Goal: Task Accomplishment & Management: Use online tool/utility

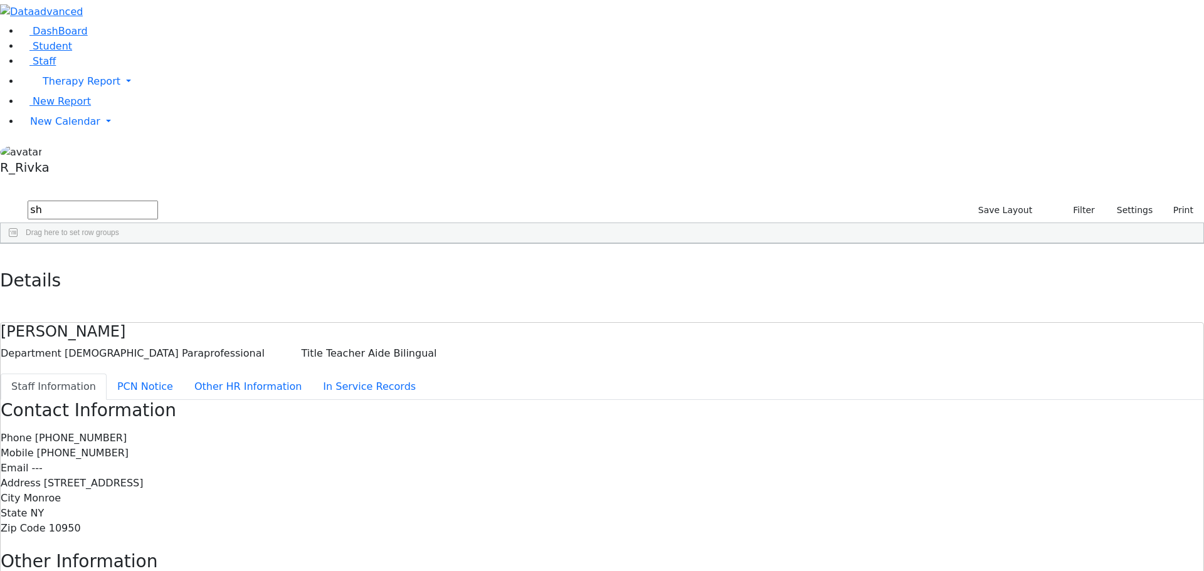
type input "s"
click at [71, 87] on span "New Calendar" at bounding box center [82, 81] width 78 height 12
click at [72, 152] on span "Calendar" at bounding box center [49, 147] width 45 height 12
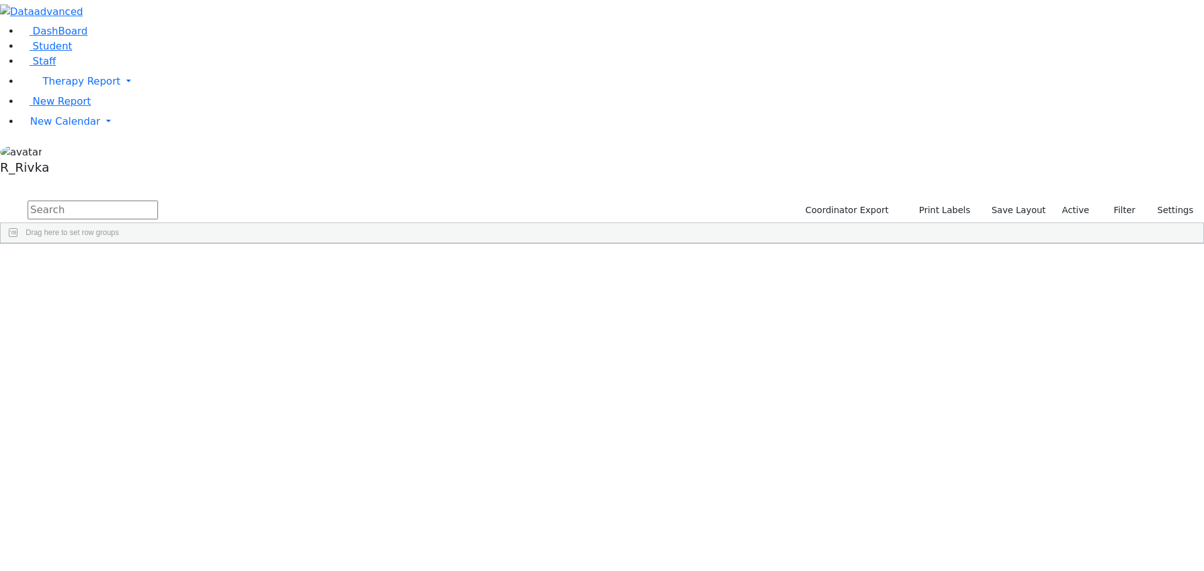
click at [158, 201] on input "text" at bounding box center [93, 210] width 130 height 19
drag, startPoint x: 1182, startPoint y: 307, endPoint x: 1168, endPoint y: 311, distance: 14.9
click at [1170, 243] on div "Student Id Last Name First Name DOB" at bounding box center [602, 243] width 1203 height 0
drag, startPoint x: 1181, startPoint y: 305, endPoint x: 1181, endPoint y: 332, distance: 27.0
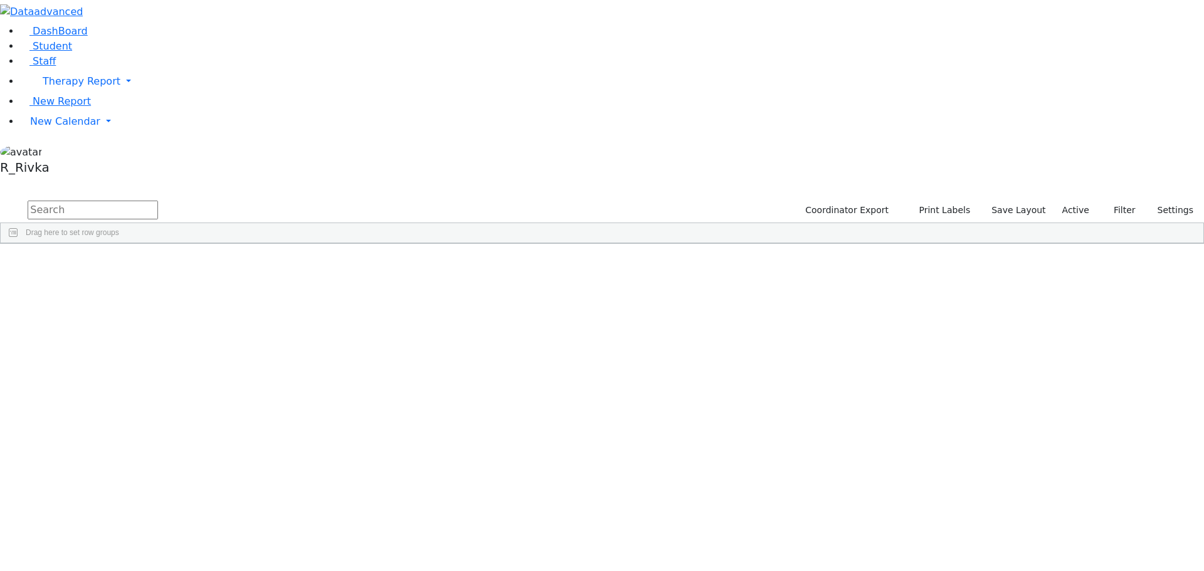
click at [1181, 243] on div "Student Id Last Name First Name DOB" at bounding box center [602, 243] width 1203 height 0
drag, startPoint x: 1183, startPoint y: 264, endPoint x: 1098, endPoint y: -76, distance: 350.4
click at [1098, 0] on html "Printing Please wait. Remaining time 10 seconds. Print Schedule Options Show Bi…" at bounding box center [602, 122] width 1204 height 244
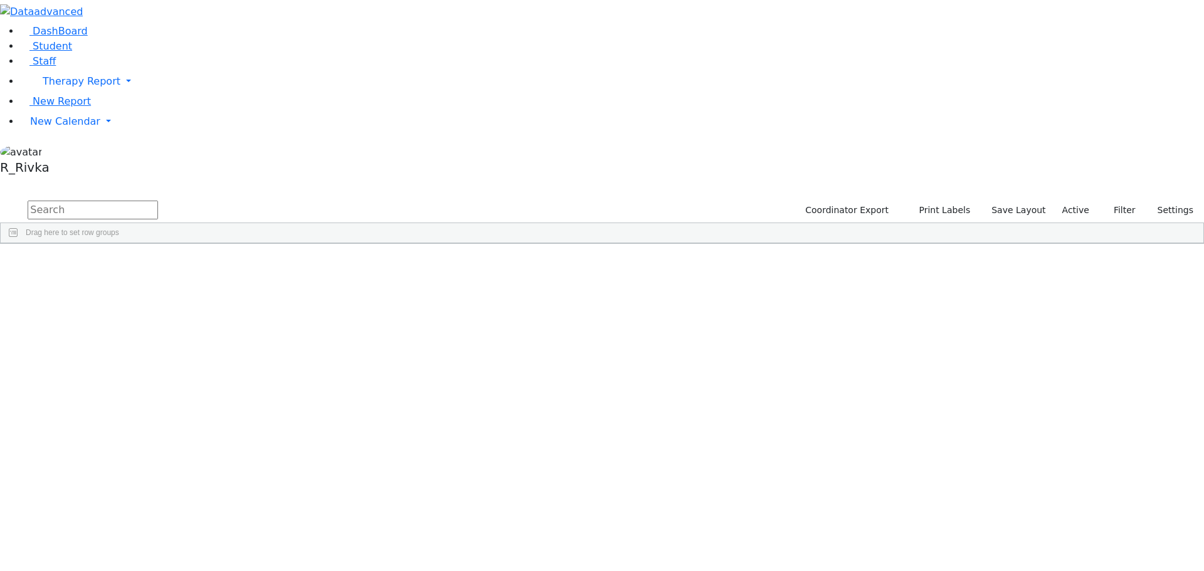
drag, startPoint x: 1182, startPoint y: 513, endPoint x: 1184, endPoint y: 543, distance: 29.5
click at [1191, 253] on div "Columns Filters" at bounding box center [1197, 248] width 13 height 10
click at [1179, 243] on div "Student Id Last Name First Name DOB" at bounding box center [602, 243] width 1203 height 0
drag, startPoint x: 1177, startPoint y: 126, endPoint x: 1166, endPoint y: 123, distance: 11.1
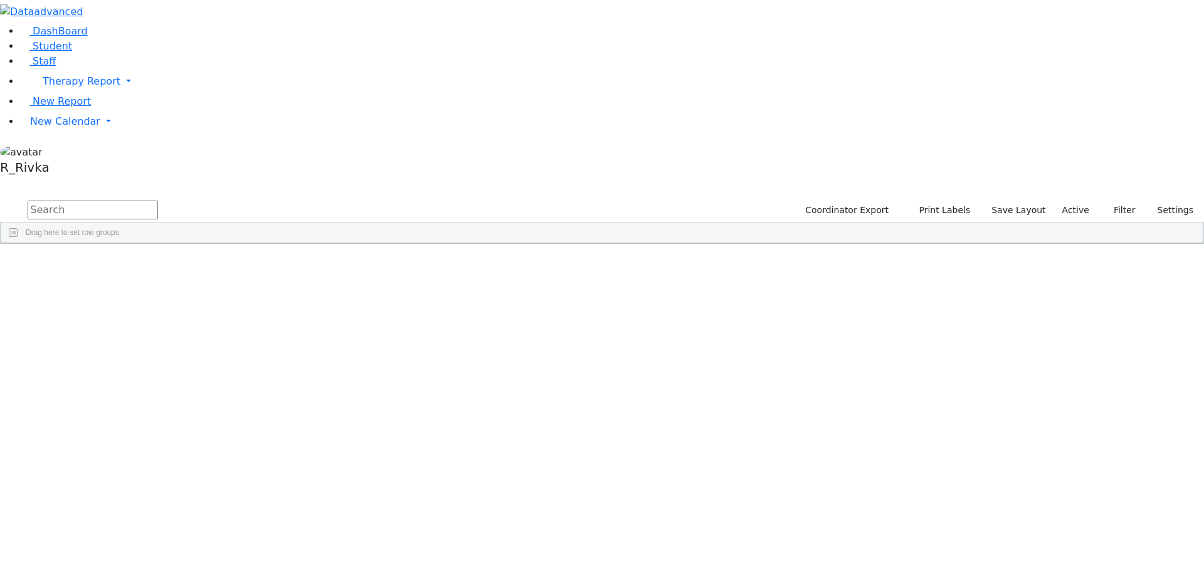
click at [1191, 253] on button "Columns" at bounding box center [1197, 279] width 13 height 53
click at [1174, 180] on div "Students 491 A 24 K 24 W 24 A 24 K 24 W 24 A" at bounding box center [602, 189] width 1204 height 19
click at [1032, 180] on div "Students 491 A 24 K 24 W 24 A 24 K 24 W 24 A" at bounding box center [602, 189] width 1204 height 19
click at [1114, 317] on span "Drag here to aggregate" at bounding box center [1128, 311] width 125 height 14
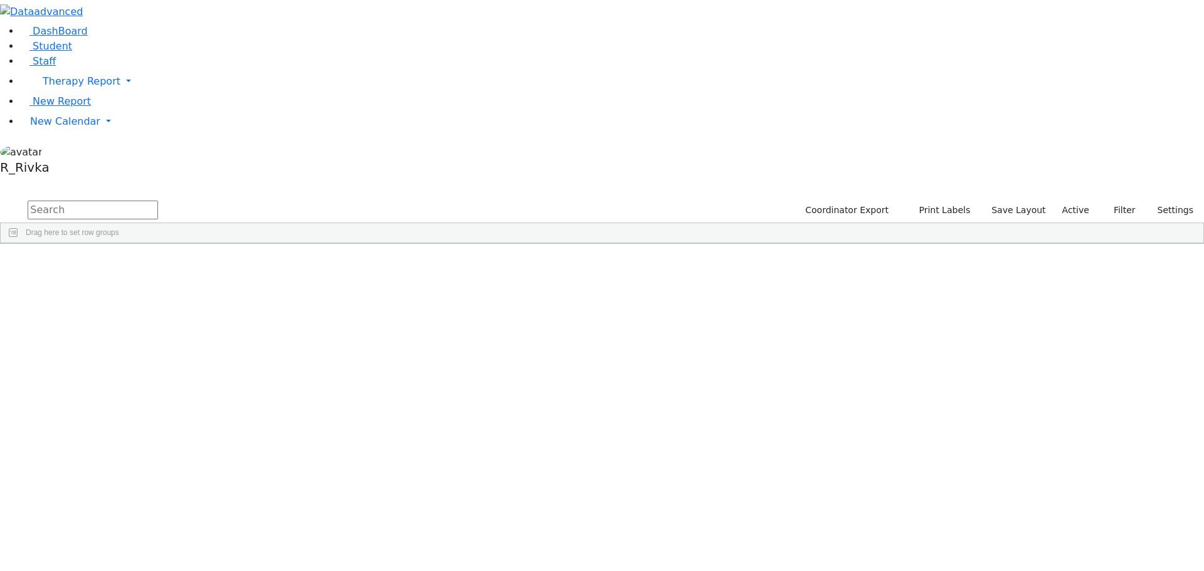
drag, startPoint x: 380, startPoint y: 556, endPoint x: 0, endPoint y: 35, distance: 644.3
drag, startPoint x: 1062, startPoint y: 92, endPoint x: 1077, endPoint y: 90, distance: 15.1
click at [1077, 243] on div "Pivot Mode" at bounding box center [1101, 248] width 63 height 10
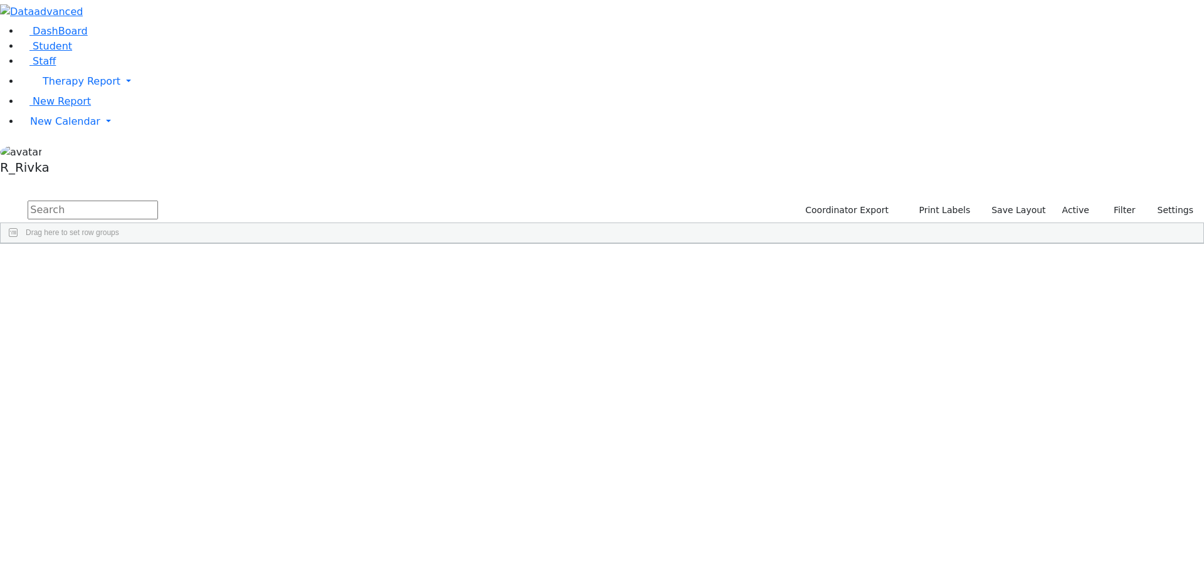
drag, startPoint x: 1135, startPoint y: 199, endPoint x: 1140, endPoint y: 179, distance: 20.1
click at [56, 87] on span "New Calendar" at bounding box center [82, 81] width 78 height 12
click at [65, 152] on span "Calendar" at bounding box center [49, 147] width 45 height 12
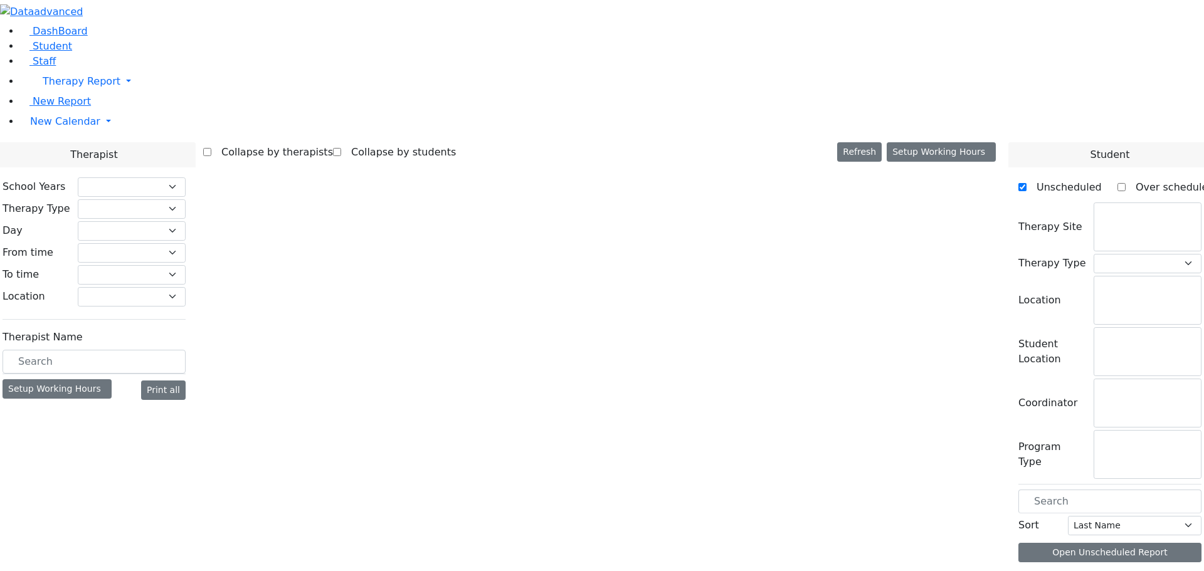
select select "212"
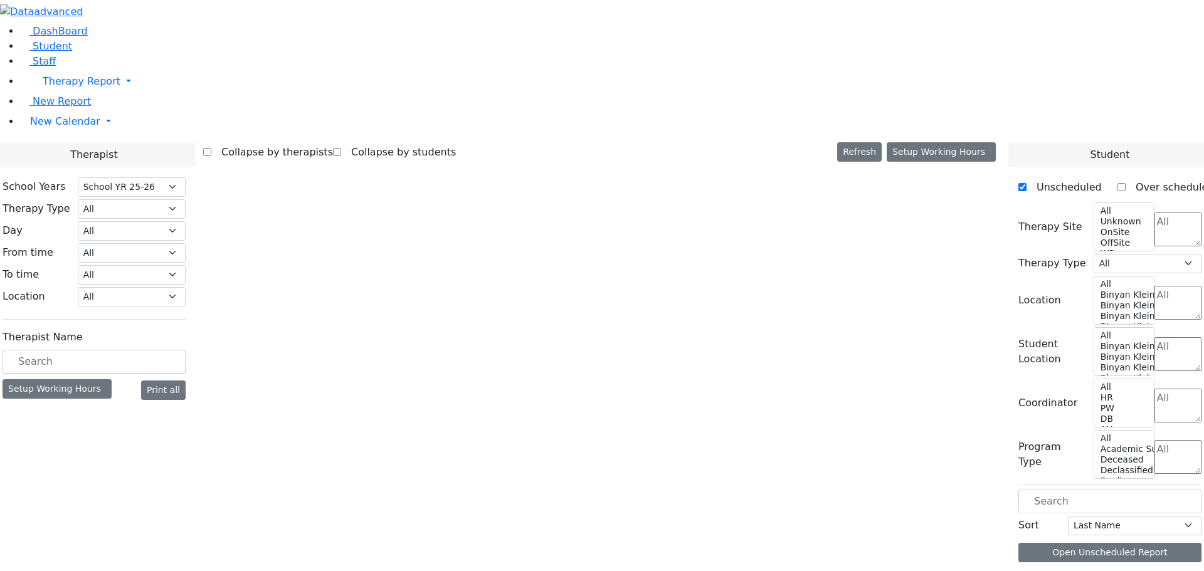
select select "1"
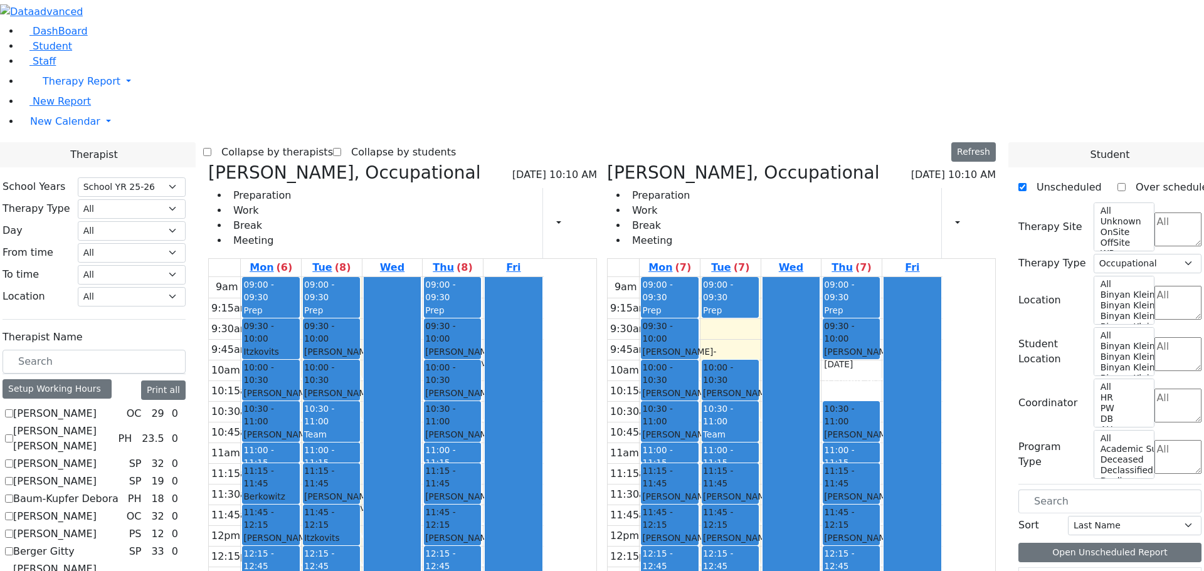
click at [208, 162] on icon at bounding box center [208, 172] width 0 height 21
checkbox input "false"
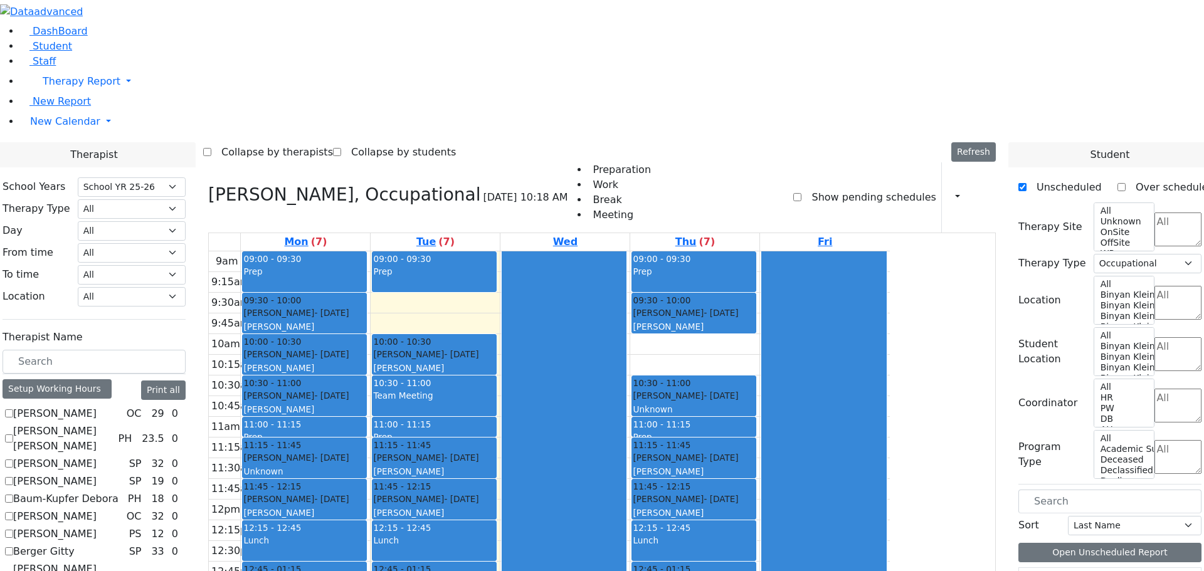
click at [208, 184] on span at bounding box center [208, 194] width 0 height 21
click at [208, 184] on icon at bounding box center [208, 194] width 0 height 21
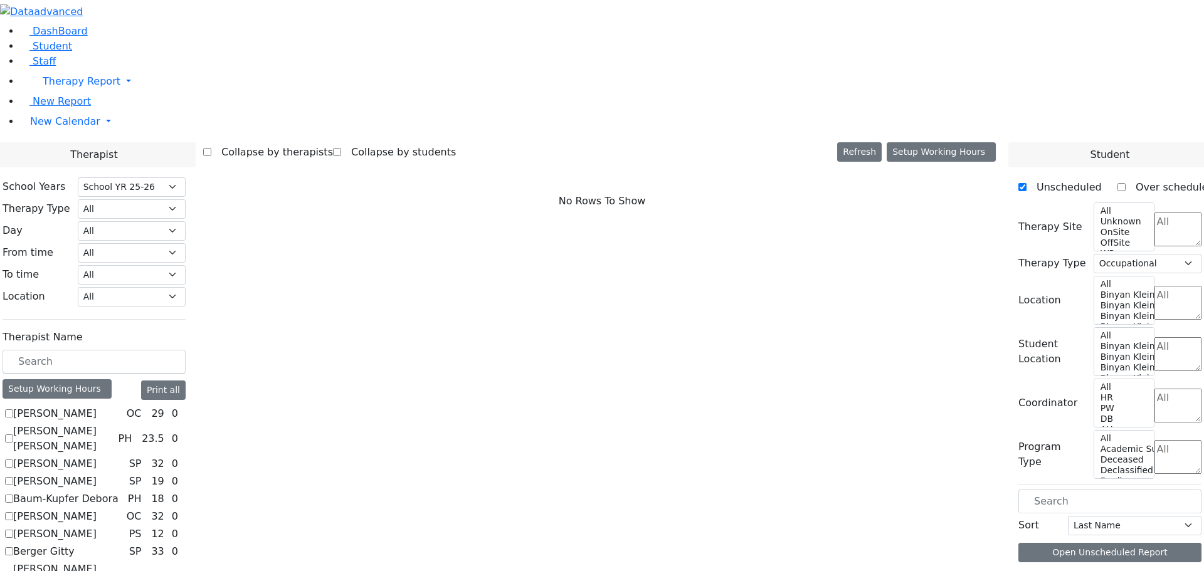
select select
checkbox input "false"
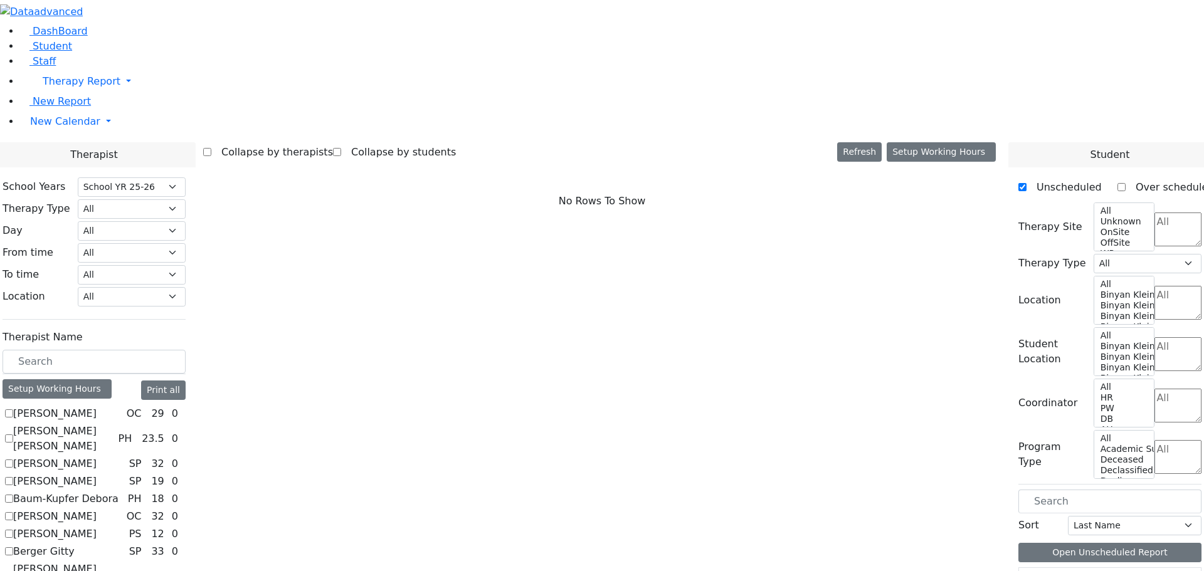
checkbox input "true"
select select "2"
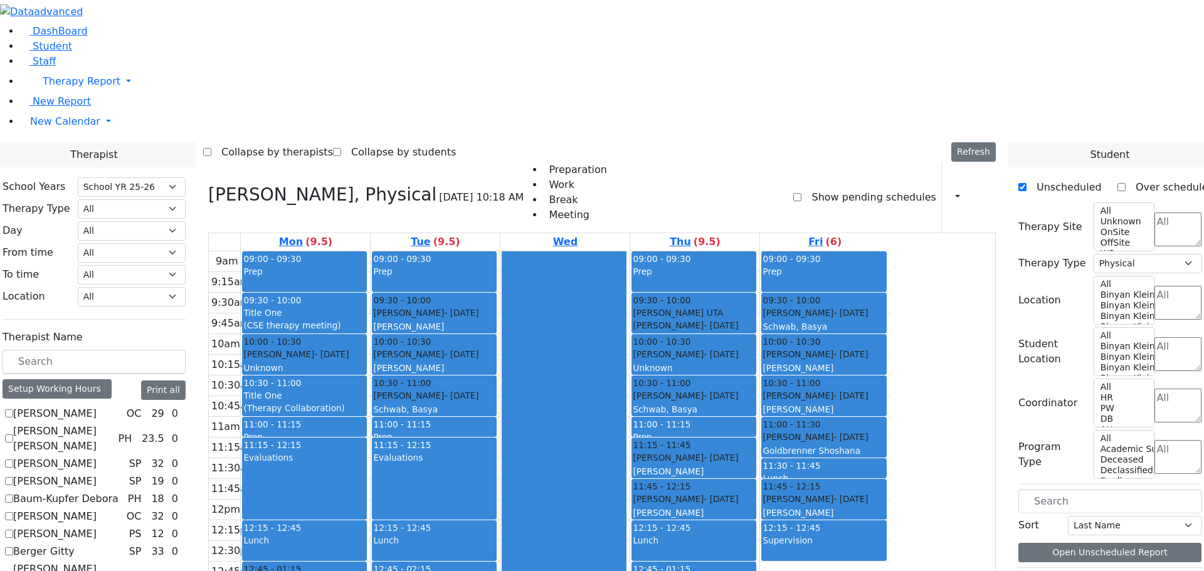
scroll to position [910, 0]
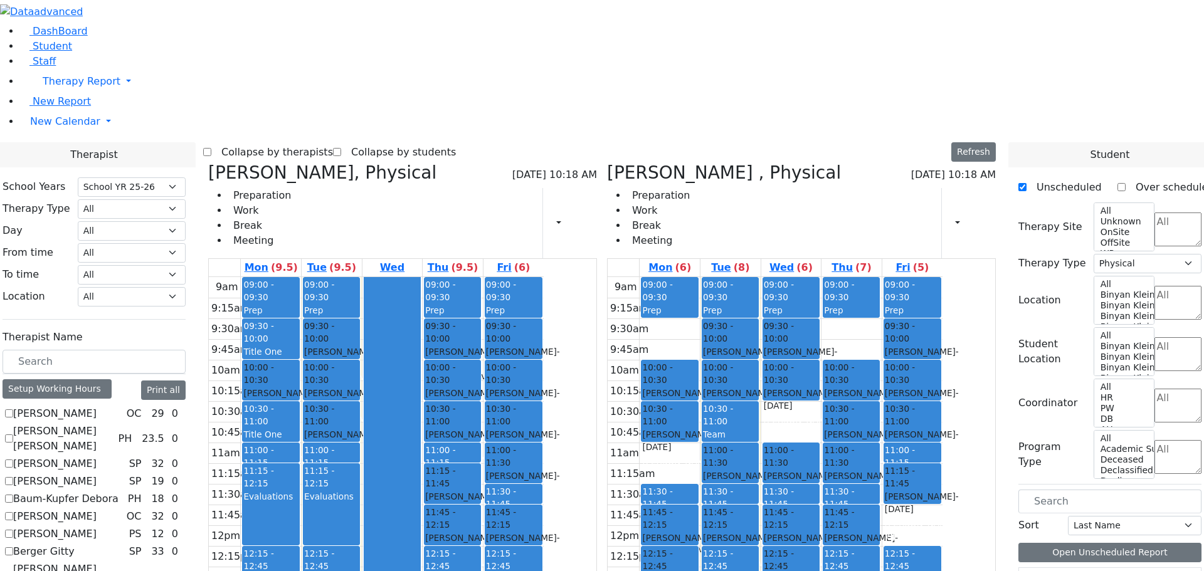
checkbox input "false"
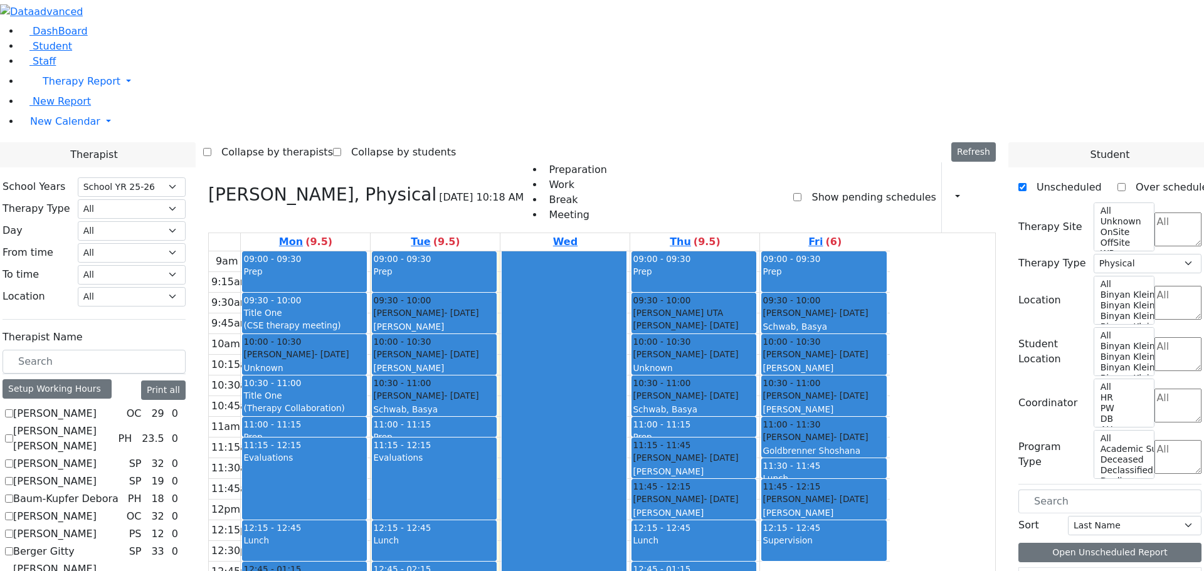
checkbox input "false"
select select
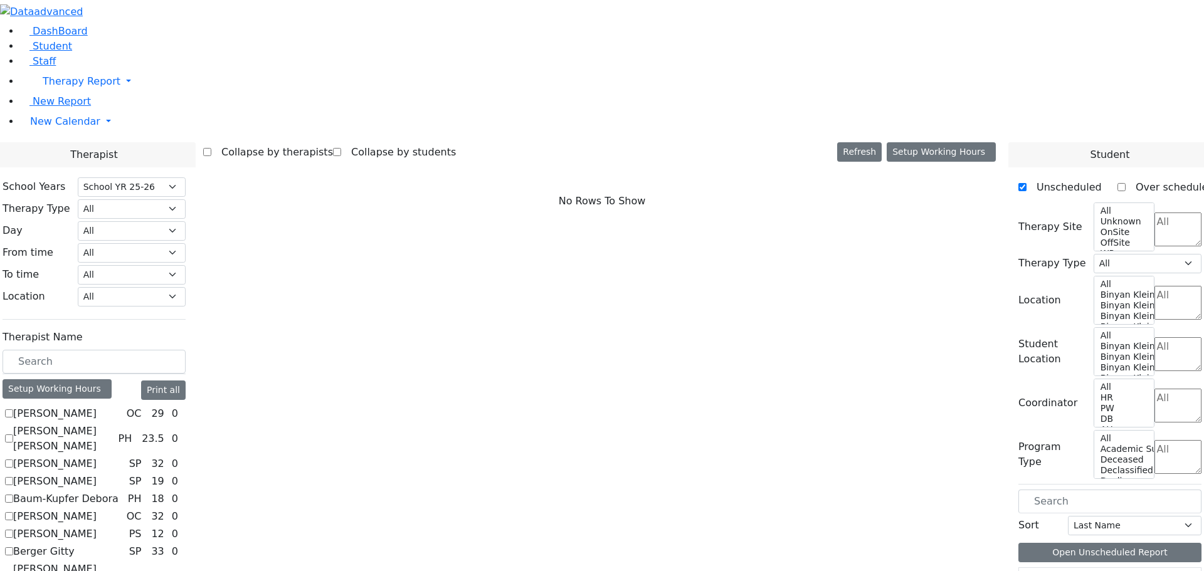
scroll to position [314, 0]
checkbox input "true"
select select "1"
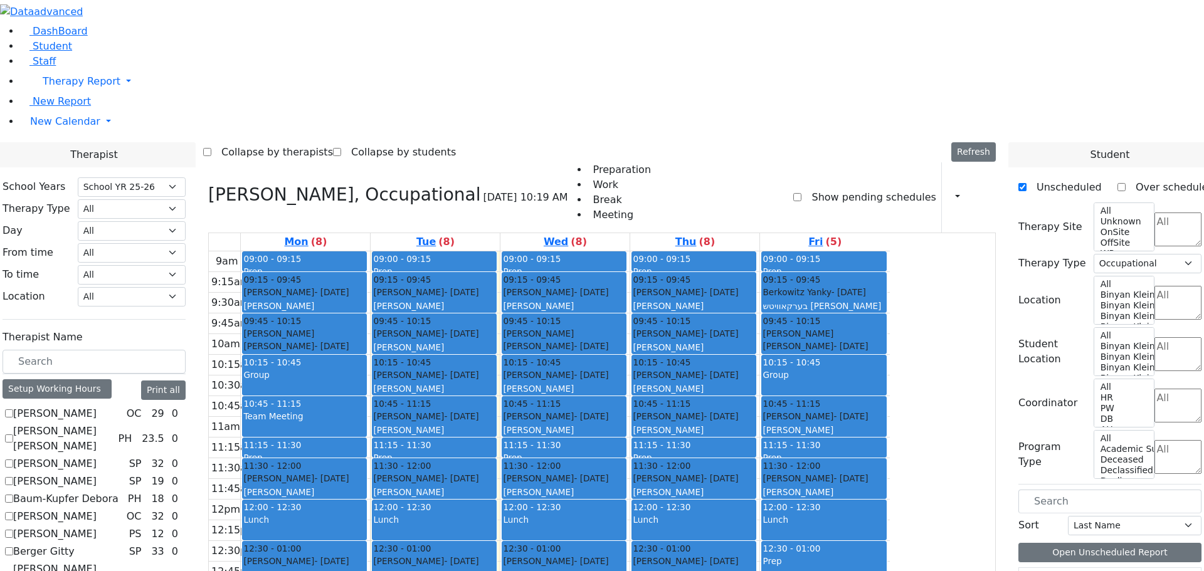
scroll to position [972, 0]
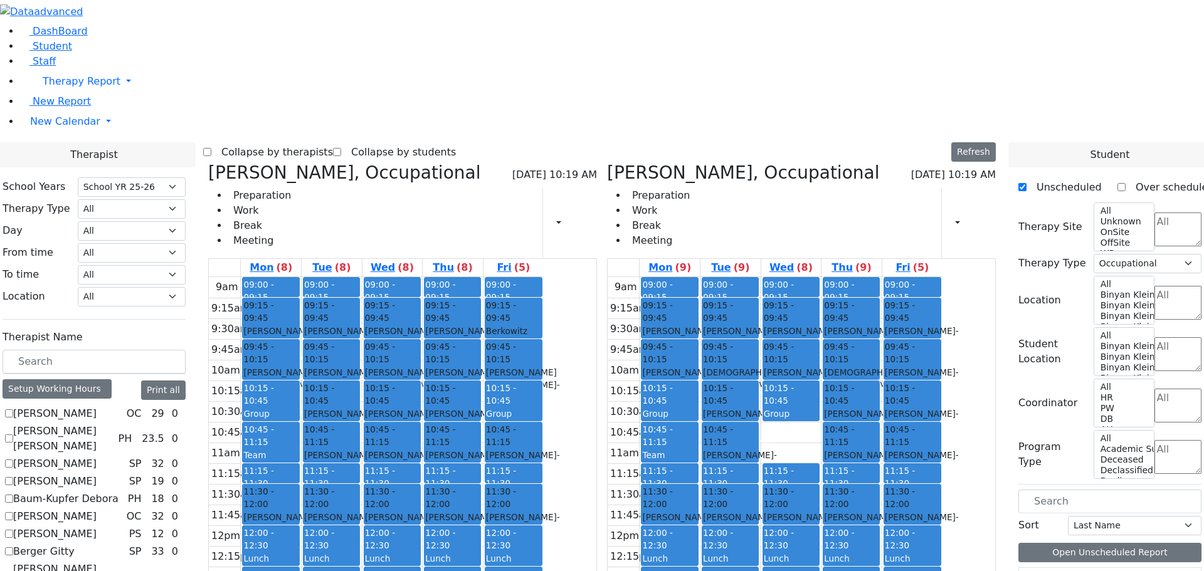
checkbox input "false"
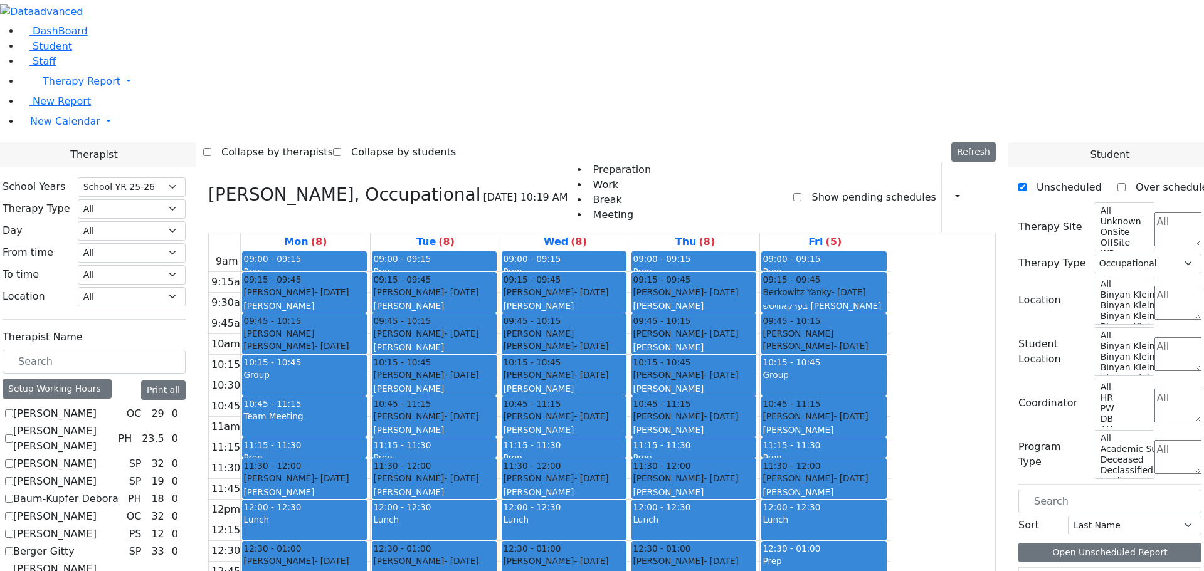
scroll to position [157, 0]
checkbox input "false"
select select
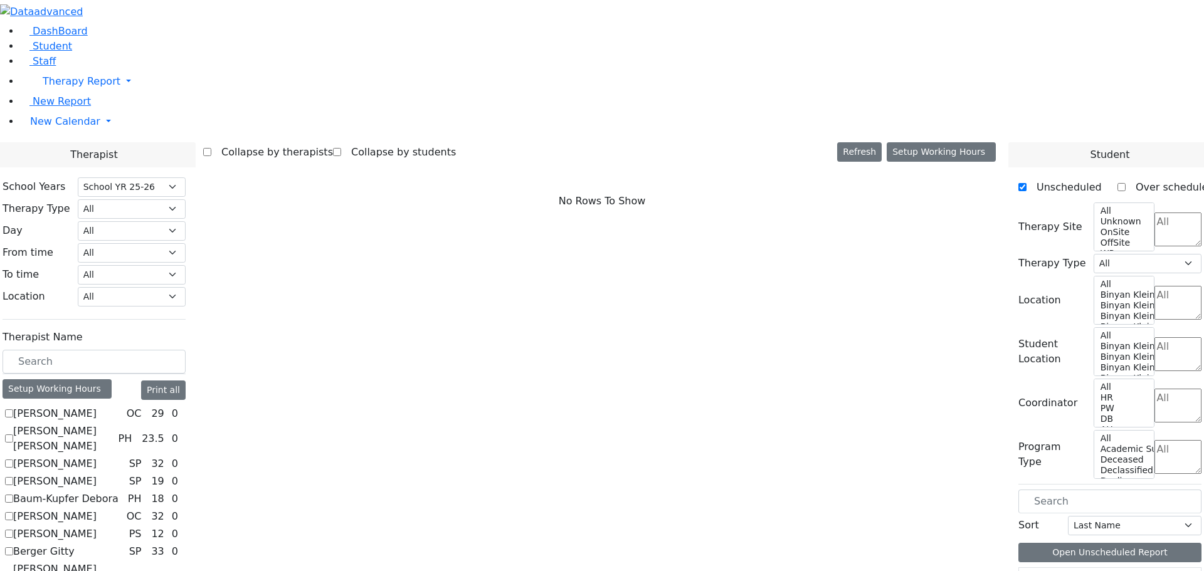
scroll to position [63, 0]
click at [97, 509] on label "Bender Sarah" at bounding box center [54, 516] width 83 height 15
click at [13, 512] on input "[PERSON_NAME]" at bounding box center [9, 516] width 8 height 8
checkbox input "true"
select select "1"
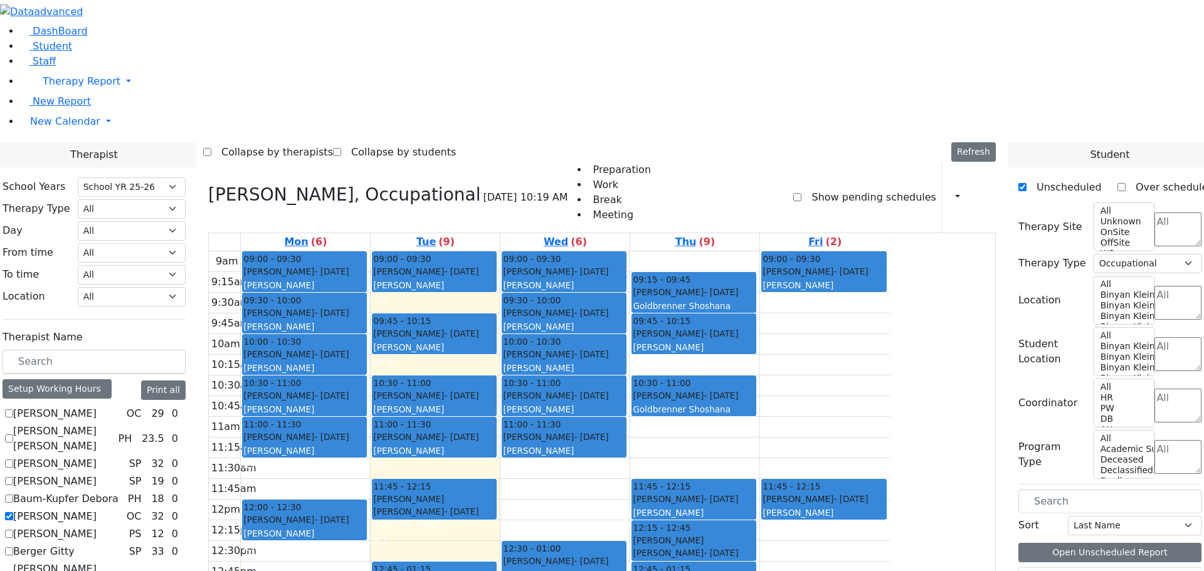
scroll to position [2, 0]
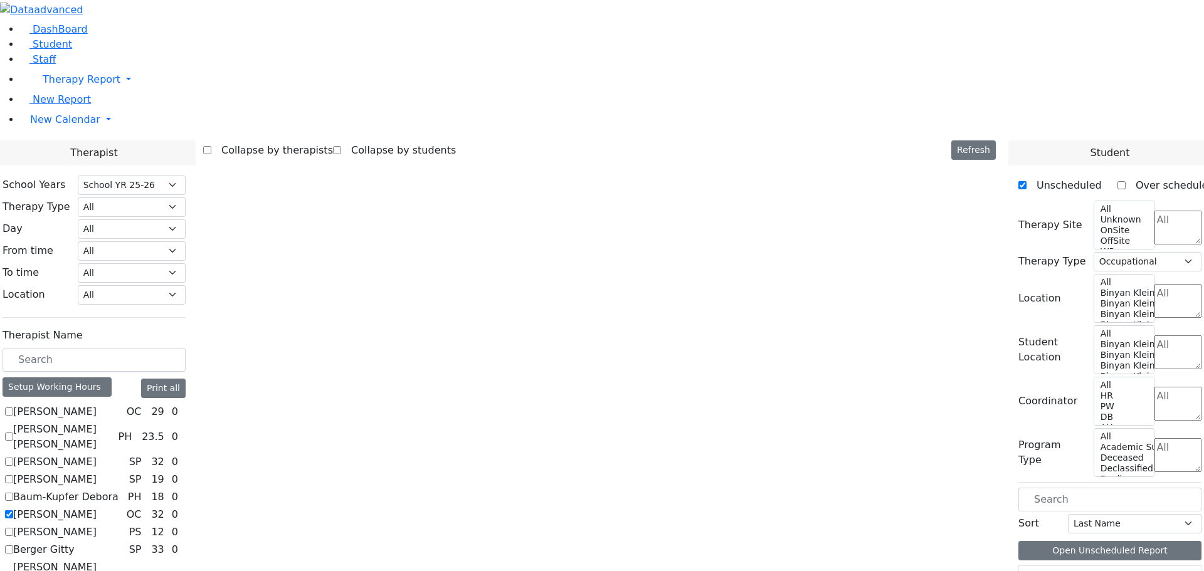
scroll to position [0, 0]
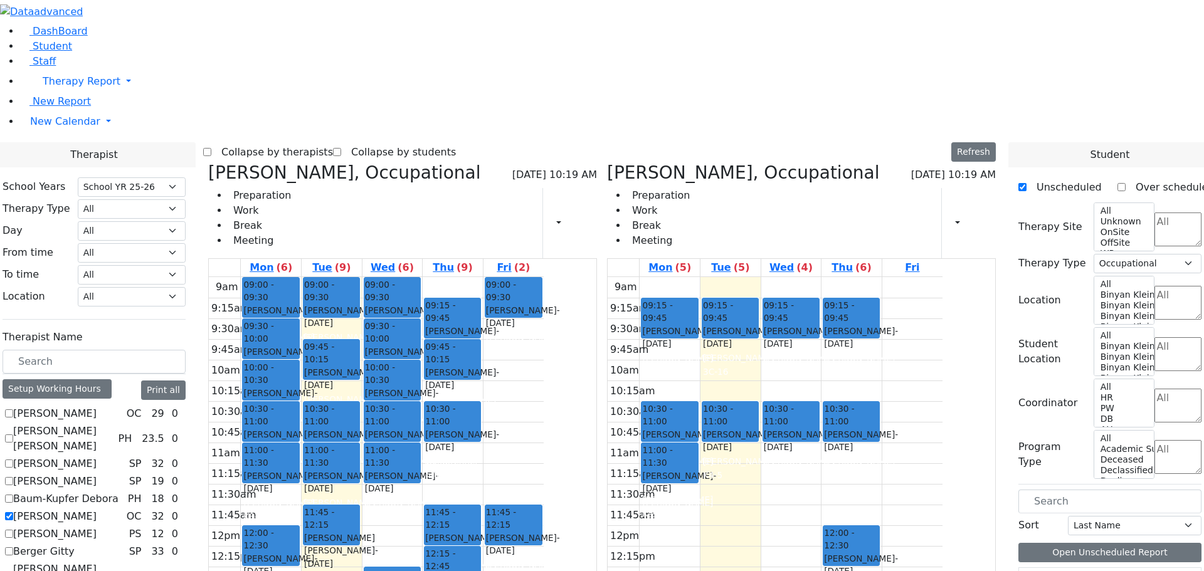
checkbox input "false"
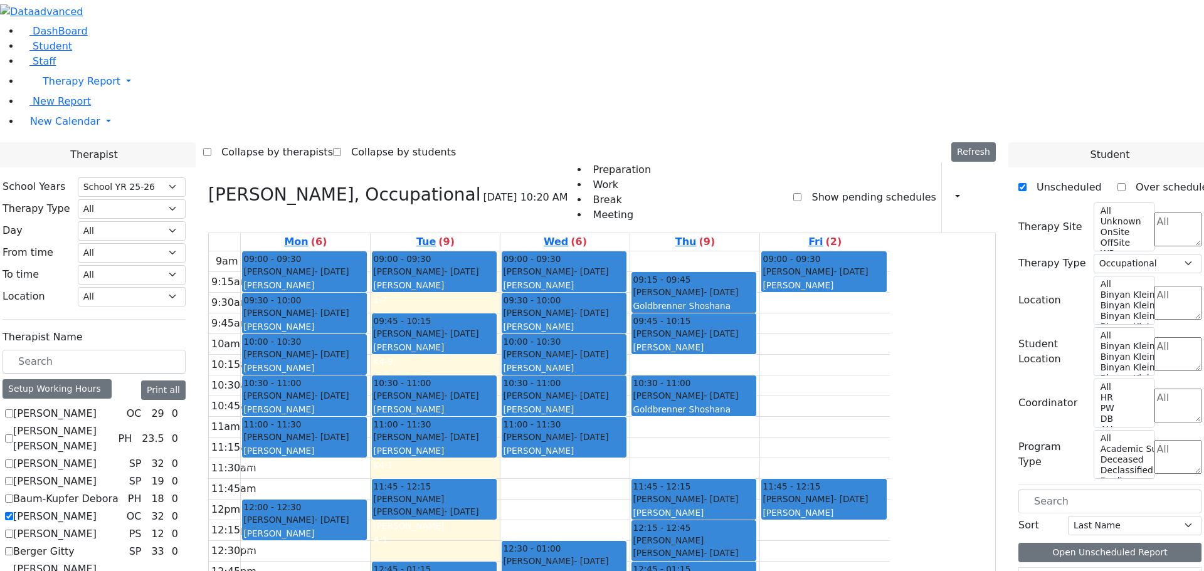
click at [97, 509] on label "Bender Sarah" at bounding box center [54, 516] width 83 height 15
click at [13, 512] on input "Bender Sarah" at bounding box center [9, 516] width 8 height 8
checkbox input "false"
select select
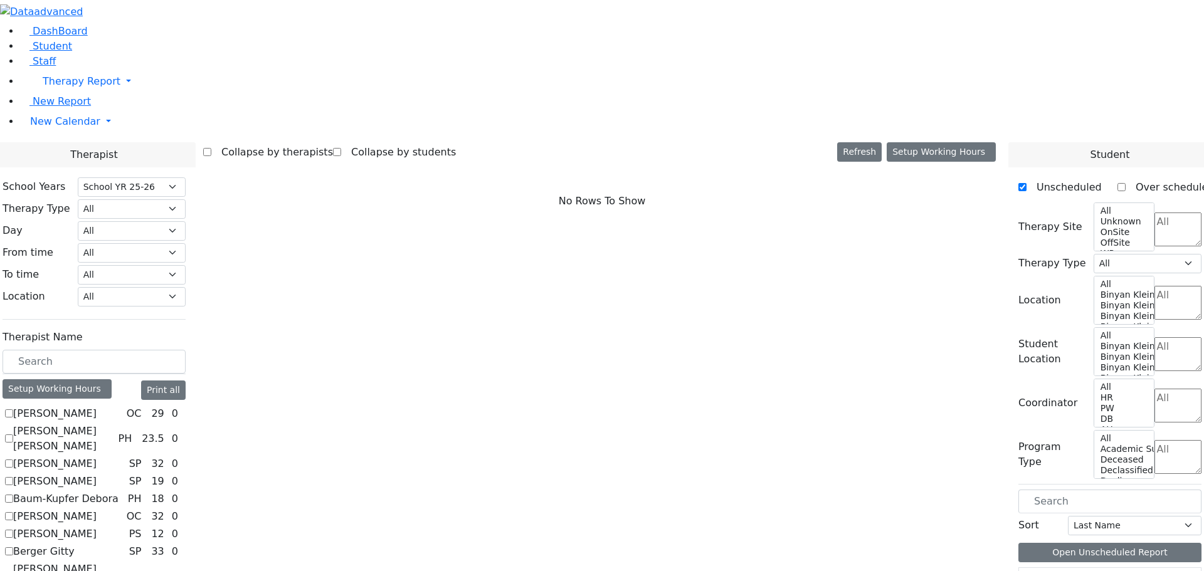
scroll to position [1160, 0]
checkbox input "true"
select select "1"
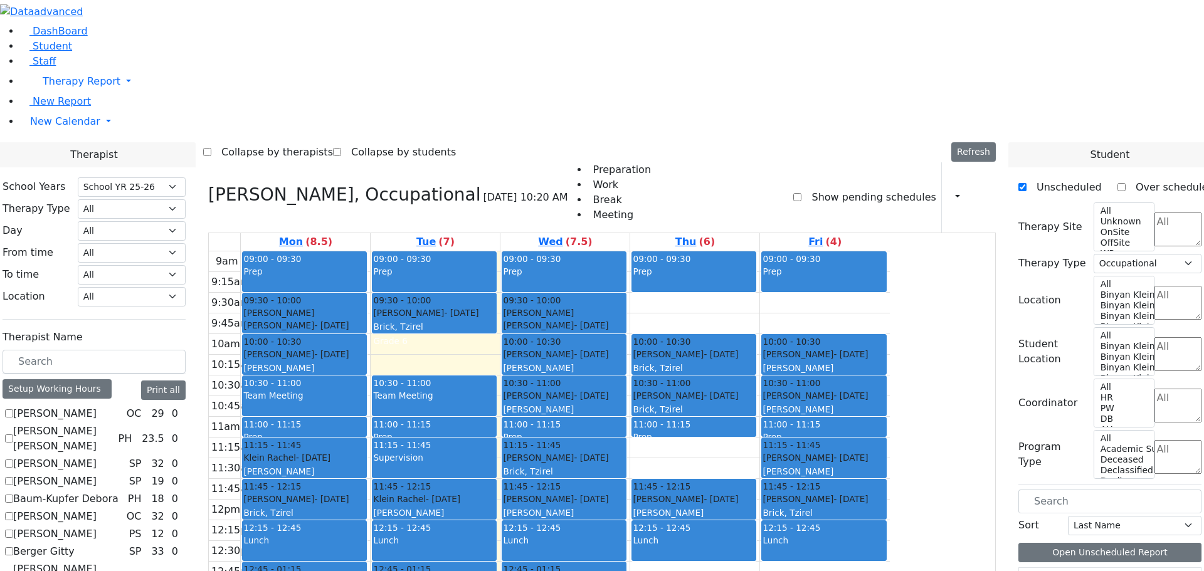
scroll to position [659, 0]
drag, startPoint x: 157, startPoint y: 464, endPoint x: 196, endPoint y: 452, distance: 40.3
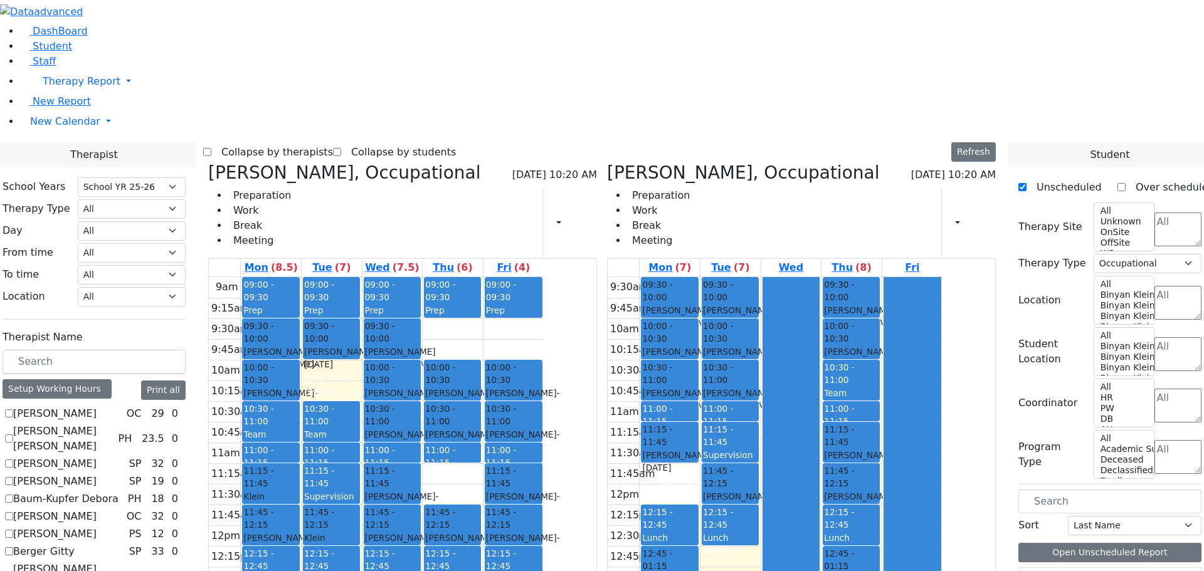
click at [329, 162] on div "Zilber Risa, Occupational 08/26/2025 10:20 AM Preparation Work Break Meeting Pr…" at bounding box center [402, 460] width 399 height 596
click at [684, 162] on h3 "Neumann Annette, Occupational" at bounding box center [743, 172] width 272 height 21
click at [607, 162] on icon at bounding box center [607, 172] width 0 height 21
checkbox input "false"
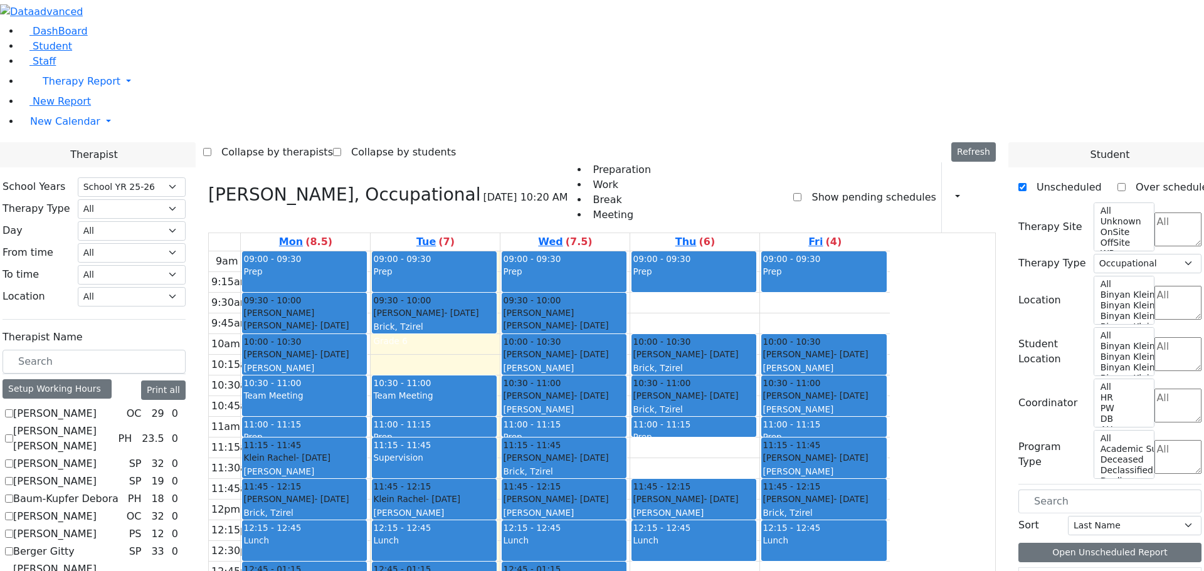
click at [208, 184] on icon at bounding box center [208, 194] width 0 height 21
select select
checkbox input "false"
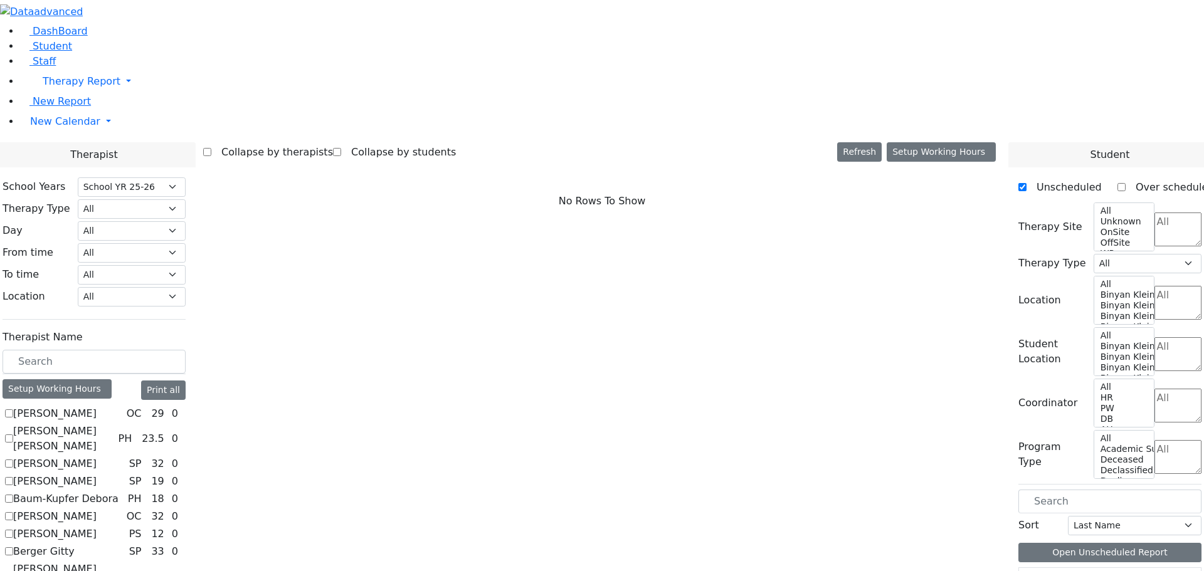
scroll to position [1160, 0]
checkbox input "true"
select select "3"
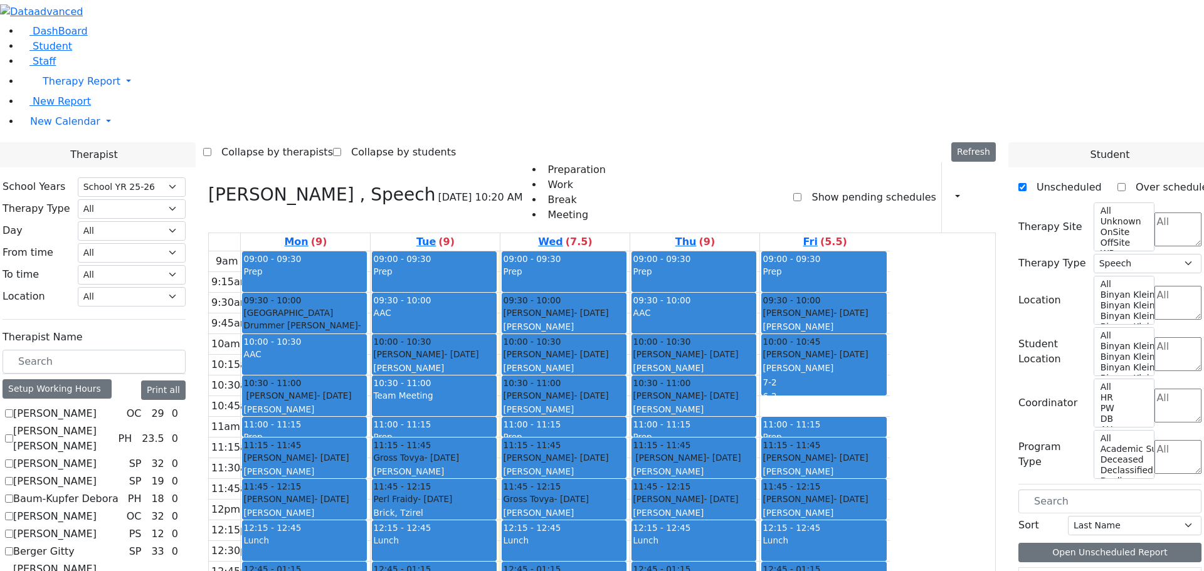
checkbox input "false"
select select
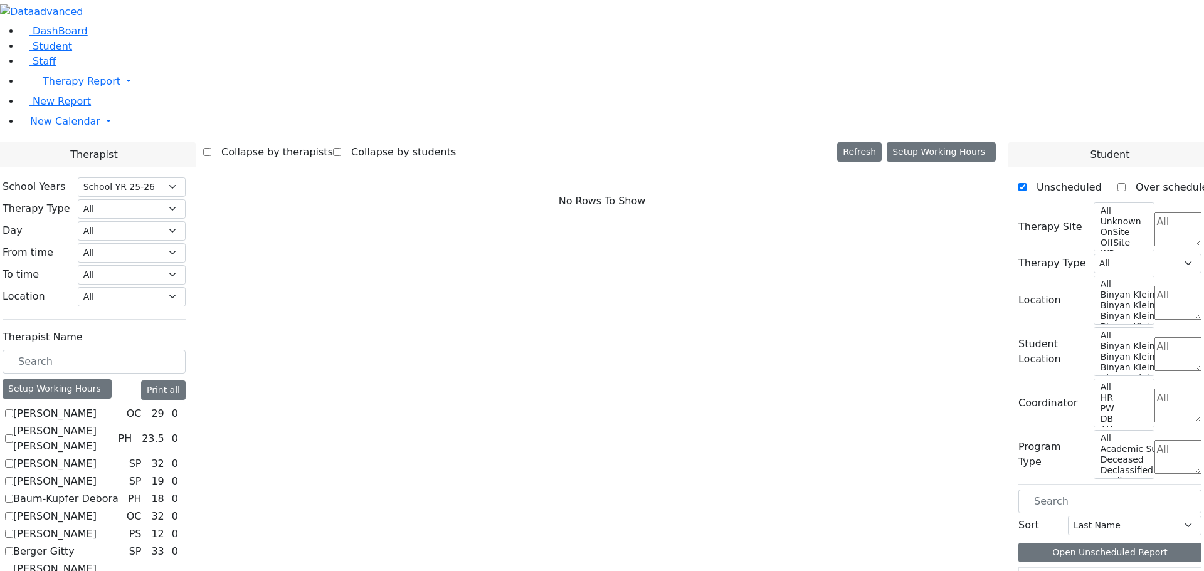
scroll to position [972, 0]
checkbox input "true"
select select "2"
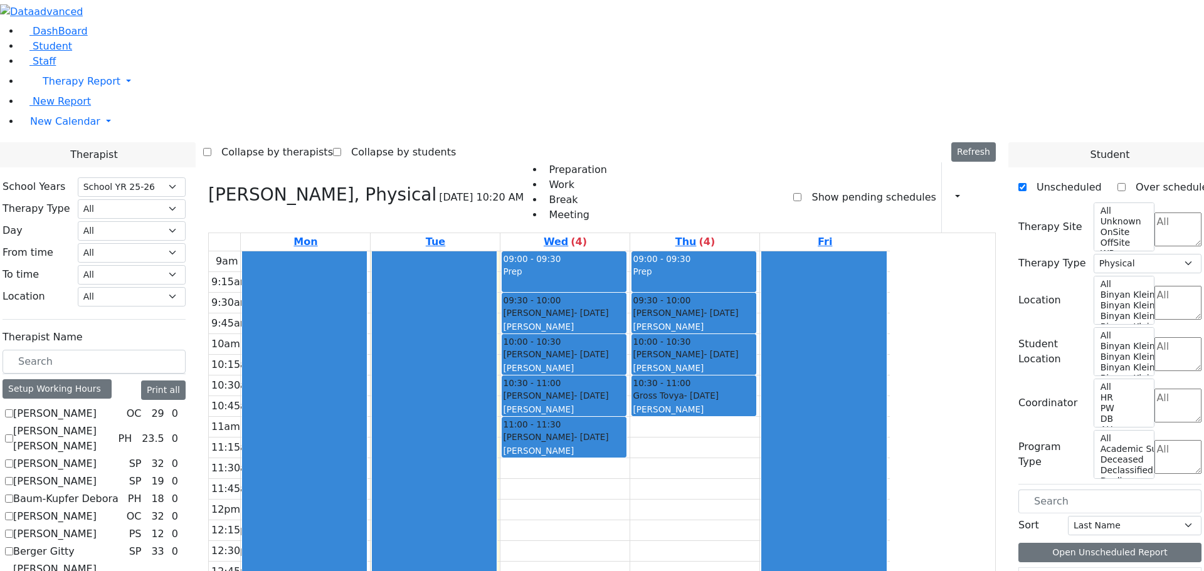
scroll to position [847, 0]
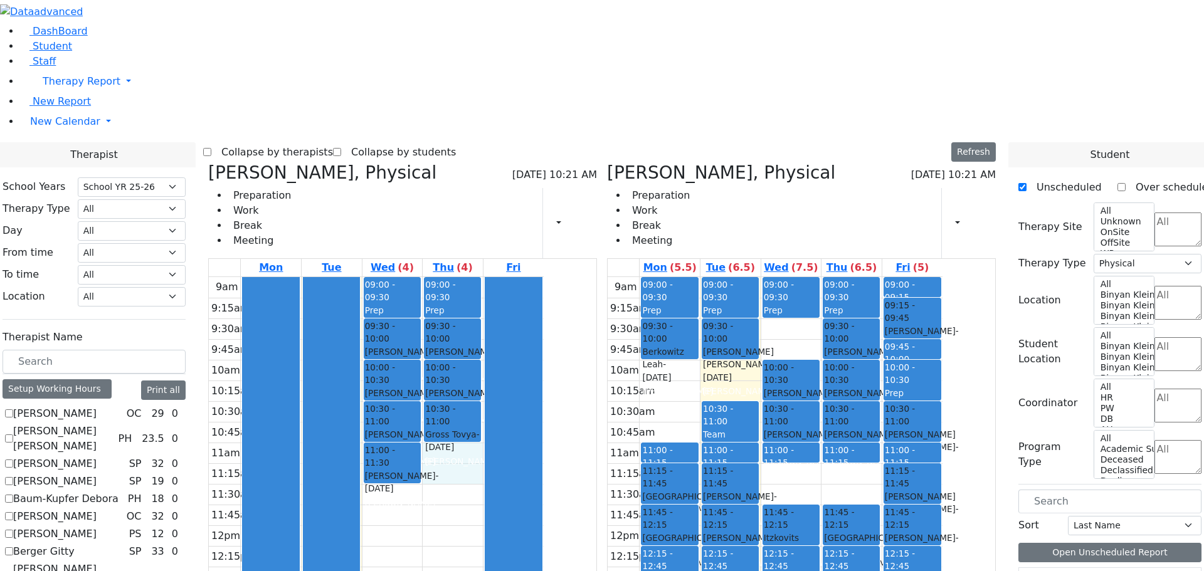
drag, startPoint x: 576, startPoint y: 263, endPoint x: 572, endPoint y: 283, distance: 19.8
click at [544, 283] on div "9am 9:15am 9:30am 9:45am 10am 10:15am 10:30am 10:45am 11am 11:15am 11:30am 11:4…" at bounding box center [376, 525] width 335 height 497
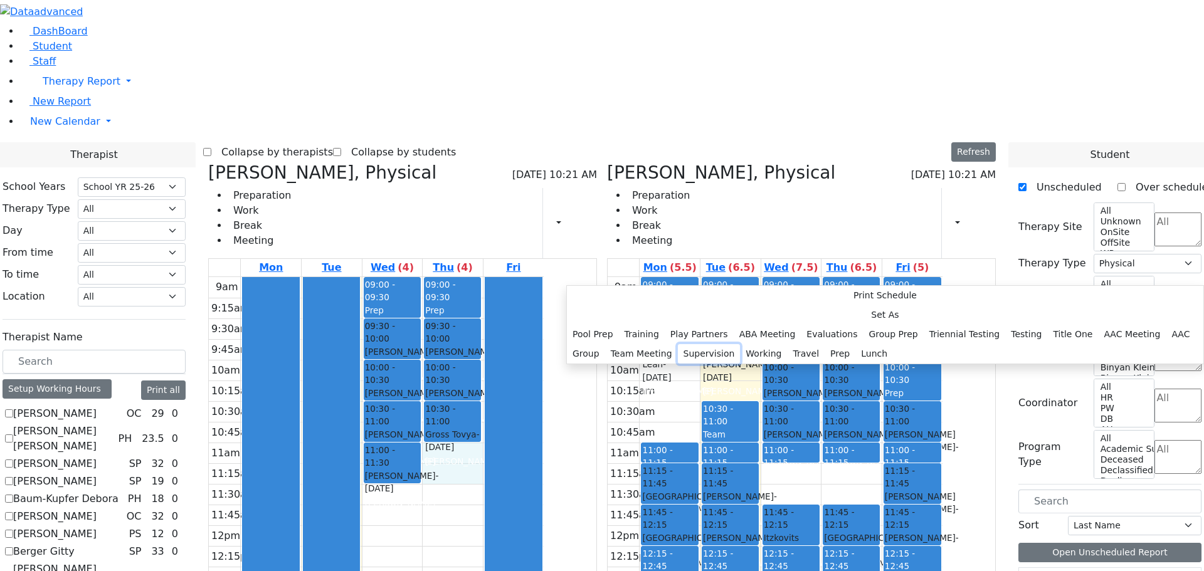
click at [708, 344] on button "Supervision" at bounding box center [709, 353] width 63 height 19
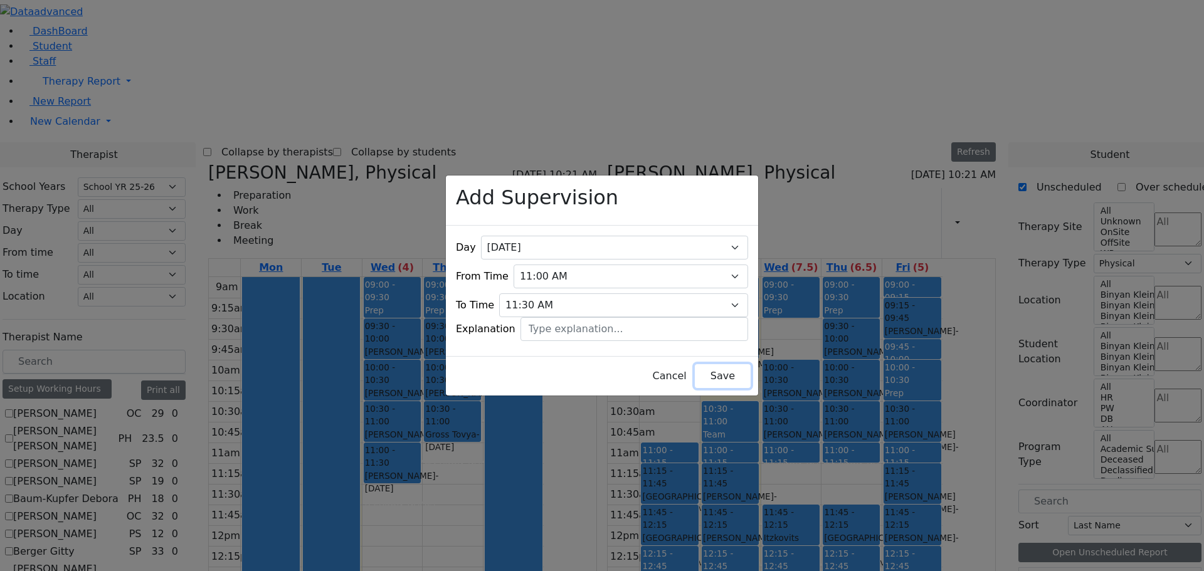
click at [703, 369] on button "Save" at bounding box center [723, 376] width 56 height 24
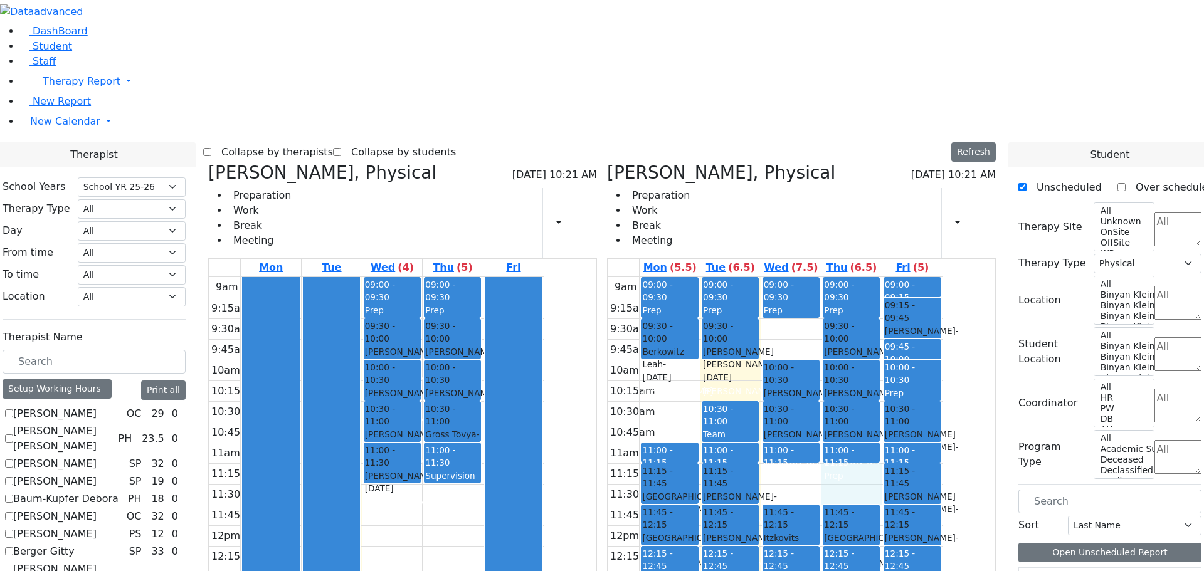
drag, startPoint x: 913, startPoint y: 287, endPoint x: 911, endPoint y: 300, distance: 12.7
click at [907, 316] on div "9am 9:15am 9:30am 9:45am 10am 10:15am 10:30am 10:45am 11am 11:15am 11:30am 11:4…" at bounding box center [775, 525] width 335 height 497
click at [879, 470] on div "Prep" at bounding box center [851, 476] width 55 height 13
drag, startPoint x: 569, startPoint y: 270, endPoint x: 569, endPoint y: 297, distance: 27.6
click at [483, 297] on div "09:00 - 09:30 Prep 09:30 - 10:00 Gluck Azaria - 07/27/2020 Litzman, Shterna 10:…" at bounding box center [453, 525] width 60 height 497
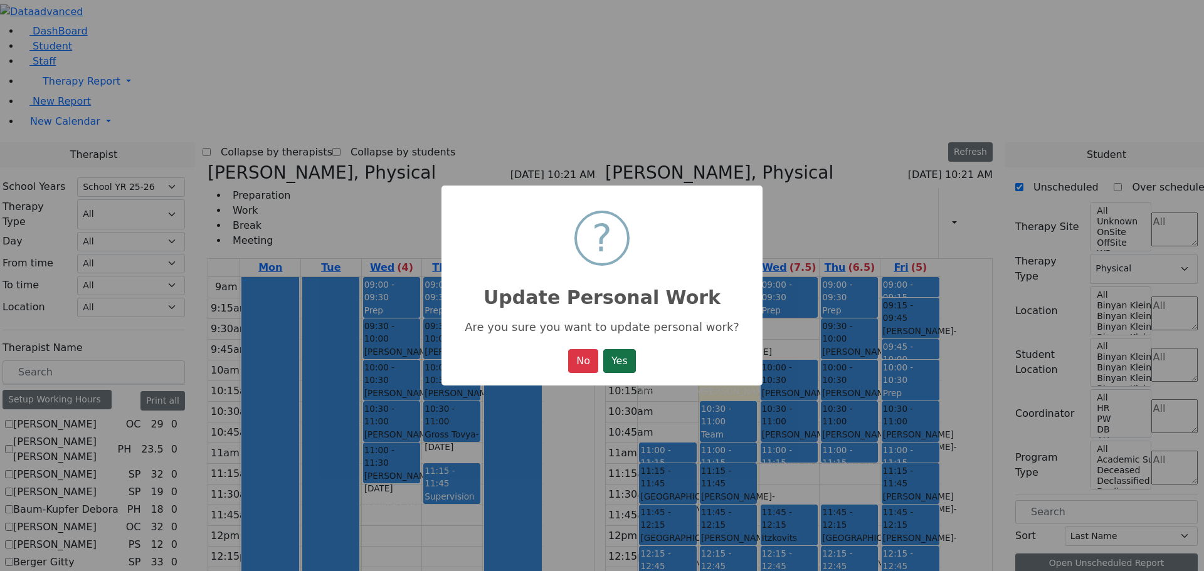
click at [618, 355] on button "Yes" at bounding box center [619, 361] width 33 height 24
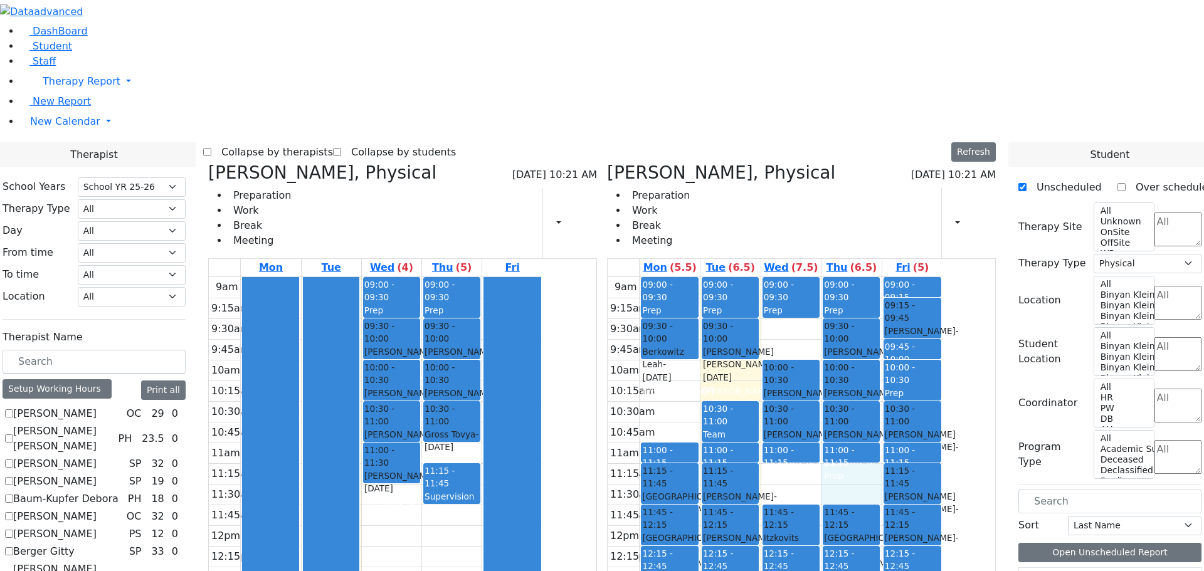
drag, startPoint x: 900, startPoint y: 284, endPoint x: 901, endPoint y: 299, distance: 15.1
click at [901, 301] on div "9am 9:15am 9:30am 9:45am 10am 10:15am 10:30am 10:45am 11am 11:15am 11:30am 11:4…" at bounding box center [775, 525] width 335 height 497
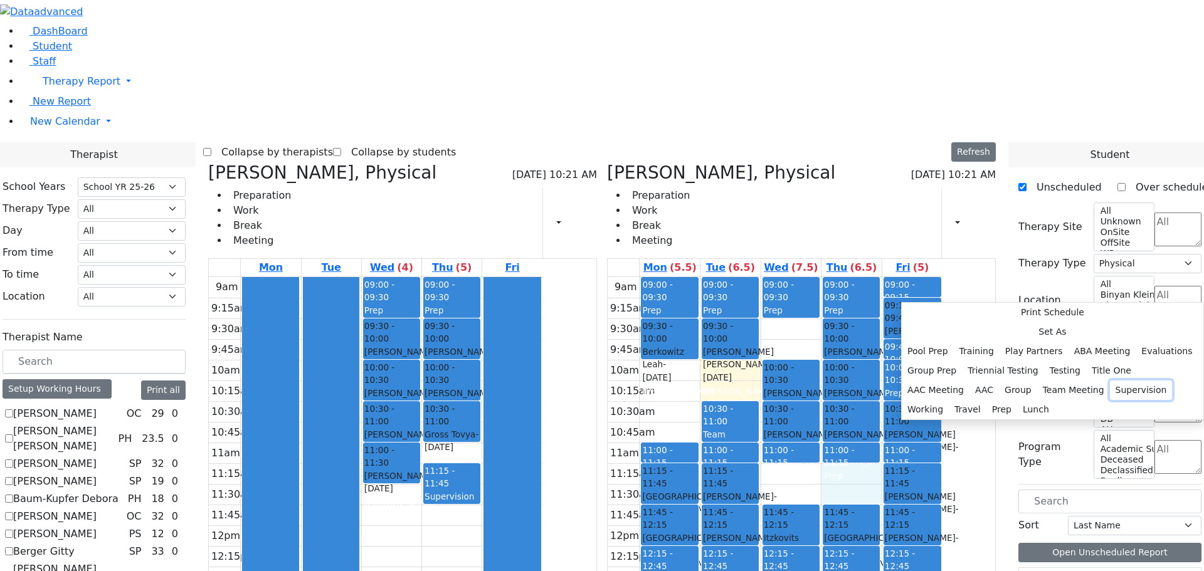
click at [1110, 381] on button "Supervision" at bounding box center [1141, 390] width 63 height 19
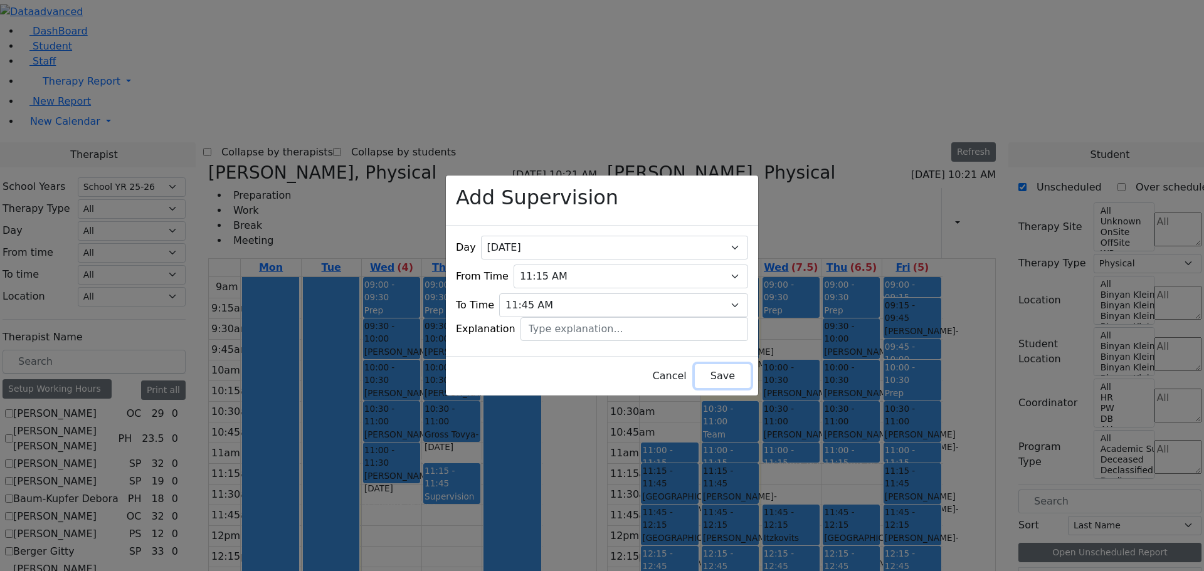
click at [699, 364] on button "Save" at bounding box center [723, 376] width 56 height 24
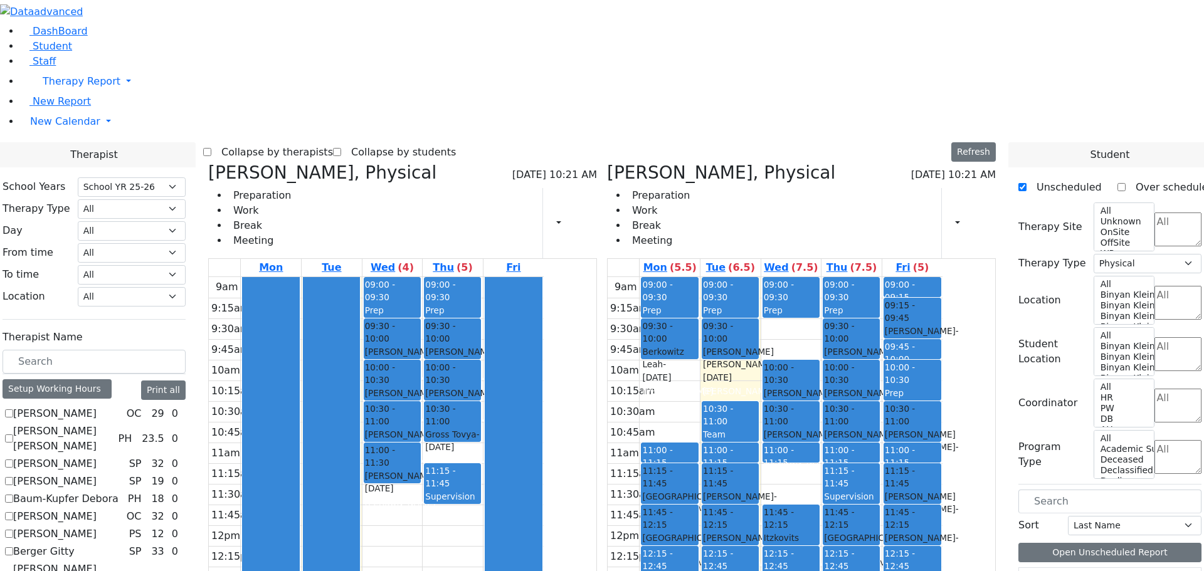
click at [327, 162] on div "Salvagin Joshua L, Physical 08/26/2025 10:21 AM Preparation Work Break Meeting …" at bounding box center [402, 460] width 399 height 596
click at [607, 162] on icon at bounding box center [607, 172] width 0 height 21
checkbox input "false"
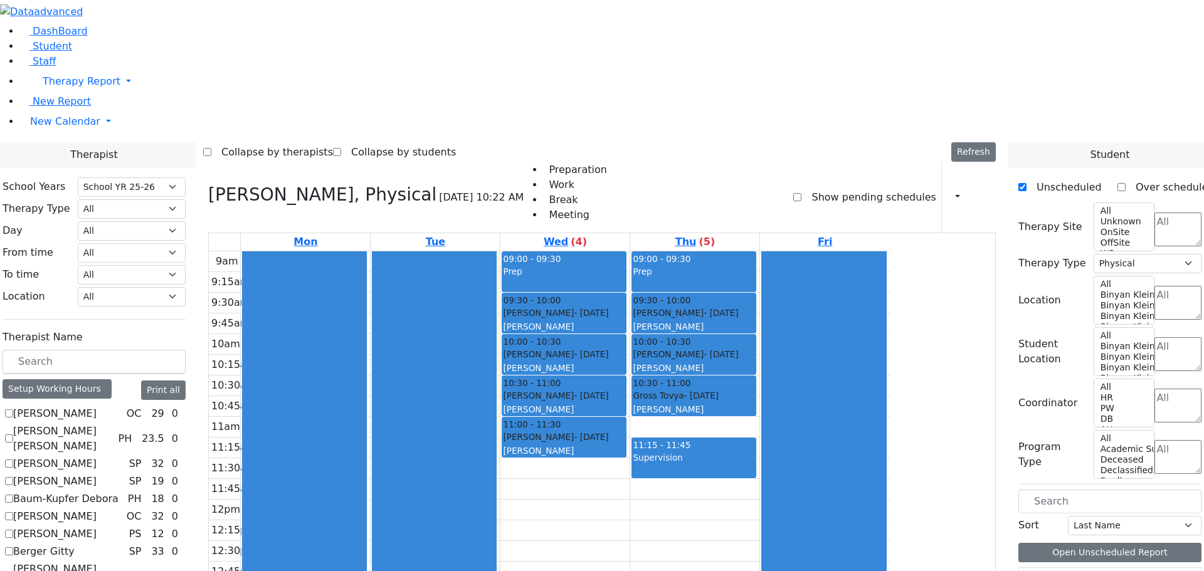
click at [329, 162] on div "Salvagin Joshua L, Physical 08/26/2025 10:22 AM Preparation Work Break Meeting …" at bounding box center [602, 454] width 798 height 585
click at [332, 184] on h3 "Salvagin Joshua L, Physical" at bounding box center [322, 194] width 228 height 21
click at [208, 184] on icon at bounding box center [208, 194] width 0 height 21
select select
checkbox input "false"
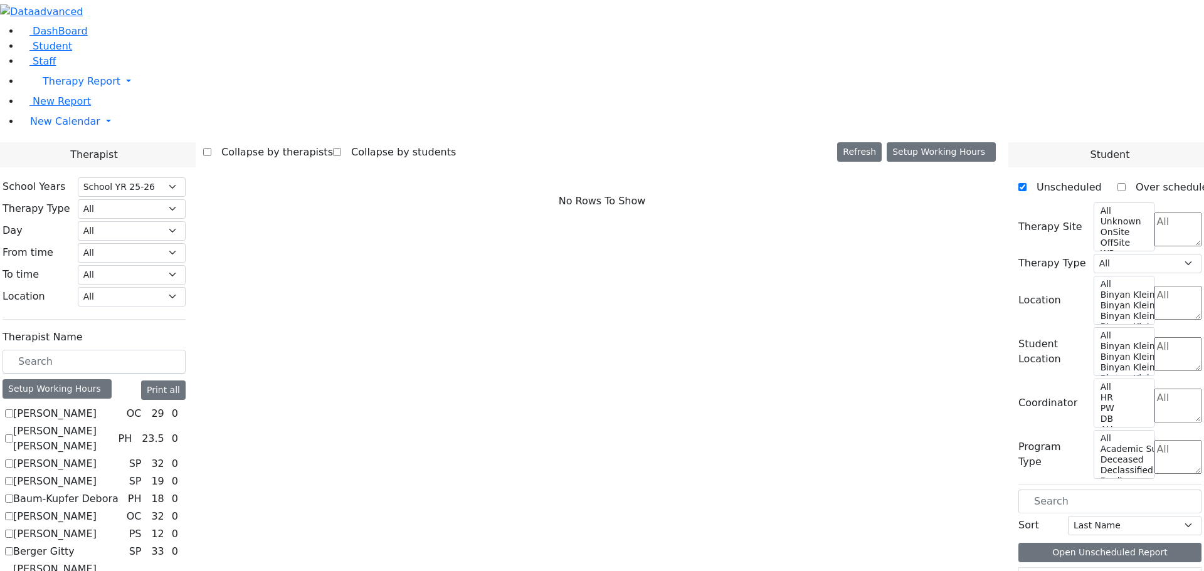
scroll to position [1160, 0]
checkbox input "true"
select select "1"
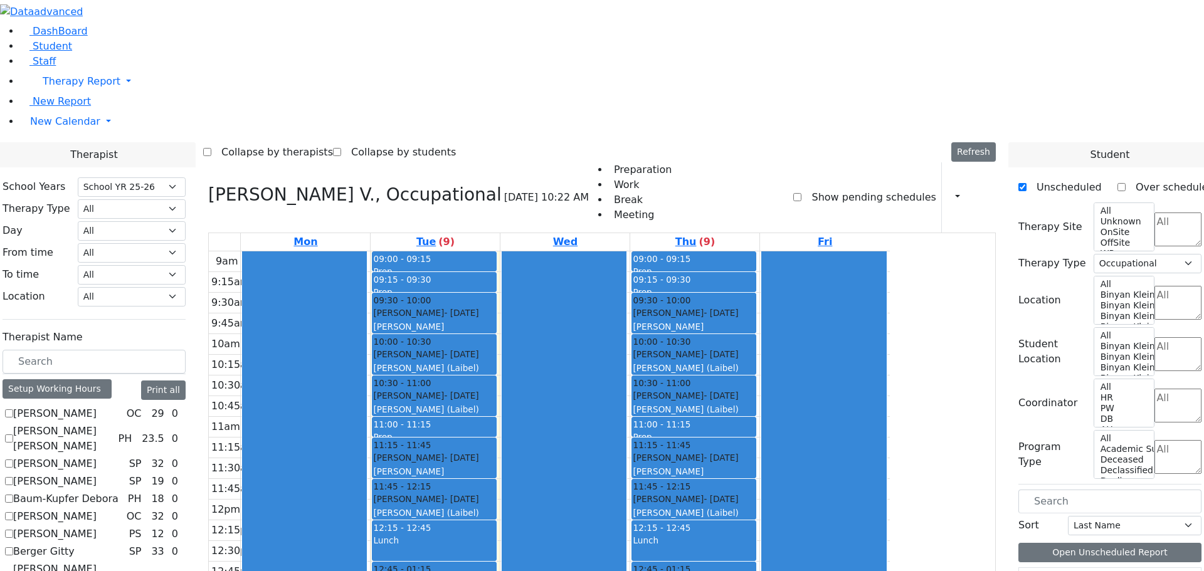
scroll to position [31, 0]
checkbox input "true"
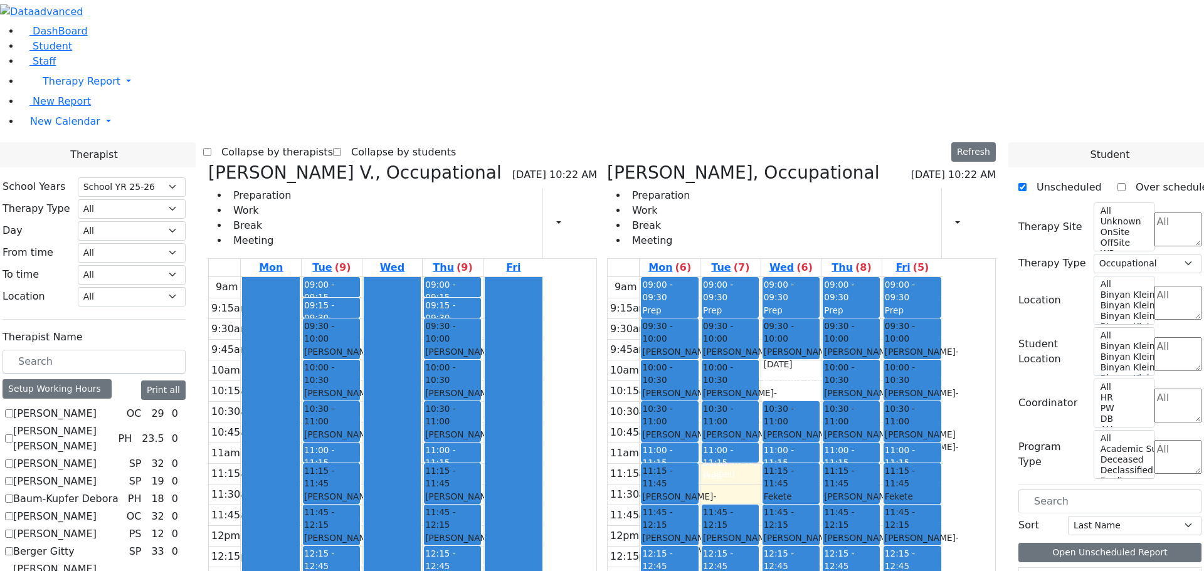
click at [327, 162] on div "White Madeline V., Occupational 08/26/2025 10:22 AM Preparation Work Break Meet…" at bounding box center [402, 460] width 399 height 596
click at [208, 162] on icon at bounding box center [208, 172] width 0 height 21
checkbox input "false"
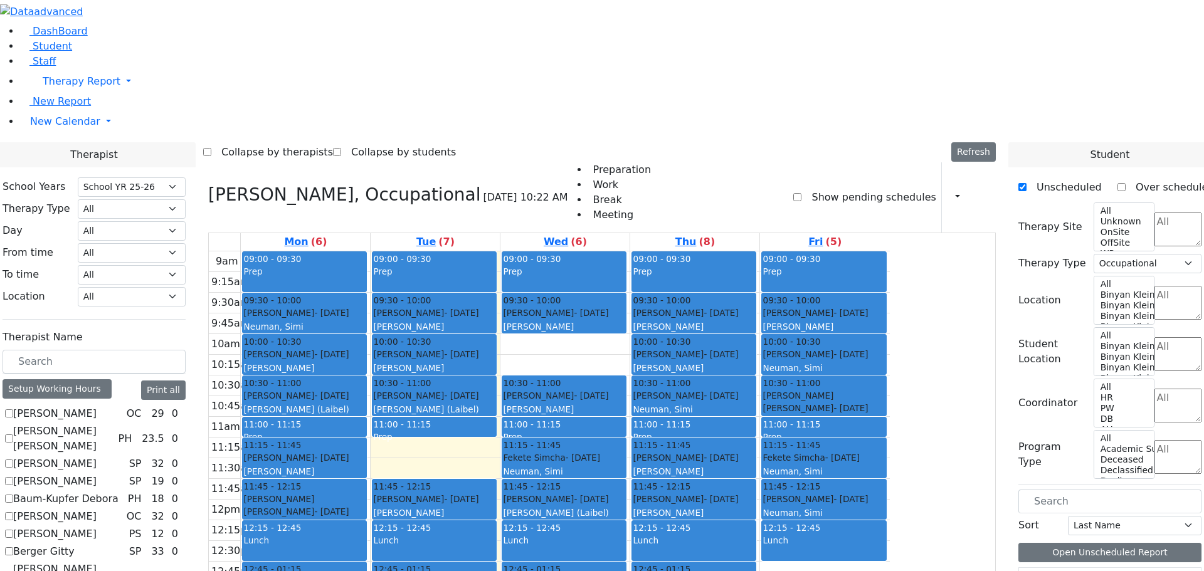
click at [338, 184] on h3 "Brown Darlene, Occupational" at bounding box center [344, 194] width 272 height 21
click at [208, 184] on icon at bounding box center [208, 194] width 0 height 21
select select
checkbox input "false"
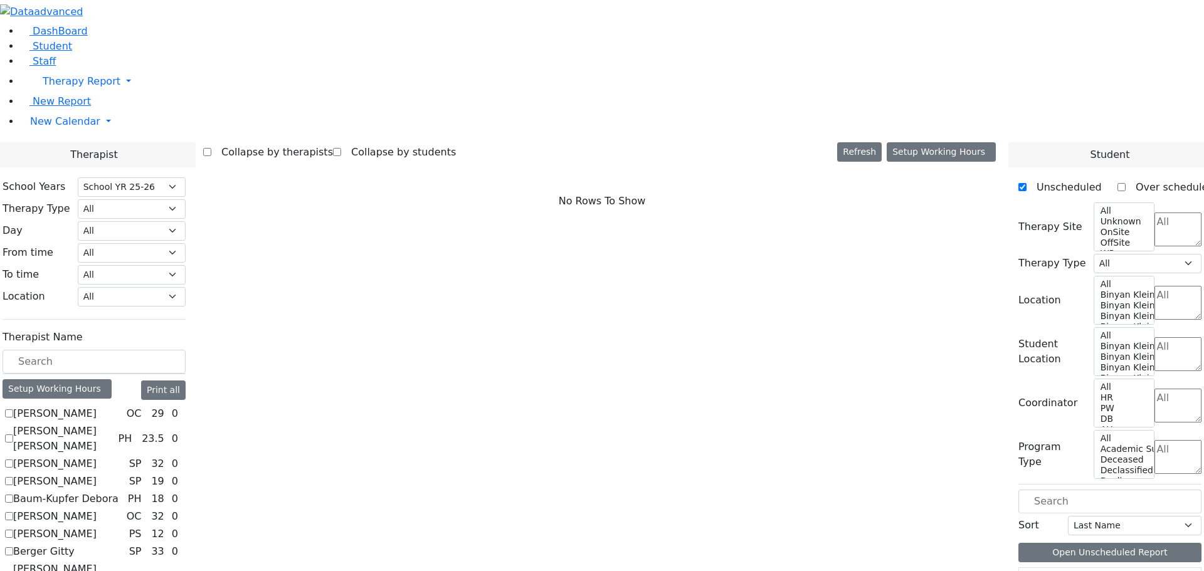
scroll to position [721, 0]
checkbox input "true"
select select "1"
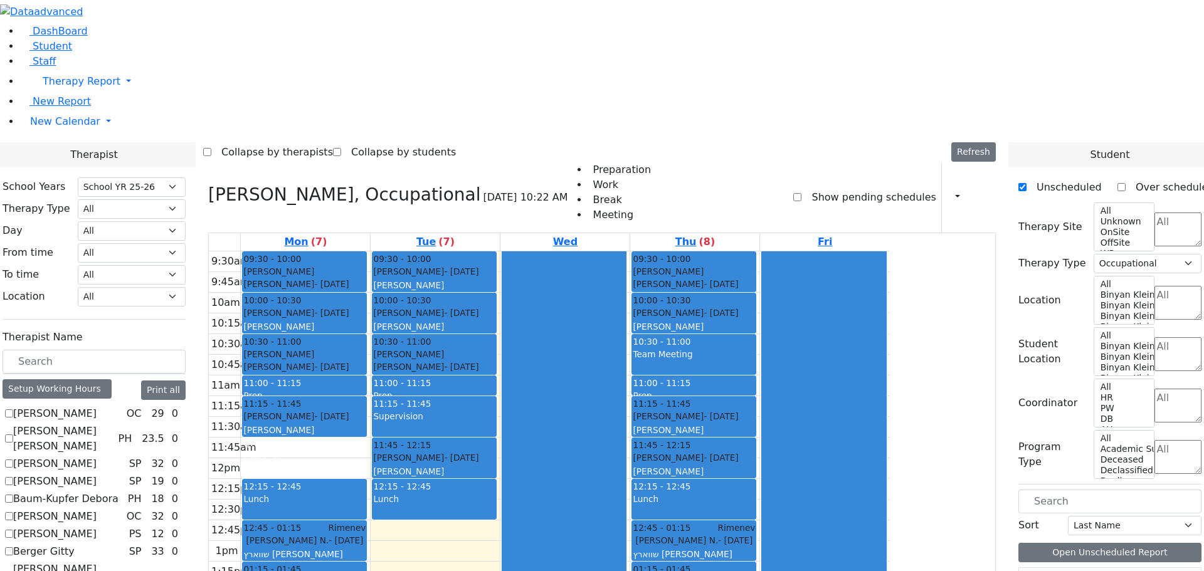
checkbox input "true"
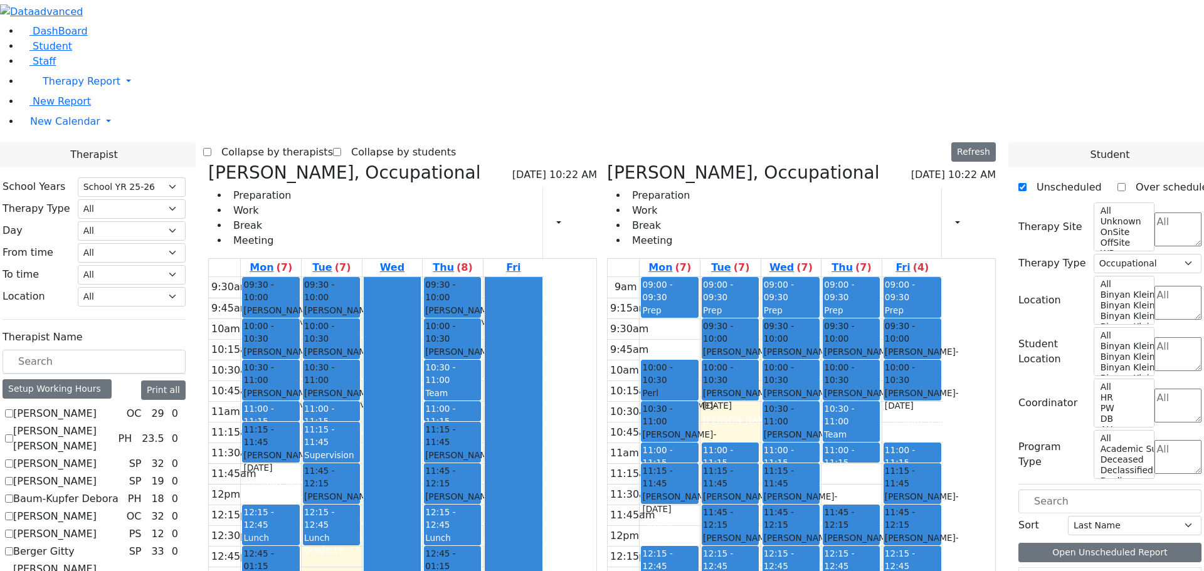
drag, startPoint x: 447, startPoint y: 408, endPoint x: 451, endPoint y: 428, distance: 20.5
click at [451, 428] on div "9:30am 9:45am 10am 10:15am 10:30am 10:45am 11am 11:15am 11:30am 11:45am 12pm 12…" at bounding box center [376, 504] width 335 height 455
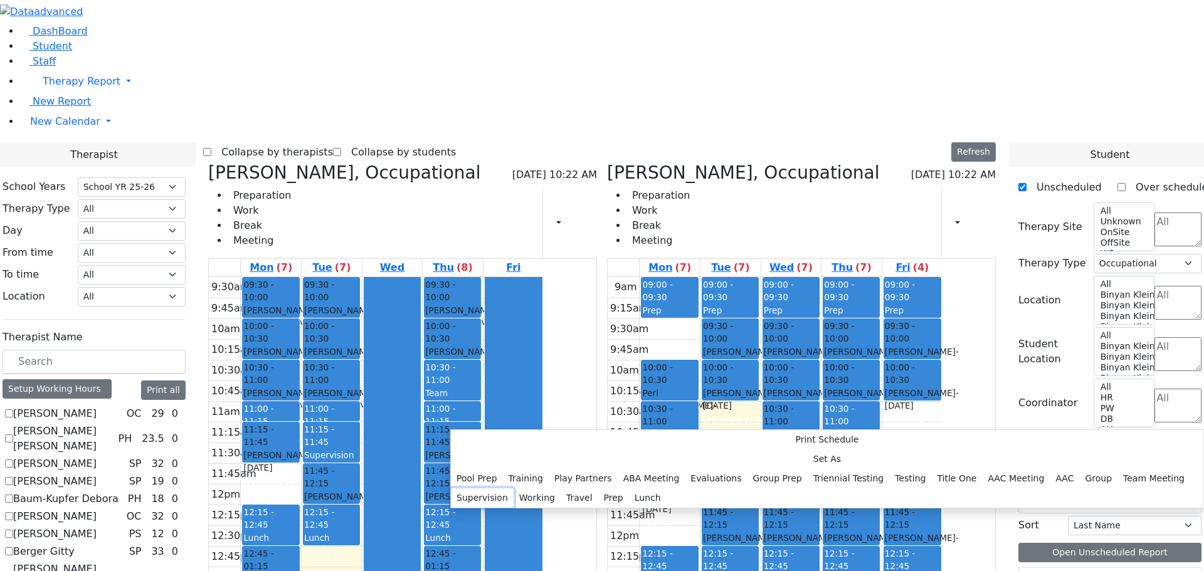
click at [514, 489] on button "Supervision" at bounding box center [482, 498] width 63 height 19
select select "2"
select select "13:15:00"
select select "13:45:00"
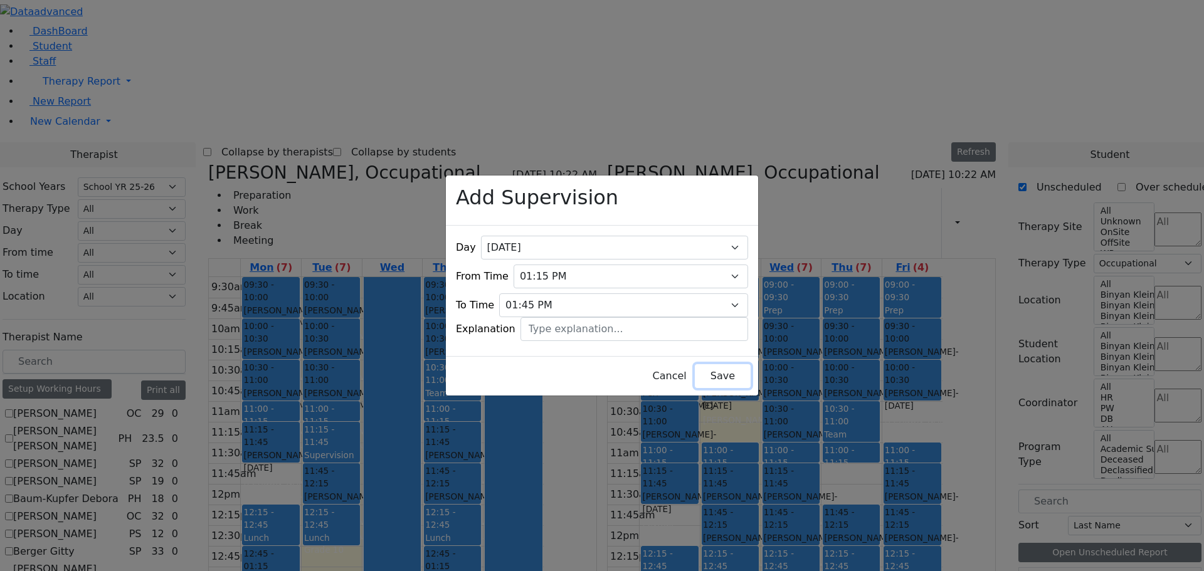
click at [707, 368] on button "Save" at bounding box center [723, 376] width 56 height 24
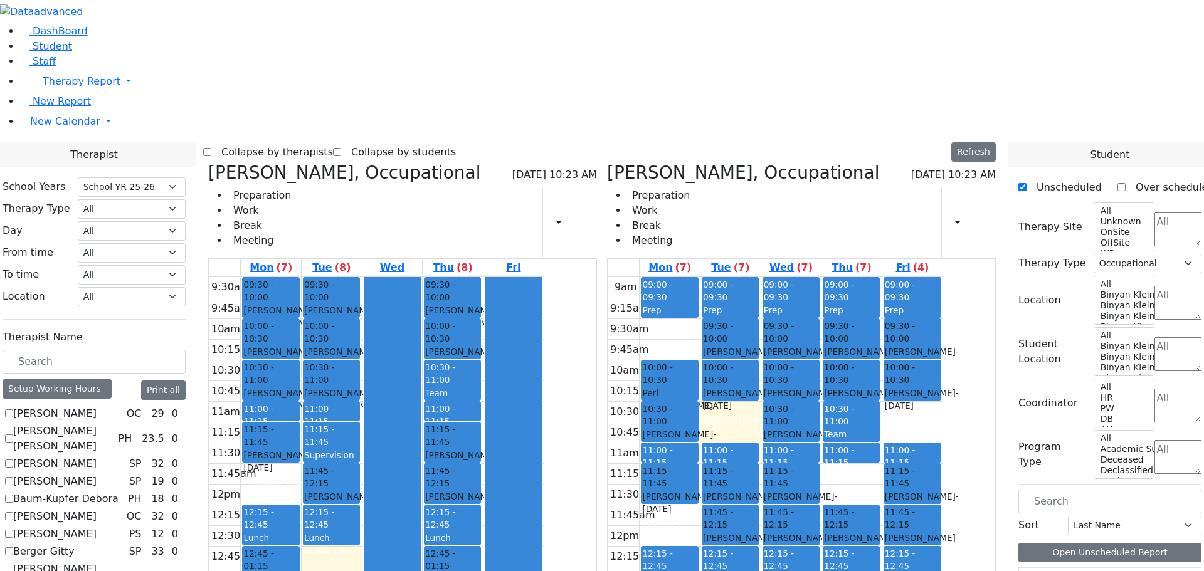
drag, startPoint x: 788, startPoint y: 454, endPoint x: 788, endPoint y: 463, distance: 8.8
click at [787, 469] on div "9am 9:15am 9:30am 9:45am 10am 10:15am 10:30am 10:45am 11am 11:15am 11:30am 11:4…" at bounding box center [775, 525] width 335 height 497
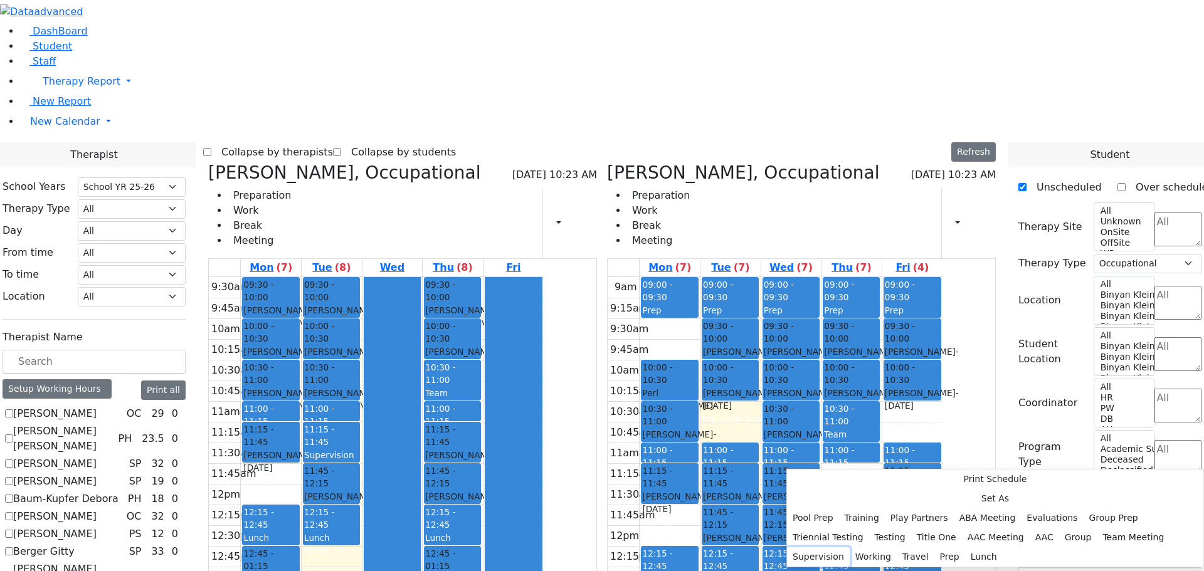
click at [850, 548] on button "Supervision" at bounding box center [818, 557] width 63 height 19
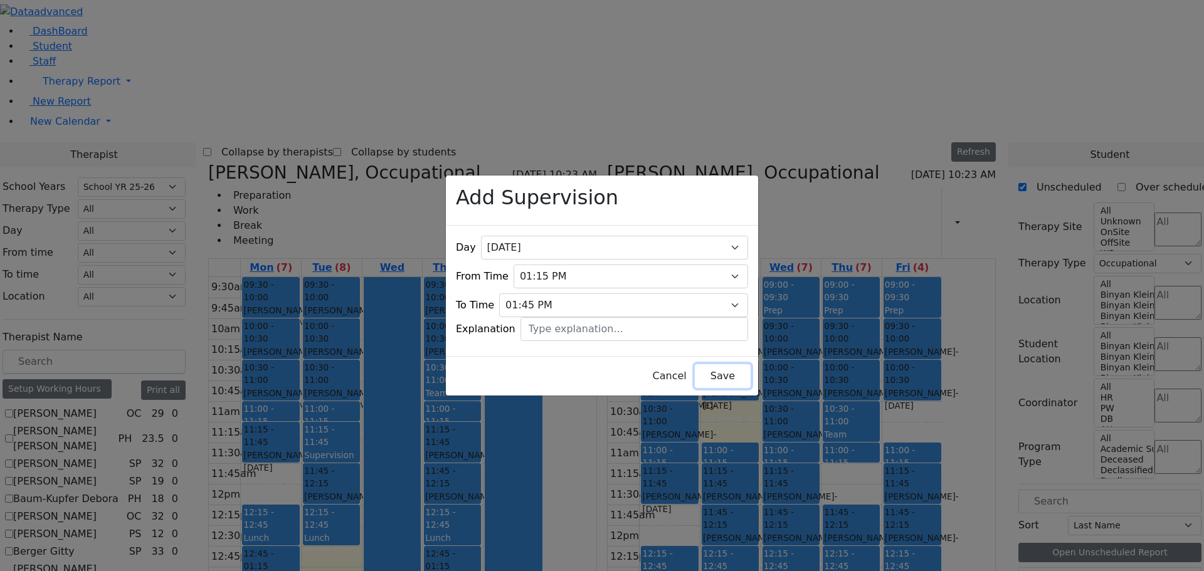
click at [713, 366] on button "Save" at bounding box center [723, 376] width 56 height 24
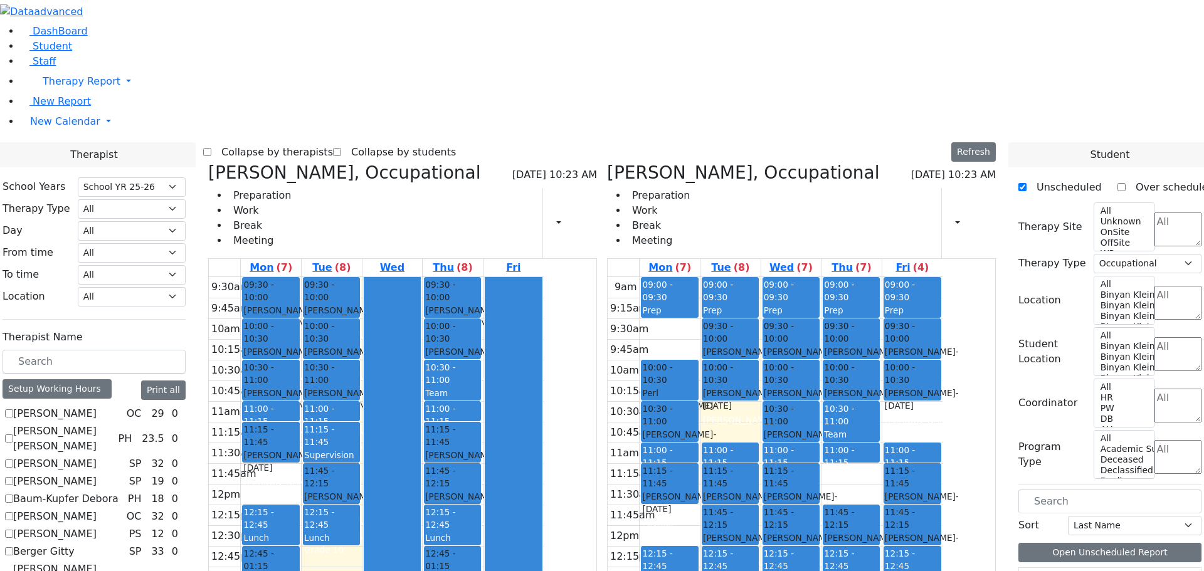
click at [208, 162] on icon at bounding box center [208, 172] width 0 height 21
checkbox input "false"
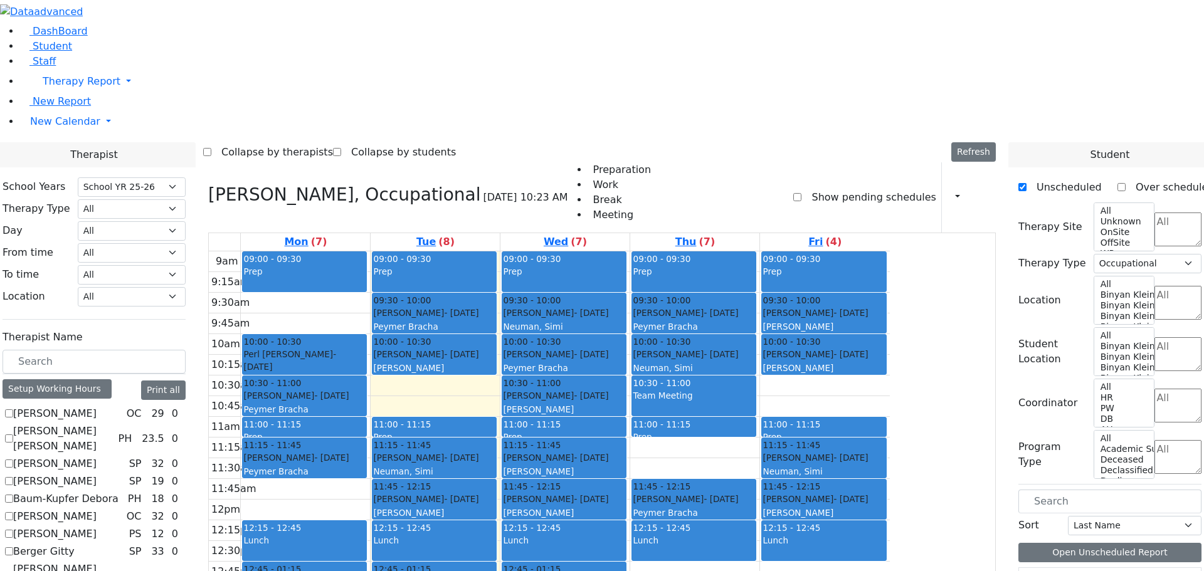
click at [208, 184] on icon at bounding box center [208, 194] width 0 height 21
select select
checkbox input "false"
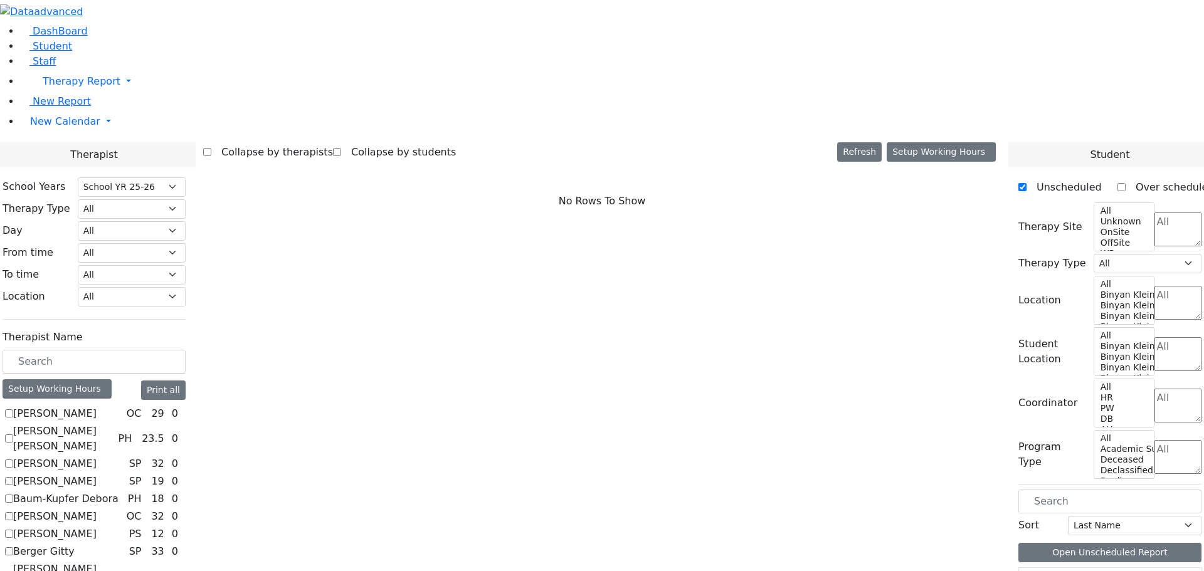
scroll to position [1160, 0]
drag, startPoint x: 218, startPoint y: 485, endPoint x: 263, endPoint y: 398, distance: 97.6
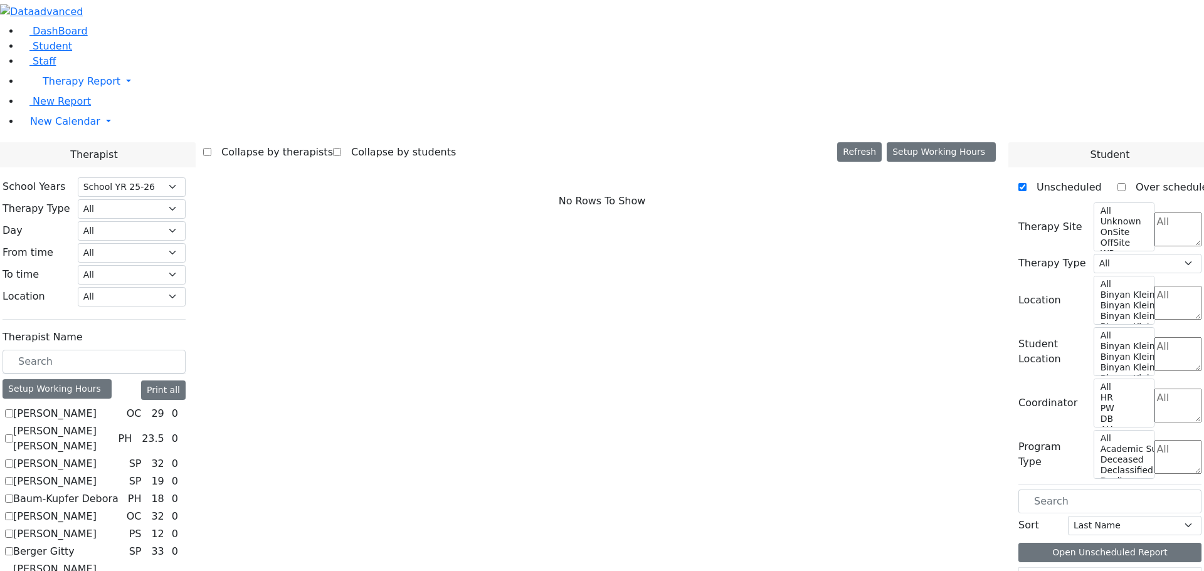
checkbox input "true"
select select "1"
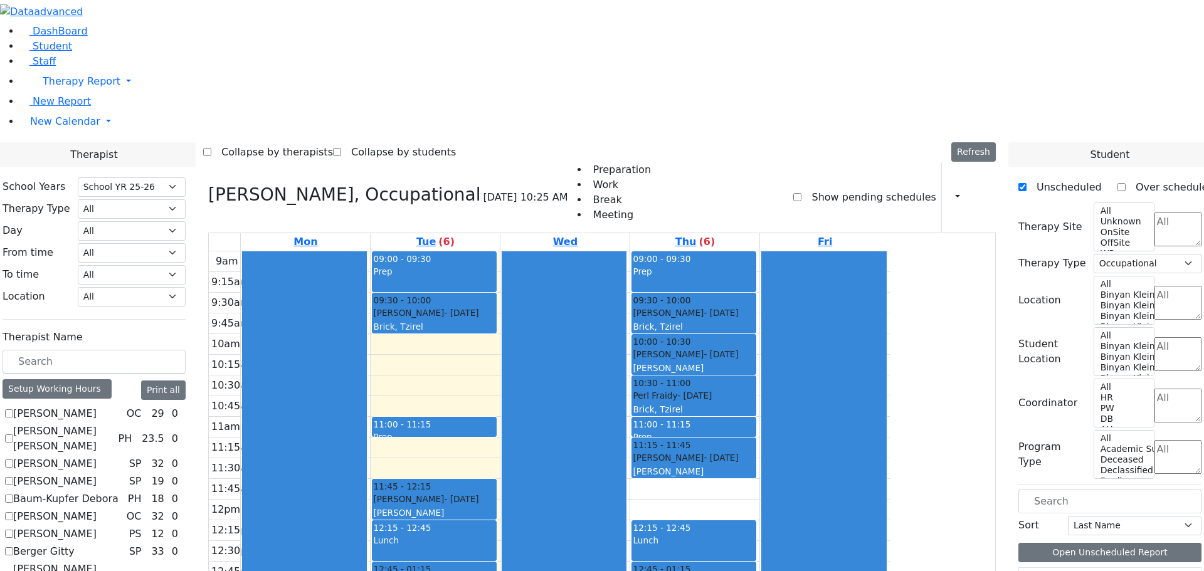
checkbox input "false"
select select
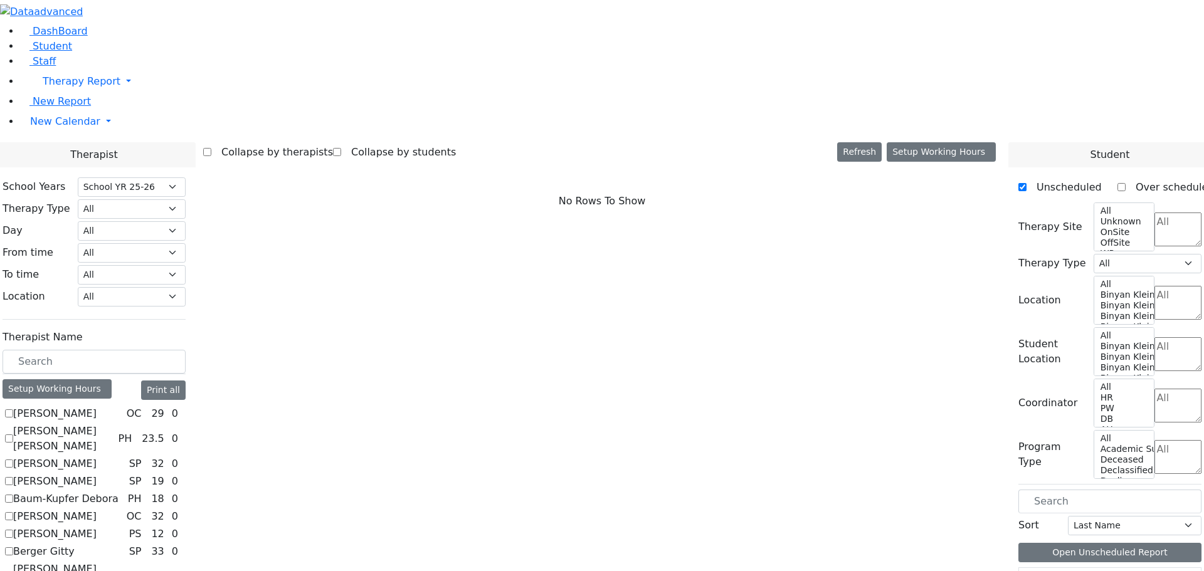
scroll to position [314, 0]
checkbox input "true"
select select "2"
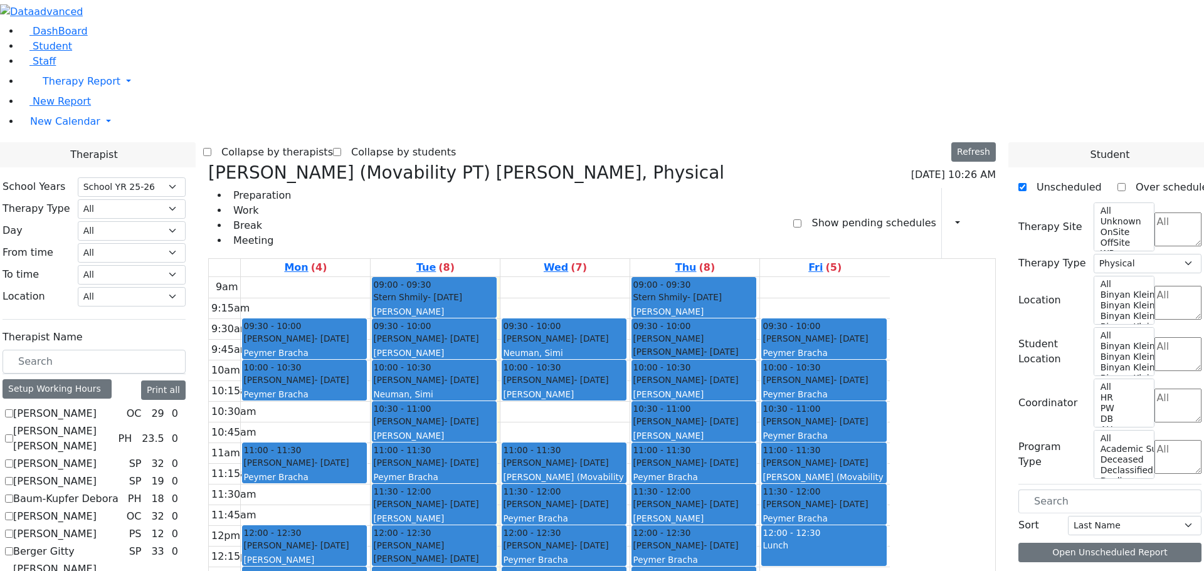
scroll to position [125, 0]
checkbox input "false"
select select
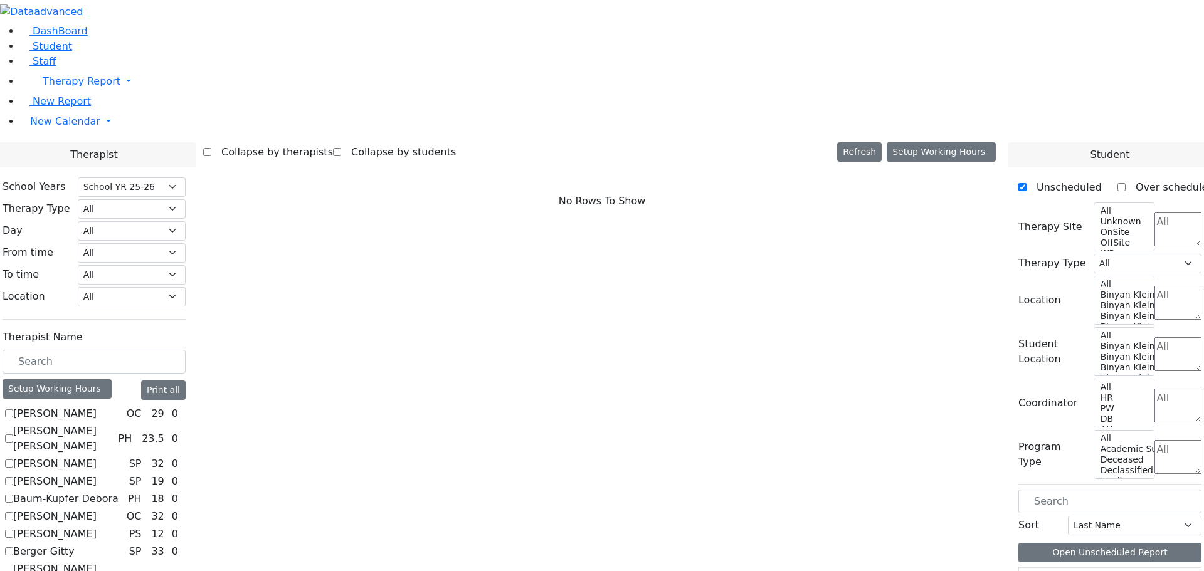
scroll to position [439, 0]
checkbox input "true"
select select "2"
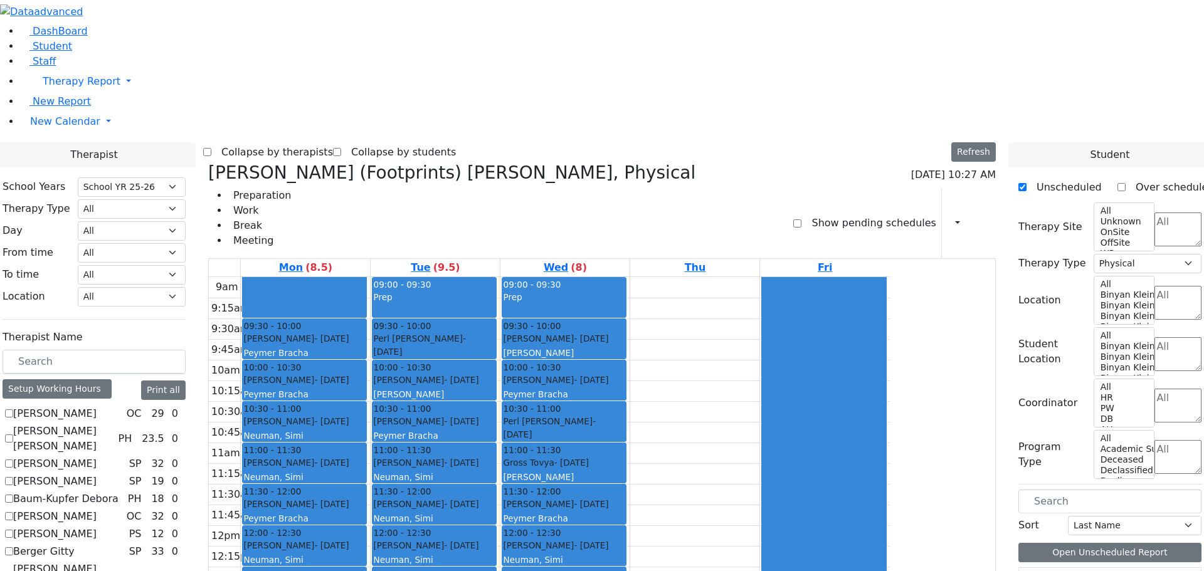
scroll to position [63, 0]
checkbox input "true"
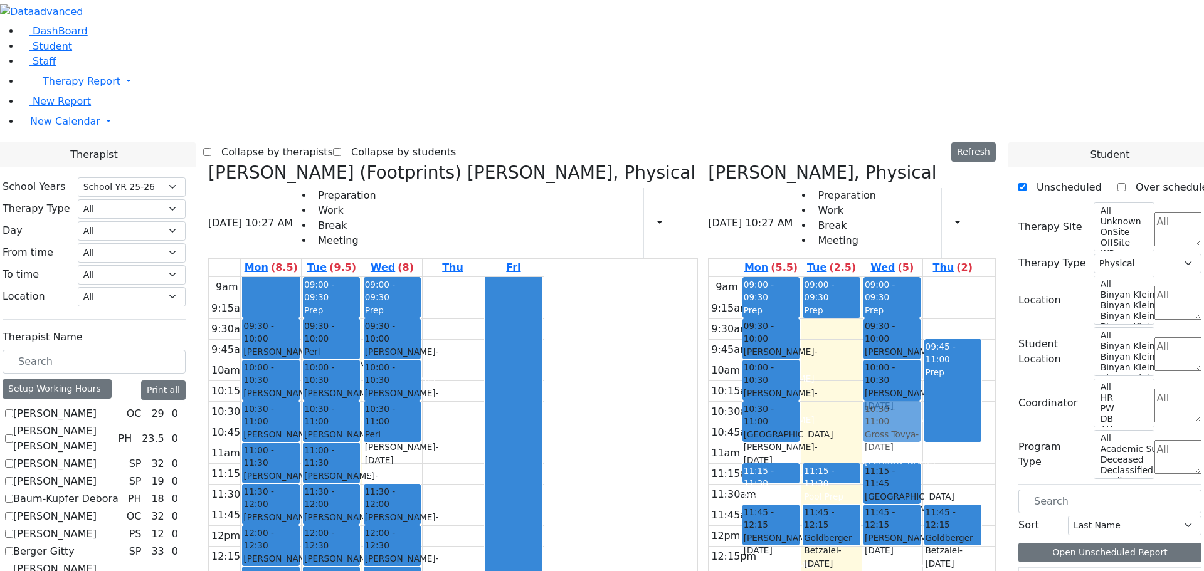
drag, startPoint x: 506, startPoint y: 278, endPoint x: 833, endPoint y: 242, distance: 328.8
click at [837, 238] on div "Krausz (Footprints) Laila, Physical 08/26/2025 10:27 AM Preparation Work Break …" at bounding box center [602, 468] width 798 height 613
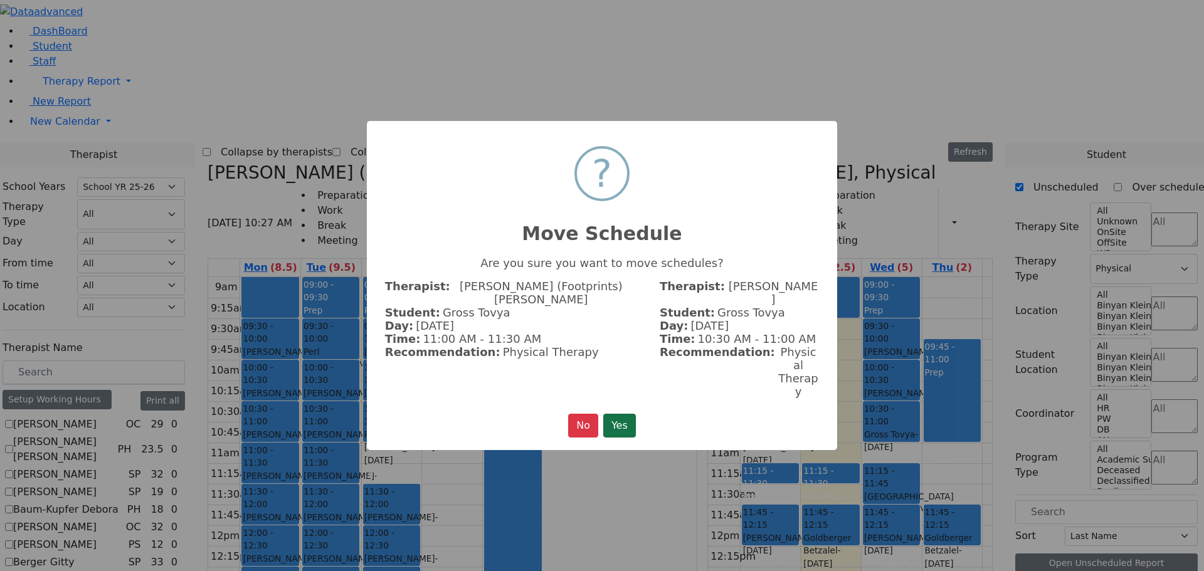
click at [620, 414] on button "Yes" at bounding box center [619, 426] width 33 height 24
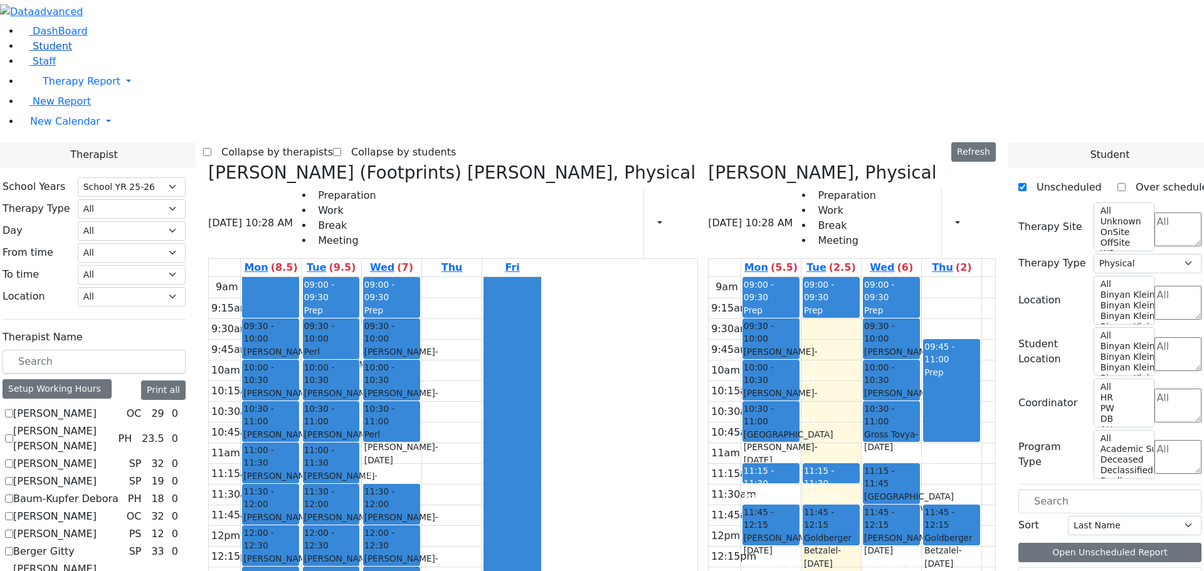
click at [47, 52] on span "Student" at bounding box center [53, 46] width 40 height 12
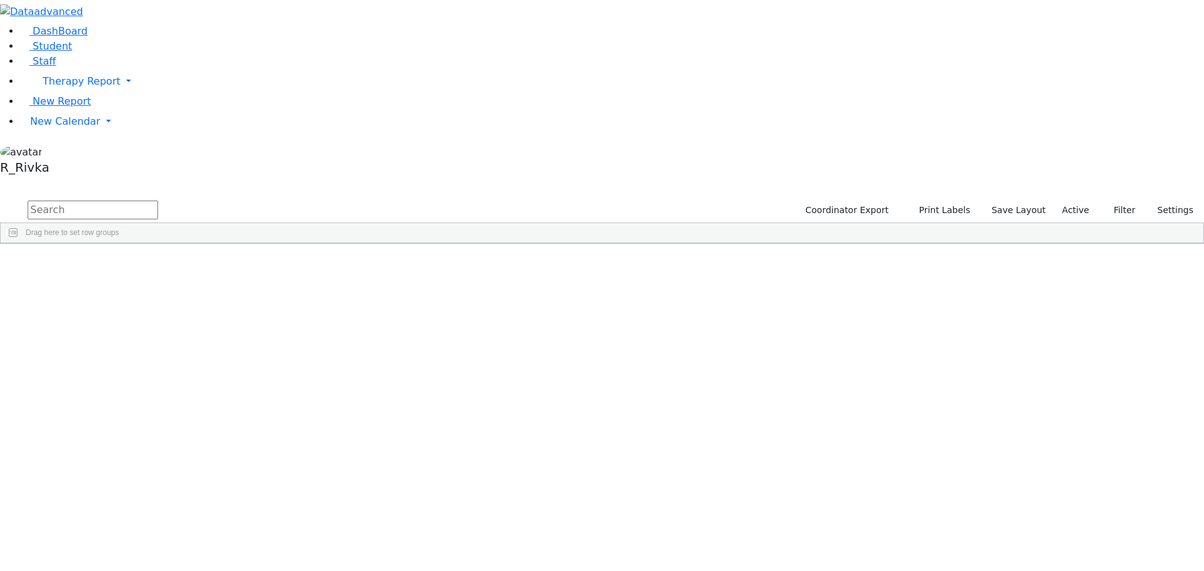
drag, startPoint x: 193, startPoint y: 56, endPoint x: 188, endPoint y: 114, distance: 58.0
click at [158, 201] on input "text" at bounding box center [93, 210] width 130 height 19
type input "tovya"
click at [239, 282] on div "[PERSON_NAME]" at bounding box center [199, 291] width 79 height 18
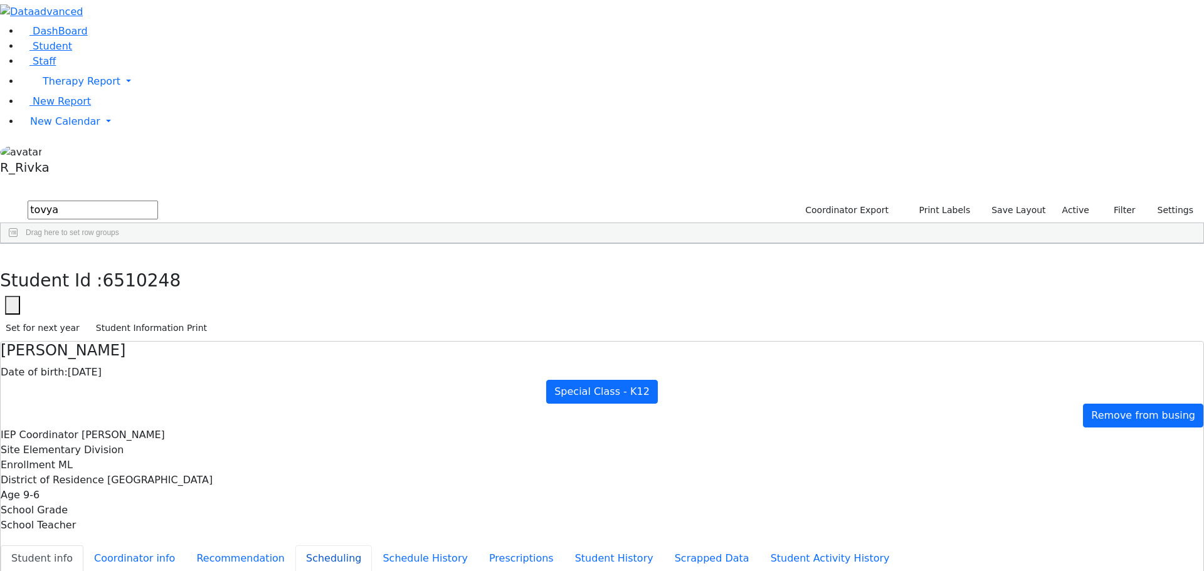
click at [295, 546] on button "Scheduling" at bounding box center [333, 559] width 77 height 26
click at [64, 107] on span "New Report" at bounding box center [62, 101] width 58 height 12
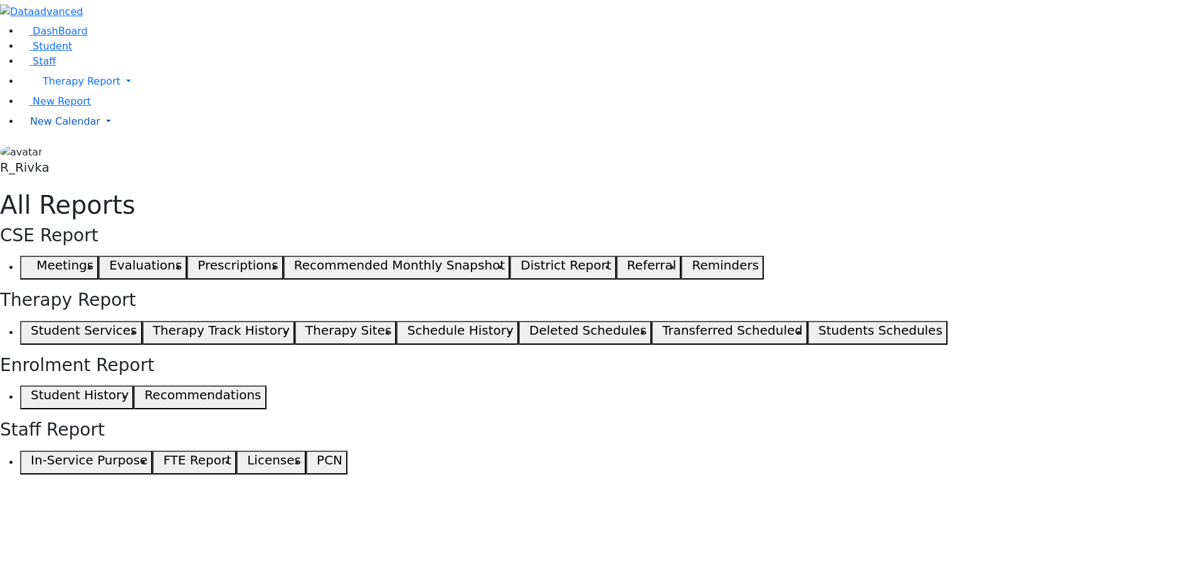
click at [59, 87] on span "New Calendar" at bounding box center [82, 81] width 78 height 12
click at [68, 152] on span "Calendar" at bounding box center [49, 147] width 45 height 12
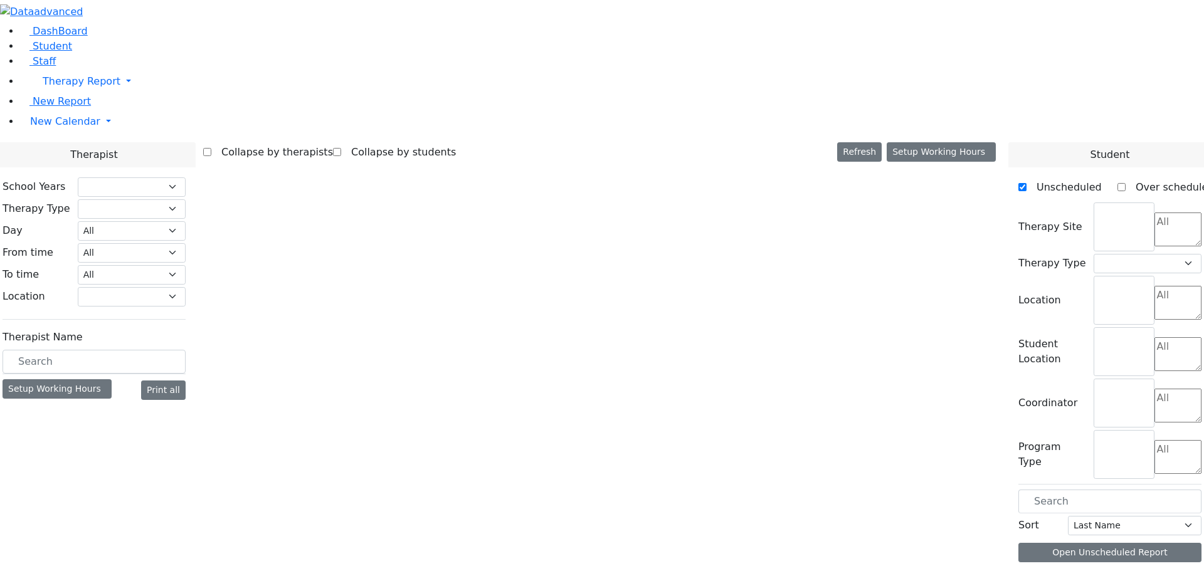
select select "212"
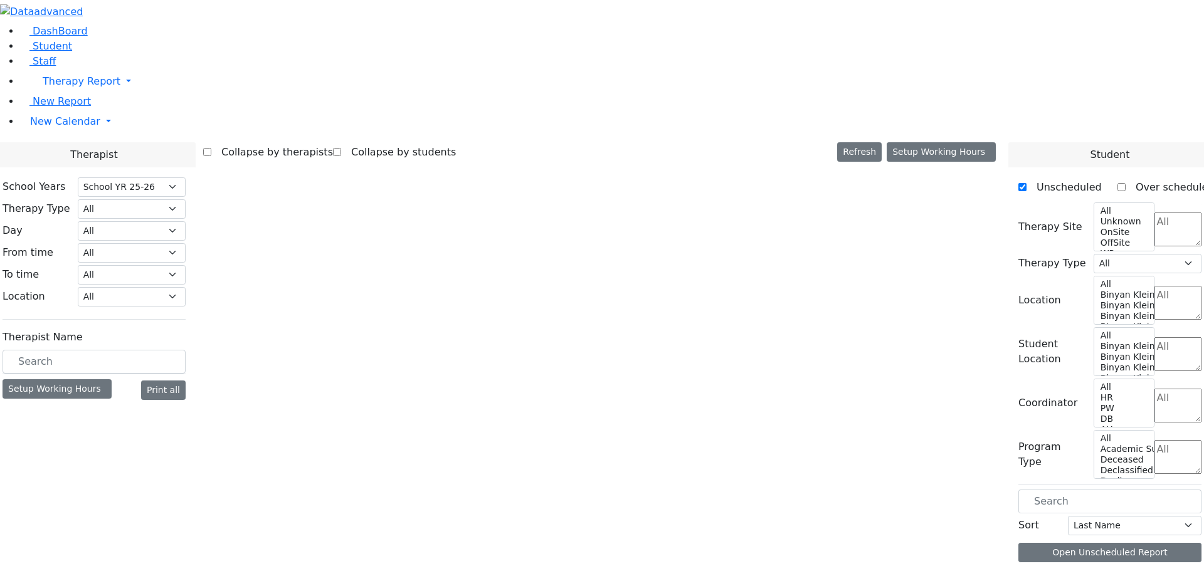
select select "2"
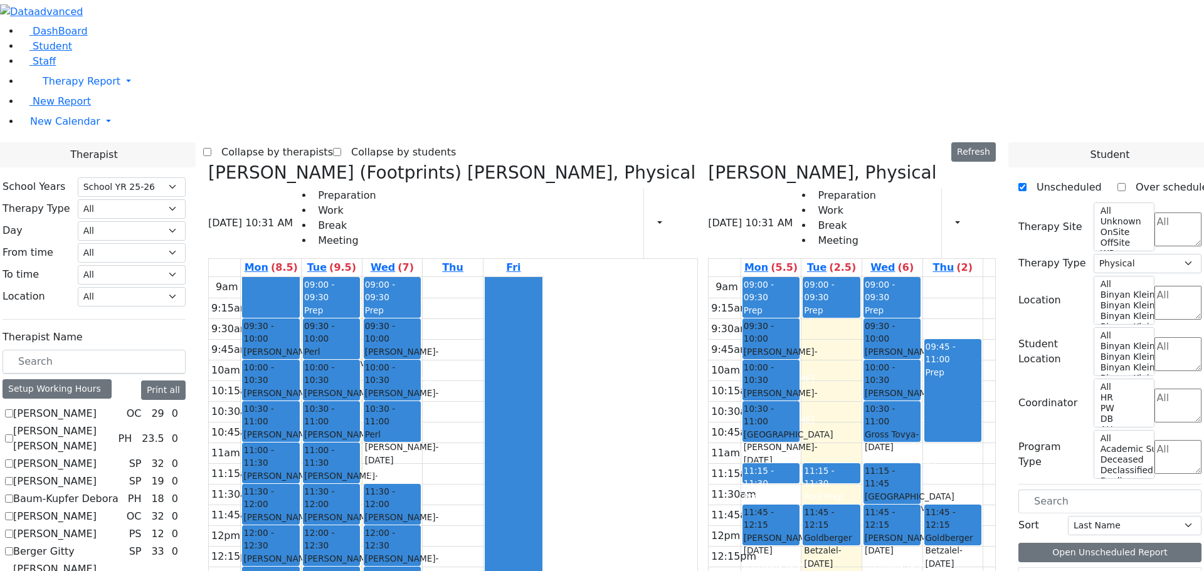
click at [51, 52] on span "Student" at bounding box center [53, 46] width 40 height 12
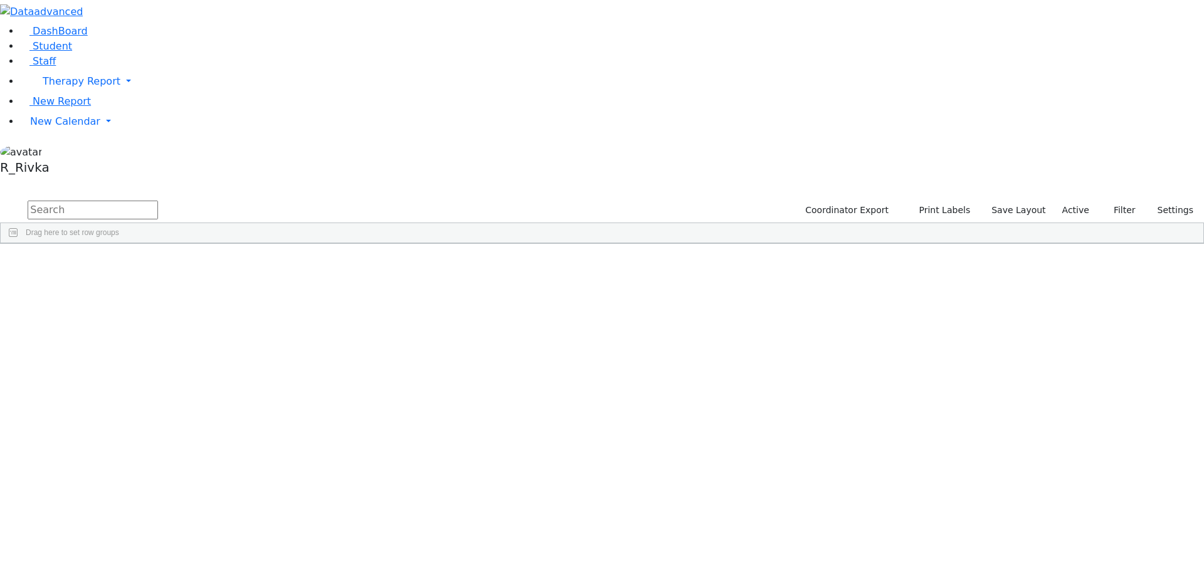
drag, startPoint x: 216, startPoint y: 56, endPoint x: 216, endPoint y: 36, distance: 20.1
click at [158, 201] on input "text" at bounding box center [93, 210] width 130 height 19
type input "[PERSON_NAME]"
click at [160, 282] on div "Gross" at bounding box center [120, 291] width 79 height 18
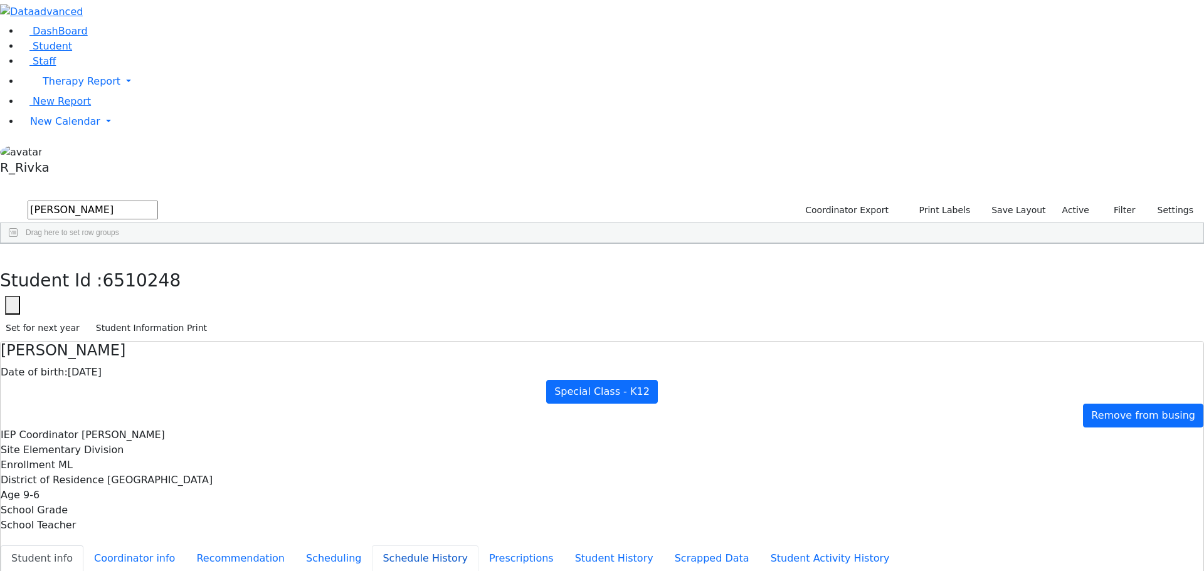
click at [372, 546] on button "Schedule History" at bounding box center [425, 559] width 107 height 26
click at [310, 546] on button "Scheduling" at bounding box center [333, 559] width 77 height 26
click at [55, 107] on span "New Report" at bounding box center [62, 101] width 58 height 12
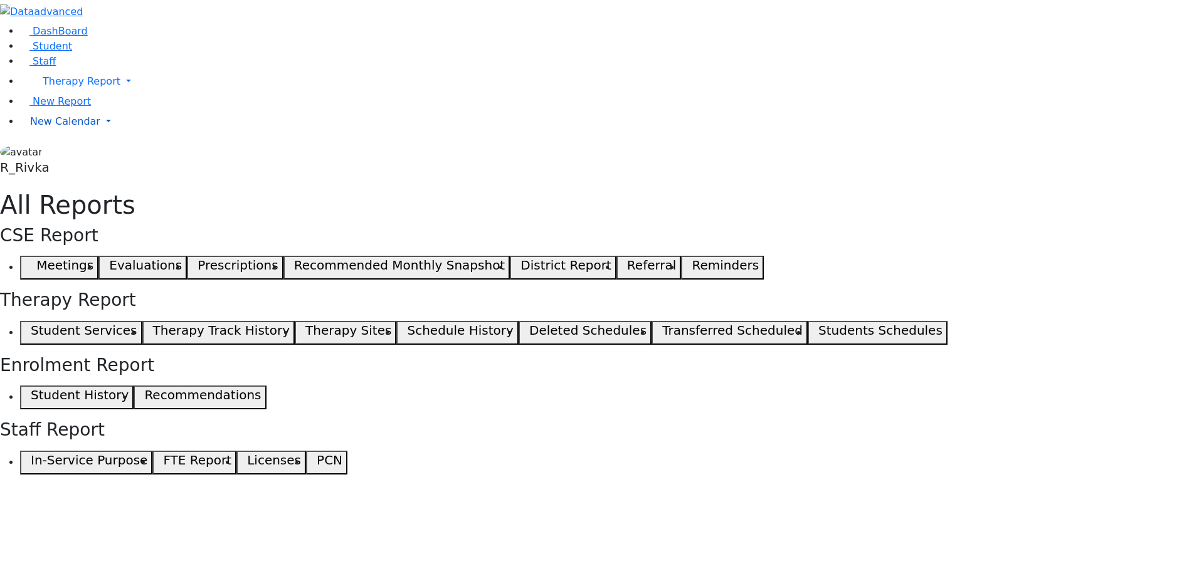
click at [55, 87] on span "New Calendar" at bounding box center [82, 81] width 78 height 12
click at [69, 152] on span "Calendar" at bounding box center [49, 147] width 45 height 12
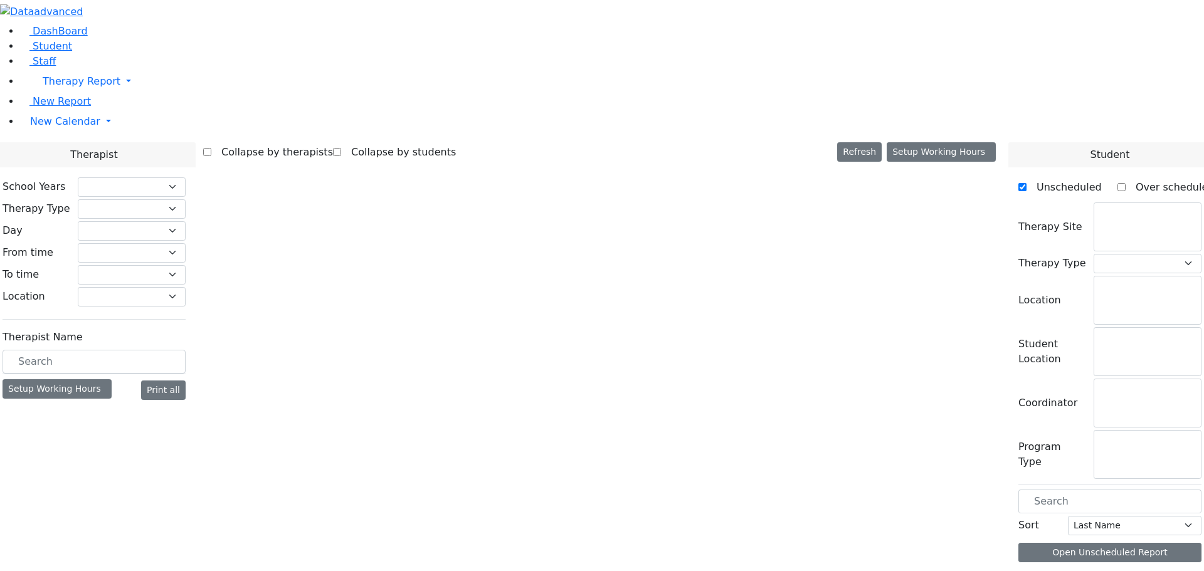
select select "212"
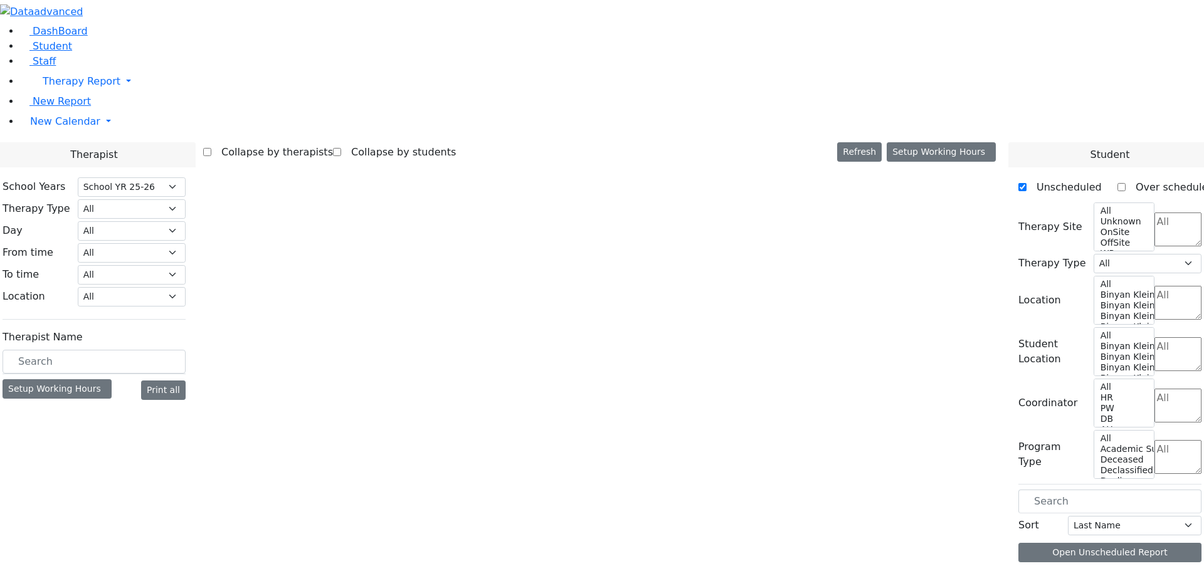
select select "2"
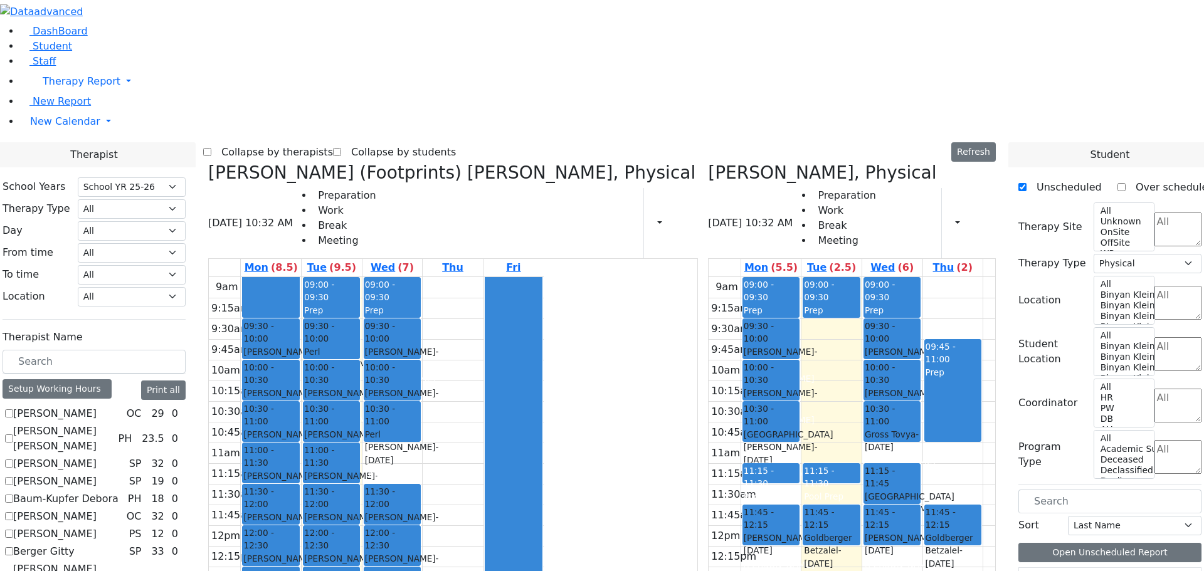
drag, startPoint x: 792, startPoint y: 452, endPoint x: 795, endPoint y: 484, distance: 32.1
click at [795, 486] on div "9am 9:15am 9:30am 9:45am 10am 10:15am 10:30am 10:45am 11am 11:15am 11:30am 11:4…" at bounding box center [876, 525] width 335 height 497
drag, startPoint x: 1073, startPoint y: 469, endPoint x: 808, endPoint y: 462, distance: 264.8
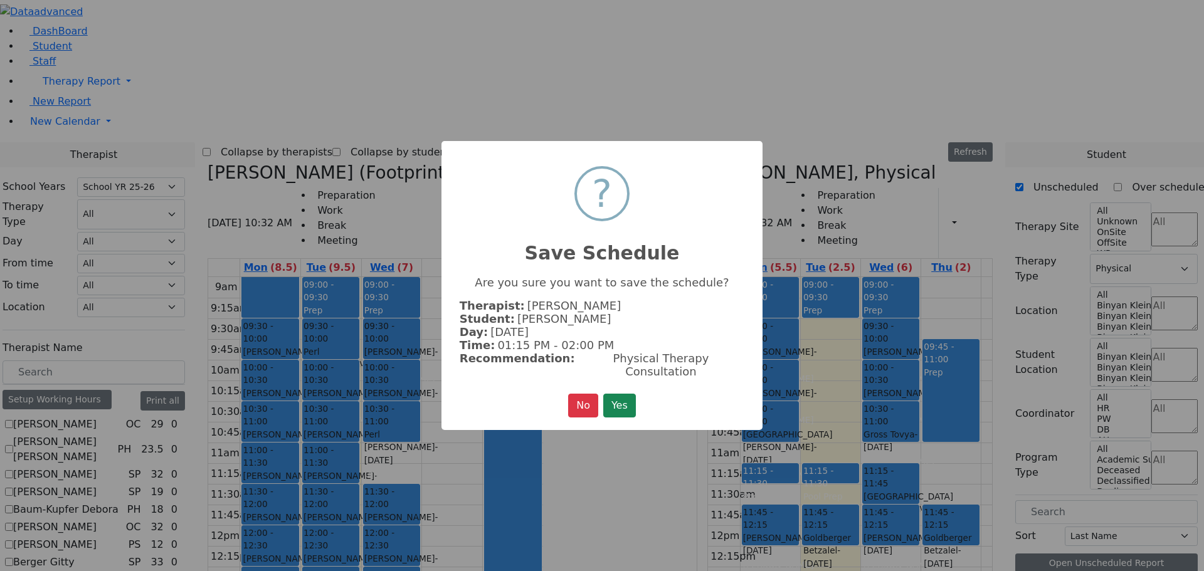
drag, startPoint x: 618, startPoint y: 401, endPoint x: 622, endPoint y: 394, distance: 7.6
click at [620, 396] on button "Yes" at bounding box center [619, 406] width 33 height 24
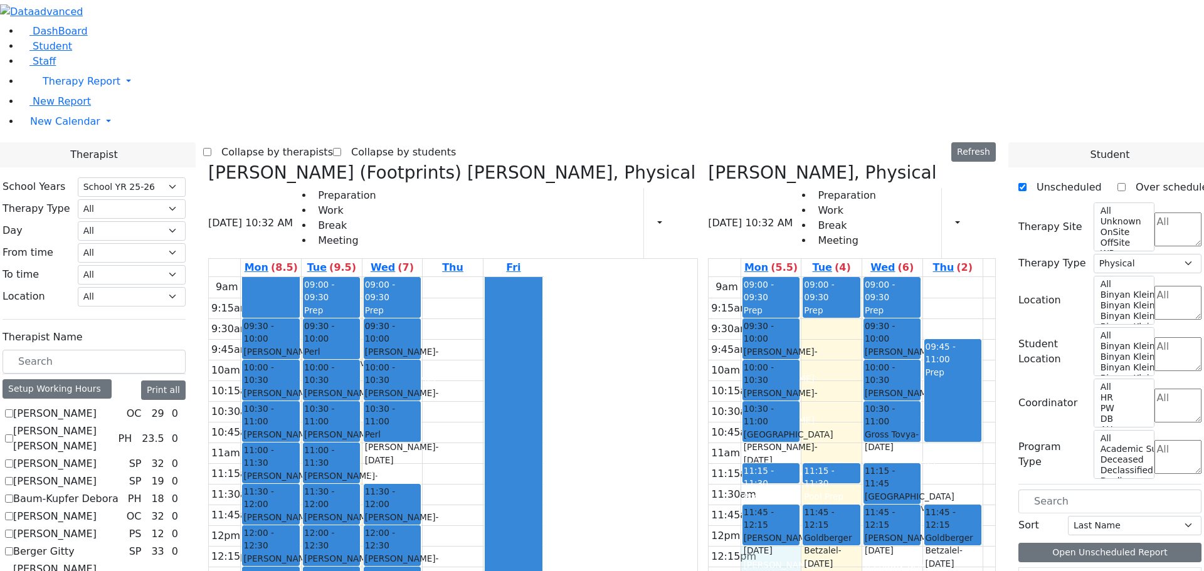
drag, startPoint x: 736, startPoint y: 373, endPoint x: 735, endPoint y: 380, distance: 7.6
click at [735, 385] on div "9am 9:15am 9:30am 9:45am 10am 10:15am 10:30am 10:45am 11am 11:15am 11:30am 11:4…" at bounding box center [876, 525] width 335 height 497
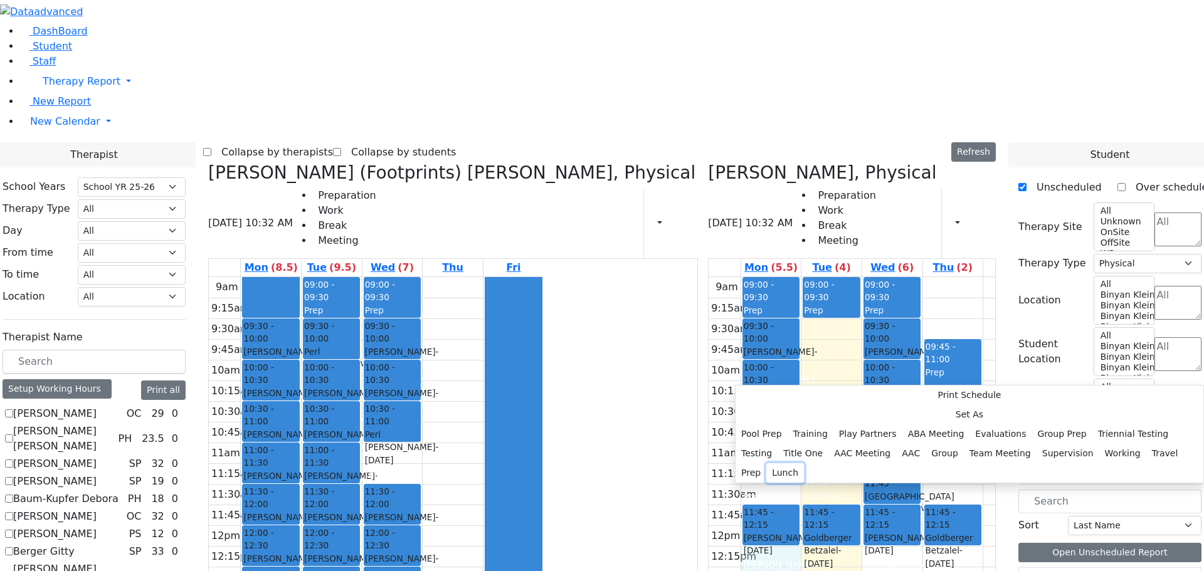
click at [804, 464] on button "Lunch" at bounding box center [786, 473] width 38 height 19
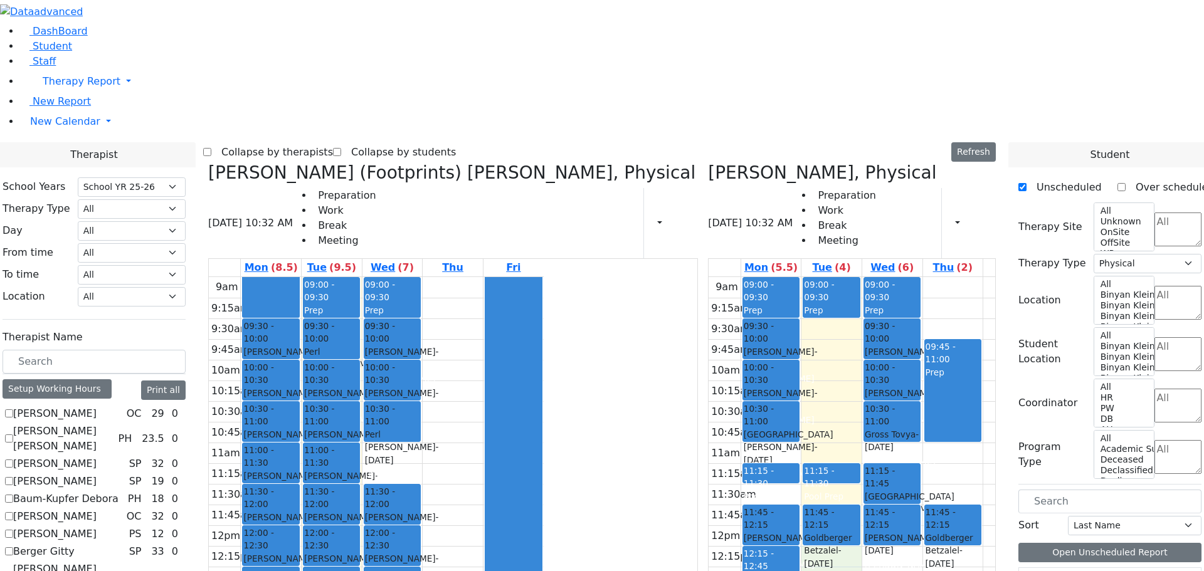
drag, startPoint x: 784, startPoint y: 373, endPoint x: 784, endPoint y: 380, distance: 7.5
click at [784, 390] on div "9am 9:15am 9:30am 9:45am 10am 10:15am 10:30am 10:45am 11am 11:15am 11:30am 11:4…" at bounding box center [876, 525] width 335 height 497
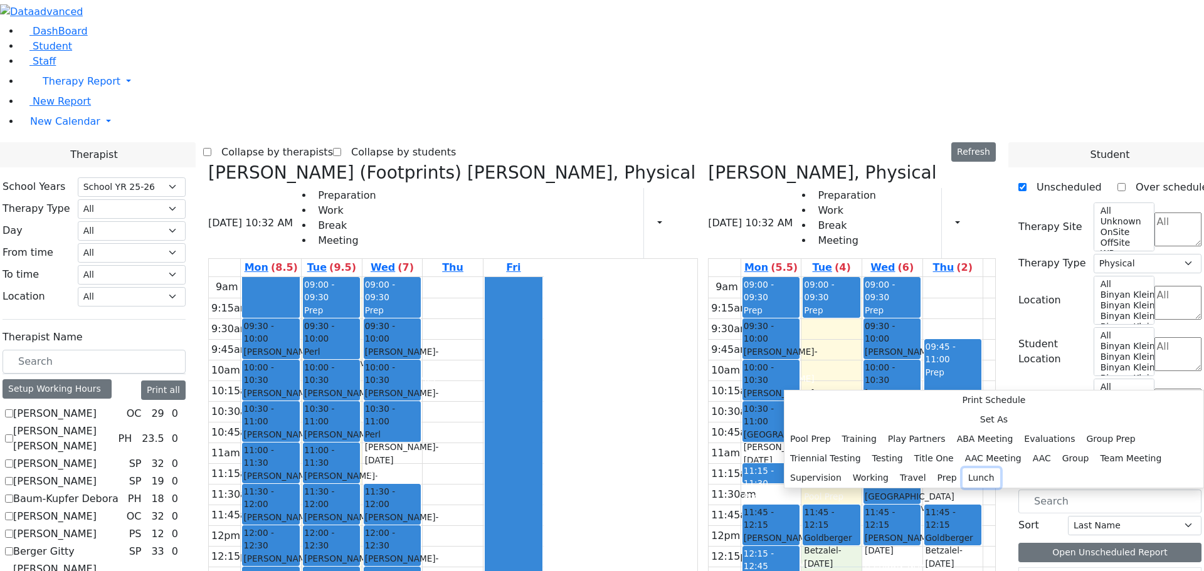
click at [963, 469] on button "Lunch" at bounding box center [982, 478] width 38 height 19
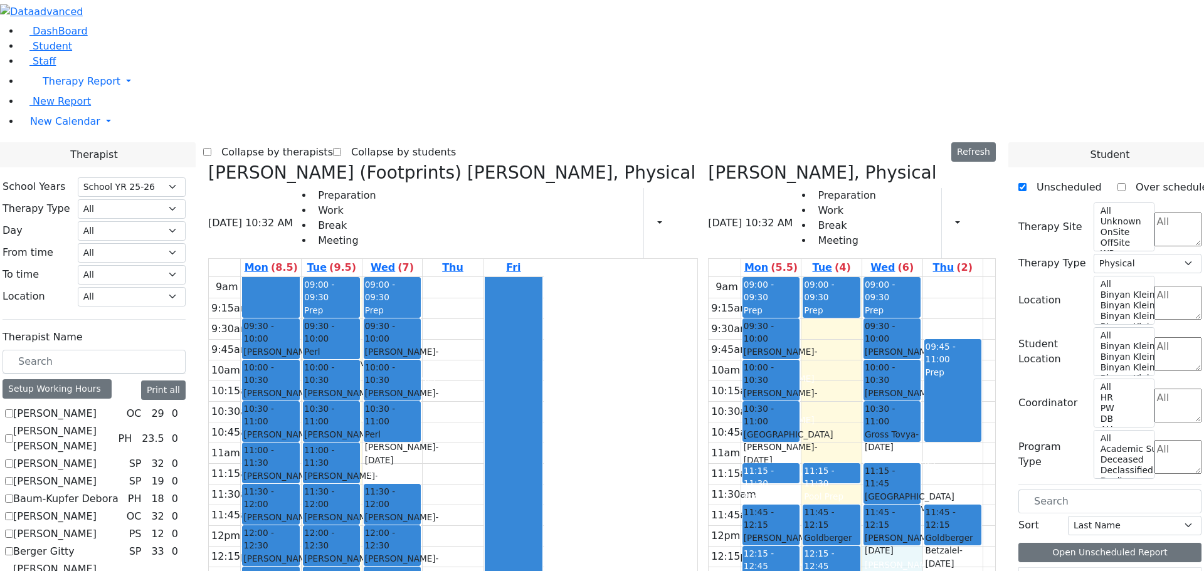
drag, startPoint x: 847, startPoint y: 369, endPoint x: 847, endPoint y: 390, distance: 20.1
click at [847, 390] on div "9am 9:15am 9:30am 9:45am 10am 10:15am 10:30am 10:45am 11am 11:15am 11:30am 11:4…" at bounding box center [876, 525] width 335 height 497
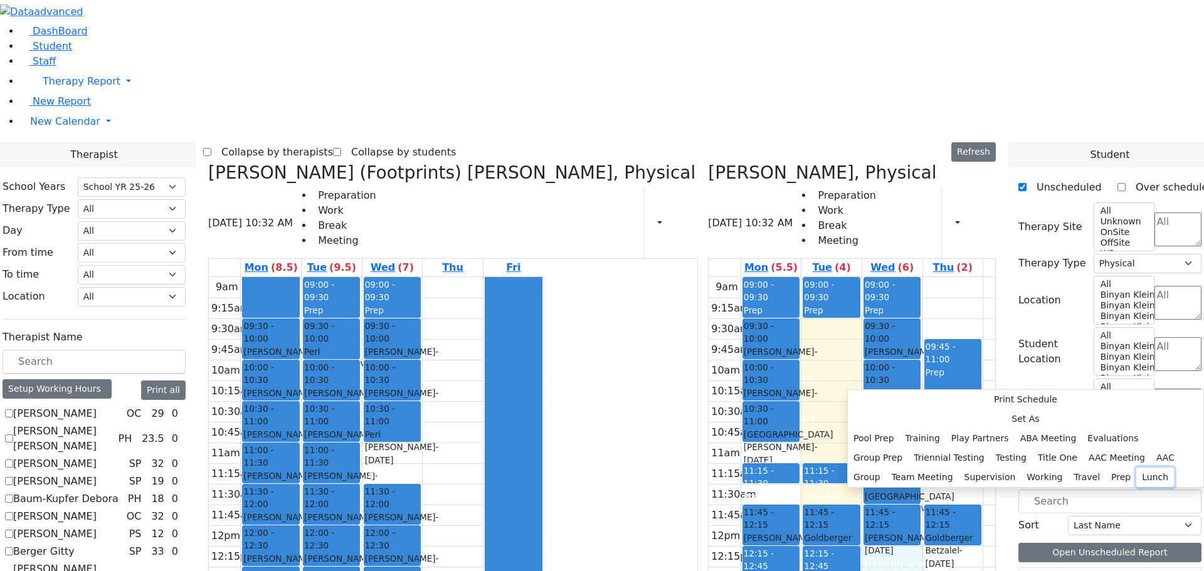
click at [1137, 468] on button "Lunch" at bounding box center [1156, 477] width 38 height 19
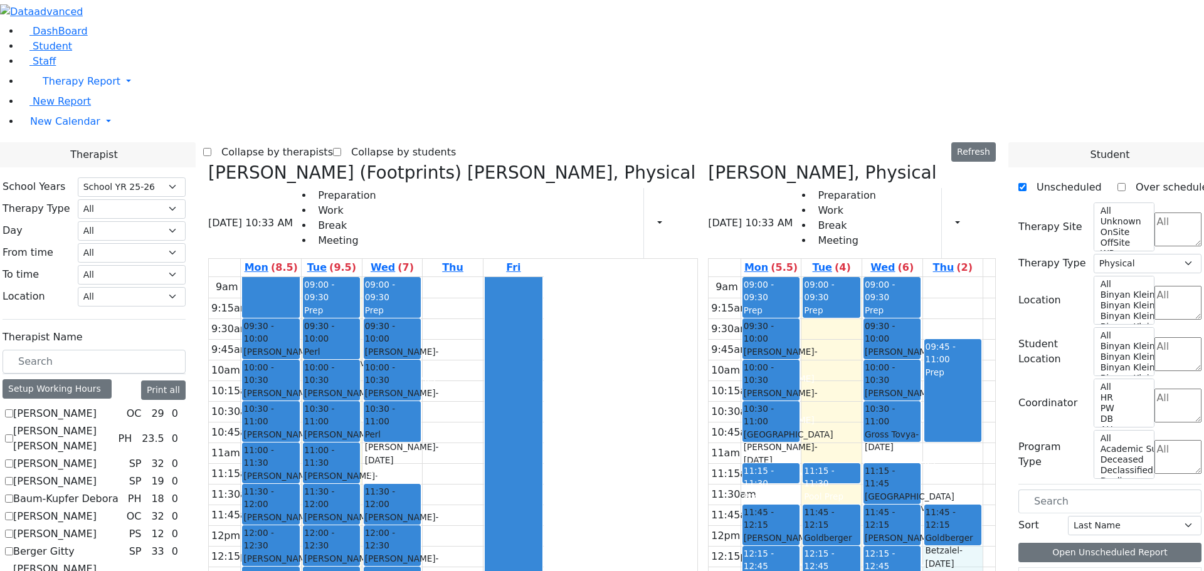
drag, startPoint x: 906, startPoint y: 368, endPoint x: 906, endPoint y: 380, distance: 12.6
click at [906, 381] on div "9am 9:15am 9:30am 9:45am 10am 10:15am 10:30am 10:45am 11am 11:15am 11:30am 11:4…" at bounding box center [876, 525] width 335 height 497
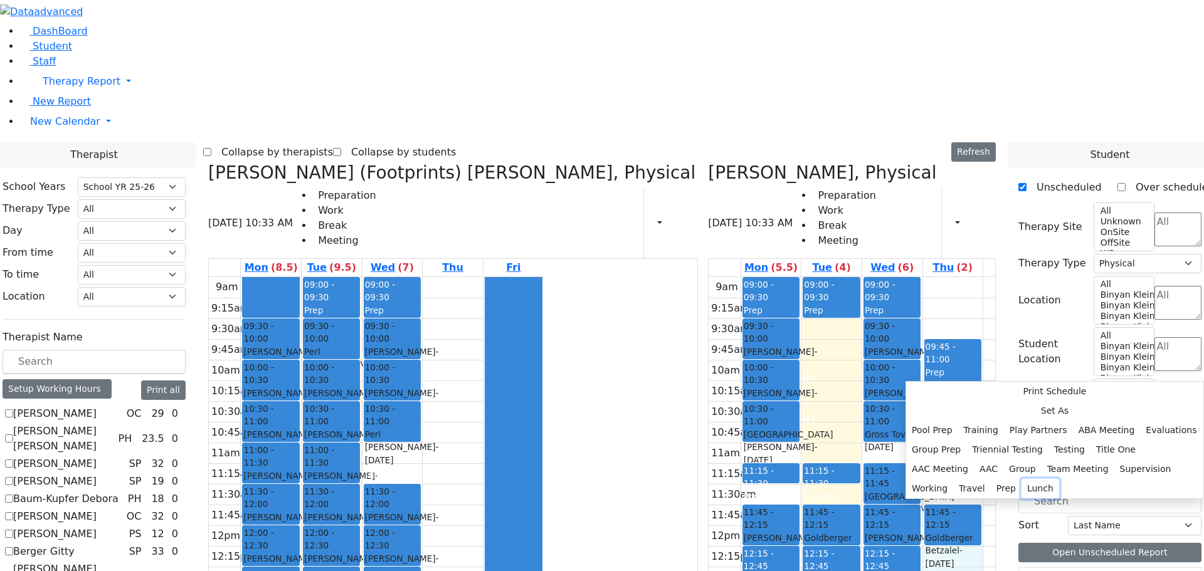
click at [1022, 479] on button "Lunch" at bounding box center [1041, 488] width 38 height 19
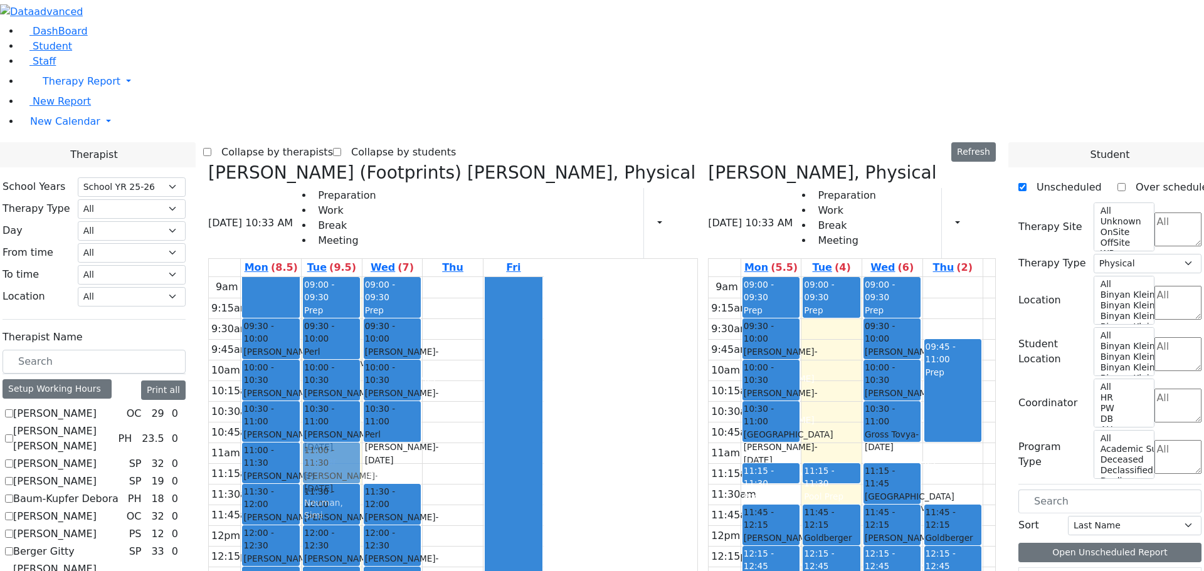
drag, startPoint x: 441, startPoint y: 260, endPoint x: 457, endPoint y: 280, distance: 25.5
click at [362, 280] on div "09:00 - 09:30 Prep 09:30 - 10:00 Perl Aaron - 12/29/2017 Unknown 10:00 - 10:30 …" at bounding box center [332, 525] width 60 height 497
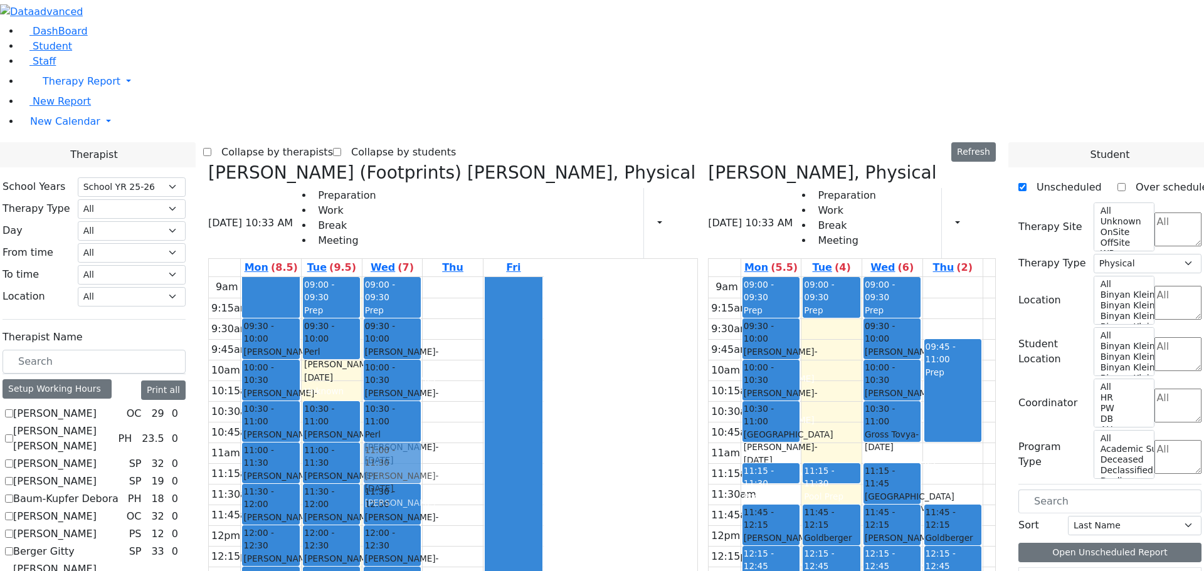
drag, startPoint x: 448, startPoint y: 189, endPoint x: 472, endPoint y: 262, distance: 76.6
click at [514, 277] on tr "09:30 - 10:00 Katz Rivka - 11/06/2015 Peymer Bracha 10:00 - 10:30 Mezei Henny -…" at bounding box center [376, 525] width 335 height 497
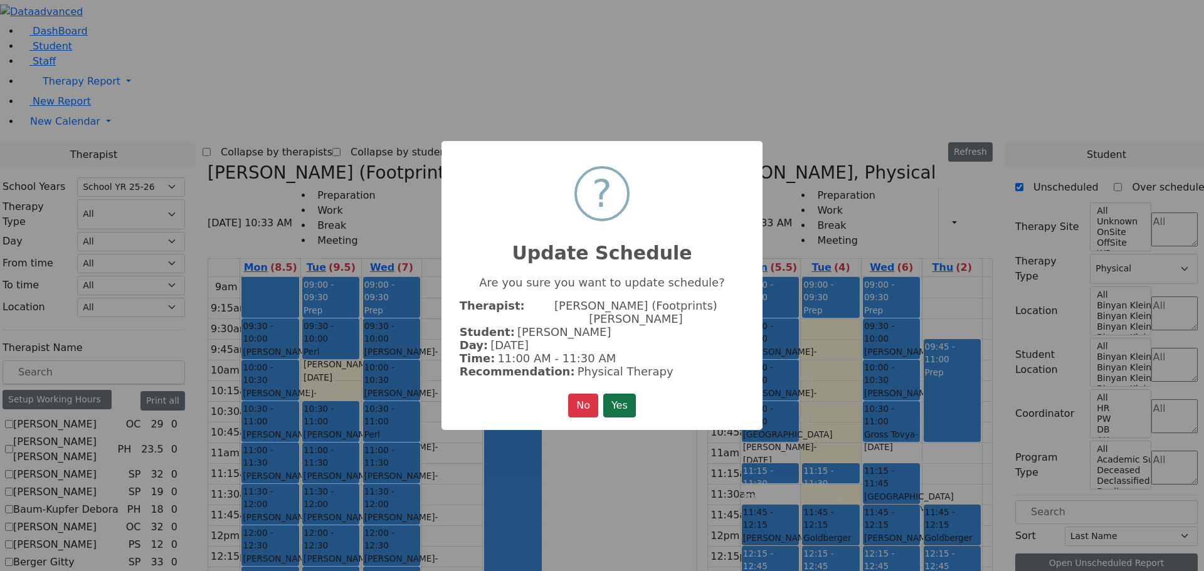
click at [627, 395] on button "Yes" at bounding box center [619, 406] width 33 height 24
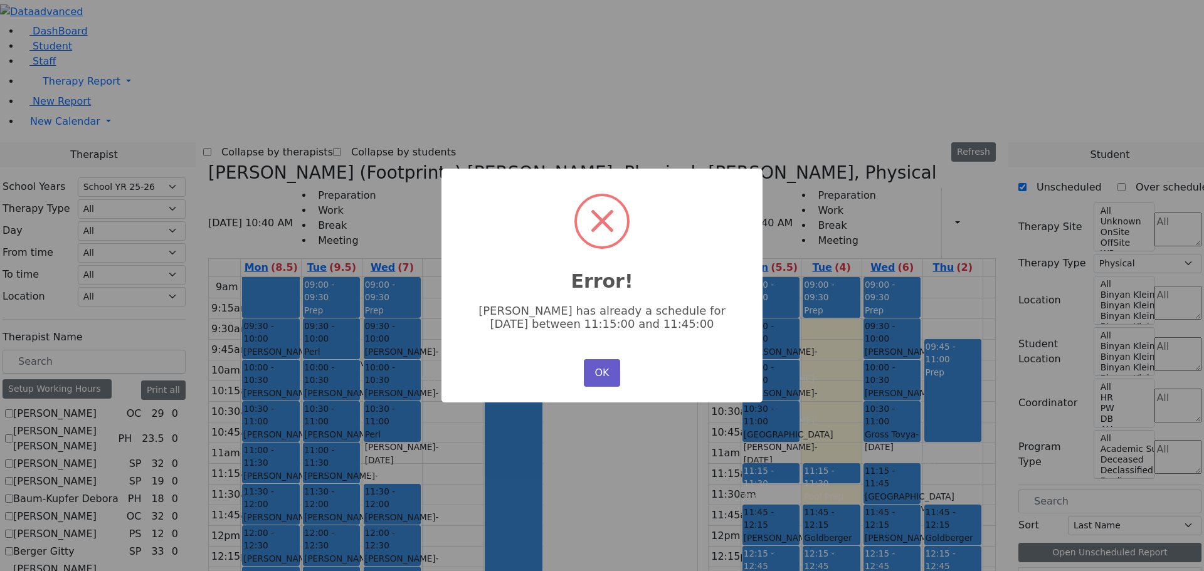
click at [597, 367] on button "OK" at bounding box center [602, 373] width 36 height 28
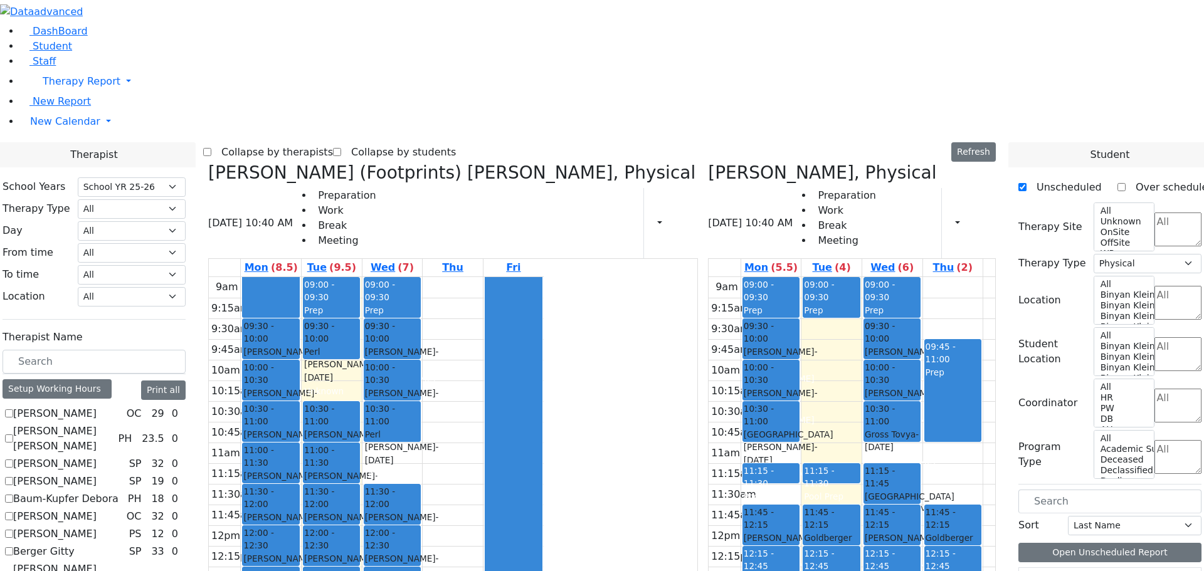
drag, startPoint x: 441, startPoint y: 192, endPoint x: 495, endPoint y: 452, distance: 265.2
click at [496, 460] on tr "09:30 - 10:00 Katz Rivka - 11/06/2015 Peymer Bracha 10:00 - 10:30 Mezei Henny -…" at bounding box center [376, 525] width 335 height 497
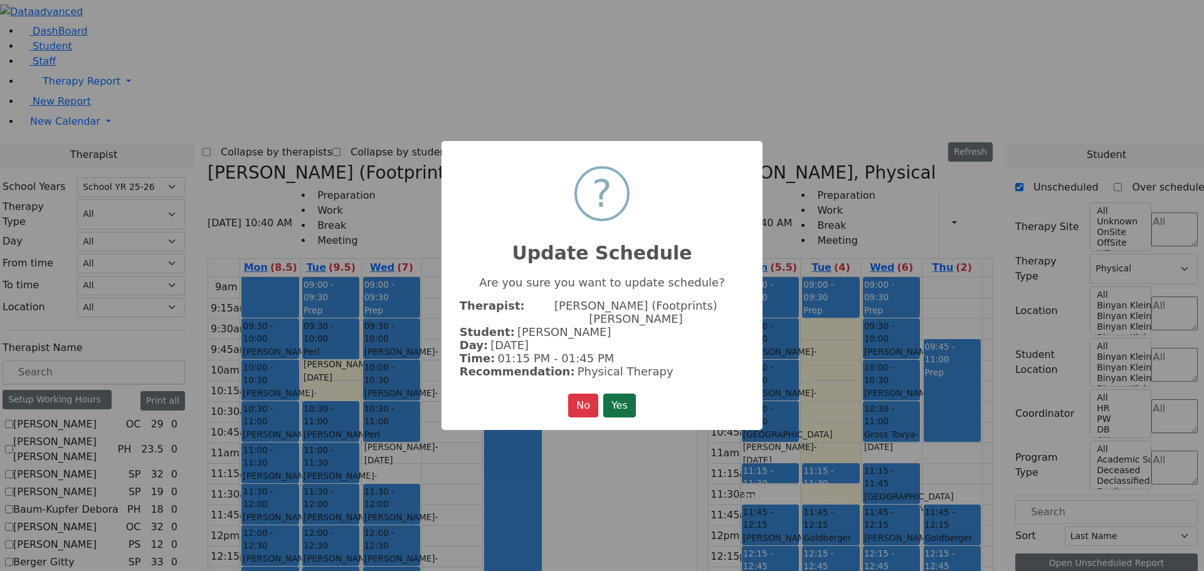
click at [617, 394] on button "Yes" at bounding box center [619, 406] width 33 height 24
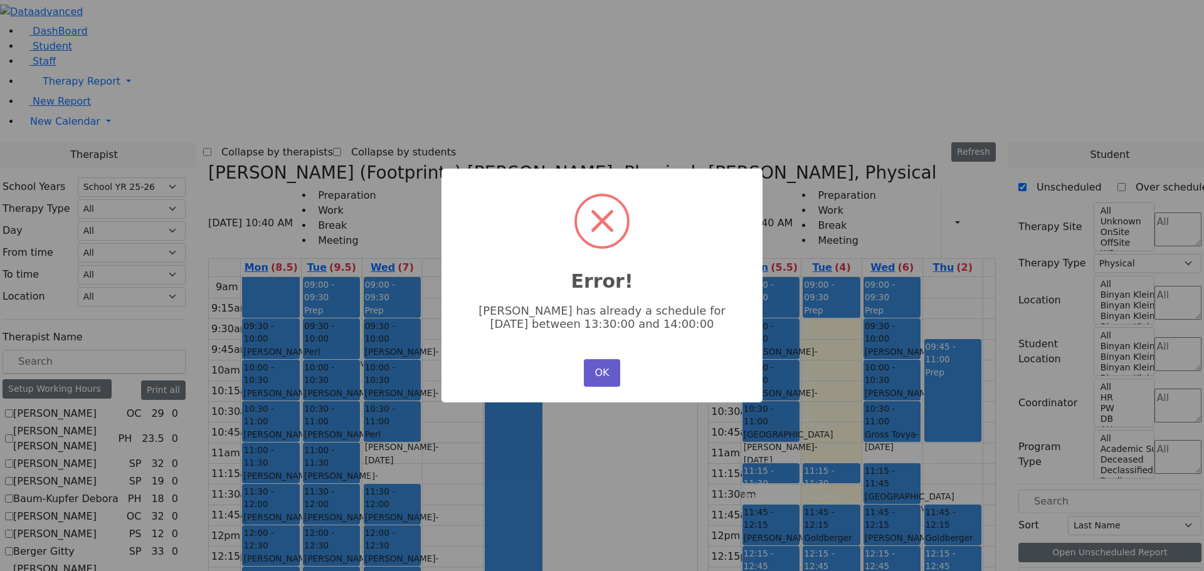
click at [599, 369] on button "OK" at bounding box center [602, 373] width 36 height 28
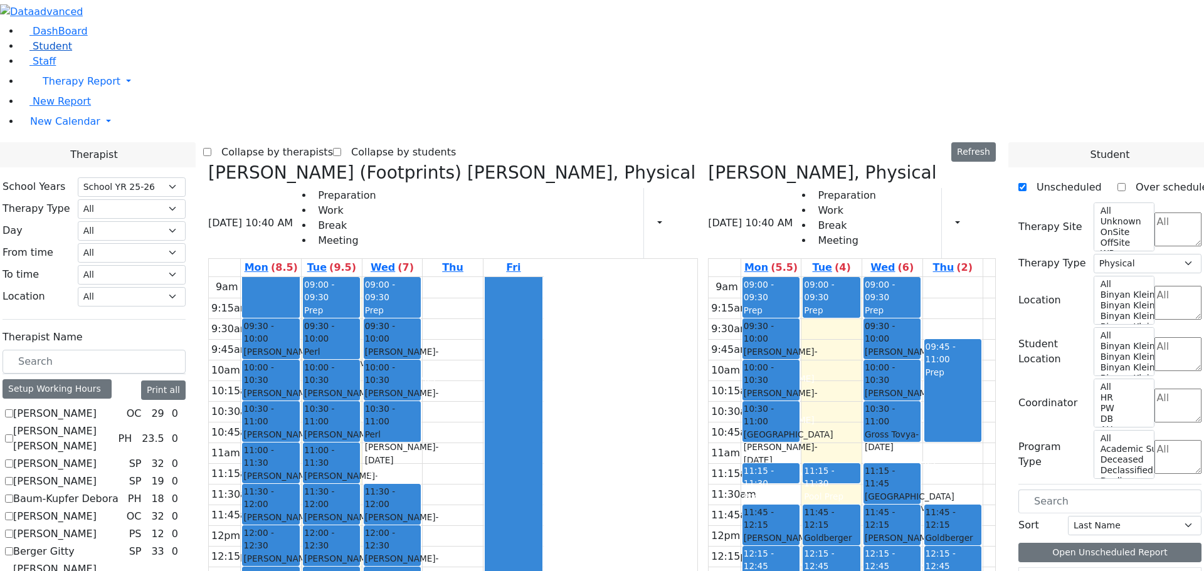
click at [45, 52] on span "Student" at bounding box center [53, 46] width 40 height 12
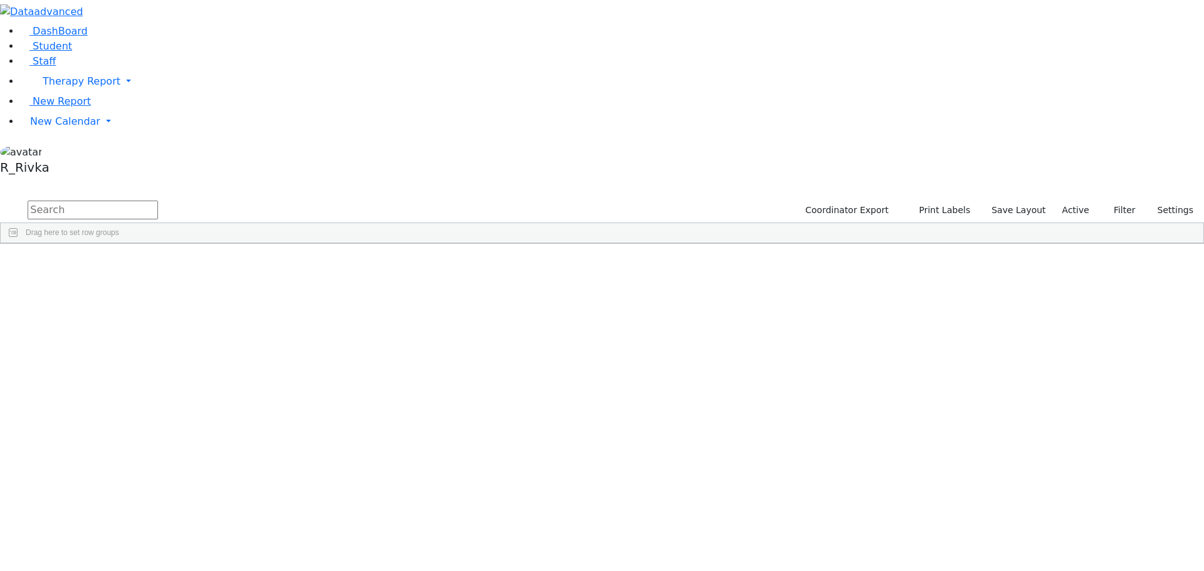
drag, startPoint x: 290, startPoint y: 60, endPoint x: 297, endPoint y: 21, distance: 39.5
click at [158, 201] on input "text" at bounding box center [93, 210] width 130 height 19
type input "[PERSON_NAME] ma"
click at [160, 282] on div "[PERSON_NAME]" at bounding box center [120, 291] width 79 height 18
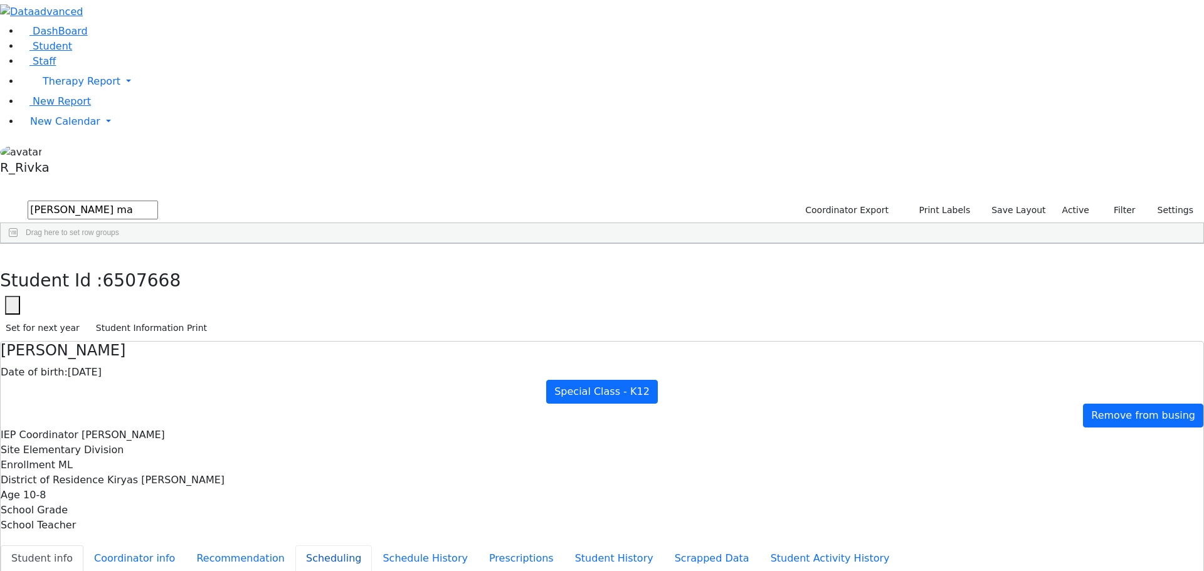
click at [295, 546] on button "Scheduling" at bounding box center [333, 559] width 77 height 26
click at [54, 87] on span "New Calendar" at bounding box center [82, 81] width 78 height 12
click at [66, 152] on span "Calendar" at bounding box center [49, 147] width 45 height 12
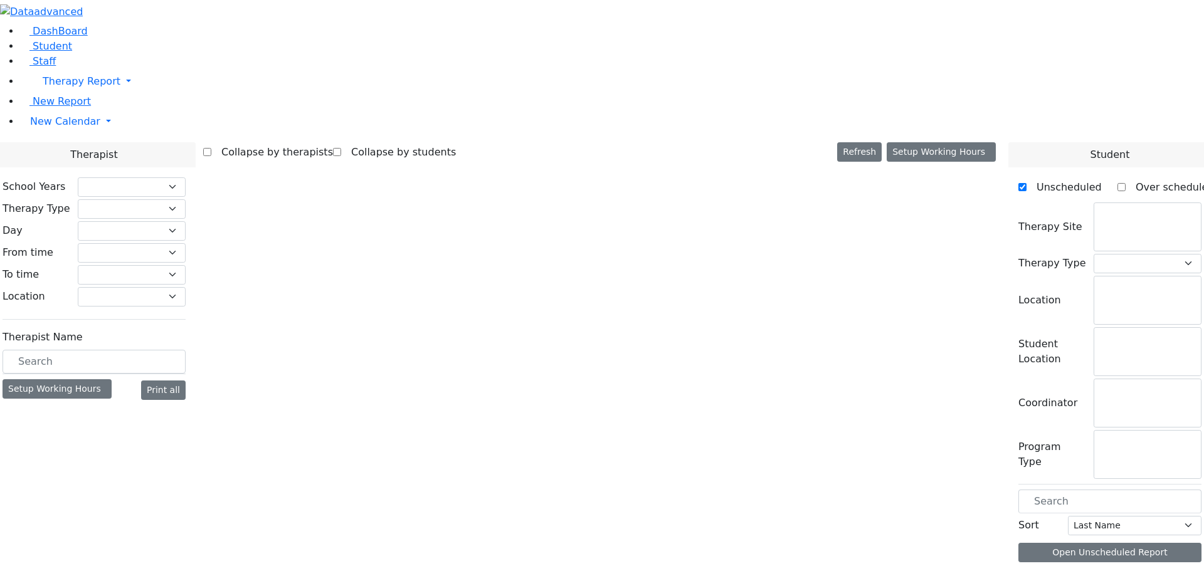
select select "212"
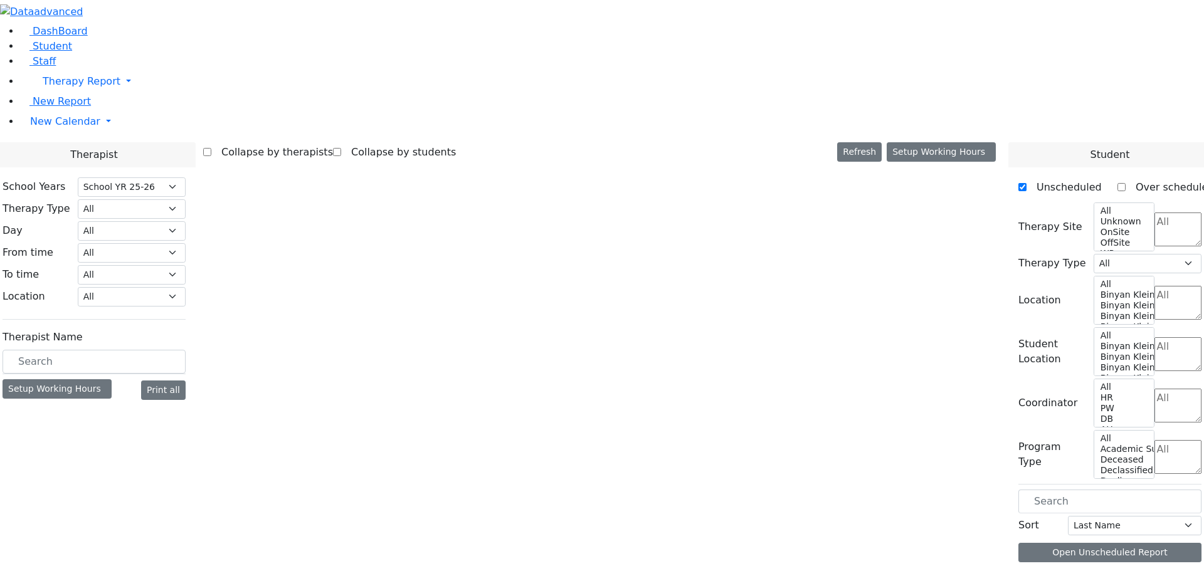
select select "2"
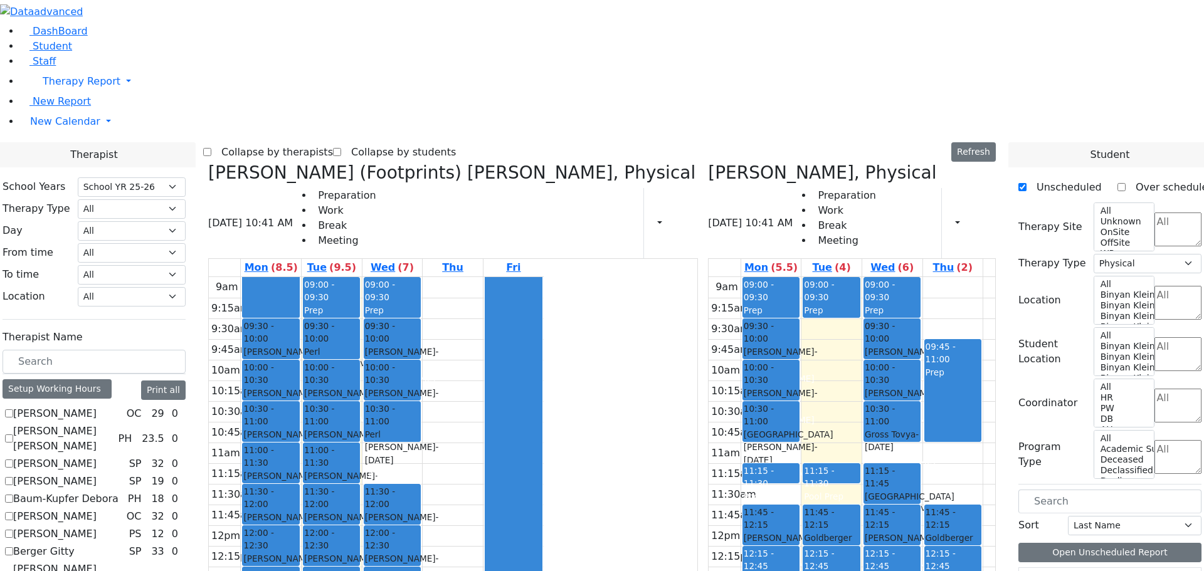
drag, startPoint x: 509, startPoint y: 423, endPoint x: 507, endPoint y: 455, distance: 32.1
click at [423, 457] on div "09:00 - 09:30 Prep 09:30 - 10:00 Lorincz Shimon - 04/30/2019 Kramer Bluma 10:00…" at bounding box center [393, 525] width 60 height 497
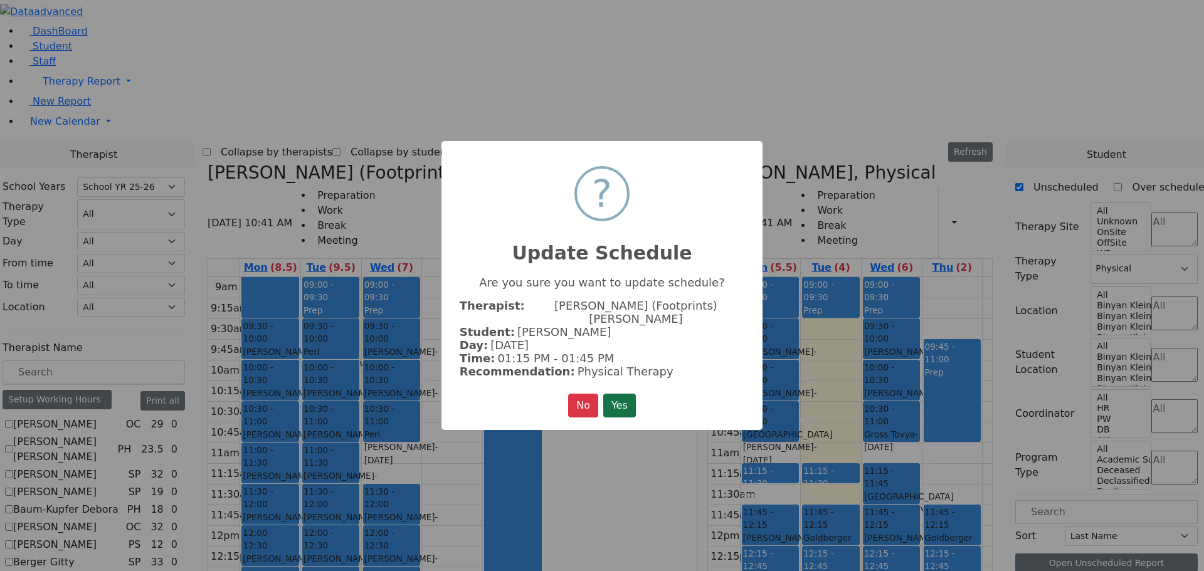
click at [613, 394] on button "Yes" at bounding box center [619, 406] width 33 height 24
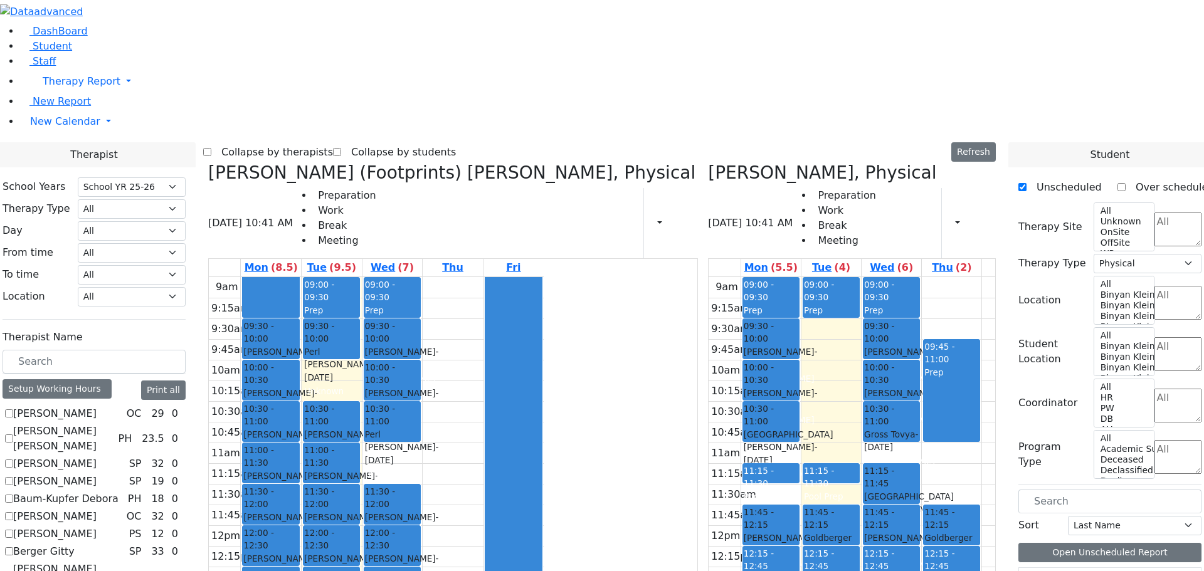
drag, startPoint x: 447, startPoint y: 189, endPoint x: 484, endPoint y: 408, distance: 221.4
click at [484, 408] on tr "09:30 - 10:00 Katz Rivka - 11/06/2015 Peymer Bracha 10:00 - 10:30 Mezei Henny -…" at bounding box center [376, 525] width 335 height 497
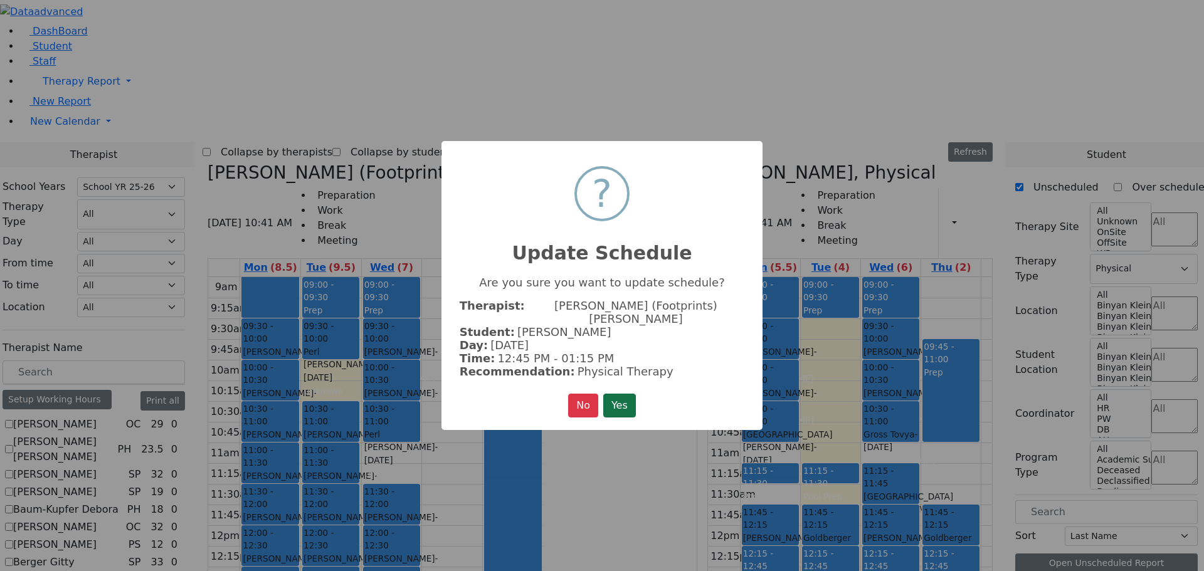
click at [624, 394] on button "Yes" at bounding box center [619, 406] width 33 height 24
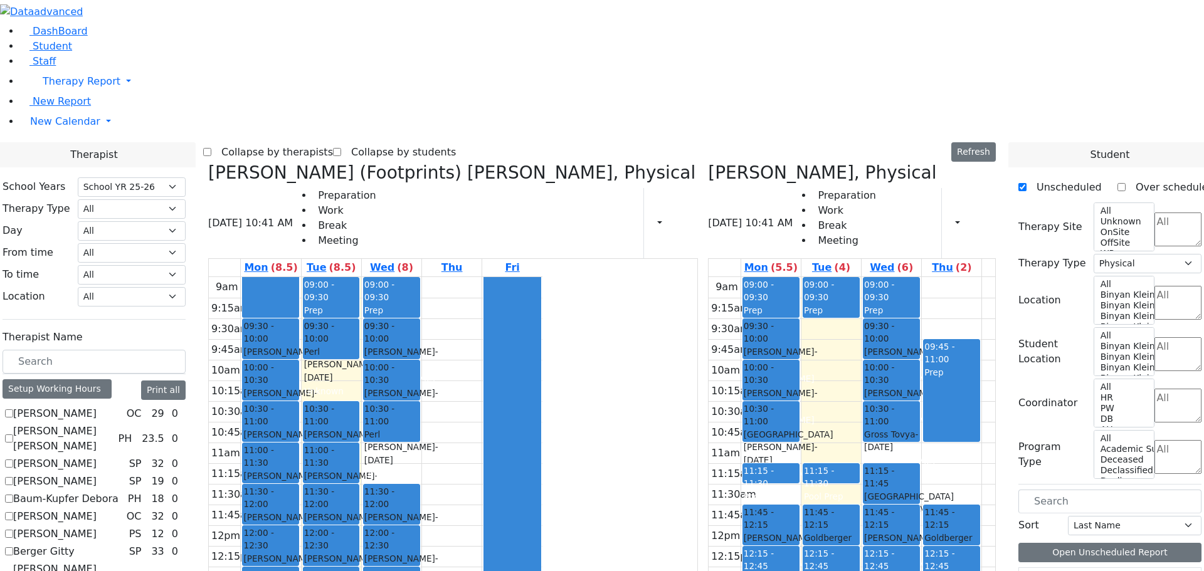
drag, startPoint x: 449, startPoint y: 484, endPoint x: 371, endPoint y: 533, distance: 91.4
click at [370, 542] on tr "09:30 - 10:00 Katz Rivka - 11/06/2015 Peymer Bracha 10:00 - 10:30 Mezei Henny -…" at bounding box center [376, 525] width 335 height 497
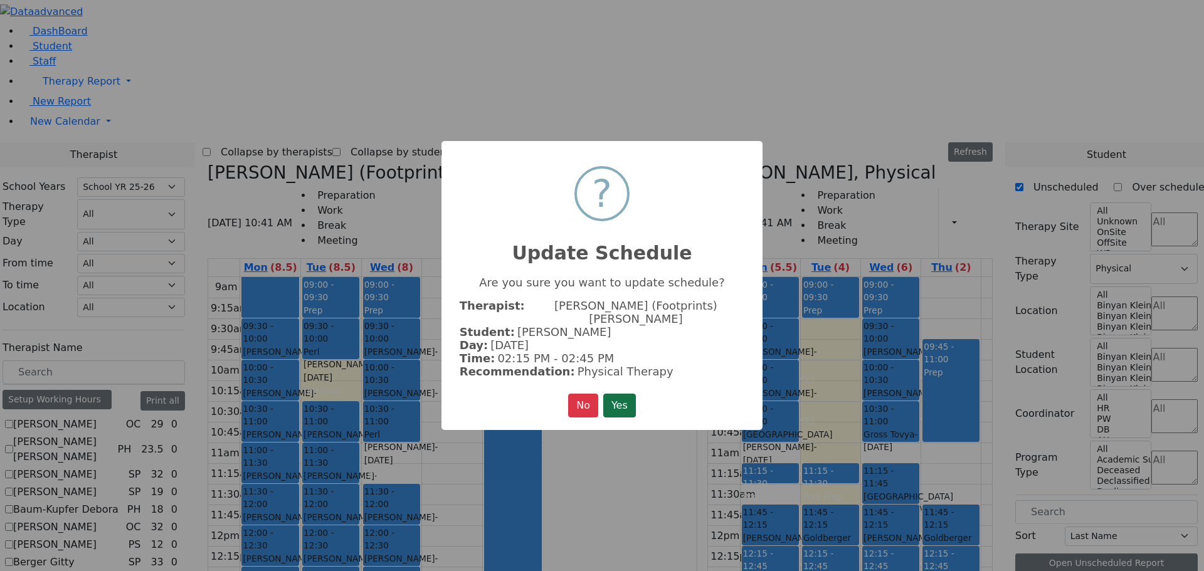
click at [617, 396] on button "Yes" at bounding box center [619, 406] width 33 height 24
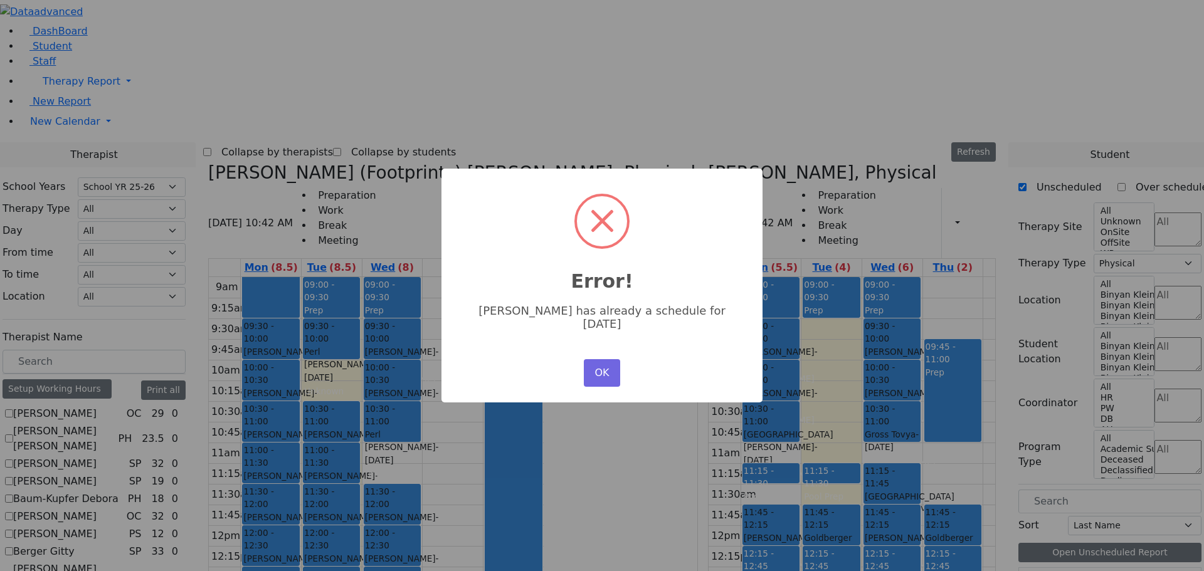
click at [601, 356] on div "OK No Cancel" at bounding box center [602, 373] width 43 height 34
click at [597, 359] on button "OK" at bounding box center [602, 373] width 36 height 28
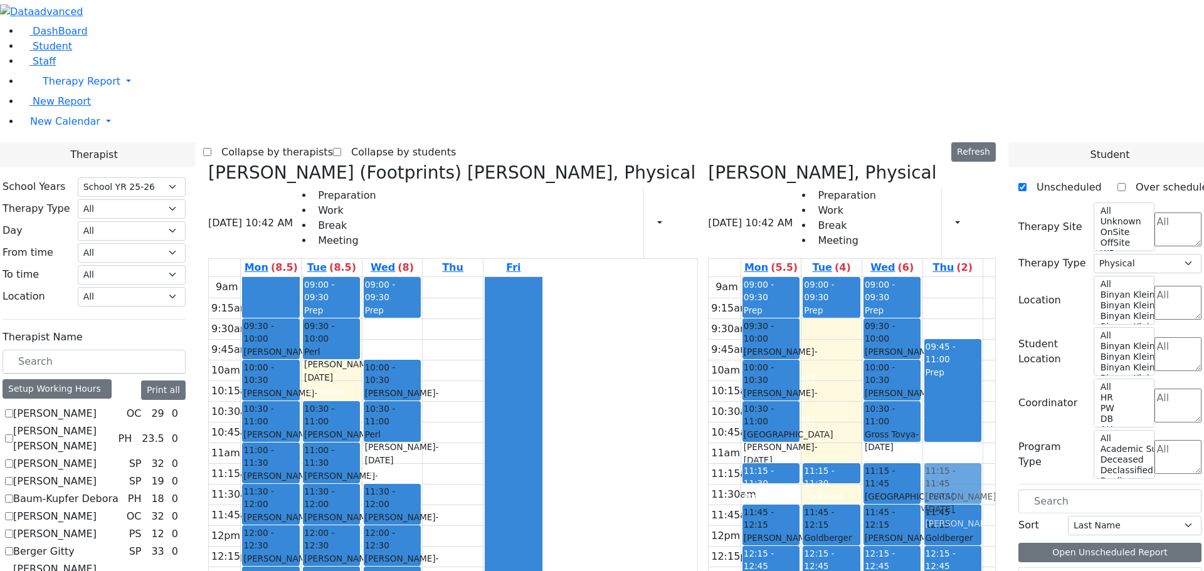
drag, startPoint x: 509, startPoint y: 142, endPoint x: 925, endPoint y: 278, distance: 437.4
click at [926, 288] on div "Krausz (Footprints) Laila, Physical 08/26/2025 10:42 AM Preparation Work Break …" at bounding box center [602, 468] width 798 height 613
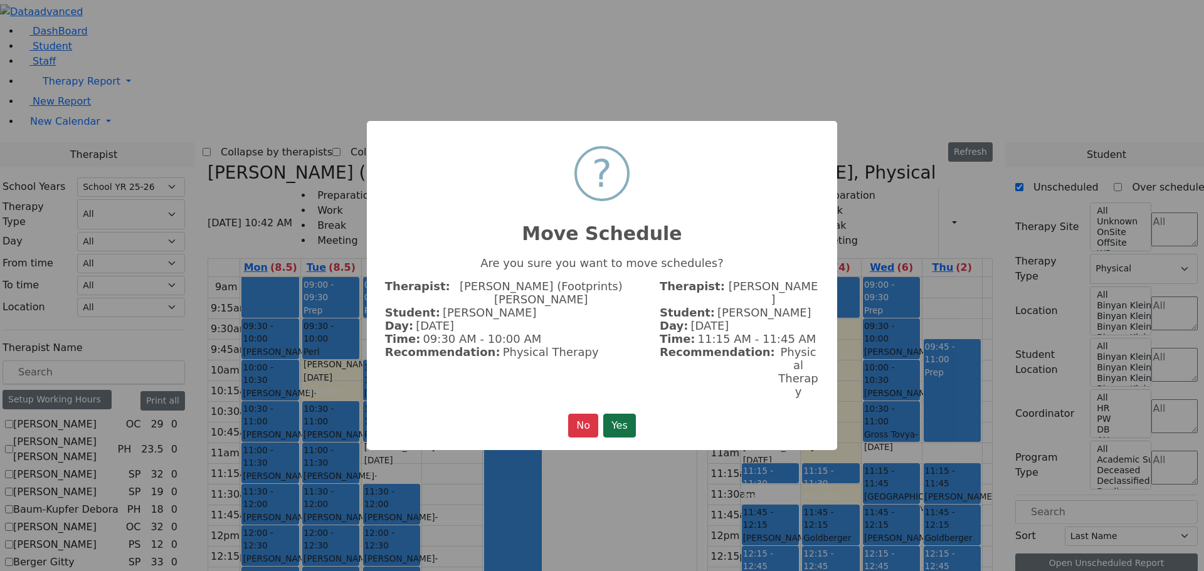
click at [626, 414] on button "Yes" at bounding box center [619, 426] width 33 height 24
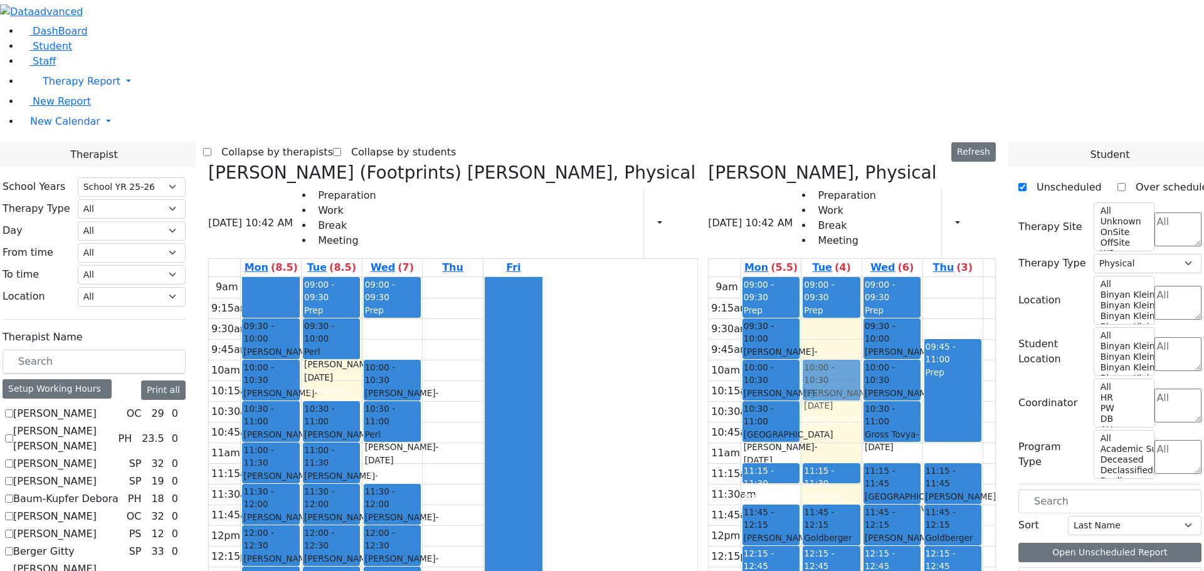
drag, startPoint x: 450, startPoint y: 500, endPoint x: 796, endPoint y: 198, distance: 458.8
click at [796, 198] on div "Krausz (Footprints) Laila, Physical 08/26/2025 10:42 AM Preparation Work Break …" at bounding box center [602, 468] width 798 height 613
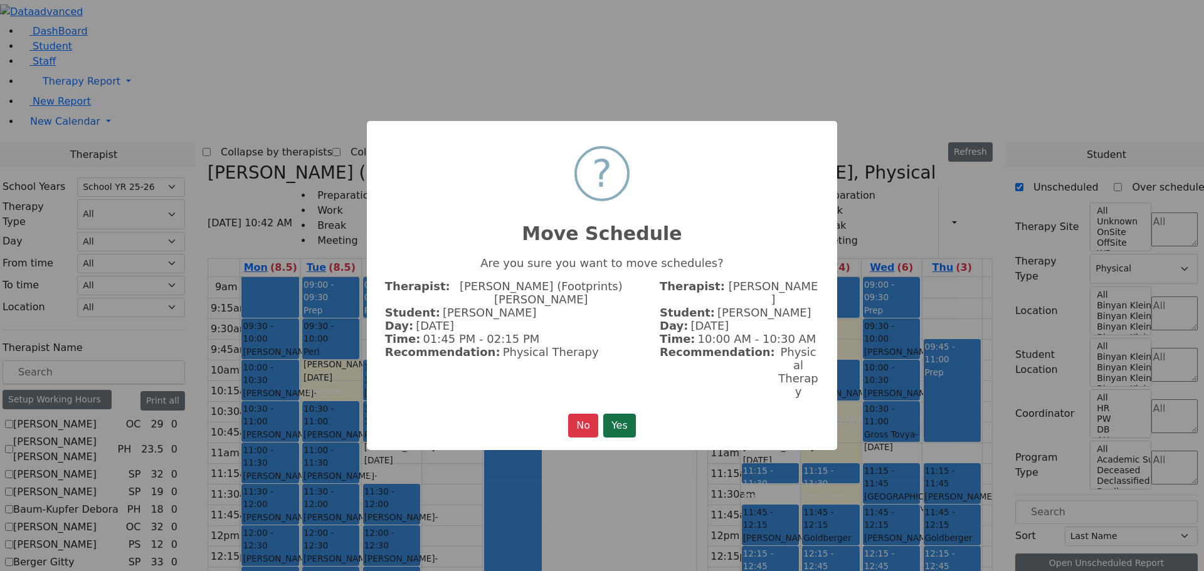
click at [619, 414] on button "Yes" at bounding box center [619, 426] width 33 height 24
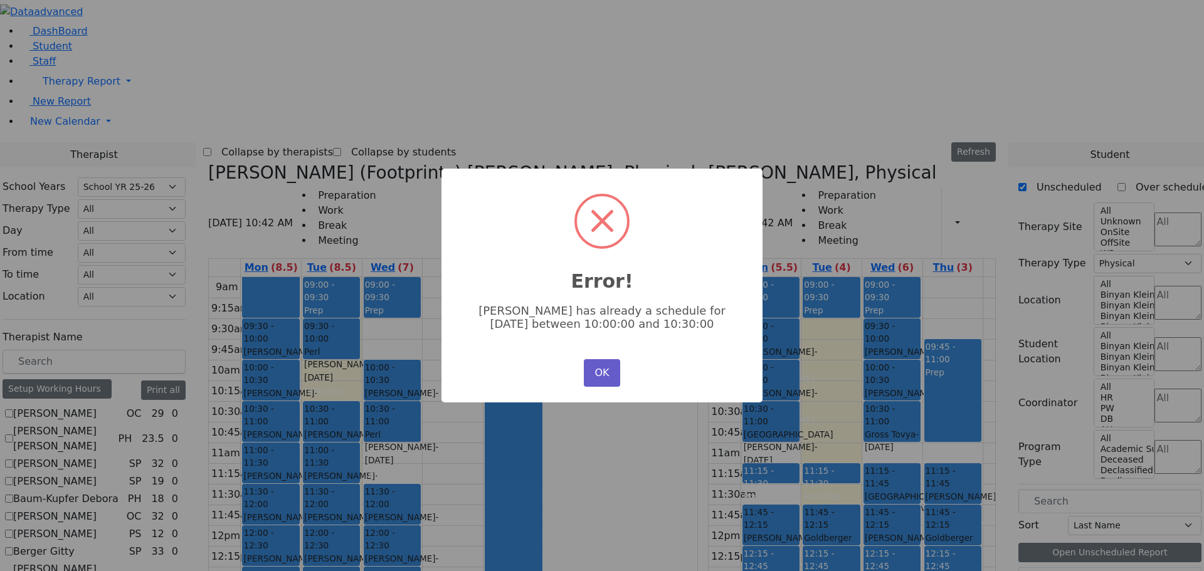
click at [595, 376] on button "OK" at bounding box center [602, 373] width 36 height 28
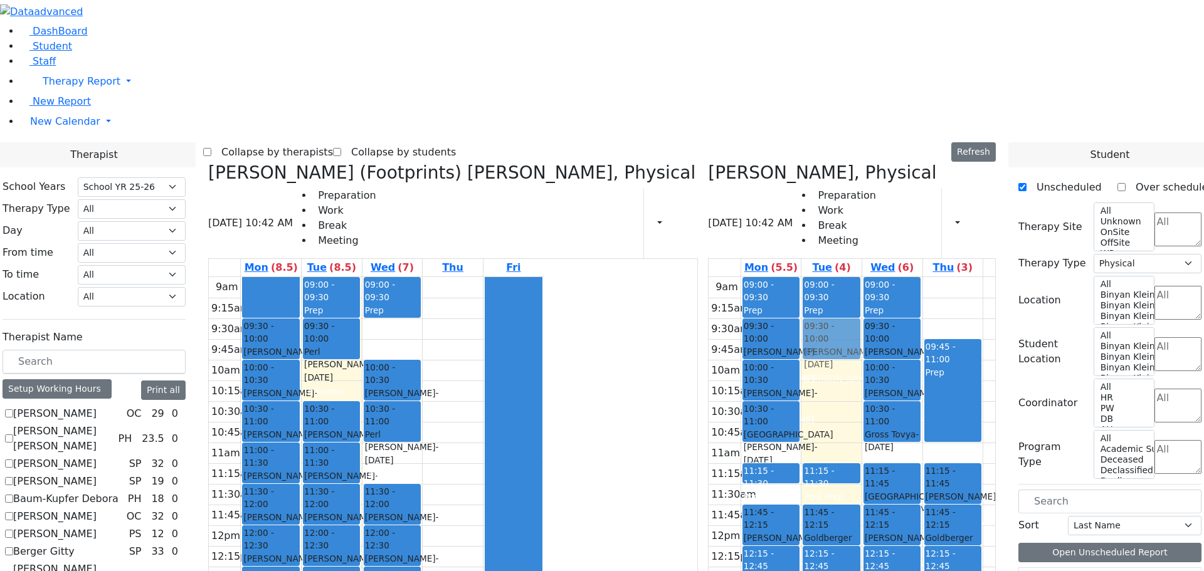
drag, startPoint x: 443, startPoint y: 499, endPoint x: 777, endPoint y: 149, distance: 484.1
click at [777, 162] on div "Krausz (Footprints) Laila, Physical 08/26/2025 10:42 AM Preparation Work Break …" at bounding box center [602, 468] width 798 height 613
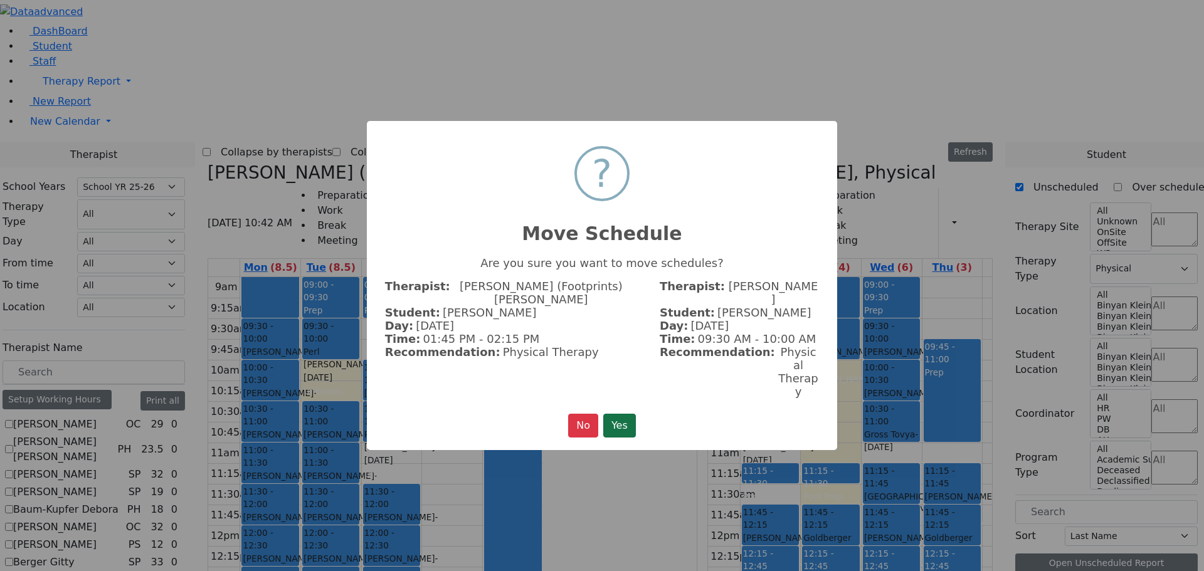
click at [613, 414] on button "Yes" at bounding box center [619, 426] width 33 height 24
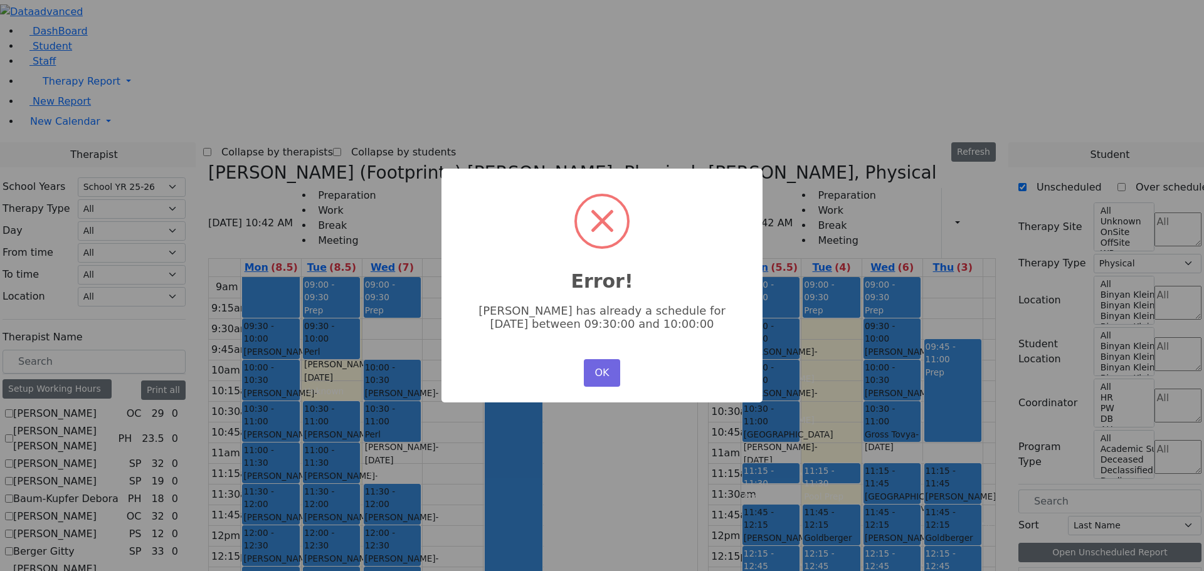
drag, startPoint x: 595, startPoint y: 359, endPoint x: 583, endPoint y: 381, distance: 25.3
click at [595, 364] on button "OK" at bounding box center [602, 373] width 36 height 28
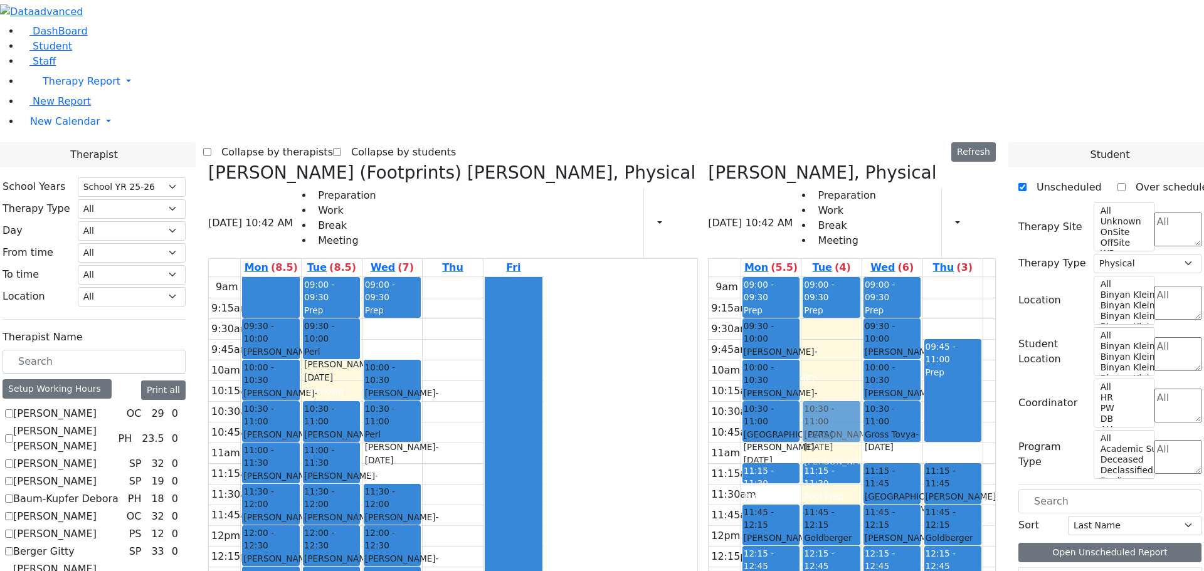
drag, startPoint x: 444, startPoint y: 501, endPoint x: 801, endPoint y: 234, distance: 445.5
click at [801, 234] on div "Krausz (Footprints) Laila, Physical 08/26/2025 10:42 AM Preparation Work Break …" at bounding box center [602, 468] width 798 height 613
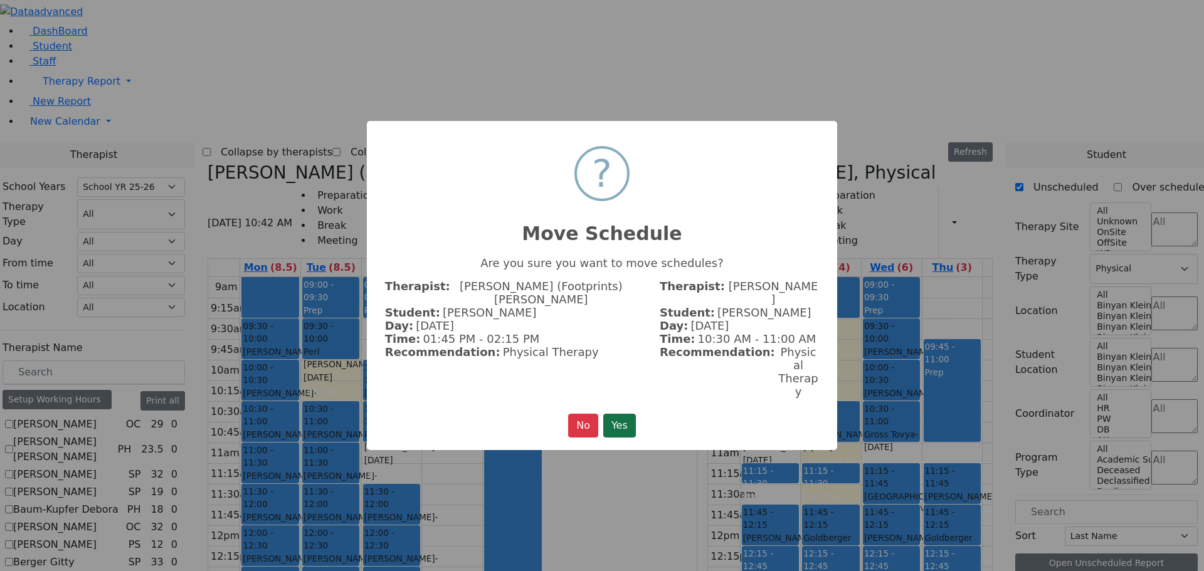
click at [629, 414] on button "Yes" at bounding box center [619, 426] width 33 height 24
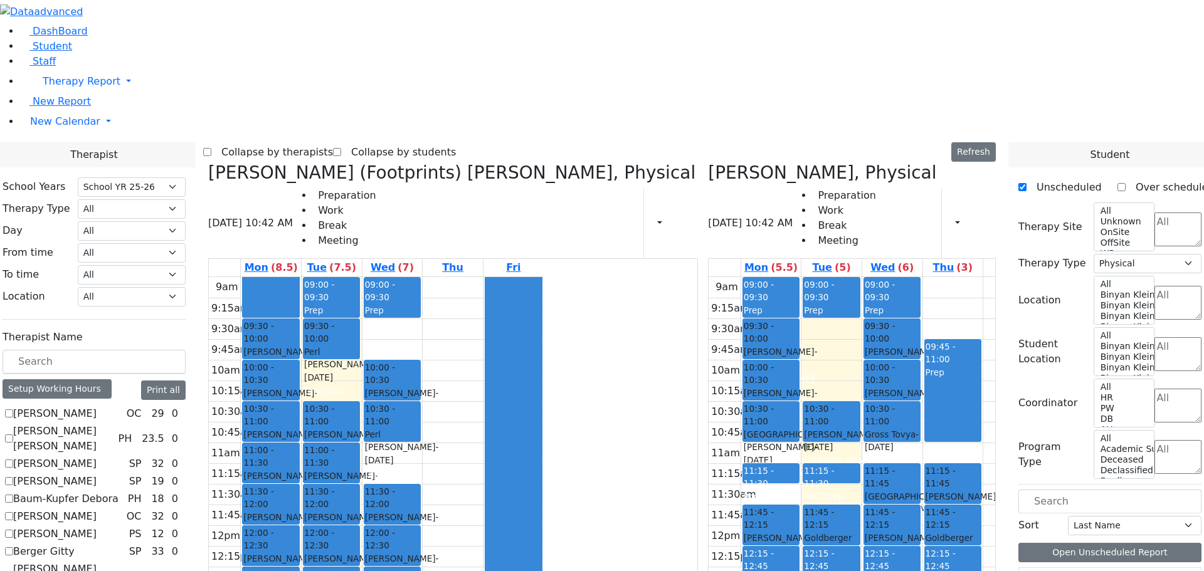
checkbox input "false"
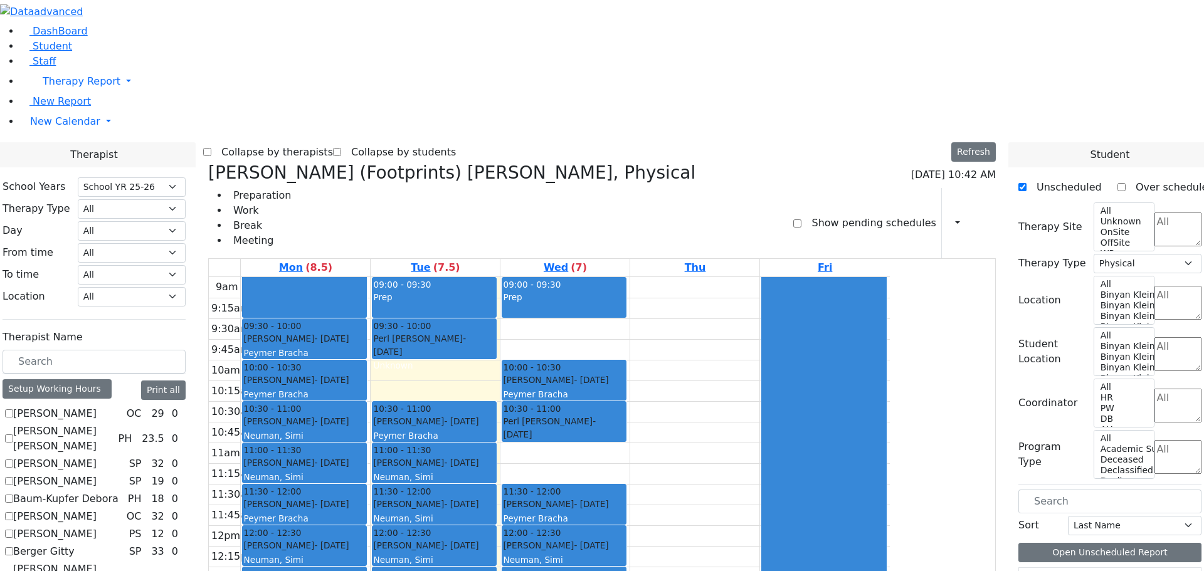
scroll to position [2, 0]
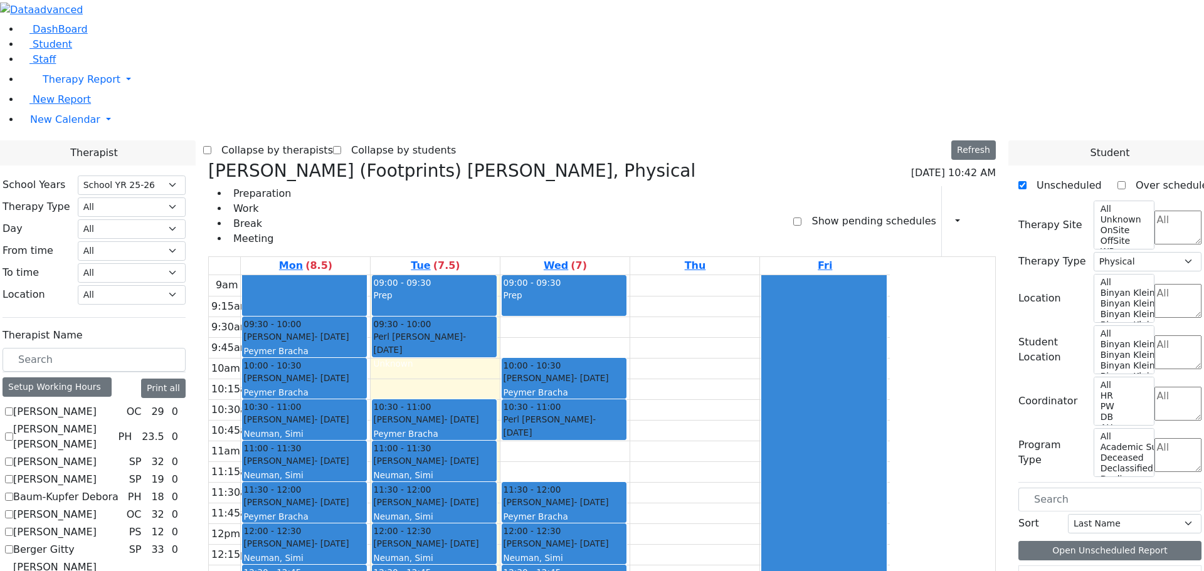
click at [208, 161] on icon at bounding box center [208, 171] width 0 height 21
select select
checkbox input "false"
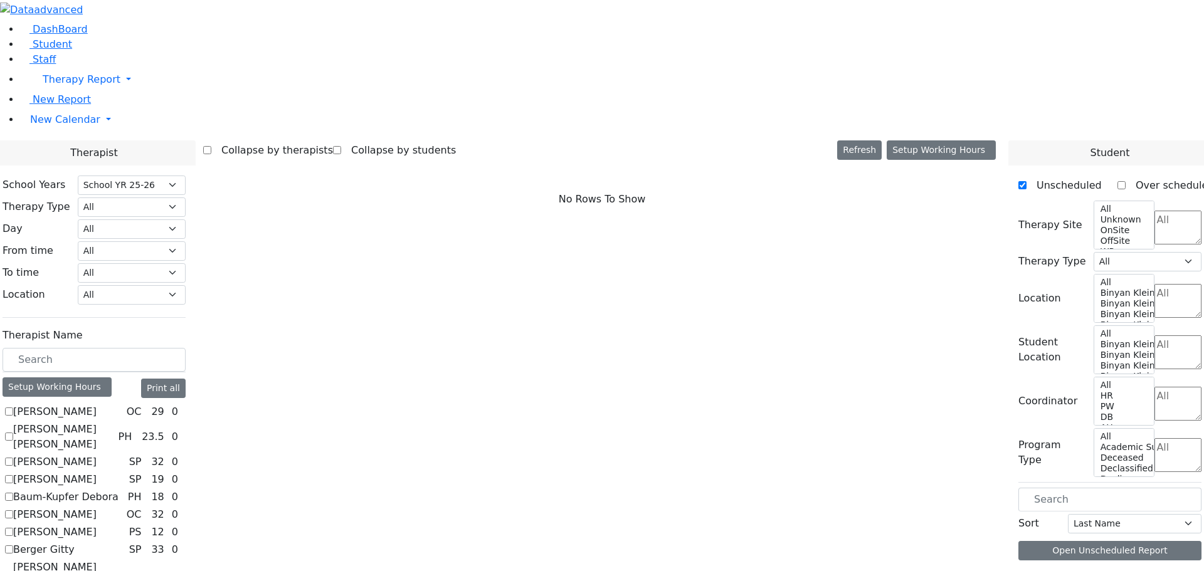
scroll to position [0, 0]
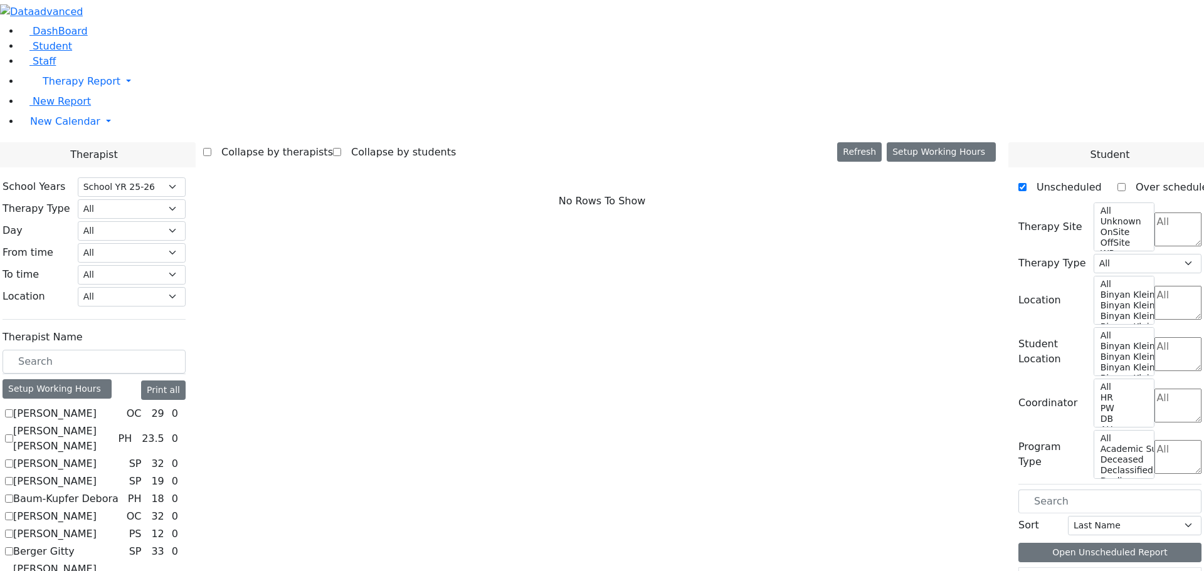
checkbox input "true"
select select "1"
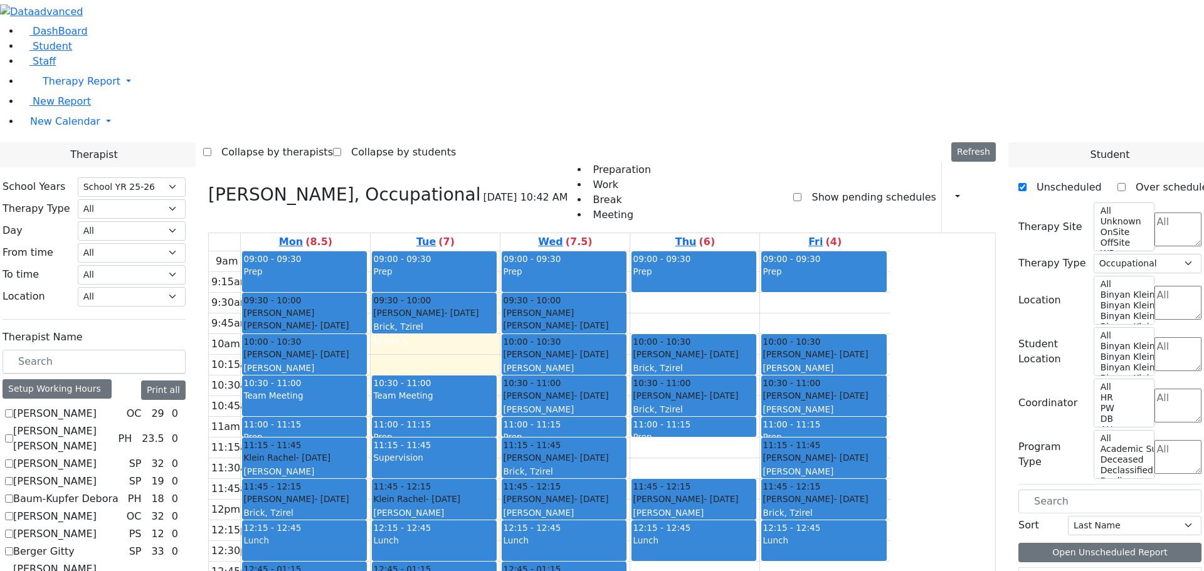
scroll to position [580, 0]
checkbox input "false"
select select
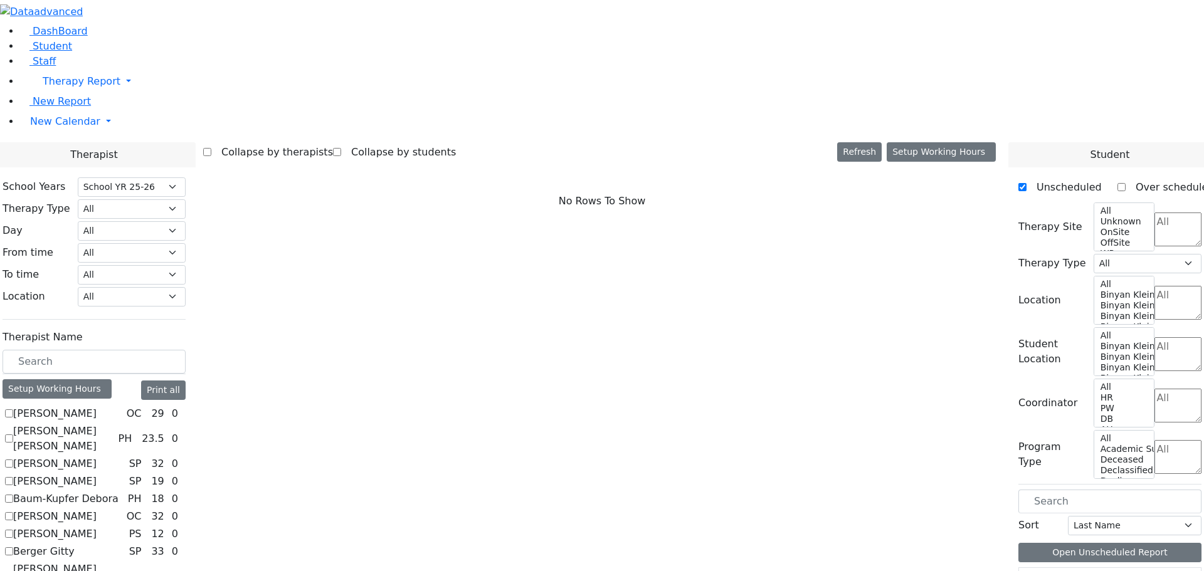
checkbox input "true"
select select "3"
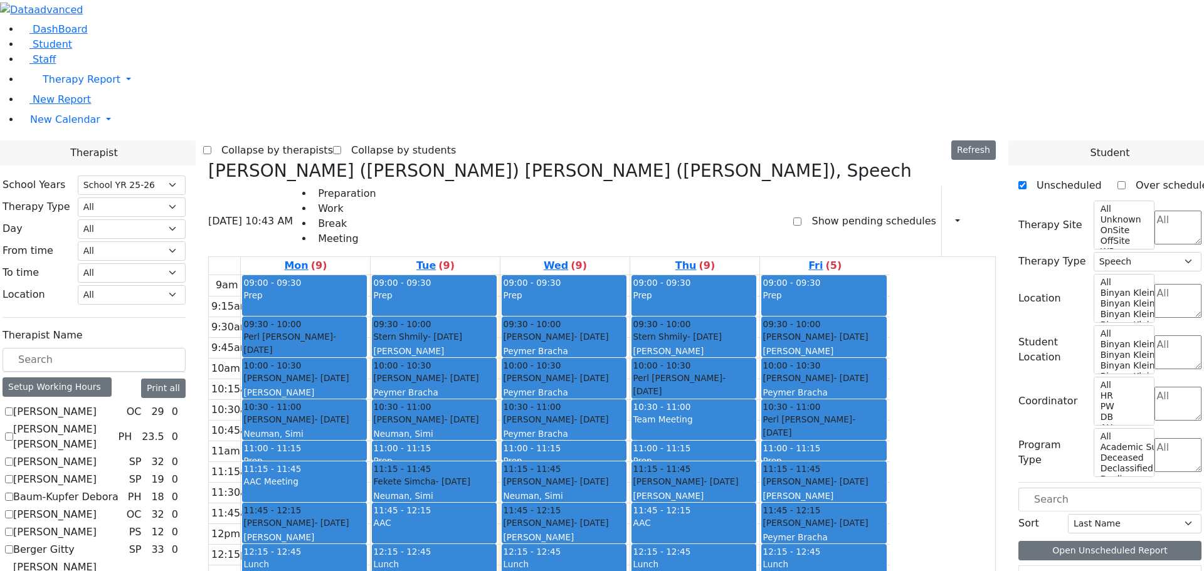
scroll to position [0, 0]
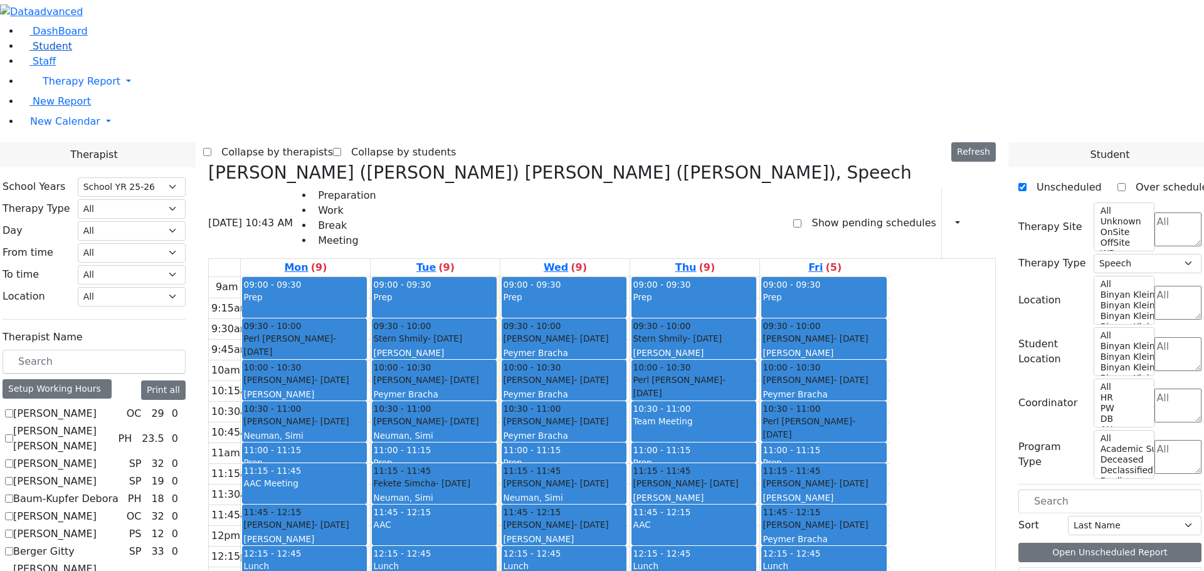
click at [55, 52] on span "Student" at bounding box center [53, 46] width 40 height 12
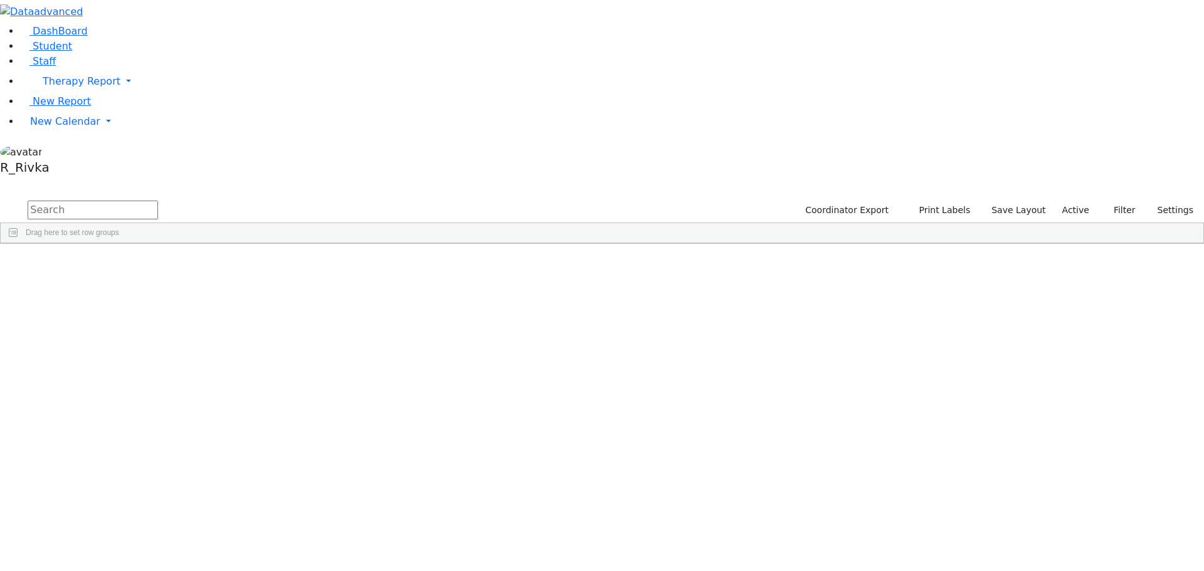
drag, startPoint x: 245, startPoint y: 54, endPoint x: 259, endPoint y: 52, distance: 14.5
click at [158, 201] on input "text" at bounding box center [93, 210] width 130 height 19
type input "chask"
click at [239, 264] on div "Chaskiel" at bounding box center [199, 273] width 79 height 18
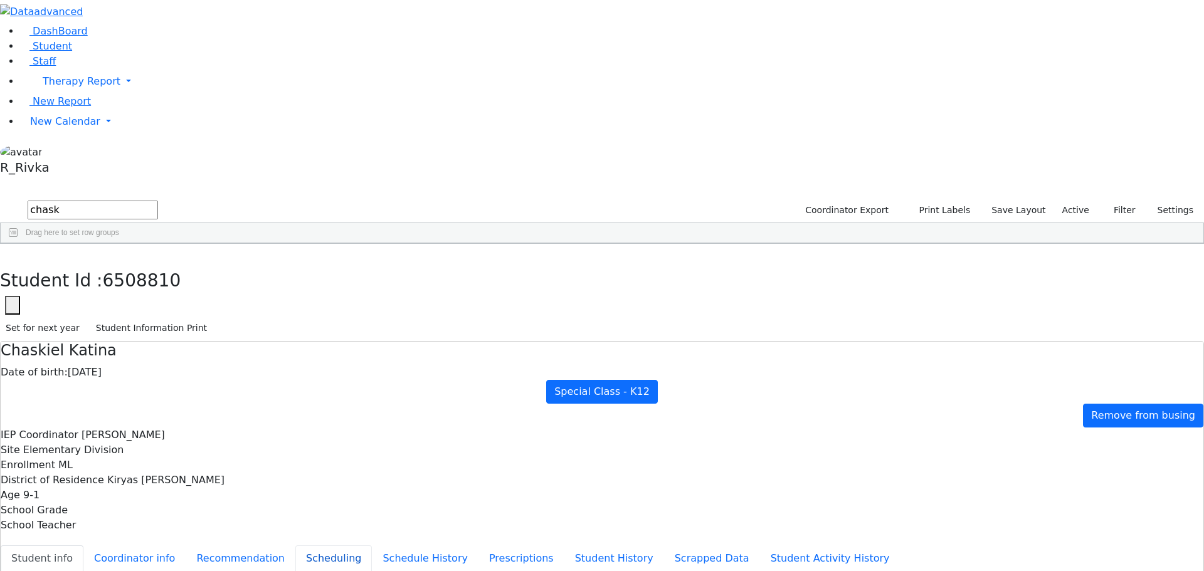
click at [295, 546] on button "Scheduling" at bounding box center [333, 559] width 77 height 26
click at [60, 87] on span "New Calendar" at bounding box center [82, 81] width 78 height 12
click at [66, 152] on span "Calendar" at bounding box center [49, 147] width 45 height 12
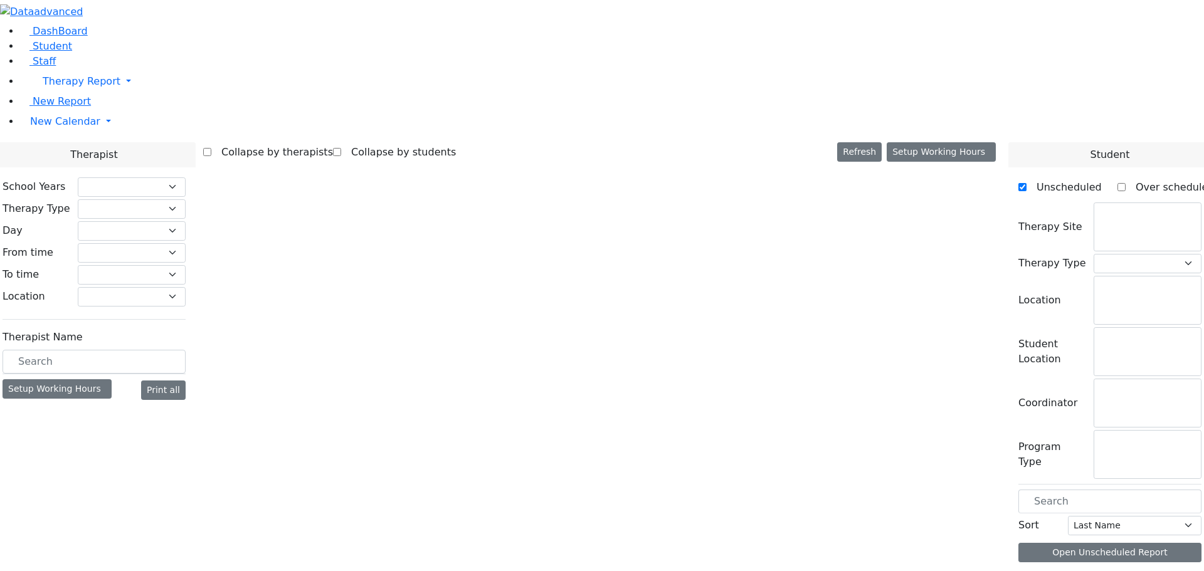
select select "212"
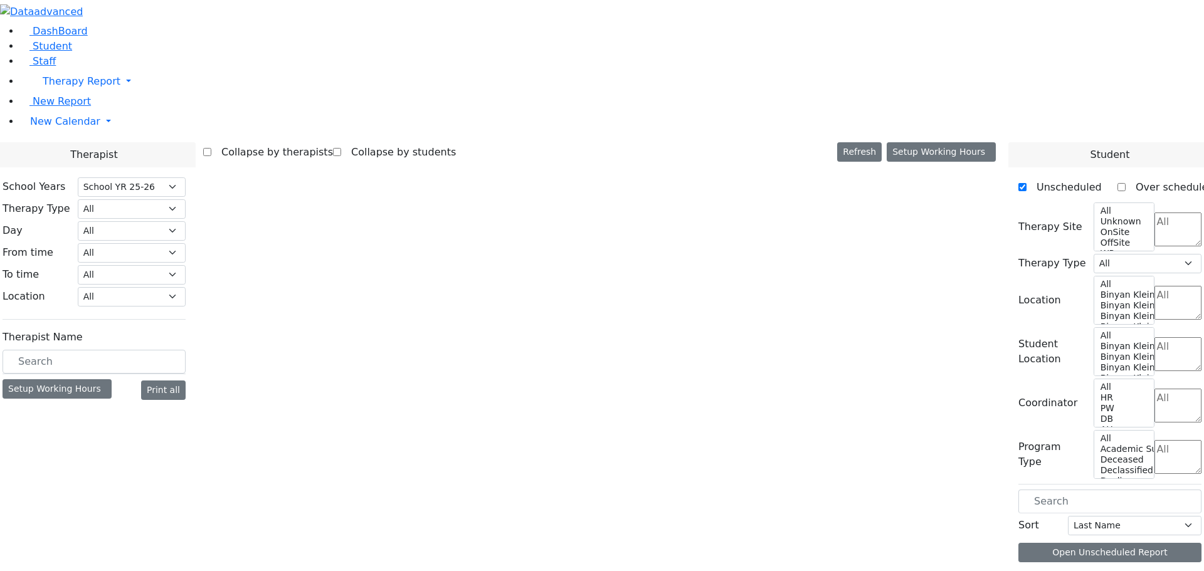
select select "3"
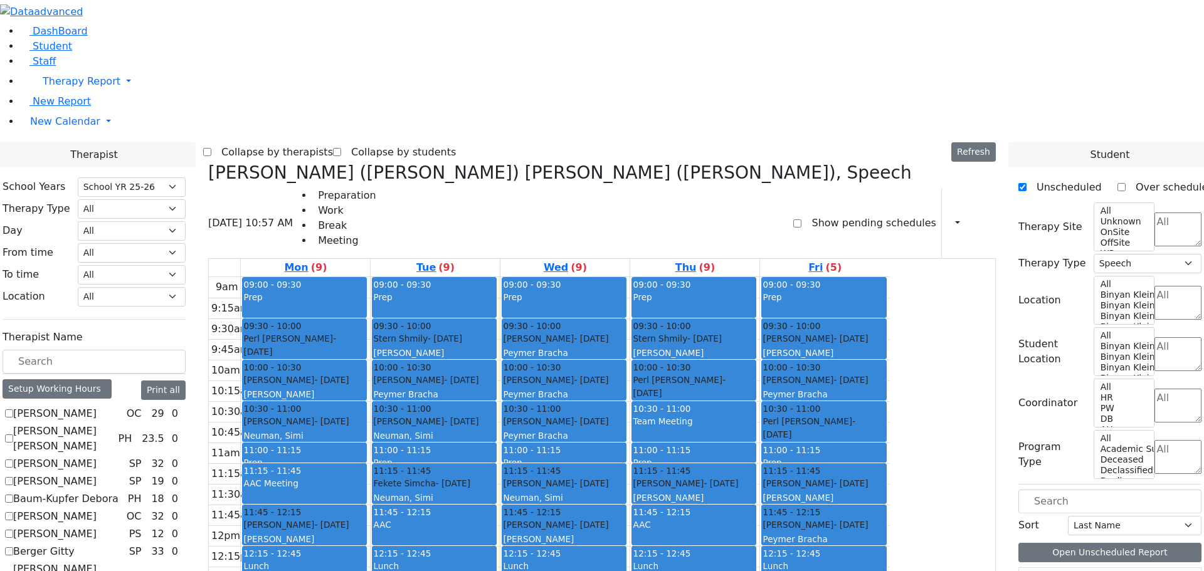
checkbox input "true"
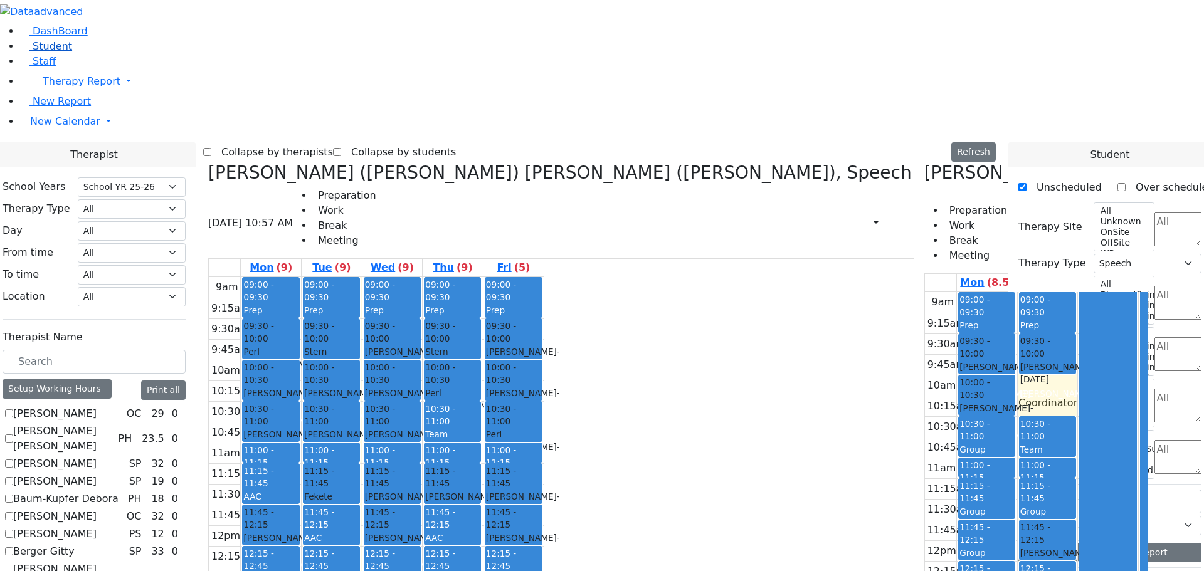
click at [50, 52] on span "Student" at bounding box center [53, 46] width 40 height 12
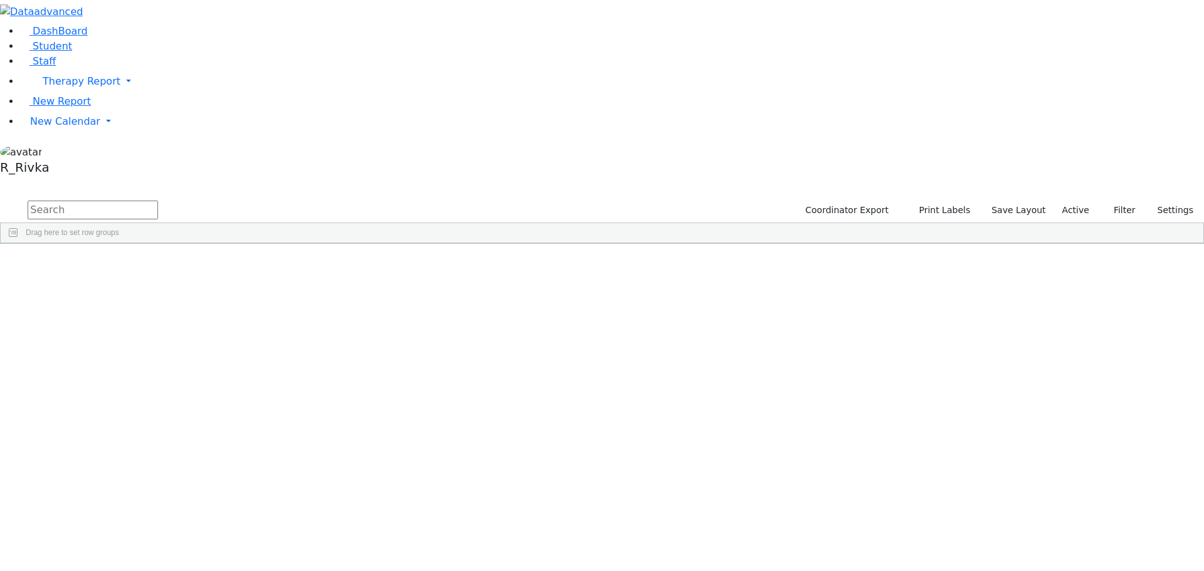
drag, startPoint x: 244, startPoint y: 51, endPoint x: 233, endPoint y: 41, distance: 14.6
click at [158, 201] on input "text" at bounding box center [93, 210] width 130 height 19
type input "[PERSON_NAME]"
click at [160, 299] on div "[PERSON_NAME]" at bounding box center [120, 308] width 79 height 18
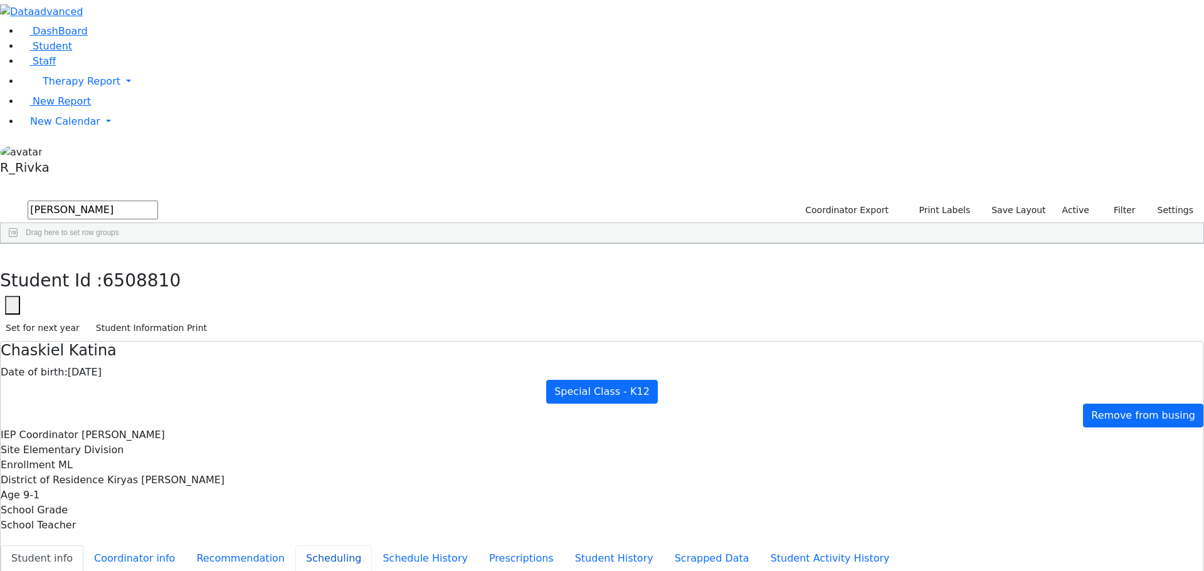
click at [300, 546] on button "Scheduling" at bounding box center [333, 559] width 77 height 26
click at [43, 87] on span "New Calendar" at bounding box center [82, 81] width 78 height 12
click at [53, 152] on span "Calendar" at bounding box center [49, 147] width 45 height 12
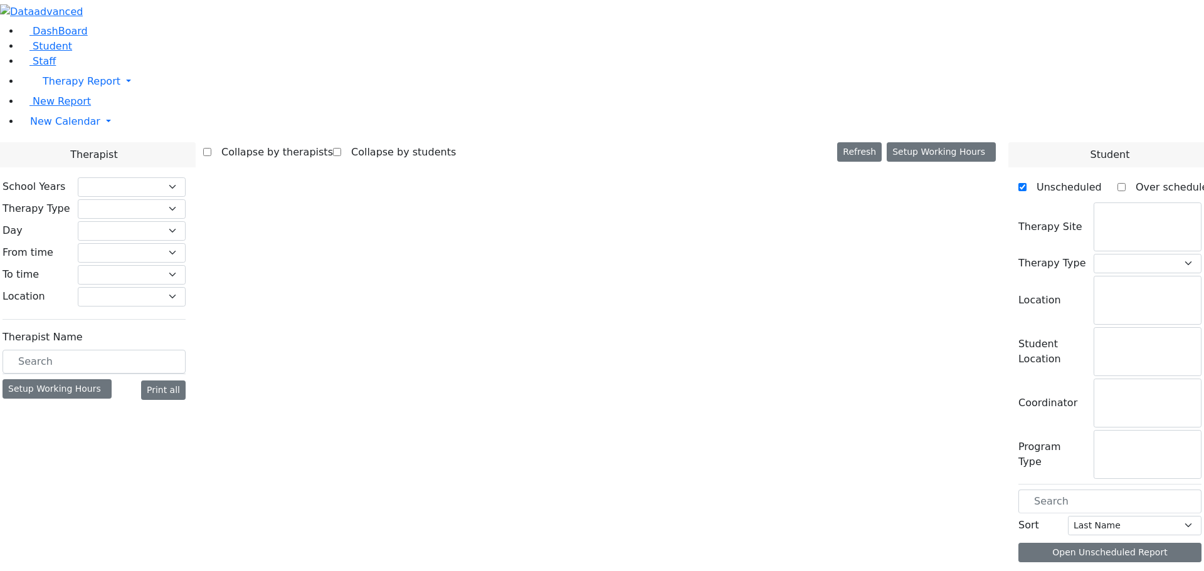
select select "212"
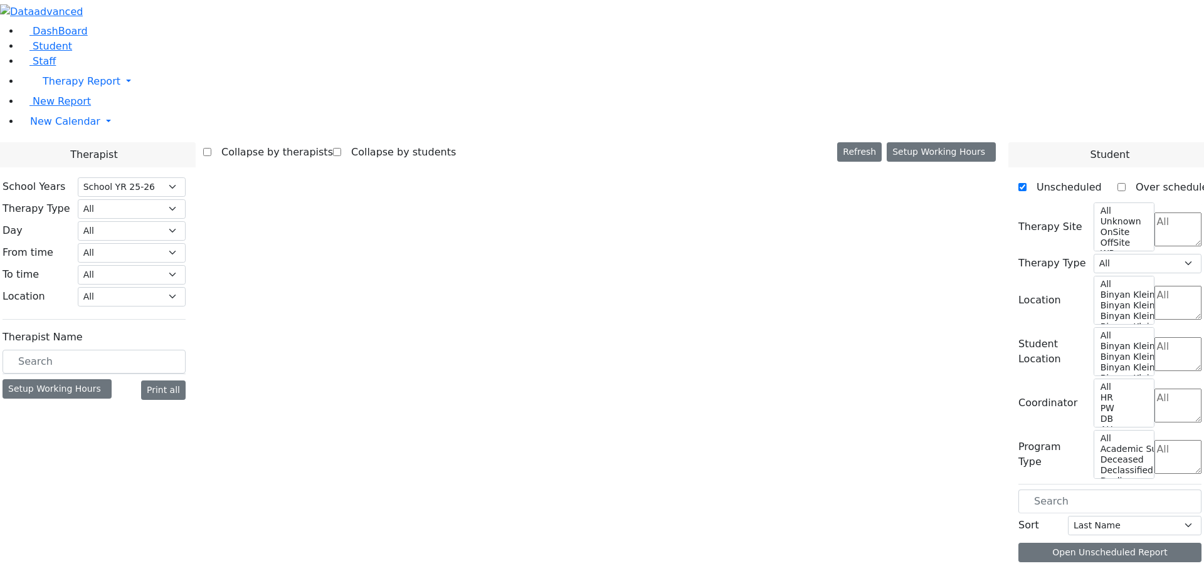
select select "3"
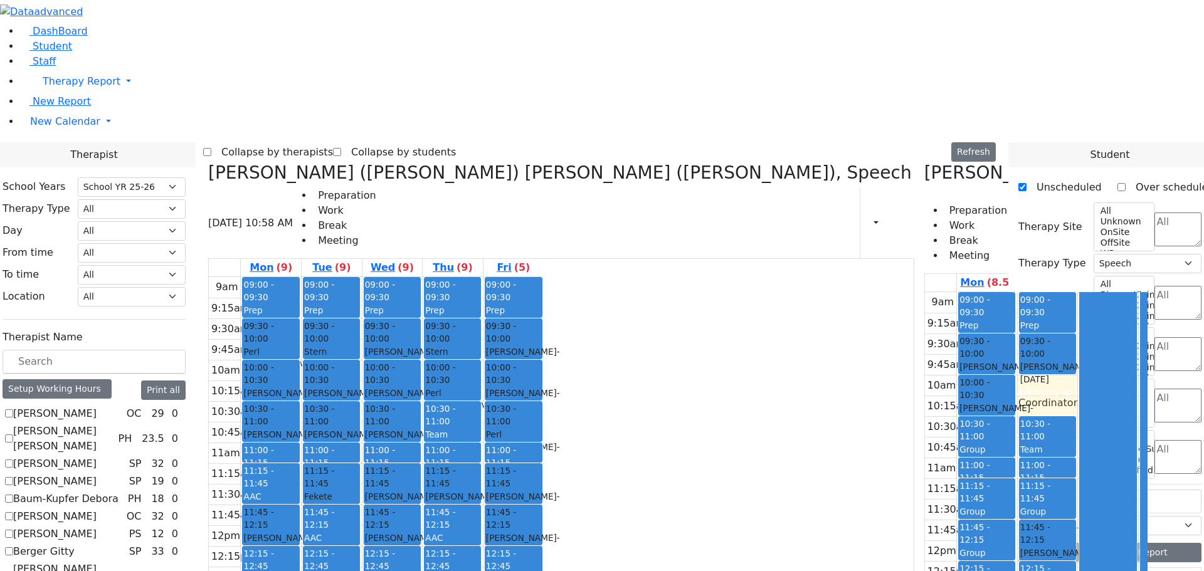
scroll to position [314, 0]
checkbox input "true"
select select
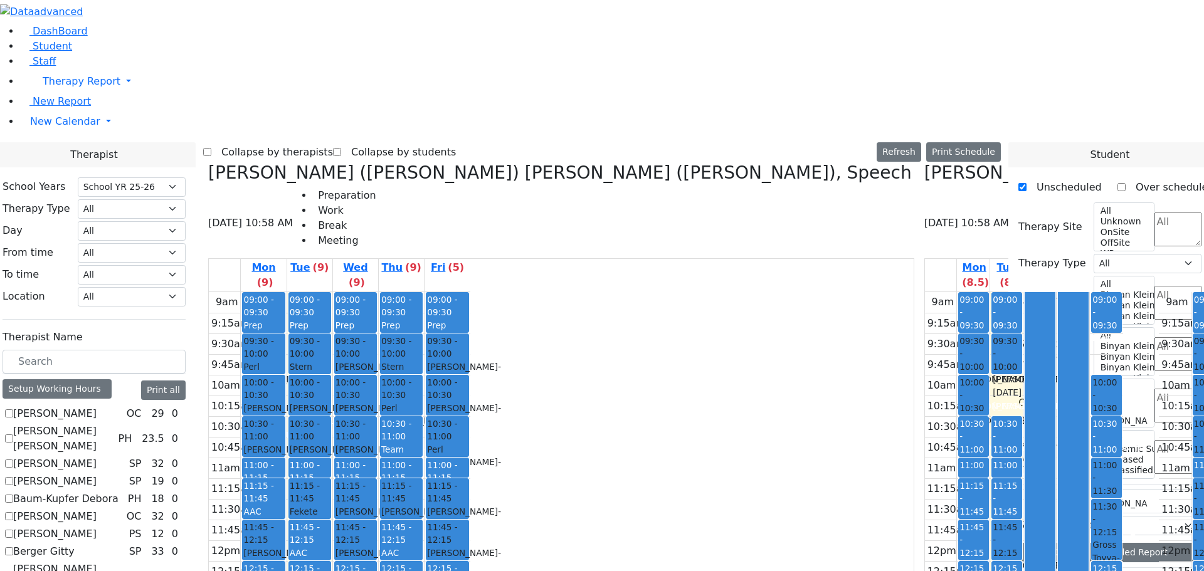
click at [208, 162] on icon at bounding box center [208, 172] width 0 height 21
checkbox input "false"
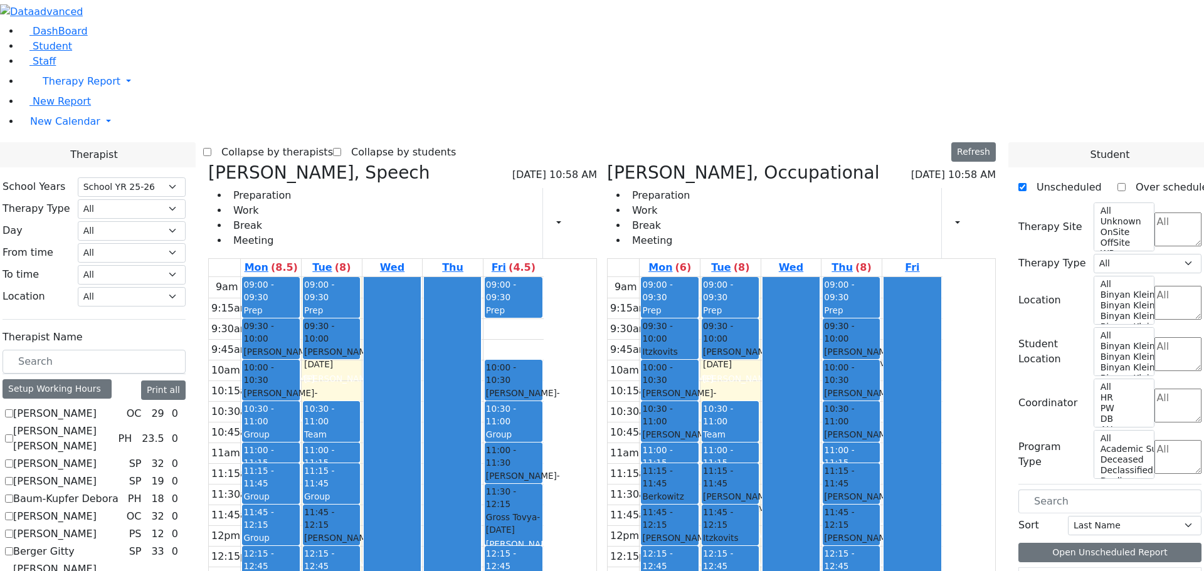
drag, startPoint x: 799, startPoint y: 194, endPoint x: 793, endPoint y: 458, distance: 264.2
click at [761, 458] on div "09:00 - 09:30 Prep 09:30 - 10:00 [PERSON_NAME] - [DATE] [PERSON_NAME] 10:00 - 1…" at bounding box center [731, 525] width 60 height 497
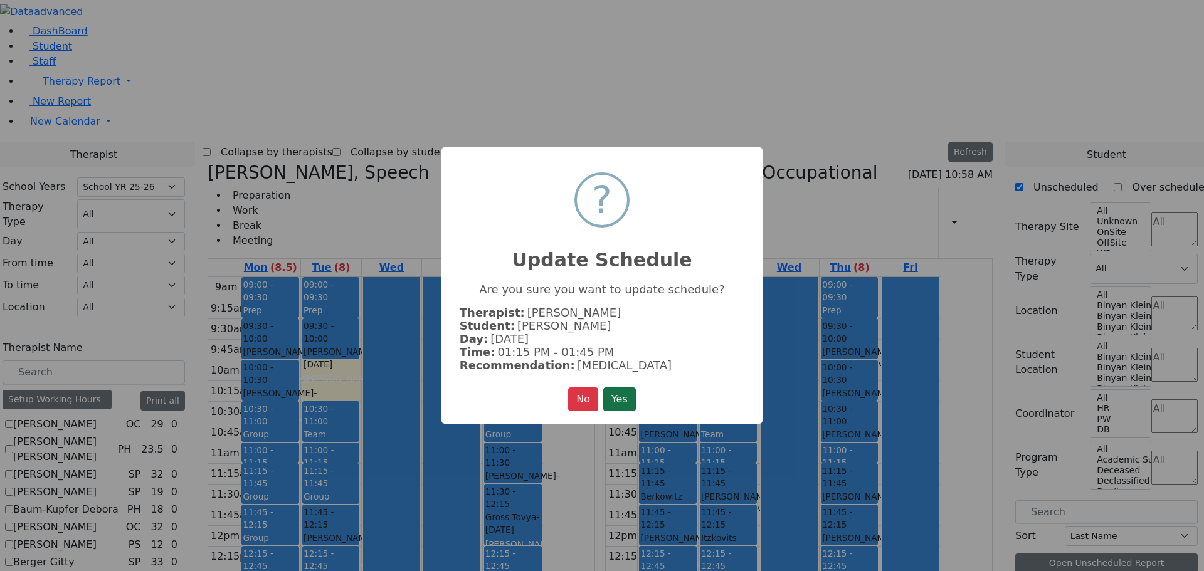
click at [625, 393] on button "Yes" at bounding box center [619, 400] width 33 height 24
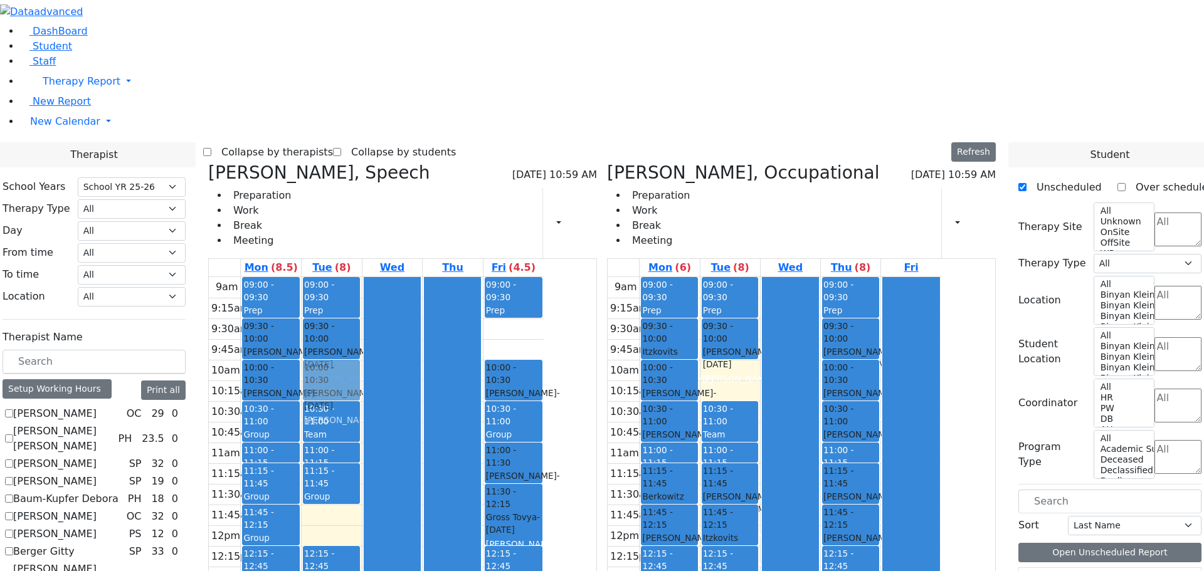
drag, startPoint x: 442, startPoint y: 338, endPoint x: 439, endPoint y: 197, distance: 141.2
click at [362, 277] on div "09:00 - 09:30 Prep 09:30 - 10:00 [PERSON_NAME] - [DATE] [PERSON_NAME] 10:30 - 1…" at bounding box center [332, 525] width 60 height 497
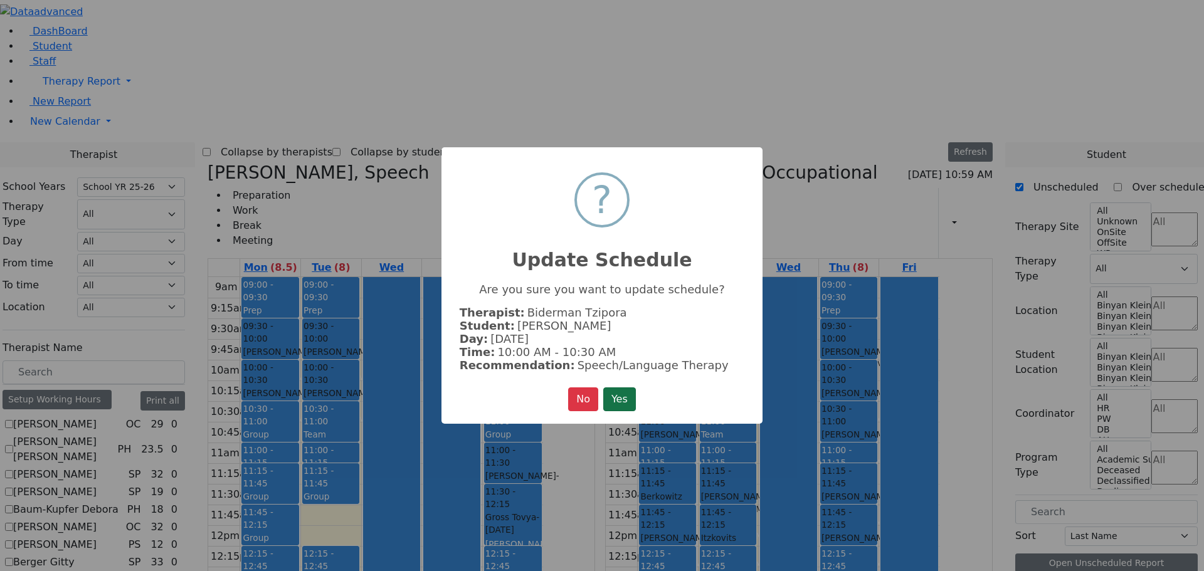
click at [624, 391] on button "Yes" at bounding box center [619, 400] width 33 height 24
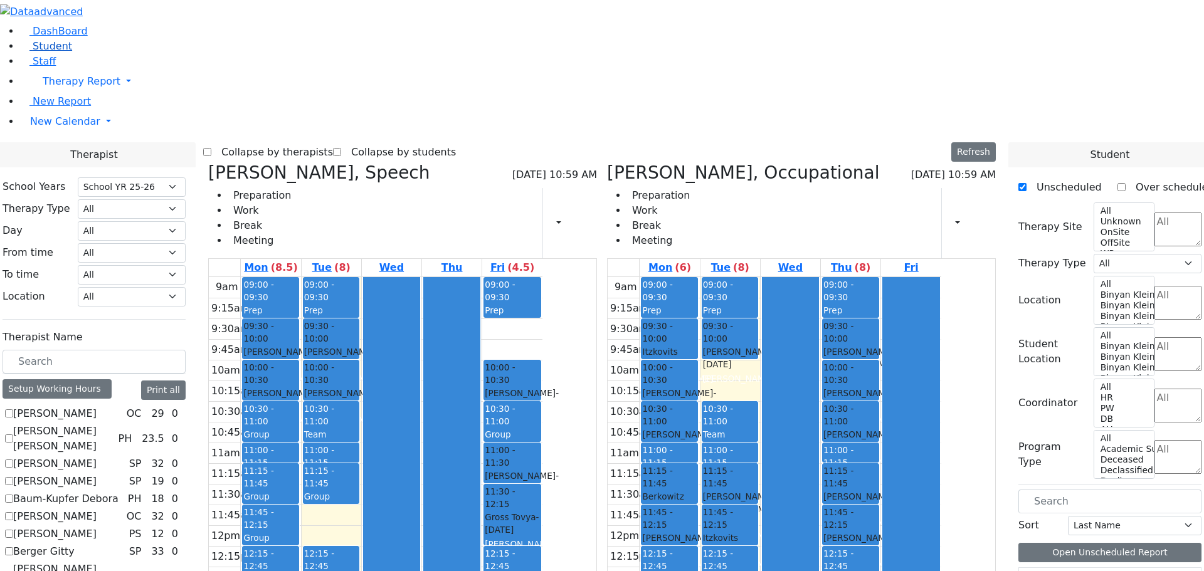
click at [46, 52] on span "Student" at bounding box center [53, 46] width 40 height 12
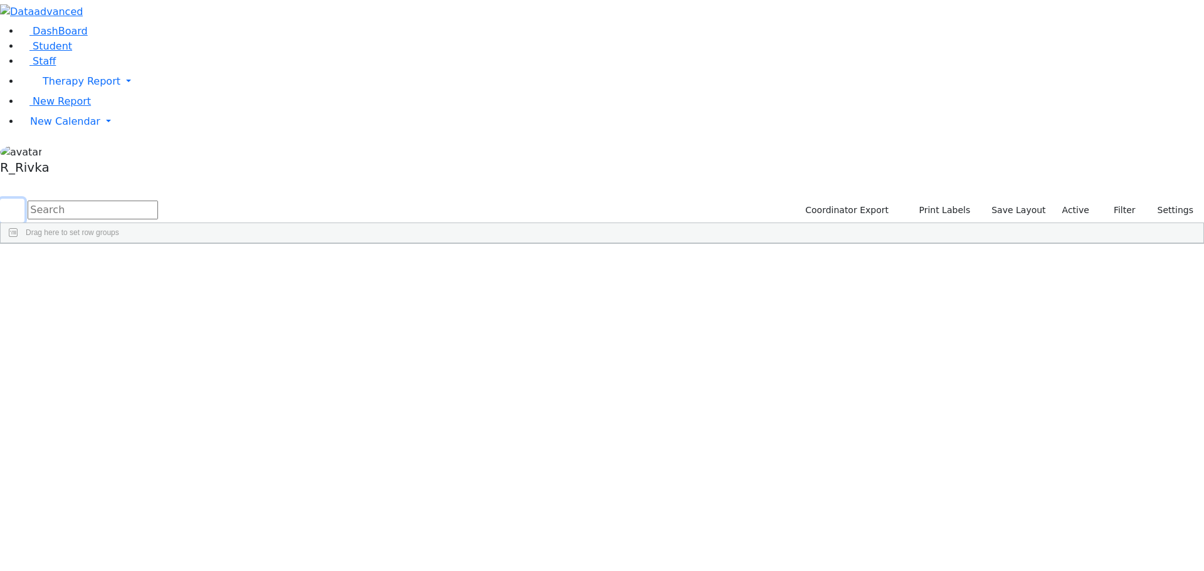
click at [24, 199] on button "submit" at bounding box center [12, 211] width 24 height 24
click at [158, 201] on input "text" at bounding box center [93, 210] width 130 height 19
click at [160, 282] on div "Gross" at bounding box center [120, 291] width 79 height 18
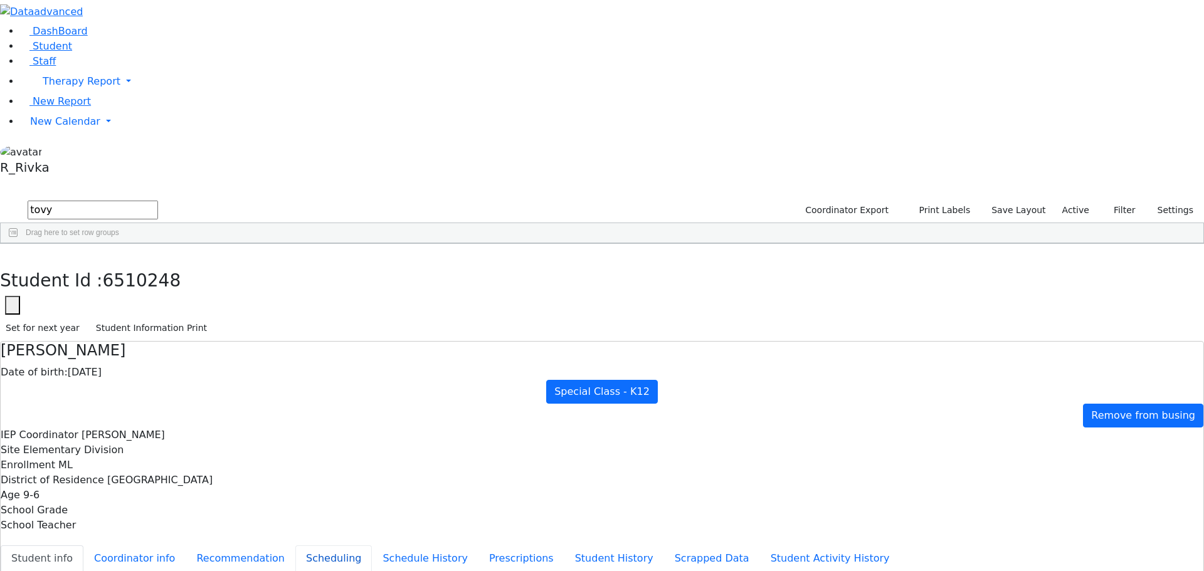
click at [295, 546] on button "Scheduling" at bounding box center [333, 559] width 77 height 26
click at [191, 264] on div "6505518 [PERSON_NAME] [DATE] [PERSON_NAME] ML Special Class - K12 Kiryas [PERSO…" at bounding box center [596, 281] width 1190 height 35
click at [18, 244] on button "button" at bounding box center [9, 257] width 18 height 26
drag, startPoint x: 191, startPoint y: 51, endPoint x: 167, endPoint y: 53, distance: 23.9
click at [158, 201] on input "tovy" at bounding box center [93, 210] width 130 height 19
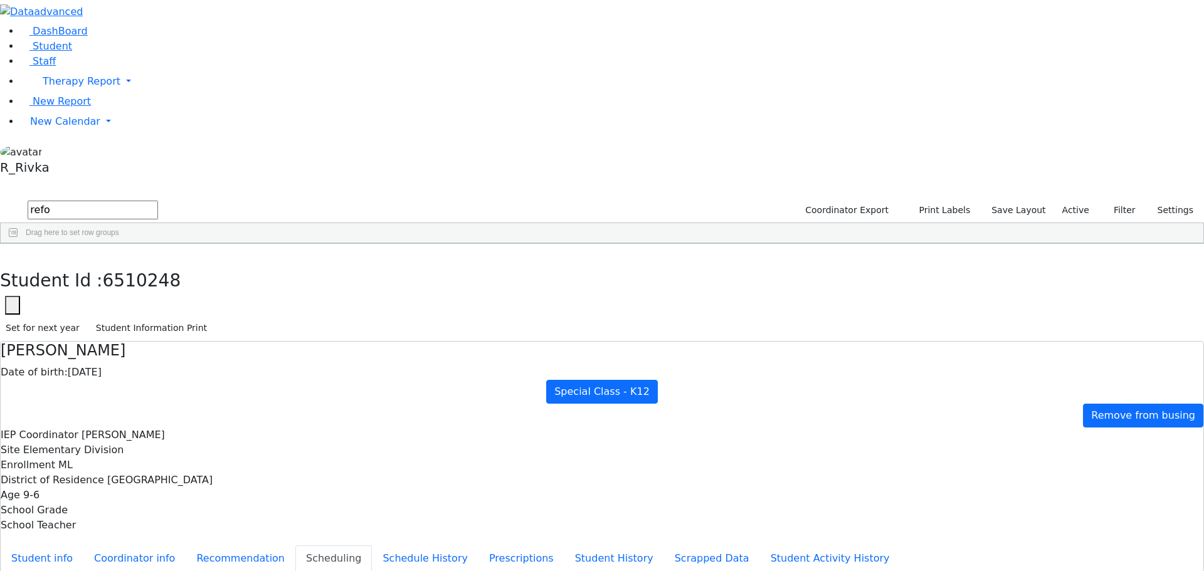
click at [316, 282] on div "03/25/2014" at bounding box center [276, 291] width 80 height 18
click at [316, 282] on div "[DATE]" at bounding box center [276, 291] width 80 height 18
click at [300, 546] on button "Scheduling" at bounding box center [333, 559] width 77 height 26
click at [18, 244] on button "button" at bounding box center [9, 257] width 18 height 26
drag, startPoint x: 213, startPoint y: 52, endPoint x: 137, endPoint y: 52, distance: 76.5
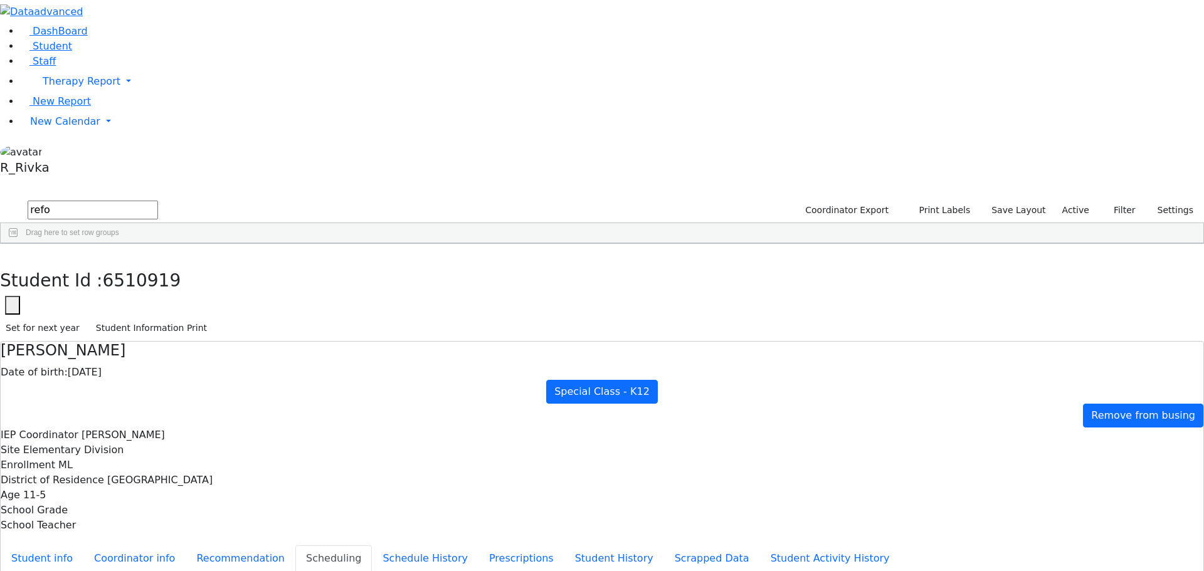
click at [137, 52] on div "DashBoard Student Staff Therapy Report Student Old Calendar Report" at bounding box center [602, 361] width 1204 height 723
type input "ezr"
click at [236, 299] on div "Ezra" at bounding box center [197, 308] width 80 height 18
click at [13, 253] on icon "button" at bounding box center [9, 257] width 7 height 8
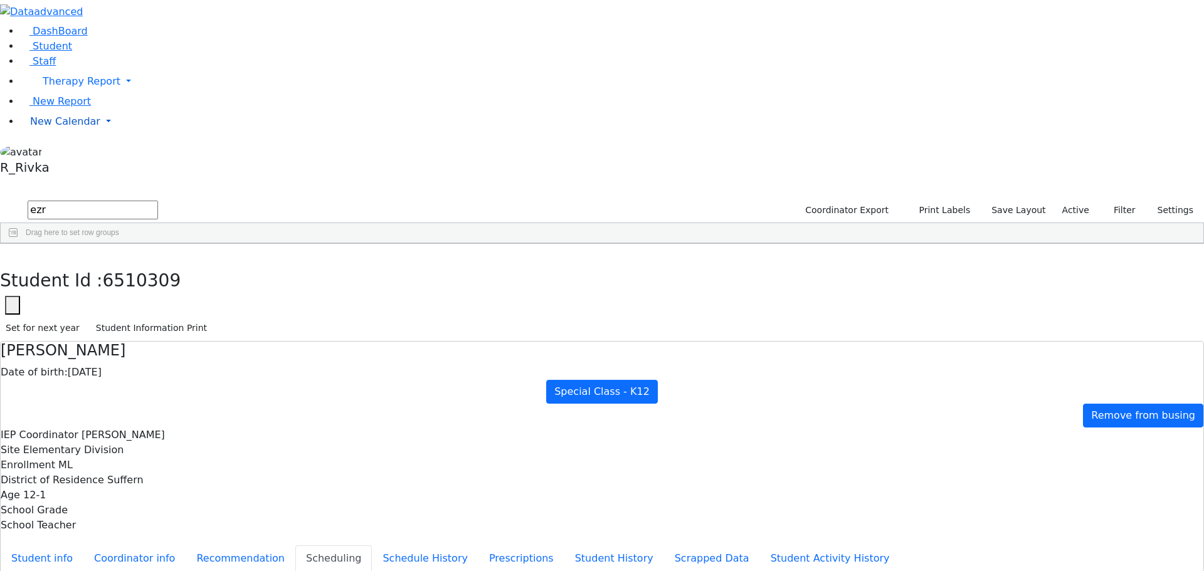
click at [60, 87] on span "New Calendar" at bounding box center [82, 81] width 78 height 12
click at [45, 152] on span "Calendar" at bounding box center [49, 147] width 45 height 12
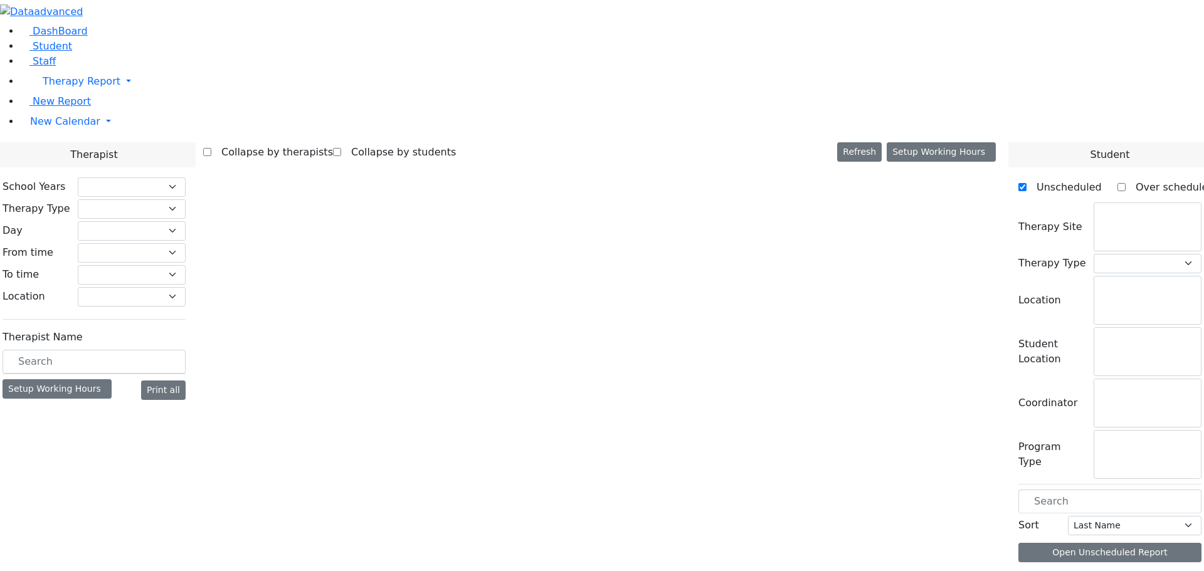
select select "212"
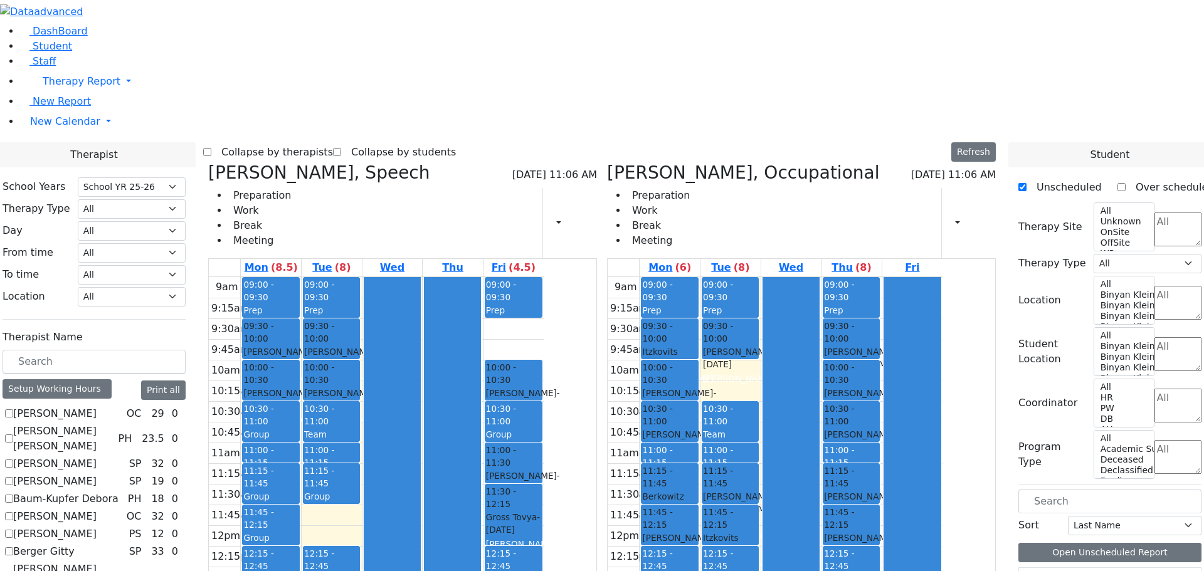
click at [208, 162] on span at bounding box center [208, 172] width 0 height 21
click at [675, 162] on div "Jacknis Brana, Occupational 08/26/2025 11:06 AM Preparation Work Break Meeting …" at bounding box center [801, 460] width 399 height 596
click at [607, 162] on icon at bounding box center [607, 172] width 0 height 21
select select "3"
checkbox input "false"
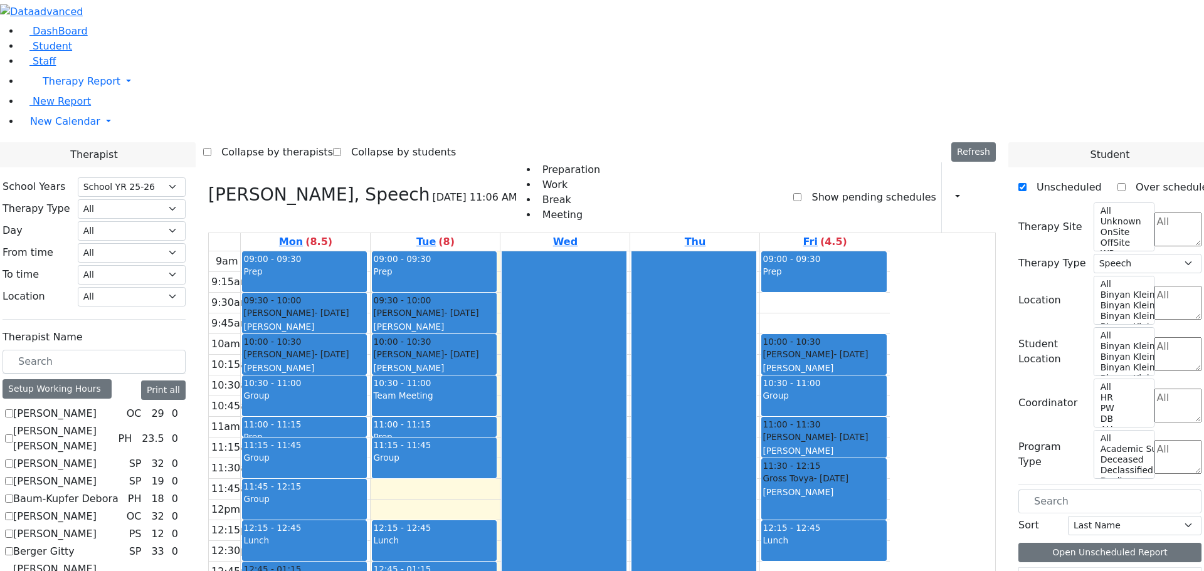
click at [208, 184] on icon at bounding box center [208, 194] width 0 height 21
select select
checkbox input "false"
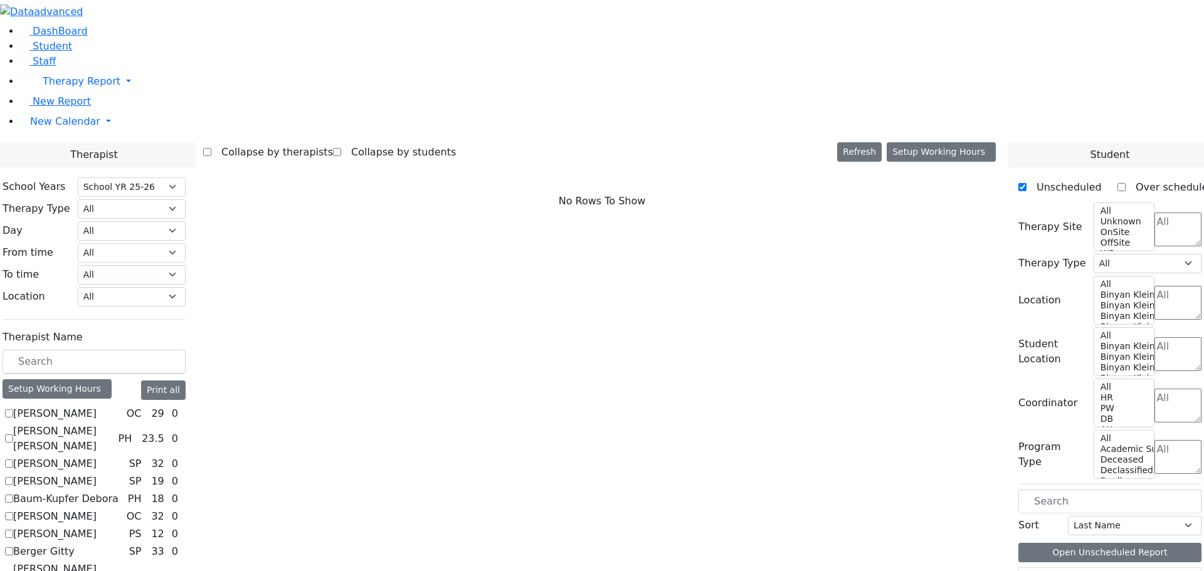
checkbox input "true"
select select "1"
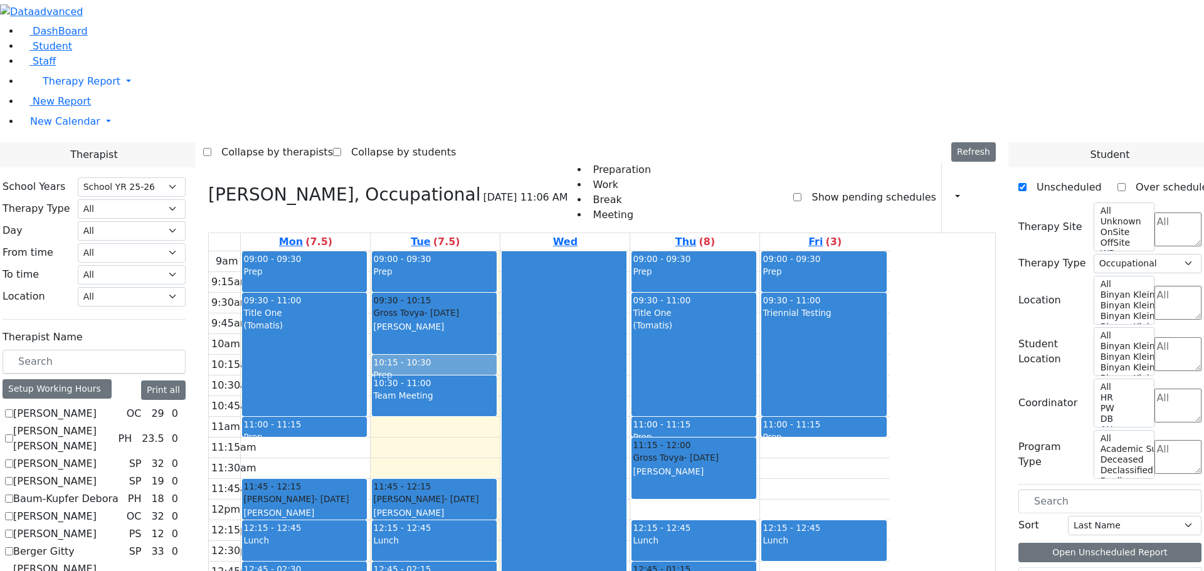
drag, startPoint x: 541, startPoint y: 253, endPoint x: 540, endPoint y: 193, distance: 60.2
click at [500, 252] on div "09:00 - 09:30 Prep 09:30 - 10:15 Gross Tovya - 02/07/2016 Kramer Bluma 10:30 - …" at bounding box center [435, 500] width 129 height 497
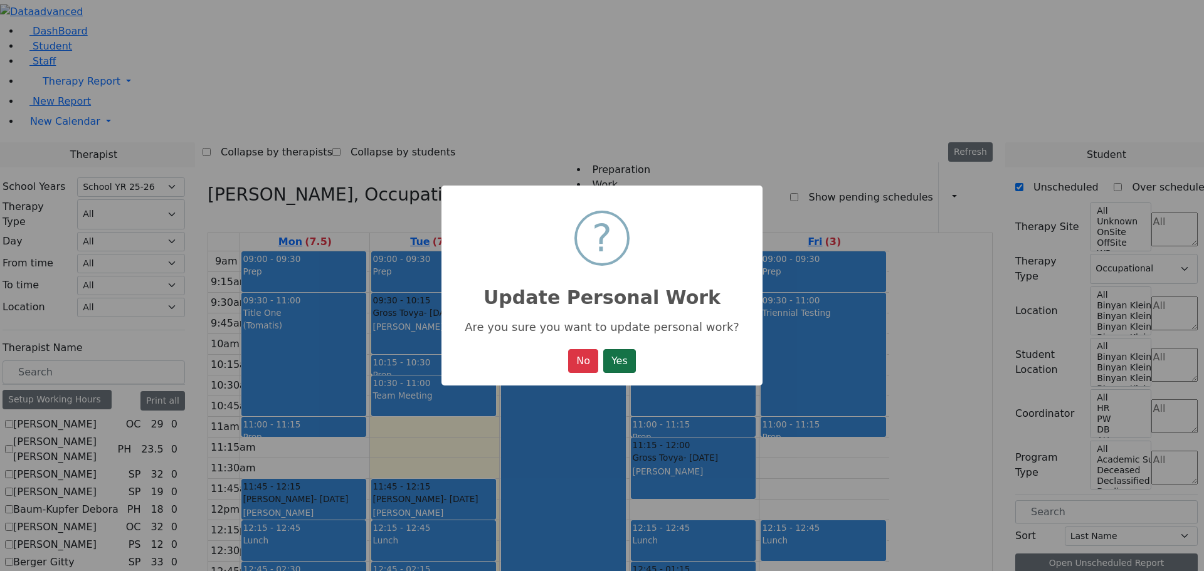
click at [618, 365] on button "Yes" at bounding box center [619, 361] width 33 height 24
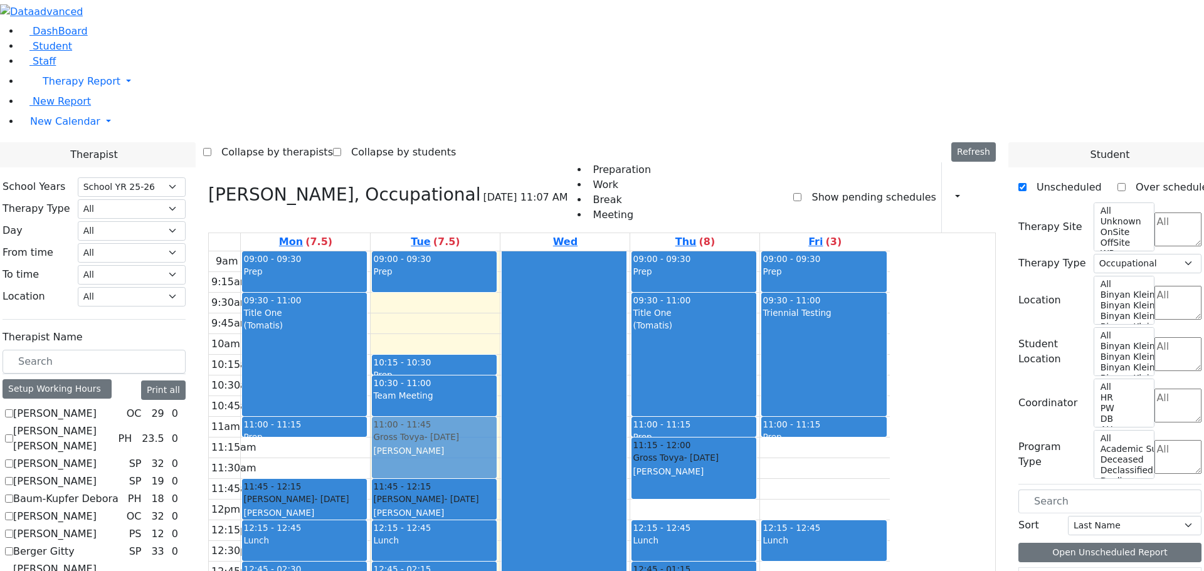
drag, startPoint x: 550, startPoint y: 145, endPoint x: 552, endPoint y: 270, distance: 124.8
click at [500, 270] on div "09:00 - 09:30 Prep 09:30 - 10:15 Gross Tovya - 02/07/2016 Kramer Bluma 10:15 - …" at bounding box center [435, 500] width 129 height 497
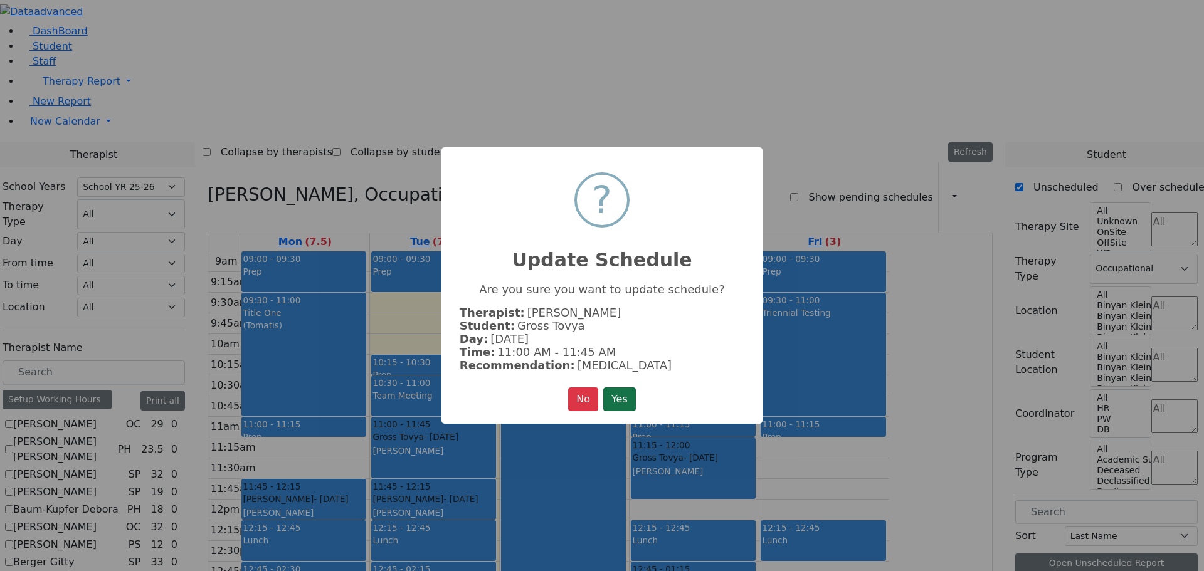
click at [623, 395] on button "Yes" at bounding box center [619, 400] width 33 height 24
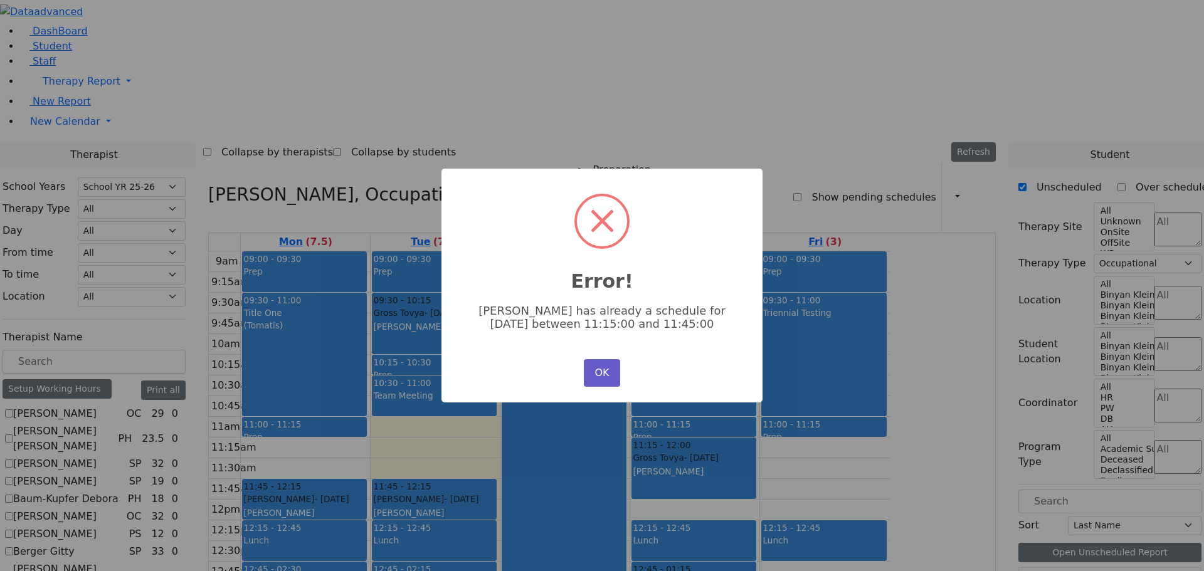
click at [602, 378] on button "OK" at bounding box center [602, 373] width 36 height 28
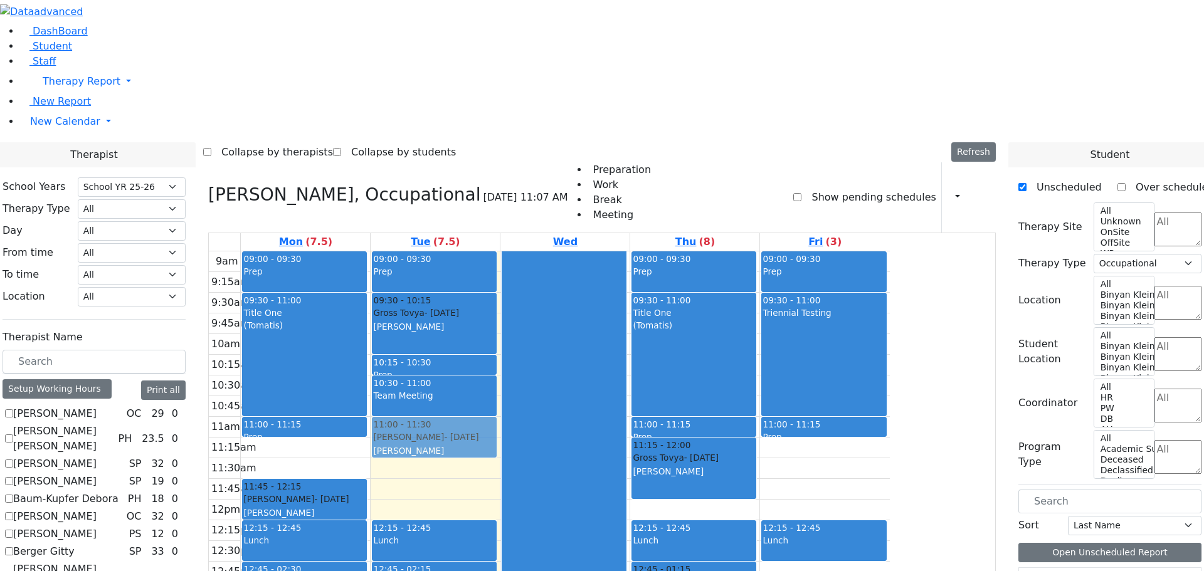
drag, startPoint x: 540, startPoint y: 317, endPoint x: 546, endPoint y: 258, distance: 59.9
click at [500, 258] on div "09:00 - 09:30 Prep 09:30 - 10:15 Gross Tovya - 02/07/2016 Kramer Bluma 10:15 - …" at bounding box center [435, 500] width 129 height 497
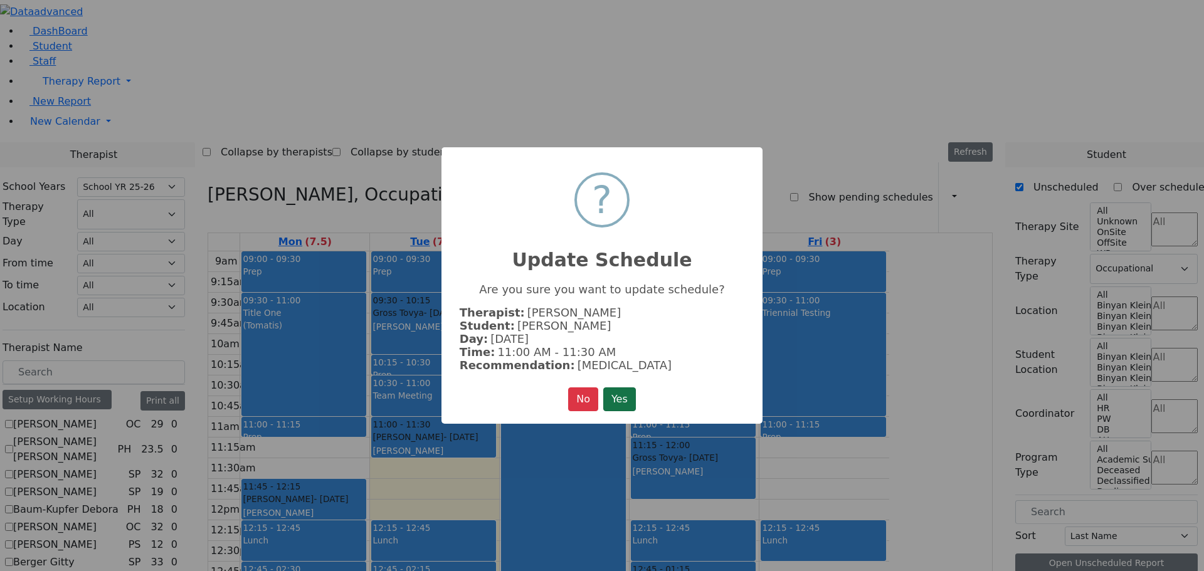
click at [619, 398] on button "Yes" at bounding box center [619, 400] width 33 height 24
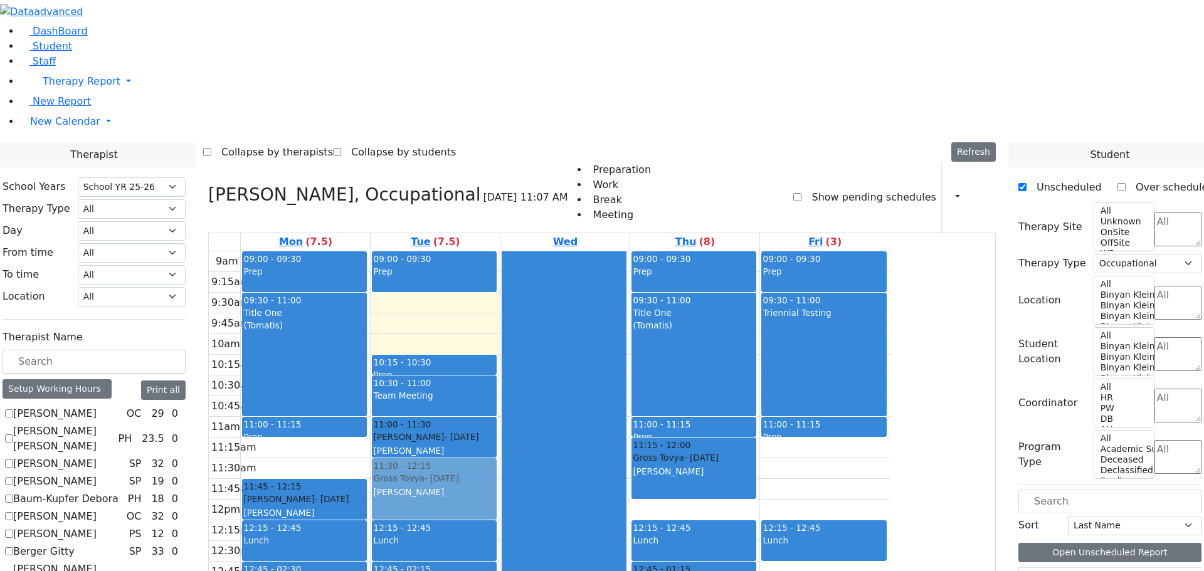
drag, startPoint x: 539, startPoint y: 134, endPoint x: 530, endPoint y: 301, distance: 167.1
click at [500, 301] on div "09:00 - 09:30 Prep 09:30 - 10:15 Gross Tovya - 02/07/2016 Kramer Bluma 10:15 - …" at bounding box center [435, 500] width 129 height 497
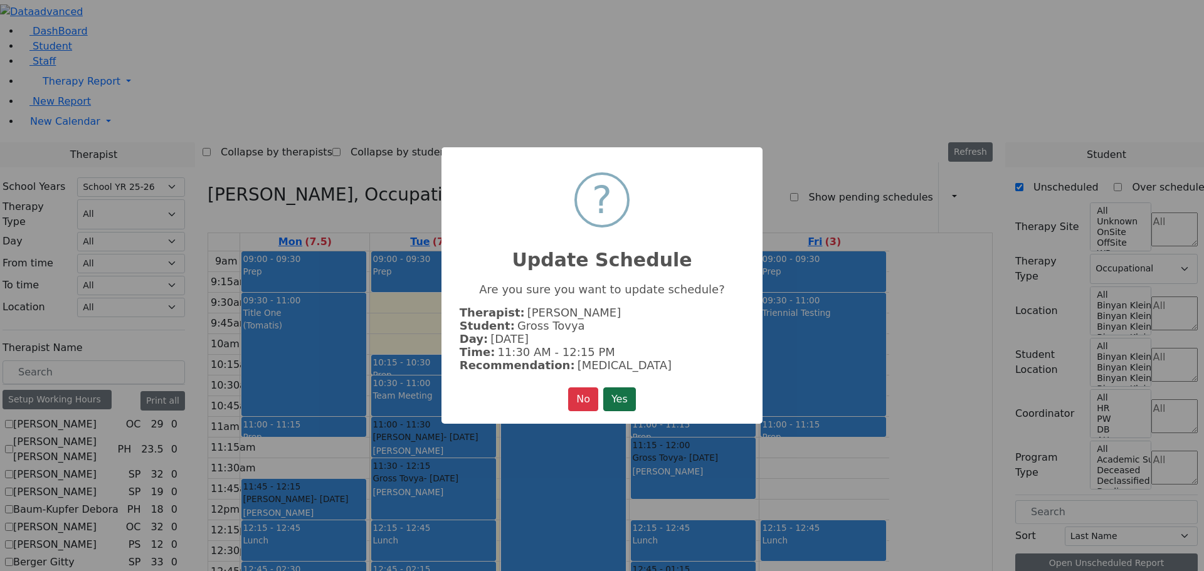
click at [615, 393] on button "Yes" at bounding box center [619, 400] width 33 height 24
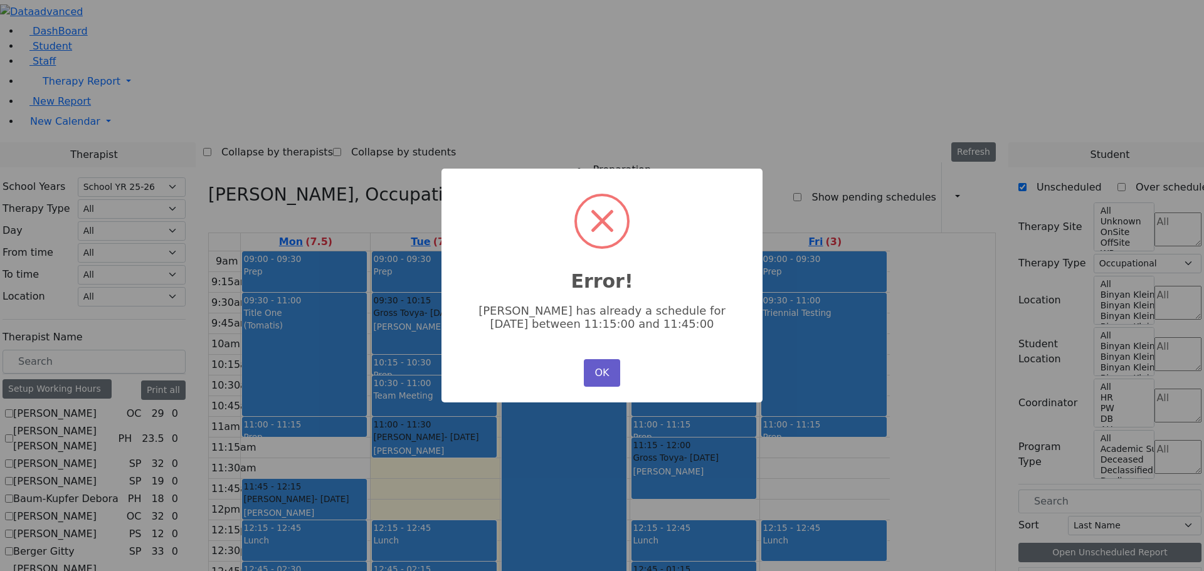
click at [602, 367] on button "OK" at bounding box center [602, 373] width 36 height 28
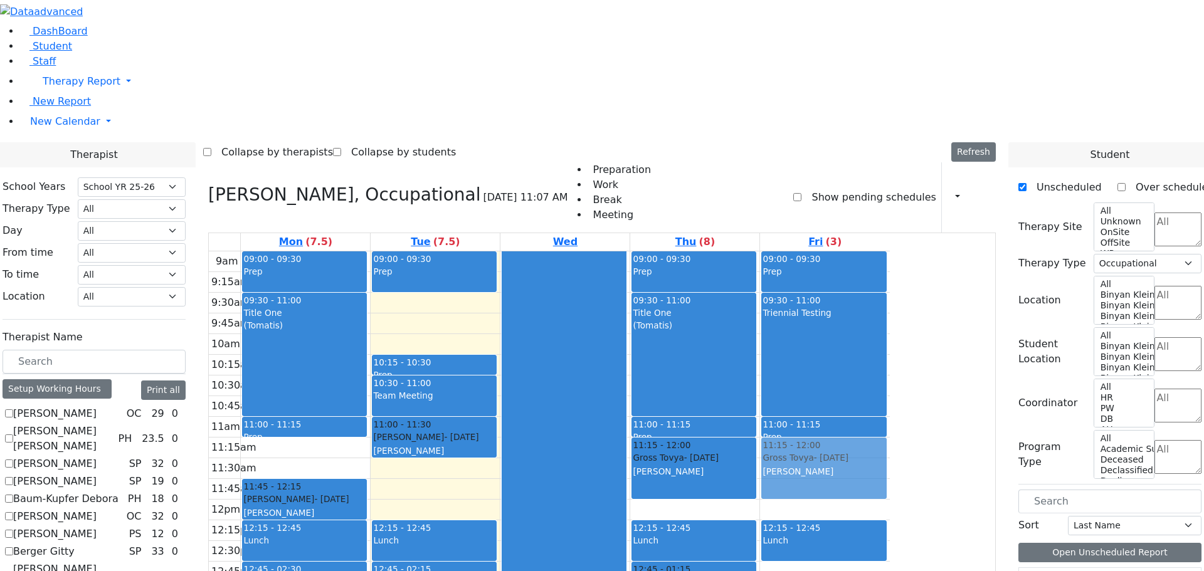
drag, startPoint x: 533, startPoint y: 135, endPoint x: 917, endPoint y: 290, distance: 413.7
click at [890, 279] on tr "09:00 - 09:30 Prep 09:30 - 11:00 Title One (Tomatis) 11:00 - 11:15 Prep 11:45 -…" at bounding box center [549, 500] width 681 height 497
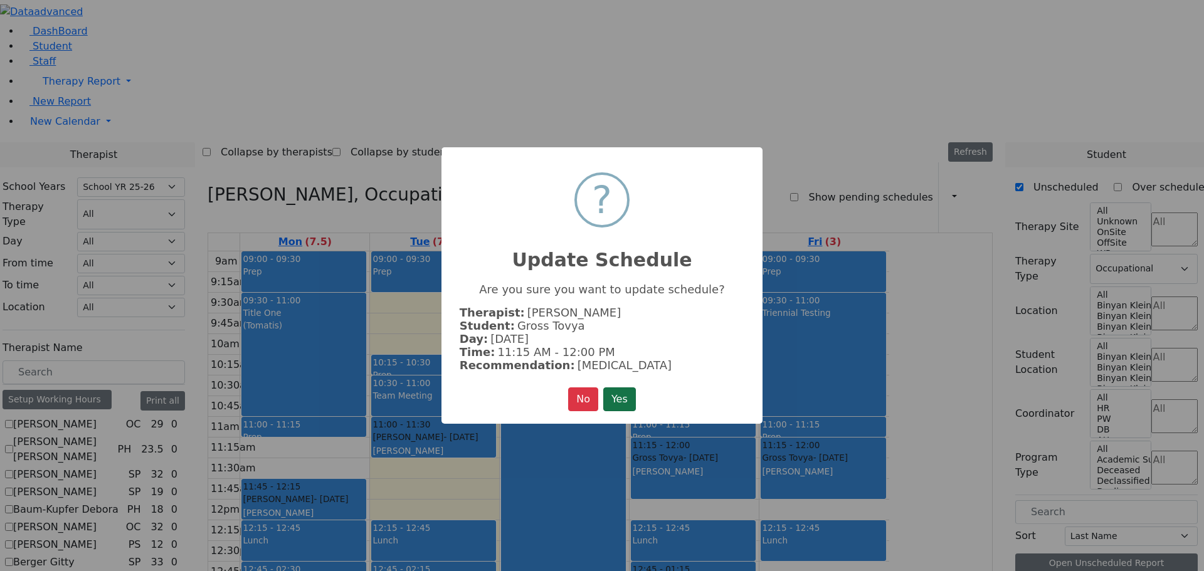
click at [621, 393] on button "Yes" at bounding box center [619, 400] width 33 height 24
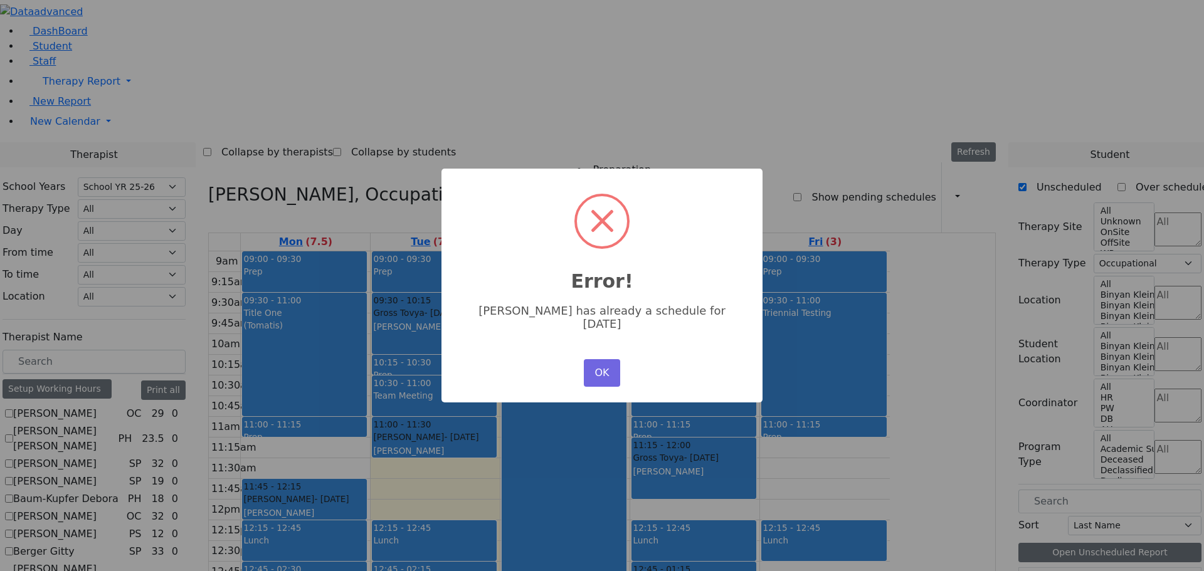
click at [598, 366] on button "OK" at bounding box center [602, 373] width 36 height 28
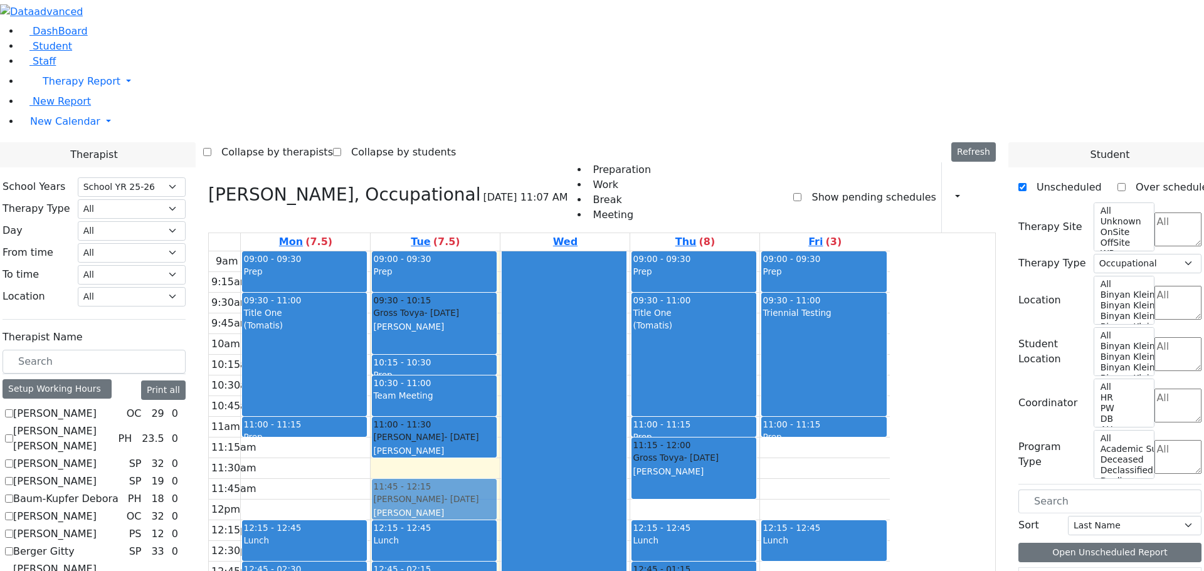
drag, startPoint x: 417, startPoint y: 319, endPoint x: 504, endPoint y: 320, distance: 86.6
click at [504, 320] on tr "09:00 - 09:30 Prep 09:30 - 11:00 Title One (Tomatis) 11:00 - 11:15 Prep 11:45 -…" at bounding box center [549, 500] width 681 height 497
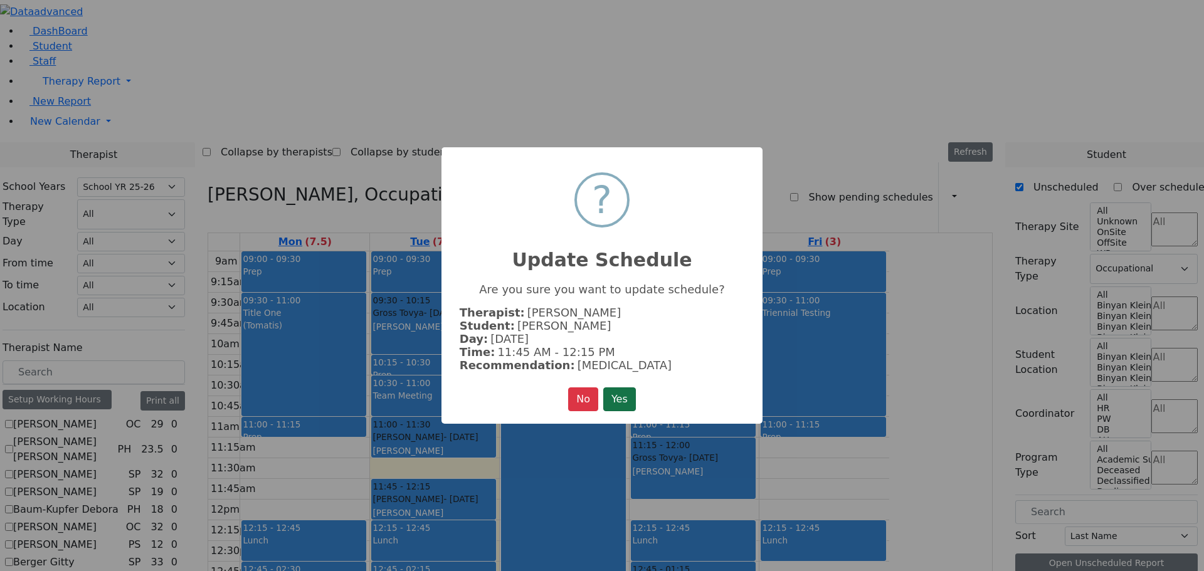
click at [617, 393] on button "Yes" at bounding box center [619, 400] width 33 height 24
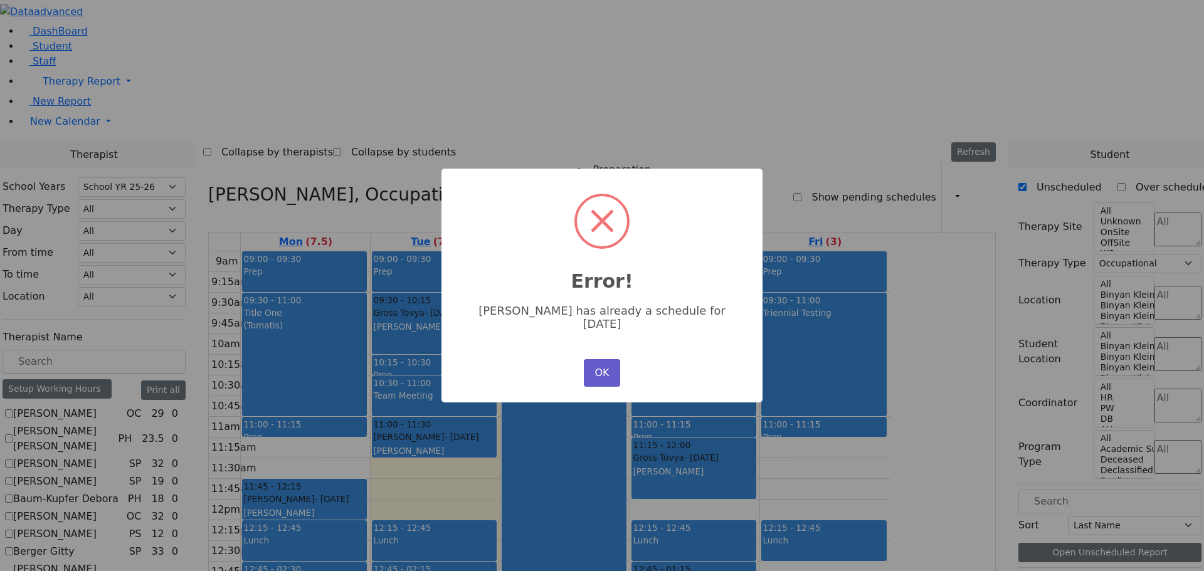
click at [602, 361] on button "OK" at bounding box center [602, 373] width 36 height 28
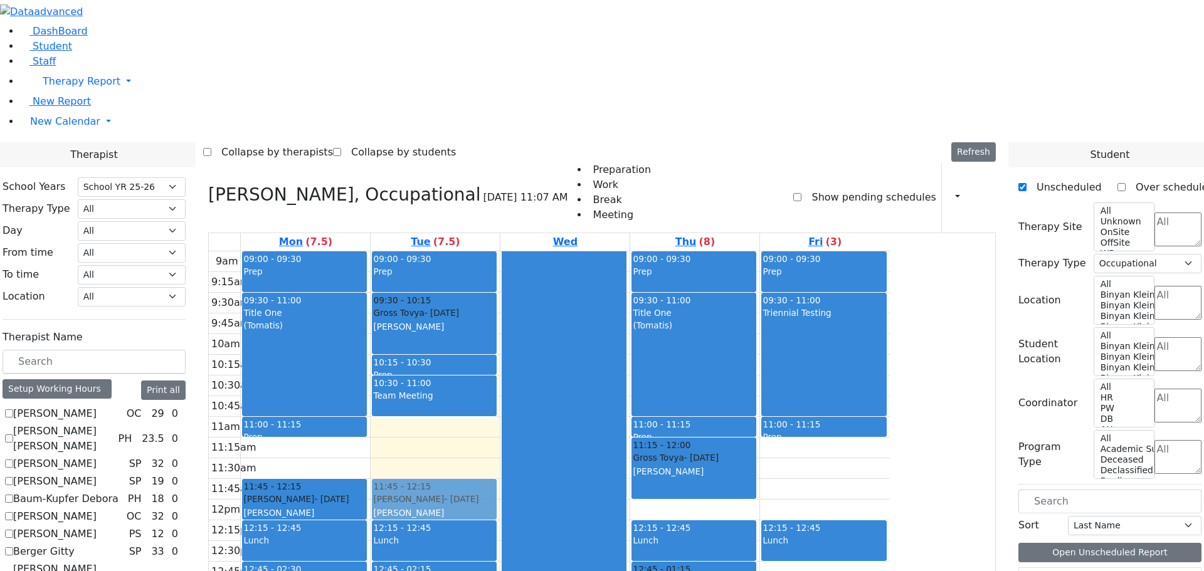
drag, startPoint x: 542, startPoint y: 267, endPoint x: 545, endPoint y: 319, distance: 52.2
click at [500, 322] on div "09:00 - 09:30 Prep 09:30 - 10:15 Gross Tovya - 02/07/2016 Kramer Bluma 10:15 - …" at bounding box center [435, 500] width 129 height 497
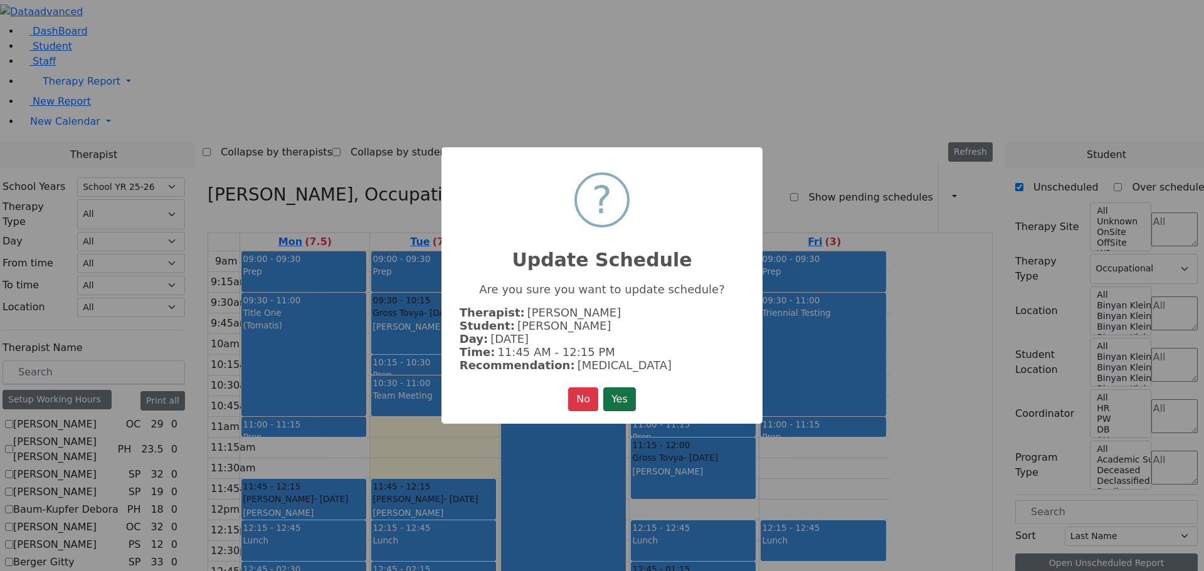
click at [615, 391] on button "Yes" at bounding box center [619, 400] width 33 height 24
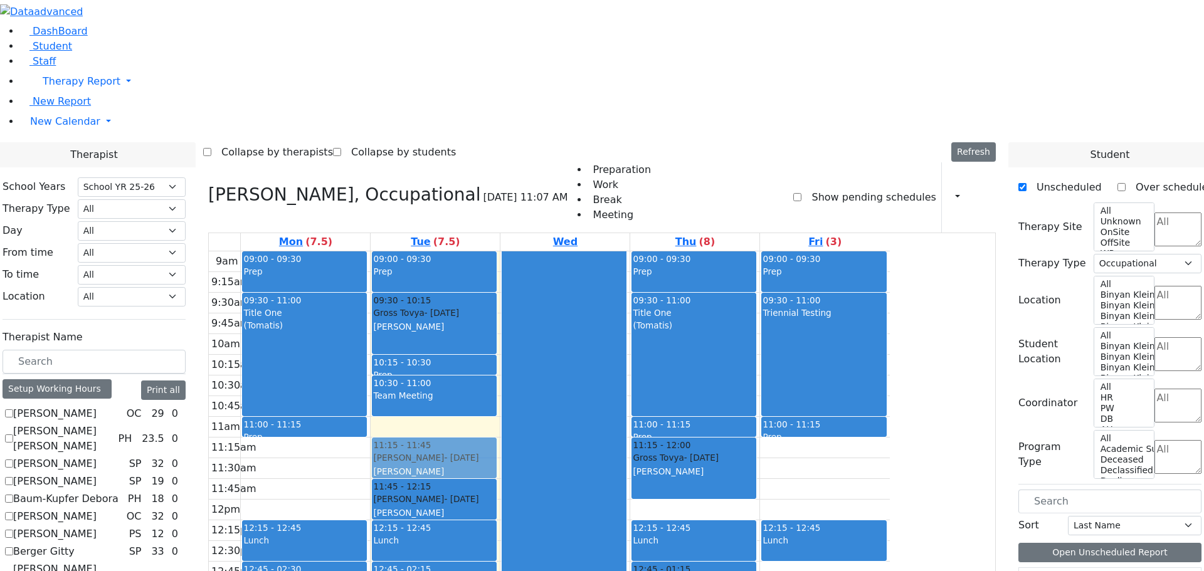
drag, startPoint x: 445, startPoint y: 324, endPoint x: 511, endPoint y: 278, distance: 80.2
click at [521, 278] on tr "09:00 - 09:30 Prep 09:30 - 11:00 Title One (Tomatis) 11:00 - 11:15 Prep 11:45 -…" at bounding box center [549, 500] width 681 height 497
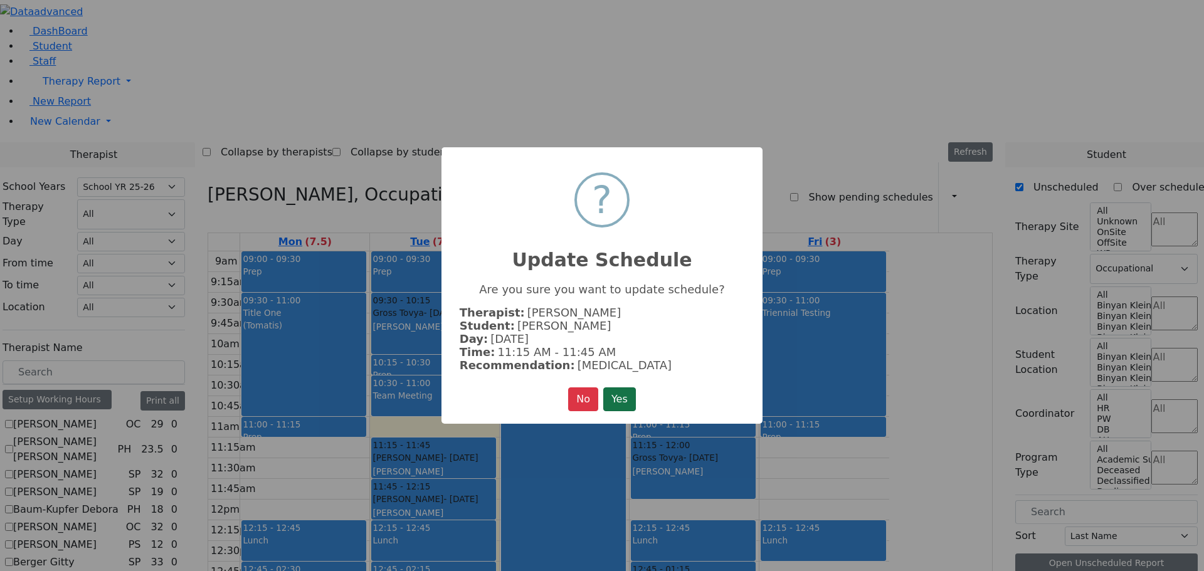
click at [629, 395] on button "Yes" at bounding box center [619, 400] width 33 height 24
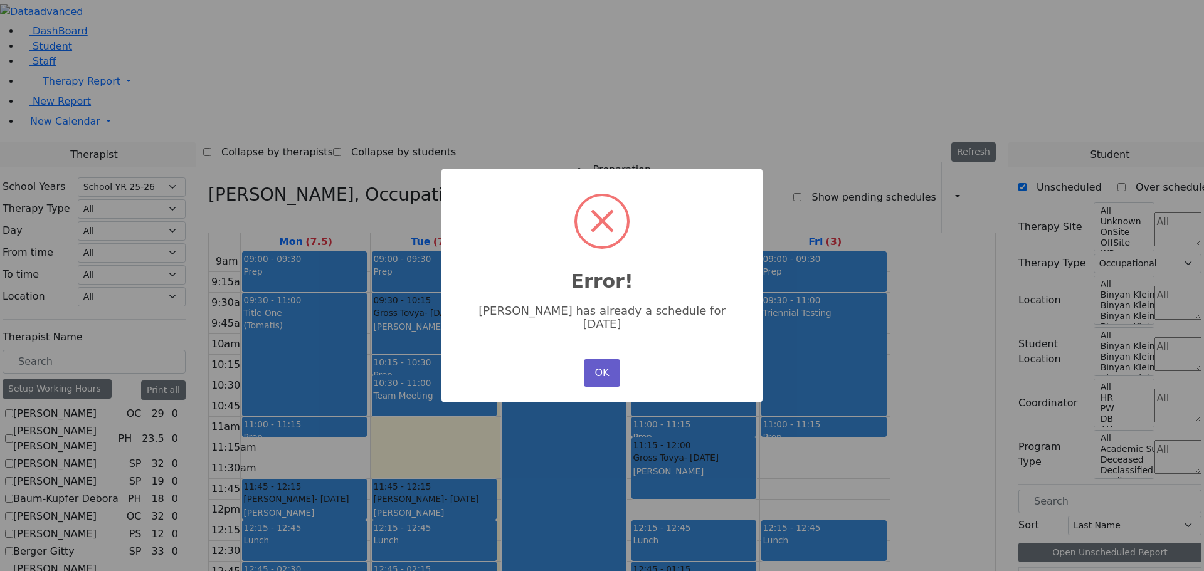
click at [598, 359] on button "OK" at bounding box center [602, 373] width 36 height 28
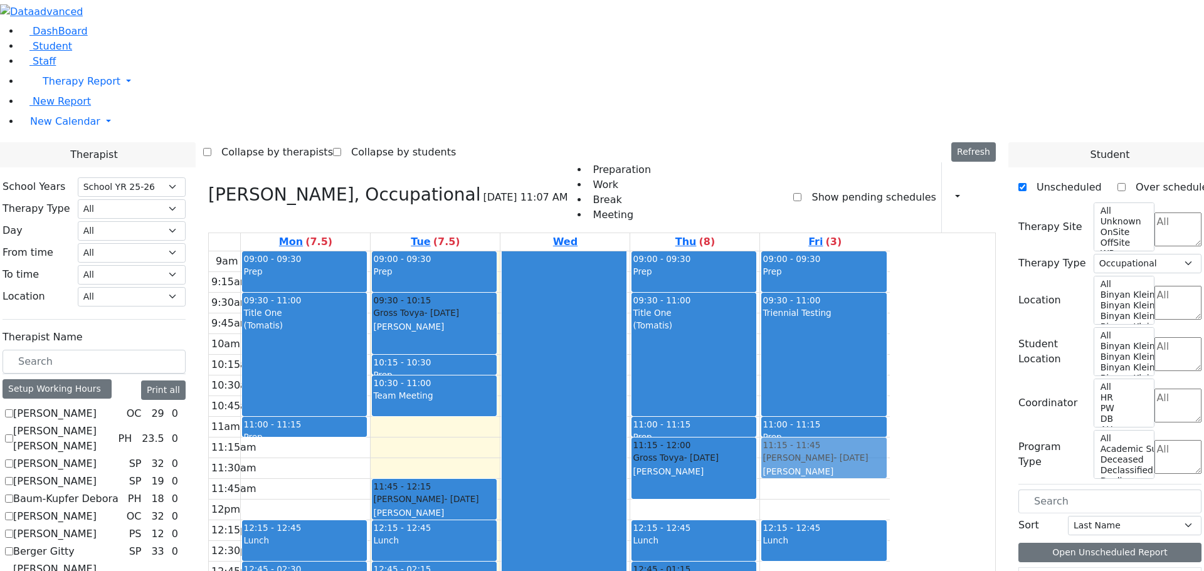
drag, startPoint x: 413, startPoint y: 327, endPoint x: 942, endPoint y: 289, distance: 529.6
click at [890, 289] on tr "09:00 - 09:30 Prep 09:30 - 11:00 Title One (Tomatis) 11:00 - 11:15 Prep 11:45 -…" at bounding box center [549, 500] width 681 height 497
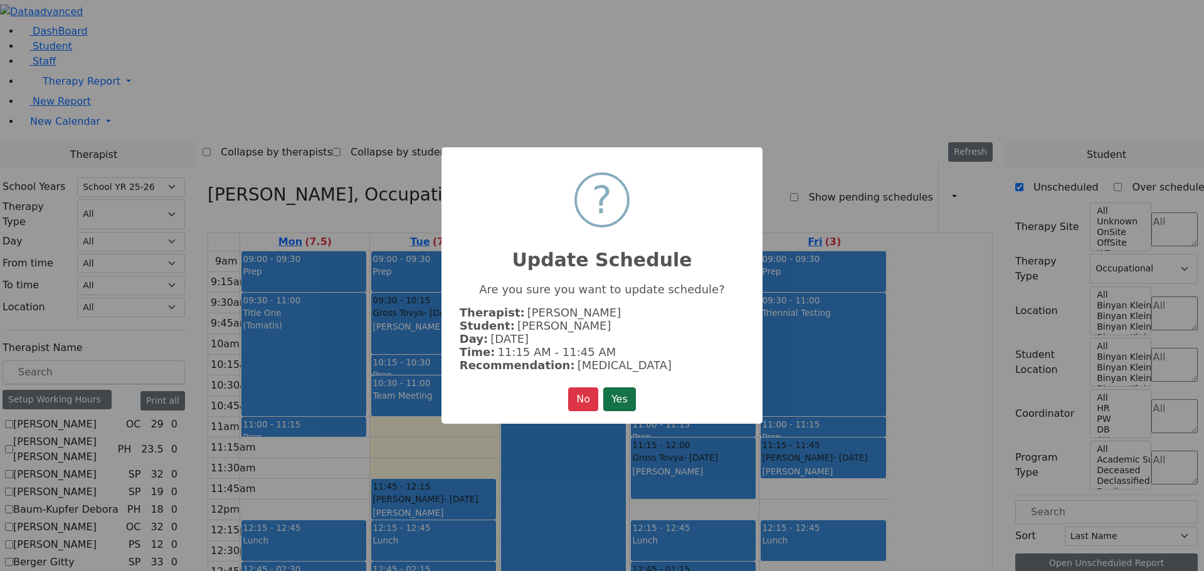
click at [620, 392] on button "Yes" at bounding box center [619, 400] width 33 height 24
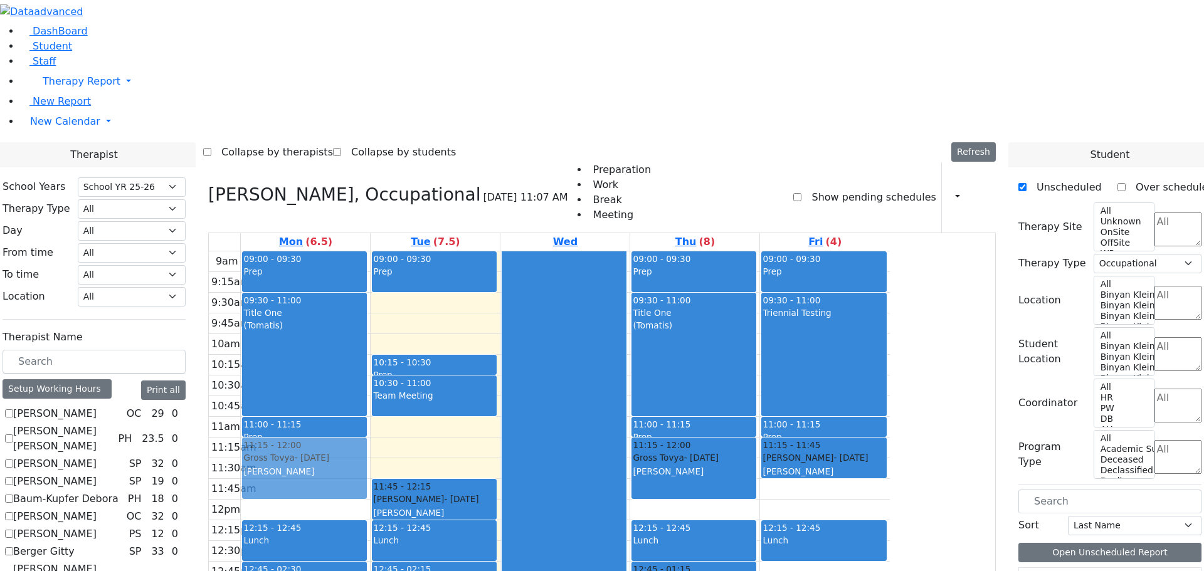
drag, startPoint x: 527, startPoint y: 144, endPoint x: 438, endPoint y: 295, distance: 175.7
click at [438, 295] on tr "09:00 - 09:30 Prep 09:30 - 11:00 Title One (Tomatis) 11:00 - 11:15 Prep 12:15 -…" at bounding box center [549, 500] width 681 height 497
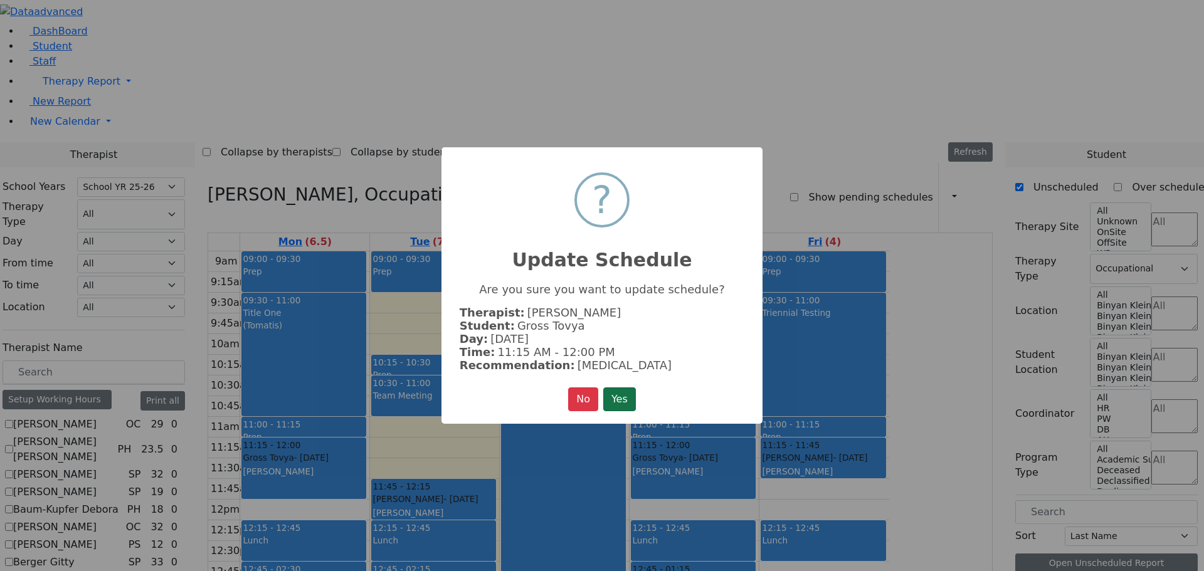
click at [625, 393] on button "Yes" at bounding box center [619, 400] width 33 height 24
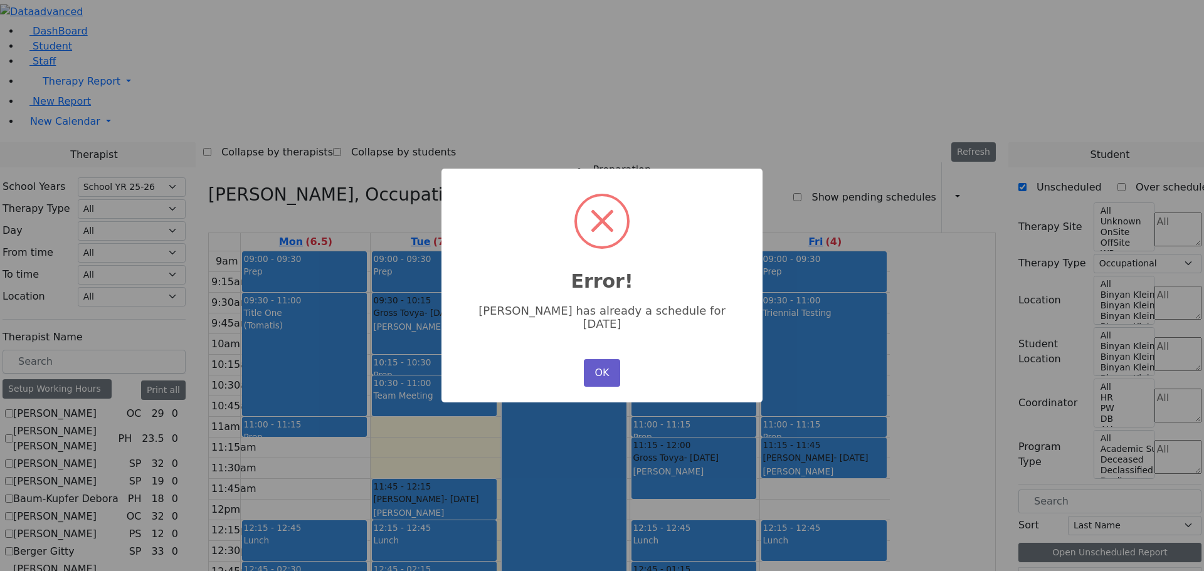
click at [605, 359] on button "OK" at bounding box center [602, 373] width 36 height 28
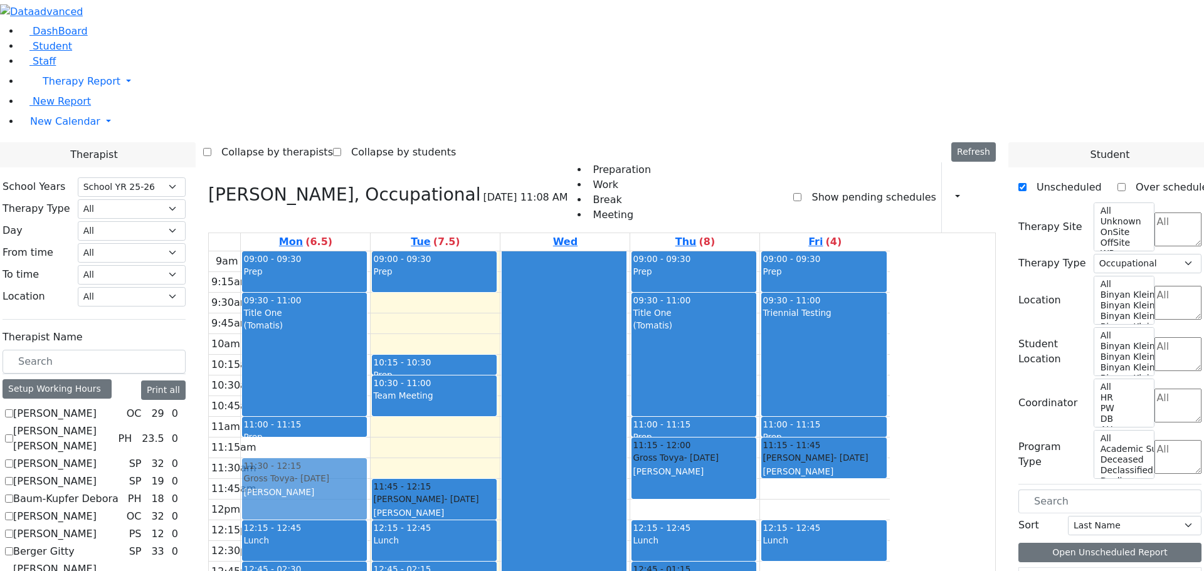
drag, startPoint x: 542, startPoint y: 154, endPoint x: 427, endPoint y: 312, distance: 195.9
click at [427, 312] on tr "09:00 - 09:30 Prep 09:30 - 11:00 Title One (Tomatis) 11:00 - 11:15 Prep 12:15 -…" at bounding box center [549, 500] width 681 height 497
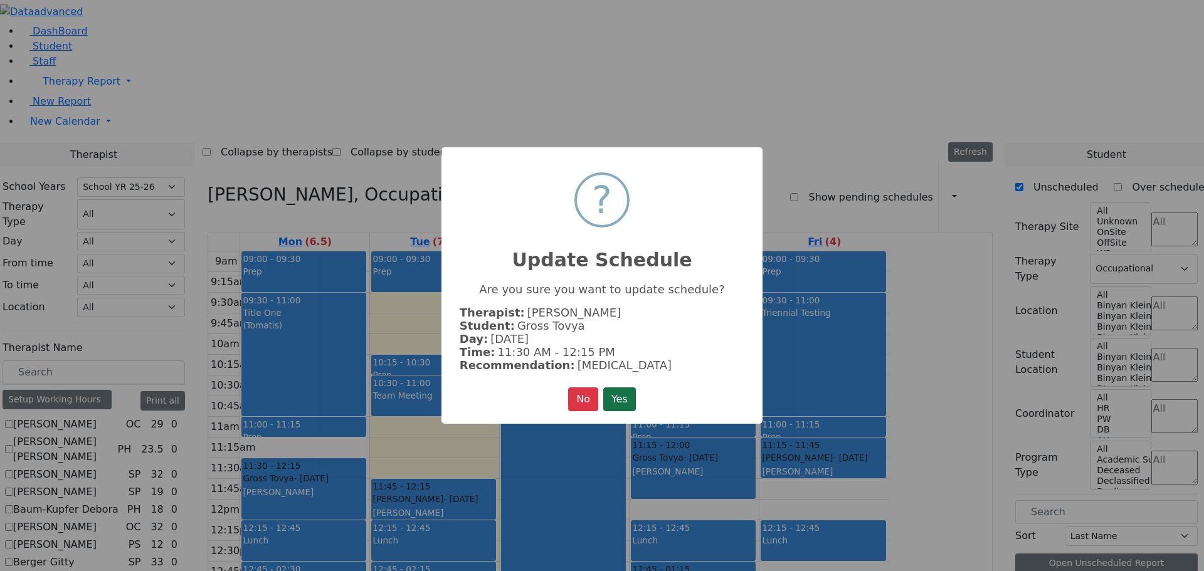
click at [625, 397] on button "Yes" at bounding box center [619, 400] width 33 height 24
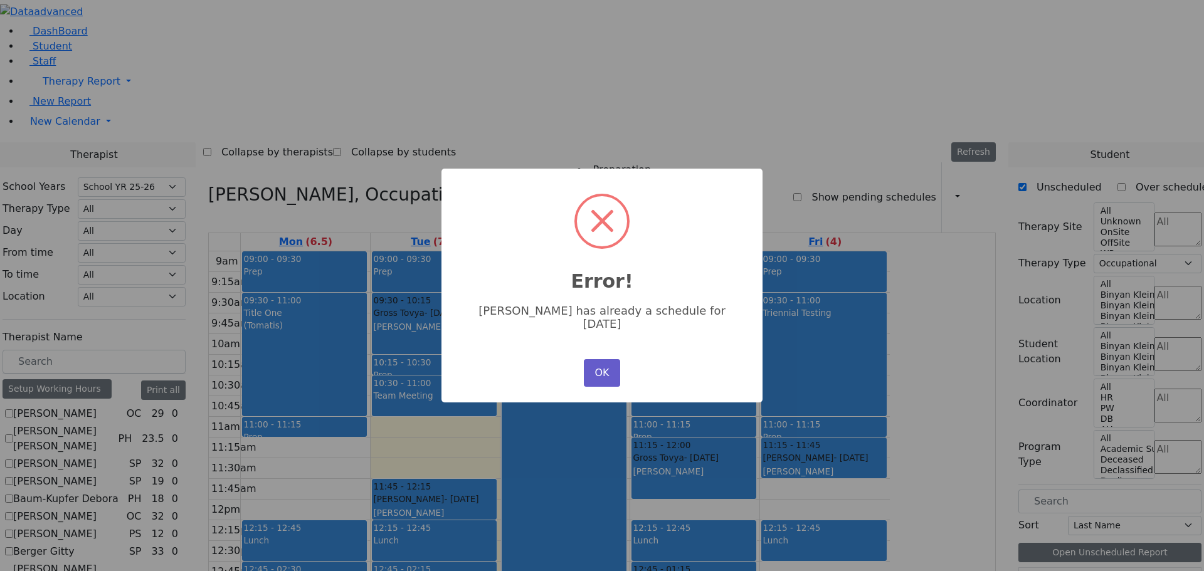
click at [600, 363] on button "OK" at bounding box center [602, 373] width 36 height 28
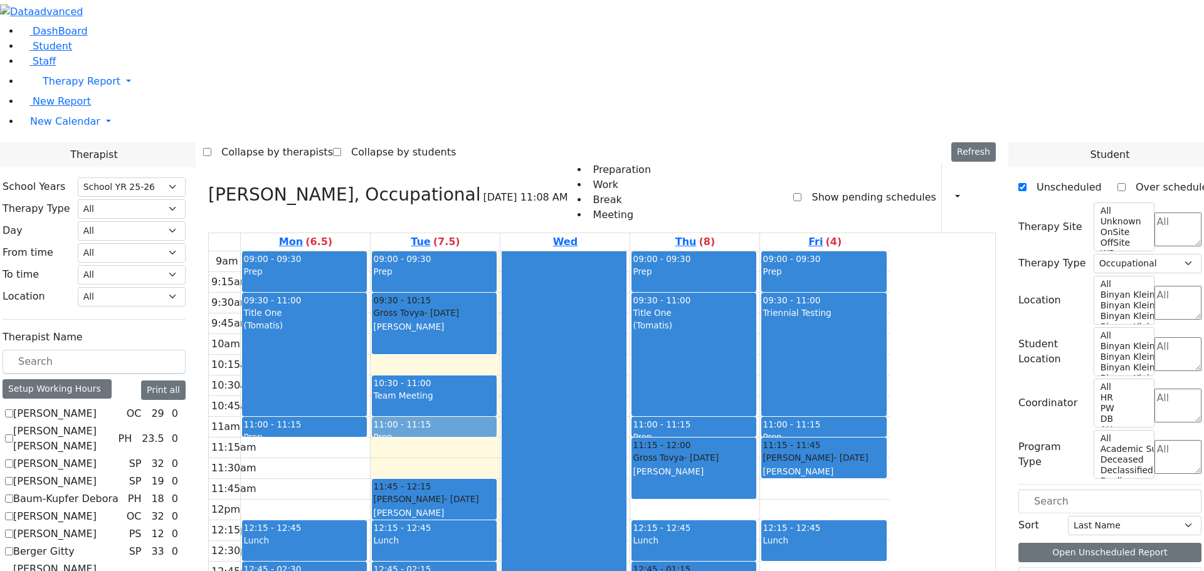
drag, startPoint x: 583, startPoint y: 189, endPoint x: 576, endPoint y: 253, distance: 64.4
click at [500, 253] on div "09:00 - 09:30 Prep 09:30 - 10:15 Gross Tovya - 02/07/2016 Kramer Bluma 10:15 - …" at bounding box center [435, 500] width 129 height 497
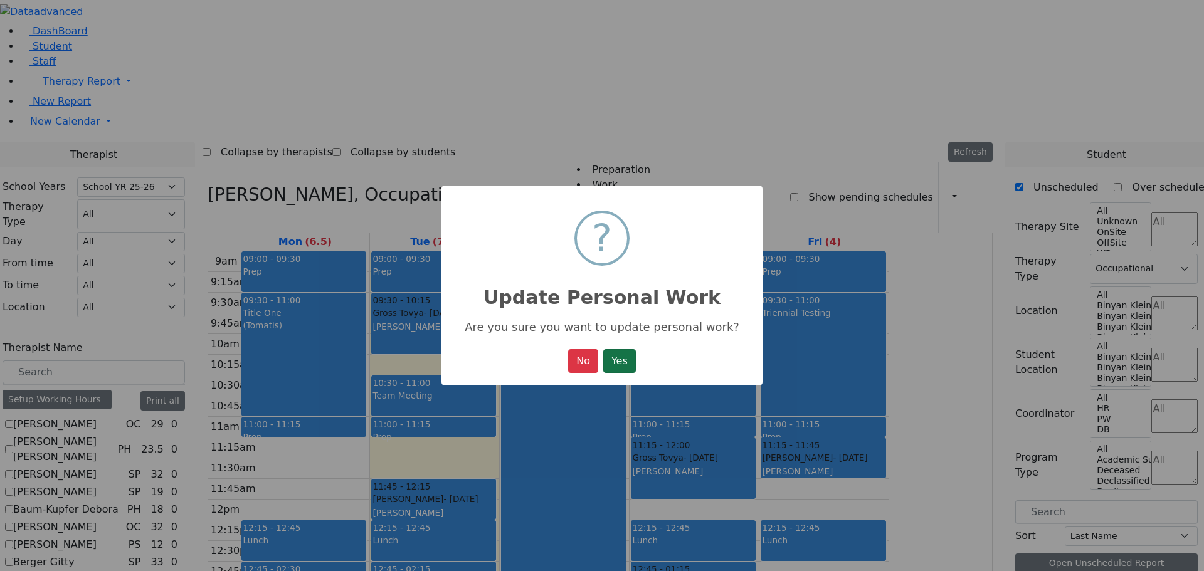
click at [630, 358] on button "Yes" at bounding box center [619, 361] width 33 height 24
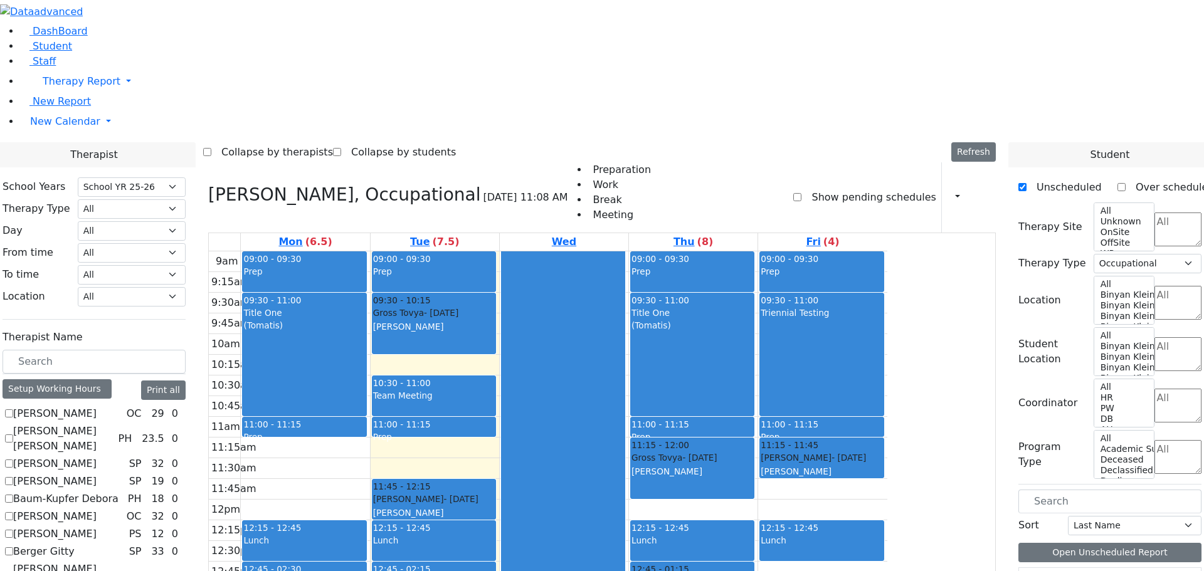
scroll to position [376, 0]
checkbox input "true"
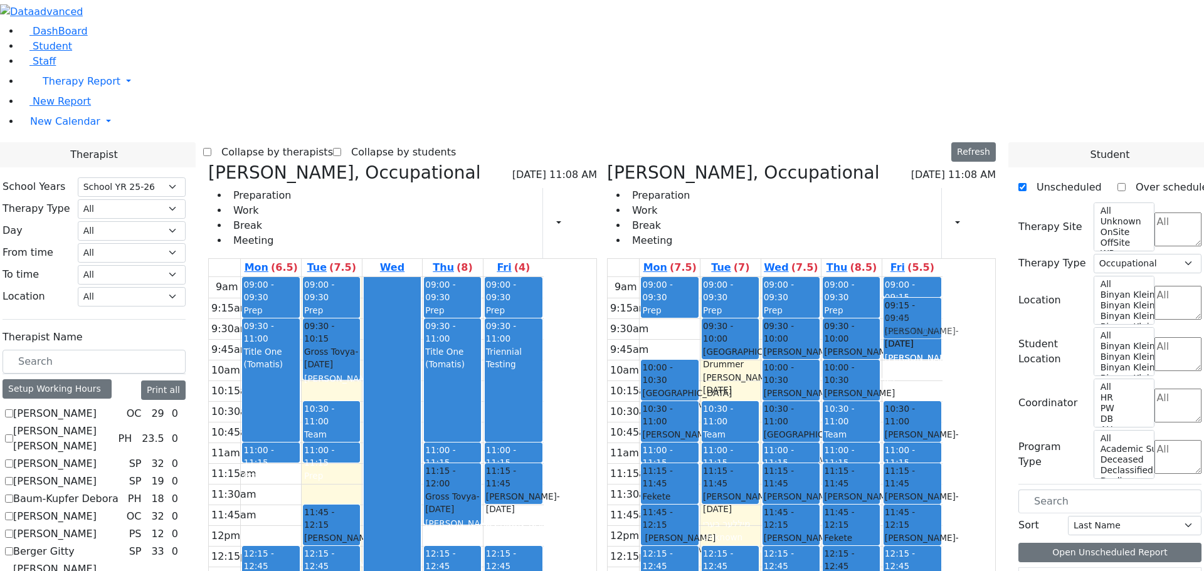
drag, startPoint x: 974, startPoint y: 196, endPoint x: 966, endPoint y: 143, distance: 53.2
click at [943, 277] on div "09:00 - 09:15 Prep 09:15 - 10:00 Gross Tovya - 02/07/2016 Kramer Bluma 10:00 - …" at bounding box center [913, 525] width 60 height 497
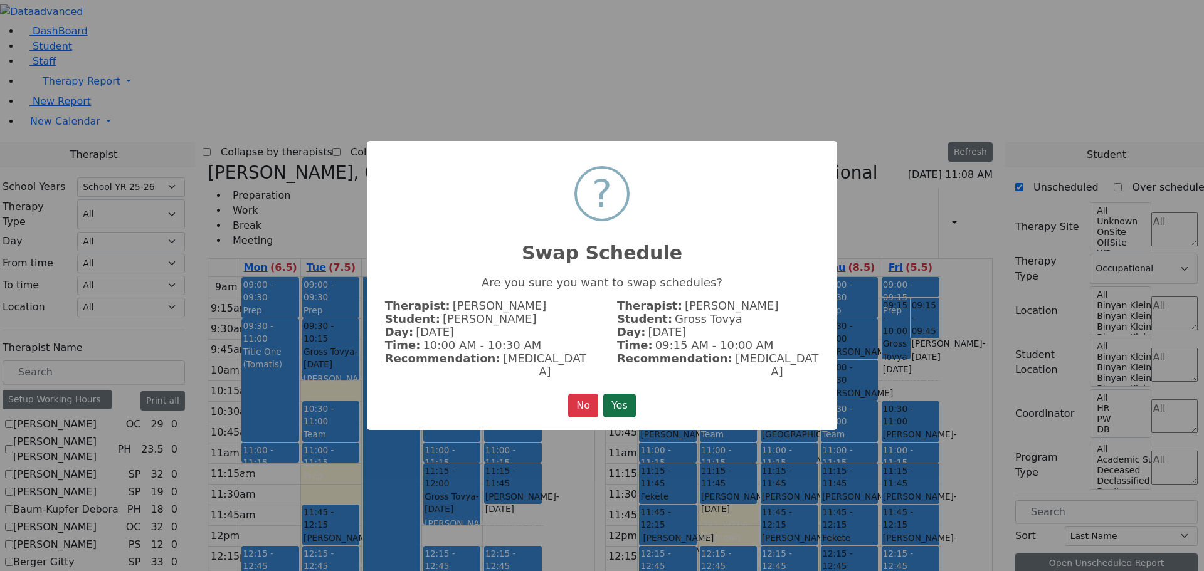
click at [633, 394] on button "Yes" at bounding box center [619, 406] width 33 height 24
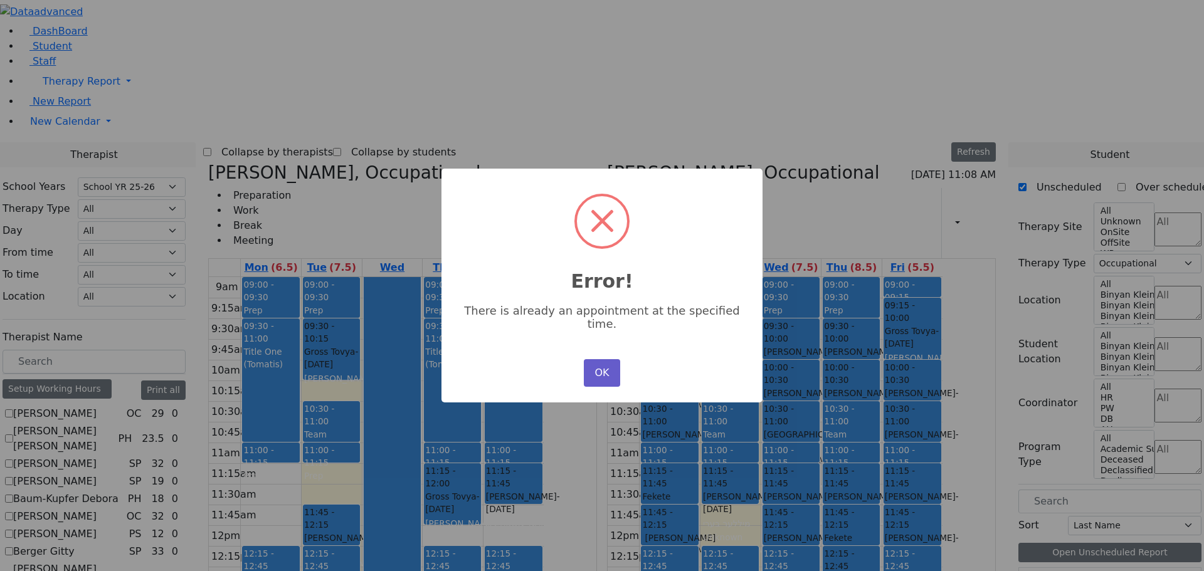
click at [603, 359] on button "OK" at bounding box center [602, 373] width 36 height 28
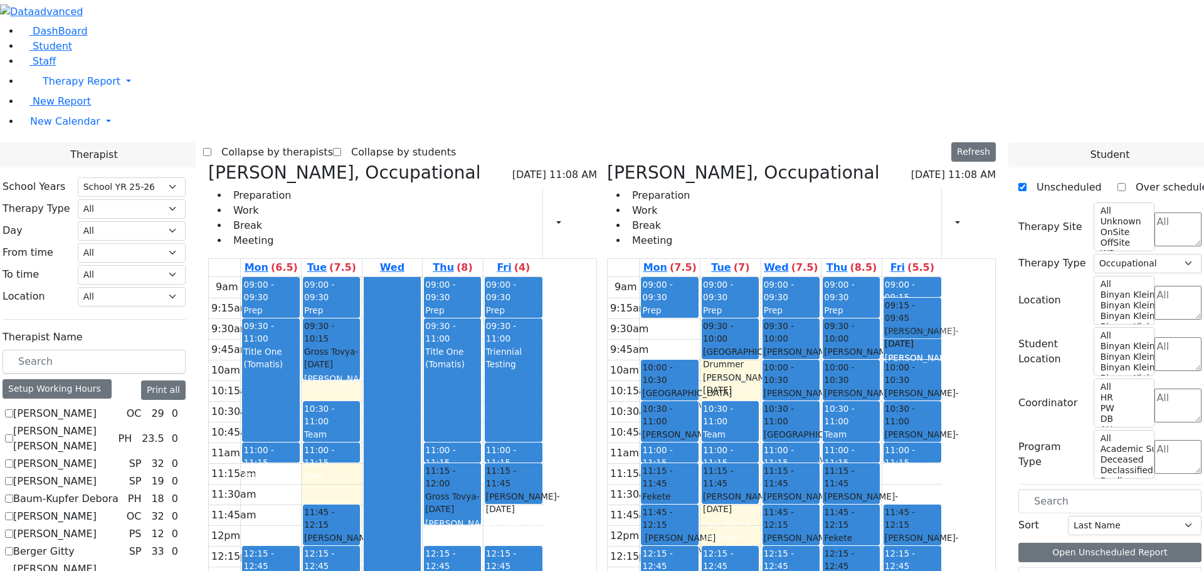
drag, startPoint x: 982, startPoint y: 307, endPoint x: 998, endPoint y: 139, distance: 168.3
click at [943, 277] on div "09:00 - 09:15 Prep 09:15 - 10:00 Gross Tovya - 02/07/2016 Kramer Bluma 10:00 - …" at bounding box center [913, 525] width 60 height 497
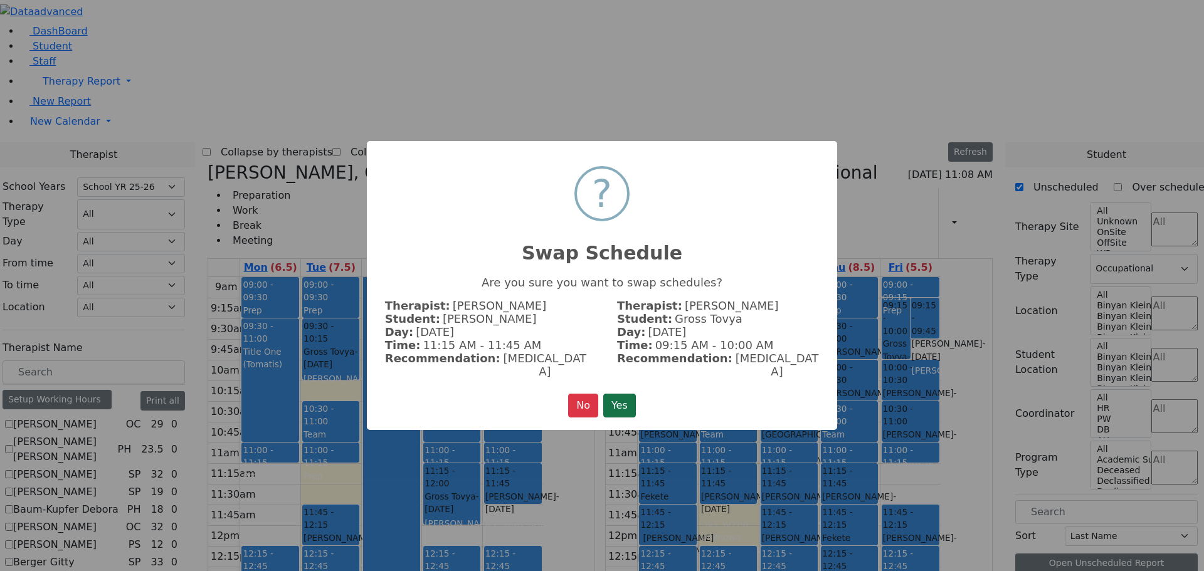
click at [622, 395] on button "Yes" at bounding box center [619, 406] width 33 height 24
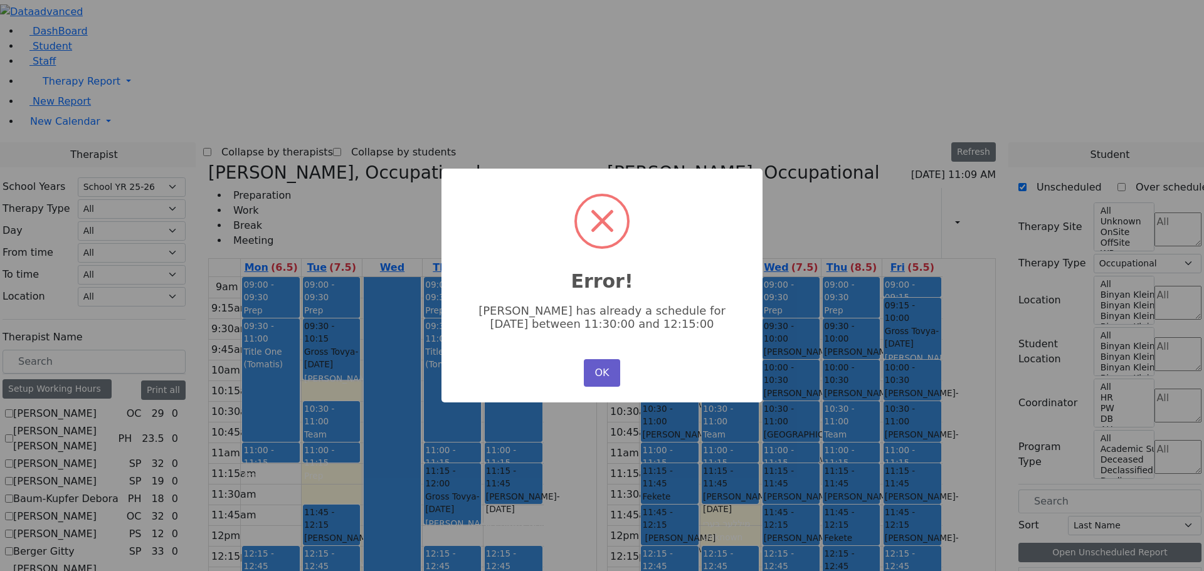
click at [592, 368] on button "OK" at bounding box center [602, 373] width 36 height 28
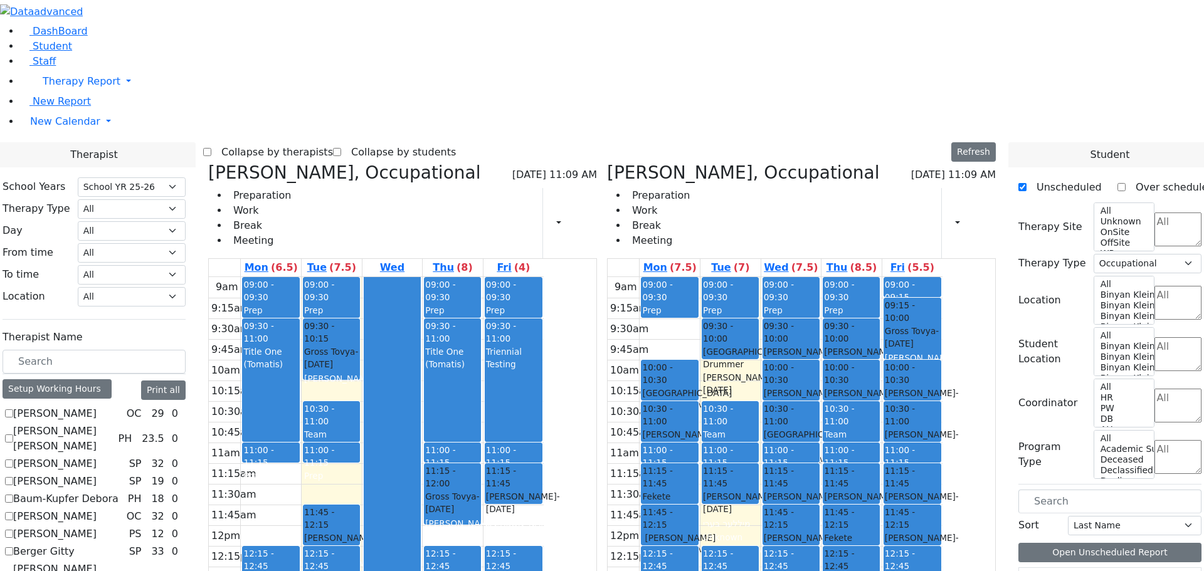
click at [940, 470] on div "Prep" at bounding box center [912, 476] width 55 height 13
click at [1012, 277] on button "Delete Selected Schedule" at bounding box center [1039, 274] width 124 height 19
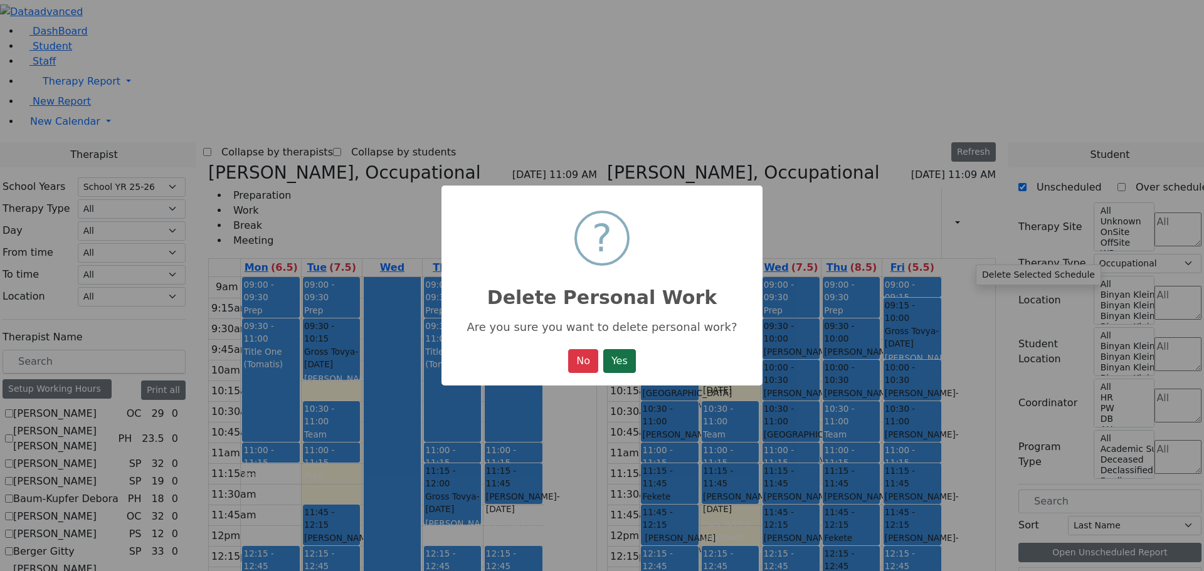
click at [623, 359] on button "Yes" at bounding box center [619, 361] width 33 height 24
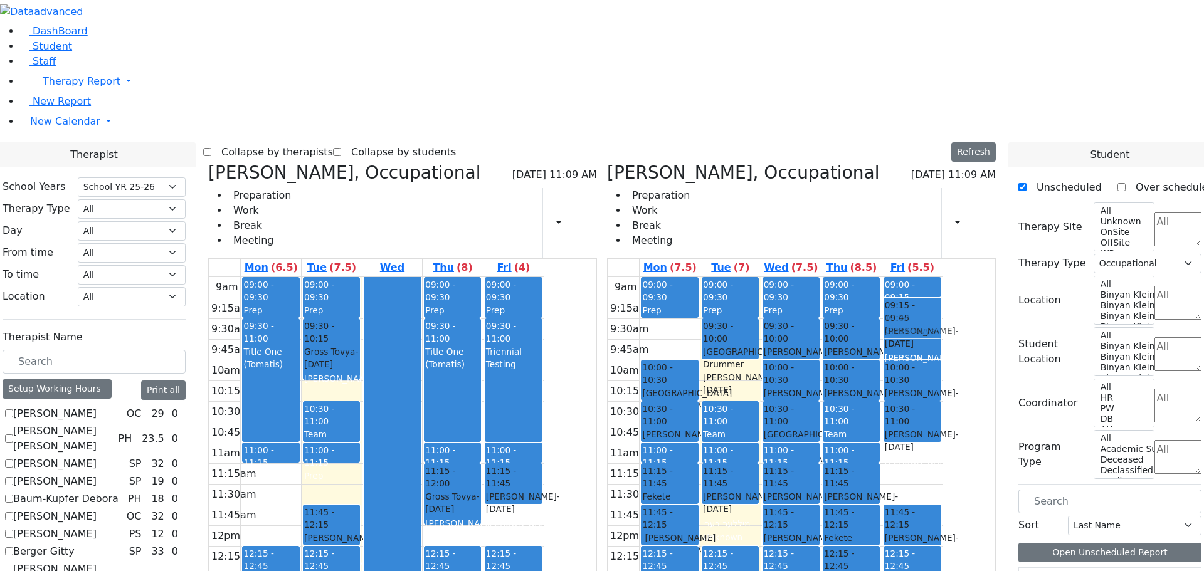
drag, startPoint x: 980, startPoint y: 299, endPoint x: 984, endPoint y: 132, distance: 166.3
click at [943, 277] on div "09:00 - 09:15 Prep 09:15 - 10:00 Gross Tovya - 02/07/2016 Kramer Bluma 10:00 - …" at bounding box center [913, 525] width 60 height 497
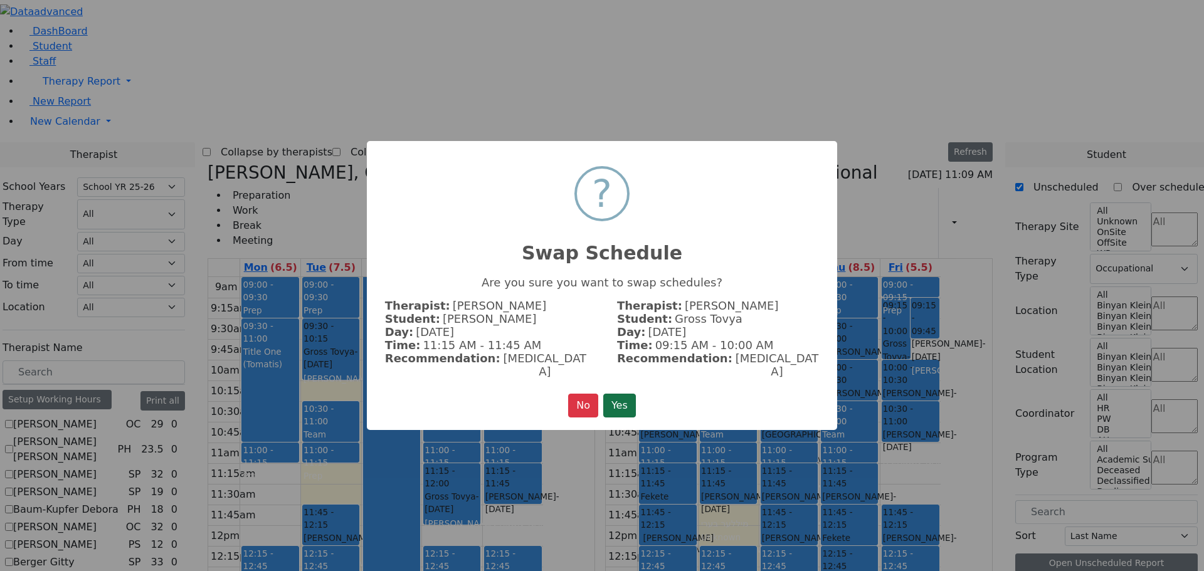
click at [619, 396] on button "Yes" at bounding box center [619, 406] width 33 height 24
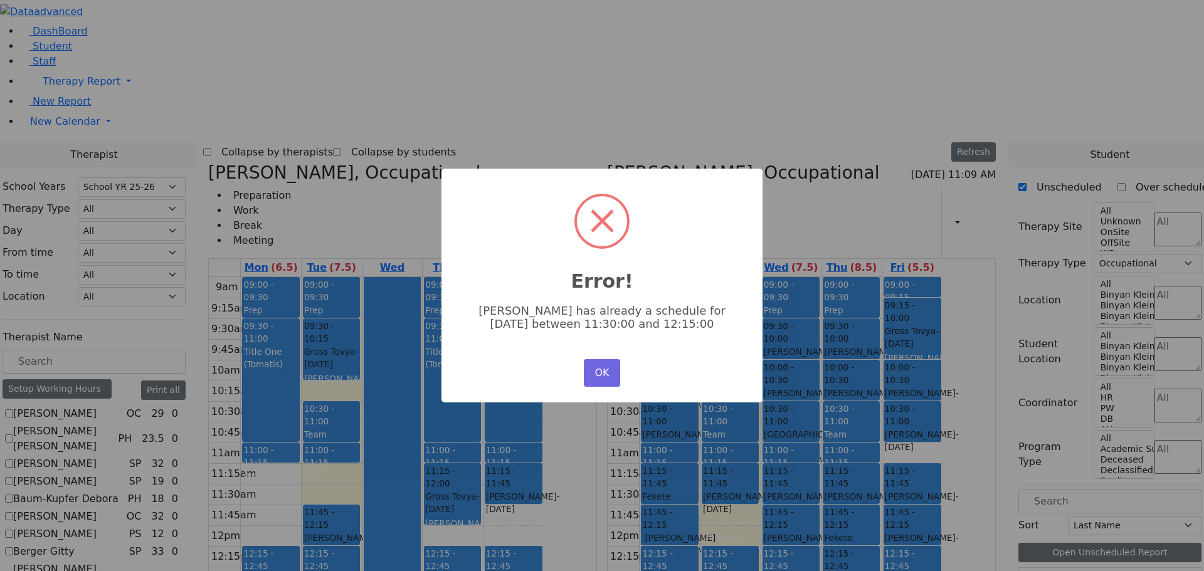
click at [975, 292] on div "× Error! Tovya Gross has already a schedule for Friday between 11:30:00 and 12:…" at bounding box center [602, 285] width 1204 height 571
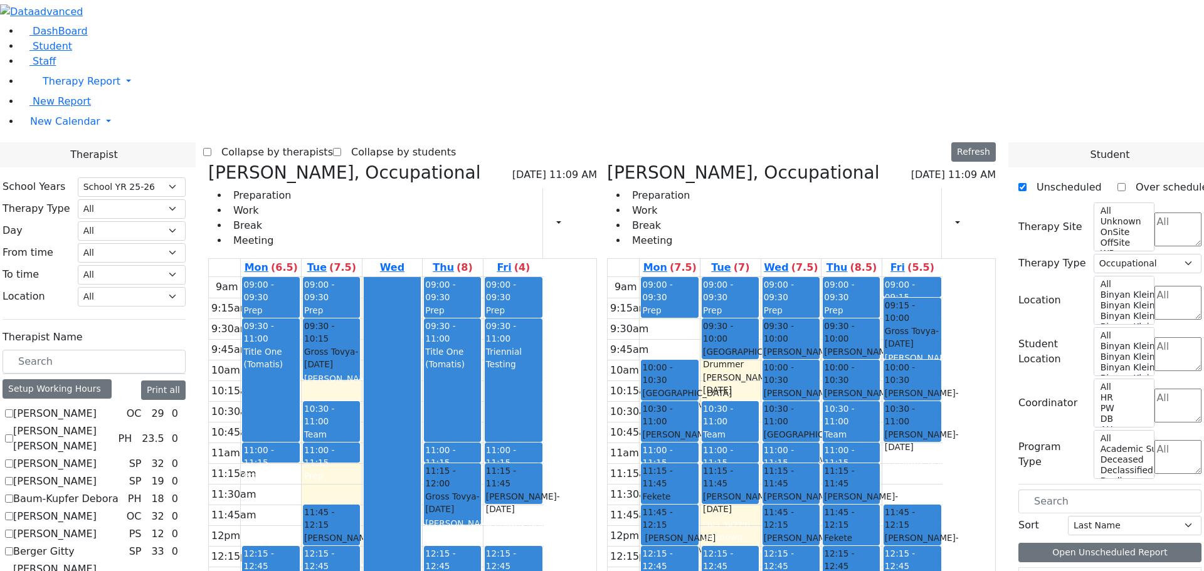
drag, startPoint x: 977, startPoint y: 297, endPoint x: 971, endPoint y: 370, distance: 73.7
click at [943, 422] on div "09:00 - 09:15 Prep 09:15 - 10:00 Gross Tovya - 02/07/2016 Kramer Bluma 10:00 - …" at bounding box center [913, 525] width 60 height 497
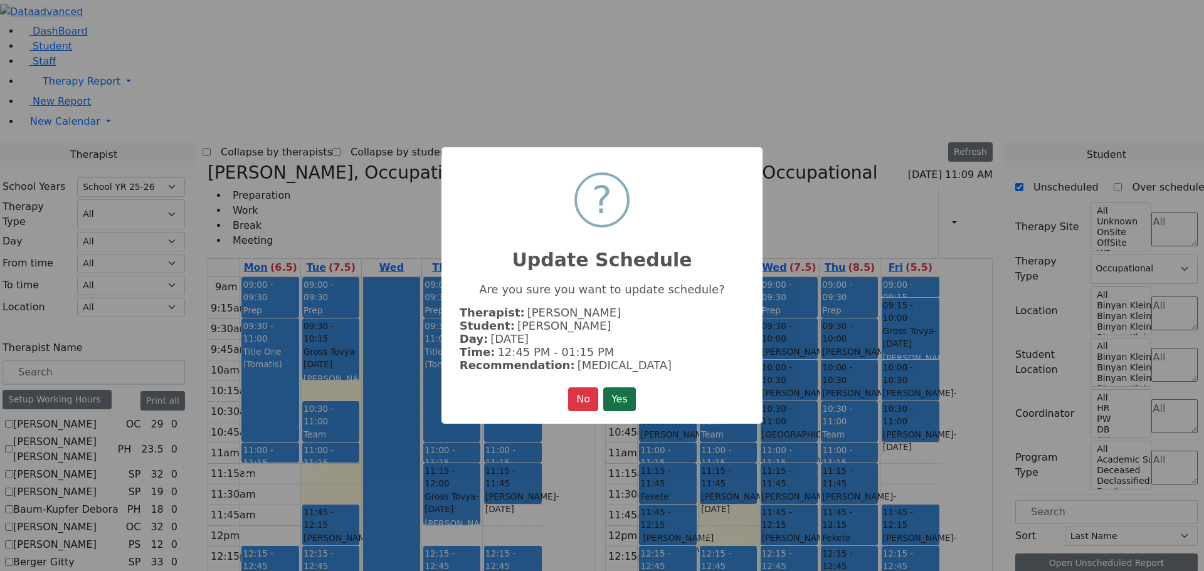
click at [615, 395] on button "Yes" at bounding box center [619, 400] width 33 height 24
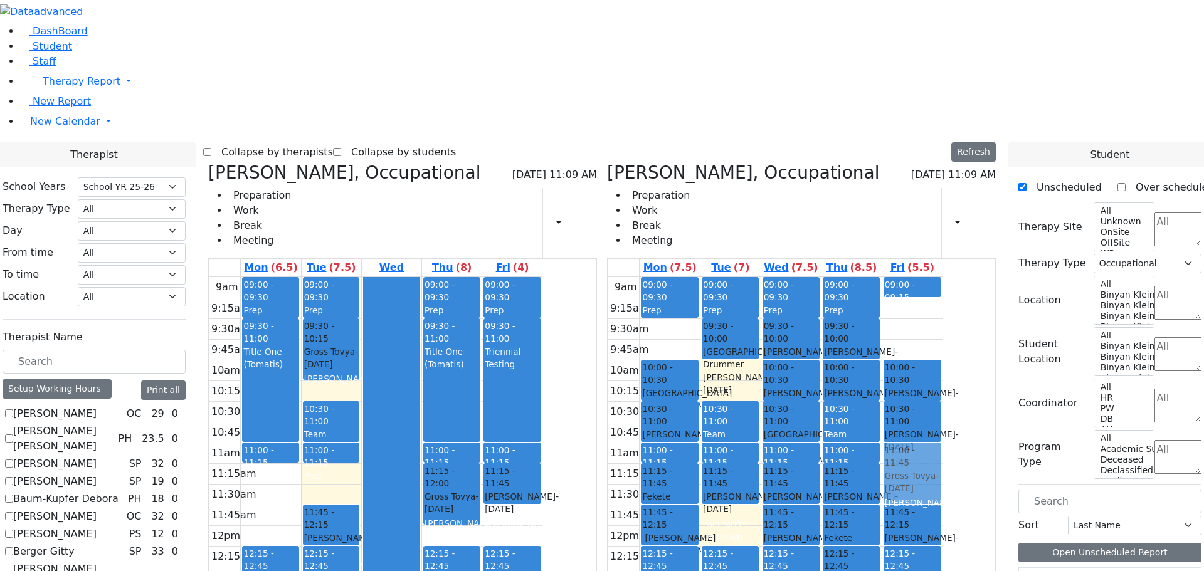
drag, startPoint x: 973, startPoint y: 134, endPoint x: 979, endPoint y: 280, distance: 146.3
click at [943, 280] on div "09:00 - 09:15 Prep 09:15 - 10:00 Gross Tovya - 02/07/2016 Kramer Bluma 10:00 - …" at bounding box center [913, 525] width 60 height 497
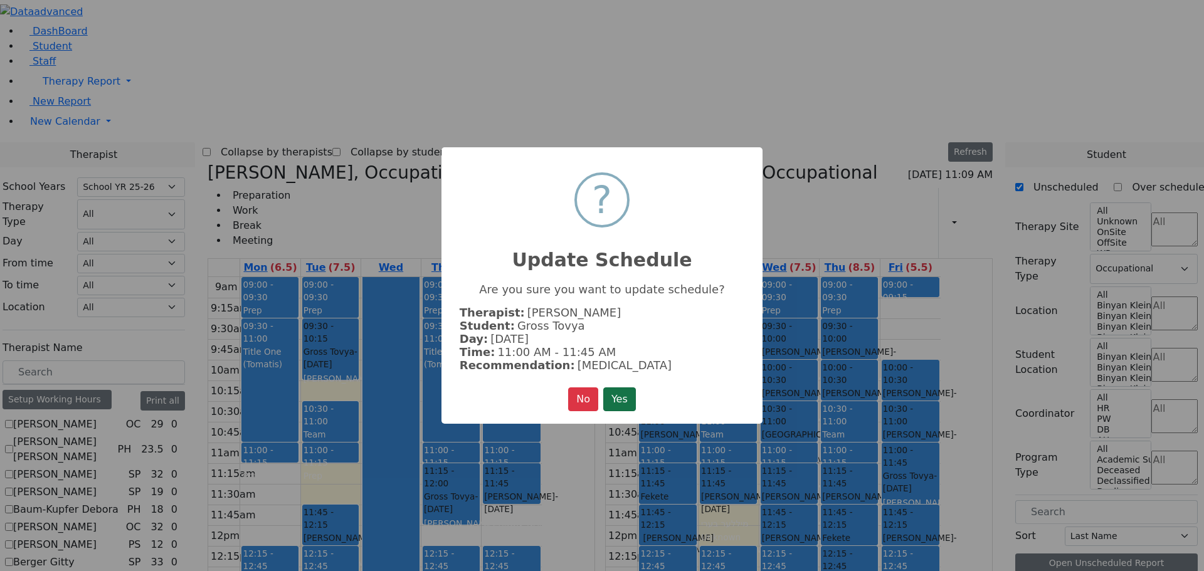
click at [620, 395] on button "Yes" at bounding box center [619, 400] width 33 height 24
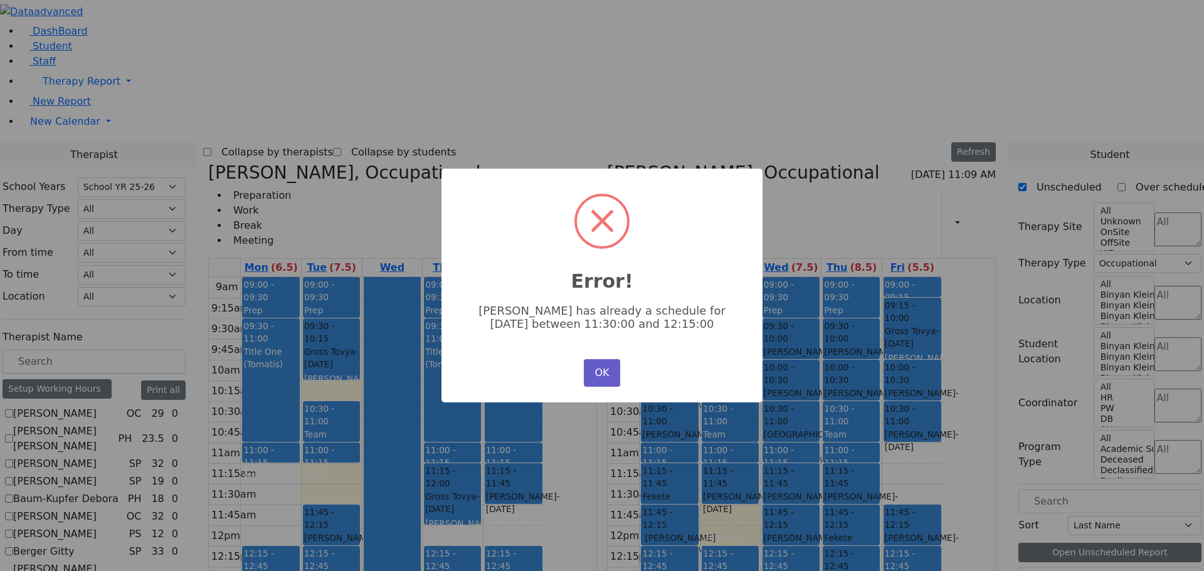
click at [607, 372] on button "OK" at bounding box center [602, 373] width 36 height 28
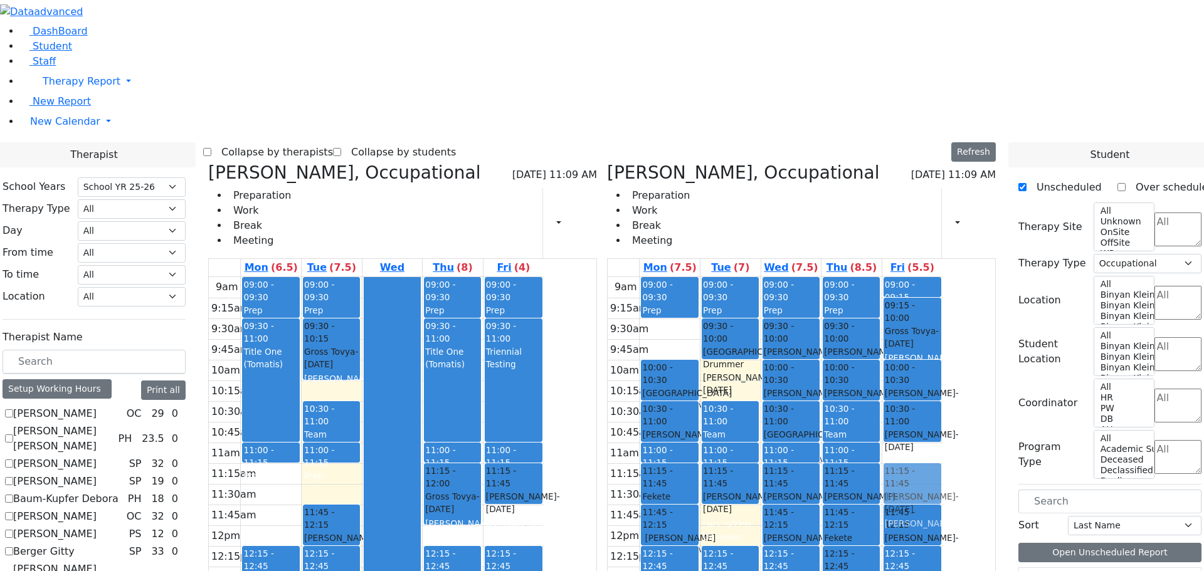
drag, startPoint x: 985, startPoint y: 425, endPoint x: 992, endPoint y: 304, distance: 120.7
click at [943, 304] on div "09:00 - 09:15 Prep 09:15 - 10:00 Gross Tovya - 02/07/2016 Kramer Bluma 10:00 - …" at bounding box center [913, 525] width 60 height 497
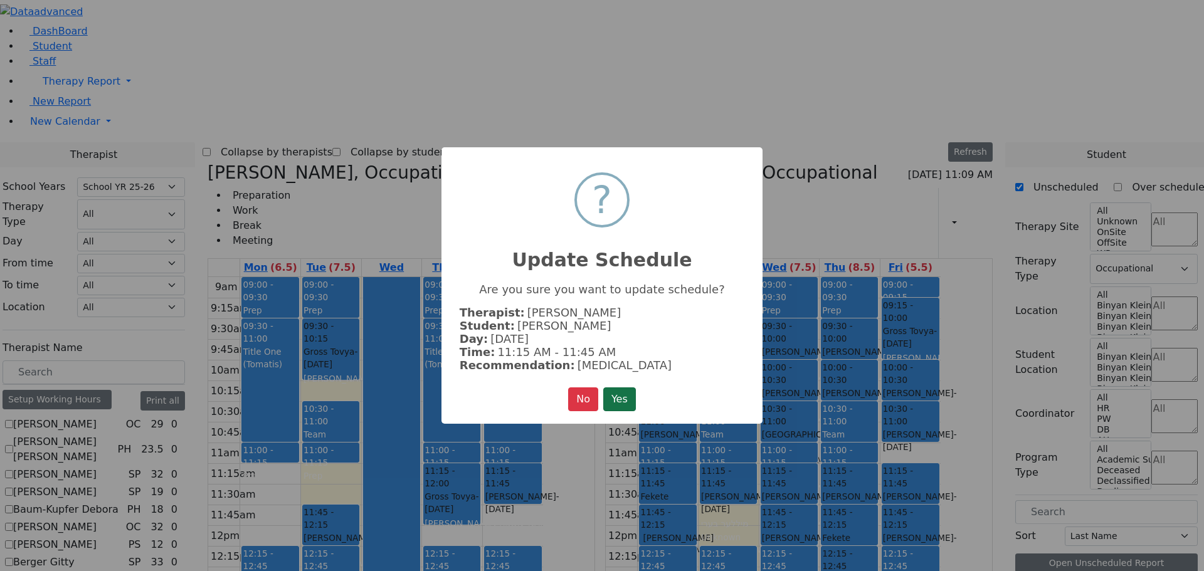
click at [622, 388] on button "Yes" at bounding box center [619, 400] width 33 height 24
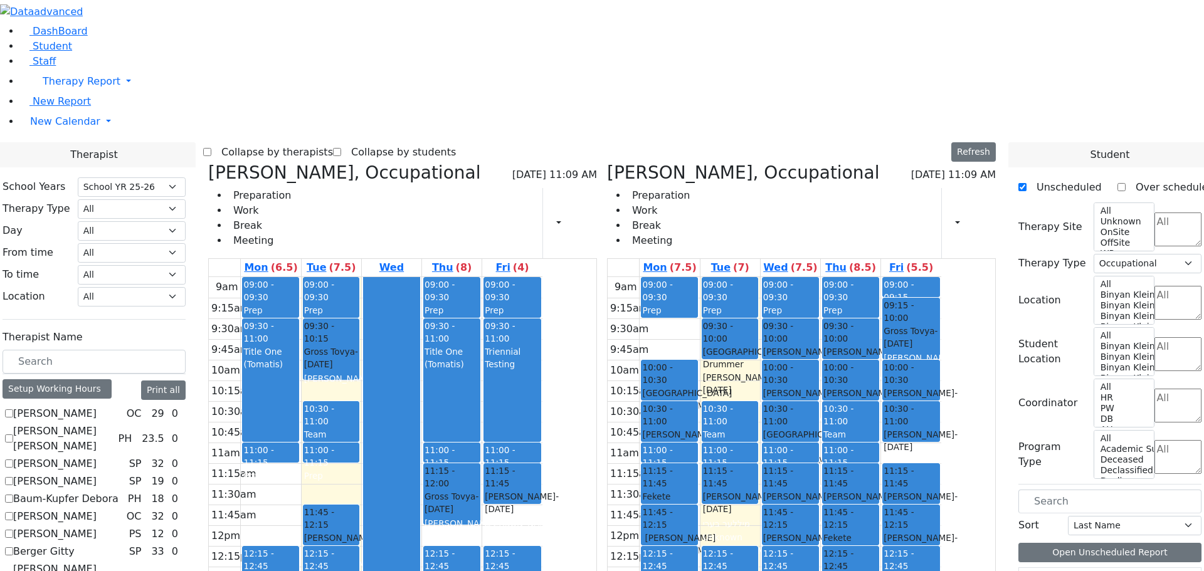
click at [942, 277] on div "9am 9:15am 9:30am 9:45am 10am 10:15am 10:30am 10:45am 11am 11:15am 11:30am 11:4…" at bounding box center [775, 525] width 334 height 497
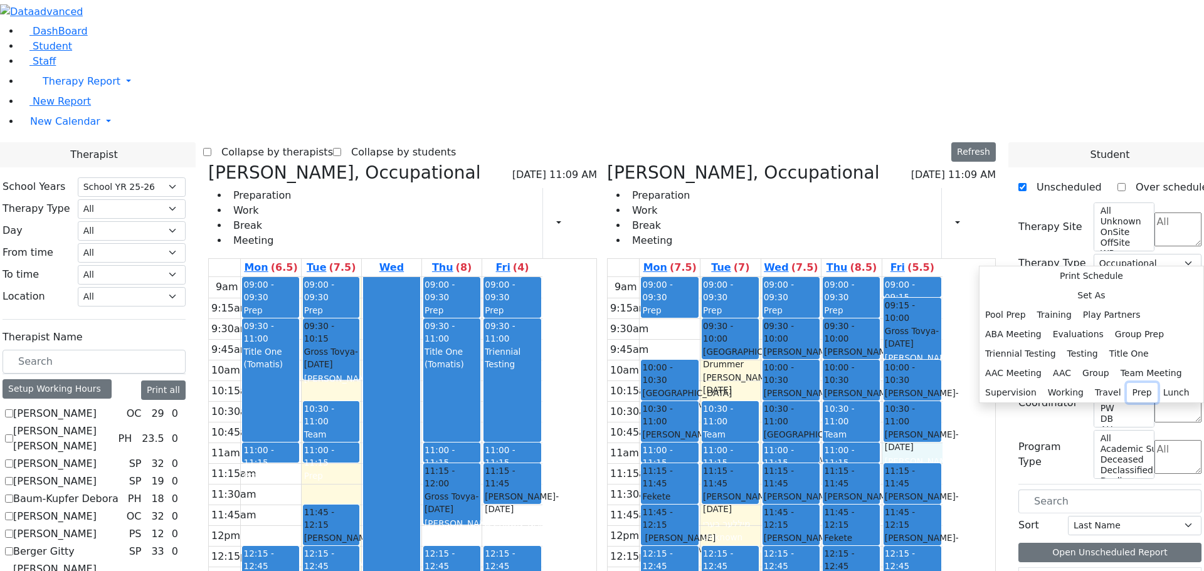
click at [1127, 383] on button "Prep" at bounding box center [1142, 392] width 31 height 19
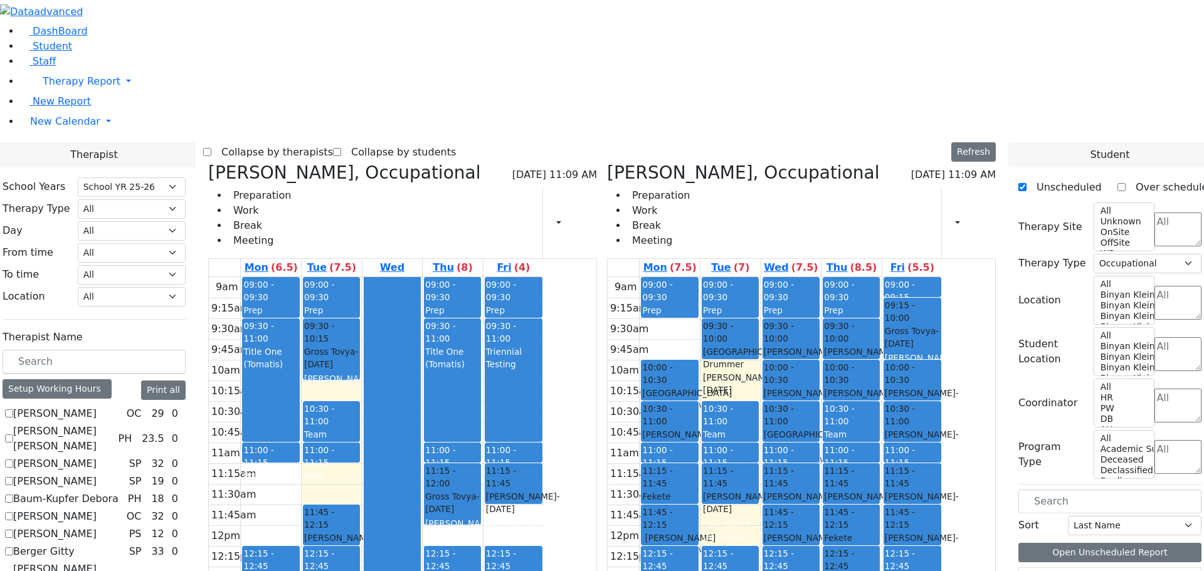
scroll to position [0, 0]
checkbox input "true"
select select
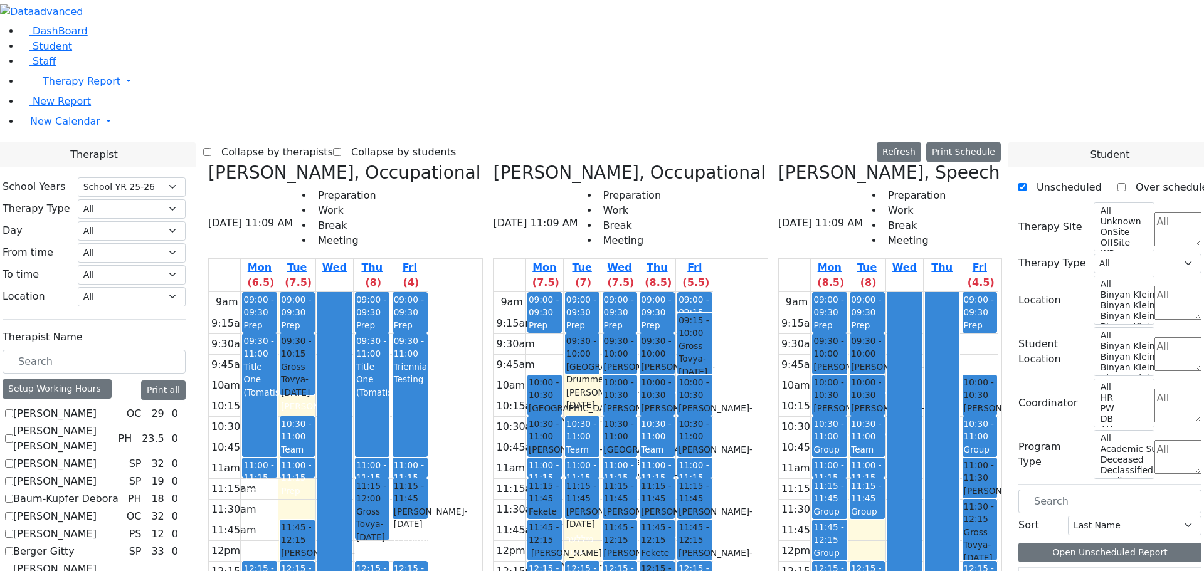
scroll to position [1160, 0]
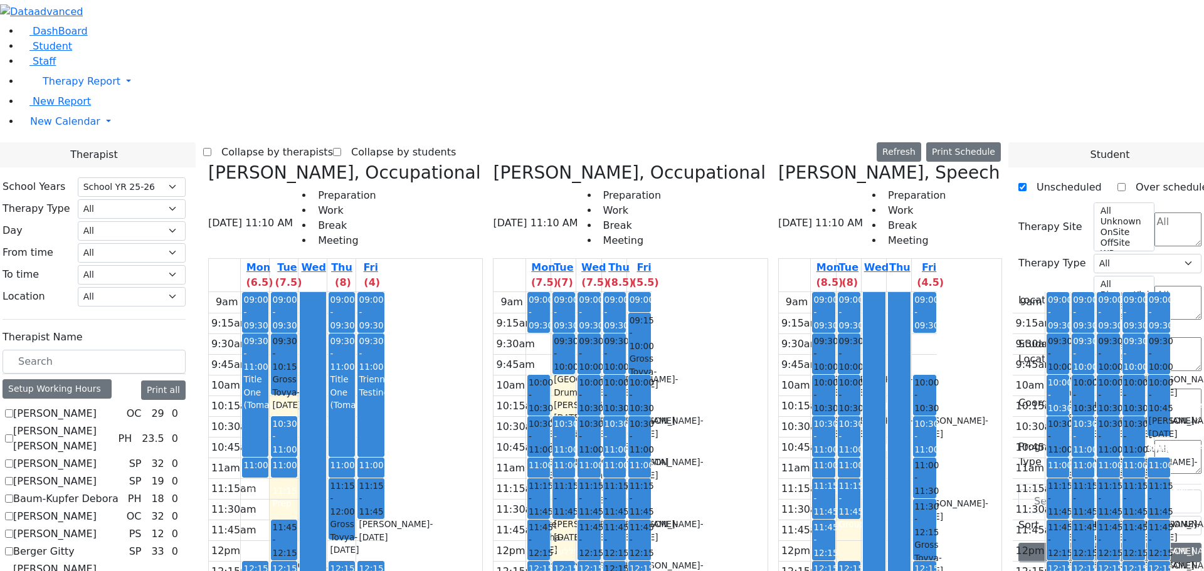
drag, startPoint x: 980, startPoint y: 475, endPoint x: 981, endPoint y: 434, distance: 41.4
click at [1122, 434] on div "09:00 - 09:30 Prep 09:30 - 10:00 AAC 10:00 - 10:30 Friedman Shalom - 03/03/2015…" at bounding box center [1134, 540] width 24 height 497
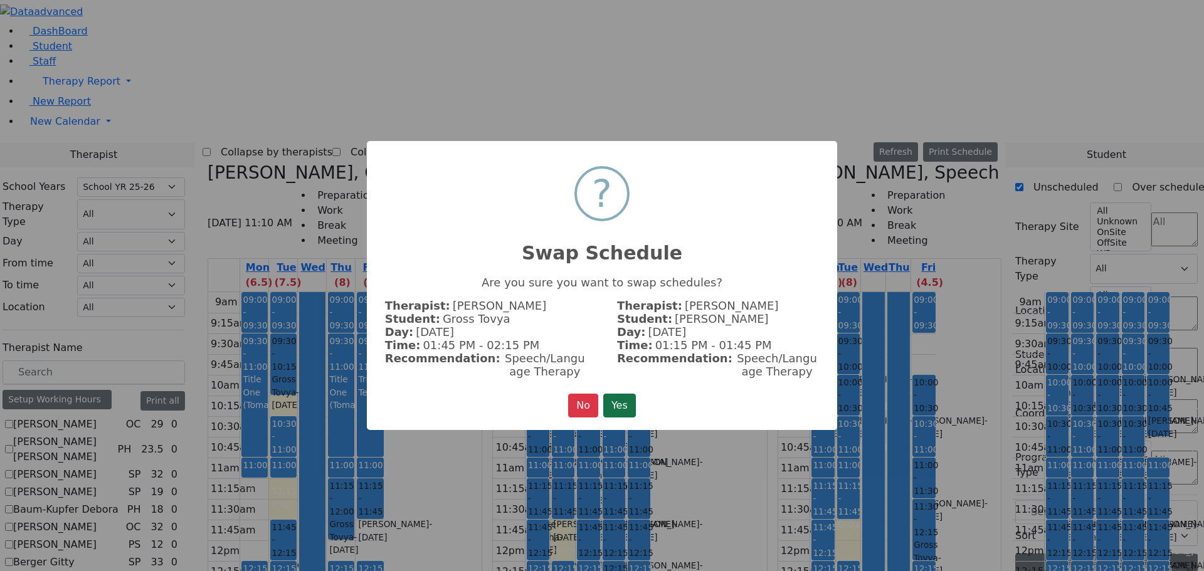
click at [632, 401] on button "Yes" at bounding box center [619, 406] width 33 height 24
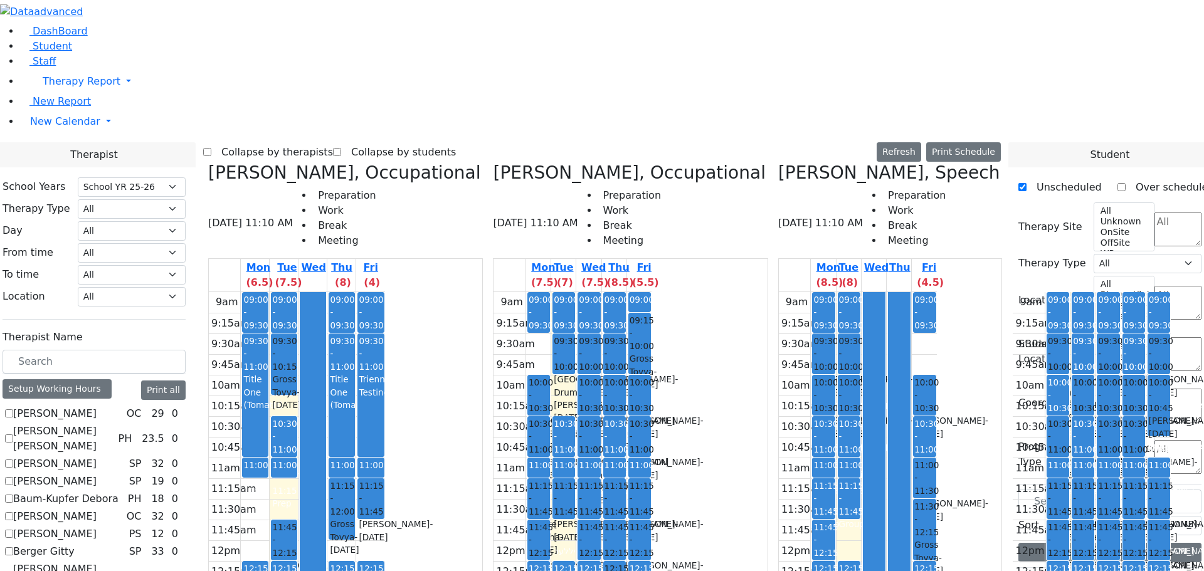
drag, startPoint x: 731, startPoint y: 490, endPoint x: 731, endPoint y: 509, distance: 18.8
click at [811, 509] on div "09:00 - 09:30 Prep 09:30 - 10:00 Greenfield Yehuda - 04/05/2017 Gordon Goldie 1…" at bounding box center [823, 540] width 24 height 497
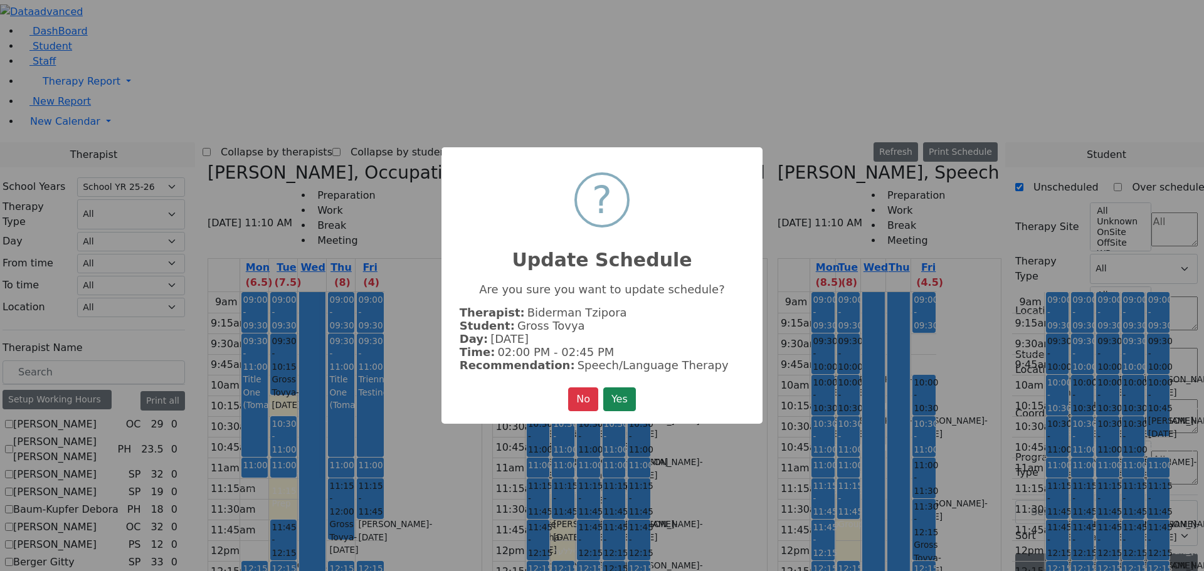
click at [627, 391] on button "Yes" at bounding box center [619, 400] width 33 height 24
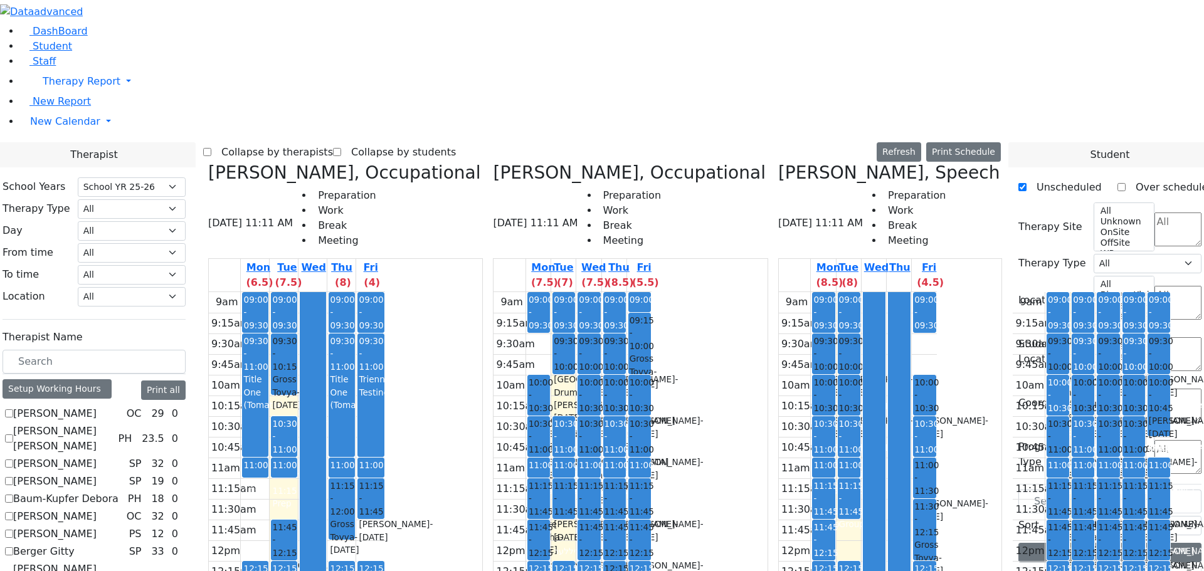
click at [1012, 162] on icon at bounding box center [1012, 172] width 0 height 21
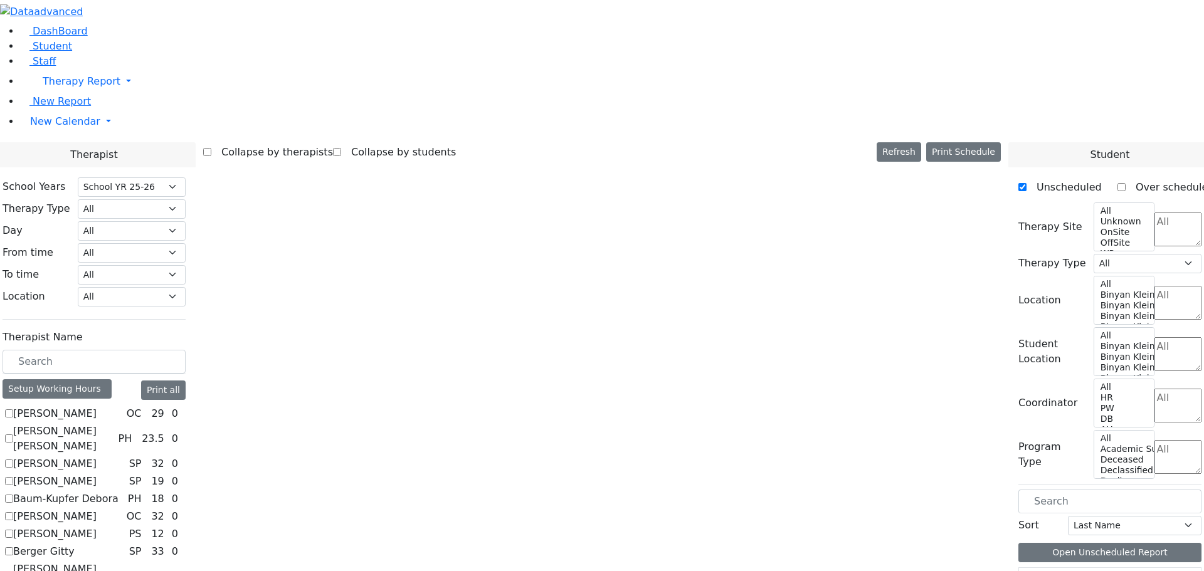
checkbox input "false"
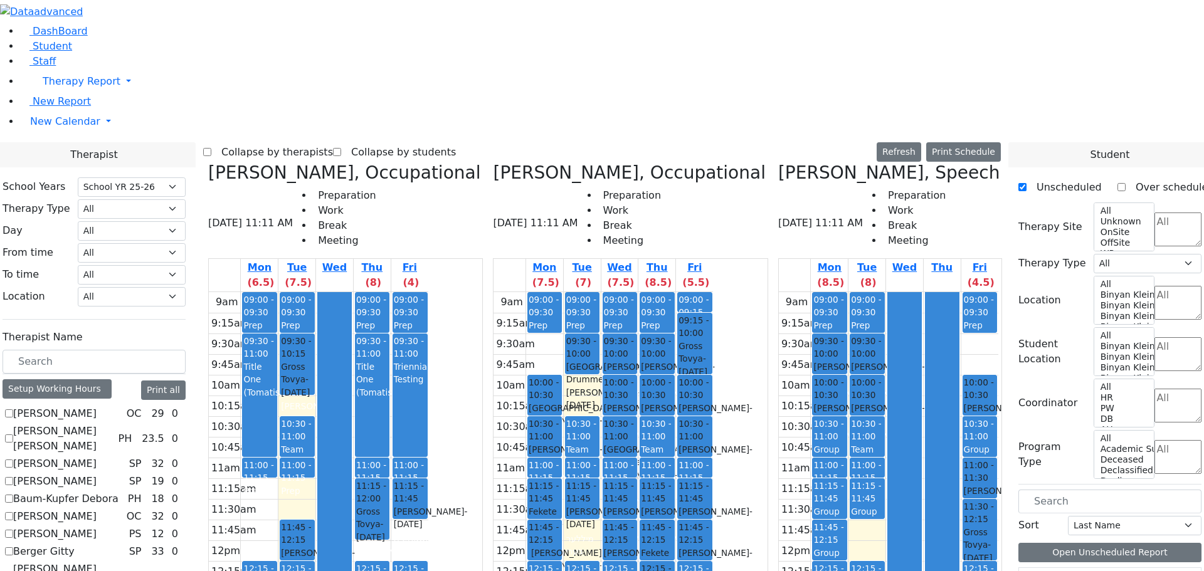
click at [778, 162] on icon at bounding box center [778, 172] width 0 height 21
select select "1"
checkbox input "false"
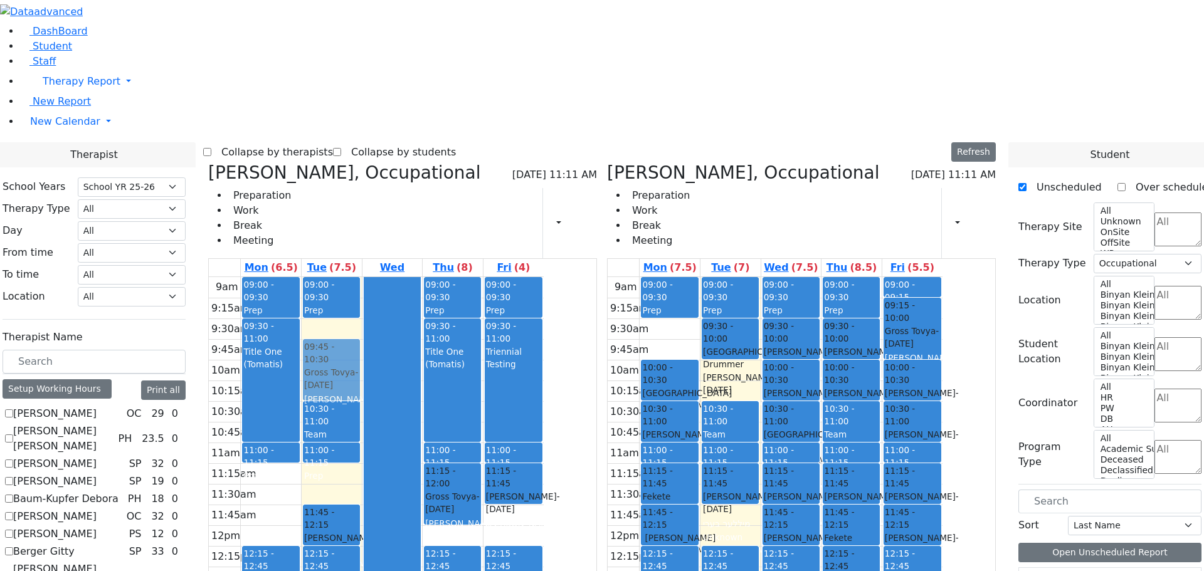
drag, startPoint x: 445, startPoint y: 162, endPoint x: 442, endPoint y: 179, distance: 17.2
click at [362, 277] on div "09:00 - 09:30 Prep 09:30 - 10:15 Gross Tovya - 02/07/2016 Kramer Bluma 10:30 - …" at bounding box center [332, 525] width 60 height 497
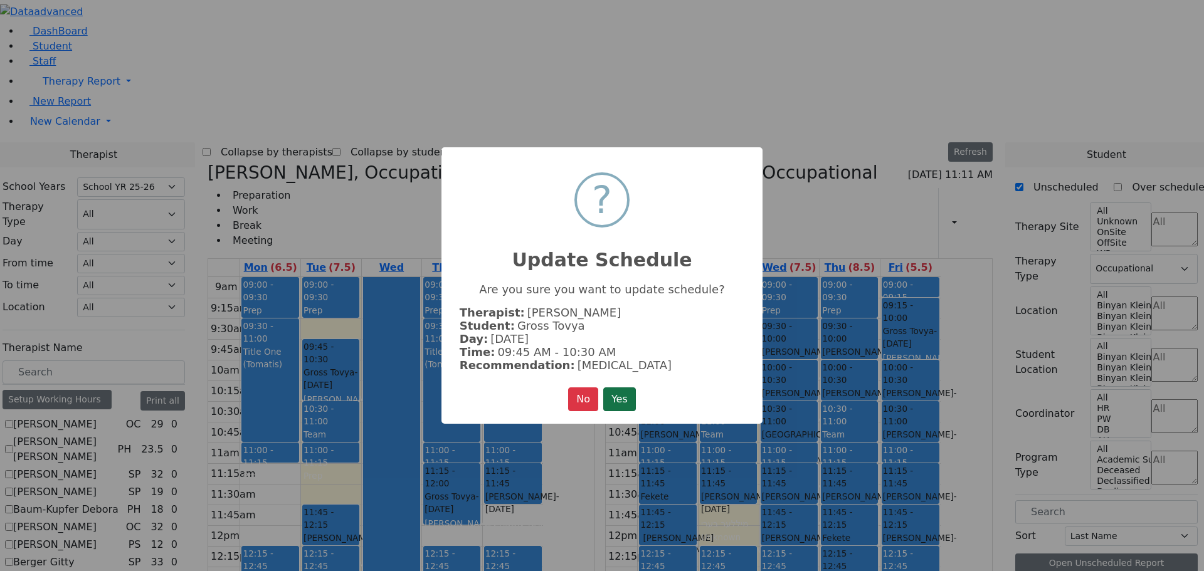
click at [635, 391] on button "Yes" at bounding box center [619, 400] width 33 height 24
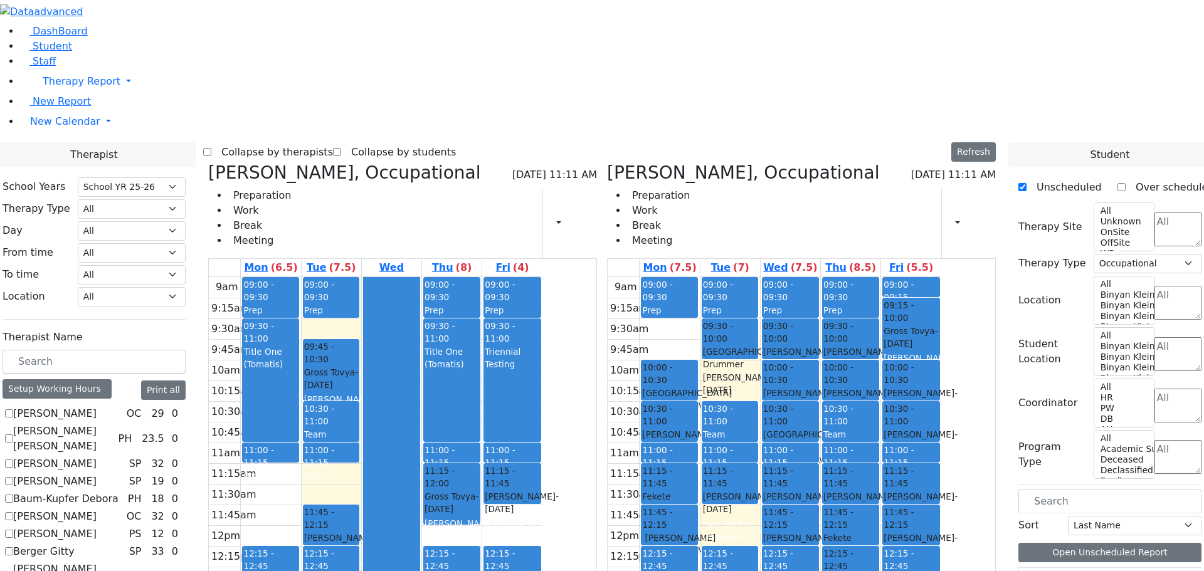
click at [359, 470] on div "Prep" at bounding box center [331, 476] width 55 height 13
drag, startPoint x: 435, startPoint y: 289, endPoint x: 463, endPoint y: 273, distance: 31.4
click at [435, 290] on div "9am 9:15am 9:30am 9:45am 10am 10:15am 10:30am 10:45am 11am 11:15am 11:30am 11:4…" at bounding box center [376, 525] width 335 height 497
drag, startPoint x: 460, startPoint y: 266, endPoint x: 484, endPoint y: 134, distance: 133.8
click at [484, 277] on div "9am 9:15am 9:30am 9:45am 10am 10:15am 10:30am 10:45am 11am 11:15am 11:30am 11:4…" at bounding box center [376, 525] width 335 height 497
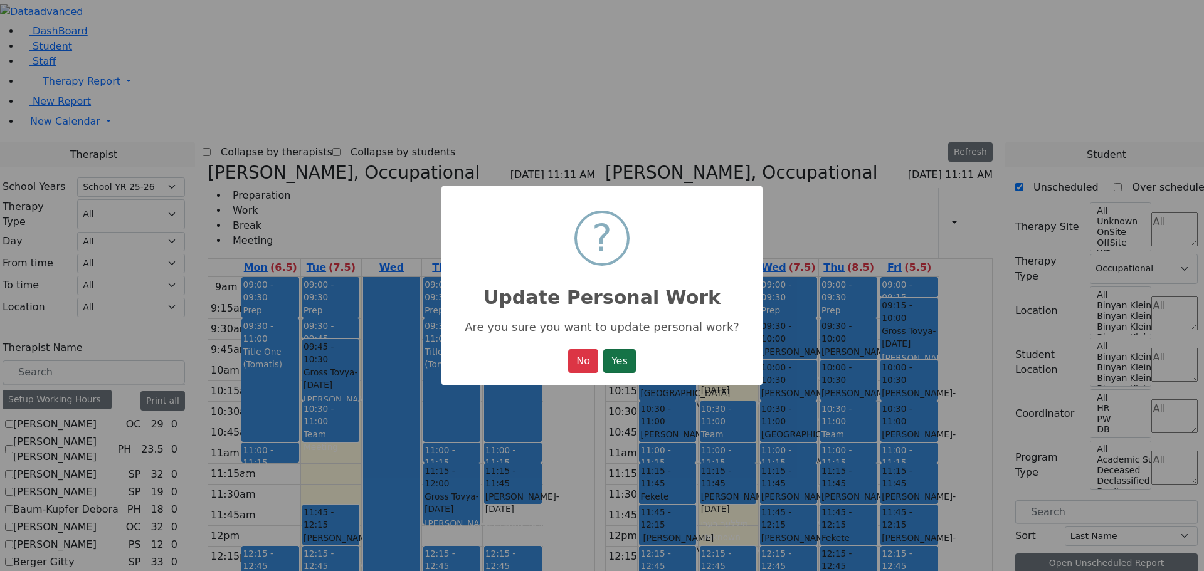
click at [622, 363] on button "Yes" at bounding box center [619, 361] width 33 height 24
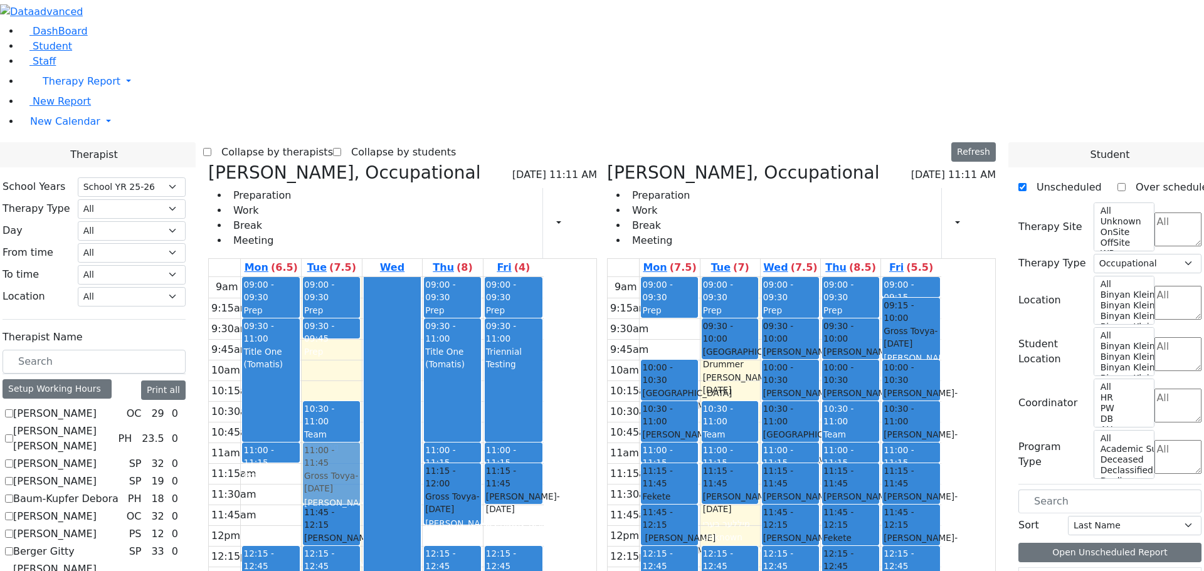
drag, startPoint x: 451, startPoint y: 174, endPoint x: 447, endPoint y: 273, distance: 99.8
click at [362, 277] on div "09:00 - 09:30 Prep 09:30 - 09:45 Prep 09:45 - 10:30 Gross Tovya - 02/07/2016 Kr…" at bounding box center [332, 525] width 60 height 497
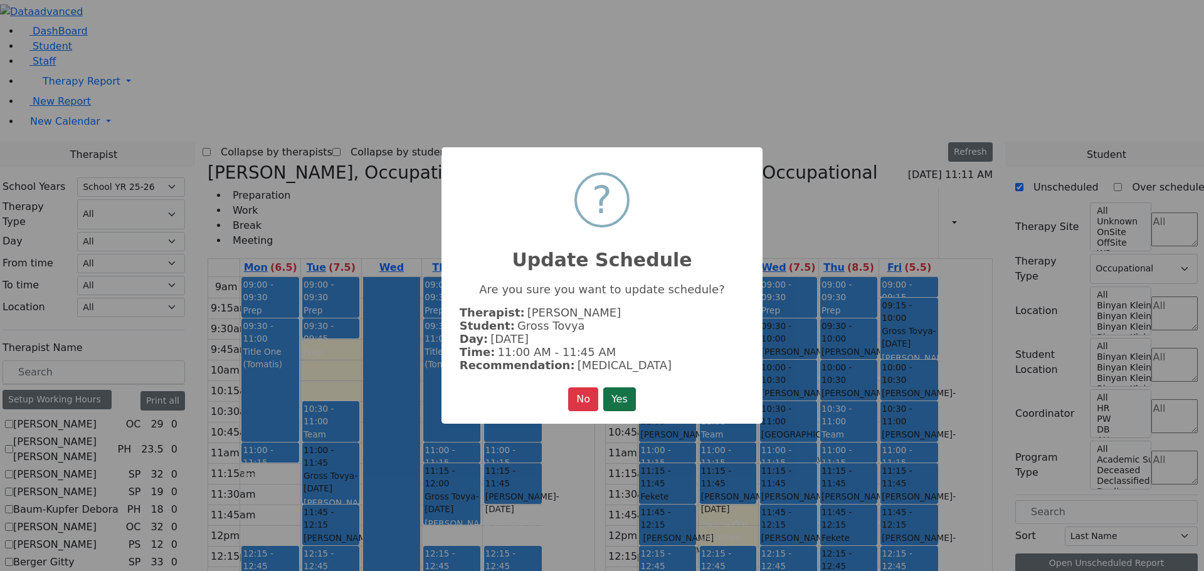
click at [612, 393] on button "Yes" at bounding box center [619, 400] width 33 height 24
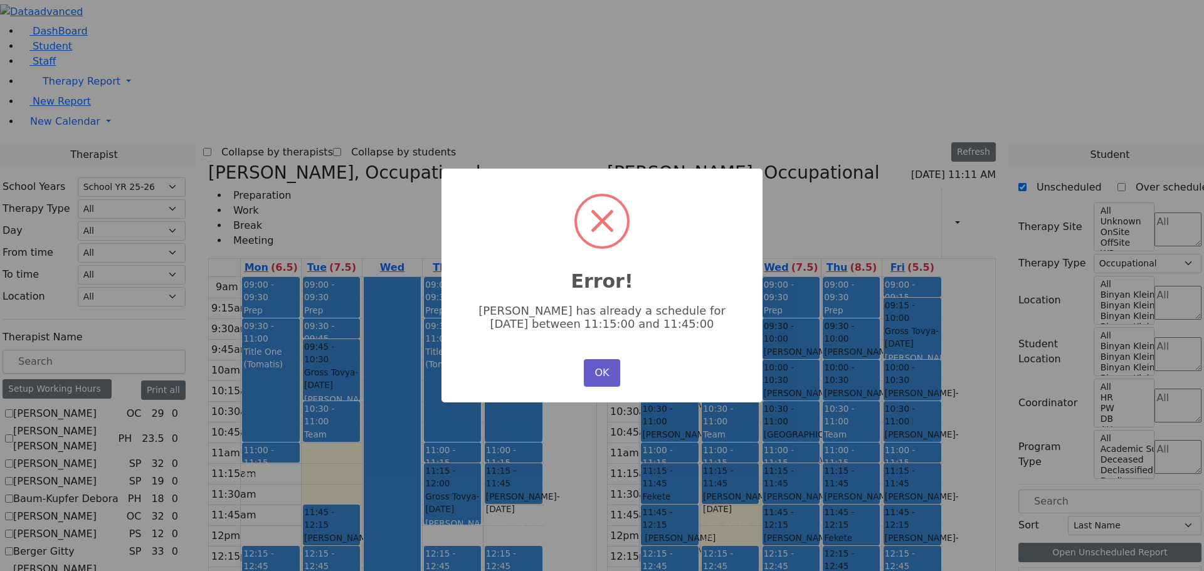
click at [595, 363] on button "OK" at bounding box center [602, 373] width 36 height 28
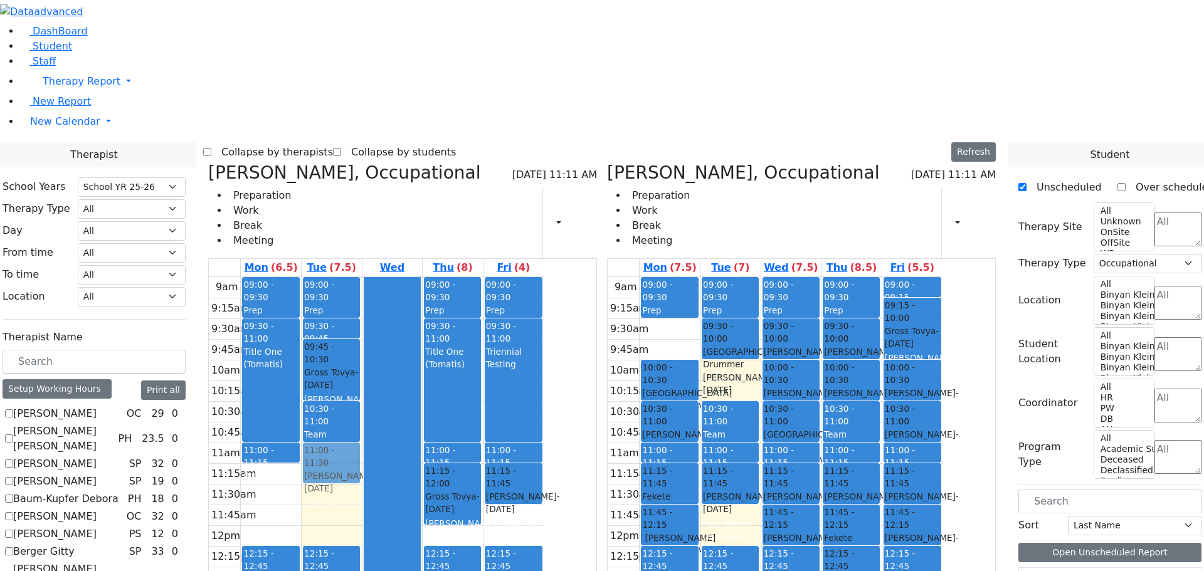
drag, startPoint x: 459, startPoint y: 334, endPoint x: 481, endPoint y: 274, distance: 64.3
click at [362, 277] on div "09:00 - 09:30 Prep 09:30 - 09:45 Prep 09:45 - 10:30 Gross Tovya - 02/07/2016 Kr…" at bounding box center [332, 525] width 60 height 497
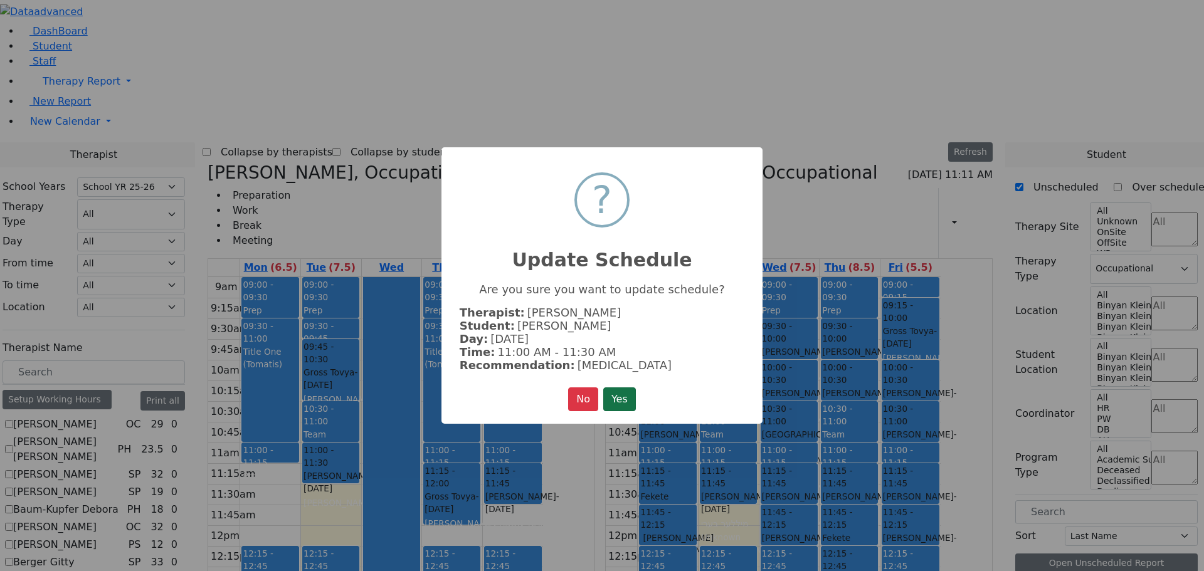
click at [620, 392] on button "Yes" at bounding box center [619, 400] width 33 height 24
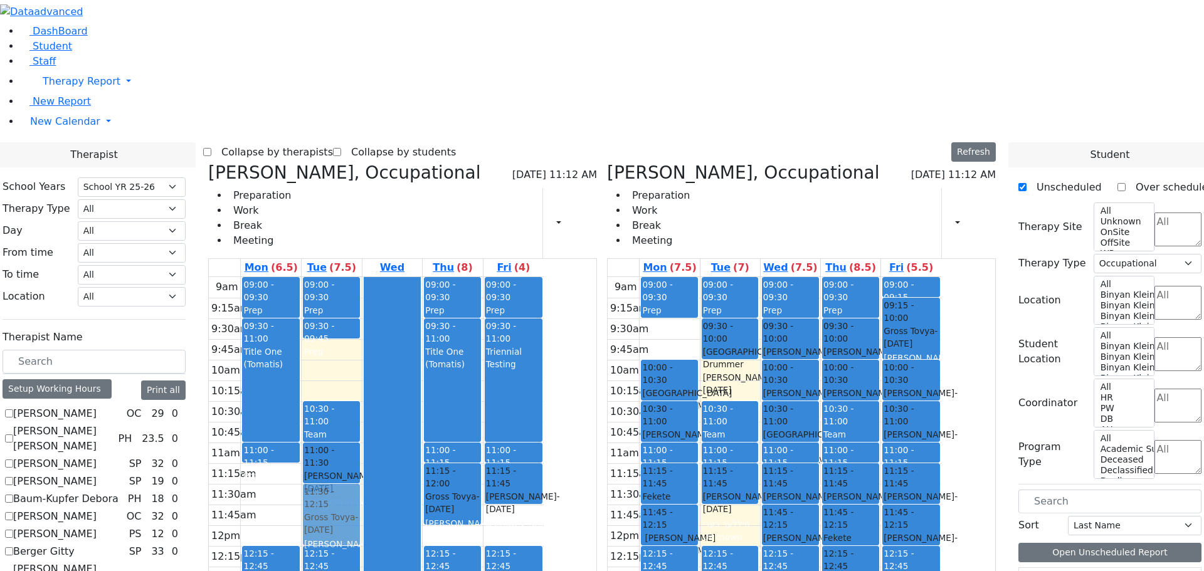
drag, startPoint x: 454, startPoint y: 172, endPoint x: 454, endPoint y: 319, distance: 146.8
click at [362, 319] on div "09:00 - 09:30 Prep 09:30 - 09:45 Prep 09:45 - 10:30 Gross Tovya - 02/07/2016 Kr…" at bounding box center [332, 525] width 60 height 497
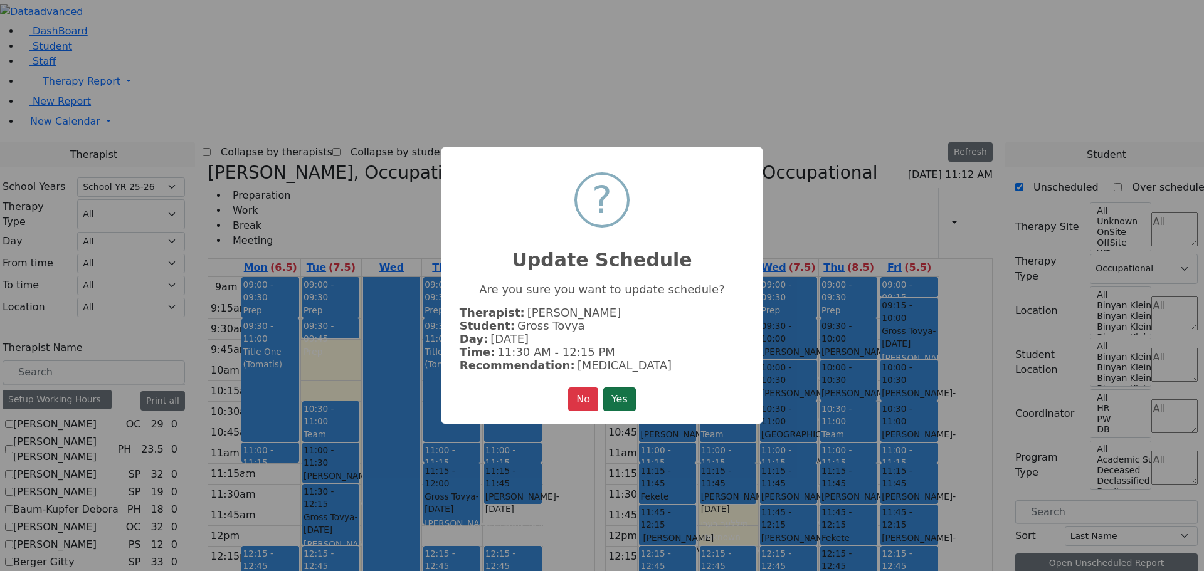
click at [626, 391] on button "Yes" at bounding box center [619, 400] width 33 height 24
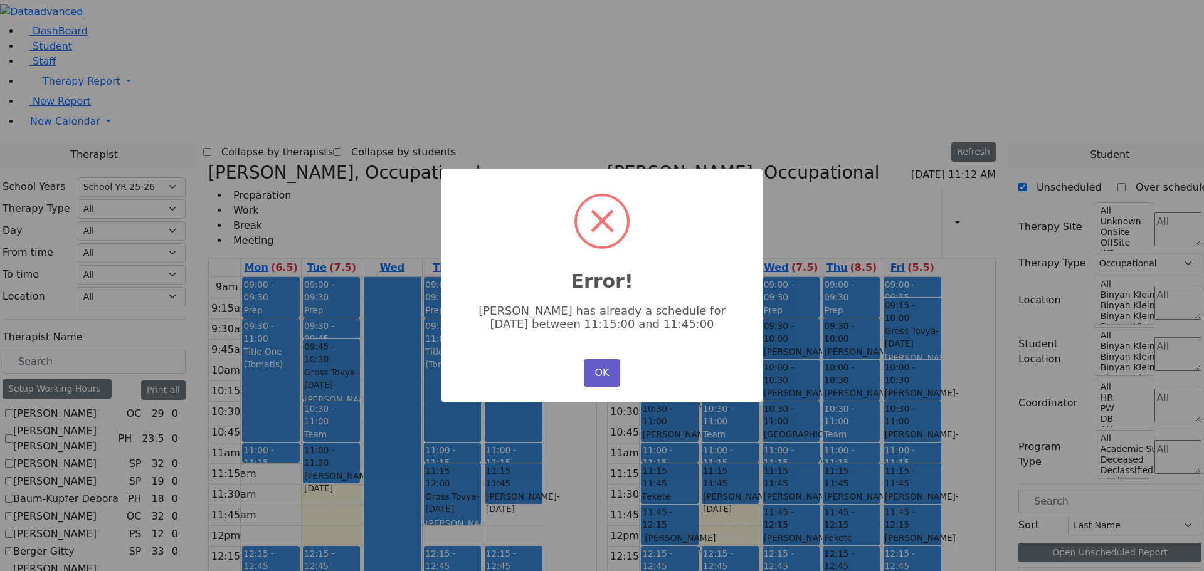
click at [596, 370] on button "OK" at bounding box center [602, 373] width 36 height 28
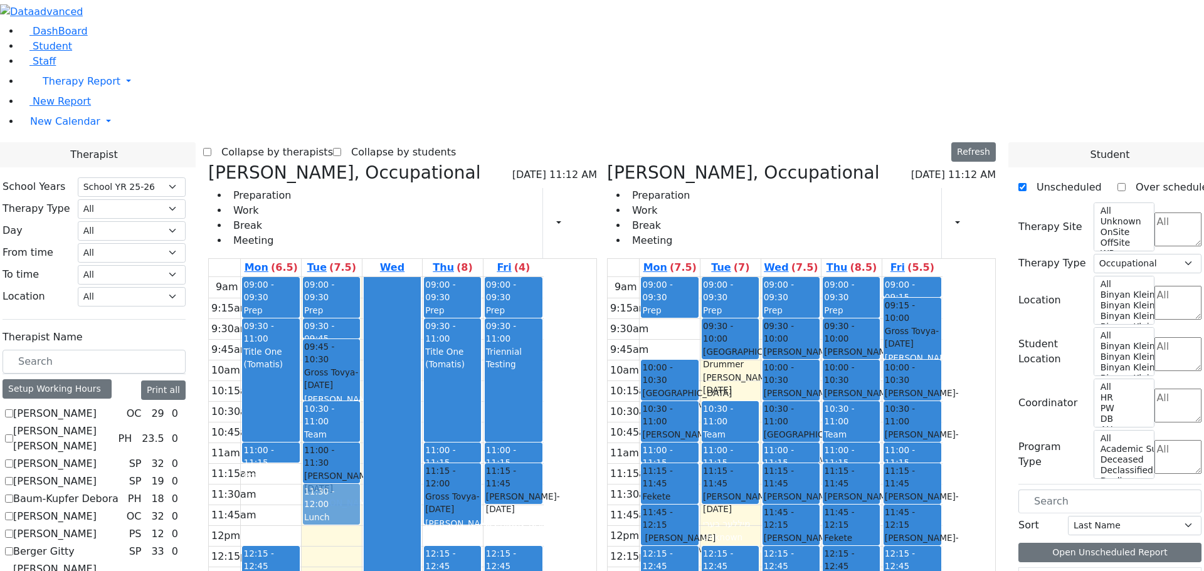
drag, startPoint x: 459, startPoint y: 374, endPoint x: 471, endPoint y: 321, distance: 54.2
click at [362, 320] on div "09:00 - 09:30 Prep 09:30 - 09:45 Prep 09:45 - 10:30 Gross Tovya - 02/07/2016 Kr…" at bounding box center [332, 525] width 60 height 497
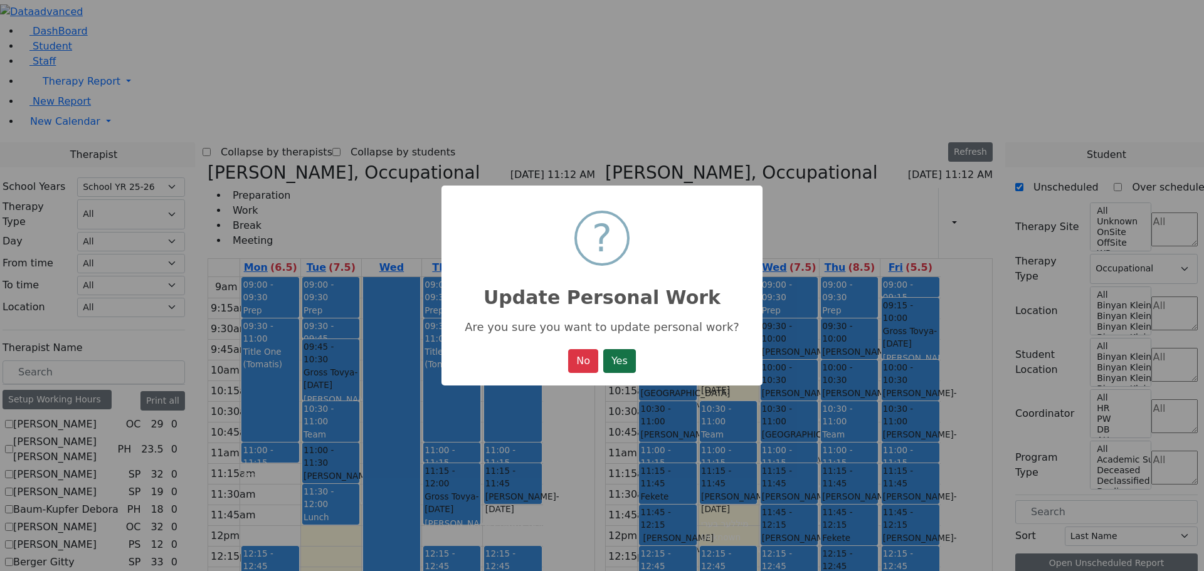
click at [629, 364] on button "Yes" at bounding box center [619, 361] width 33 height 24
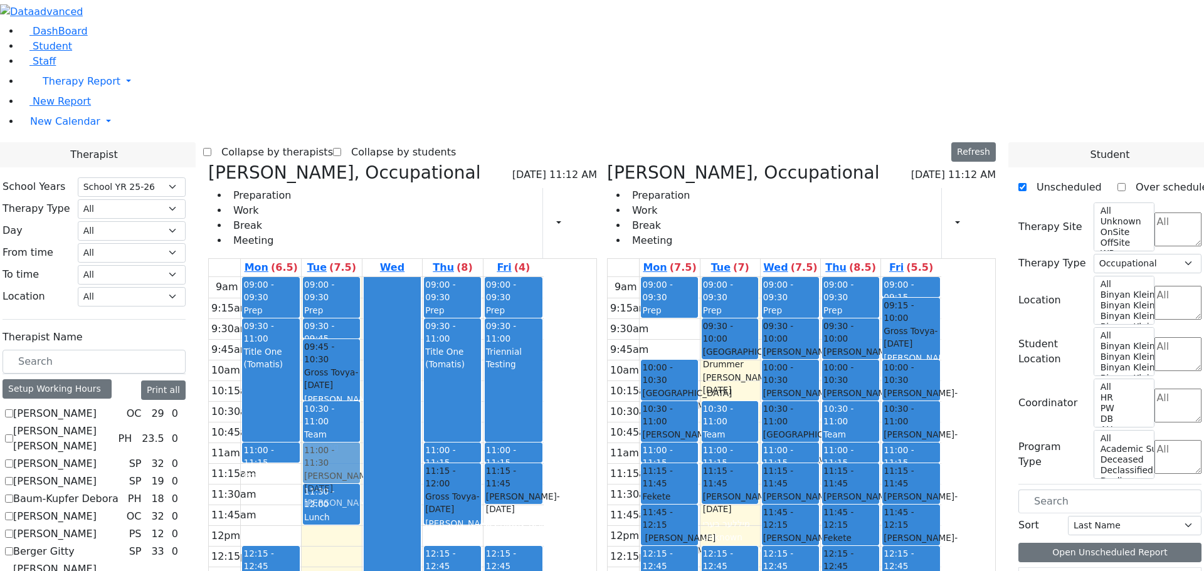
drag, startPoint x: 459, startPoint y: 274, endPoint x: 474, endPoint y: 273, distance: 15.7
click at [362, 277] on div "09:00 - 09:30 Prep 09:30 - 09:45 Prep 09:45 - 10:30 Gross Tovya - 02/07/2016 Kr…" at bounding box center [332, 525] width 60 height 497
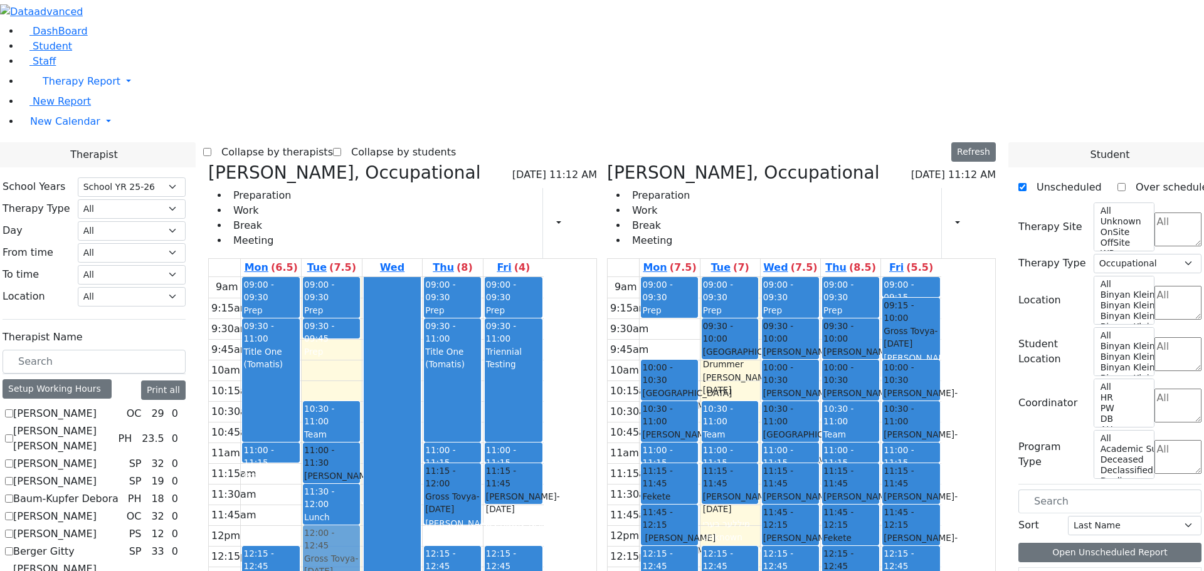
drag, startPoint x: 462, startPoint y: 177, endPoint x: 459, endPoint y: 354, distance: 177.5
click at [362, 355] on div "09:00 - 09:30 Prep 09:30 - 09:45 Prep 09:45 - 10:30 Gross Tovya - 02/07/2016 Kr…" at bounding box center [332, 525] width 60 height 497
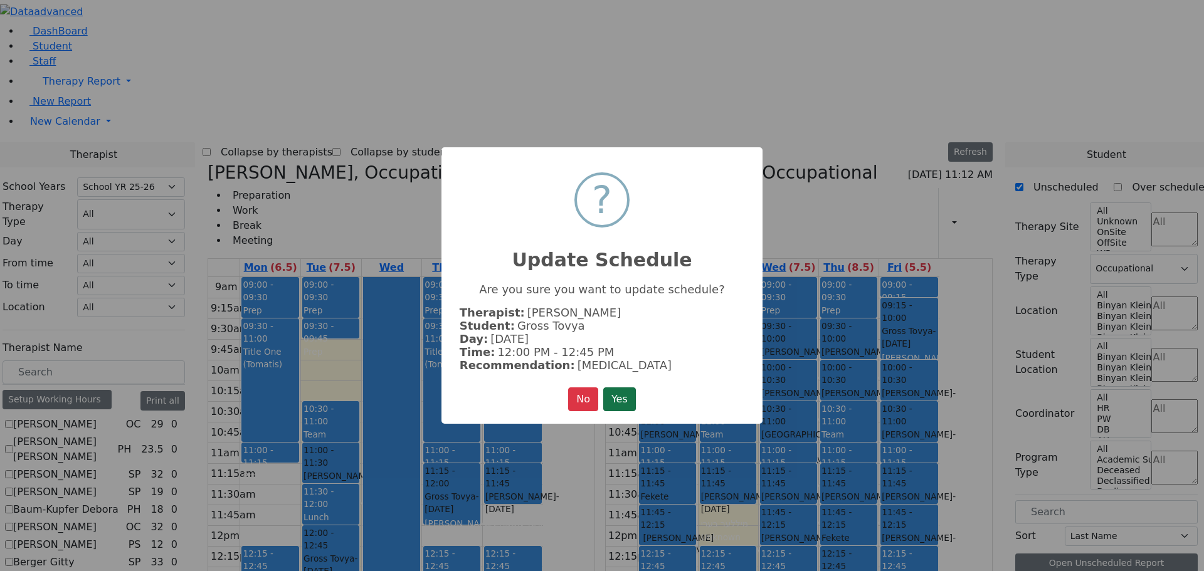
click at [613, 391] on button "Yes" at bounding box center [619, 400] width 33 height 24
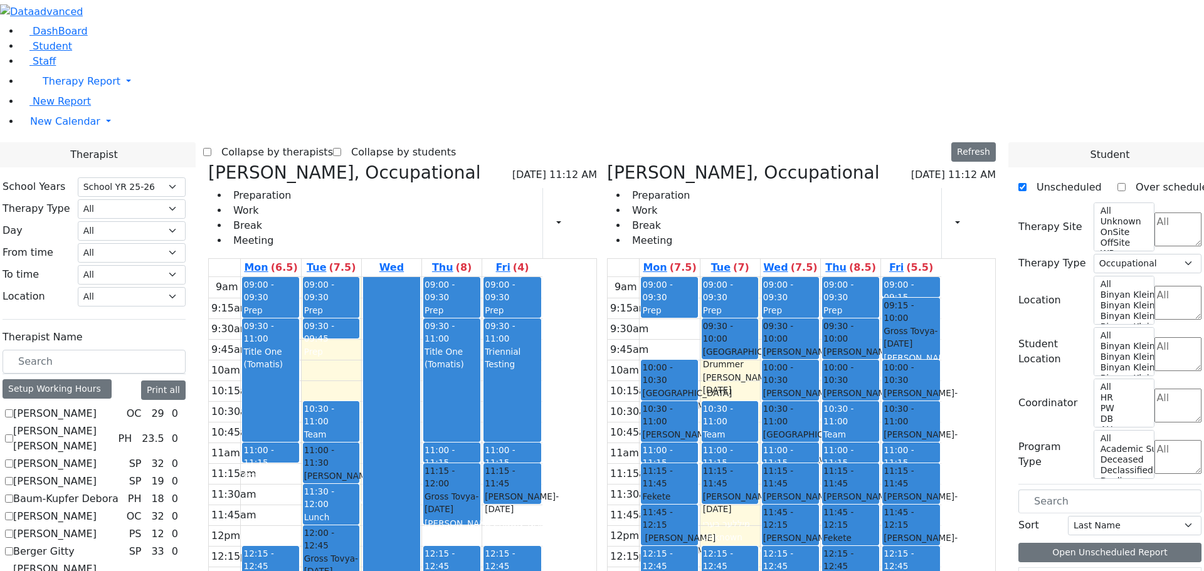
drag, startPoint x: 452, startPoint y: 402, endPoint x: 445, endPoint y: 423, distance: 22.6
click at [362, 423] on div "09:00 - 09:30 Prep 09:30 - 09:45 Prep 10:30 - 11:00 Team Meeting 11:00 - 11:30 …" at bounding box center [332, 525] width 60 height 497
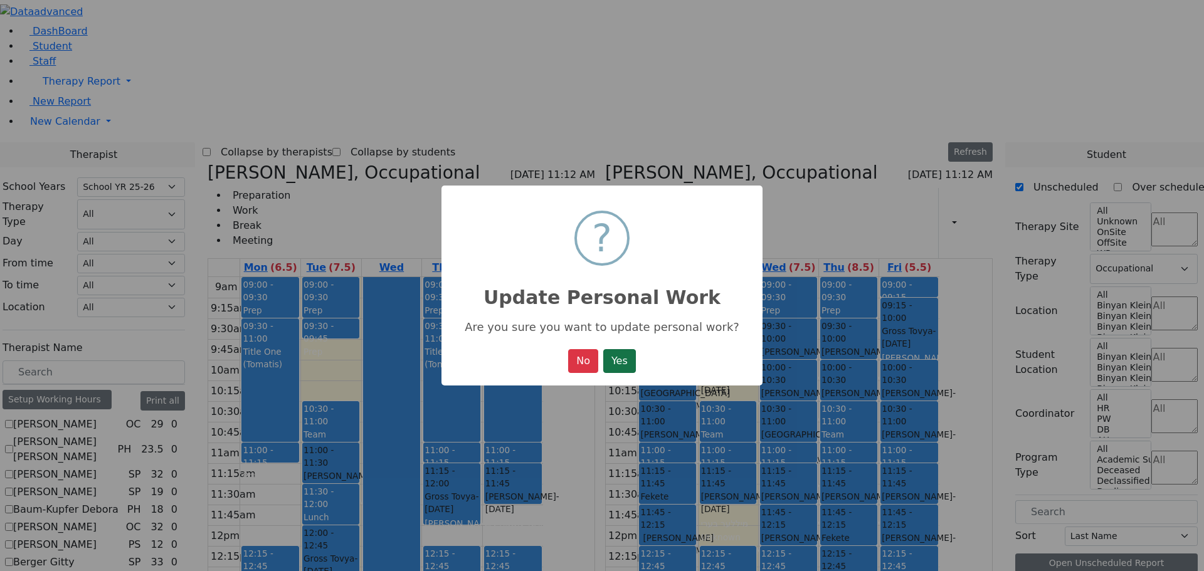
click at [620, 366] on button "Yes" at bounding box center [619, 361] width 33 height 24
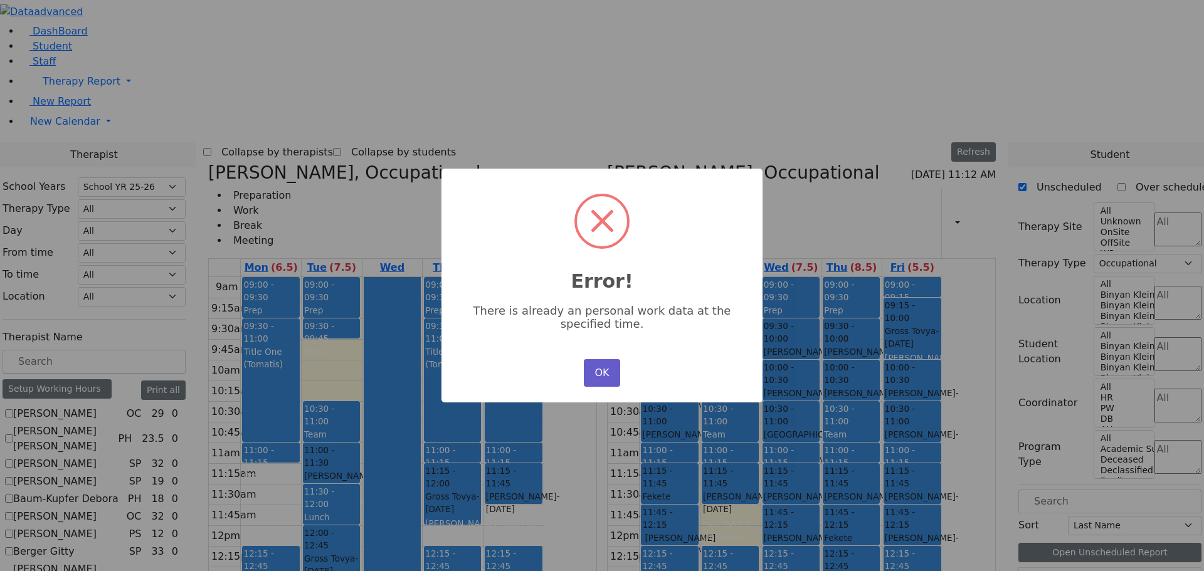
click at [605, 364] on button "OK" at bounding box center [602, 373] width 36 height 28
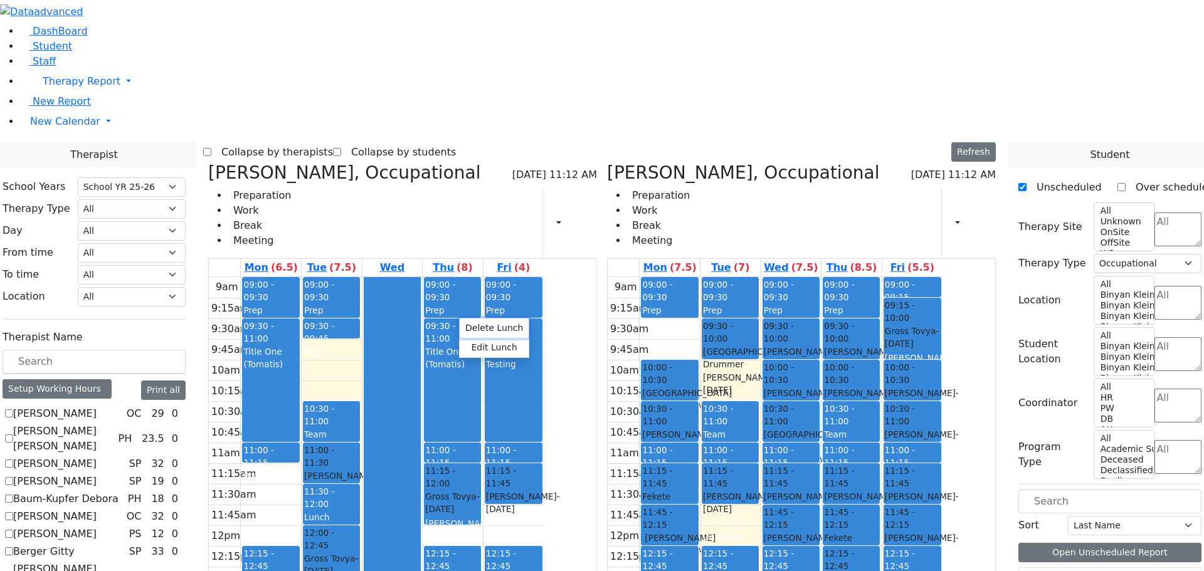
click at [481, 327] on button "Delete Lunch" at bounding box center [494, 328] width 69 height 19
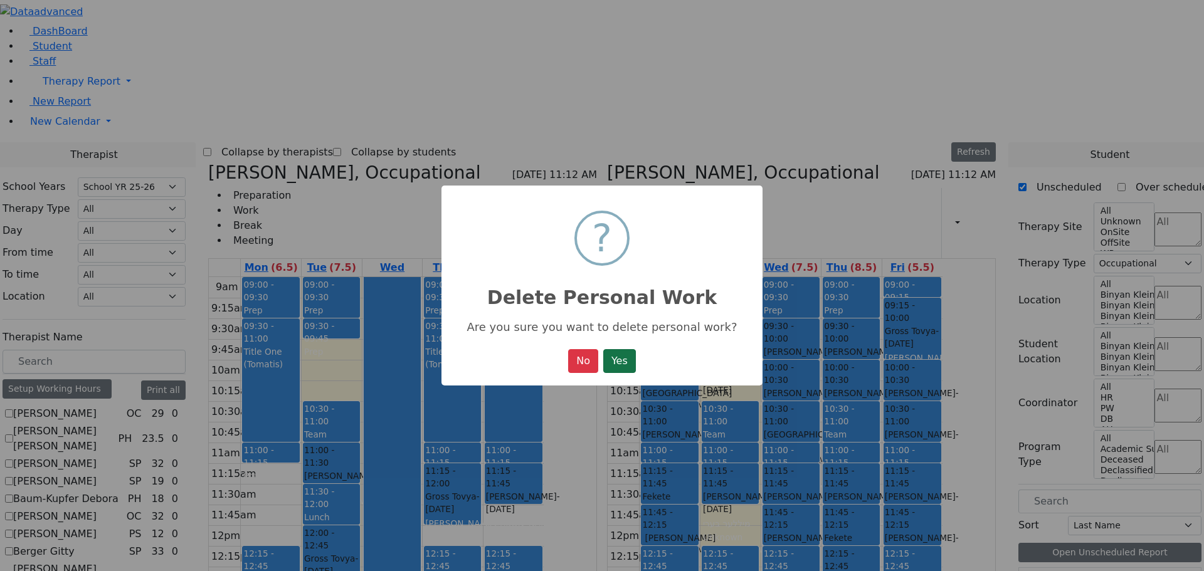
click at [621, 367] on button "Yes" at bounding box center [619, 361] width 33 height 24
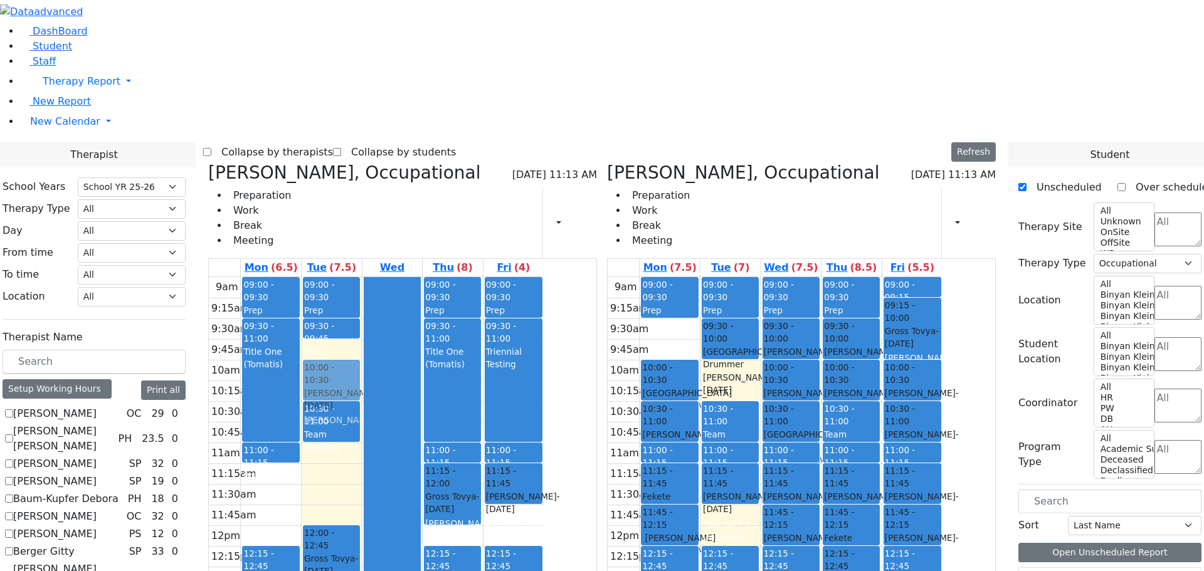
drag, startPoint x: 446, startPoint y: 280, endPoint x: 465, endPoint y: 188, distance: 94.1
click at [362, 277] on div "09:00 - 09:30 Prep 09:30 - 09:45 Prep 10:30 - 11:00 Team Meeting 11:00 - 11:30 …" at bounding box center [332, 525] width 60 height 497
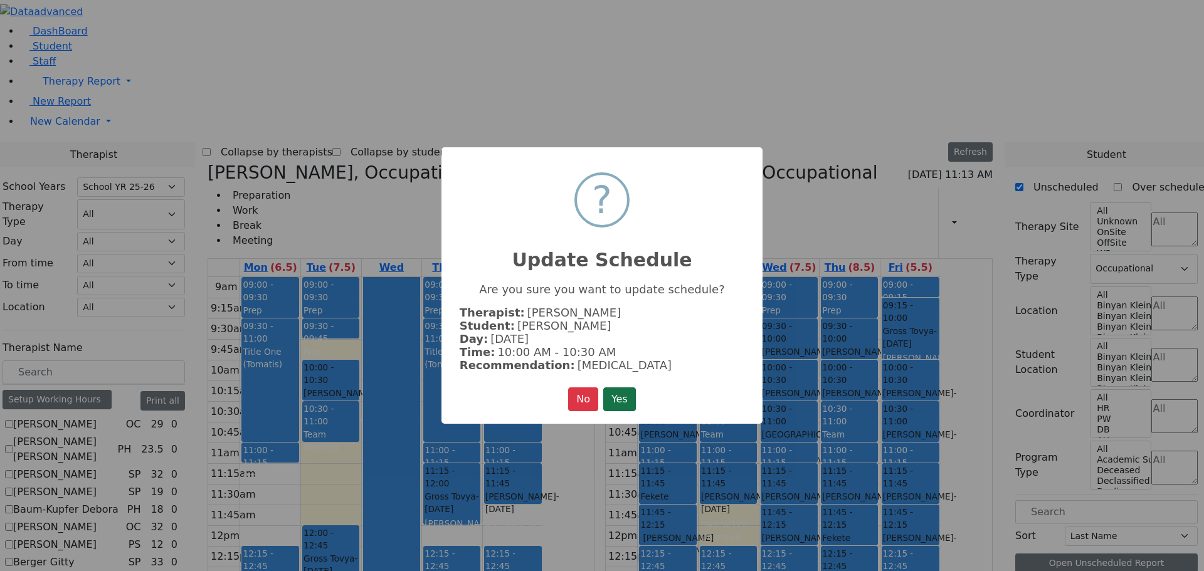
click at [611, 393] on button "Yes" at bounding box center [619, 400] width 33 height 24
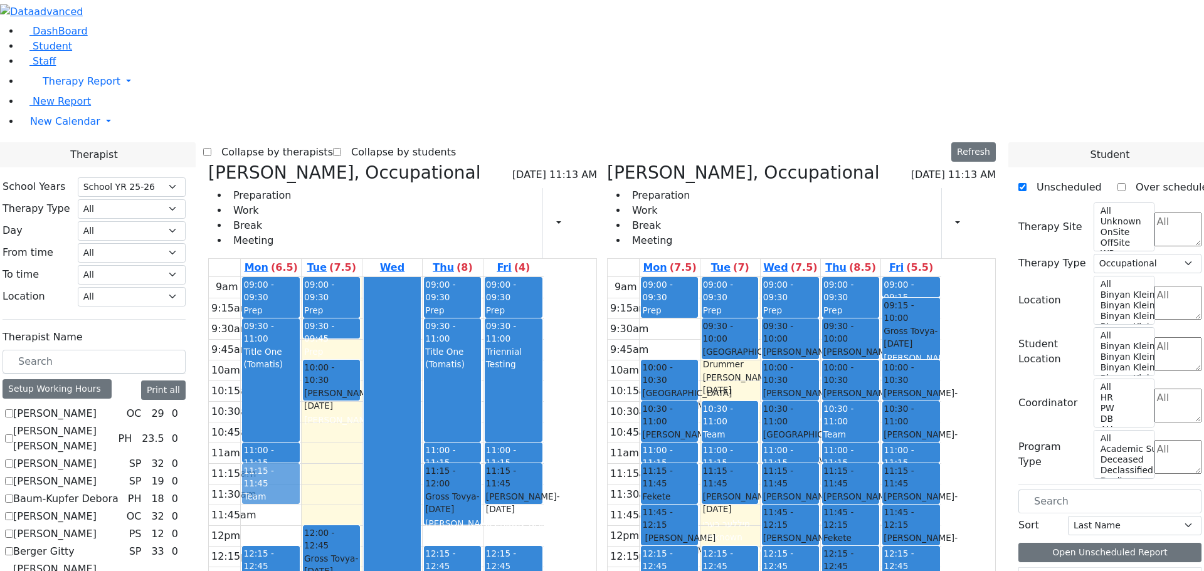
drag, startPoint x: 442, startPoint y: 230, endPoint x: 392, endPoint y: 297, distance: 84.3
click at [392, 297] on tr "09:00 - 09:30 Prep 09:30 - 11:00 Title One (Tomatis) 11:00 - 11:15 Prep 12:15 -…" at bounding box center [376, 525] width 335 height 497
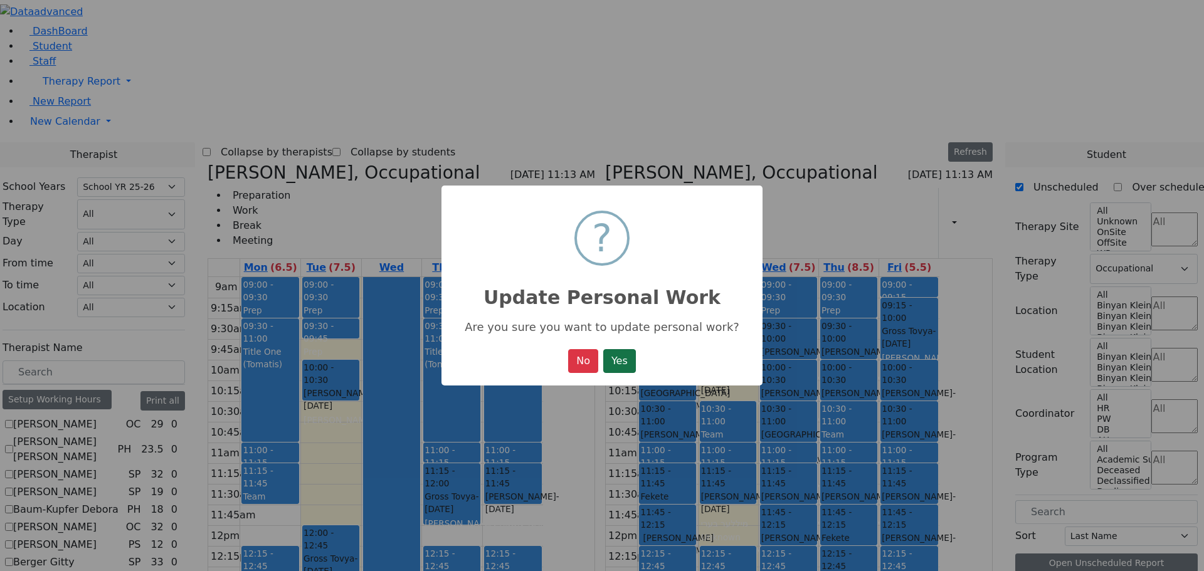
click at [619, 363] on button "Yes" at bounding box center [619, 361] width 33 height 24
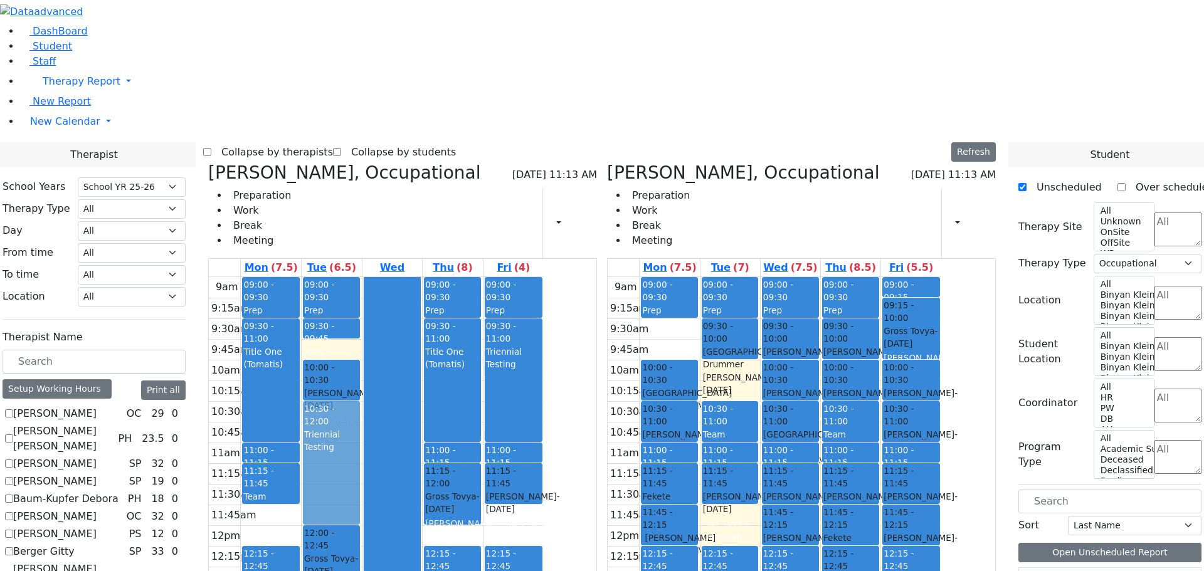
drag, startPoint x: 454, startPoint y: 462, endPoint x: 465, endPoint y: 277, distance: 185.4
click at [362, 277] on div "09:00 - 09:30 Prep 09:30 - 09:45 Prep 10:00 - 10:30 Markowitz Mindy - 12/09/201…" at bounding box center [332, 525] width 60 height 497
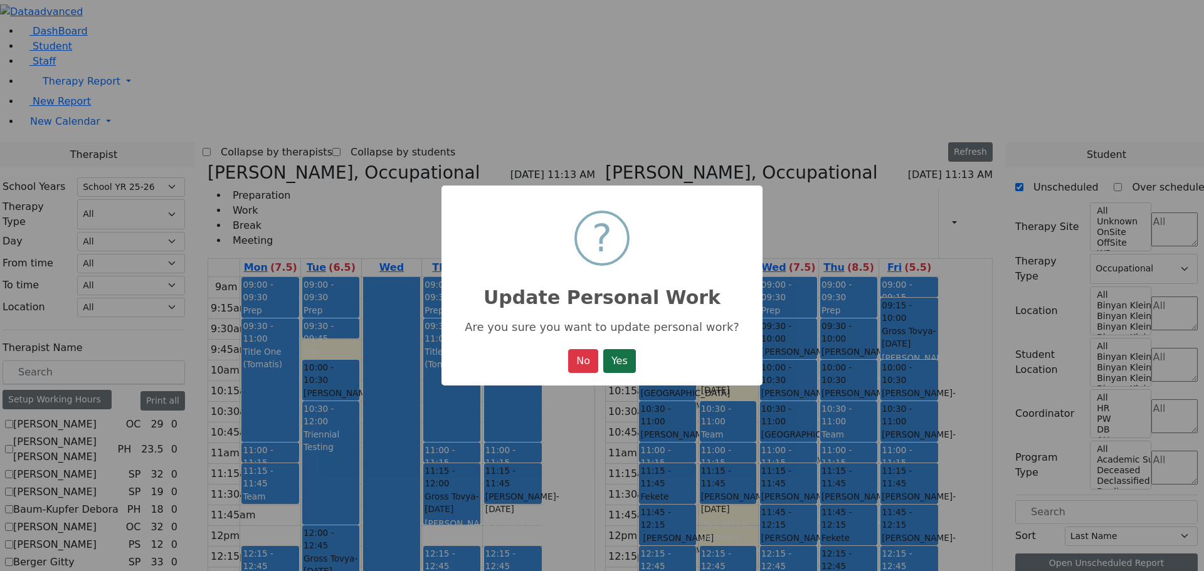
click at [612, 360] on button "Yes" at bounding box center [619, 361] width 33 height 24
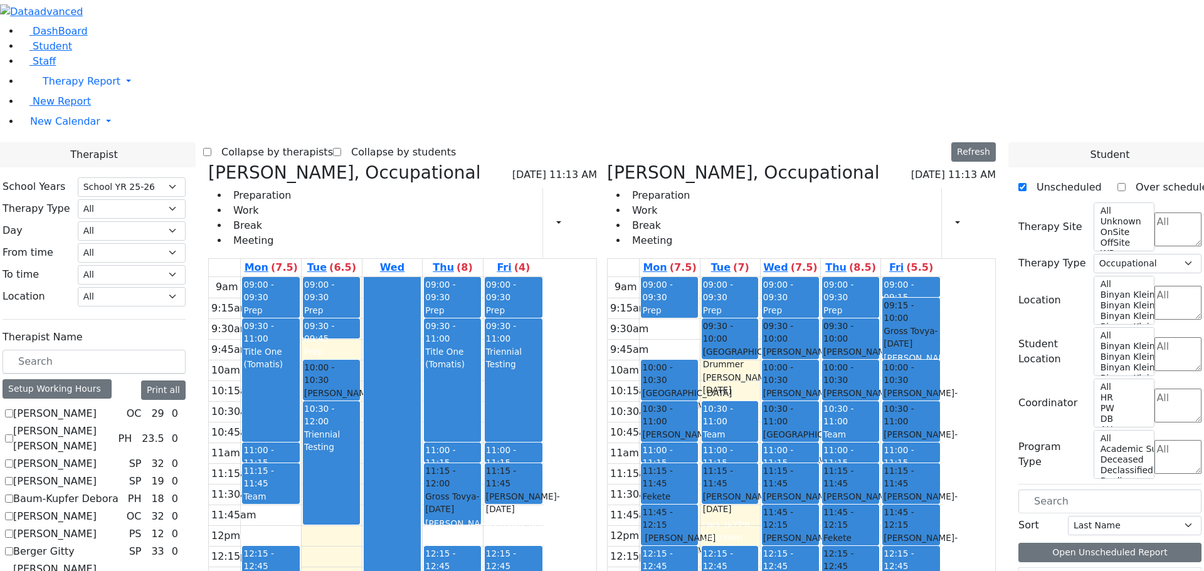
drag, startPoint x: 452, startPoint y: 366, endPoint x: 442, endPoint y: 484, distance: 117.7
click at [362, 486] on div "09:00 - 09:30 Prep 09:30 - 09:45 Prep 10:00 - 10:30 Markowitz Mindy - 12/09/201…" at bounding box center [332, 525] width 60 height 497
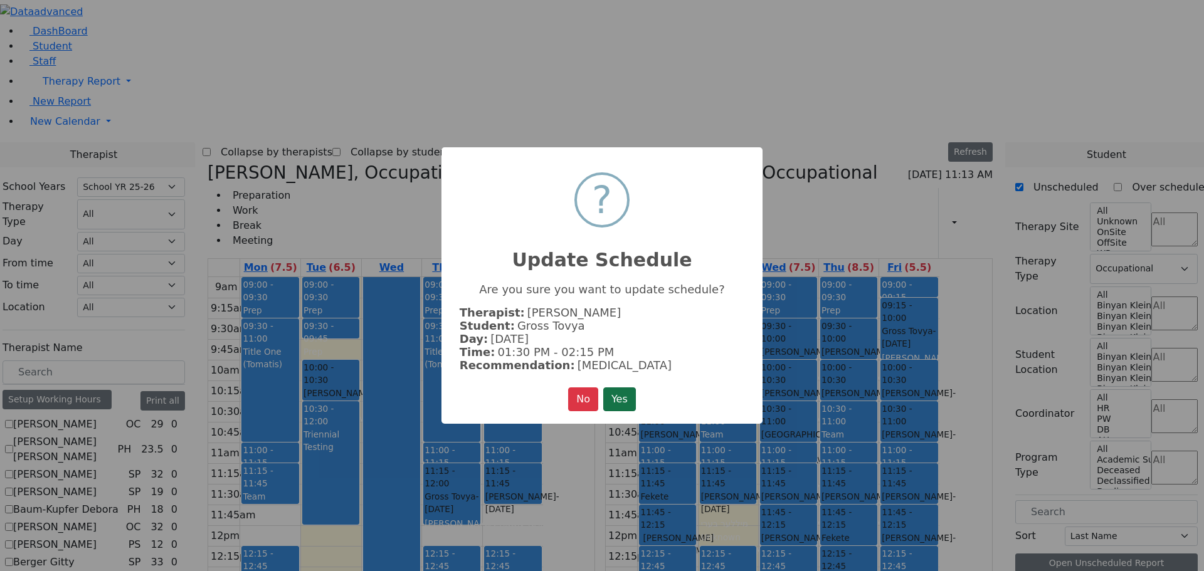
click at [617, 392] on button "Yes" at bounding box center [619, 400] width 33 height 24
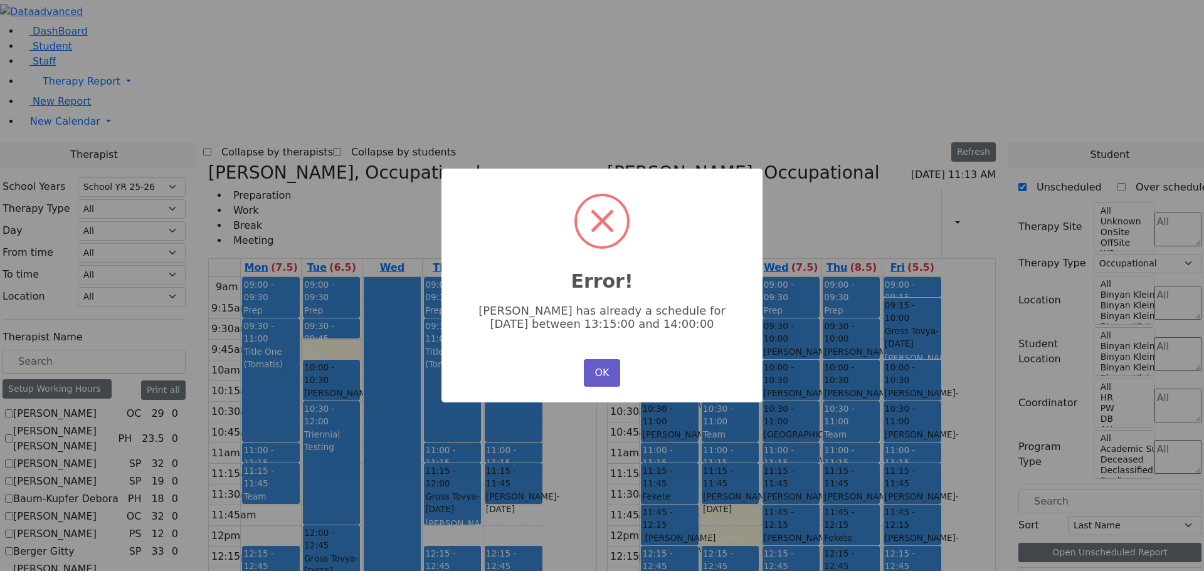
click at [605, 363] on button "OK" at bounding box center [602, 373] width 36 height 28
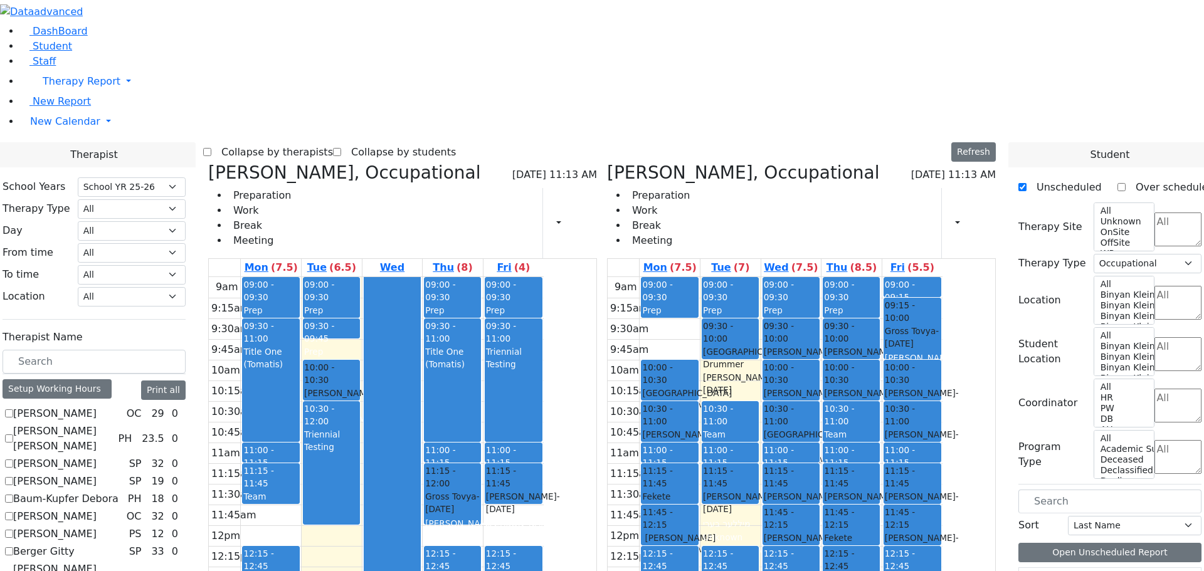
drag, startPoint x: 455, startPoint y: 359, endPoint x: 461, endPoint y: 411, distance: 52.4
click at [362, 417] on div "09:00 - 09:30 Prep 09:30 - 09:45 Prep 10:00 - 10:30 Markowitz Mindy - 12/09/201…" at bounding box center [332, 525] width 60 height 497
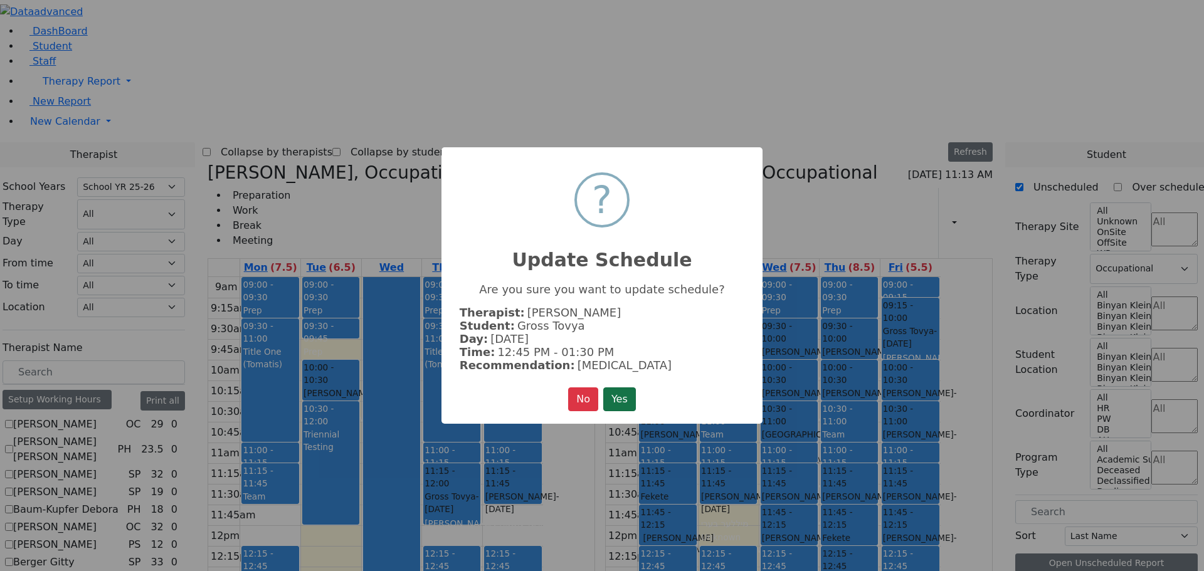
click at [612, 392] on button "Yes" at bounding box center [619, 400] width 33 height 24
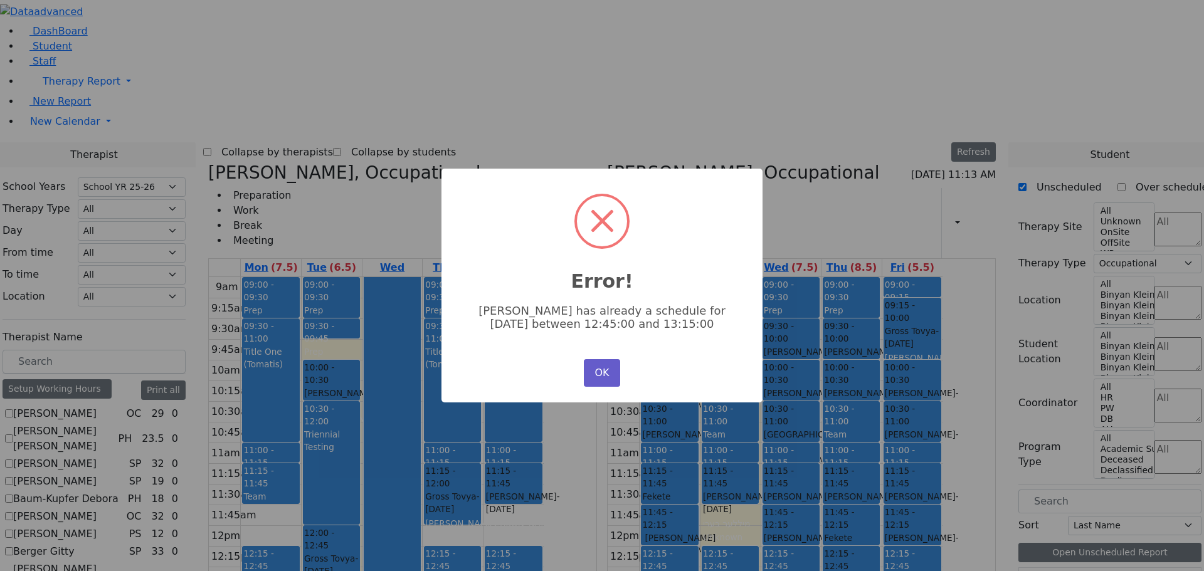
click at [611, 369] on button "OK" at bounding box center [602, 373] width 36 height 28
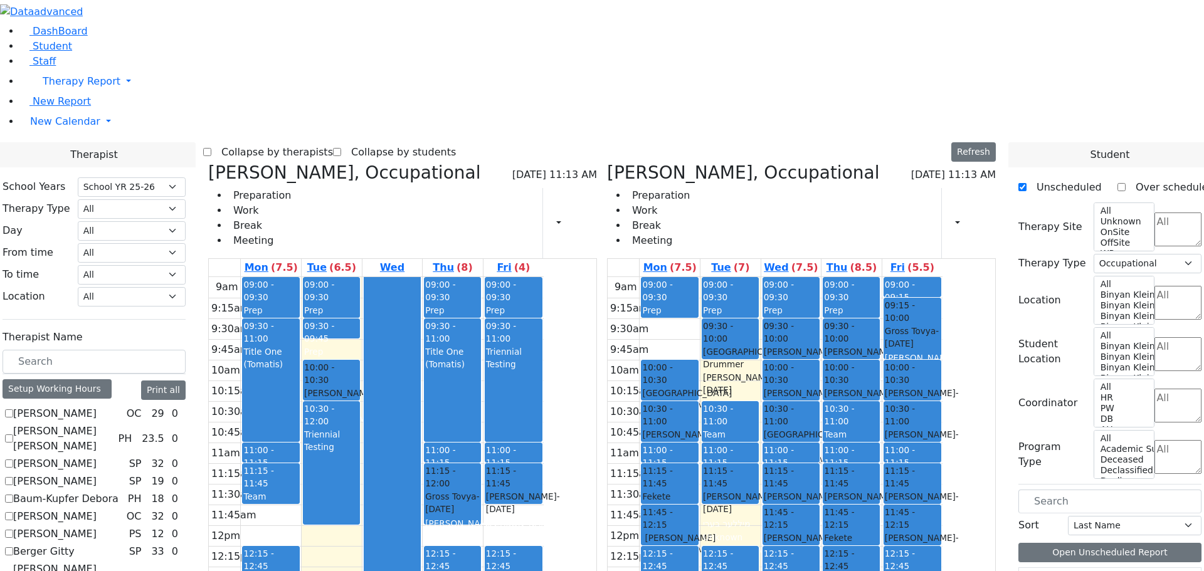
drag, startPoint x: 460, startPoint y: 361, endPoint x: 454, endPoint y: 474, distance: 113.1
click at [362, 479] on div "09:00 - 09:30 Prep 09:30 - 09:45 Prep 10:00 - 10:30 Markowitz Mindy - 12/09/201…" at bounding box center [332, 525] width 60 height 497
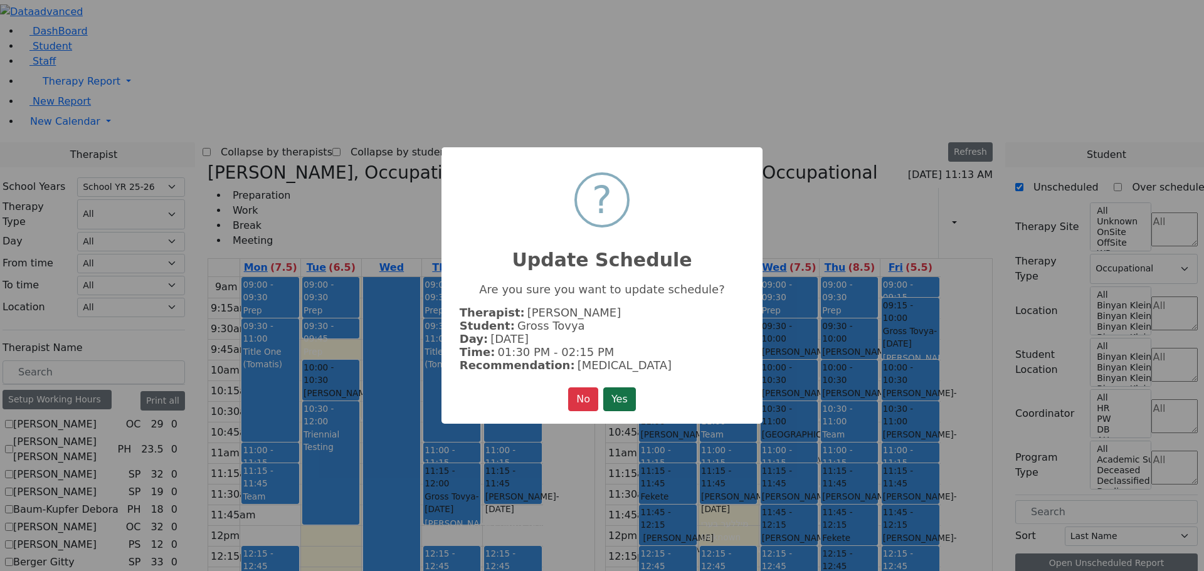
click at [626, 395] on button "Yes" at bounding box center [619, 400] width 33 height 24
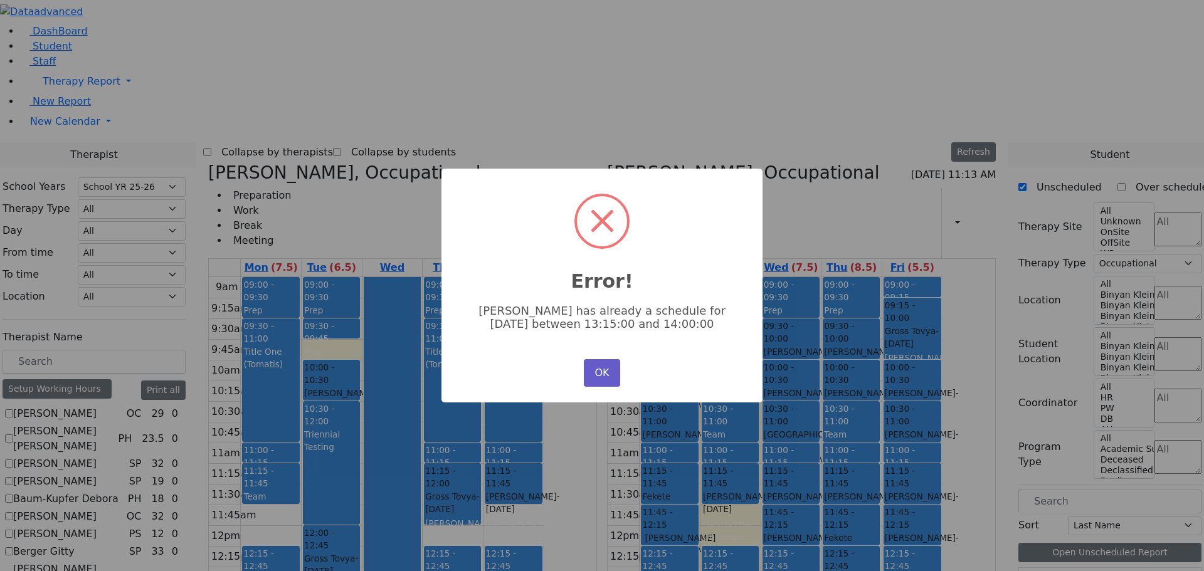
drag, startPoint x: 593, startPoint y: 365, endPoint x: 542, endPoint y: 372, distance: 51.3
click at [593, 366] on button "OK" at bounding box center [602, 373] width 36 height 28
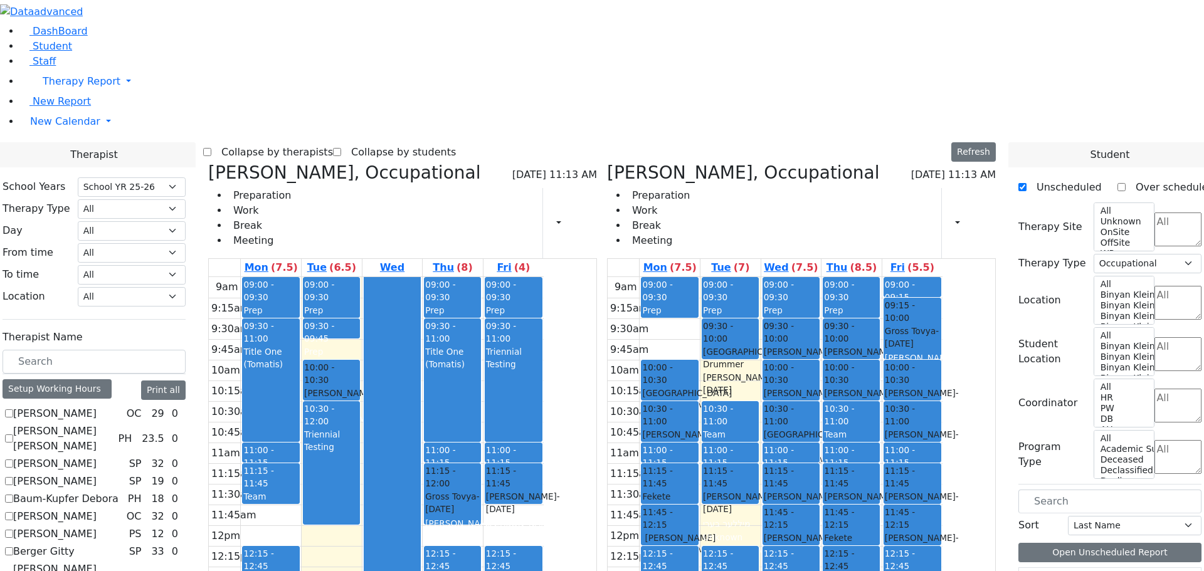
drag, startPoint x: 451, startPoint y: 371, endPoint x: 450, endPoint y: 443, distance: 72.8
click at [362, 444] on div "09:00 - 09:30 Prep 09:30 - 09:45 Prep 10:00 - 10:30 Markowitz Mindy - 12/09/201…" at bounding box center [332, 525] width 60 height 497
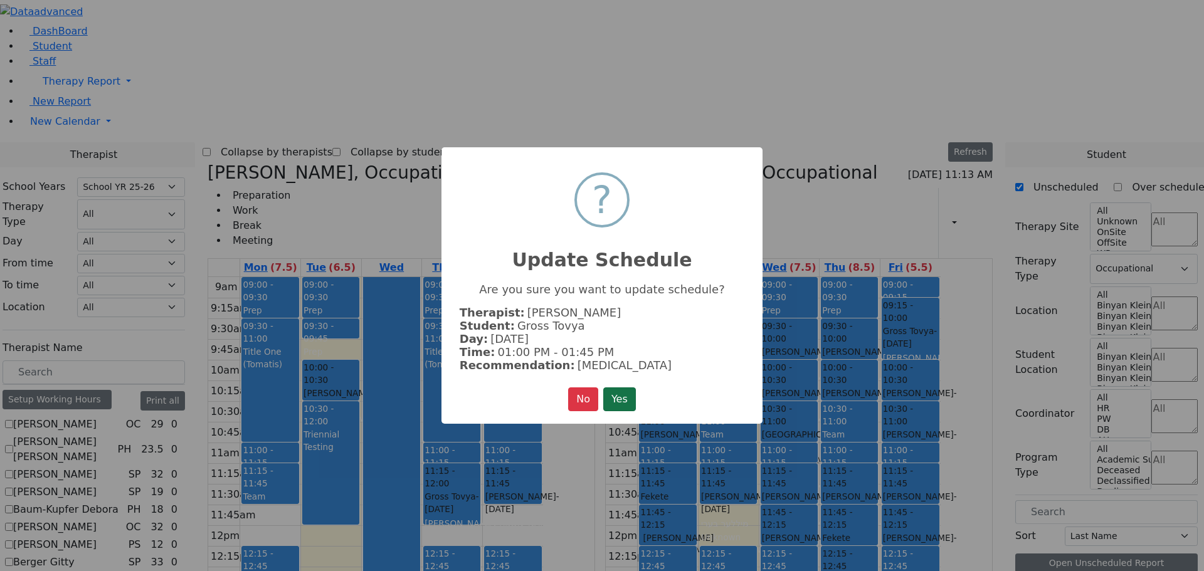
click at [626, 393] on button "Yes" at bounding box center [619, 400] width 33 height 24
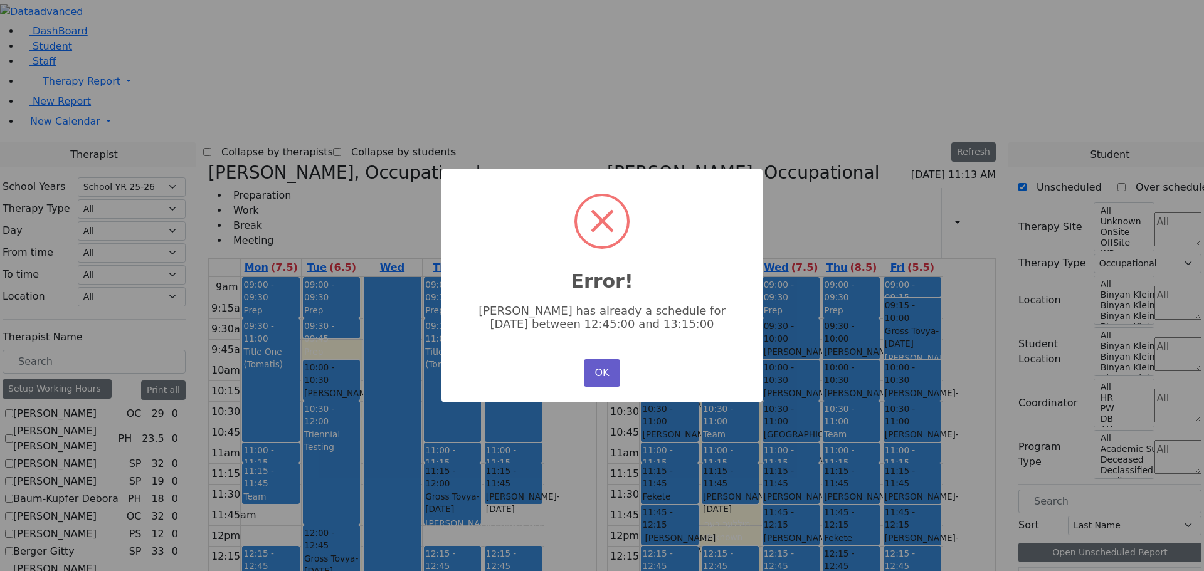
click at [609, 378] on button "OK" at bounding box center [602, 373] width 36 height 28
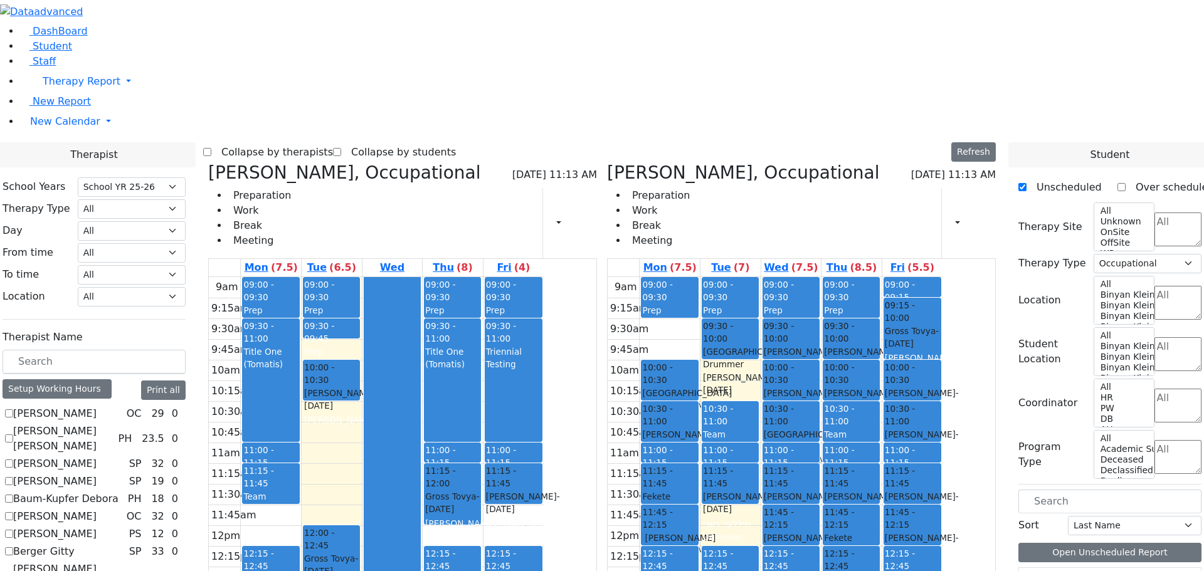
drag, startPoint x: 454, startPoint y: 268, endPoint x: 456, endPoint y: 449, distance: 180.7
click at [362, 450] on div "09:00 - 09:30 Prep 09:30 - 09:45 Prep 10:00 - 10:30 Markowitz Mindy - 12/09/201…" at bounding box center [332, 525] width 60 height 497
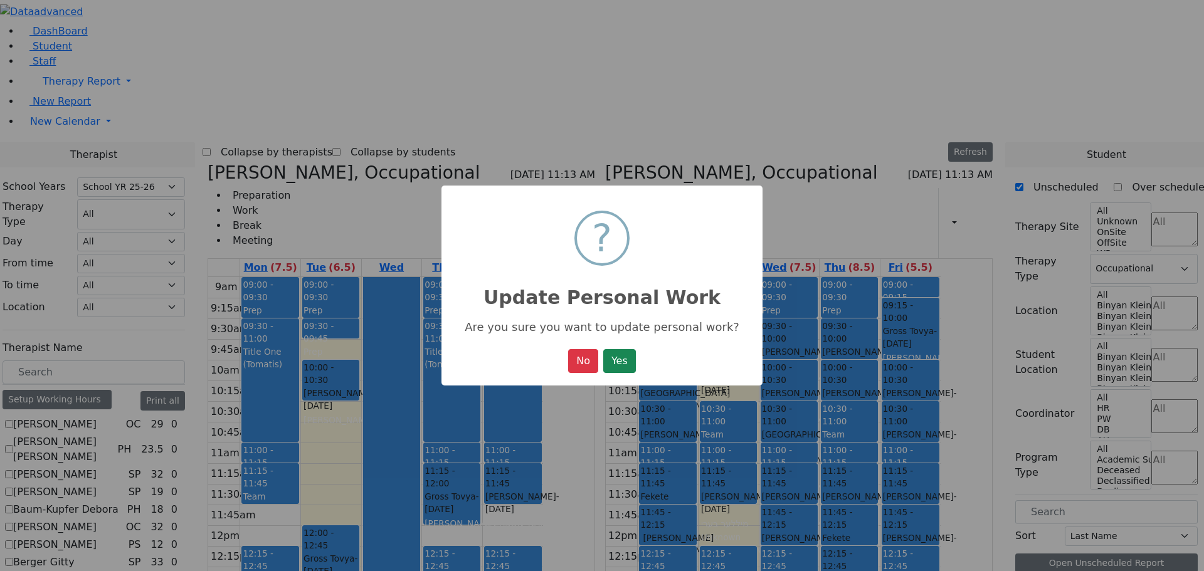
click at [620, 360] on button "Yes" at bounding box center [619, 361] width 33 height 24
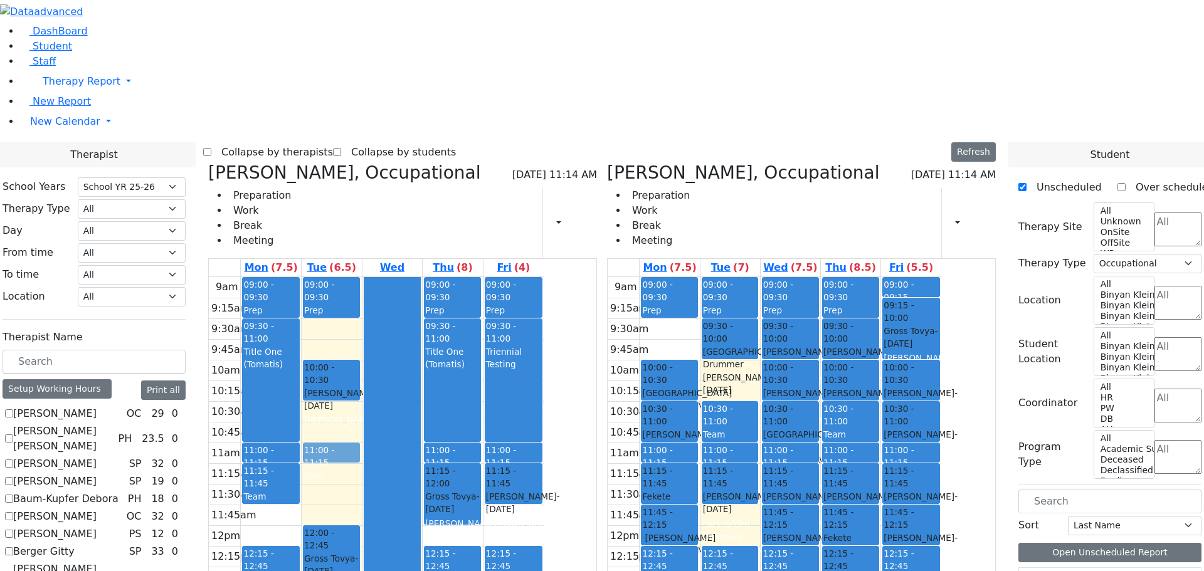
drag, startPoint x: 452, startPoint y: 138, endPoint x: 442, endPoint y: 265, distance: 127.7
click at [362, 277] on div "09:00 - 09:30 Prep 09:30 - 09:45 Prep 10:00 - 10:30 Markowitz Mindy - 12/09/201…" at bounding box center [332, 525] width 60 height 497
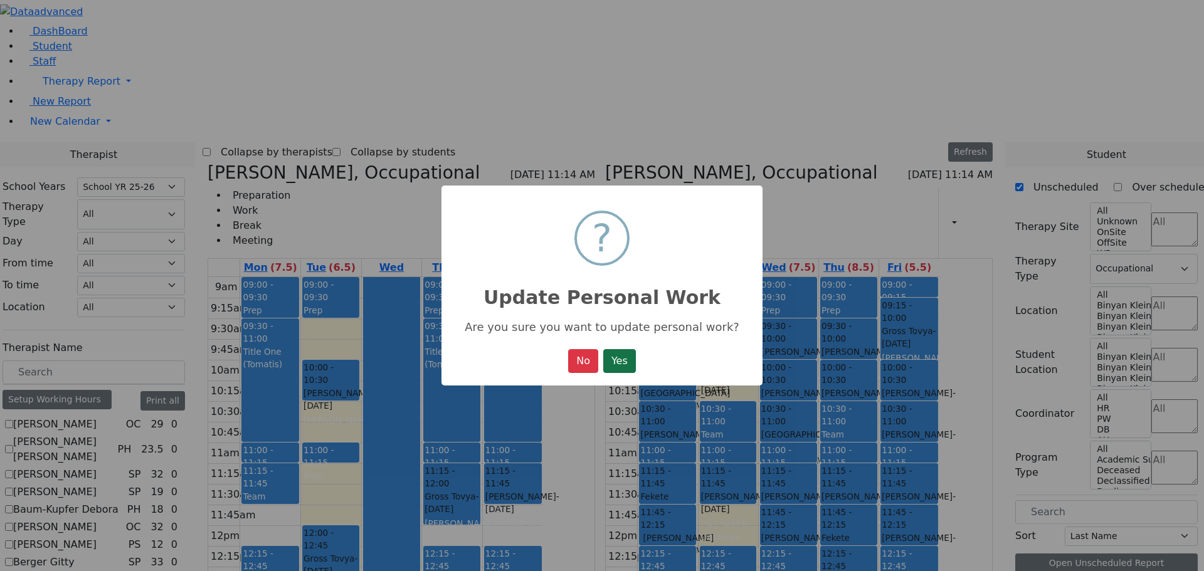
click at [632, 359] on button "Yes" at bounding box center [619, 361] width 33 height 24
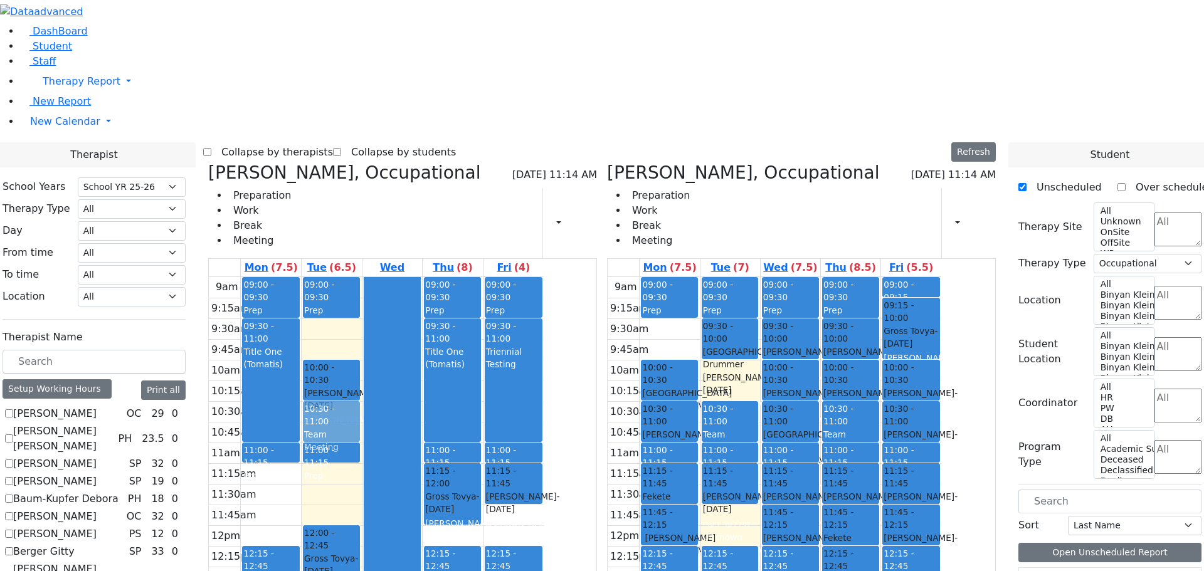
drag, startPoint x: 389, startPoint y: 292, endPoint x: 462, endPoint y: 238, distance: 91.1
click at [459, 277] on tr "09:00 - 09:30 Prep 09:30 - 11:00 Title One (Tomatis) 11:00 - 11:15 Prep 11:15 -…" at bounding box center [376, 525] width 335 height 497
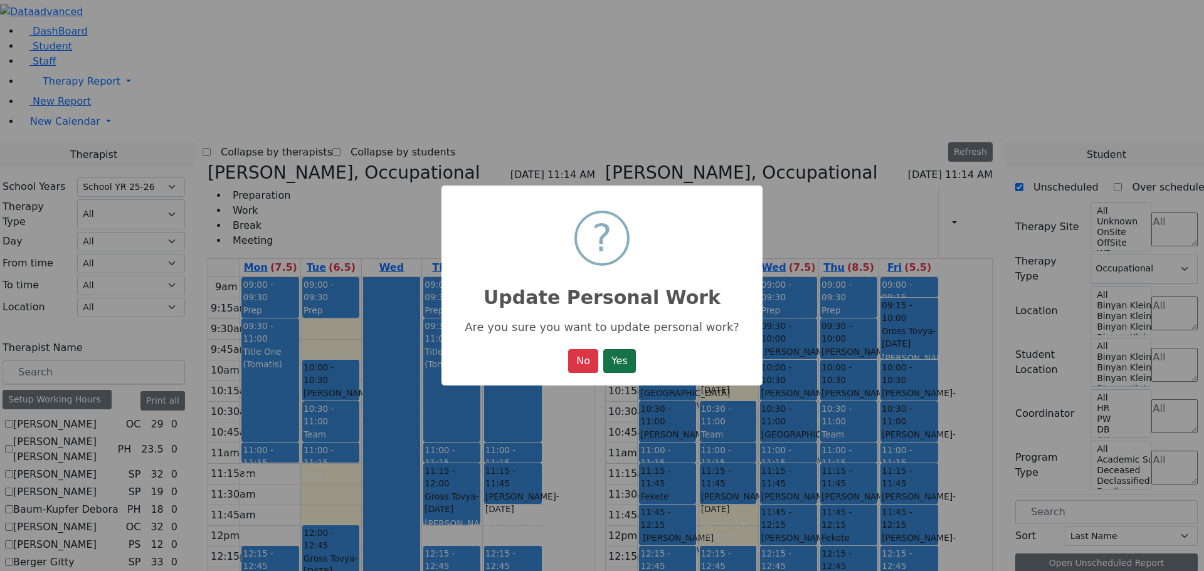
click at [632, 359] on button "Yes" at bounding box center [619, 361] width 33 height 24
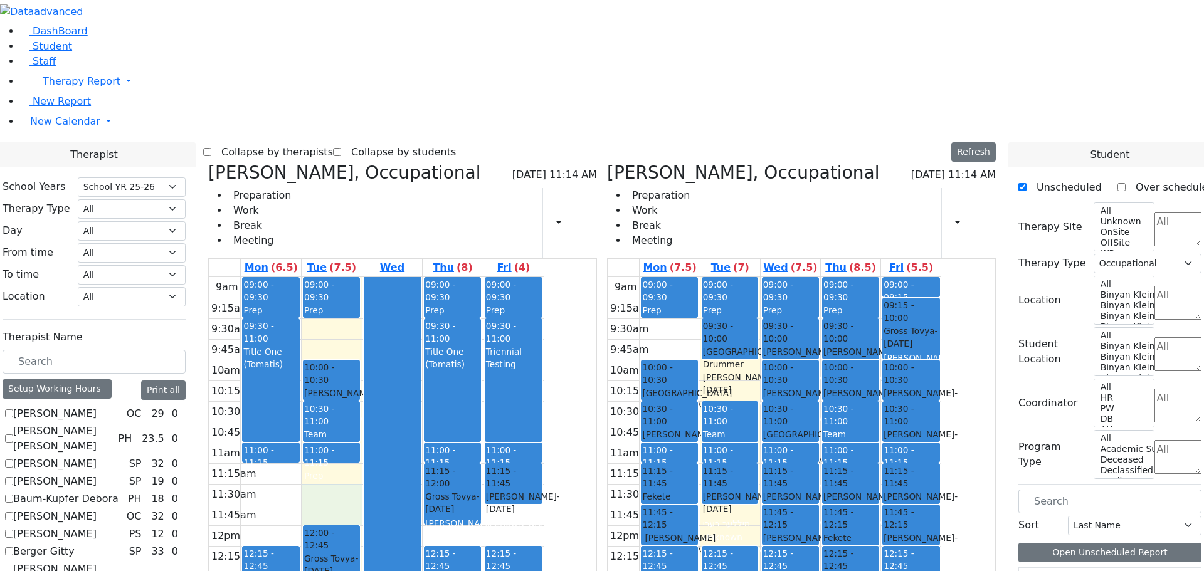
drag, startPoint x: 452, startPoint y: 307, endPoint x: 452, endPoint y: 323, distance: 15.7
click at [452, 323] on div "9am 9:15am 9:30am 9:45am 10am 10:15am 10:30am 10:45am 11am 11:15am 11:30am 11:4…" at bounding box center [376, 525] width 335 height 497
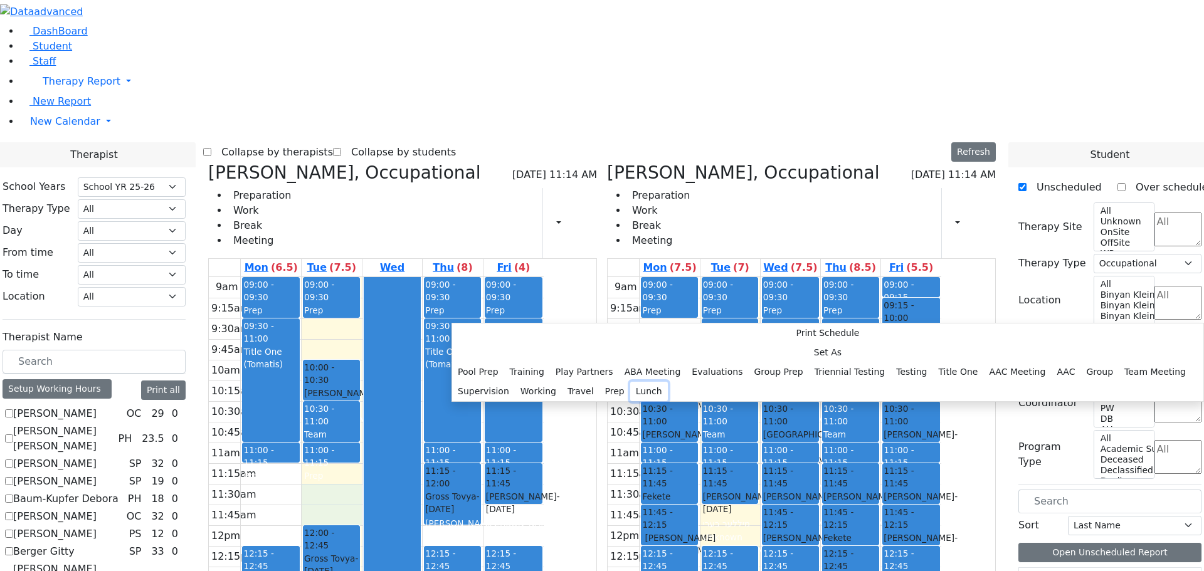
click at [630, 382] on button "Lunch" at bounding box center [649, 391] width 38 height 19
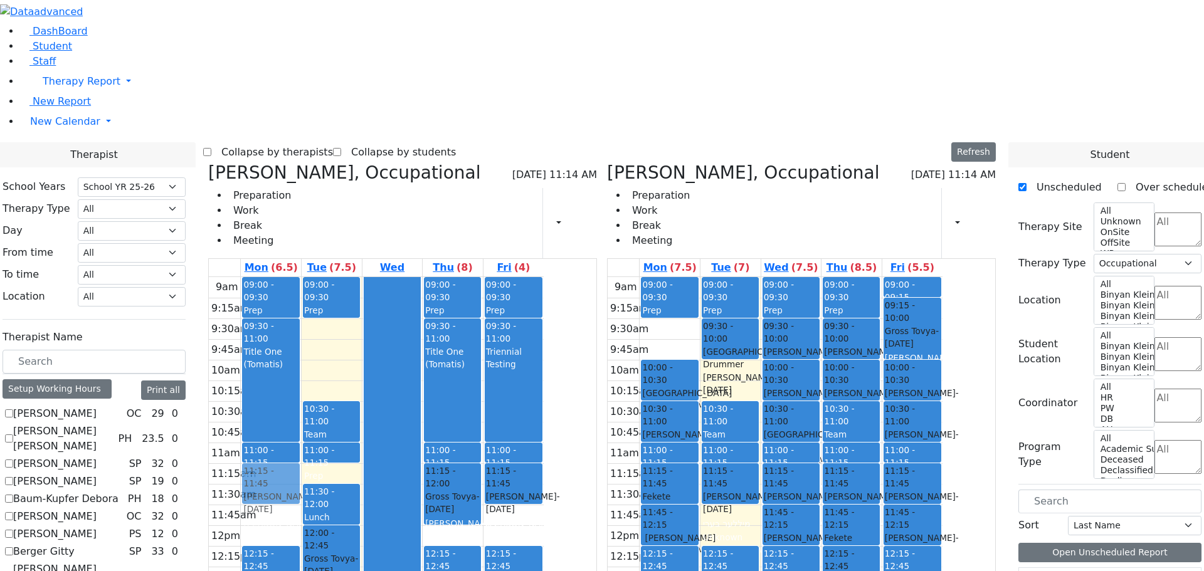
drag, startPoint x: 462, startPoint y: 191, endPoint x: 423, endPoint y: 257, distance: 75.6
click at [411, 292] on tr "09:00 - 09:30 Prep 09:30 - 11:00 Title One (Tomatis) 11:00 - 11:15 Prep 12:15 -…" at bounding box center [376, 525] width 335 height 497
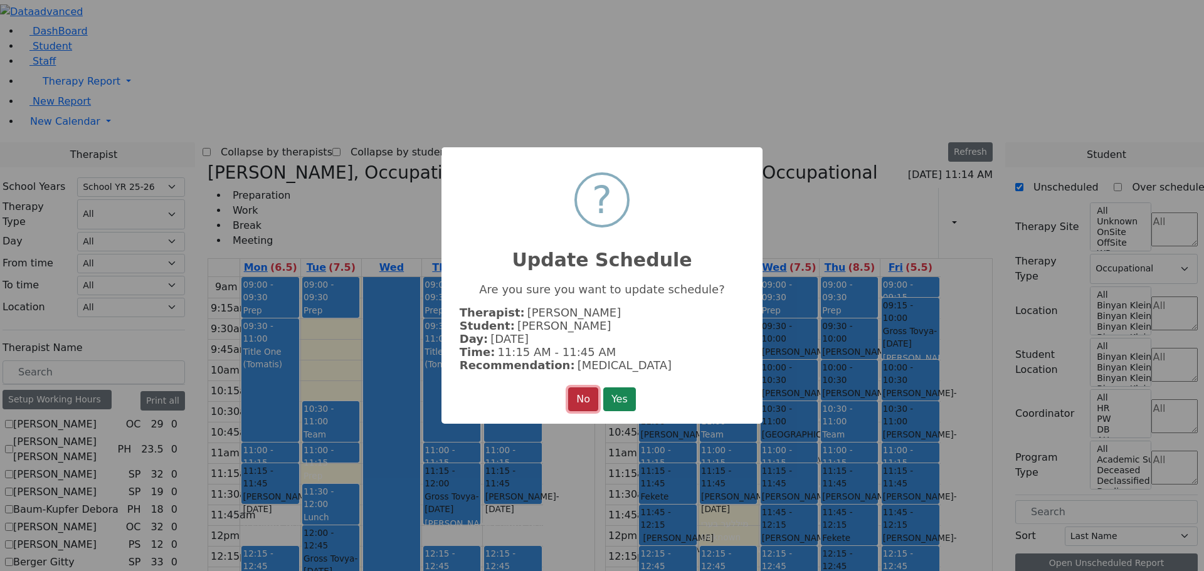
click at [582, 391] on button "No" at bounding box center [583, 400] width 30 height 24
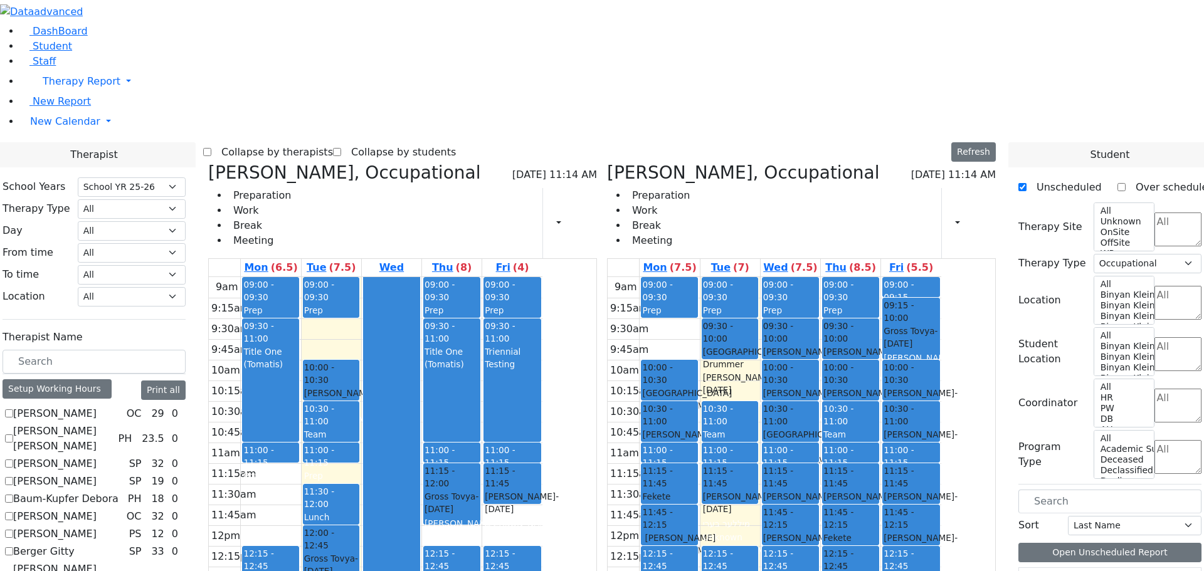
click at [334, 162] on h3 "Birnbaum Miriam, Occupational" at bounding box center [344, 172] width 272 height 21
click at [208, 162] on icon at bounding box center [208, 172] width 0 height 21
checkbox input "false"
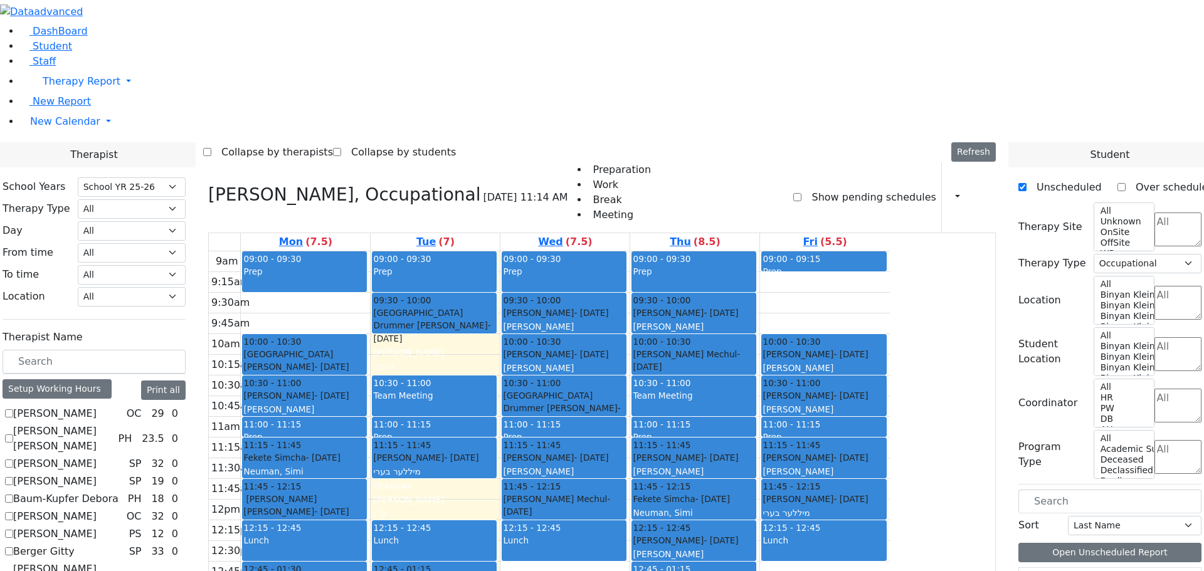
drag, startPoint x: 930, startPoint y: 123, endPoint x: 940, endPoint y: 452, distance: 329.5
click at [890, 453] on div "09:00 - 09:15 Prep 09:15 - 10:00 Gross Tovya - 02/07/2016 Kramer Bluma 10:00 - …" at bounding box center [825, 500] width 130 height 497
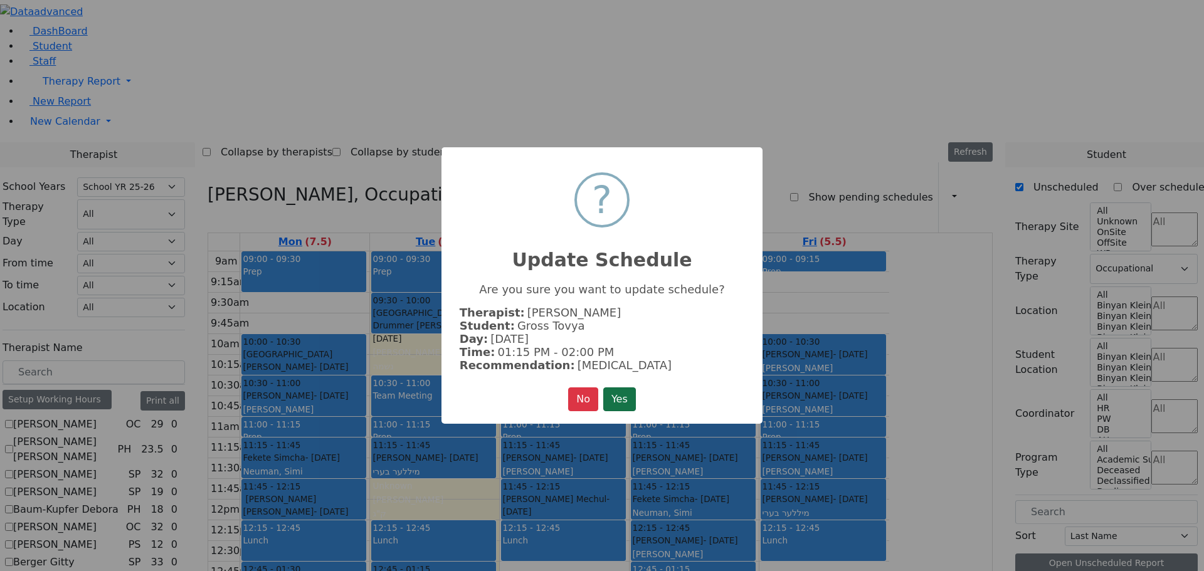
click at [632, 390] on button "Yes" at bounding box center [619, 400] width 33 height 24
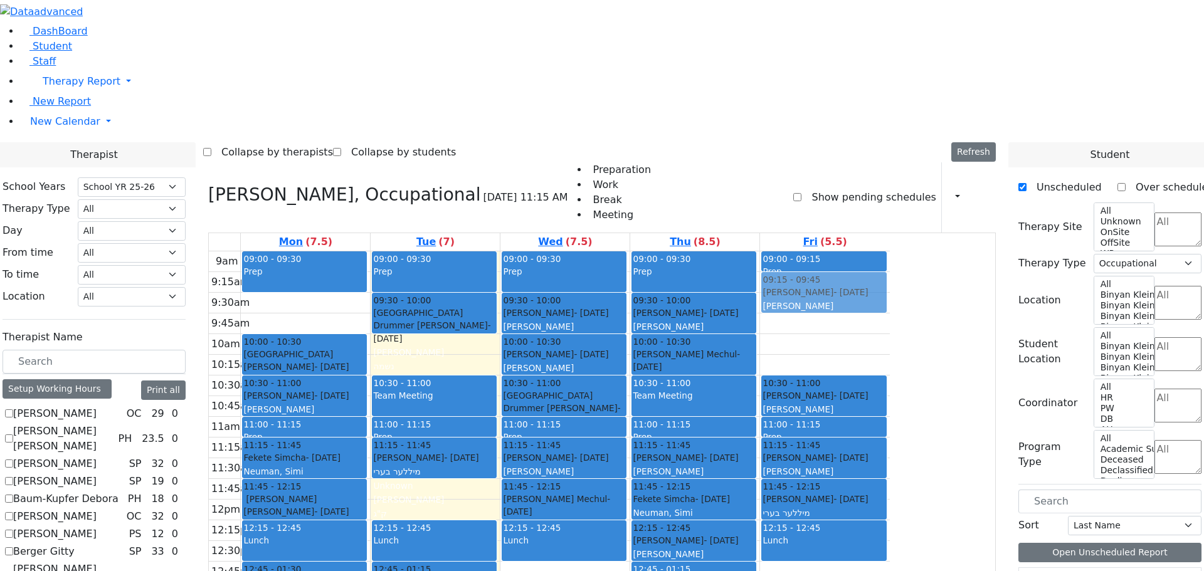
drag, startPoint x: 924, startPoint y: 178, endPoint x: 918, endPoint y: 111, distance: 67.4
click at [890, 252] on div "09:00 - 09:15 Prep 10:00 - 10:30 Katz Benjamin - 04/08/2013 Kramer Bluma 10:30 …" at bounding box center [825, 500] width 130 height 497
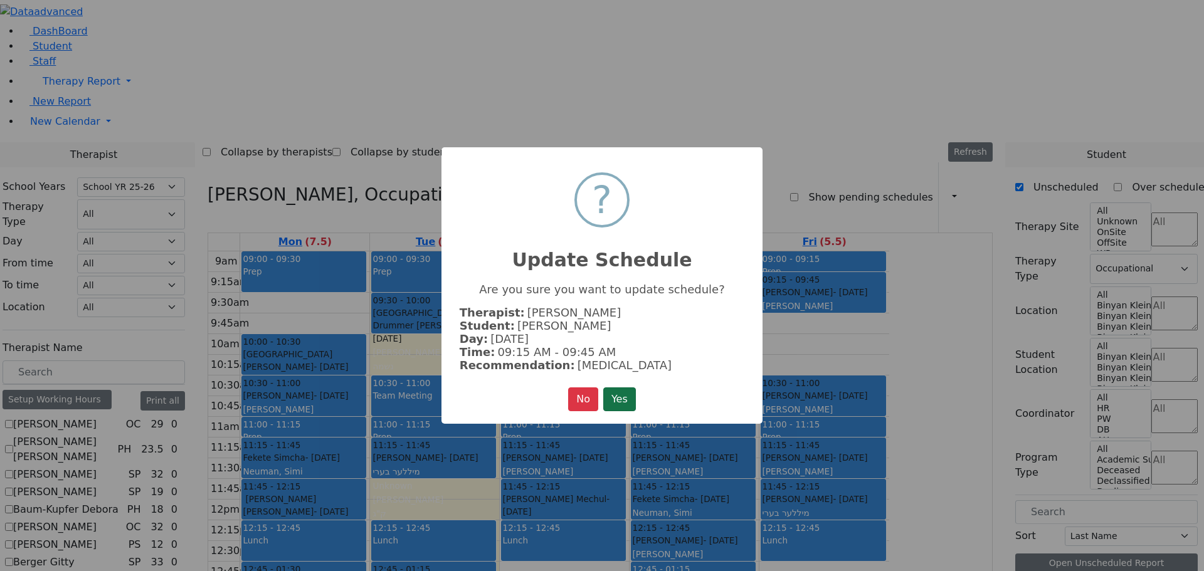
click at [625, 396] on button "Yes" at bounding box center [619, 400] width 33 height 24
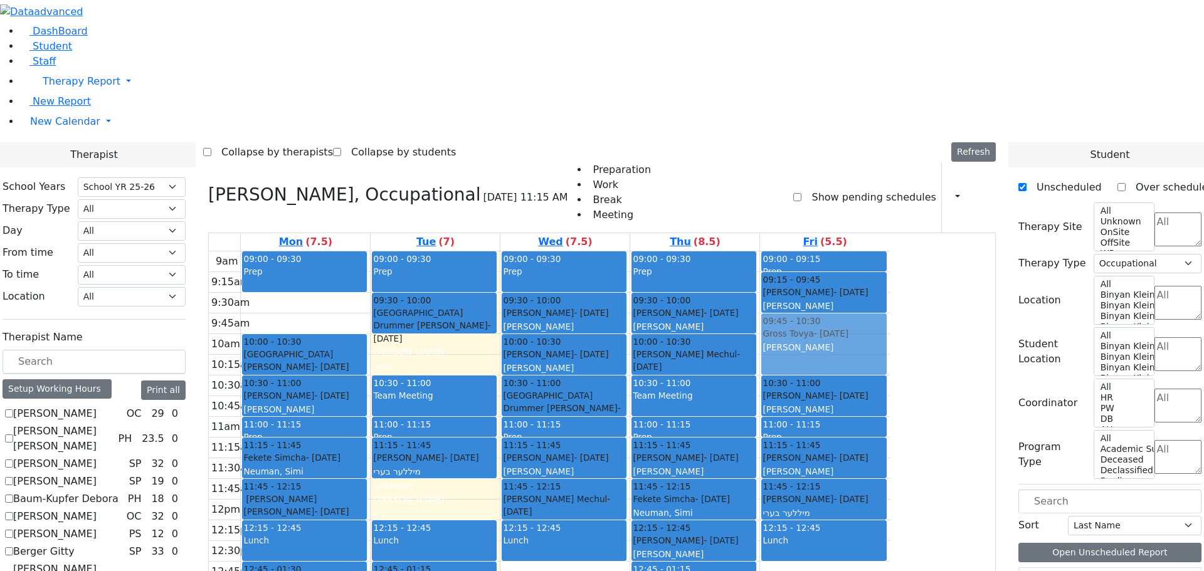
drag, startPoint x: 926, startPoint y: 474, endPoint x: 913, endPoint y: 186, distance: 288.2
click at [890, 252] on div "09:00 - 09:15 Prep 09:15 - 09:45 Katz Benjamin - 04/08/2013 Kramer Bluma 10:30 …" at bounding box center [825, 500] width 130 height 497
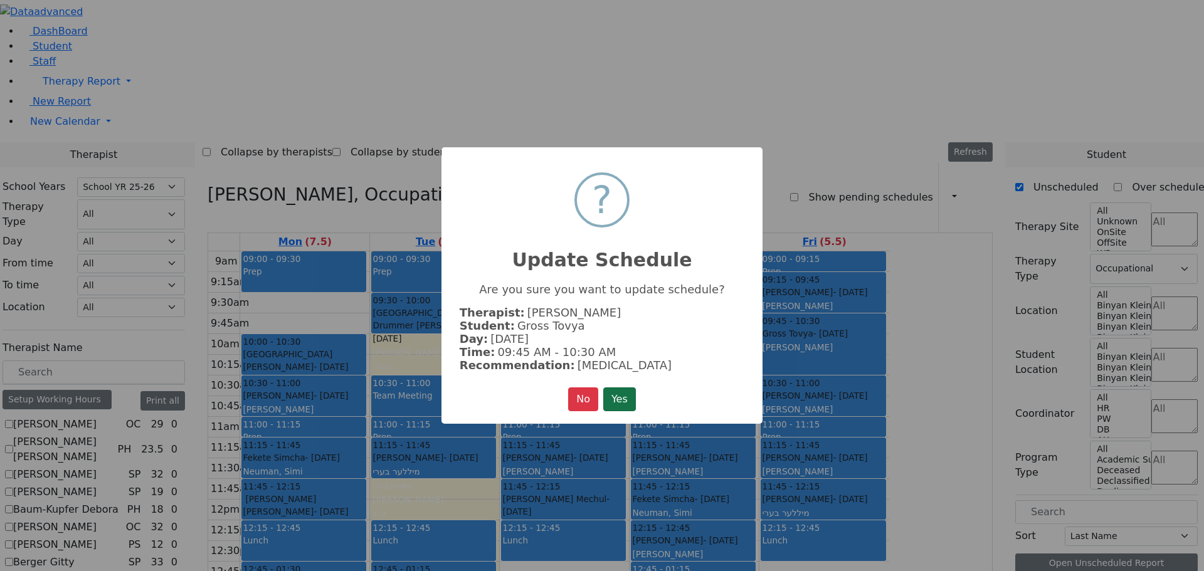
click at [617, 392] on button "Yes" at bounding box center [619, 400] width 33 height 24
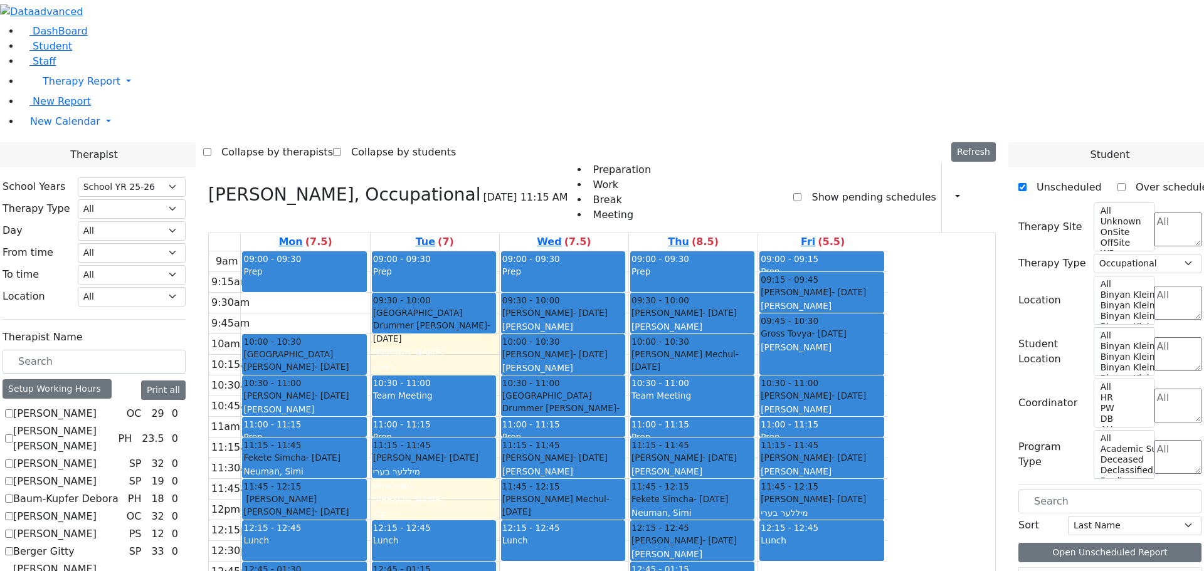
click at [336, 184] on h3 "Kenig Shira, Occupational" at bounding box center [344, 194] width 272 height 21
click at [208, 184] on icon at bounding box center [208, 194] width 0 height 21
select select
checkbox input "false"
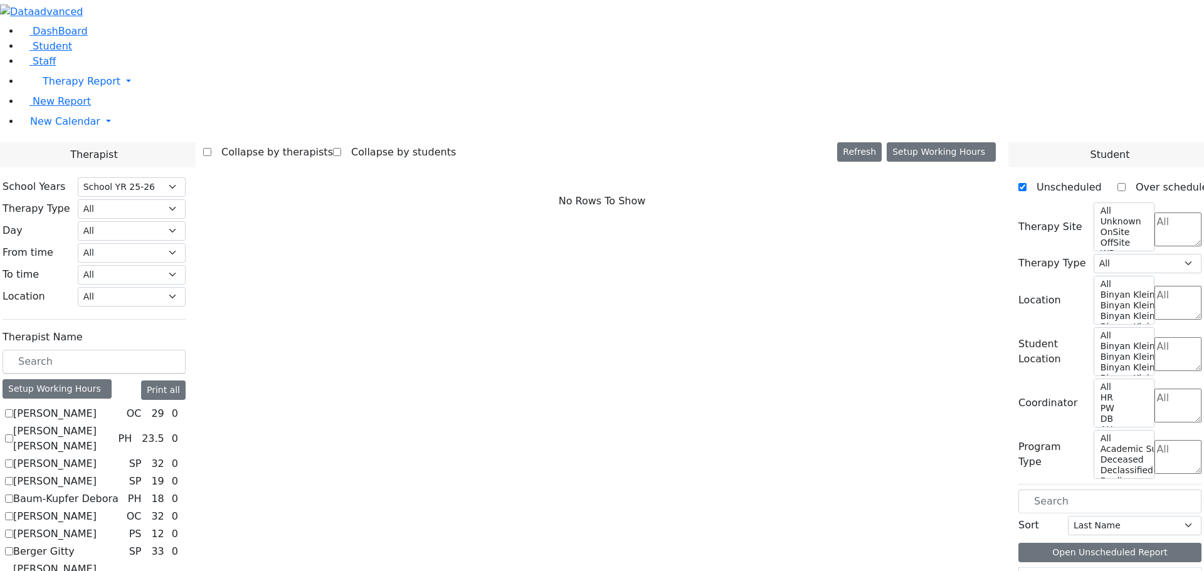
scroll to position [502, 0]
checkbox input "true"
select select "1"
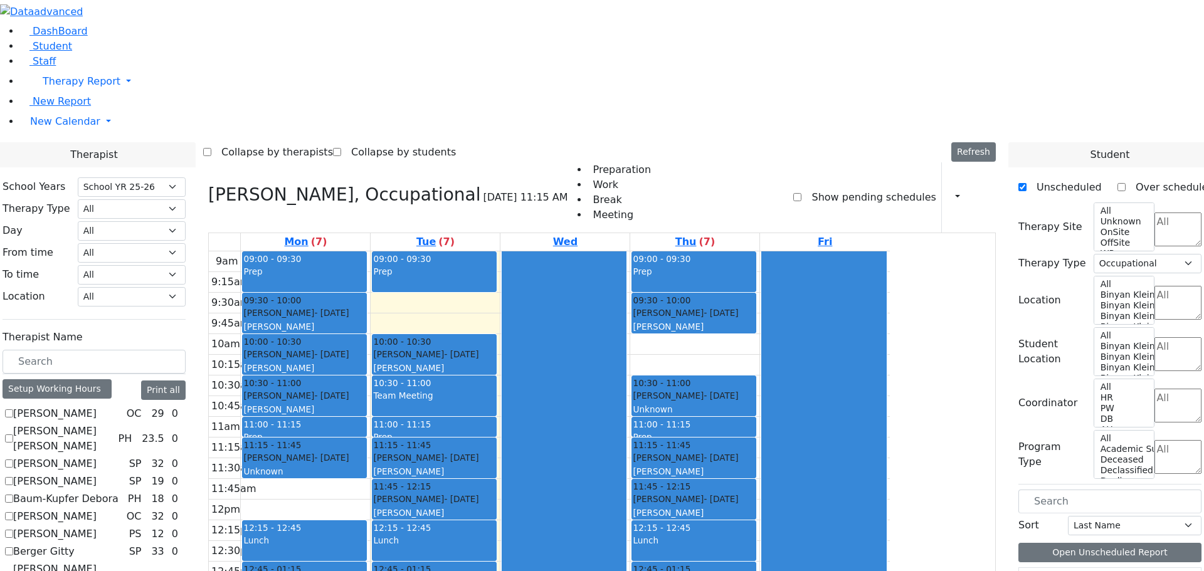
drag, startPoint x: 410, startPoint y: 324, endPoint x: 426, endPoint y: 450, distance: 127.8
click at [370, 452] on div "09:00 - 09:30 Prep 09:30 - 10:00 Meisels Chaya - 12/30/2016 Kaganoff, Sara 10:0…" at bounding box center [305, 500] width 129 height 497
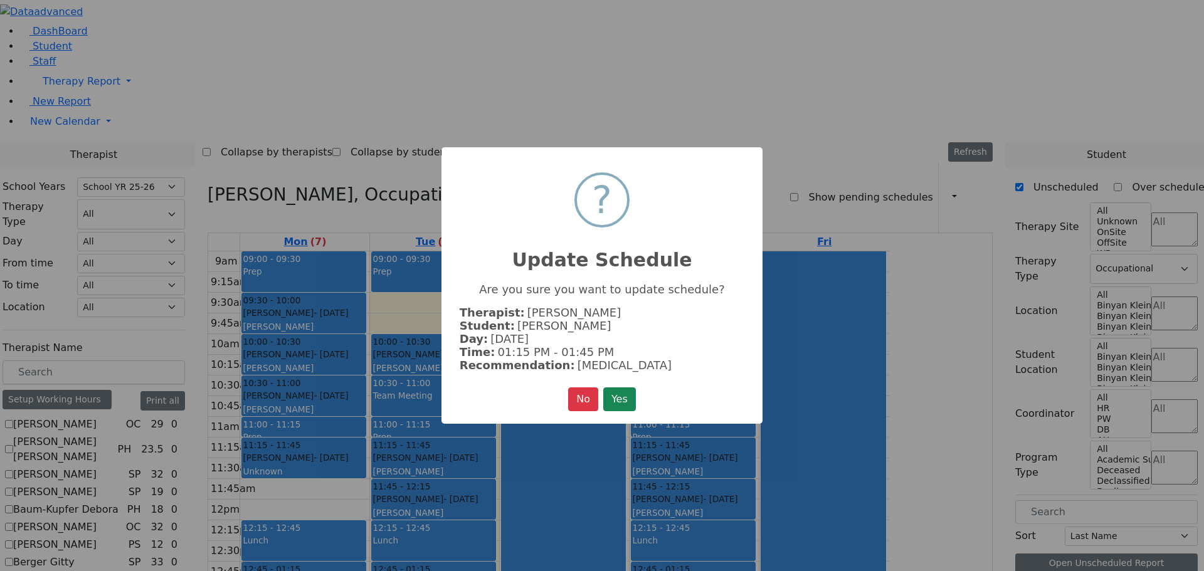
click at [620, 389] on button "Yes" at bounding box center [619, 400] width 33 height 24
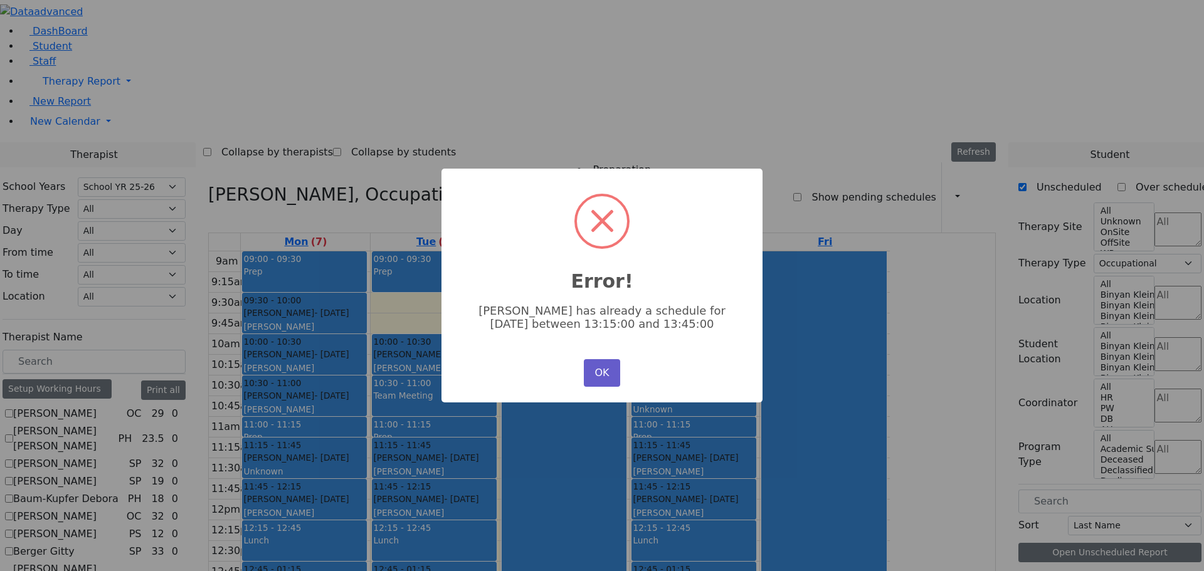
click at [598, 369] on button "OK" at bounding box center [602, 373] width 36 height 28
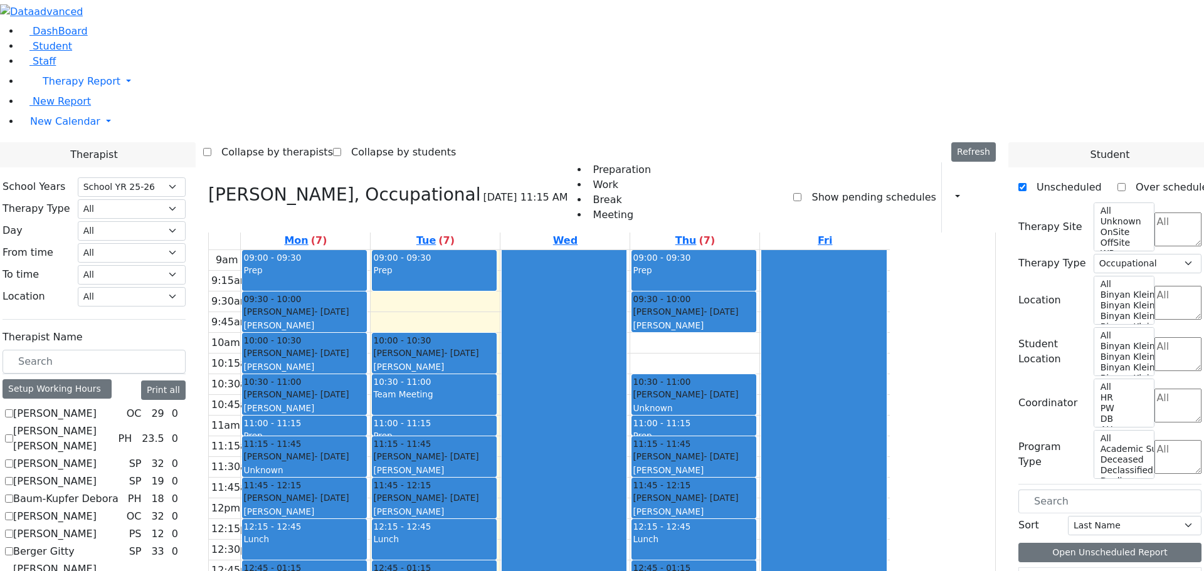
scroll to position [0, 0]
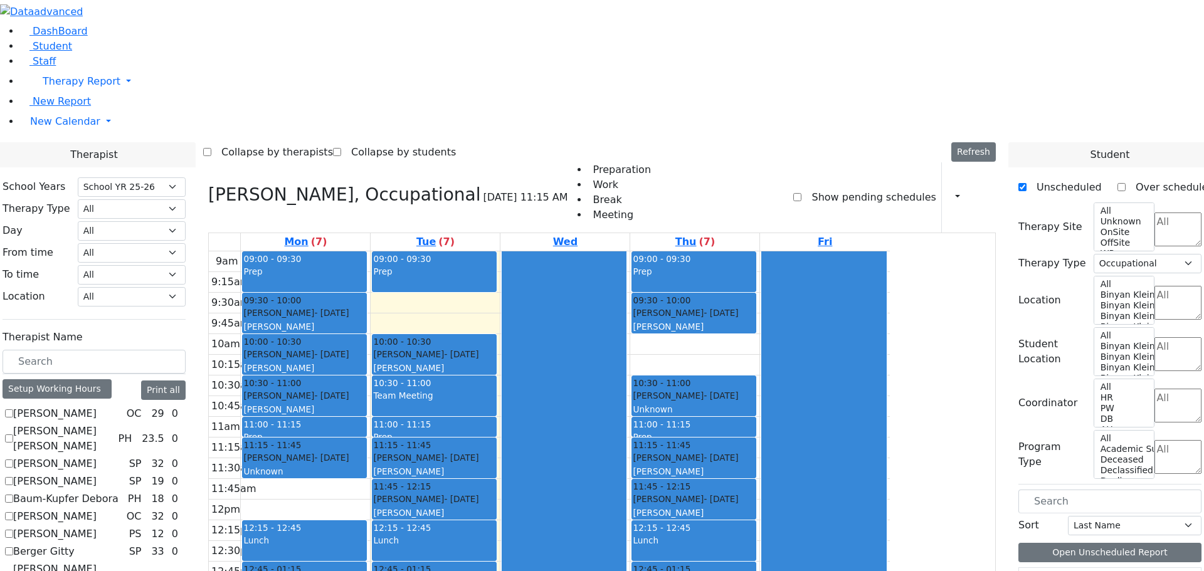
drag, startPoint x: 399, startPoint y: 314, endPoint x: 415, endPoint y: 514, distance: 200.8
click at [370, 523] on div "09:00 - 09:30 Prep 09:30 - 10:00 Meisels Chaya - 12/30/2016 Kaganoff, Sara 10:0…" at bounding box center [305, 500] width 129 height 497
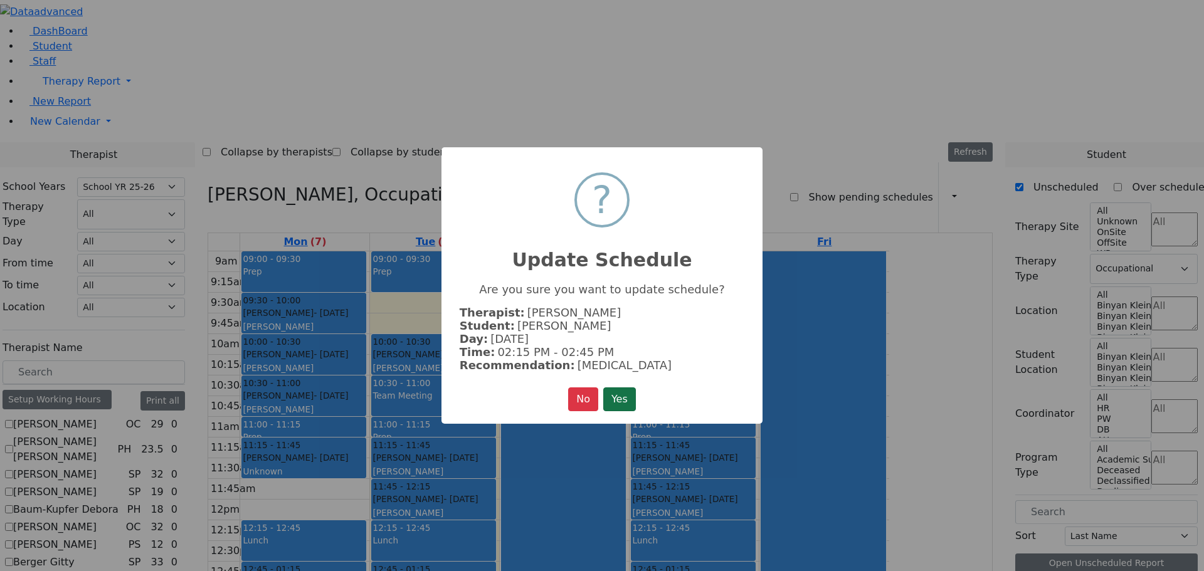
click at [625, 395] on button "Yes" at bounding box center [619, 400] width 33 height 24
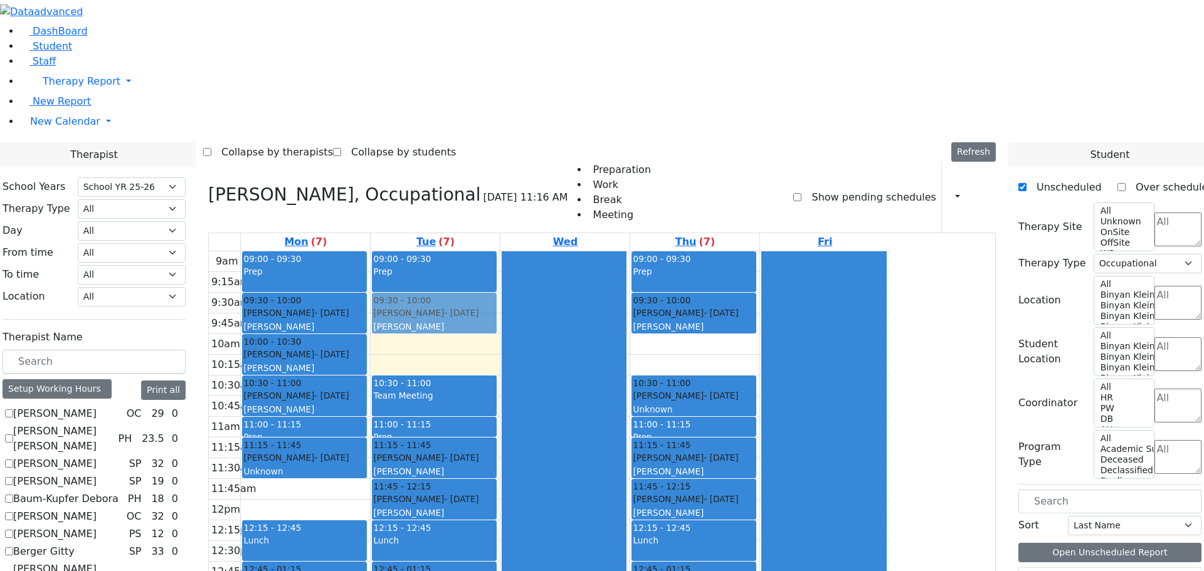
drag, startPoint x: 550, startPoint y: 173, endPoint x: 551, endPoint y: 156, distance: 17.6
click at [500, 252] on div "09:00 - 09:30 Prep 10:00 - 10:30 Weinberg Refoel - 03/25/2014 Gross, Atara 10:3…" at bounding box center [435, 500] width 129 height 497
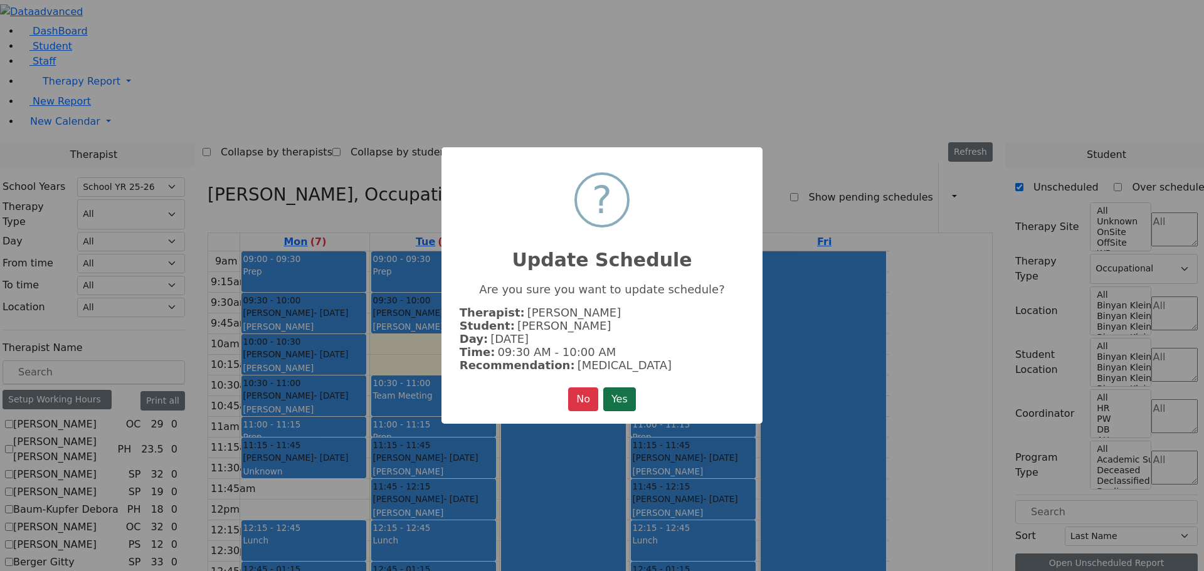
click at [624, 389] on button "Yes" at bounding box center [619, 400] width 33 height 24
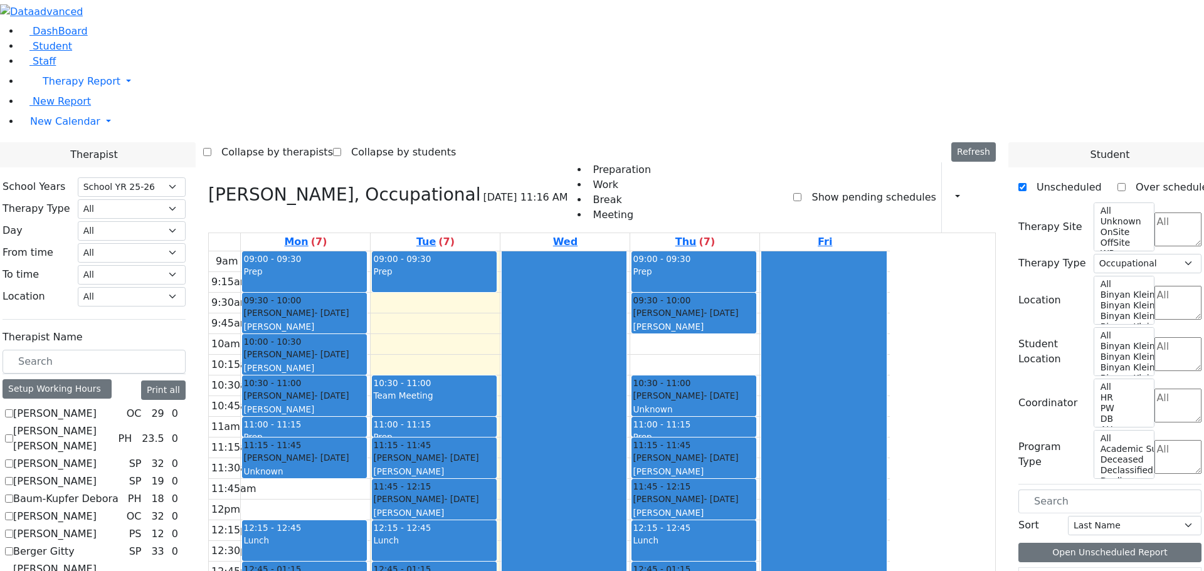
drag, startPoint x: 553, startPoint y: 125, endPoint x: 550, endPoint y: 473, distance: 348.2
click at [500, 478] on div "09:00 - 09:30 Prep 09:30 - 10:00 Weinberg Refoel - 03/25/2014 Gross, Atara 10:3…" at bounding box center [435, 500] width 129 height 497
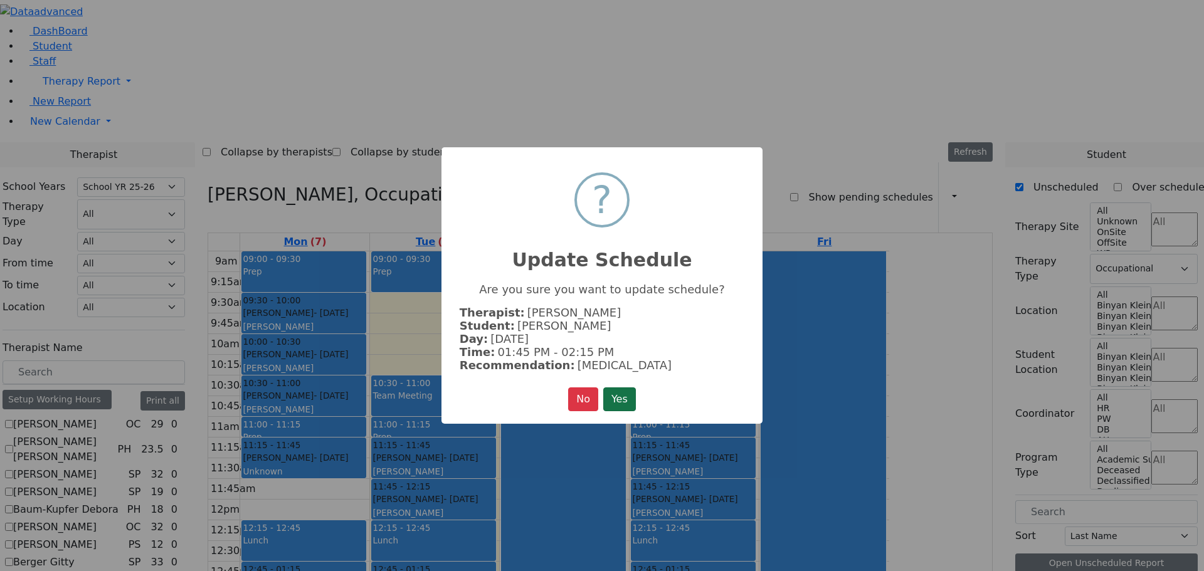
click at [606, 396] on button "Yes" at bounding box center [619, 400] width 33 height 24
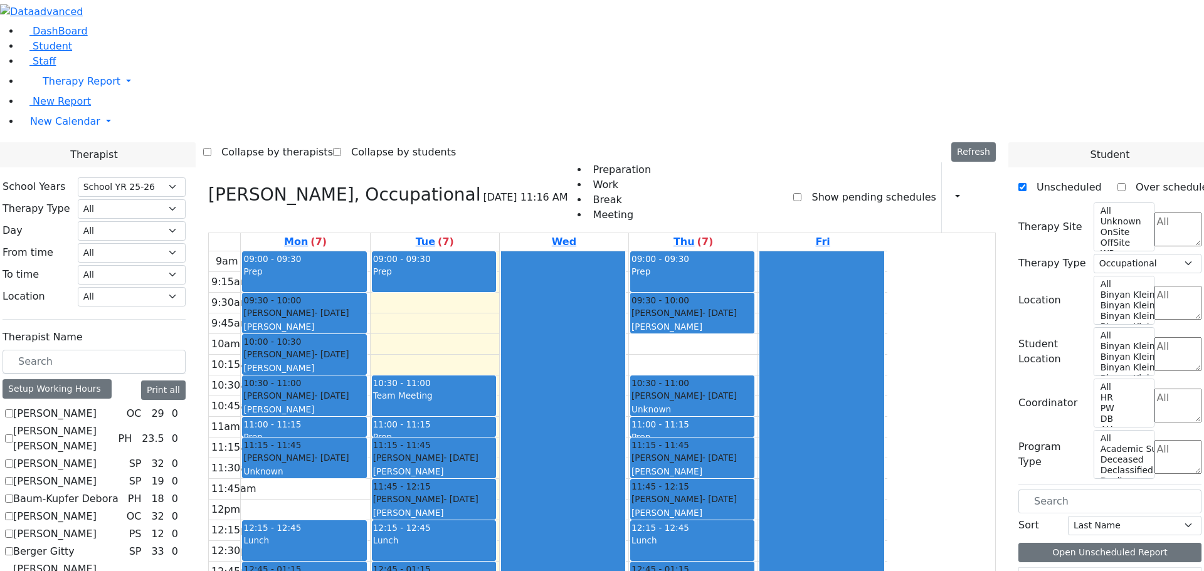
click at [208, 184] on icon at bounding box center [208, 194] width 0 height 21
select select
checkbox input "false"
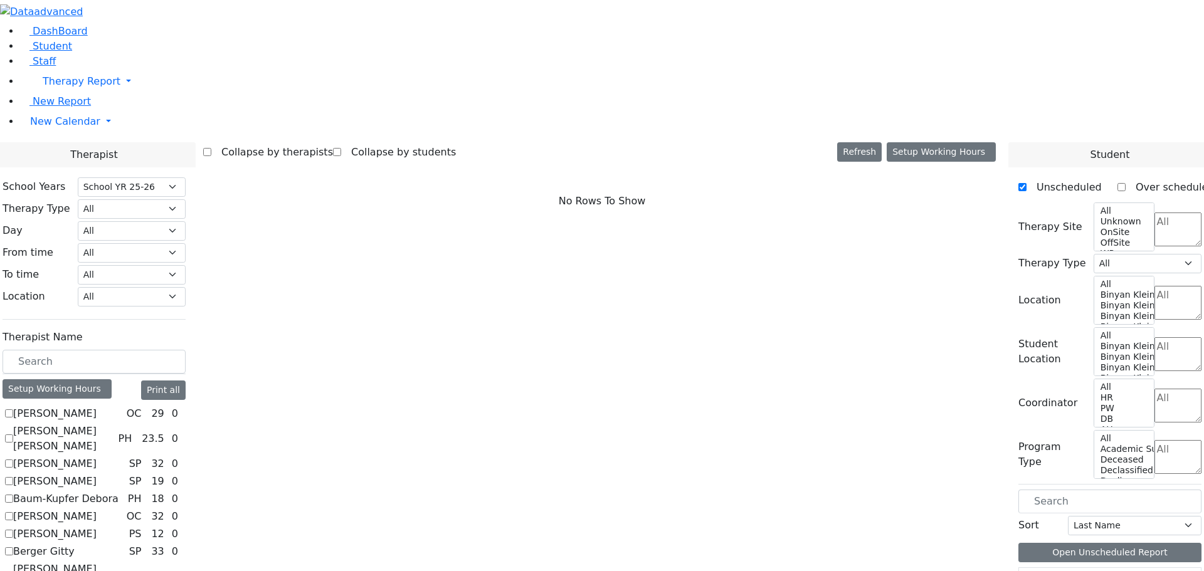
scroll to position [753, 0]
checkbox input "true"
select select "2"
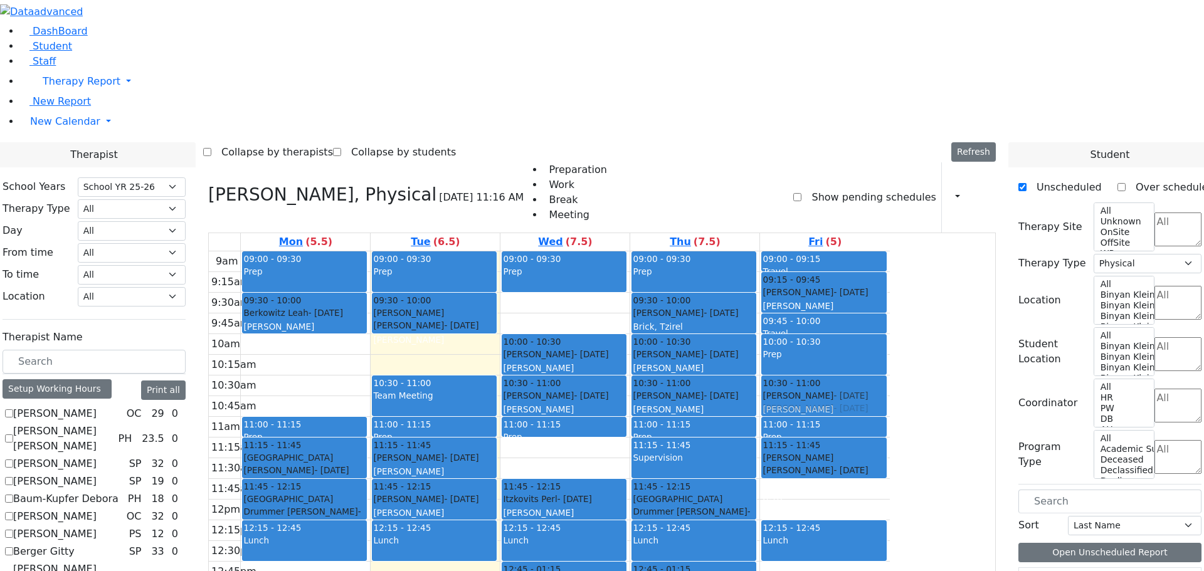
drag, startPoint x: 960, startPoint y: 331, endPoint x: 968, endPoint y: 228, distance: 102.6
click at [890, 252] on div "09:00 - 09:15 Travel 09:15 - 09:45 Moskowitz Mayer - 04/10/2011 Amy Reese 09:45…" at bounding box center [825, 500] width 130 height 497
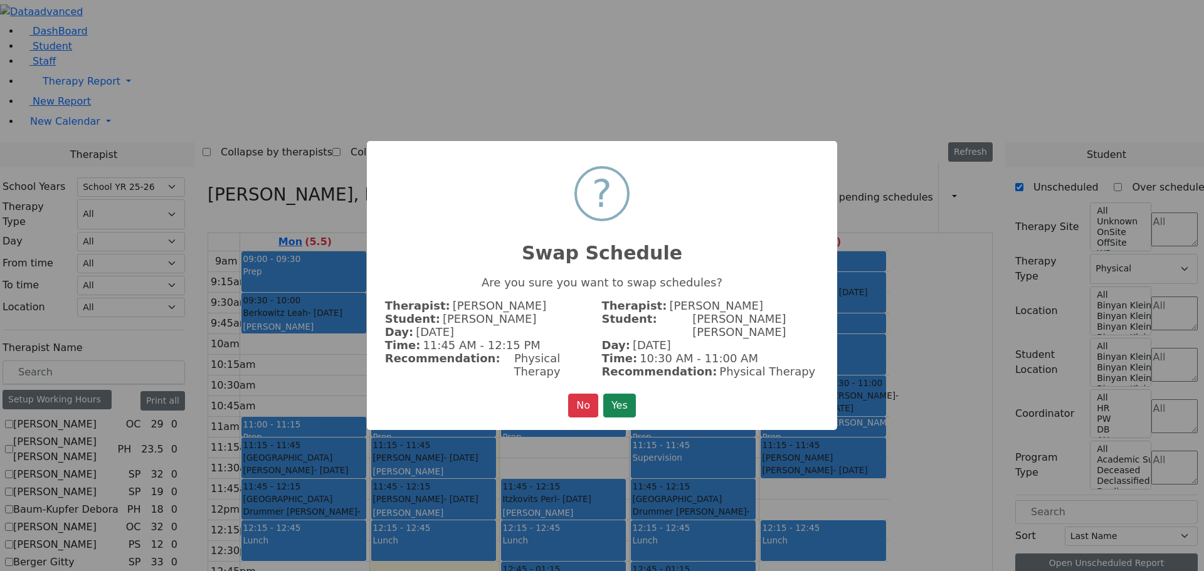
click at [624, 394] on button "Yes" at bounding box center [619, 406] width 33 height 24
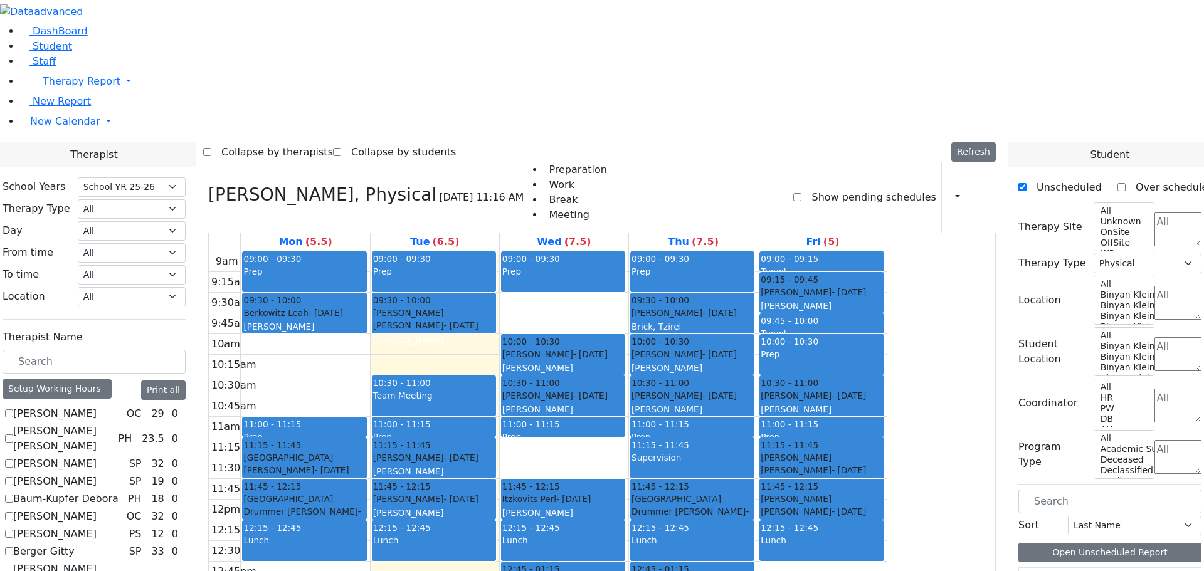
click at [208, 184] on icon at bounding box center [208, 194] width 0 height 21
select select
checkbox input "false"
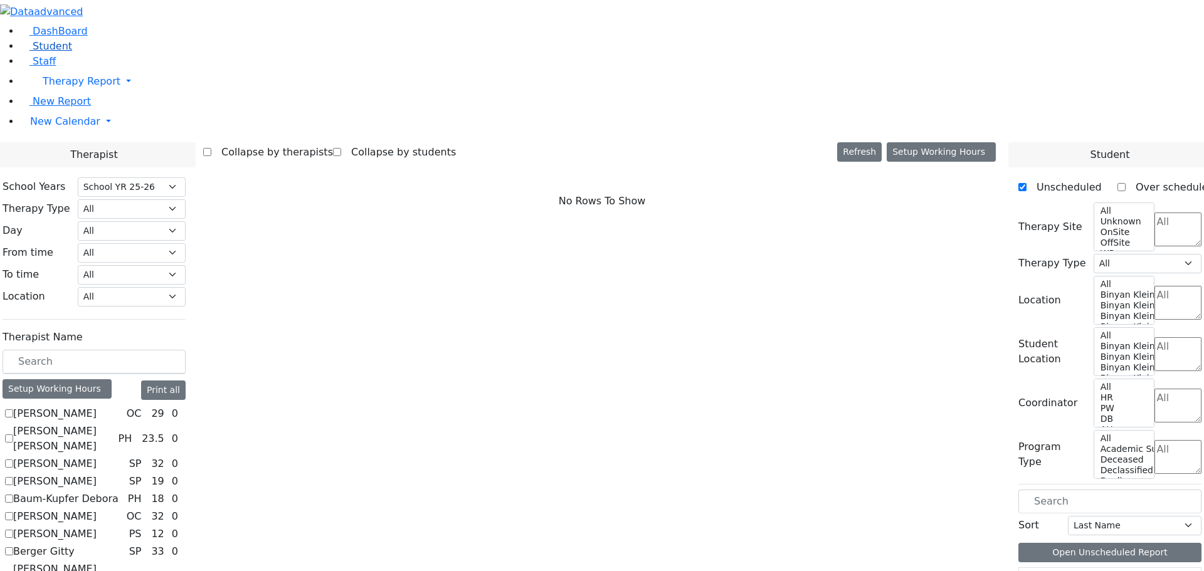
click at [58, 52] on span "Student" at bounding box center [53, 46] width 40 height 12
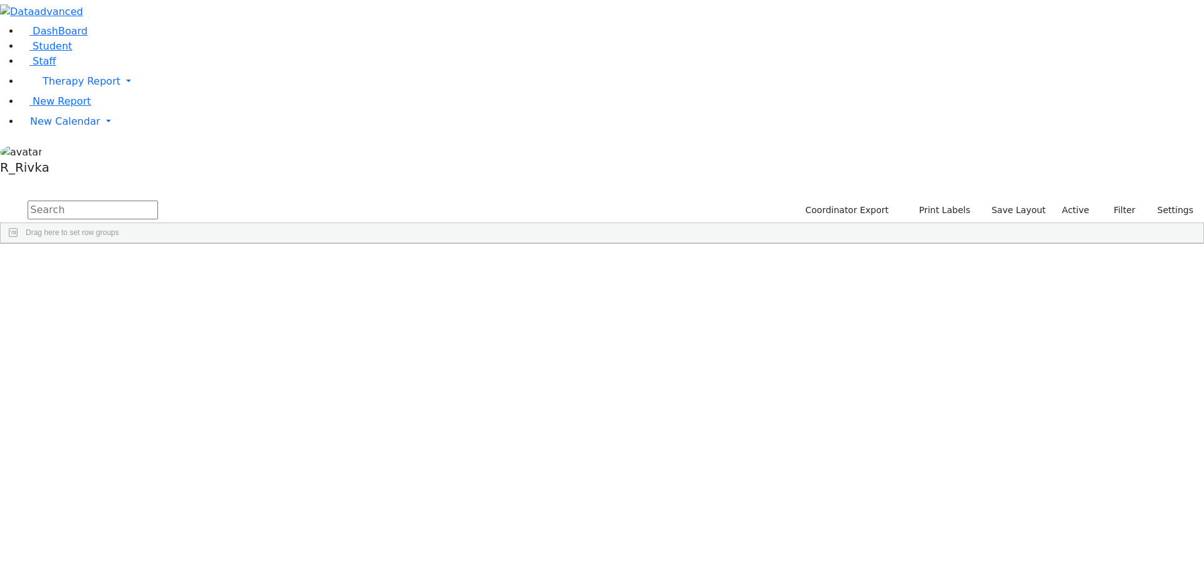
click at [158, 201] on input "text" at bounding box center [93, 210] width 130 height 19
type input "ref e"
click at [160, 282] on div "Ekstein" at bounding box center [120, 291] width 79 height 18
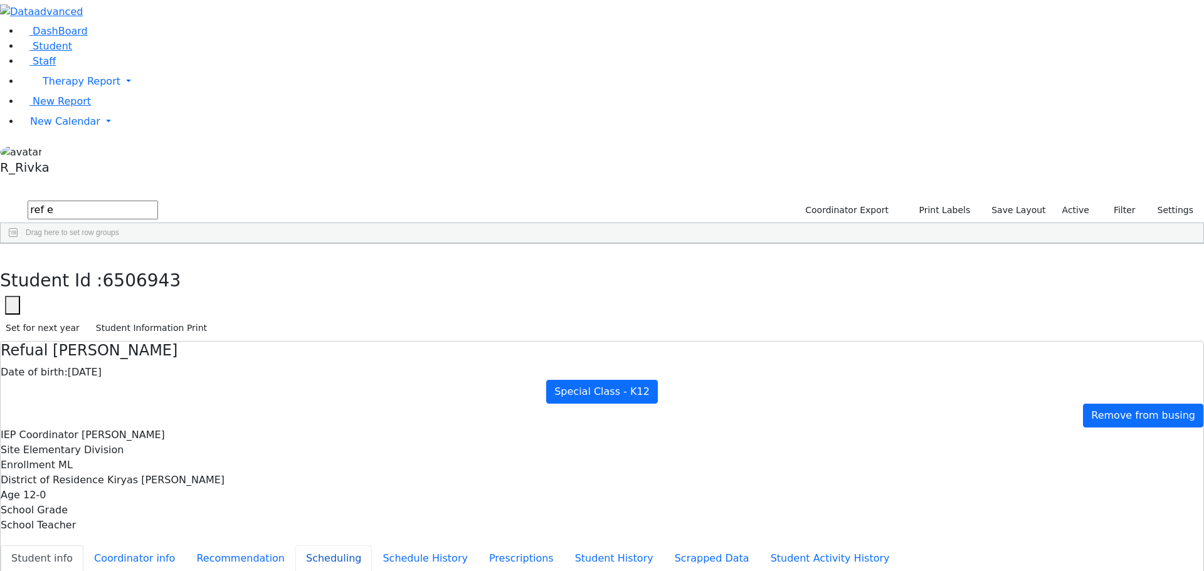
click at [295, 546] on button "Scheduling" at bounding box center [333, 559] width 77 height 26
drag, startPoint x: 238, startPoint y: 13, endPoint x: 215, endPoint y: 66, distance: 58.4
click at [18, 244] on button "button" at bounding box center [9, 257] width 18 height 26
click at [43, 87] on span "New Calendar" at bounding box center [82, 81] width 78 height 12
click at [66, 154] on link "Calendar" at bounding box center [49, 146] width 45 height 15
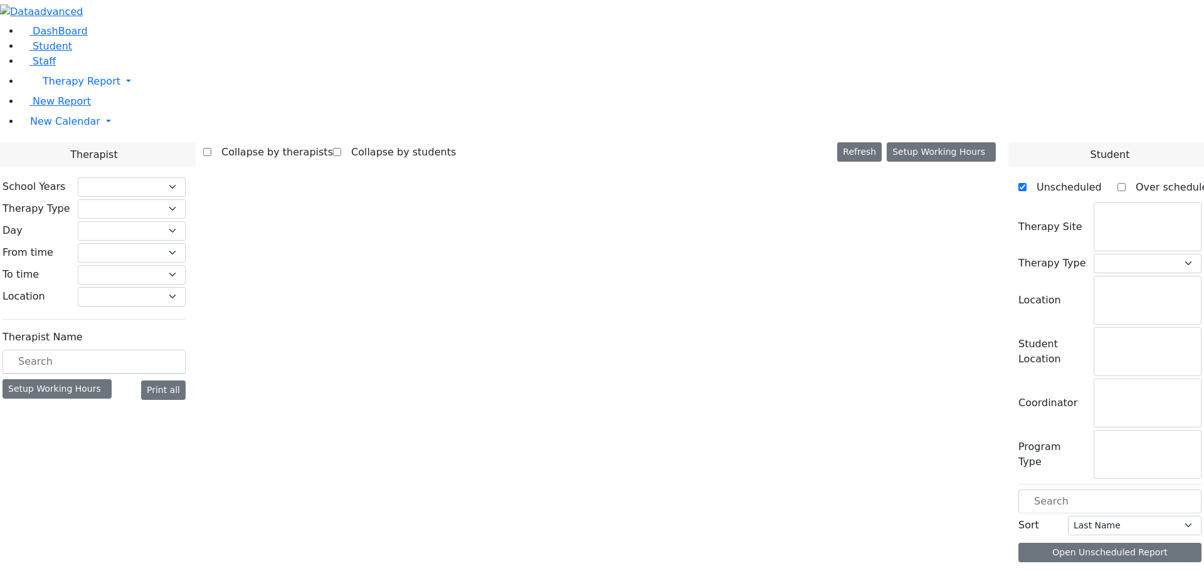
select select "212"
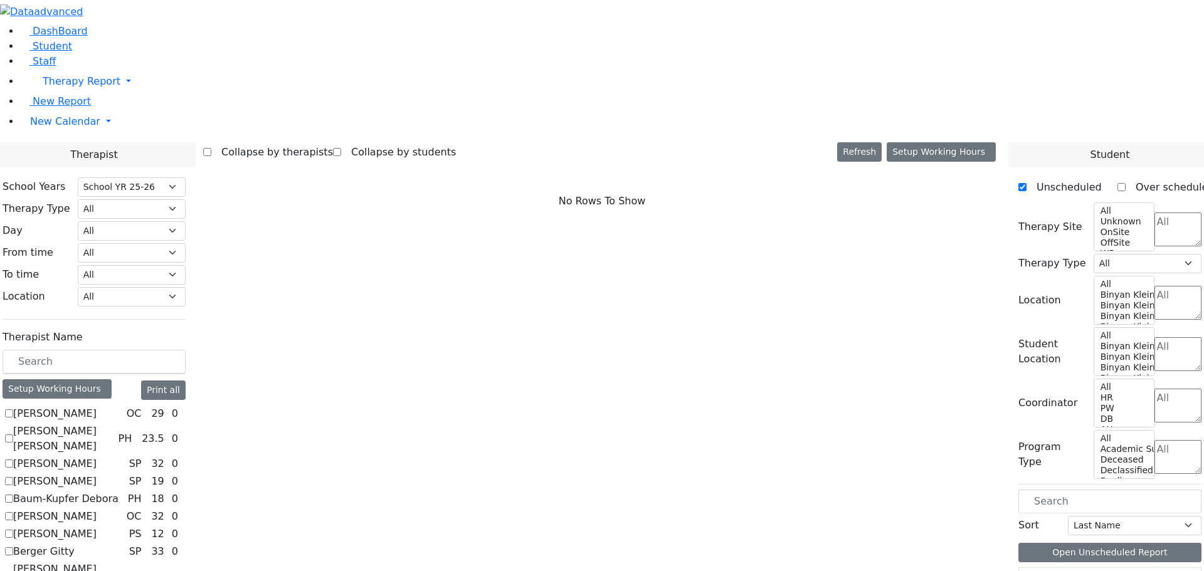
scroll to position [125, 0]
checkbox input "true"
select select "2"
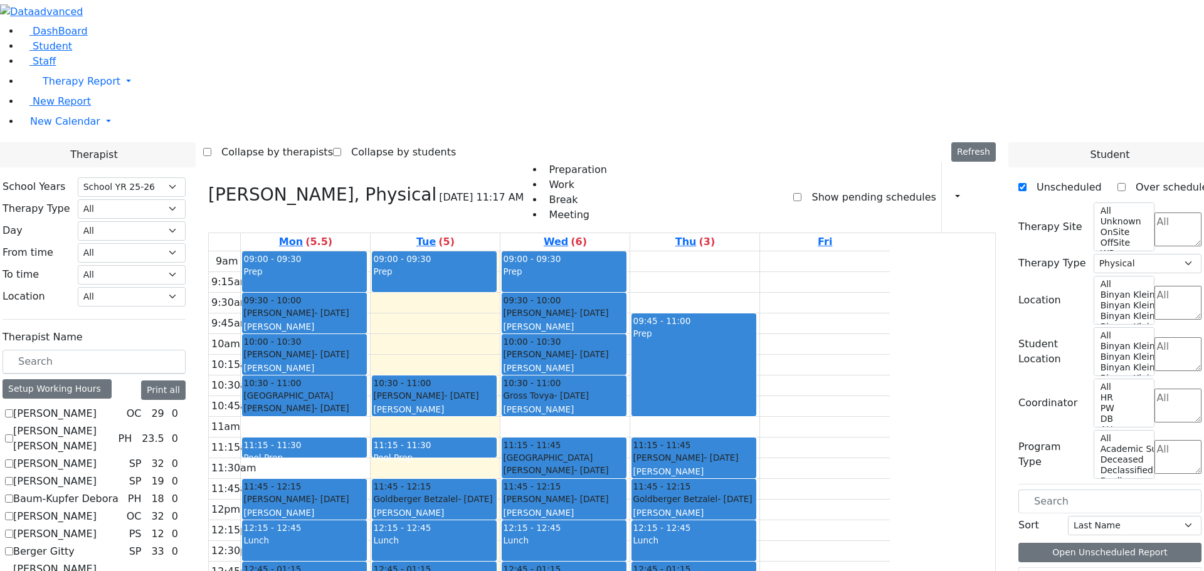
scroll to position [314, 0]
checkbox input "true"
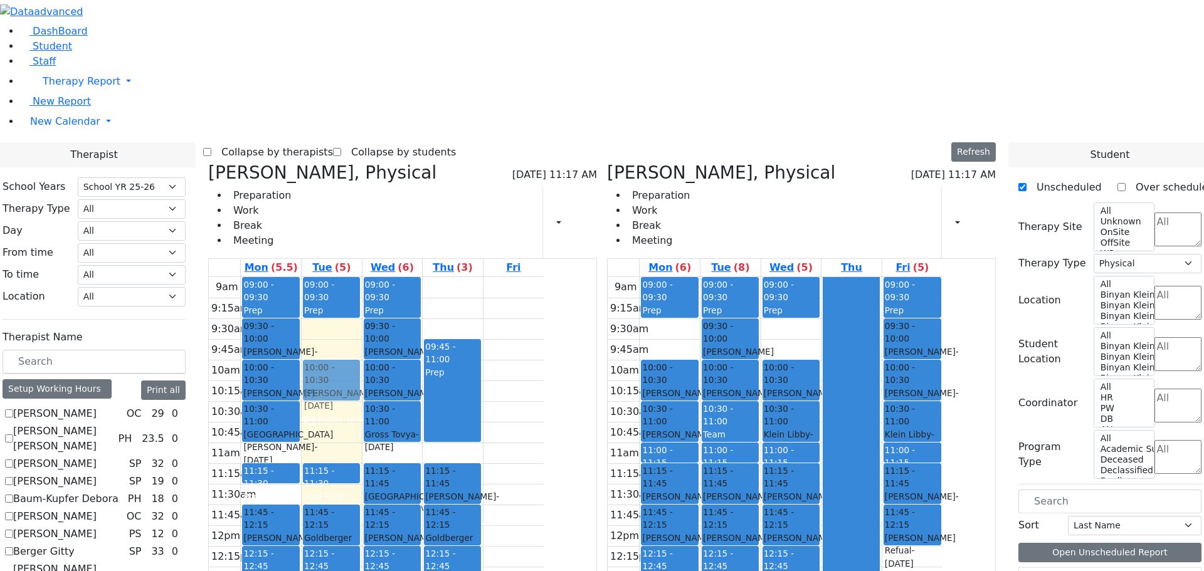
drag, startPoint x: 447, startPoint y: 241, endPoint x: 454, endPoint y: 210, distance: 32.1
click at [362, 277] on div "09:00 - 09:30 Prep 10:30 - 11:00 Lorincz Shimon - 04/30/2019 Kramer Bluma 11:15…" at bounding box center [332, 525] width 60 height 497
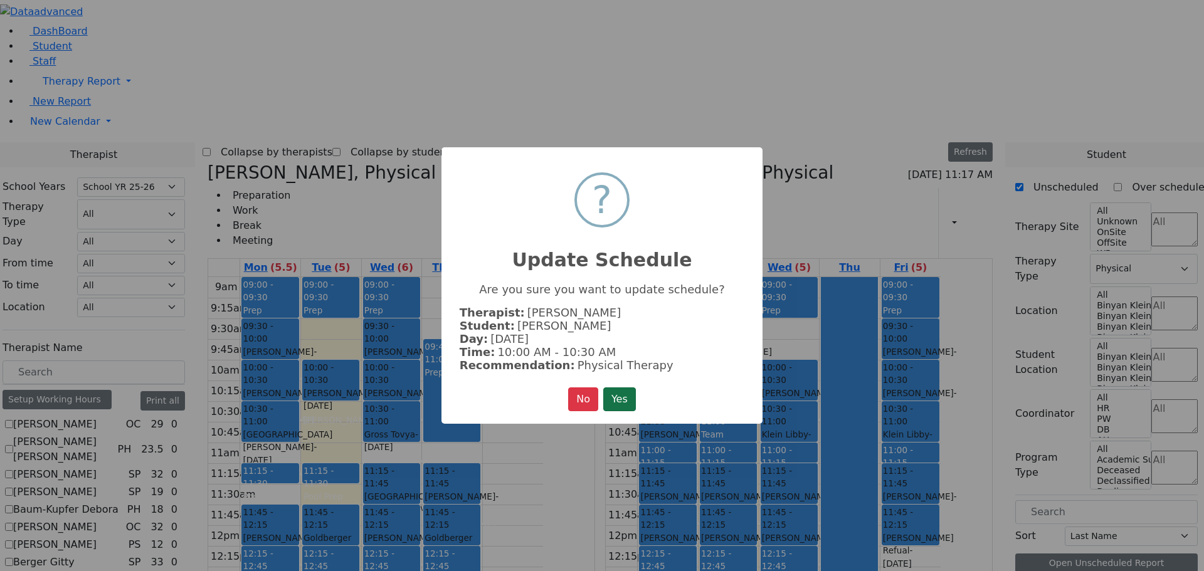
click at [617, 394] on button "Yes" at bounding box center [619, 400] width 33 height 24
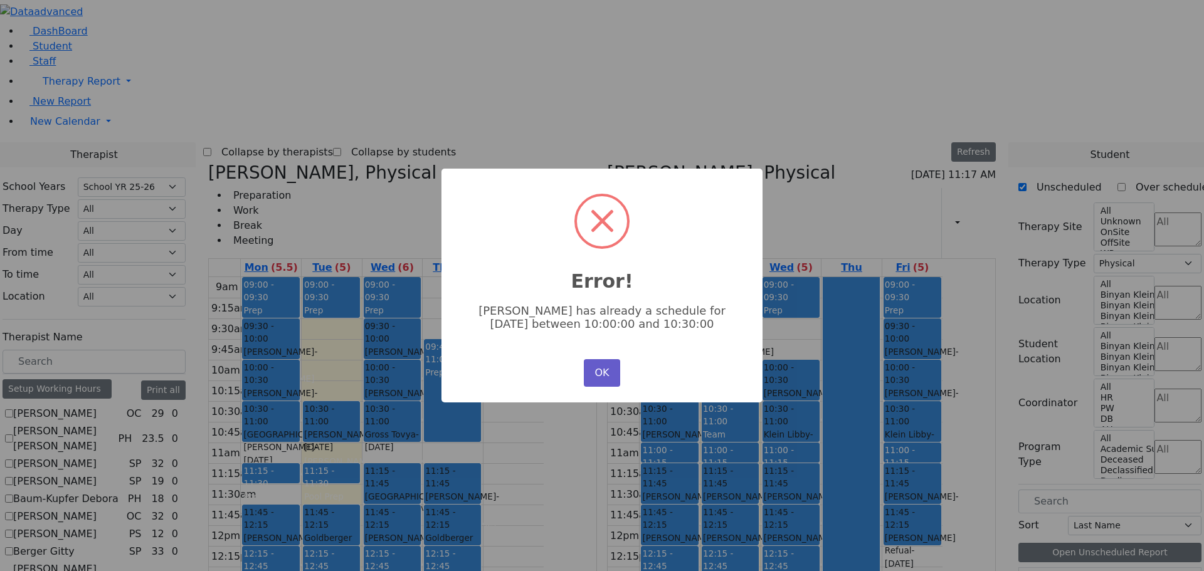
click at [597, 376] on button "OK" at bounding box center [602, 373] width 36 height 28
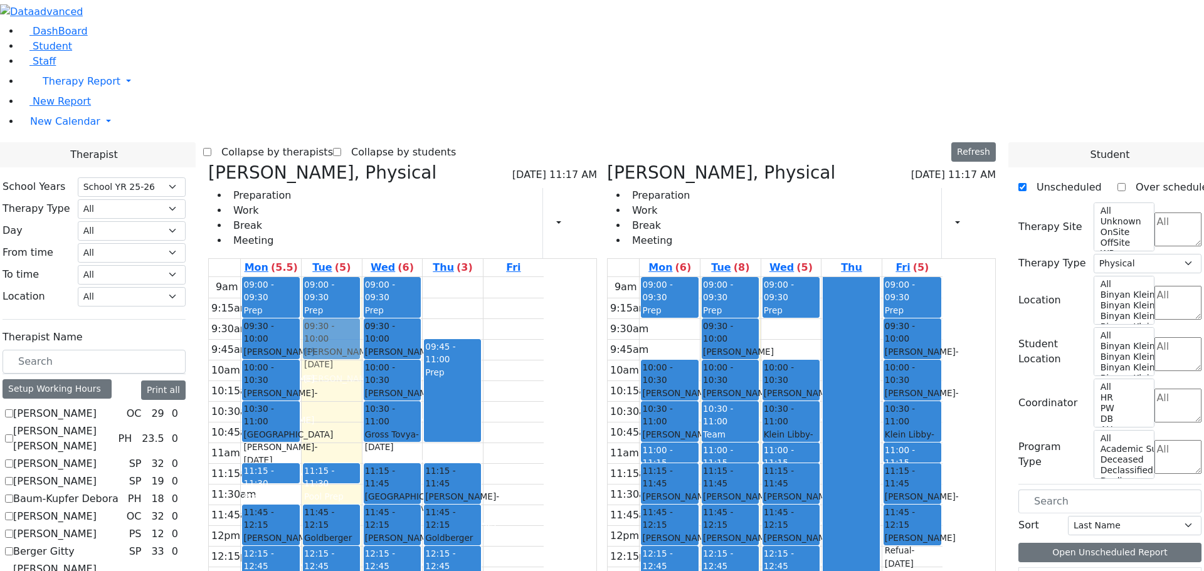
drag, startPoint x: 445, startPoint y: 232, endPoint x: 445, endPoint y: 164, distance: 68.4
click at [362, 277] on div "09:00 - 09:30 Prep 10:30 - 11:00 Lorincz Shimon - 04/30/2019 Kramer Bluma 11:15…" at bounding box center [332, 525] width 60 height 497
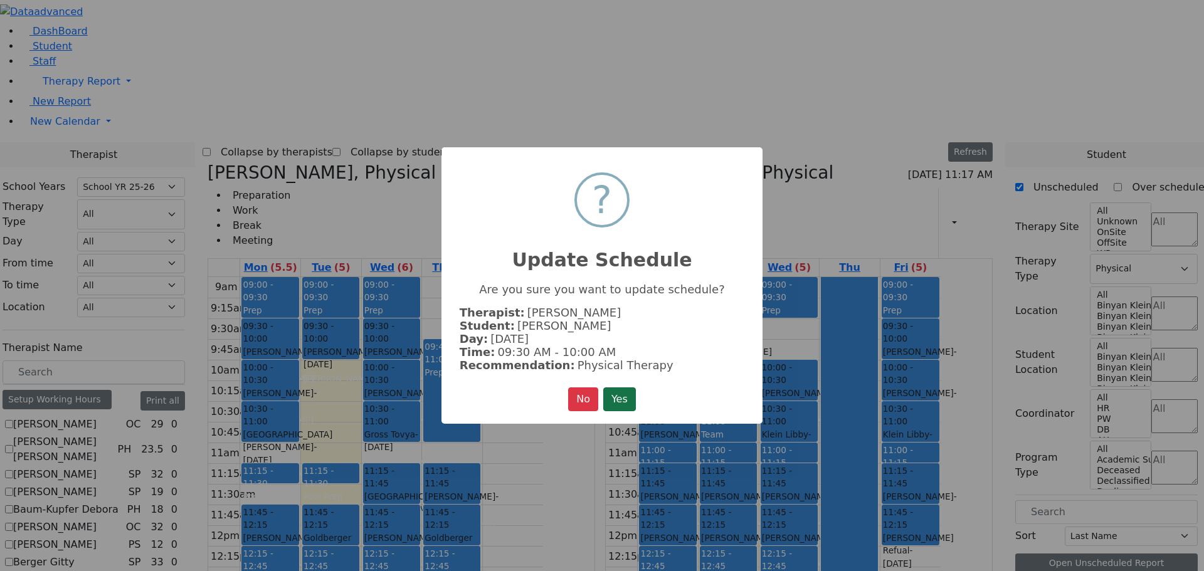
click at [624, 391] on button "Yes" at bounding box center [619, 400] width 33 height 24
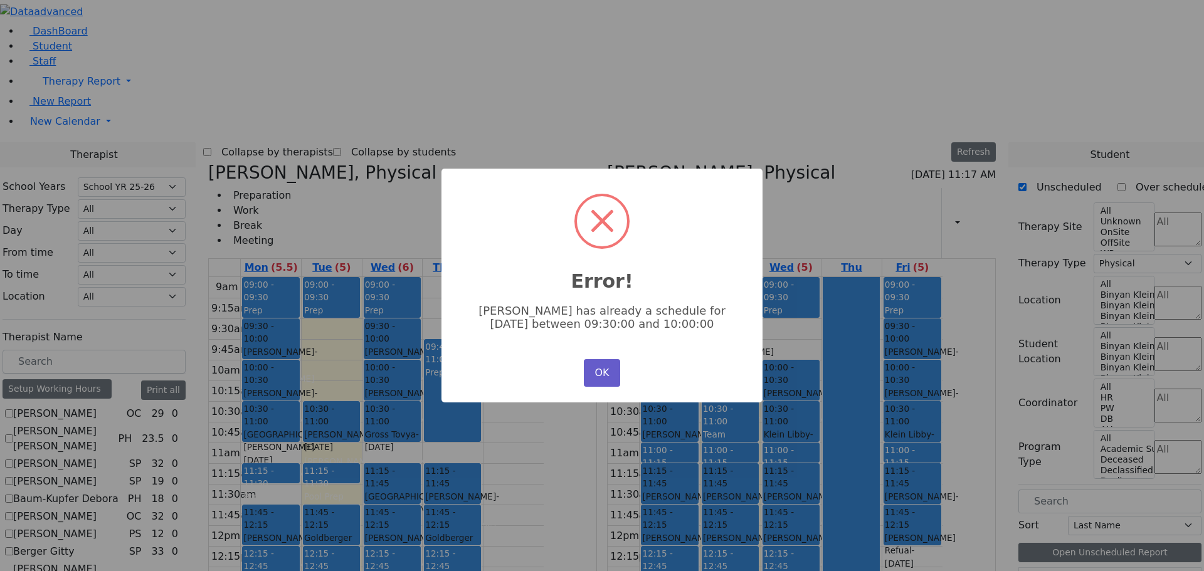
click at [606, 373] on button "OK" at bounding box center [602, 373] width 36 height 28
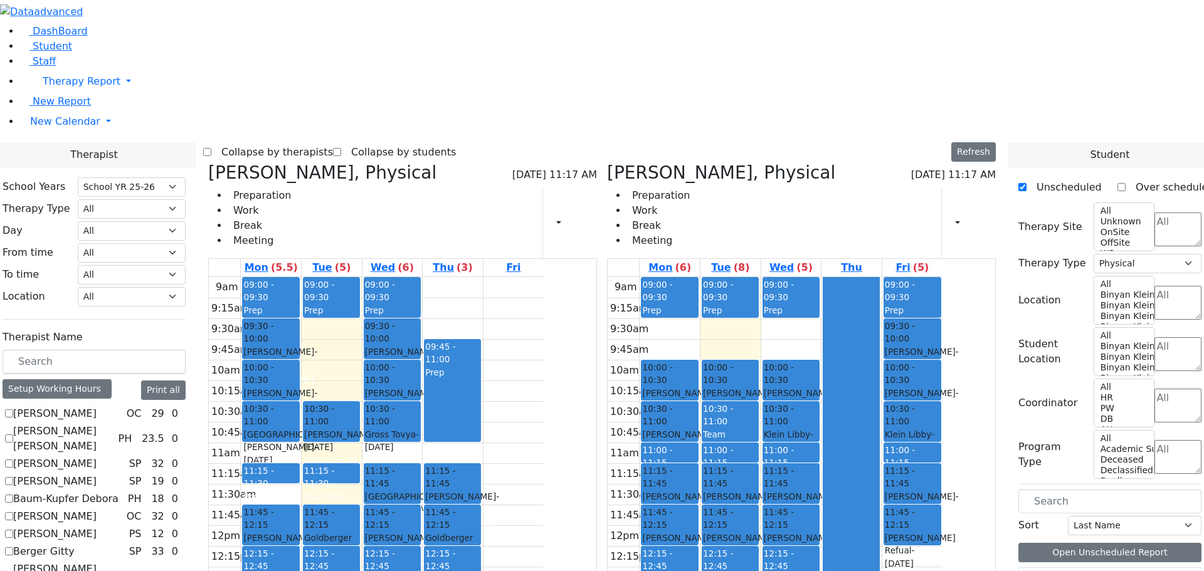
drag, startPoint x: 800, startPoint y: 144, endPoint x: 373, endPoint y: 444, distance: 521.8
click at [373, 455] on div "Citer Yacov, Physical 08/26/2025 11:17 AM Preparation Work Break Meeting Print …" at bounding box center [602, 468] width 798 height 613
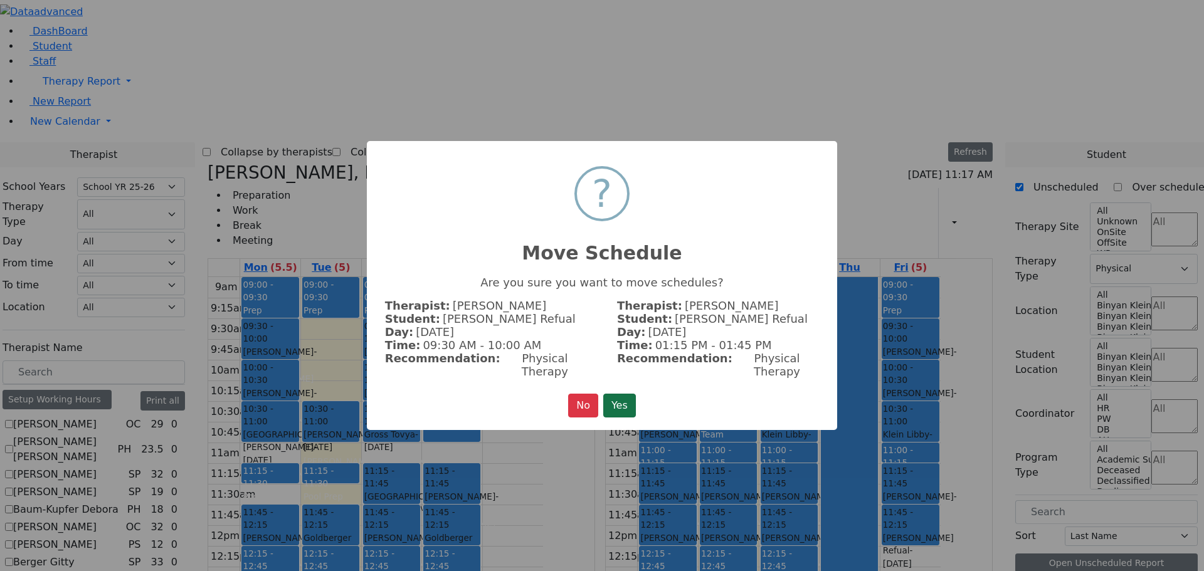
click at [611, 395] on button "Yes" at bounding box center [619, 406] width 33 height 24
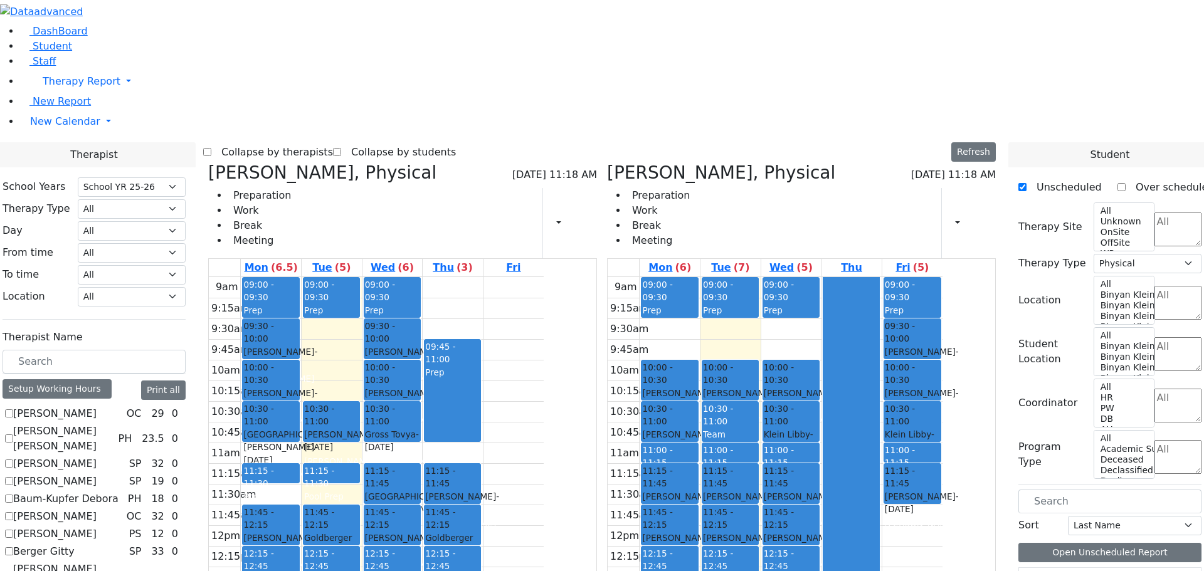
drag, startPoint x: 977, startPoint y: 335, endPoint x: 589, endPoint y: 453, distance: 405.8
click at [589, 453] on div "Citer Yacov, Physical 08/26/2025 11:18 AM Preparation Work Break Meeting Print …" at bounding box center [602, 468] width 798 height 613
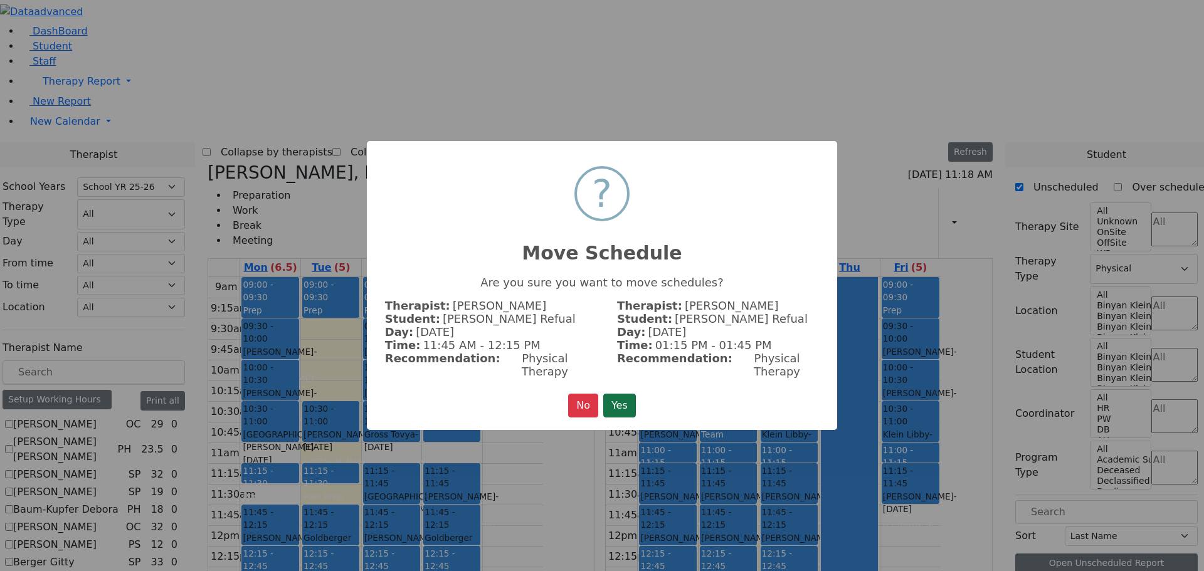
click at [630, 394] on button "Yes" at bounding box center [619, 406] width 33 height 24
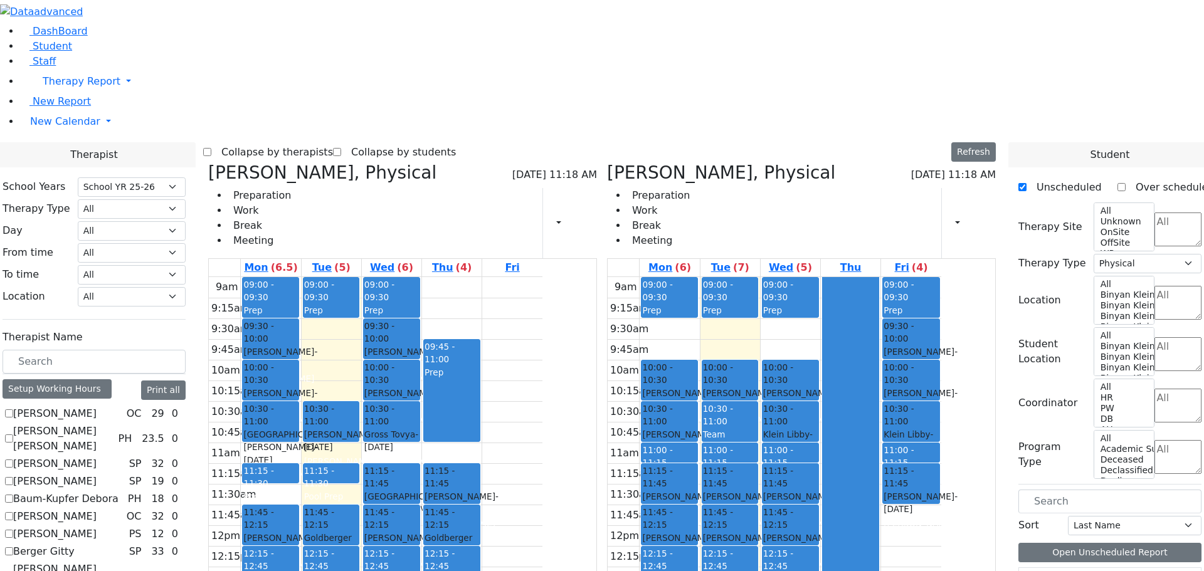
click at [688, 162] on h3 "Herskovich Leora, Physical" at bounding box center [721, 172] width 228 height 21
click at [208, 162] on icon at bounding box center [208, 172] width 0 height 21
checkbox input "false"
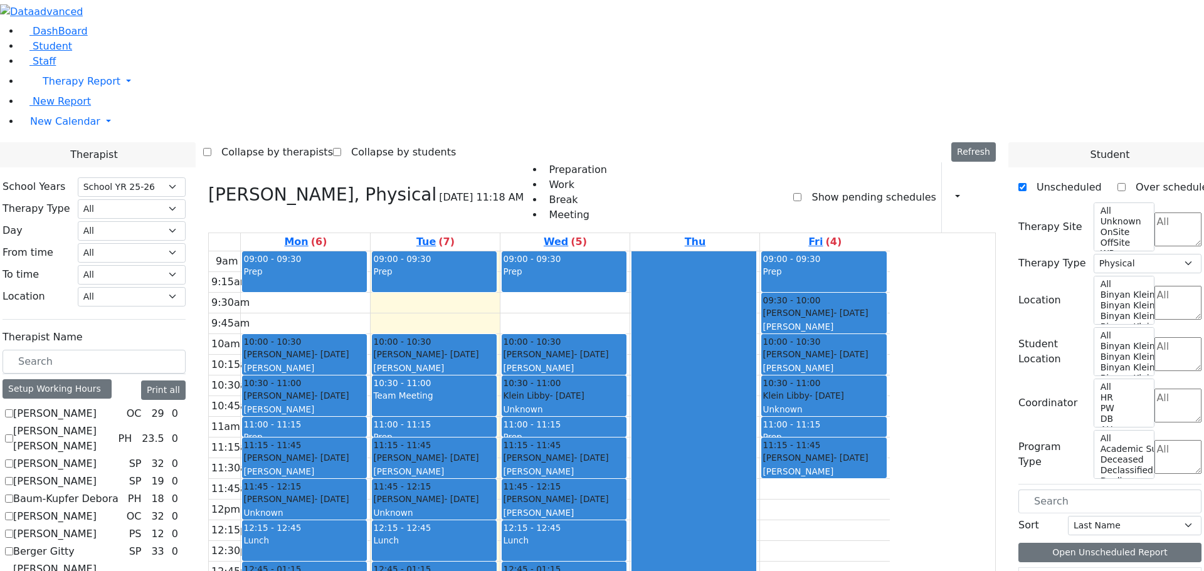
click at [208, 184] on icon at bounding box center [208, 194] width 0 height 21
select select
checkbox input "false"
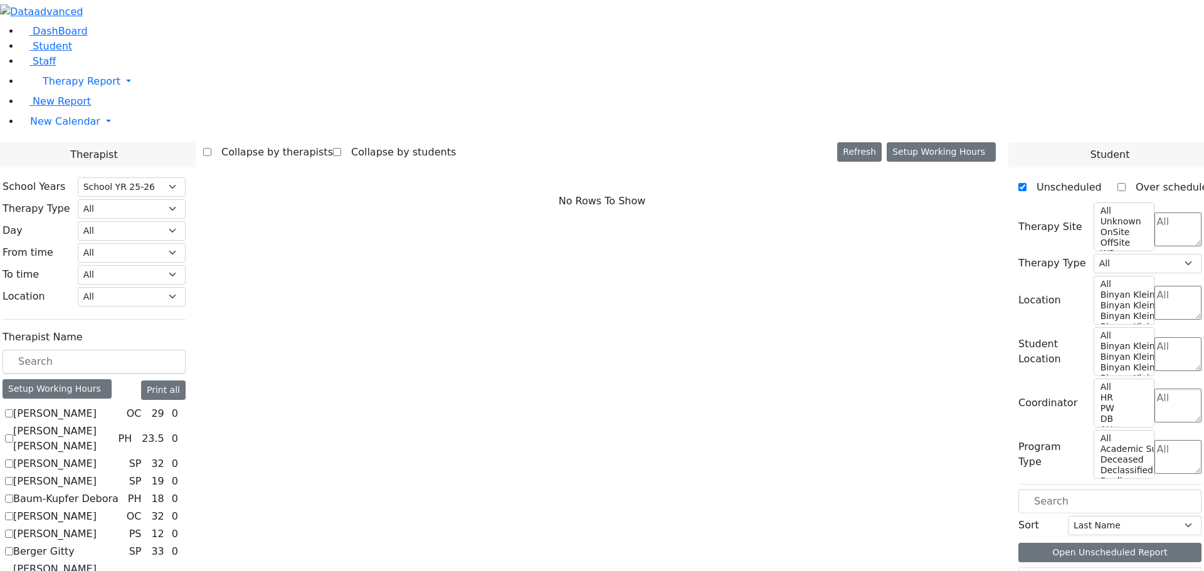
scroll to position [0, 0]
click at [65, 87] on span "Therapy Report" at bounding box center [82, 81] width 78 height 12
click at [66, 144] on span "Report" at bounding box center [56, 138] width 33 height 12
click at [68, 87] on span "Therapy Report" at bounding box center [82, 81] width 78 height 12
click at [37, 107] on span "New Report" at bounding box center [62, 101] width 58 height 12
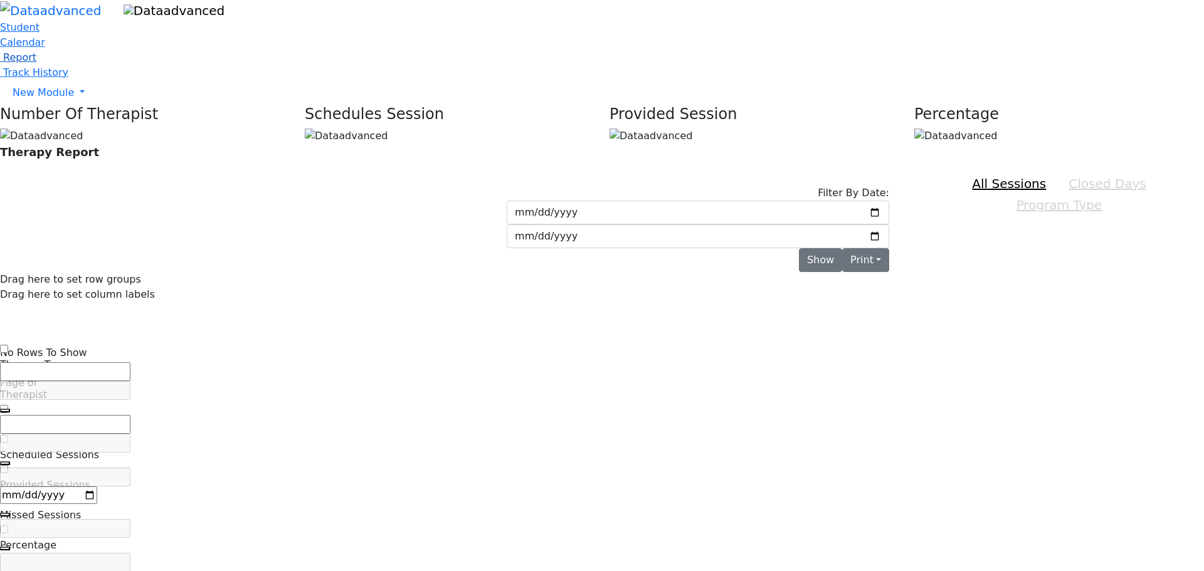
click at [36, 63] on span "Report" at bounding box center [19, 57] width 33 height 12
click at [45, 48] on span "Calendar" at bounding box center [22, 42] width 45 height 12
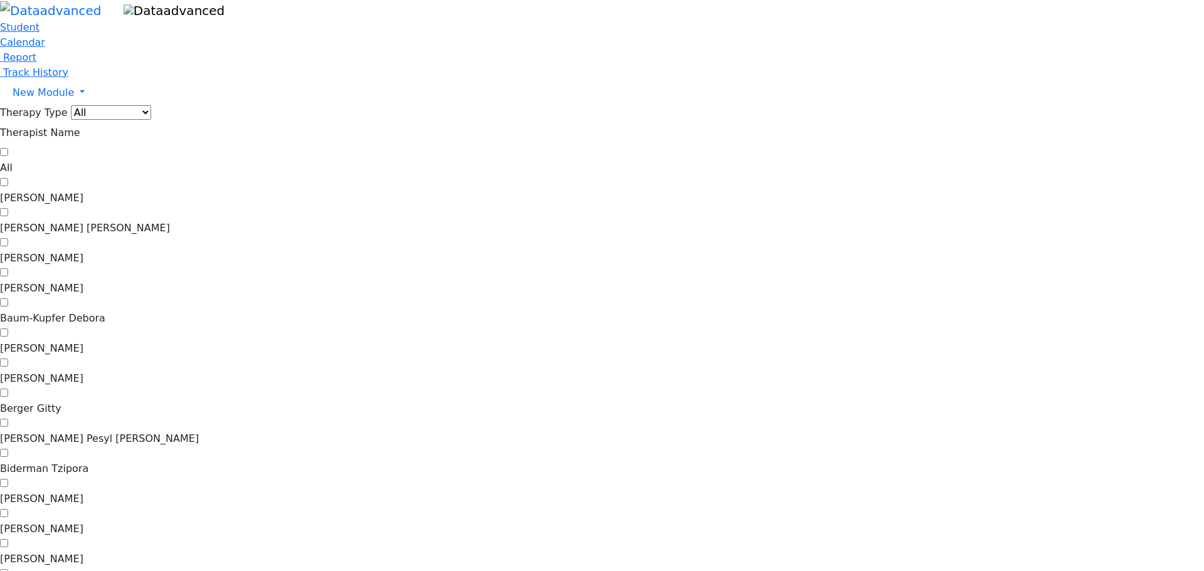
scroll to position [376, 0]
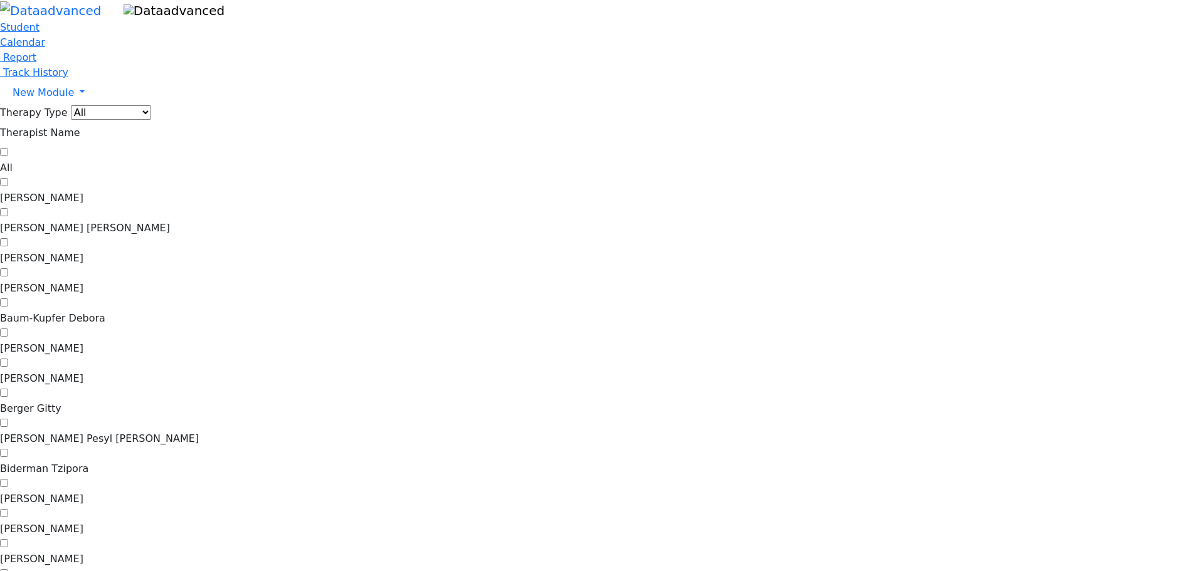
checkbox input "false"
click at [36, 63] on span "Report" at bounding box center [19, 57] width 33 height 12
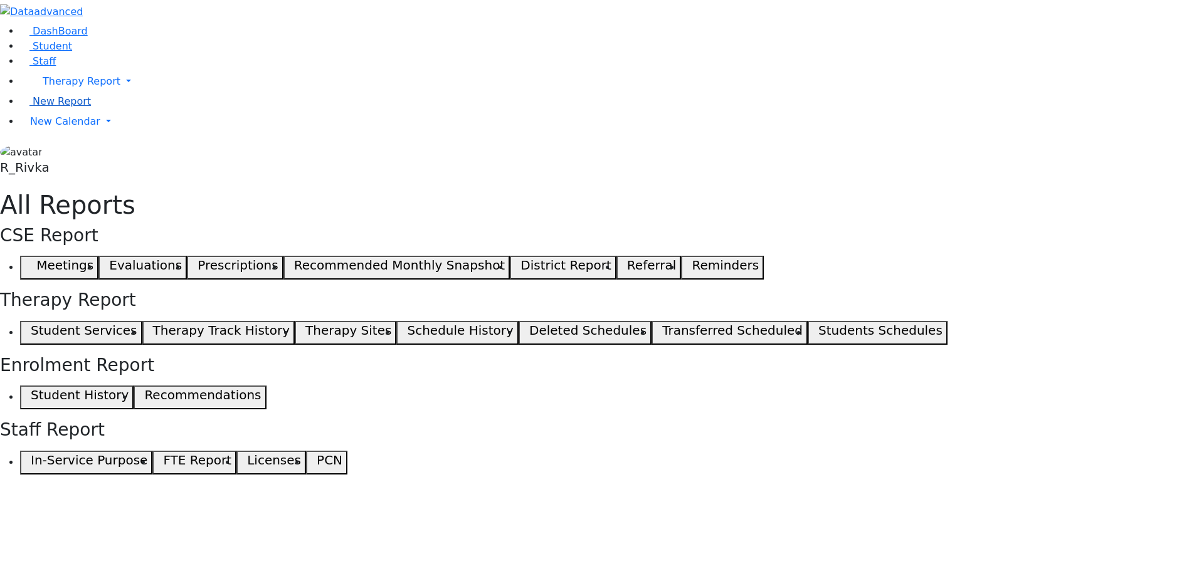
click at [83, 107] on link "New Report" at bounding box center [55, 101] width 71 height 12
click at [70, 87] on span "Therapy Report" at bounding box center [82, 81] width 78 height 12
click at [55, 144] on span "Report" at bounding box center [56, 138] width 33 height 12
click at [50, 87] on span "New Calendar" at bounding box center [82, 81] width 78 height 12
click at [59, 167] on span "Teacher Report" at bounding box center [67, 162] width 75 height 12
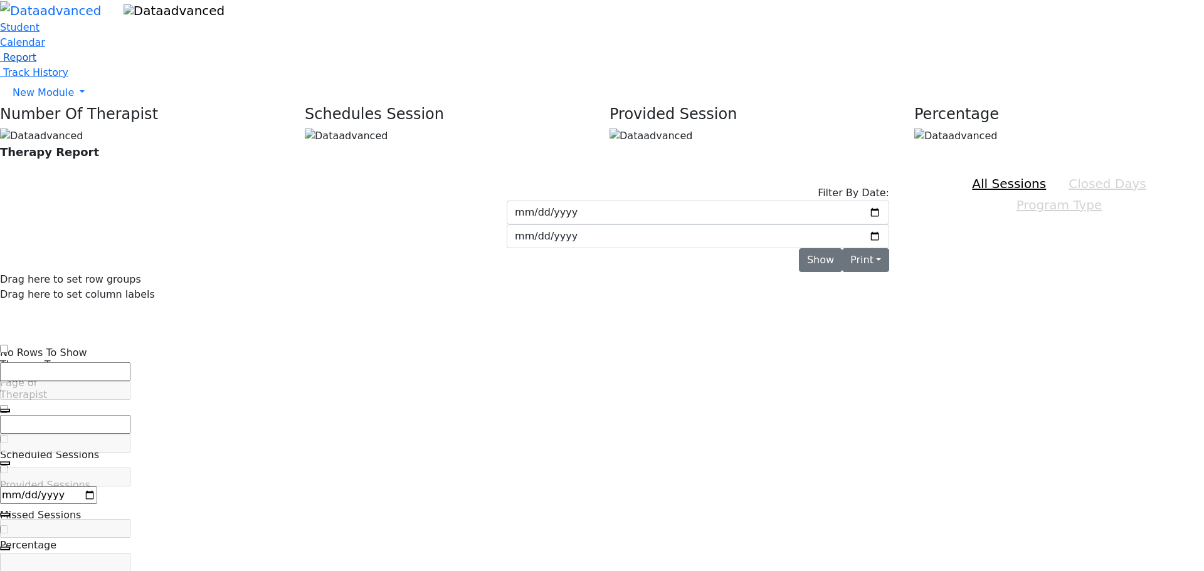
click at [36, 63] on span "Report" at bounding box center [19, 57] width 33 height 12
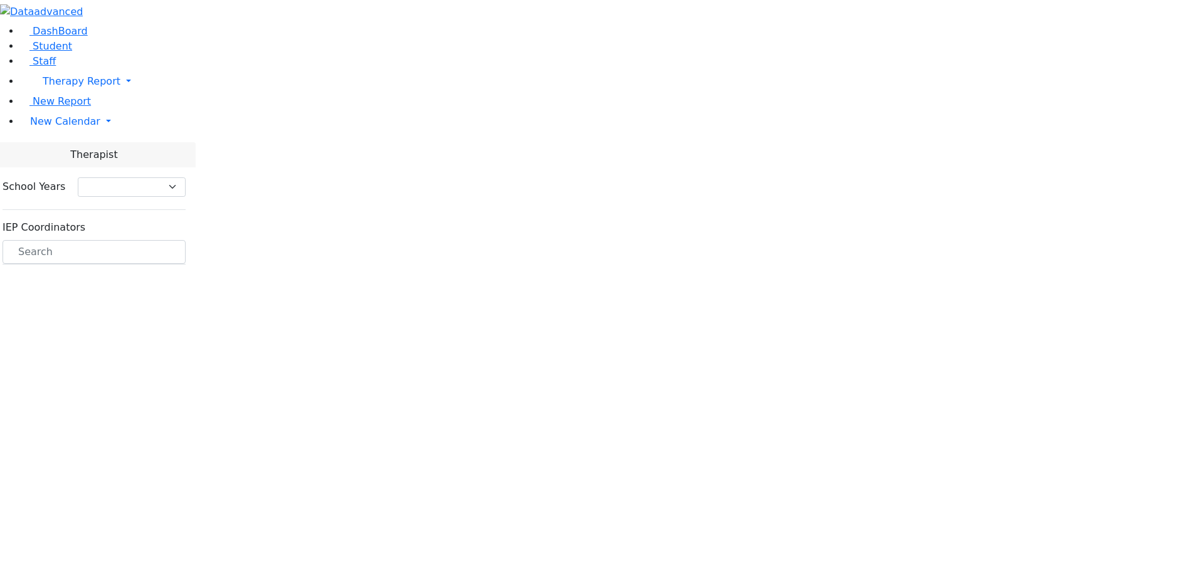
select select "212"
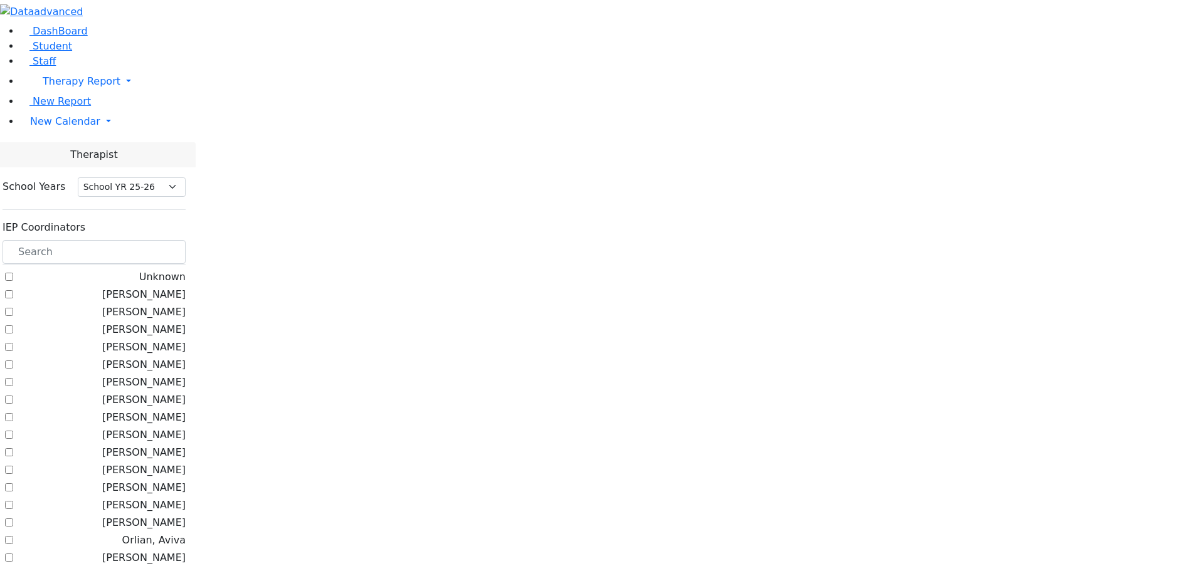
checkbox input "true"
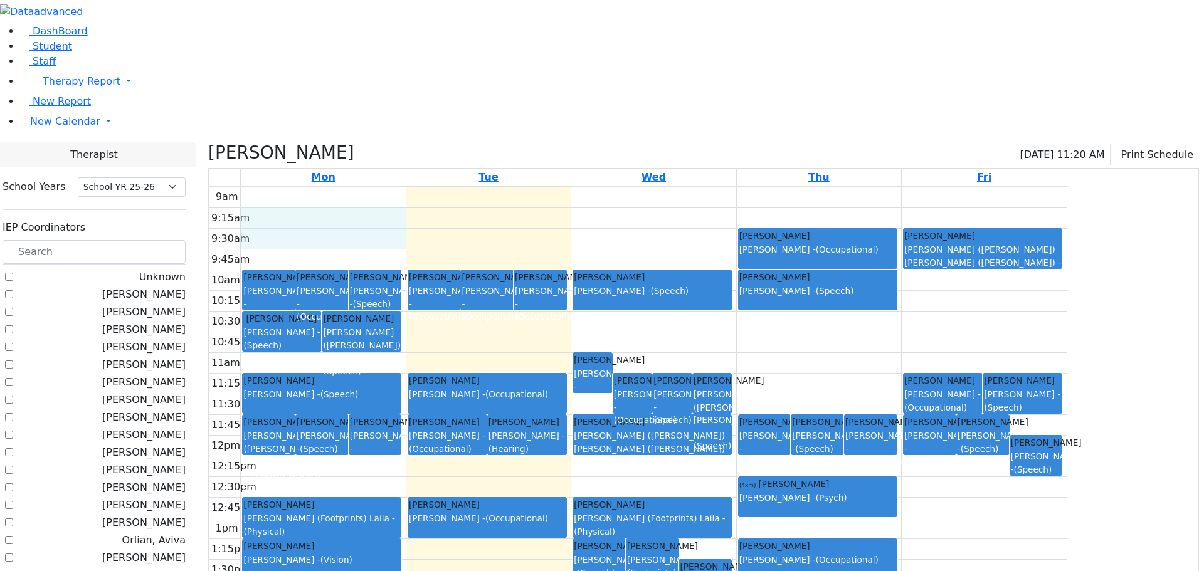
drag, startPoint x: 379, startPoint y: 100, endPoint x: 378, endPoint y: 122, distance: 22.6
click at [378, 187] on div "9am 9:15am 9:30am 9:45am 10am 10:15am 10:30am 10:45am 11am 11:15am 11:30am 11:4…" at bounding box center [638, 435] width 858 height 497
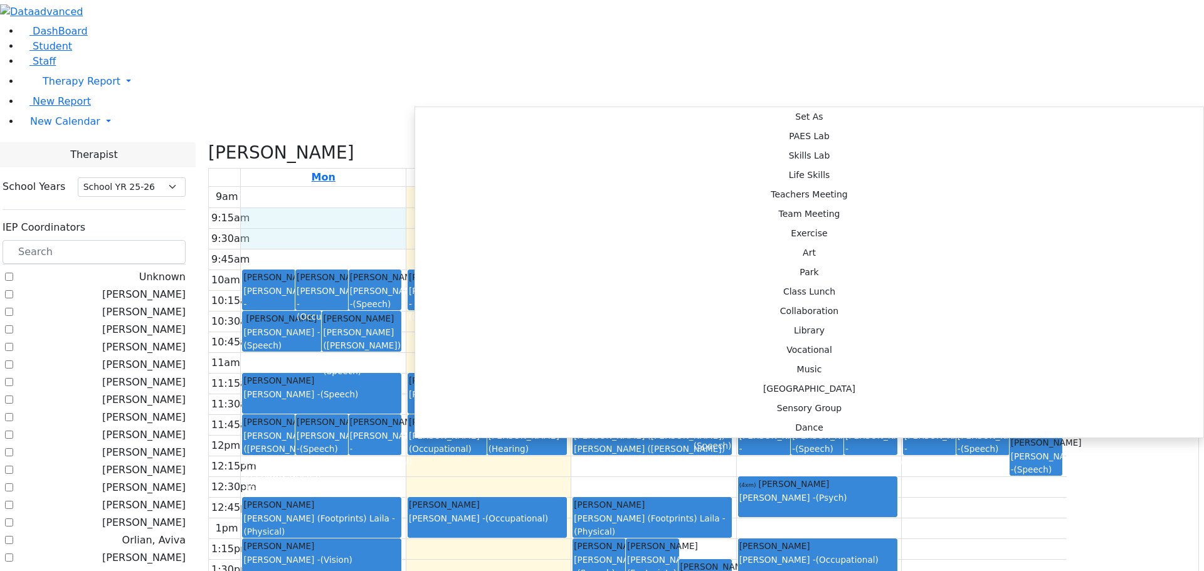
click at [694, 187] on div "9am 9:15am 9:30am 9:45am 10am 10:15am 10:30am 10:45am 11am 11:15am 11:30am 11:4…" at bounding box center [638, 435] width 858 height 497
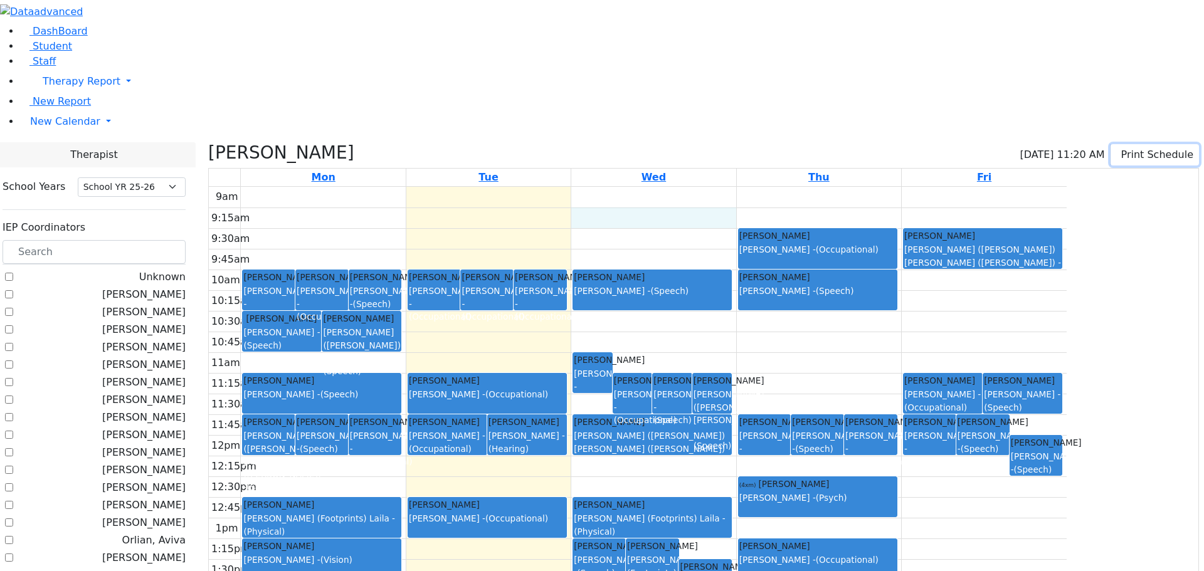
click at [1124, 144] on button "Print Schedule" at bounding box center [1155, 154] width 88 height 21
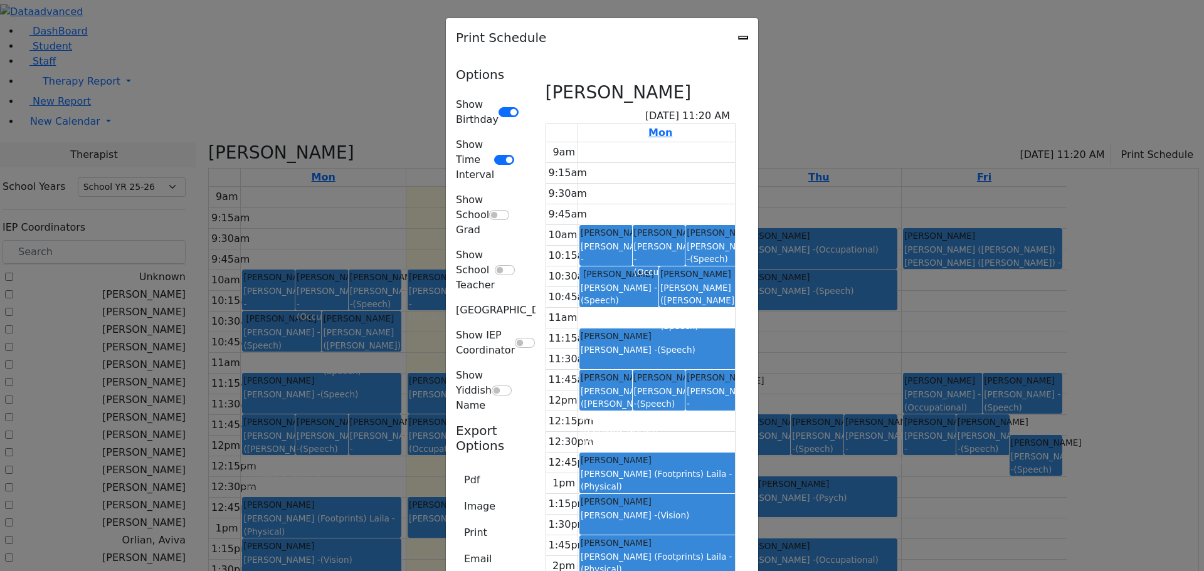
scroll to position [27, 0]
click at [456, 521] on button "Print" at bounding box center [476, 533] width 40 height 24
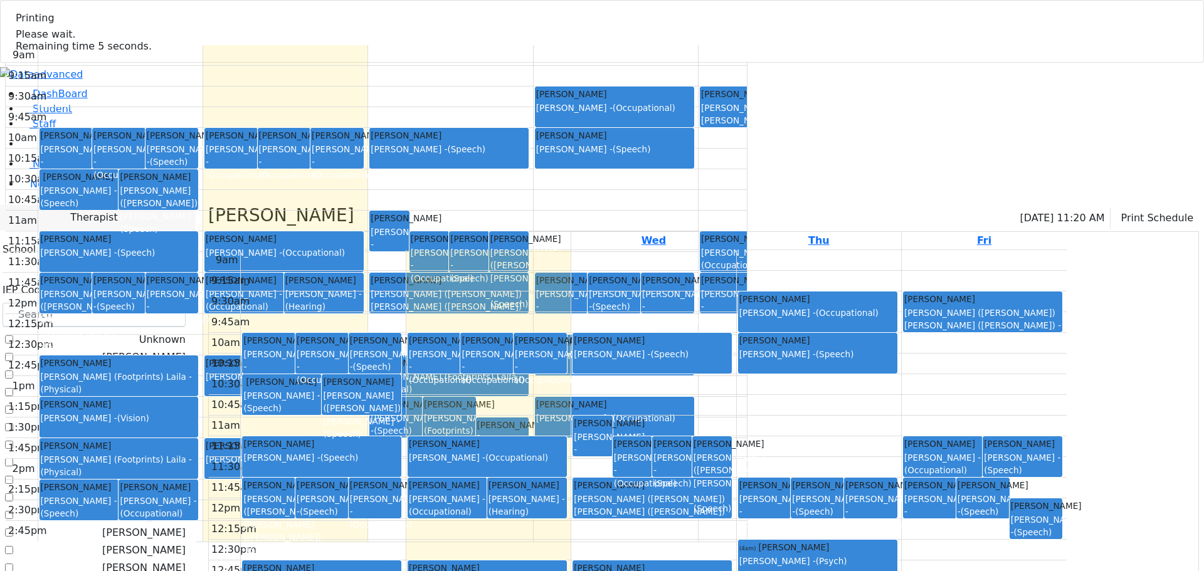
scroll to position [125, 0]
checkbox input "true"
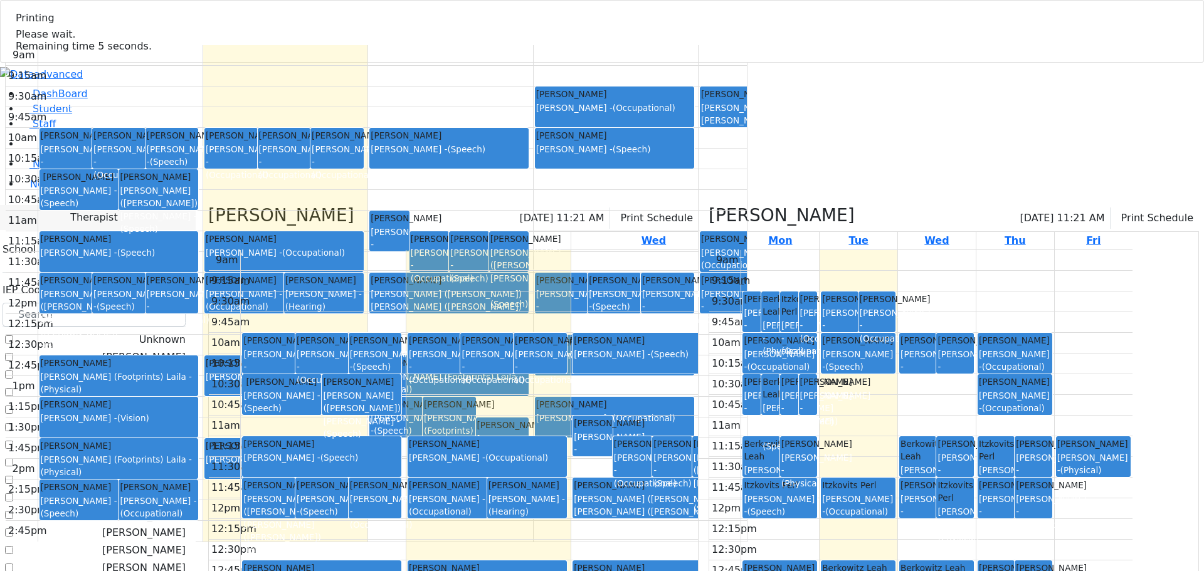
checkbox input "false"
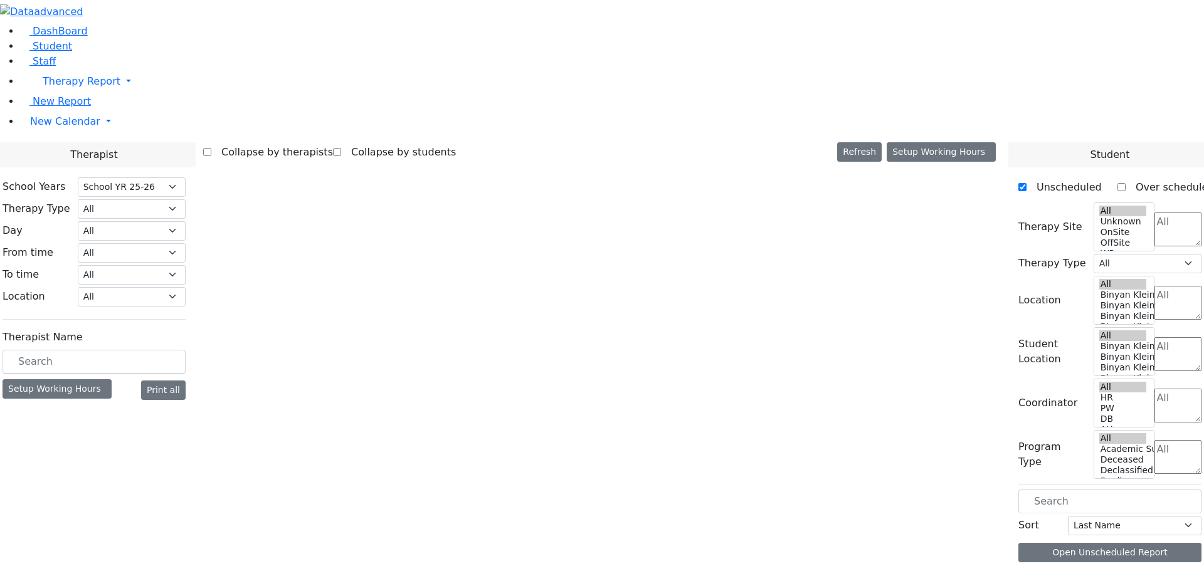
select select "212"
click at [882, 142] on button "Refresh" at bounding box center [859, 151] width 45 height 19
select select "212"
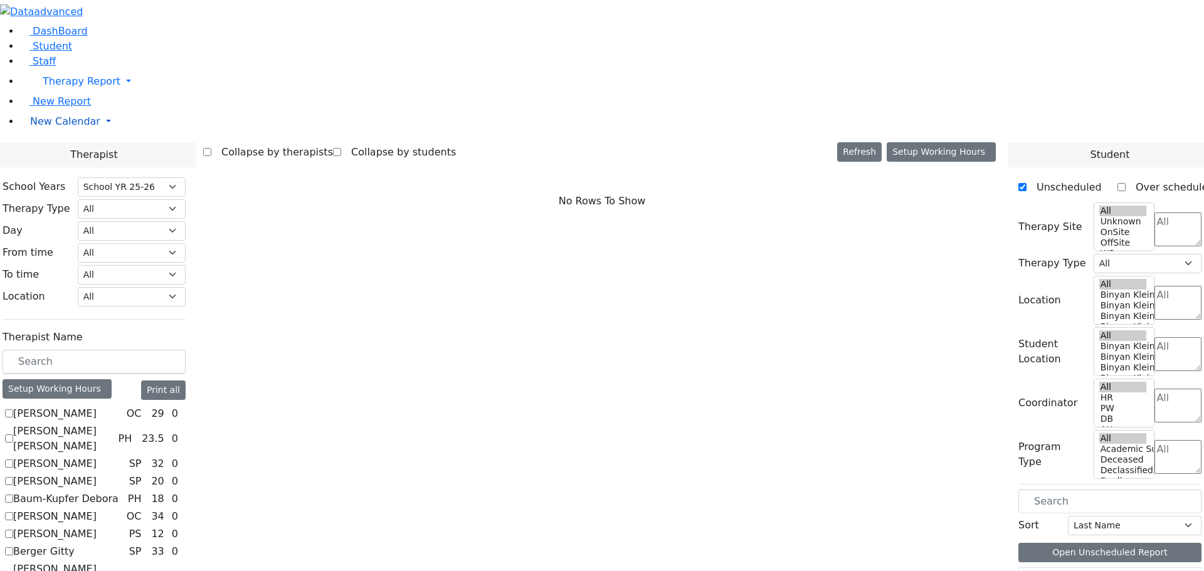
click at [66, 87] on span "New Calendar" at bounding box center [82, 81] width 78 height 12
click at [60, 167] on span "Teacher Report" at bounding box center [67, 162] width 75 height 12
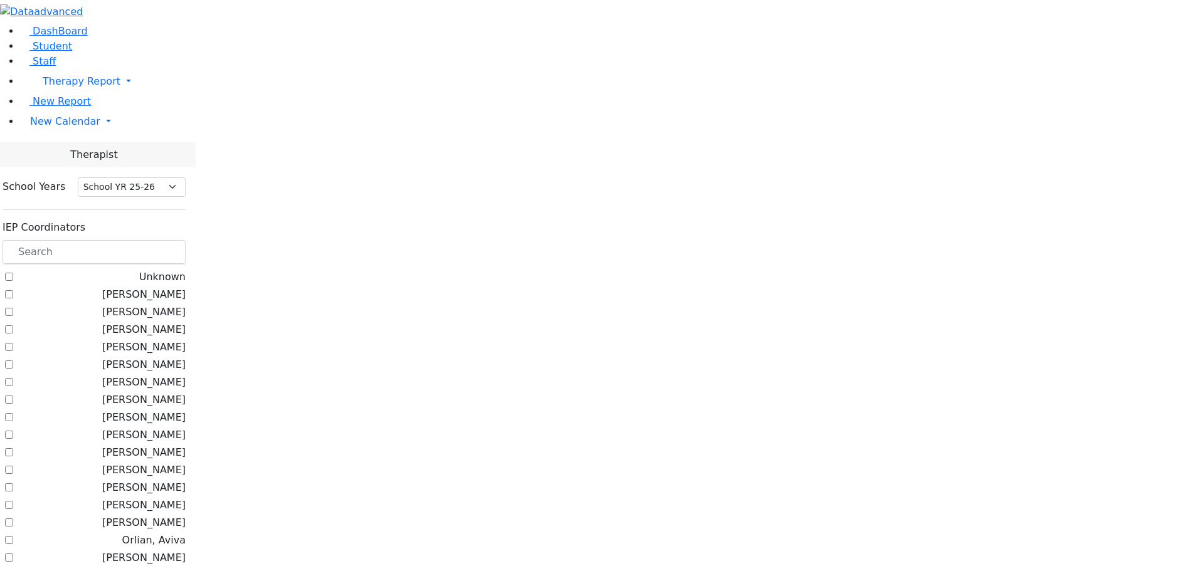
select select "212"
click at [162, 445] on label "Kramer Bluma" at bounding box center [143, 452] width 83 height 15
click at [13, 449] on input "Kramer Bluma" at bounding box center [9, 453] width 8 height 8
checkbox input "true"
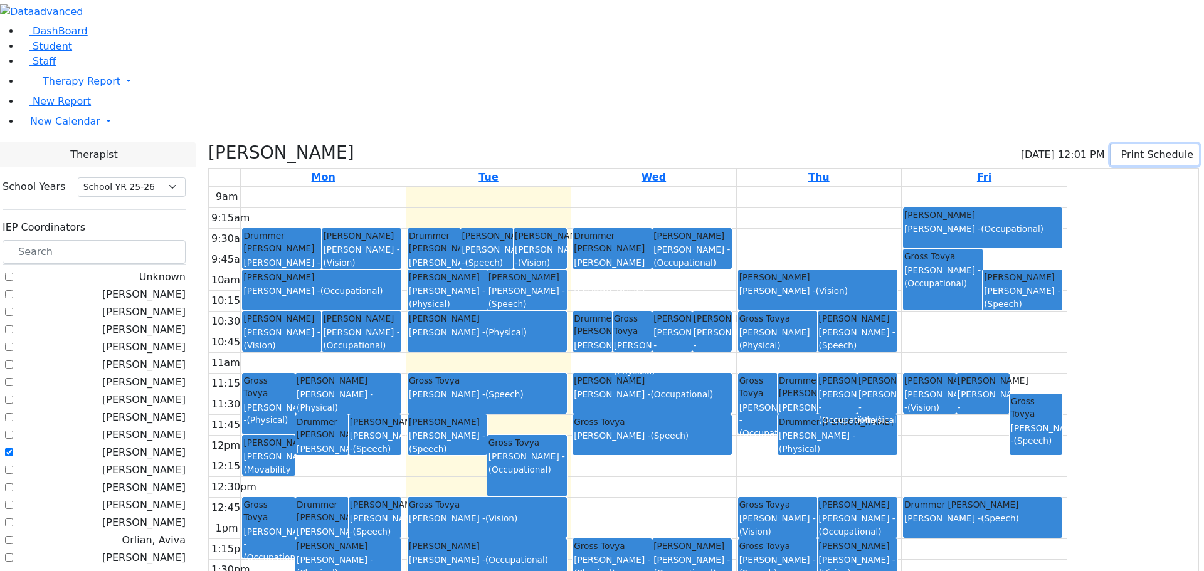
click at [1119, 149] on icon "button" at bounding box center [1119, 155] width 0 height 12
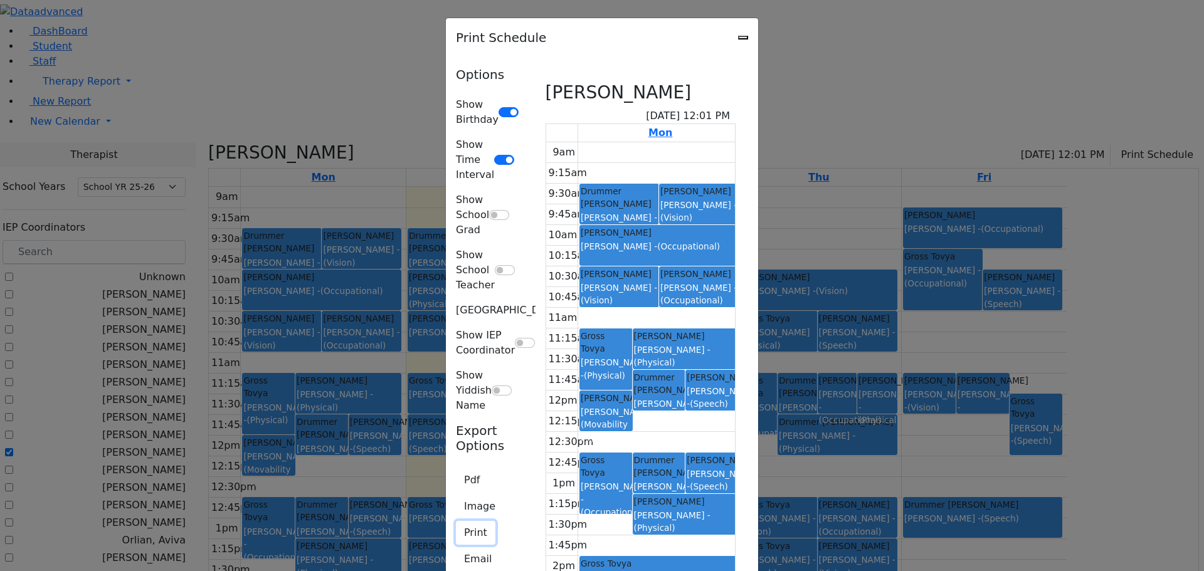
click at [456, 521] on button "Print" at bounding box center [476, 533] width 40 height 24
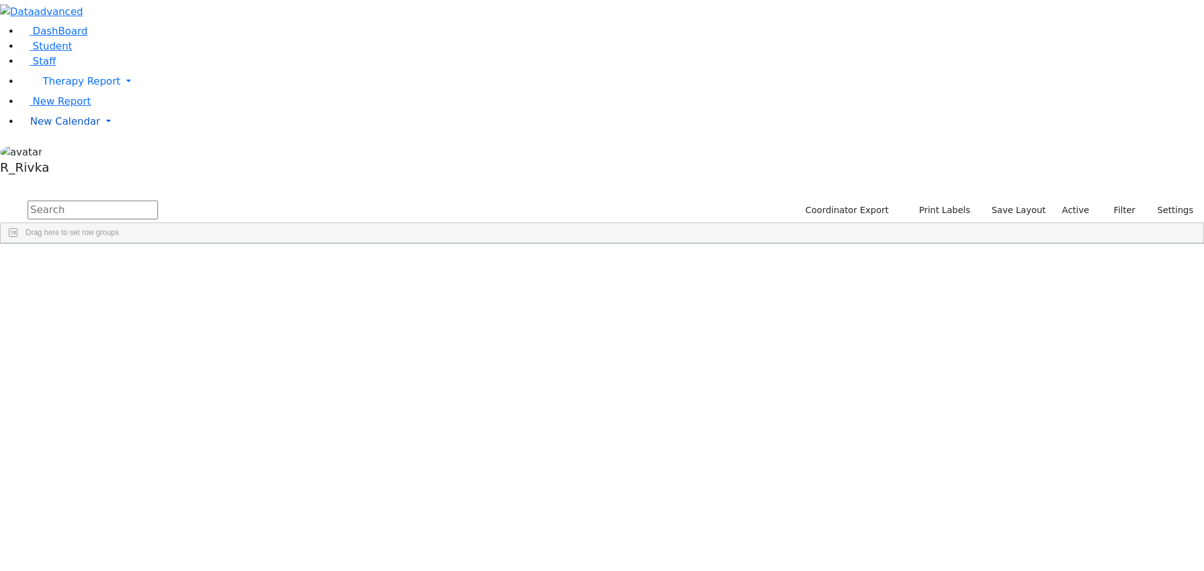
click at [45, 87] on span "New Calendar" at bounding box center [82, 81] width 78 height 12
click at [50, 167] on span "Teacher Report" at bounding box center [67, 162] width 75 height 12
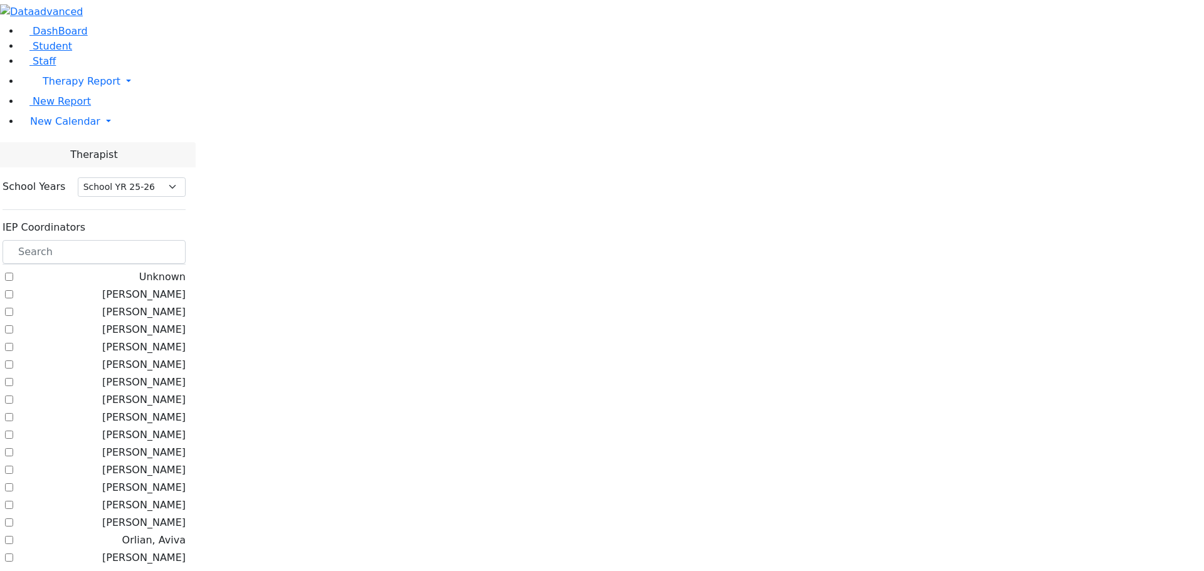
select select "212"
click at [158, 445] on label "Kramer Bluma" at bounding box center [143, 452] width 83 height 15
click at [13, 449] on input "Kramer Bluma" at bounding box center [9, 453] width 8 height 8
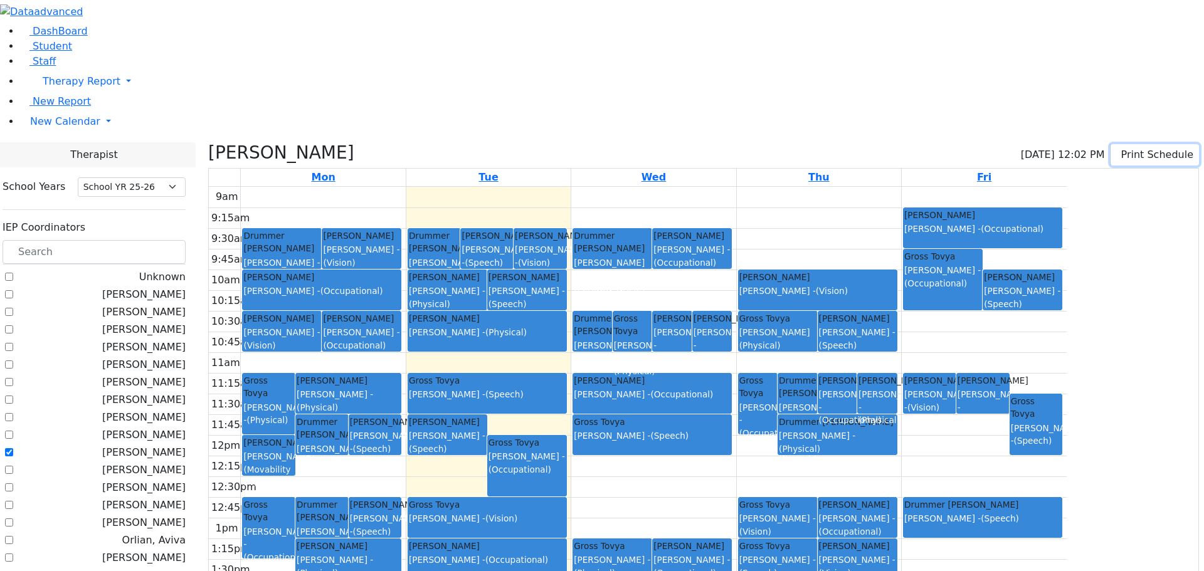
click at [1130, 144] on button "Print Schedule" at bounding box center [1155, 154] width 88 height 21
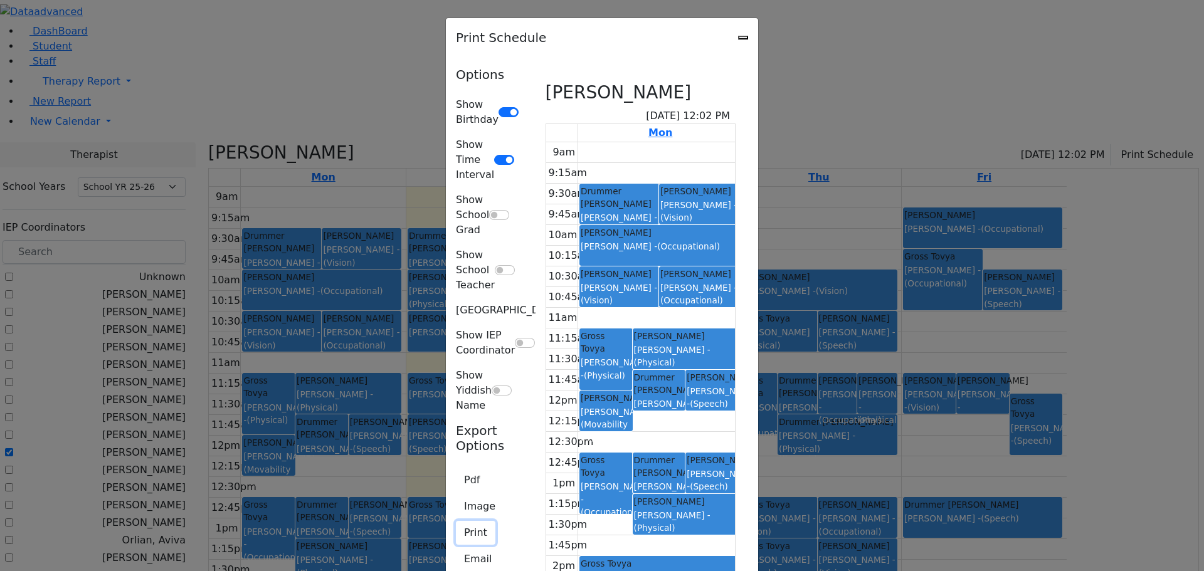
click at [456, 521] on button "Print" at bounding box center [476, 533] width 40 height 24
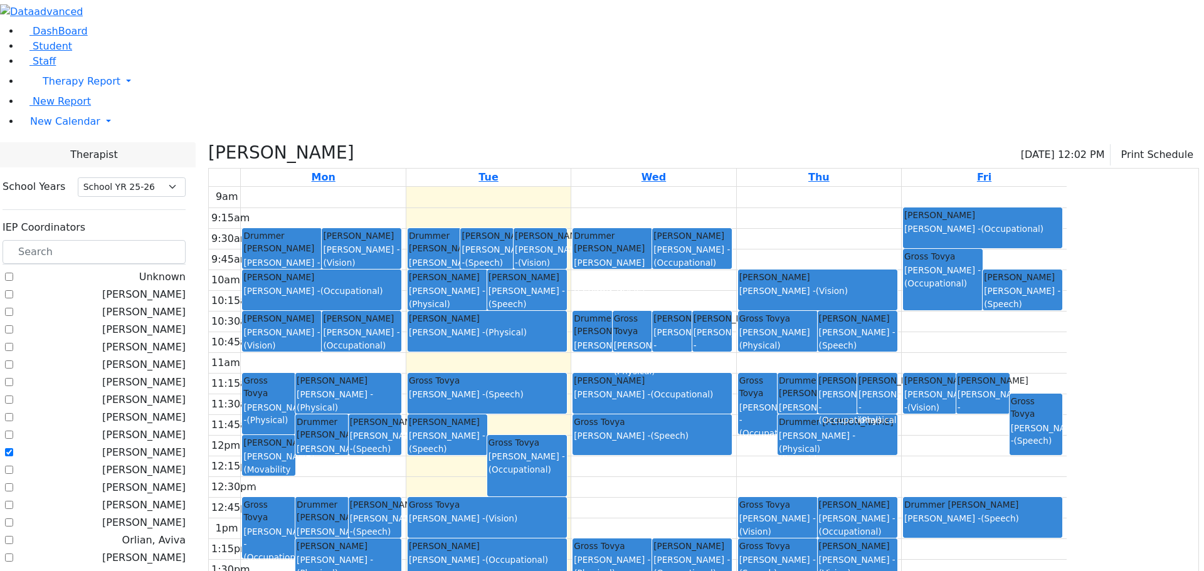
click at [158, 445] on label "Kramer Bluma" at bounding box center [143, 452] width 83 height 15
click at [13, 449] on input "[PERSON_NAME]" at bounding box center [9, 453] width 8 height 8
checkbox input "false"
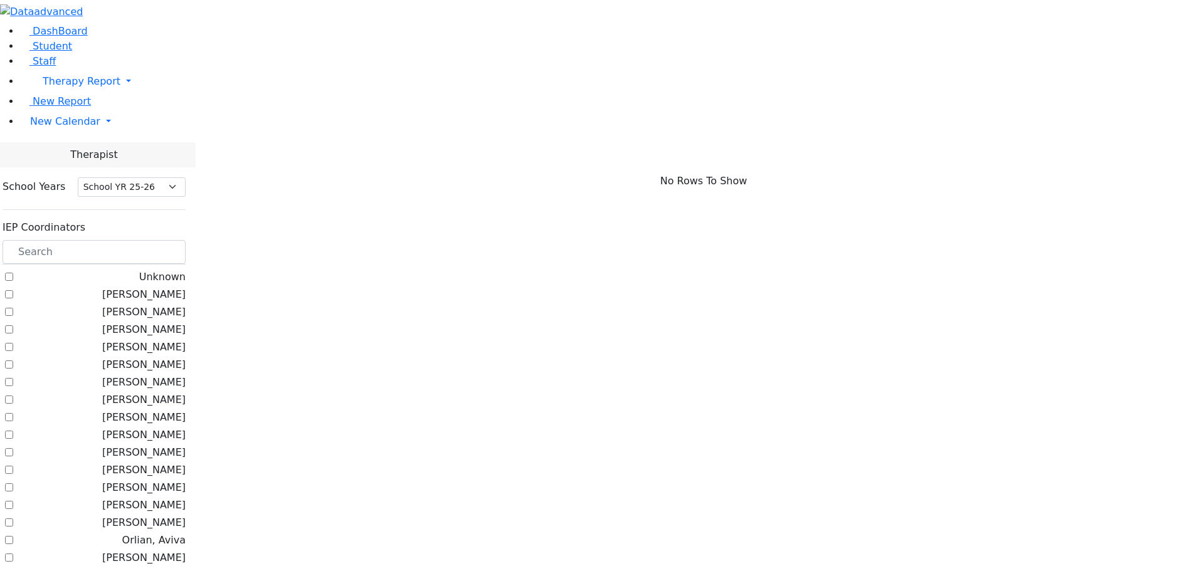
scroll to position [698, 0]
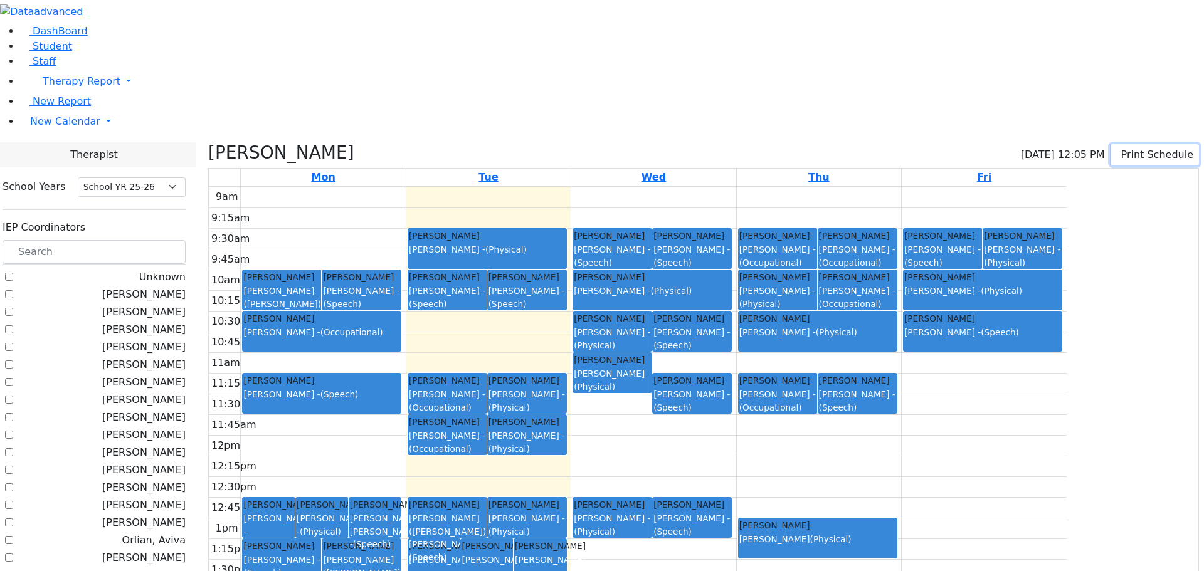
click at [1139, 144] on button "Print Schedule" at bounding box center [1155, 154] width 88 height 21
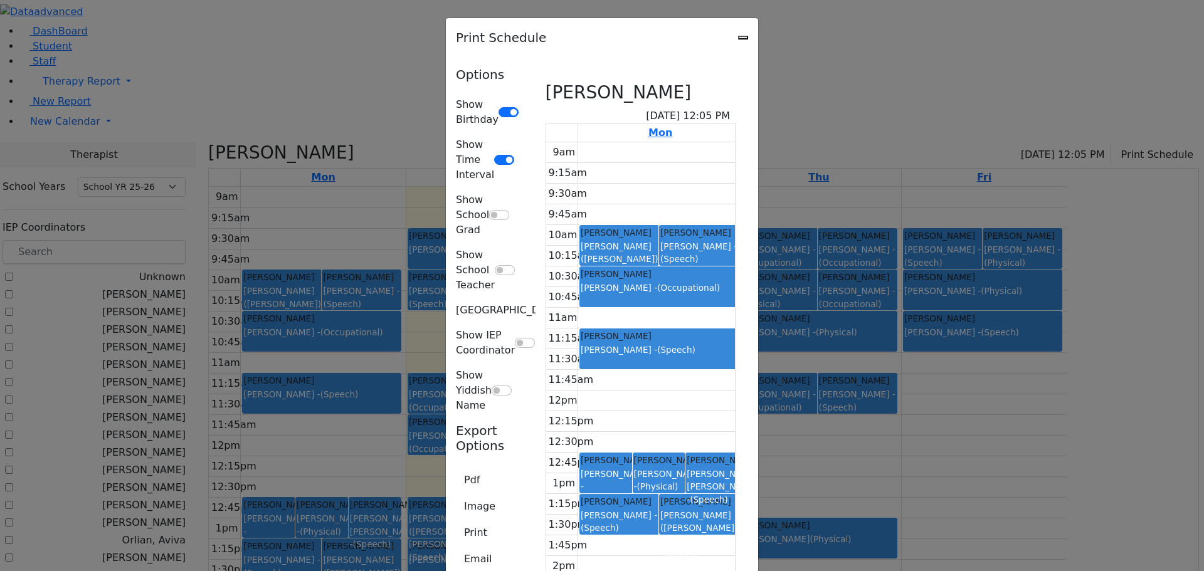
scroll to position [90, 0]
click at [456, 469] on button "Pdf" at bounding box center [472, 481] width 32 height 24
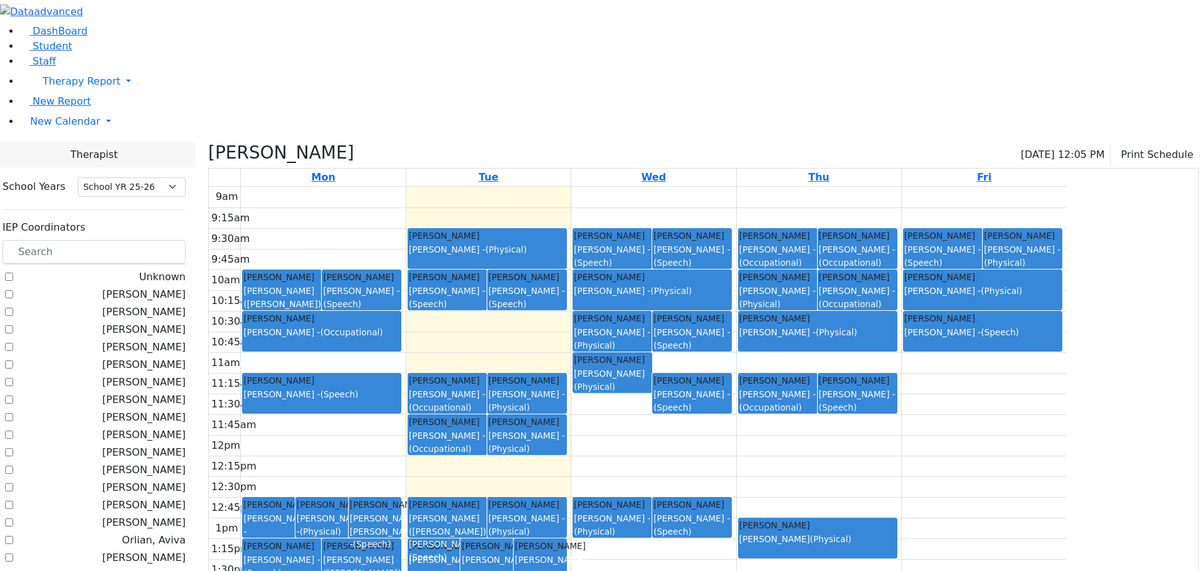
checkbox input "false"
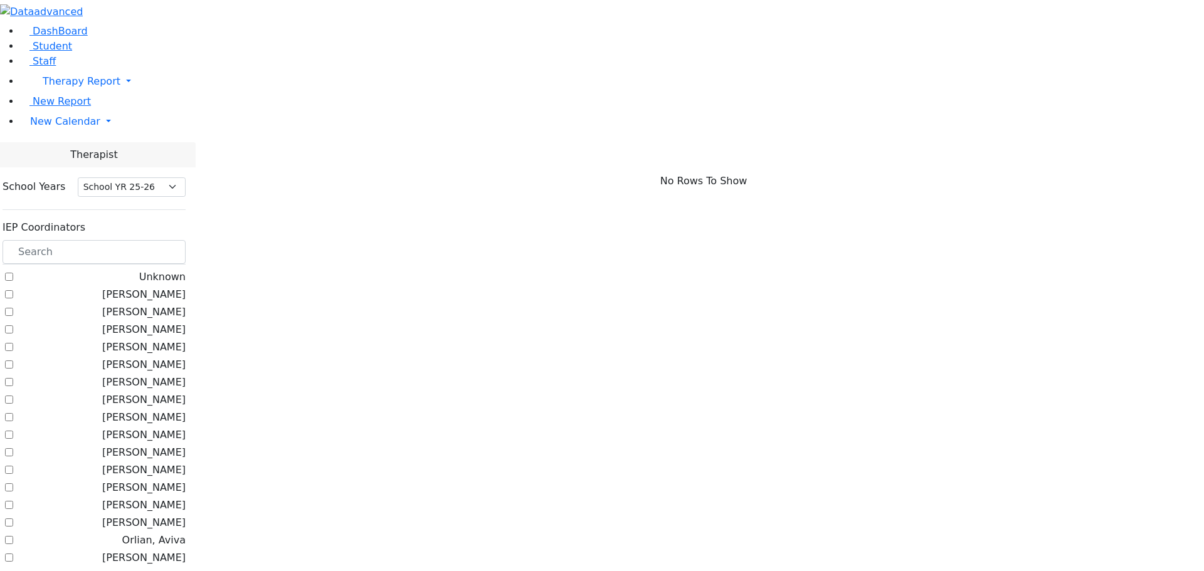
scroll to position [509, 0]
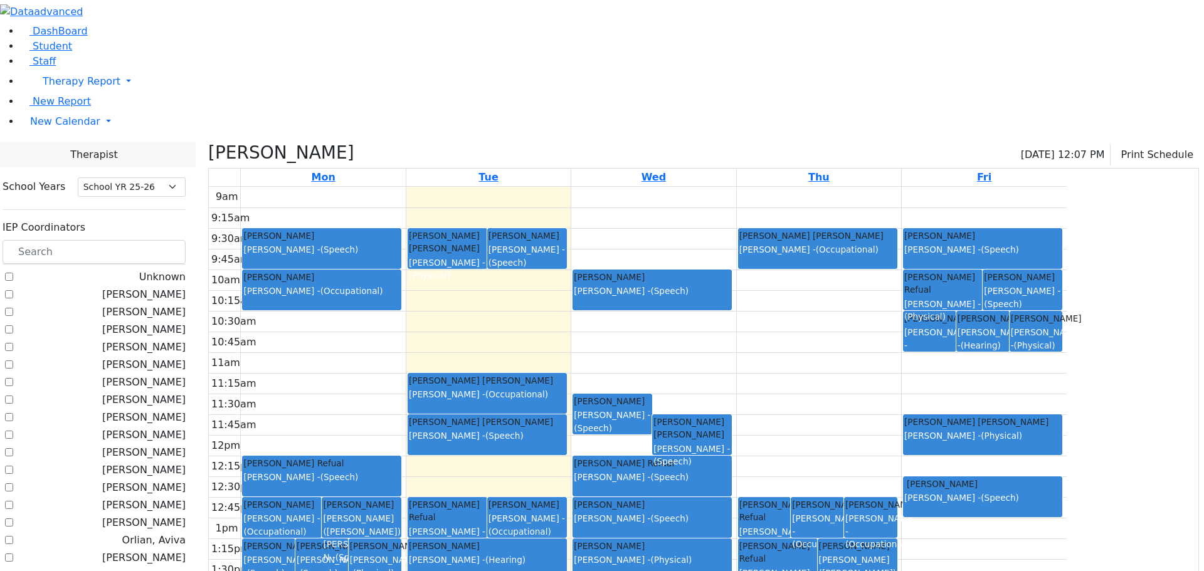
click at [970, 197] on div "9am 9:15am 9:30am 9:45am 10am 10:15am 10:30am 10:45am 11am 11:15am 11:30am 11:4…" at bounding box center [638, 435] width 858 height 497
click at [718, 187] on div "9am 9:15am 9:30am 9:45am 10am 10:15am 10:30am 10:45am 11am 11:15am 11:30am 11:4…" at bounding box center [638, 435] width 858 height 497
click at [1136, 144] on button "Print Schedule" at bounding box center [1155, 154] width 88 height 21
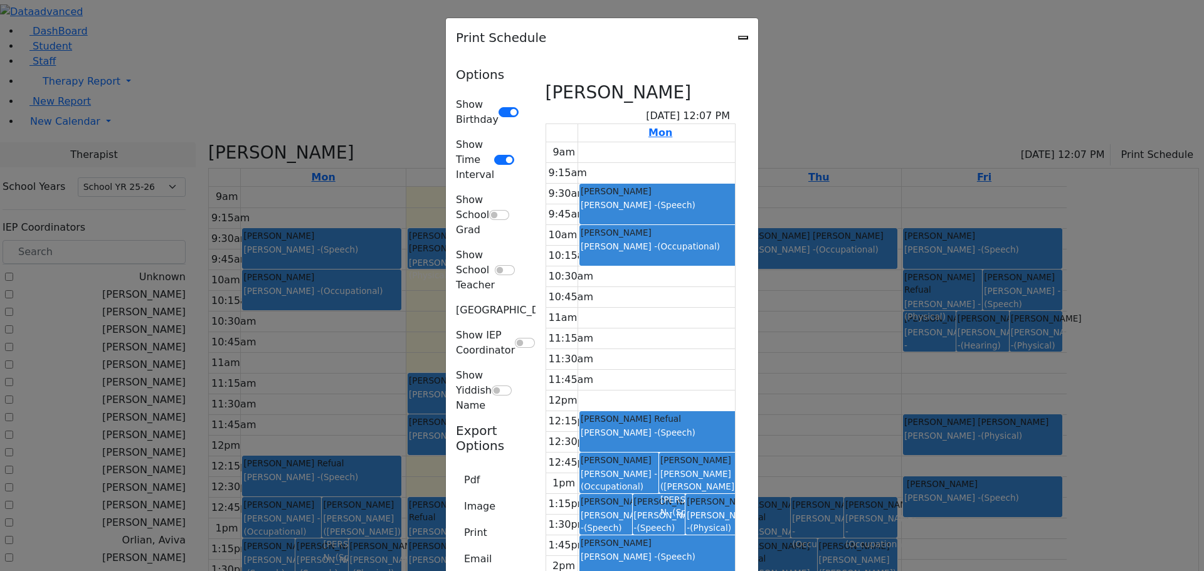
scroll to position [27, 0]
click at [456, 469] on button "Pdf" at bounding box center [472, 481] width 32 height 24
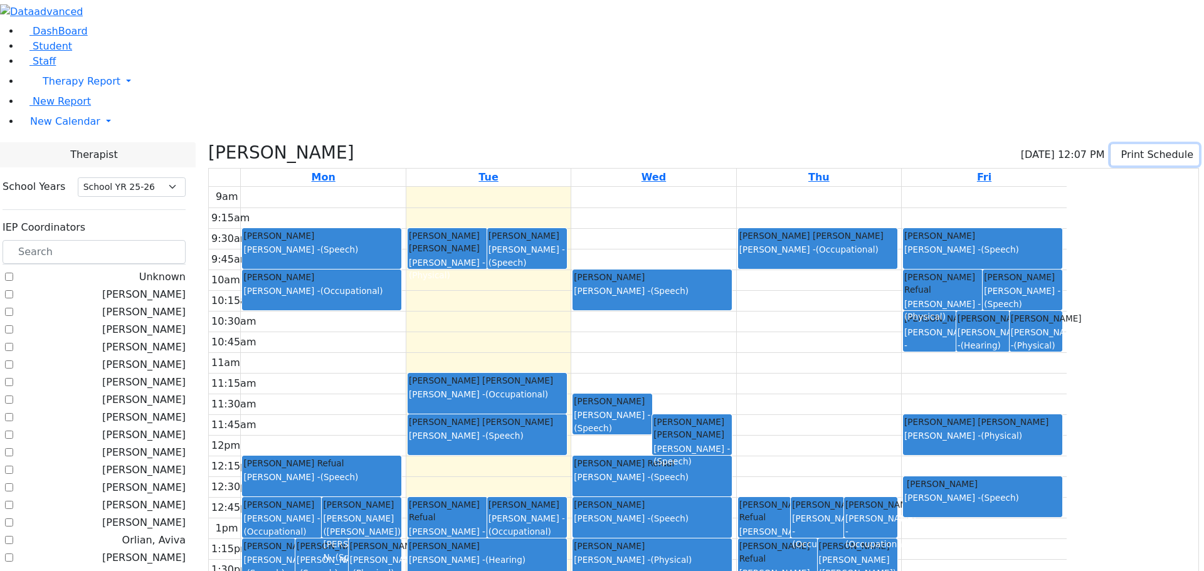
click at [1126, 144] on button "Print Schedule" at bounding box center [1155, 154] width 88 height 21
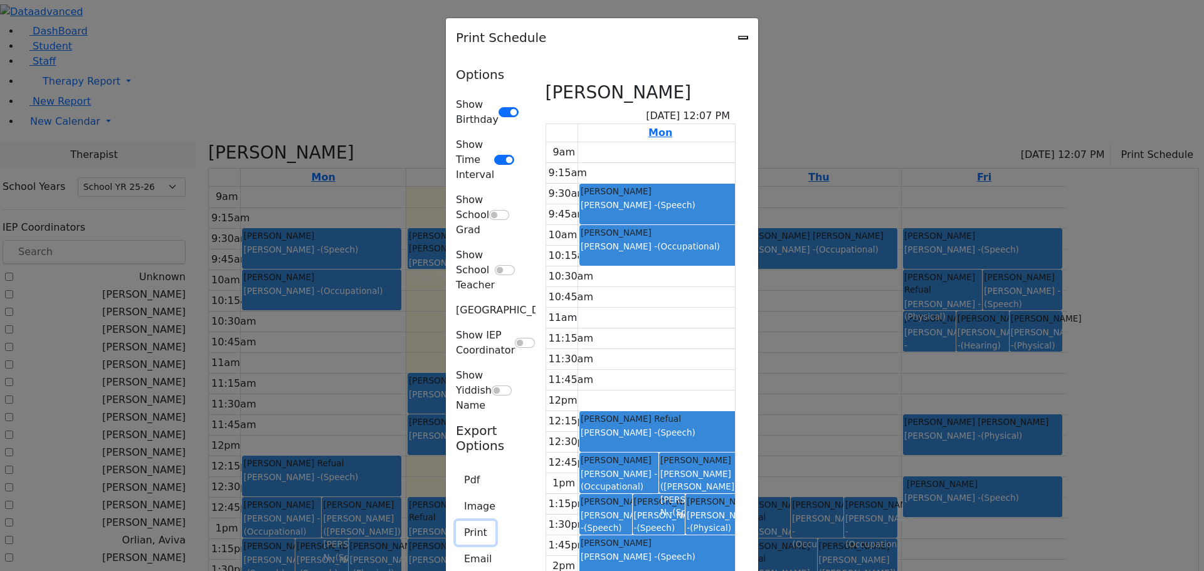
click at [456, 521] on button "Print" at bounding box center [476, 533] width 40 height 24
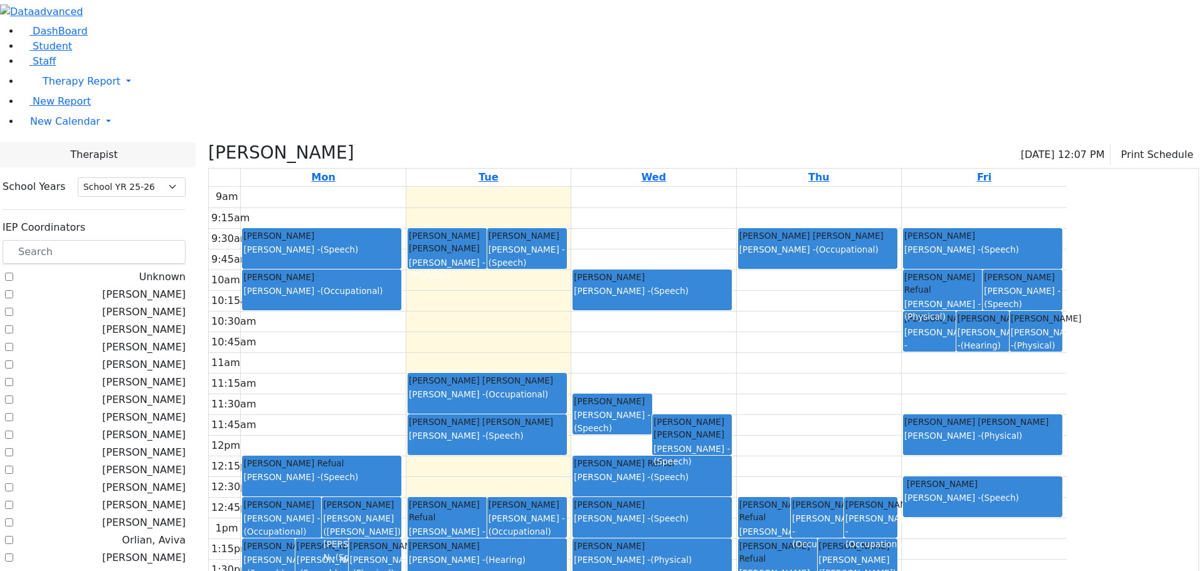
checkbox input "false"
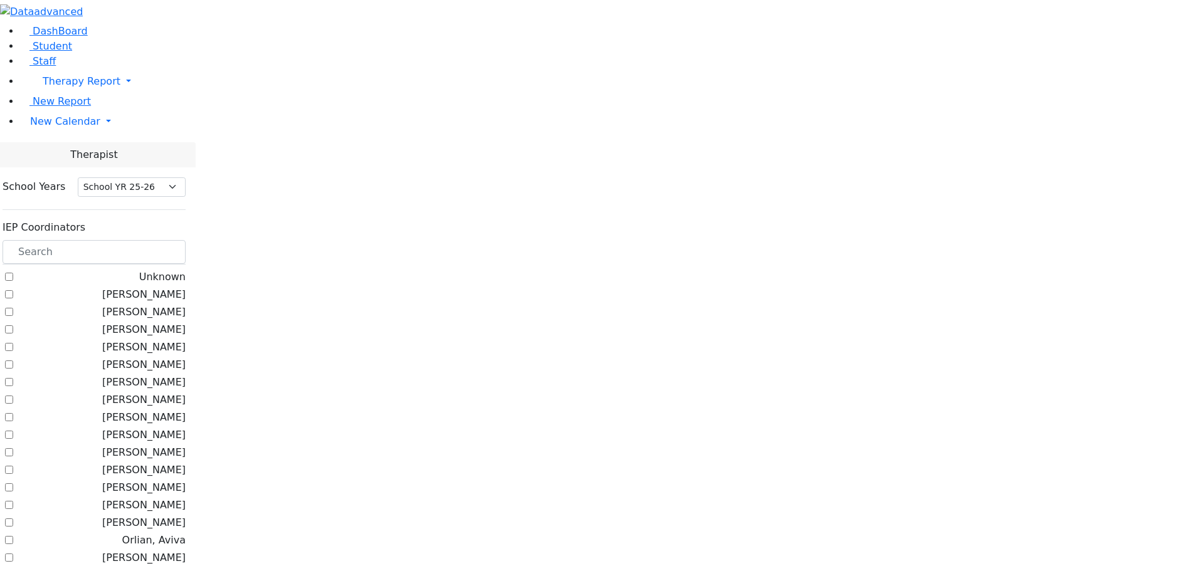
scroll to position [321, 0]
checkbox input "true"
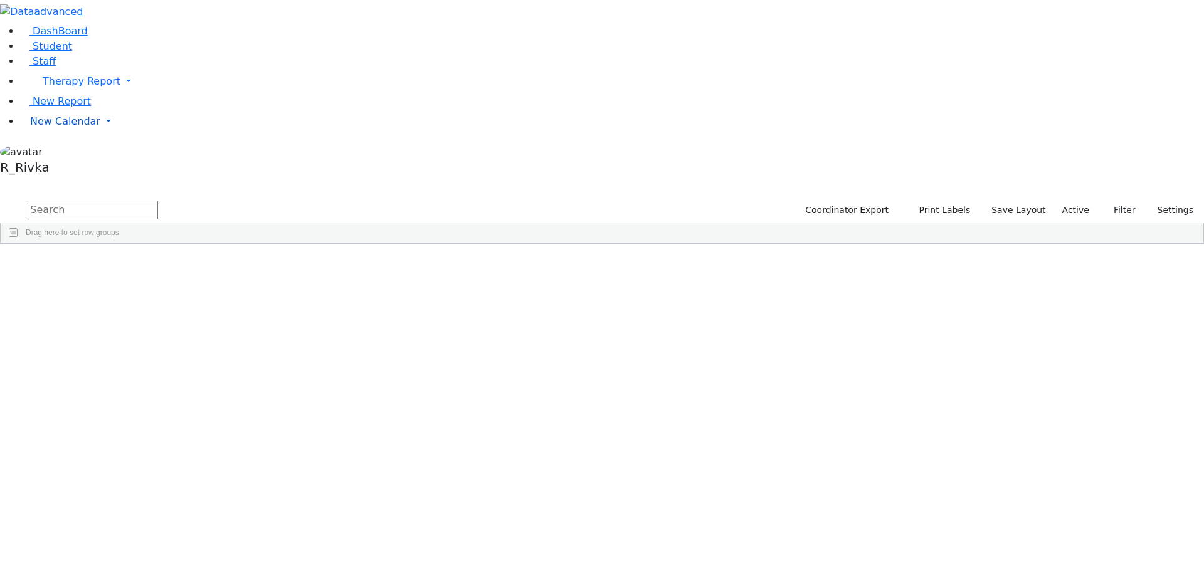
click at [54, 87] on span "New Calendar" at bounding box center [82, 81] width 78 height 12
click at [68, 167] on span "Teacher Report" at bounding box center [67, 162] width 75 height 12
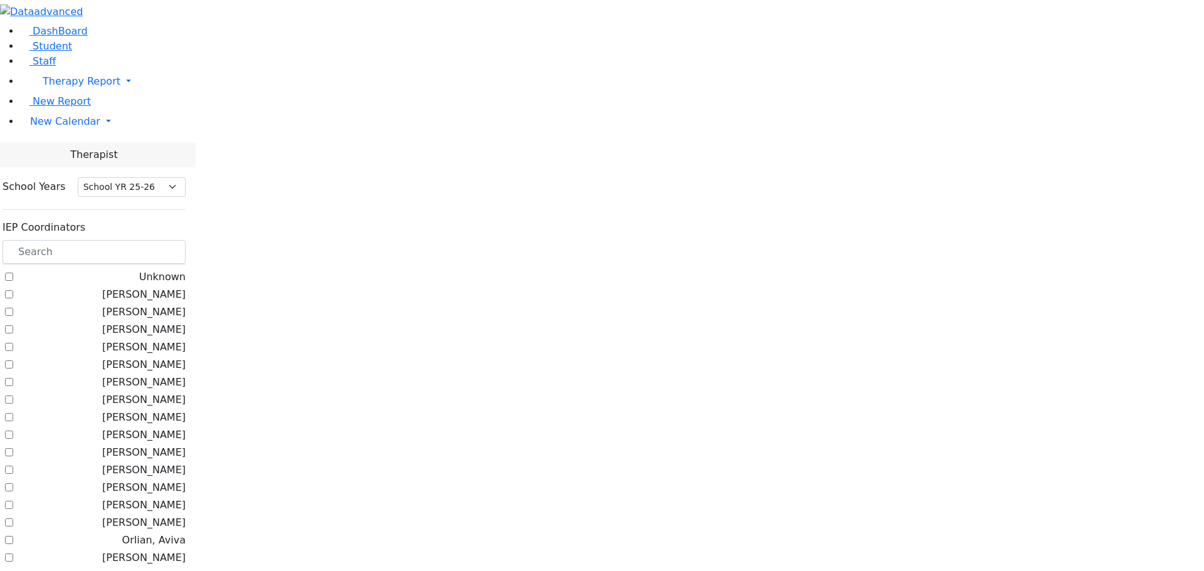
select select "212"
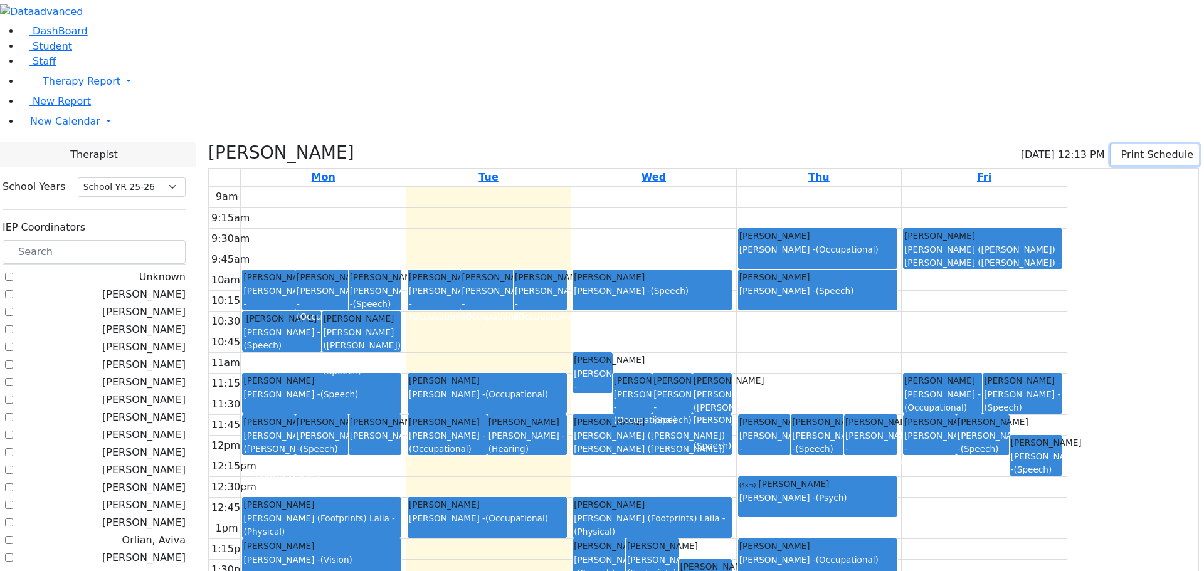
click at [1137, 144] on button "Print Schedule" at bounding box center [1155, 154] width 88 height 21
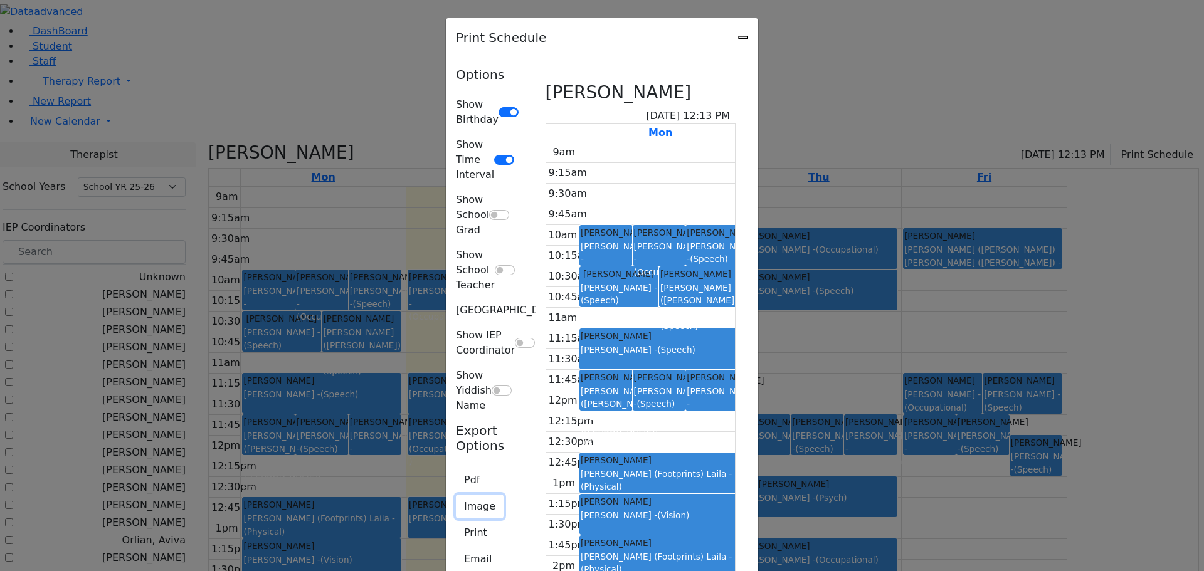
click at [456, 495] on button "Image" at bounding box center [480, 507] width 48 height 24
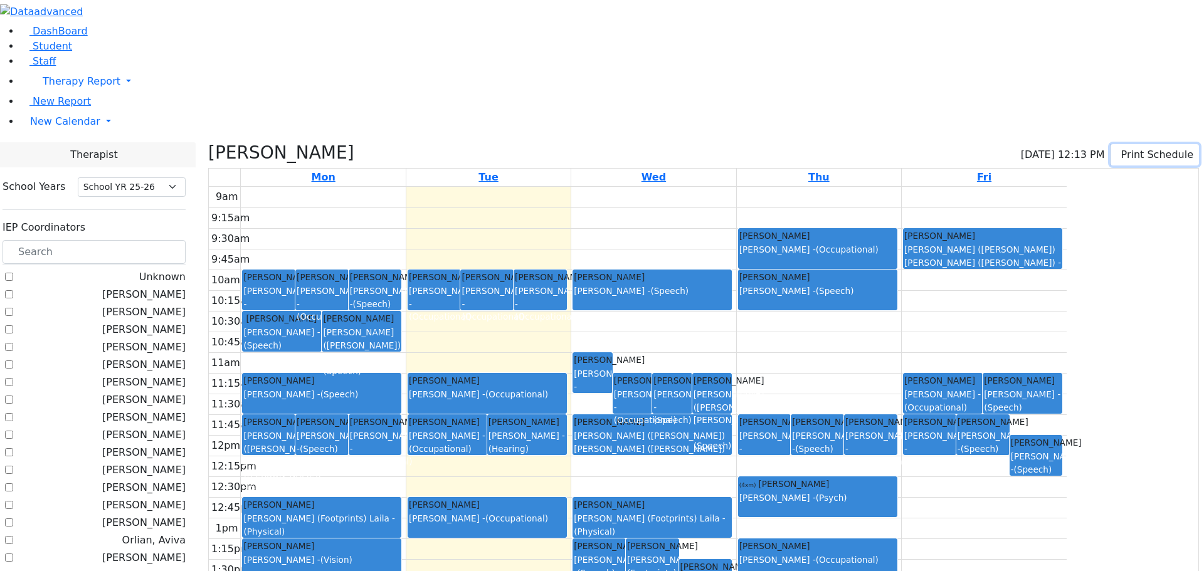
click at [1133, 144] on button "Print Schedule" at bounding box center [1155, 154] width 88 height 21
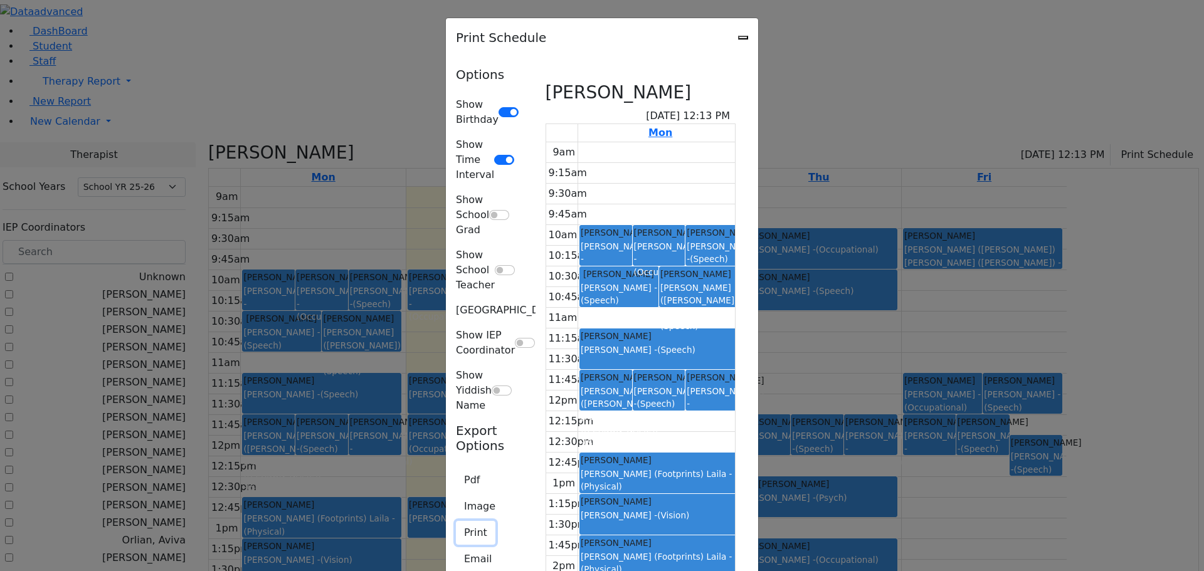
click at [456, 521] on button "Print" at bounding box center [476, 533] width 40 height 24
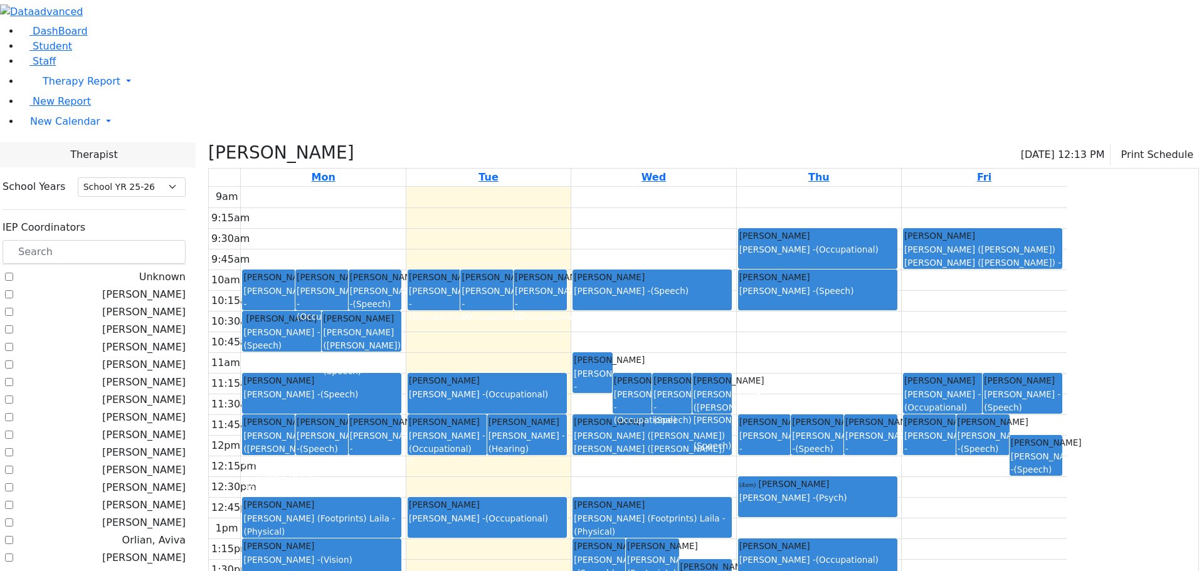
checkbox input "false"
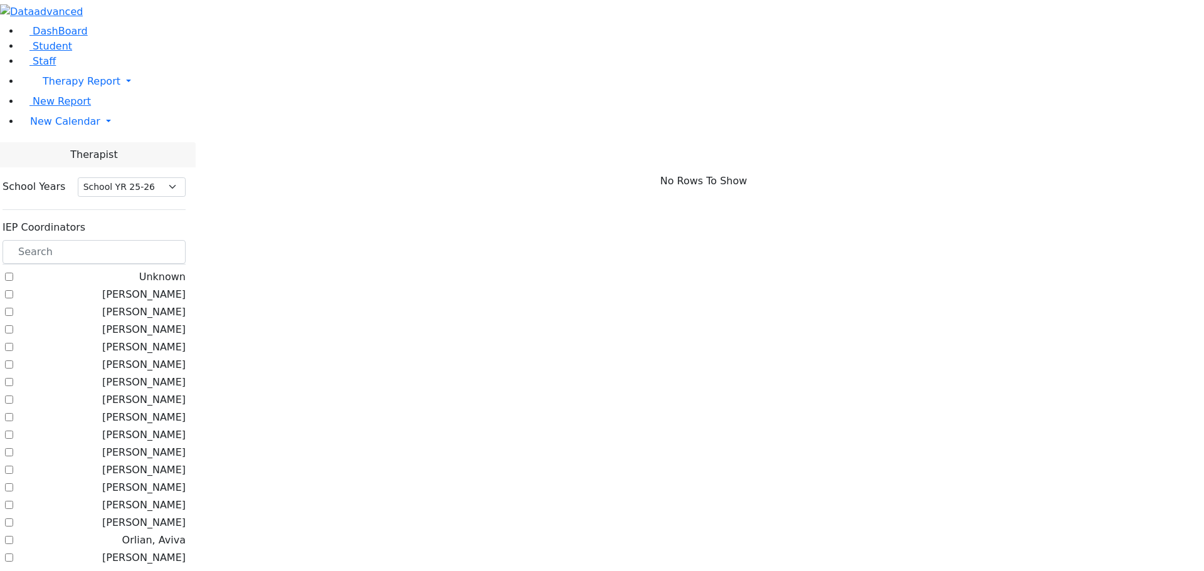
scroll to position [63, 0]
checkbox input "true"
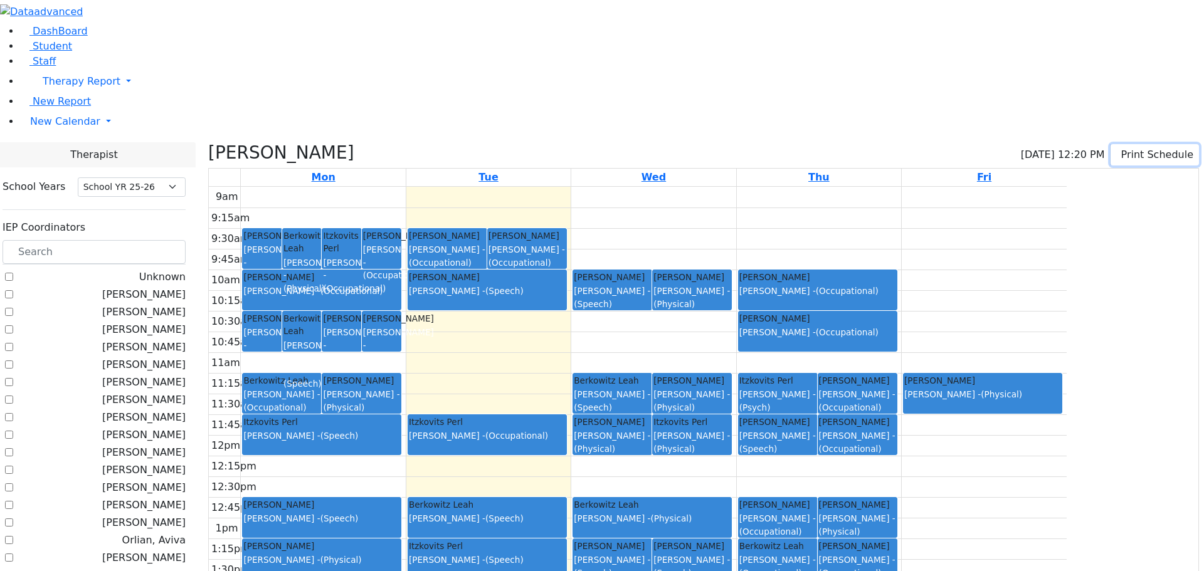
click at [1115, 144] on button "Print Schedule" at bounding box center [1155, 154] width 88 height 21
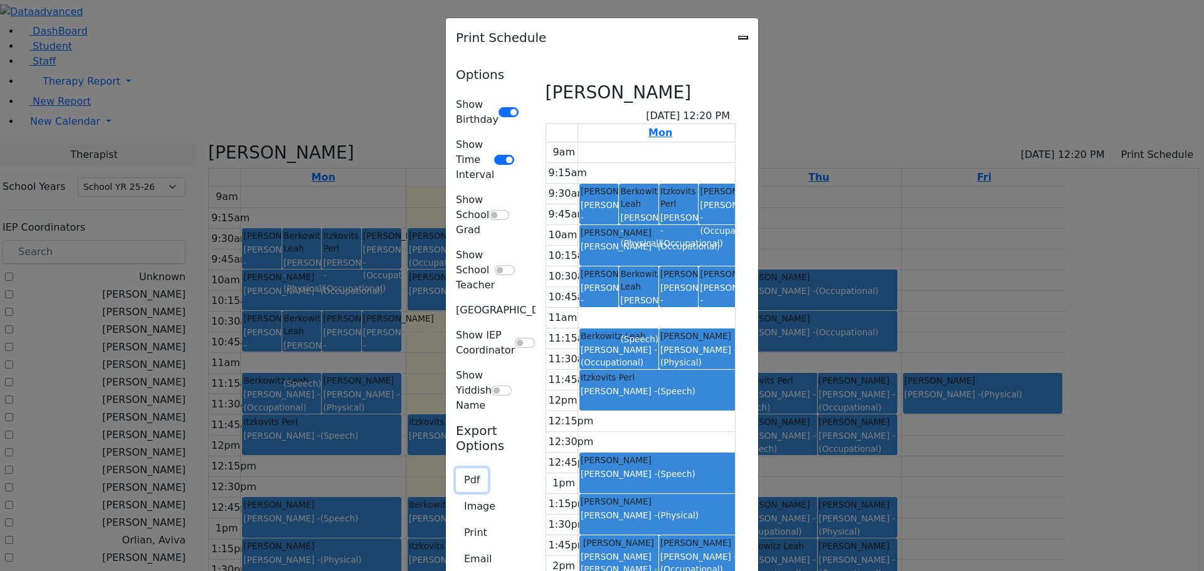
click at [456, 469] on button "Pdf" at bounding box center [472, 481] width 32 height 24
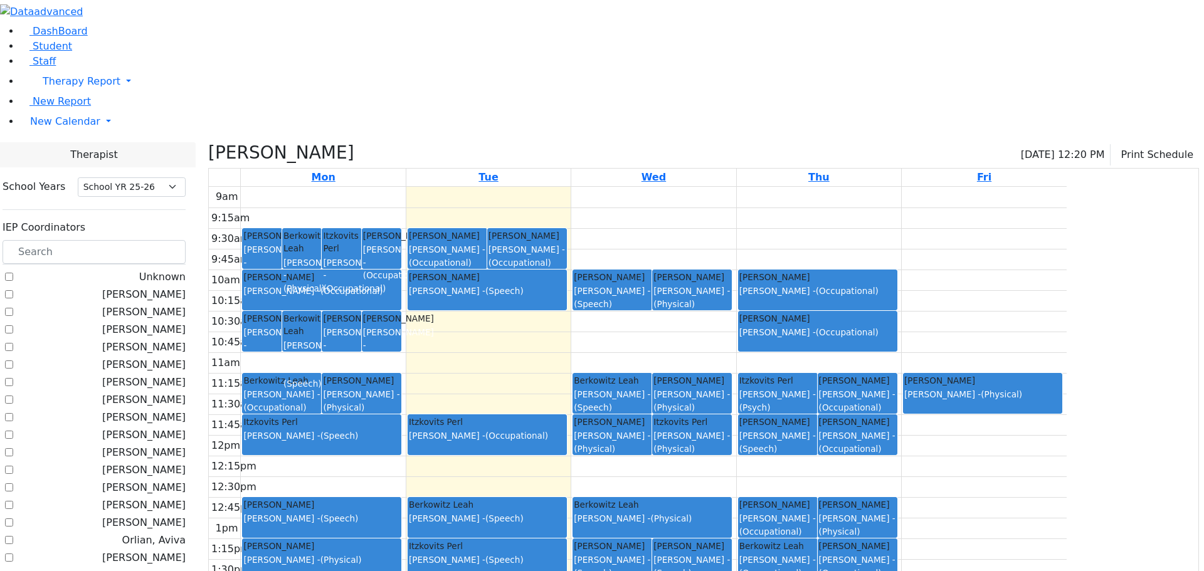
click at [555, 187] on div "9am 9:15am 9:30am 9:45am 10am 10:15am 10:30am 10:45am 11am 11:15am 11:30am 11:4…" at bounding box center [638, 435] width 858 height 497
click at [54, 87] on span "Therapy Report" at bounding box center [82, 81] width 78 height 12
click at [66, 107] on span "New Report" at bounding box center [62, 101] width 58 height 12
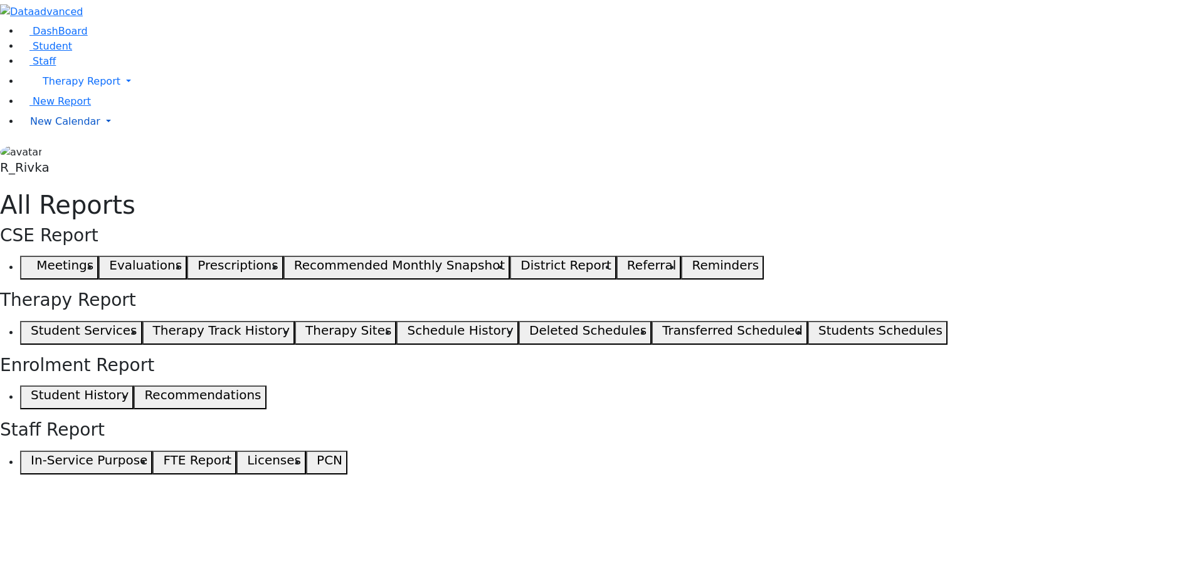
click at [56, 87] on span "New Calendar" at bounding box center [82, 81] width 78 height 12
click at [68, 154] on link "Calendar" at bounding box center [49, 146] width 45 height 15
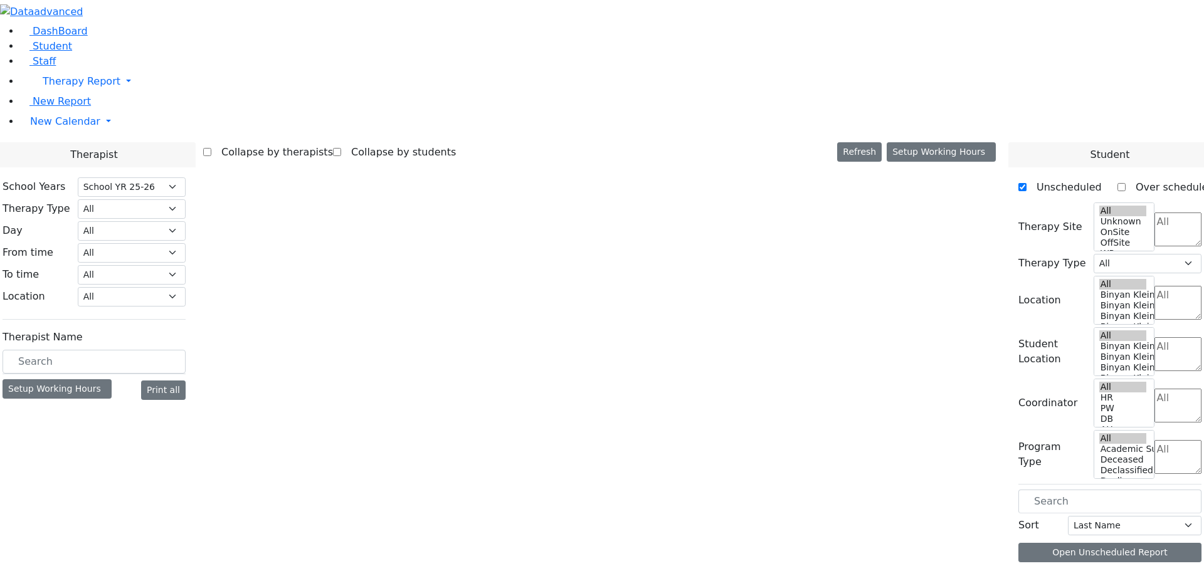
select select "212"
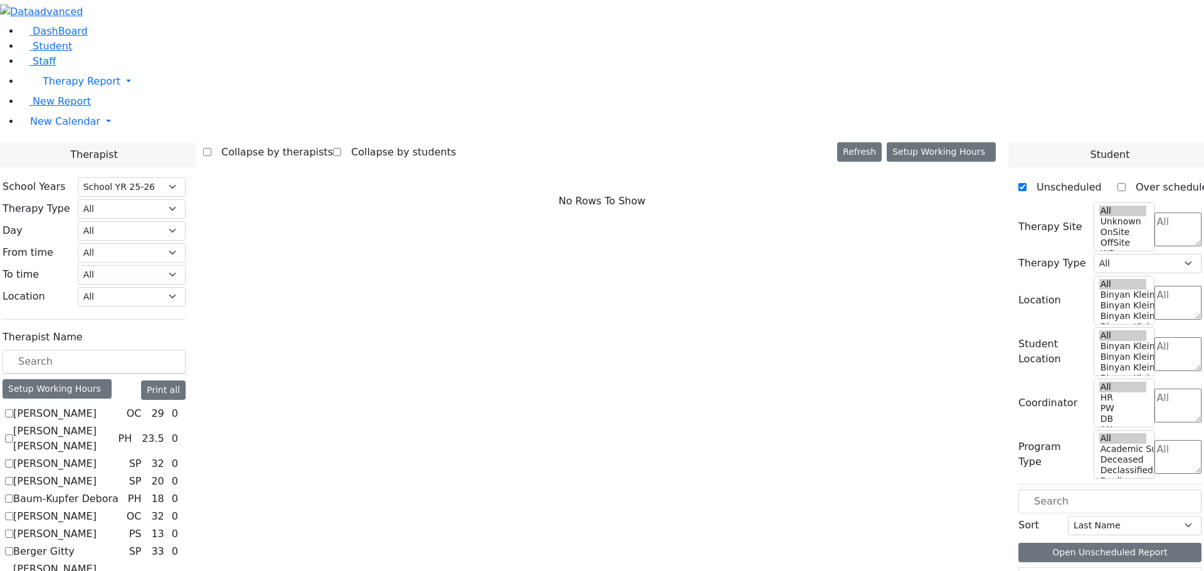
scroll to position [1160, 0]
checkbox input "true"
select select "3"
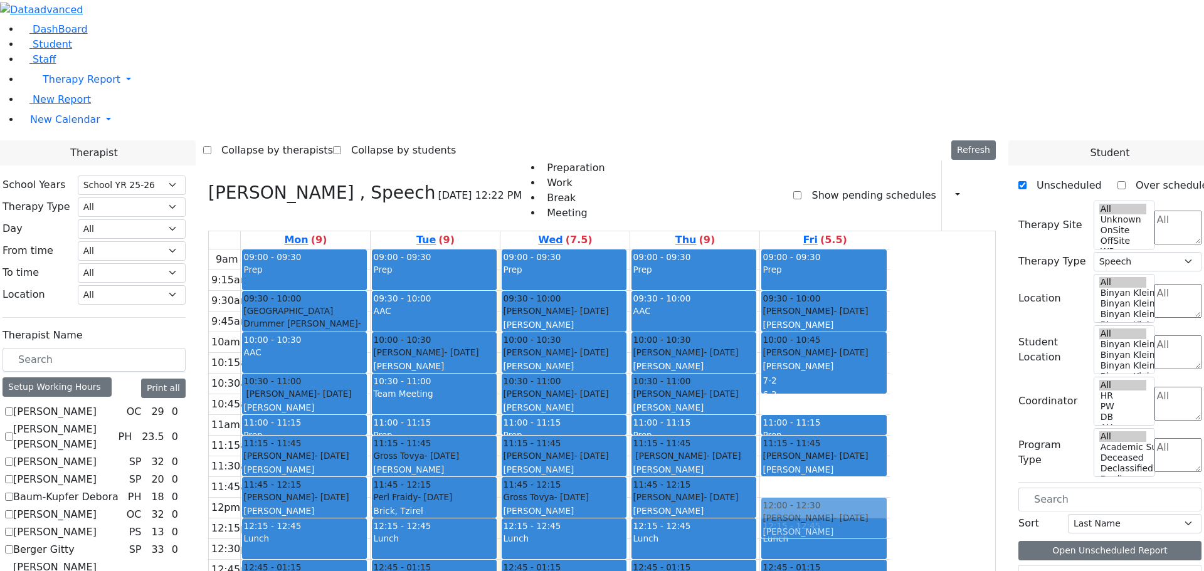
scroll to position [0, 0]
drag, startPoint x: 931, startPoint y: 329, endPoint x: 699, endPoint y: 544, distance: 316.0
click at [699, 544] on tr "09:00 - 09:30 Prep 09:30 - 10:00 Neshuma School Drummer Asher - 03/08/2013 Kram…" at bounding box center [549, 498] width 681 height 497
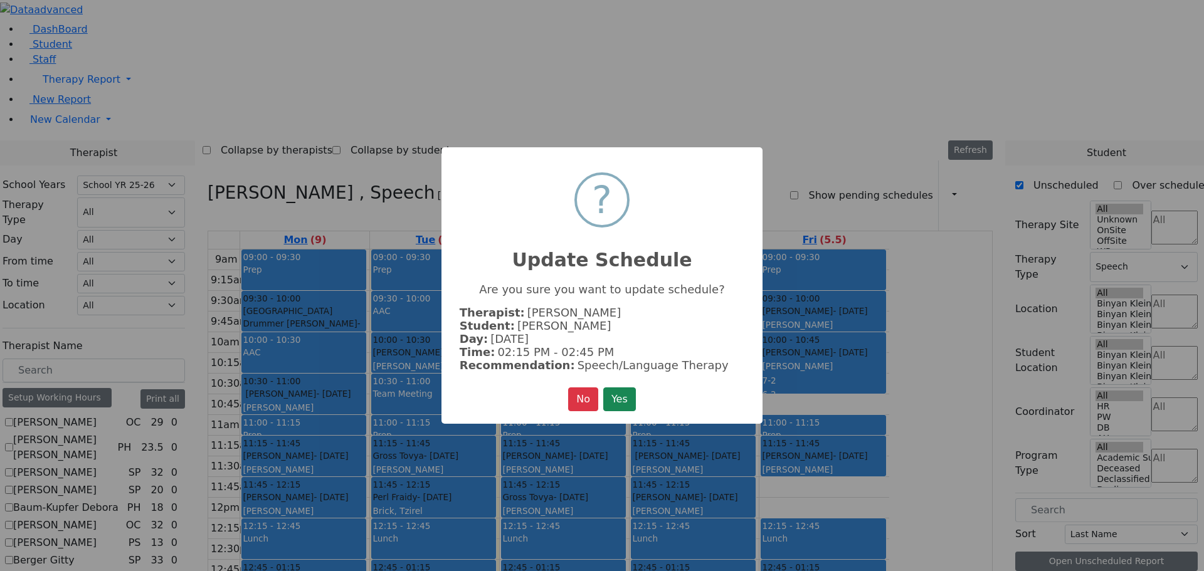
click at [622, 388] on button "Yes" at bounding box center [619, 400] width 33 height 24
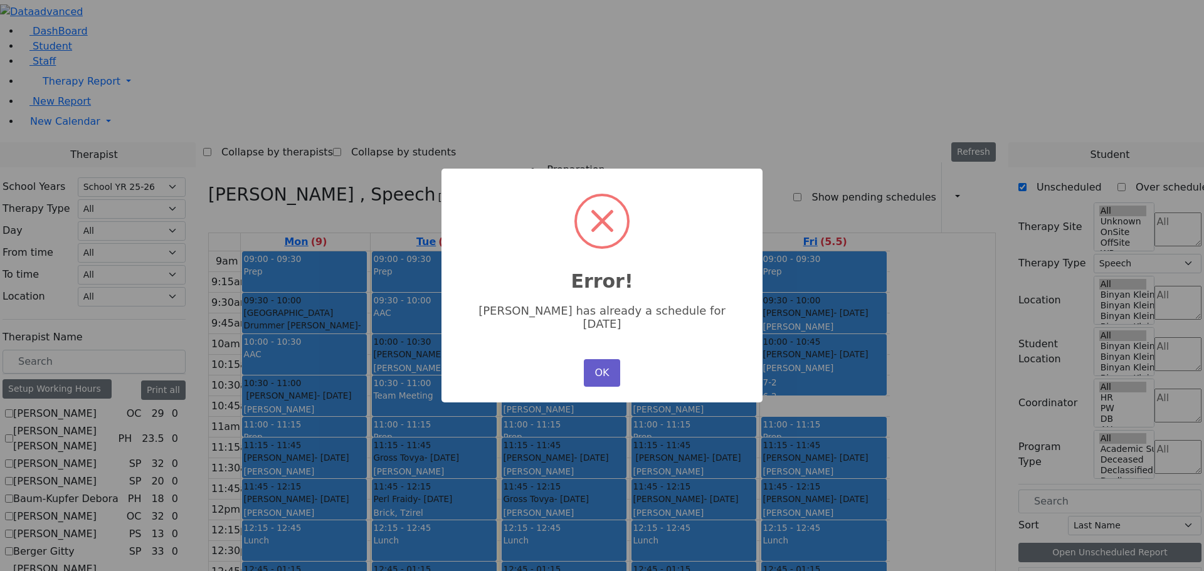
click at [592, 370] on button "OK" at bounding box center [602, 373] width 36 height 28
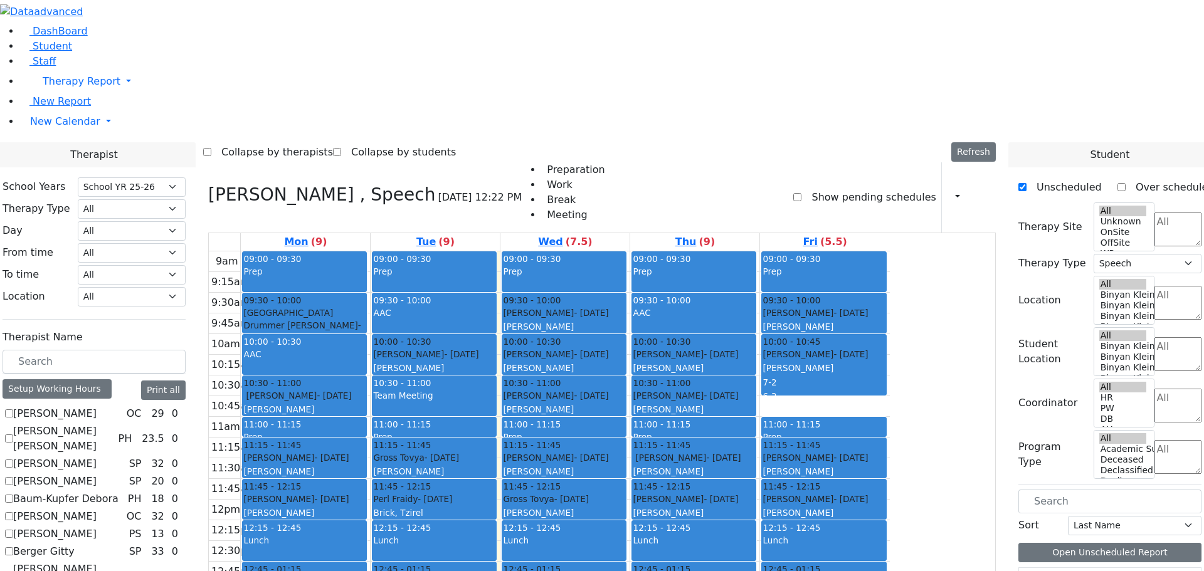
drag, startPoint x: 788, startPoint y: 530, endPoint x: 700, endPoint y: 540, distance: 88.4
click at [700, 540] on tr "09:00 - 09:30 Prep 09:30 - 10:00 Neshuma School Drummer Asher - 03/08/2013 Kram…" at bounding box center [549, 500] width 681 height 497
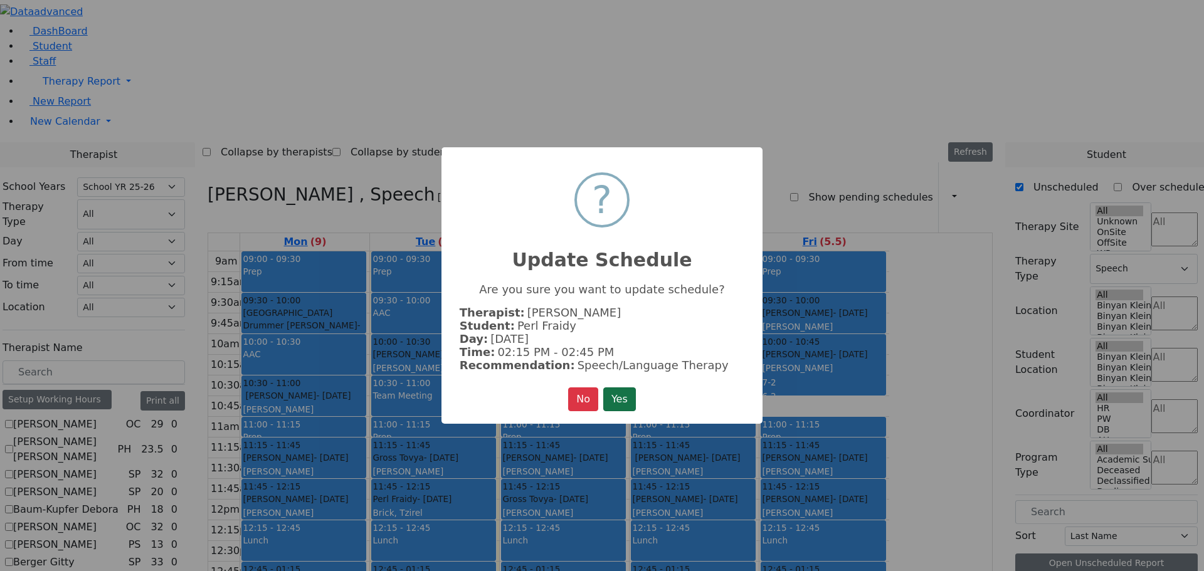
click at [616, 403] on button "Yes" at bounding box center [619, 400] width 33 height 24
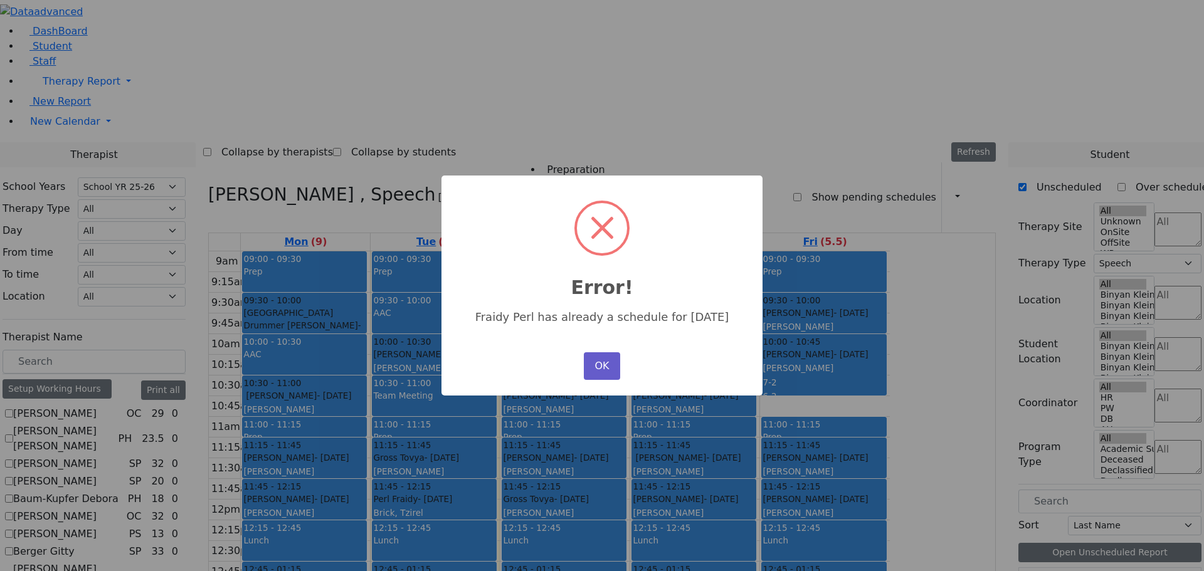
click at [608, 364] on button "OK" at bounding box center [602, 367] width 36 height 28
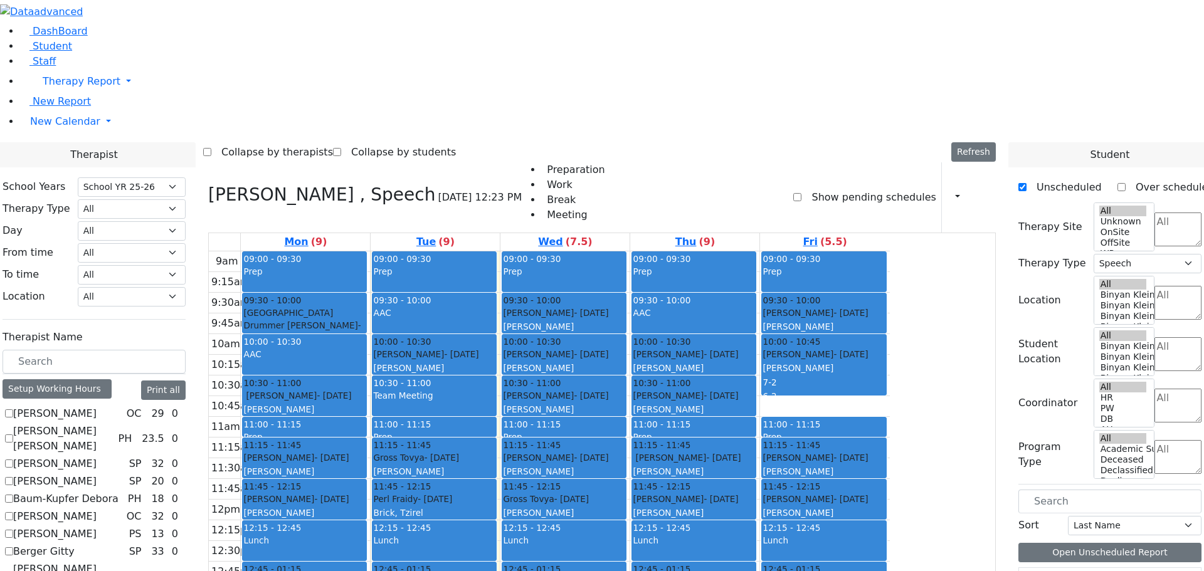
click at [630, 447] on div "09:00 - 09:30 Prep 09:30 - 10:00 Fishman Eliezer - 01/03/2017 Jablin Meira 10:0…" at bounding box center [565, 500] width 129 height 497
drag, startPoint x: 669, startPoint y: 446, endPoint x: 652, endPoint y: 538, distance: 93.6
click at [630, 538] on div "09:00 - 09:30 Prep 09:30 - 10:00 Fishman Eliezer - 01/03/2017 Jablin Meira 10:0…" at bounding box center [565, 500] width 129 height 497
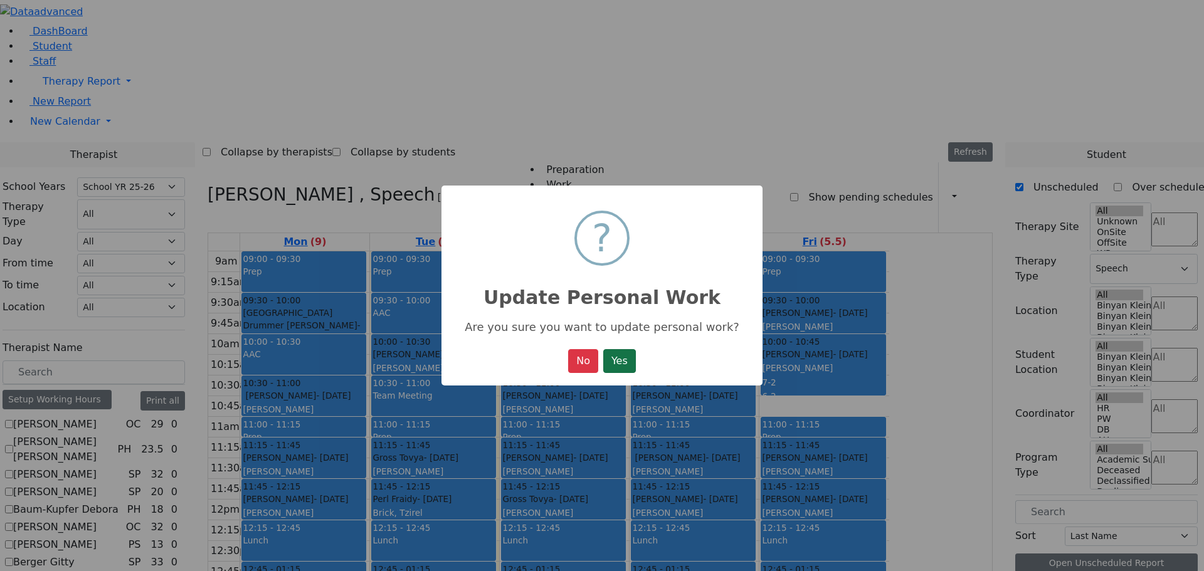
click at [633, 370] on button "Yes" at bounding box center [619, 361] width 33 height 24
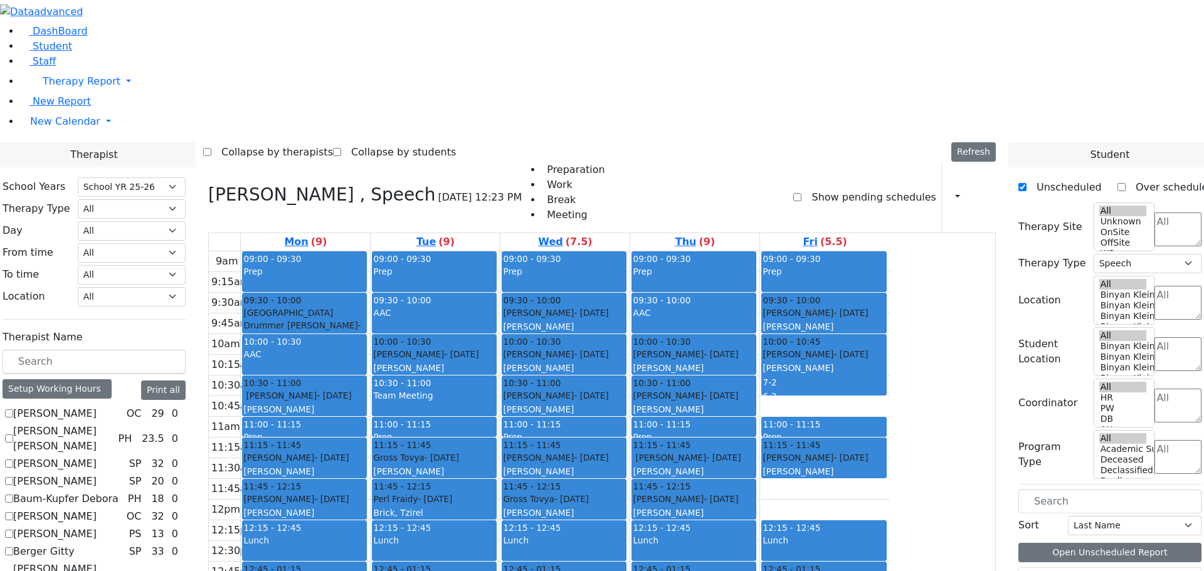
drag, startPoint x: 935, startPoint y: 327, endPoint x: 738, endPoint y: 436, distance: 225.2
click at [718, 449] on tr "09:00 - 09:30 Prep 09:30 - 10:00 Neshuma School Drummer Asher - 03/08/2013 Kram…" at bounding box center [549, 500] width 681 height 497
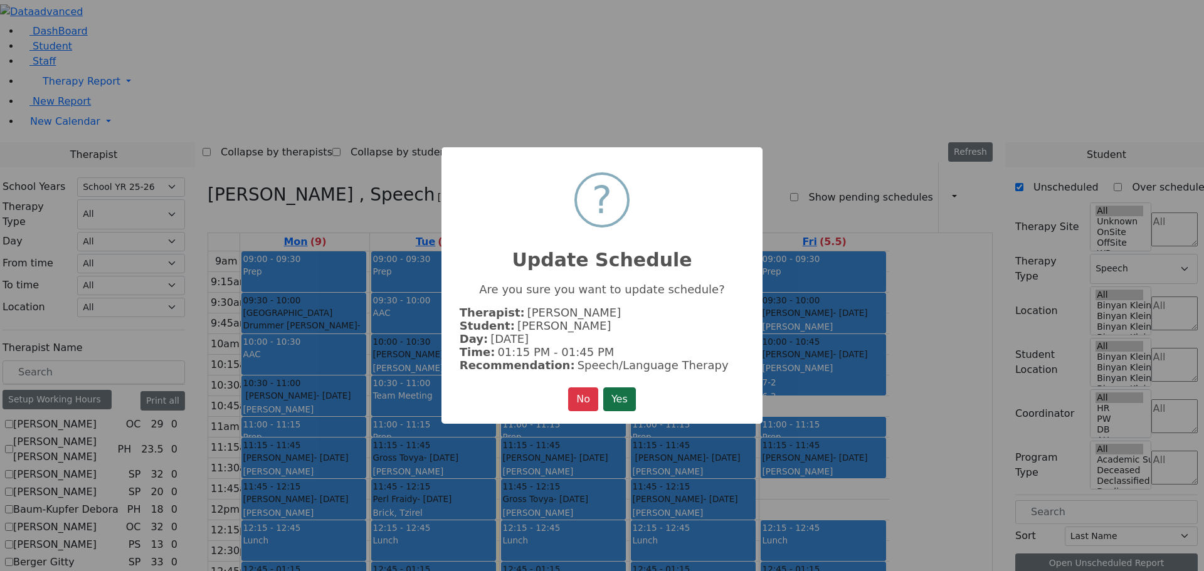
click at [619, 392] on button "Yes" at bounding box center [619, 400] width 33 height 24
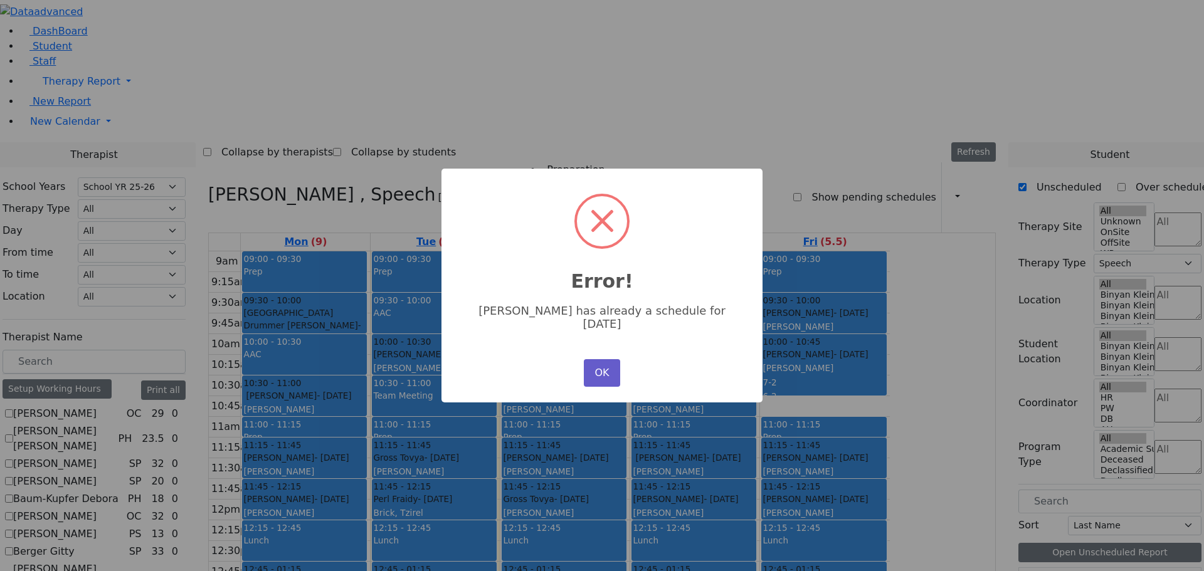
click at [597, 359] on button "OK" at bounding box center [602, 373] width 36 height 28
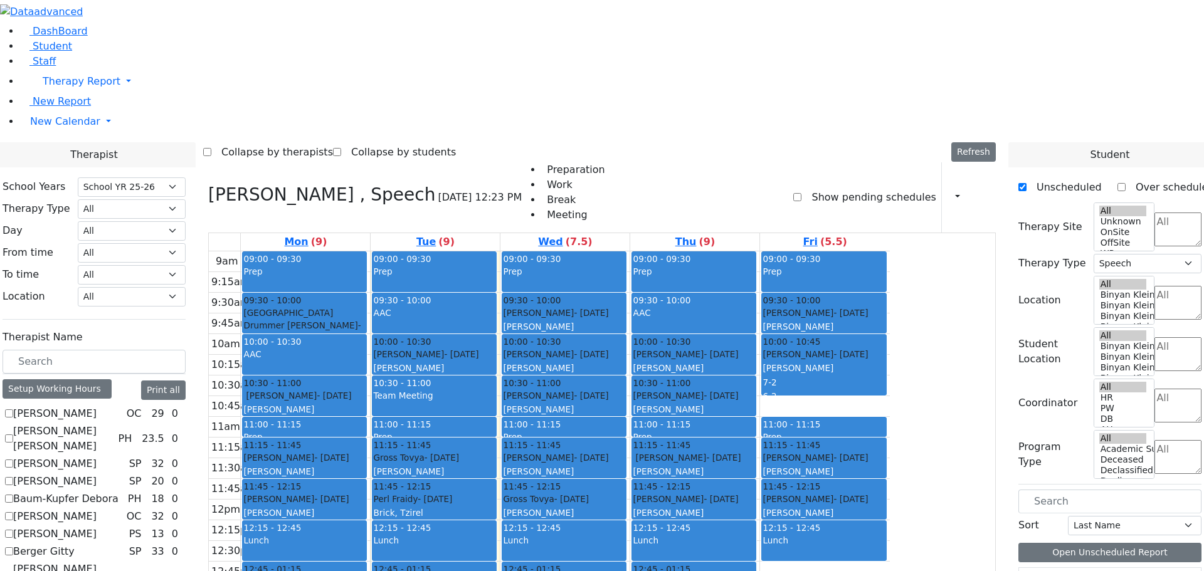
drag, startPoint x: 908, startPoint y: 408, endPoint x: 693, endPoint y: 457, distance: 220.8
click at [691, 450] on tr "09:00 - 09:30 Prep 09:30 - 10:00 Neshuma School Drummer Asher - 03/08/2013 Kram…" at bounding box center [549, 500] width 681 height 497
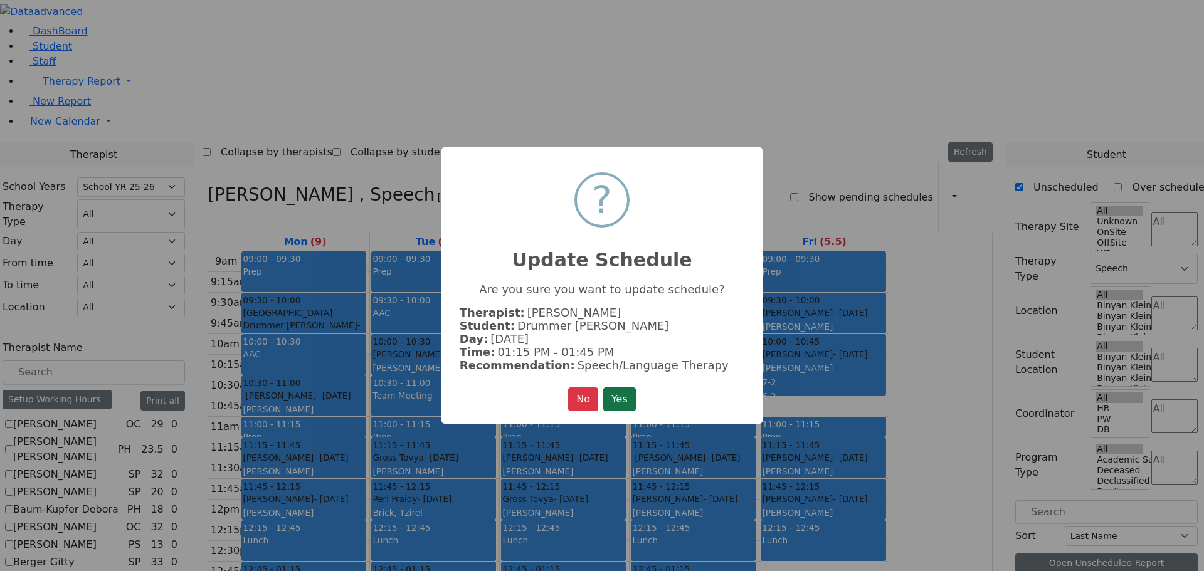
click at [608, 395] on button "Yes" at bounding box center [619, 400] width 33 height 24
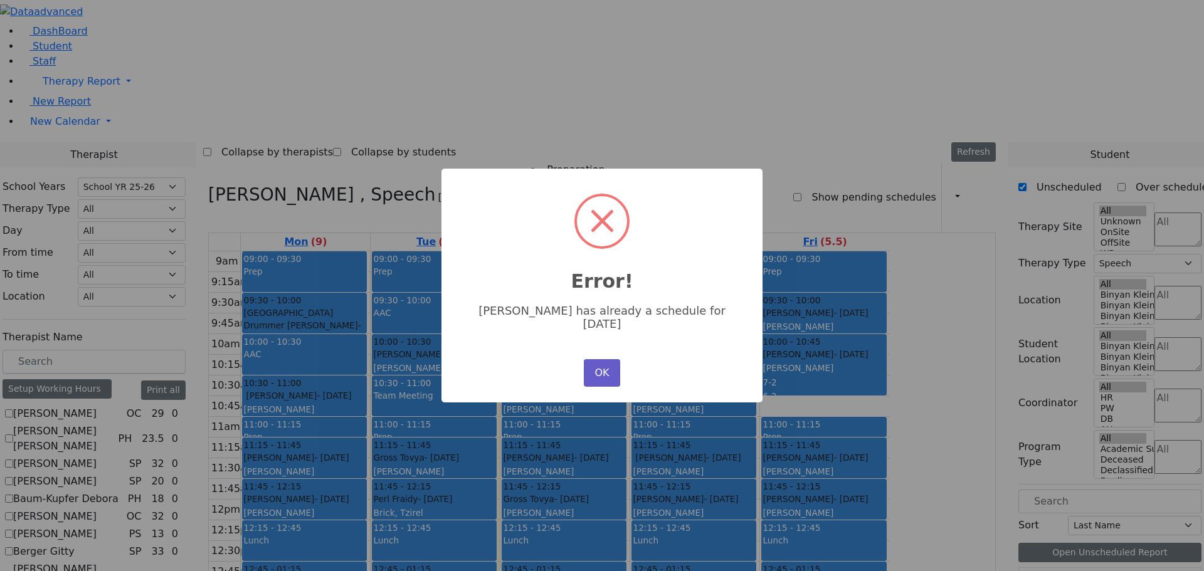
click at [608, 365] on button "OK" at bounding box center [602, 373] width 36 height 28
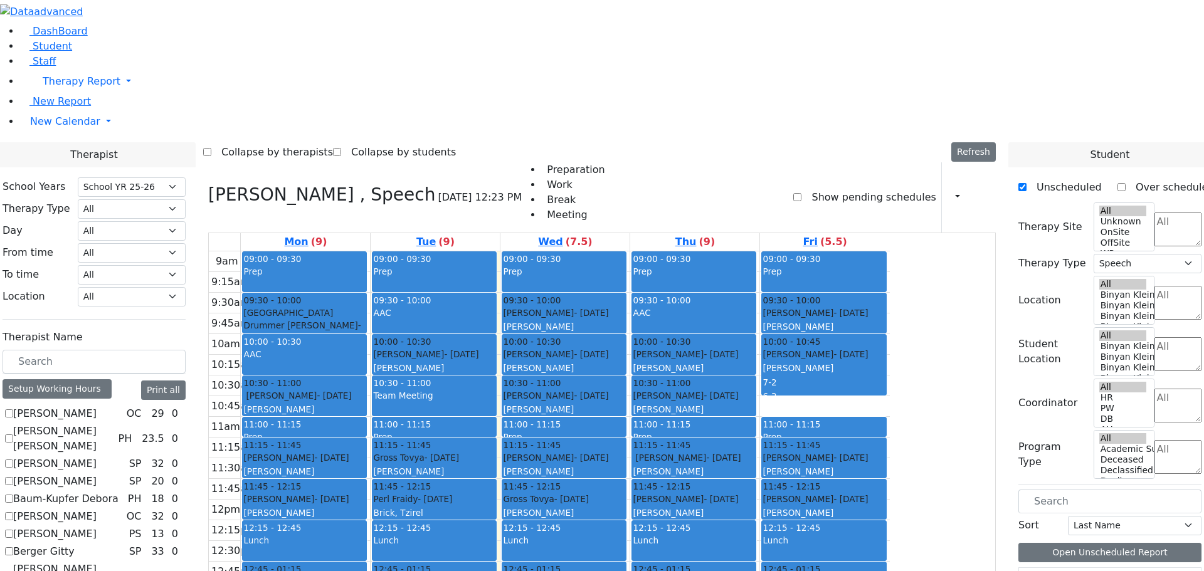
drag, startPoint x: 666, startPoint y: 544, endPoint x: 663, endPoint y: 469, distance: 75.9
click at [630, 469] on div "09:00 - 09:30 Prep 09:30 - 10:00 Fishman Eliezer - 01/03/2017 Jablin Meira 10:0…" at bounding box center [565, 500] width 129 height 497
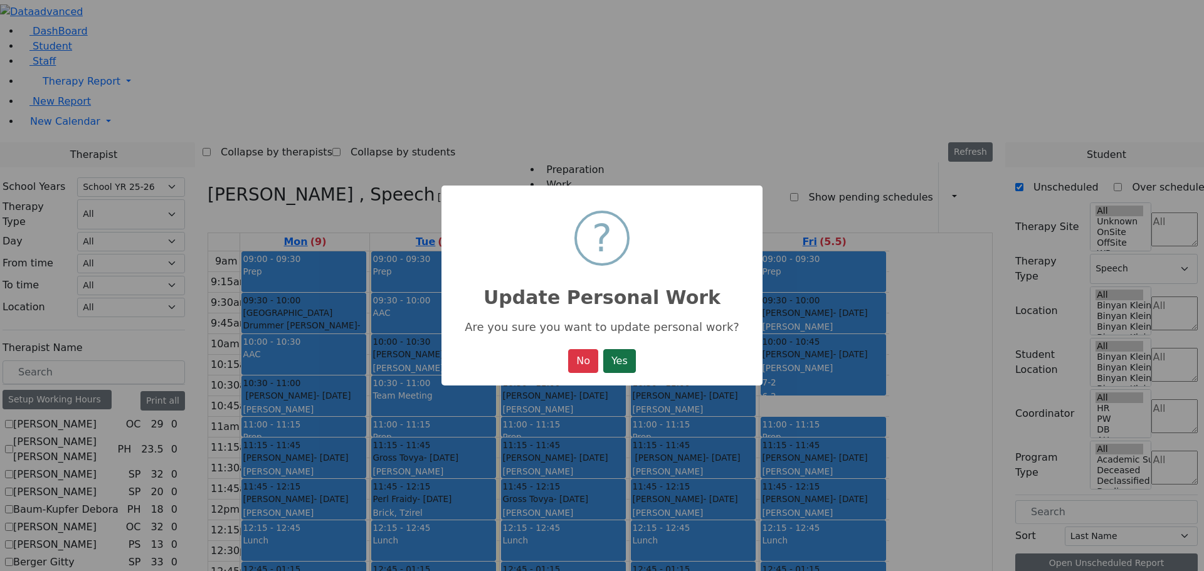
click at [623, 362] on button "Yes" at bounding box center [619, 361] width 33 height 24
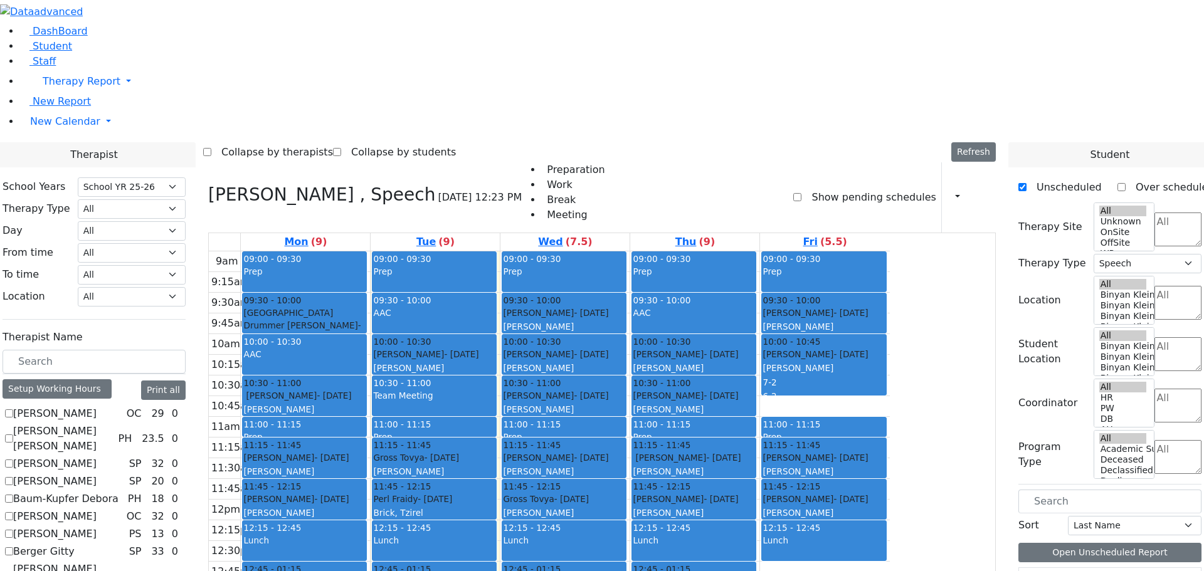
drag, startPoint x: 934, startPoint y: 417, endPoint x: 719, endPoint y: 530, distance: 243.0
click at [719, 530] on tr "09:00 - 09:30 Prep 09:30 - 10:00 Neshuma School Drummer Asher - 03/08/2013 Kram…" at bounding box center [549, 500] width 681 height 497
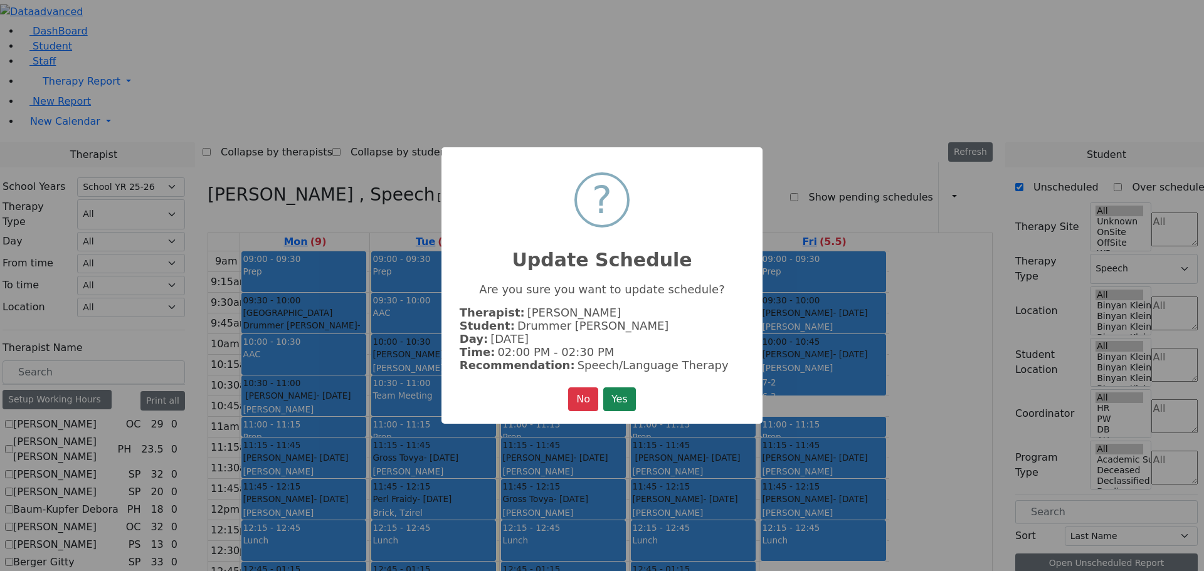
click at [617, 396] on button "Yes" at bounding box center [619, 400] width 33 height 24
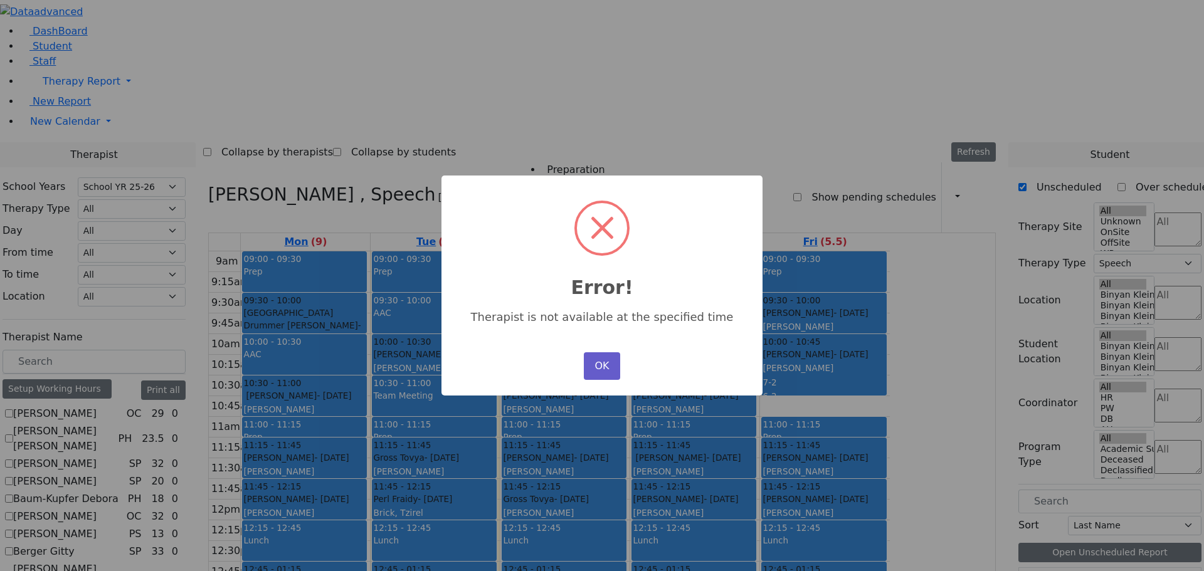
click at [613, 361] on button "OK" at bounding box center [602, 367] width 36 height 28
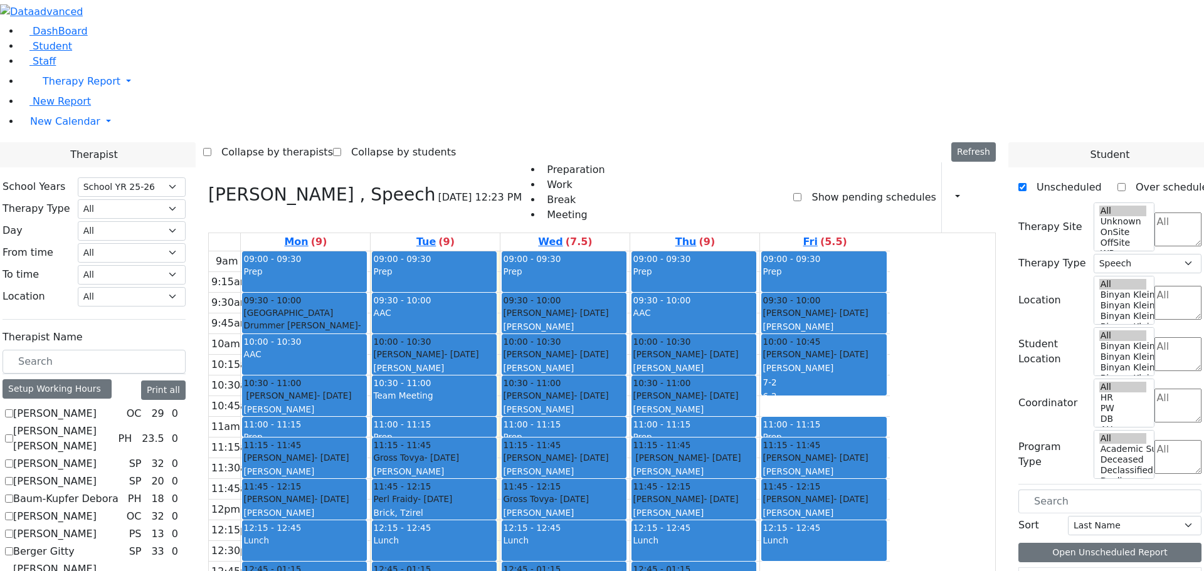
drag, startPoint x: 957, startPoint y: 405, endPoint x: 734, endPoint y: 519, distance: 250.0
click at [736, 524] on tr "09:00 - 09:30 Prep 09:30 - 10:00 Neshuma School Drummer Asher - 03/08/2013 Kram…" at bounding box center [549, 500] width 681 height 497
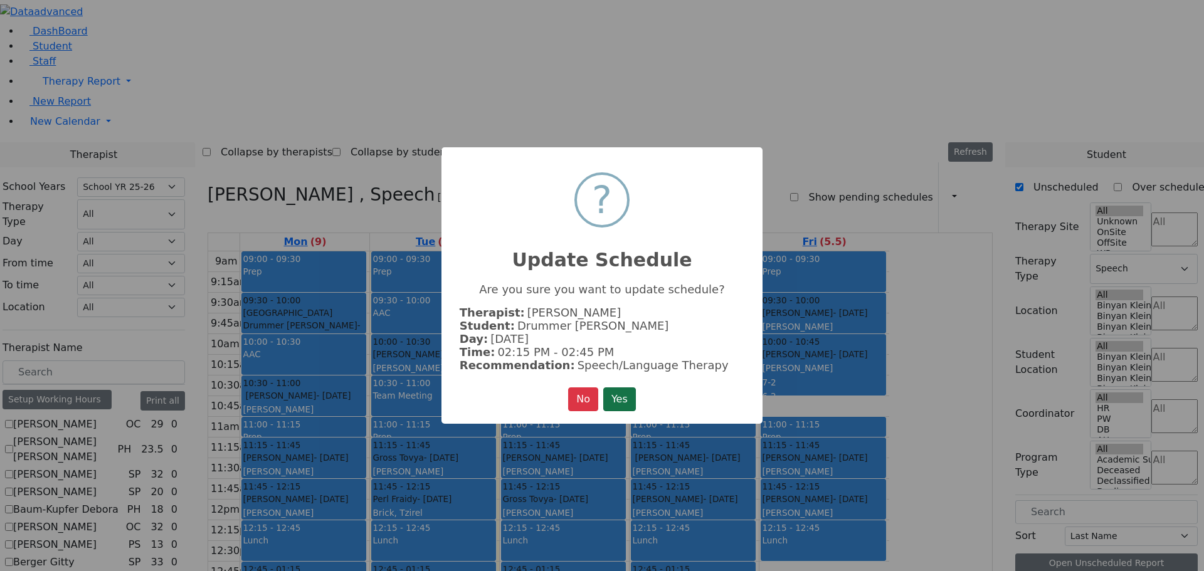
click at [625, 390] on button "Yes" at bounding box center [619, 400] width 33 height 24
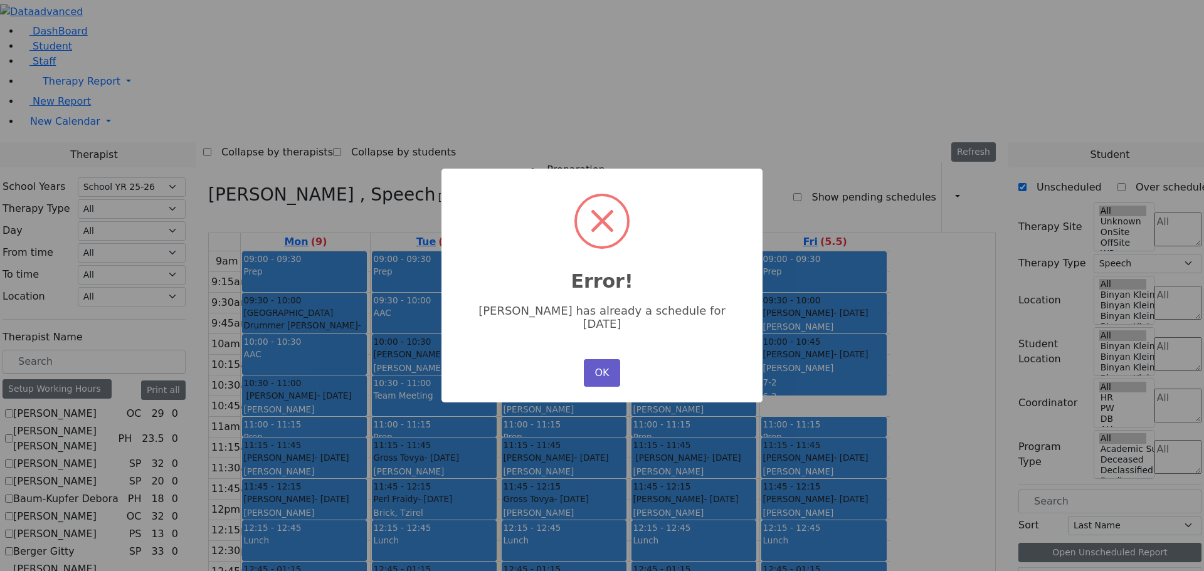
click at [605, 359] on button "OK" at bounding box center [602, 373] width 36 height 28
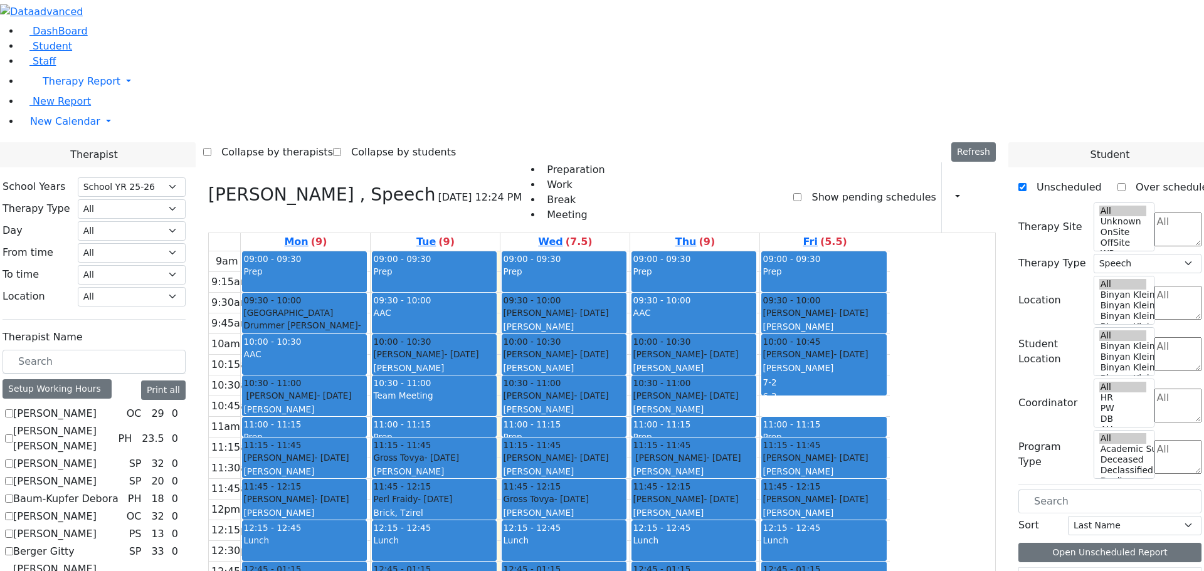
click at [885, 307] on div "Fishman Eliezer - 01/03/2017" at bounding box center [824, 313] width 122 height 13
drag, startPoint x: 550, startPoint y: 404, endPoint x: 696, endPoint y: 532, distance: 193.8
click at [696, 532] on tr "09:00 - 09:30 Prep 09:30 - 10:00 Neshuma School Drummer Asher - 03/08/2013 Kram…" at bounding box center [549, 500] width 681 height 497
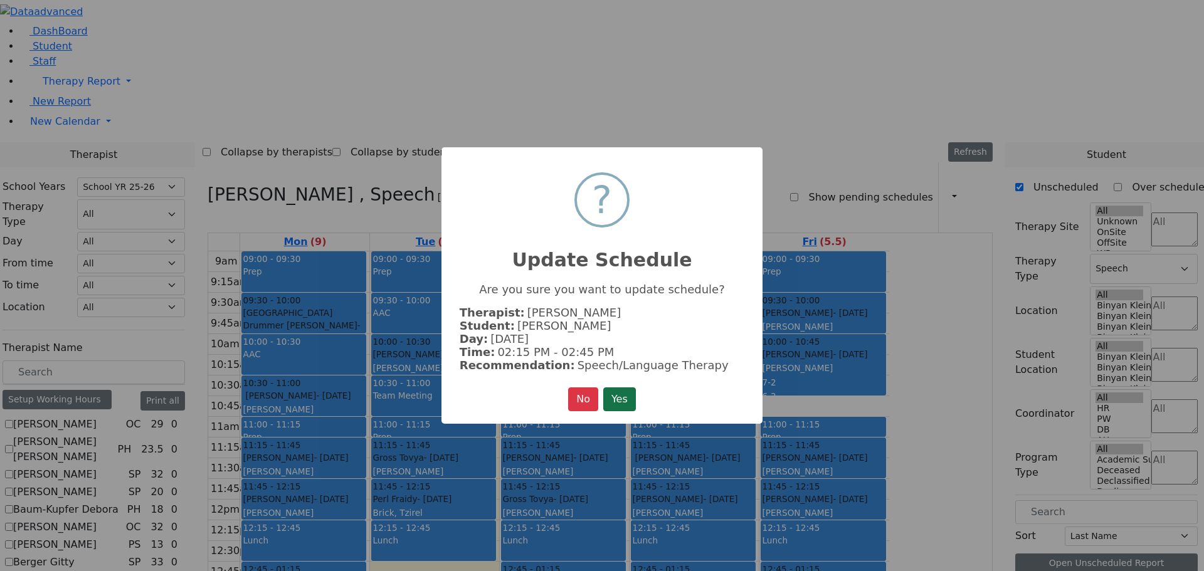
click at [615, 401] on button "Yes" at bounding box center [619, 400] width 33 height 24
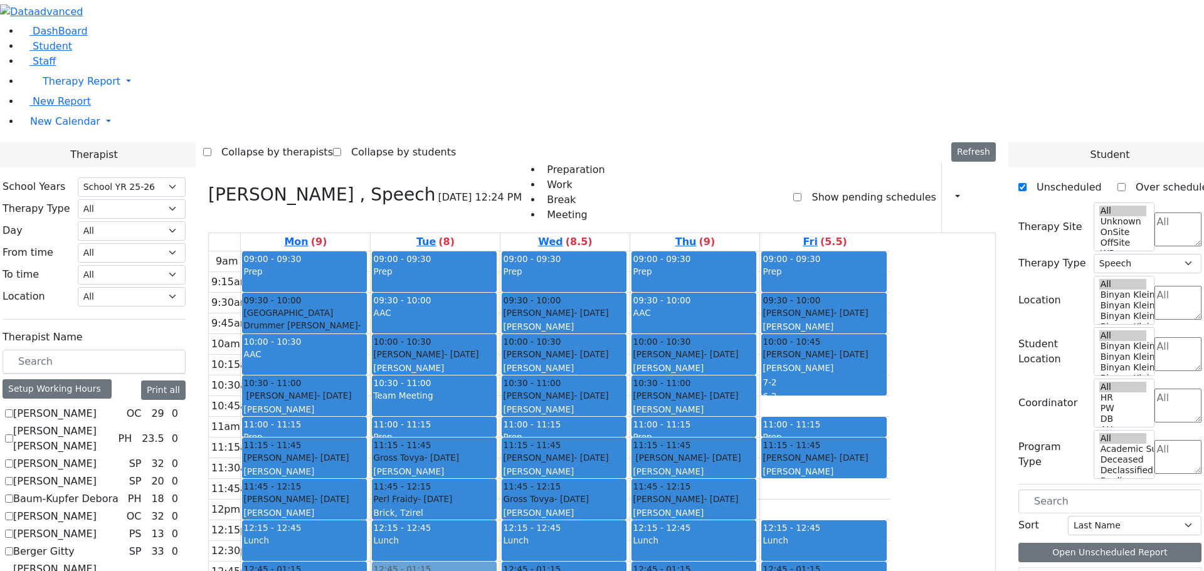
drag, startPoint x: 906, startPoint y: 317, endPoint x: 571, endPoint y: 401, distance: 345.5
click at [571, 401] on tr "09:00 - 09:30 Prep 09:30 - 10:00 Neshuma School Drummer Asher - 03/08/2013 Kram…" at bounding box center [549, 500] width 681 height 497
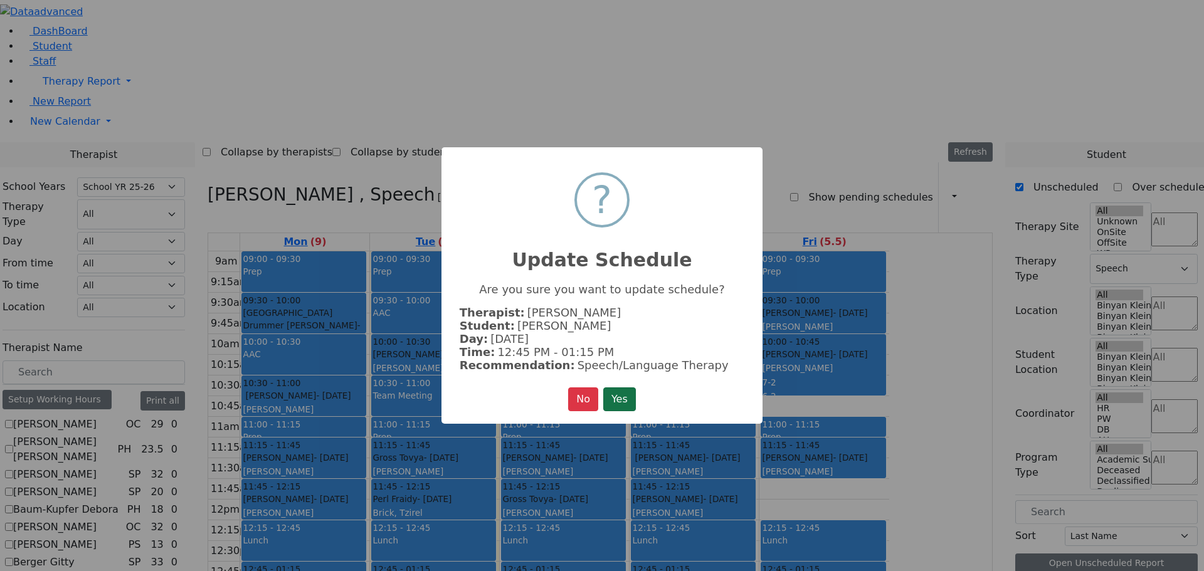
click at [615, 403] on button "Yes" at bounding box center [619, 400] width 33 height 24
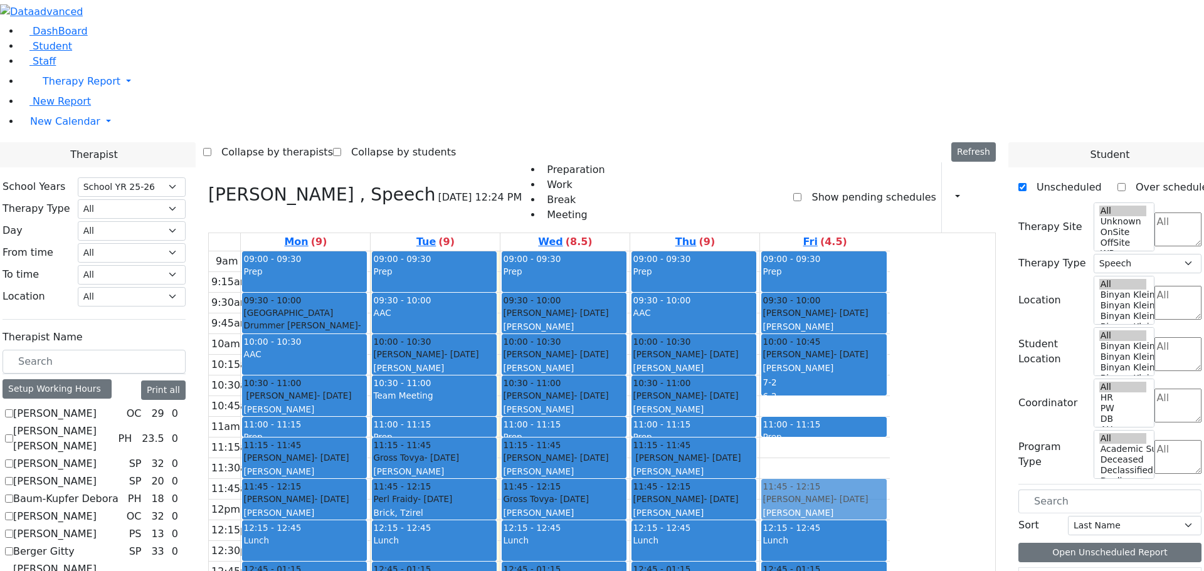
drag, startPoint x: 924, startPoint y: 284, endPoint x: 917, endPoint y: 314, distance: 31.5
click at [890, 316] on div "09:00 - 09:30 Prep 09:30 - 10:00 Fishman Eliezer - 01/03/2017 Jablin Meira 10:0…" at bounding box center [825, 500] width 130 height 497
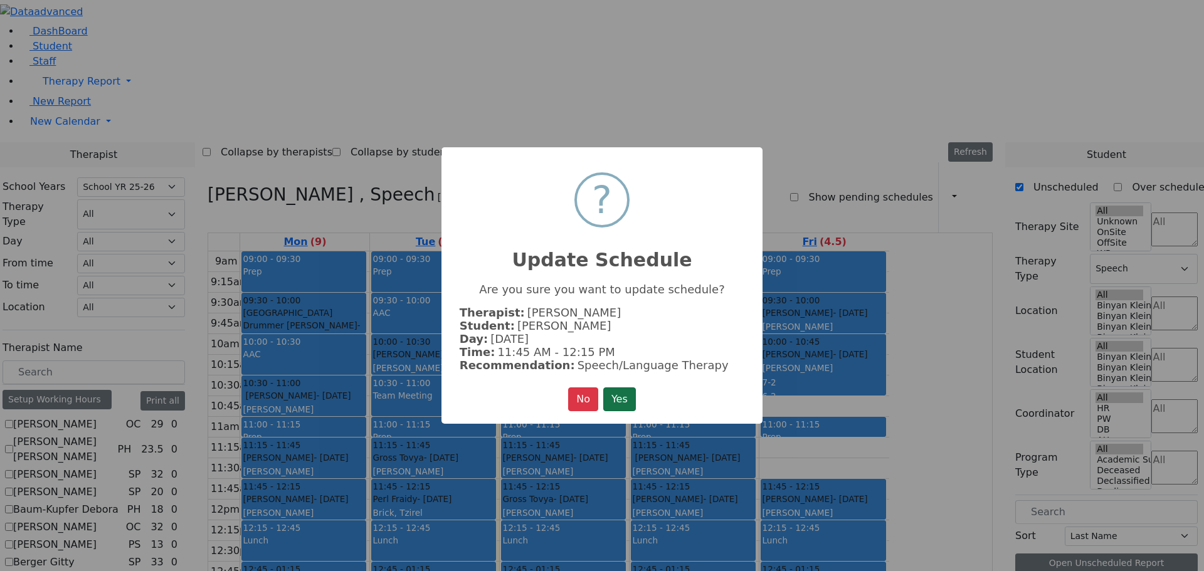
click at [615, 391] on button "Yes" at bounding box center [619, 400] width 33 height 24
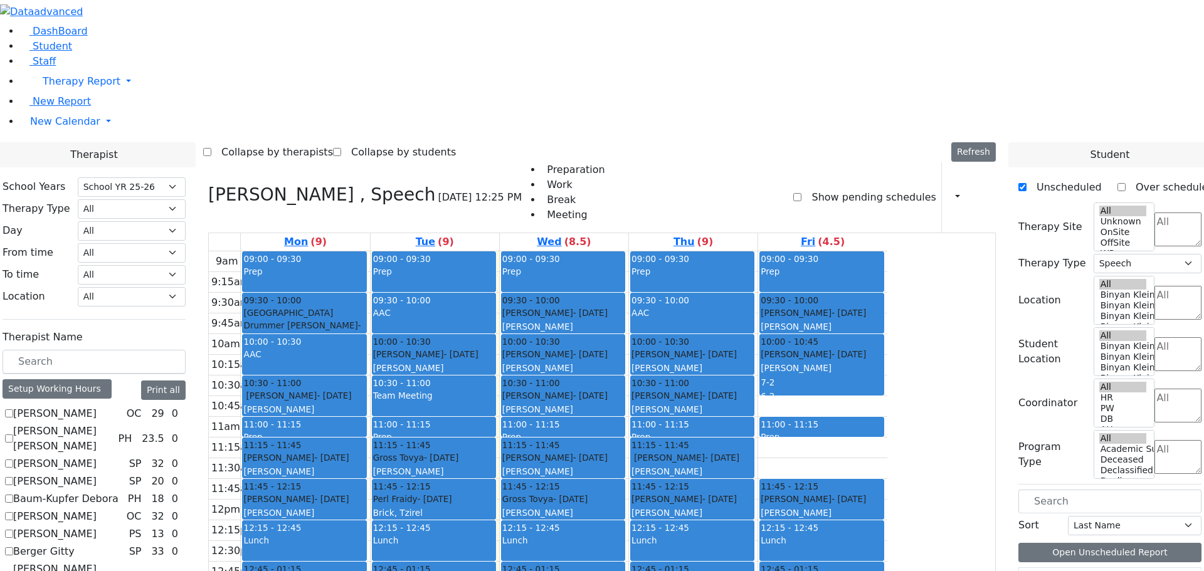
click at [883, 534] on div "Lunch" at bounding box center [822, 547] width 122 height 26
click at [952, 371] on button "Delete Selected Schedule" at bounding box center [1004, 372] width 124 height 19
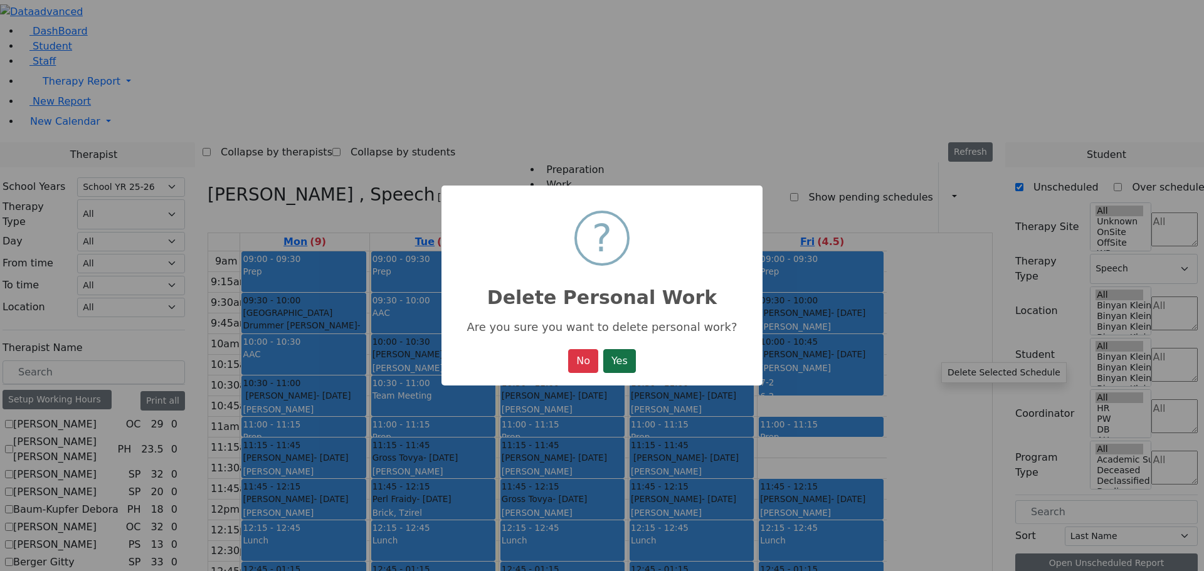
click at [632, 369] on button "Yes" at bounding box center [619, 361] width 33 height 24
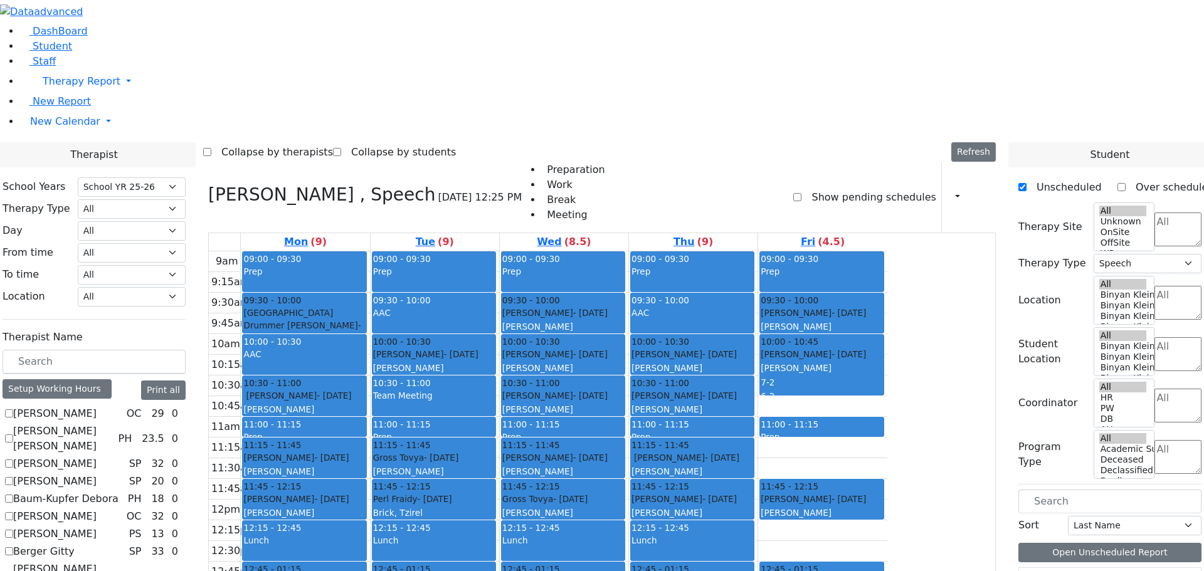
click at [888, 374] on div "9am 9:15am 9:30am 9:45am 10am 10:15am 10:30am 10:45am 11am 11:15am 11:30am 11:4…" at bounding box center [548, 500] width 679 height 497
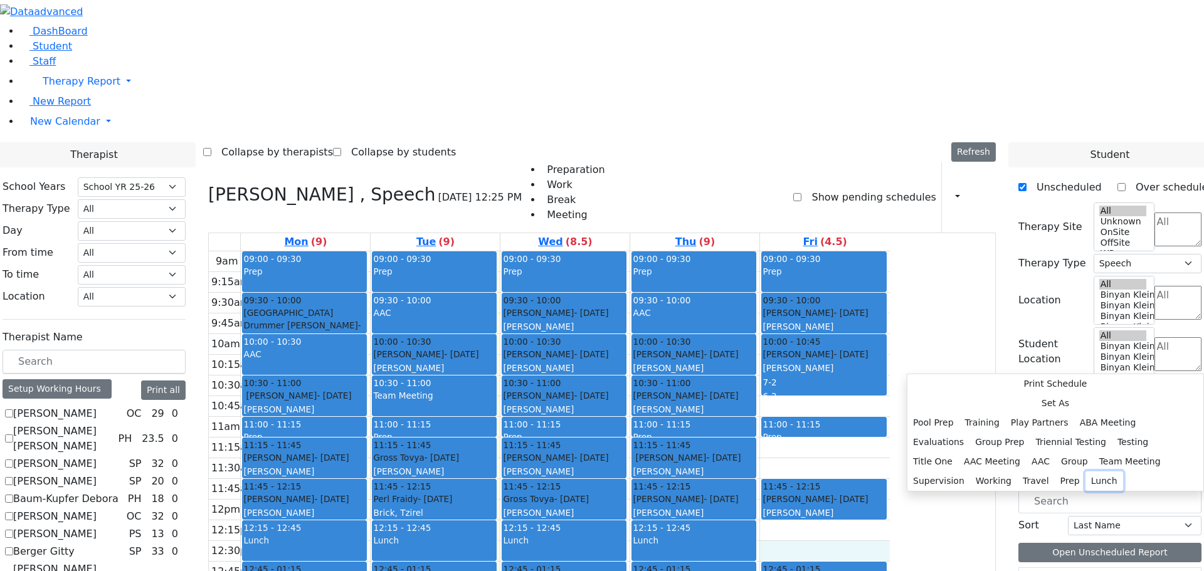
click at [1086, 472] on button "Lunch" at bounding box center [1105, 481] width 38 height 19
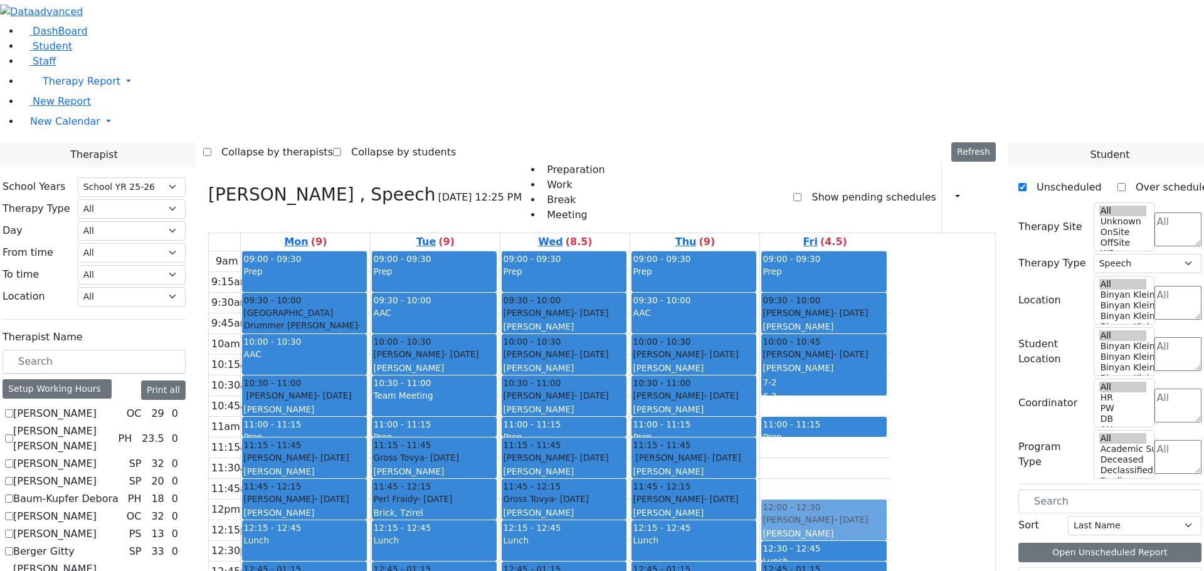
drag, startPoint x: 950, startPoint y: 324, endPoint x: 940, endPoint y: 347, distance: 24.5
click at [890, 347] on div "09:00 - 09:30 Prep 09:30 - 10:00 Fishman Eliezer - 01/03/2017 Jablin Meira 10:0…" at bounding box center [825, 500] width 130 height 497
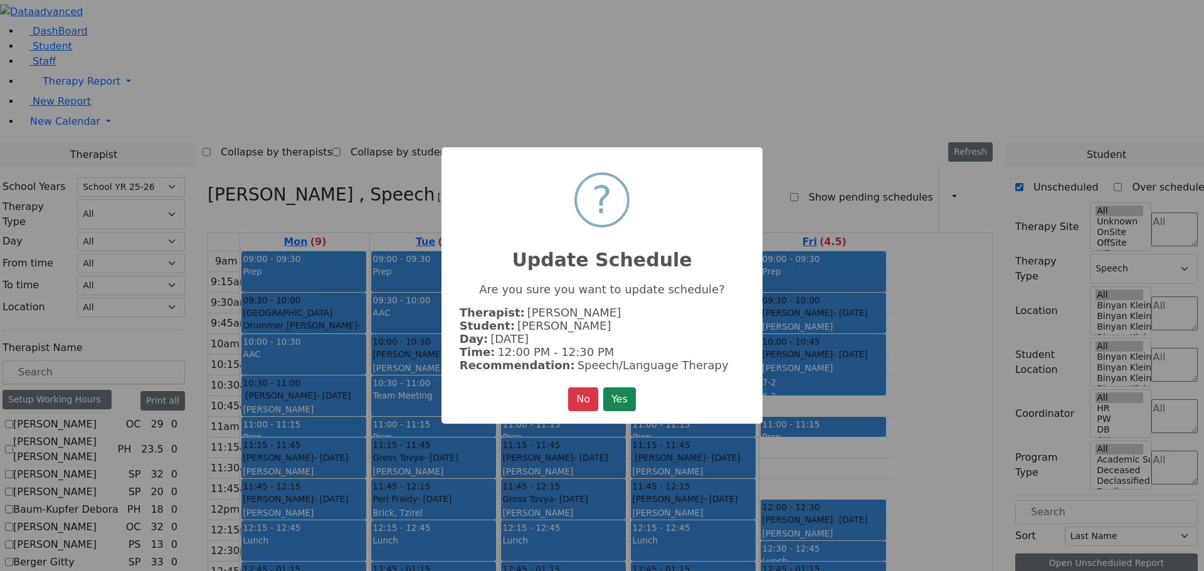
drag, startPoint x: 624, startPoint y: 392, endPoint x: 824, endPoint y: 335, distance: 208.7
click at [625, 392] on button "Yes" at bounding box center [619, 400] width 33 height 24
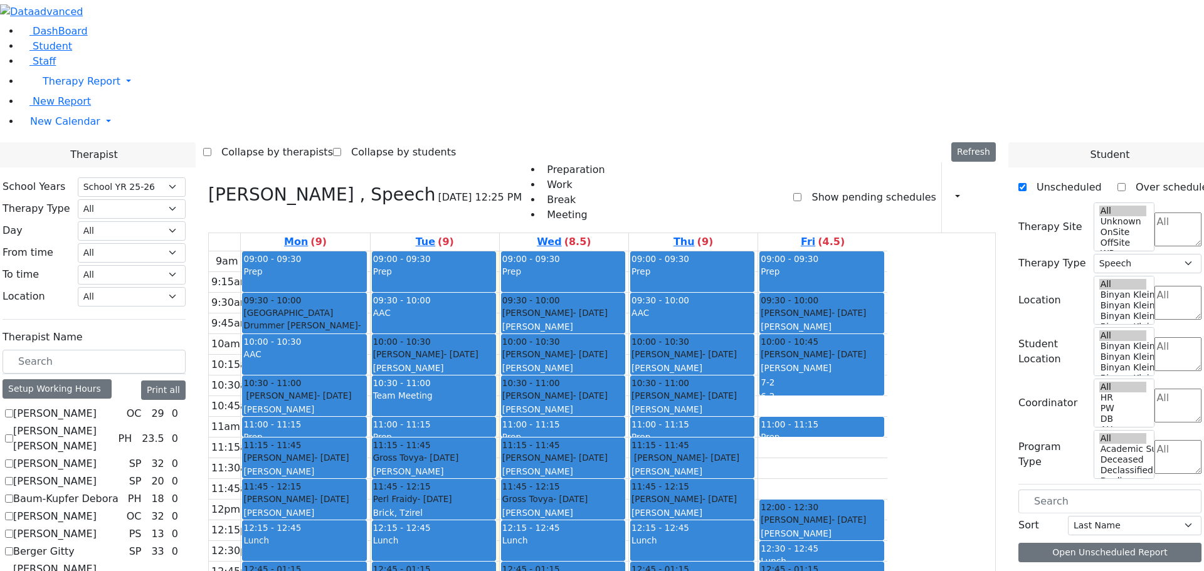
click at [819, 420] on span "11:00 - 11:15" at bounding box center [790, 425] width 58 height 10
click at [958, 260] on button "Delete Selected Schedule" at bounding box center [975, 261] width 124 height 19
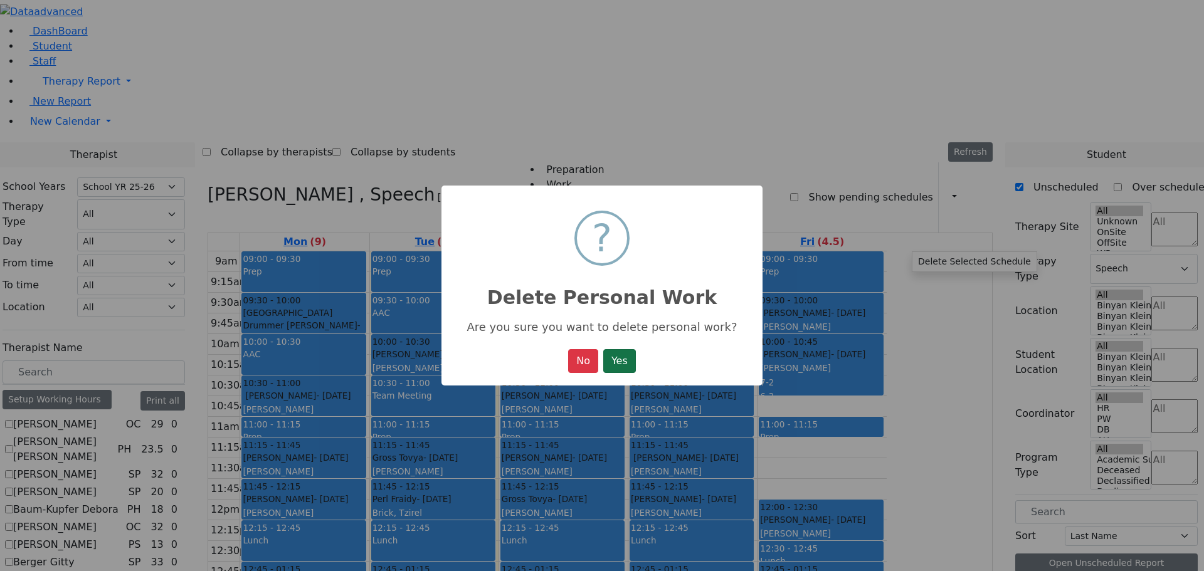
click at [634, 361] on button "Yes" at bounding box center [619, 361] width 33 height 24
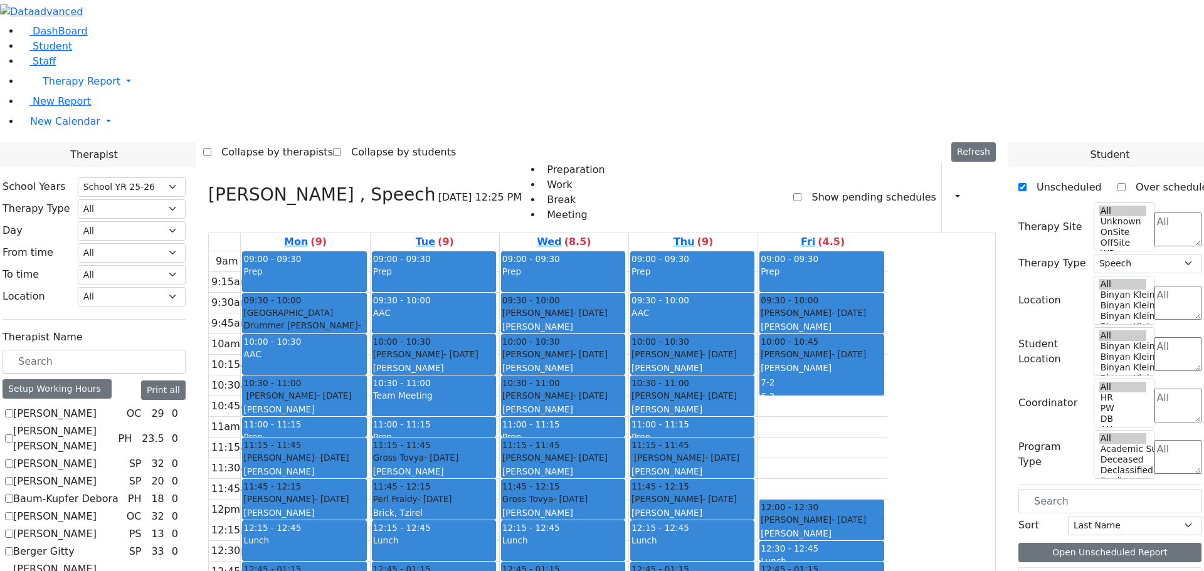
scroll to position [3, 0]
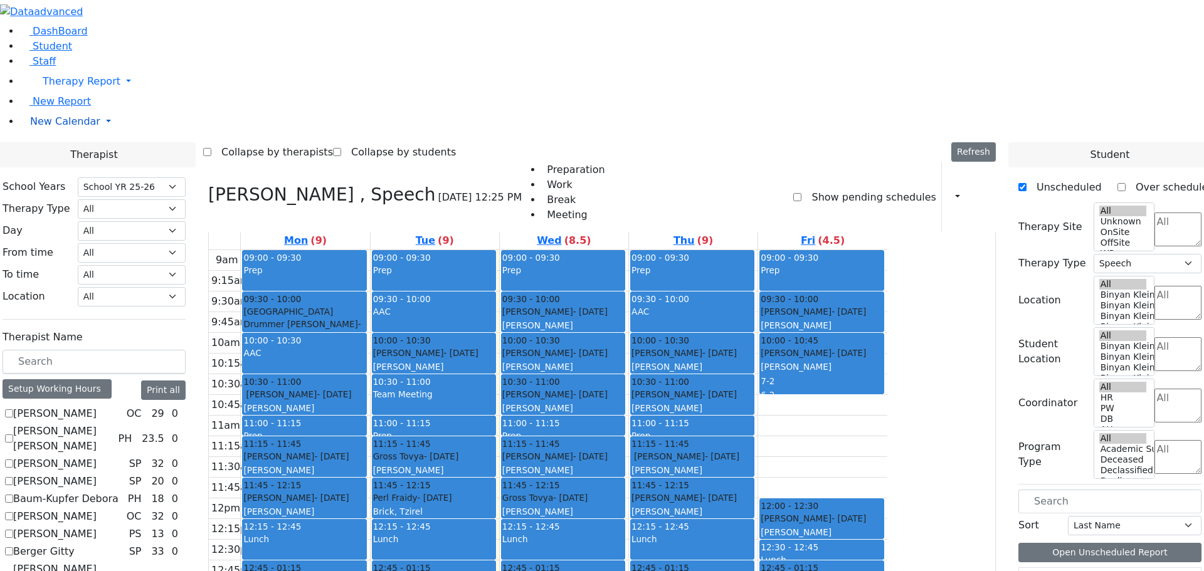
click at [51, 87] on span "New Calendar" at bounding box center [82, 81] width 78 height 12
click at [54, 152] on span "Calendar" at bounding box center [49, 147] width 45 height 12
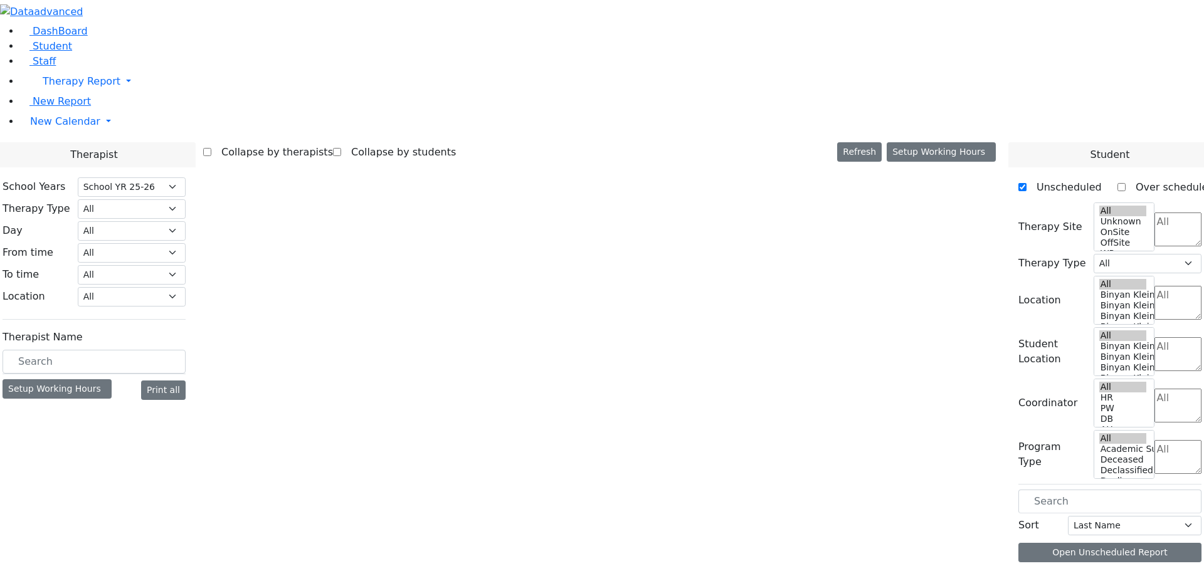
select select "212"
select select "3"
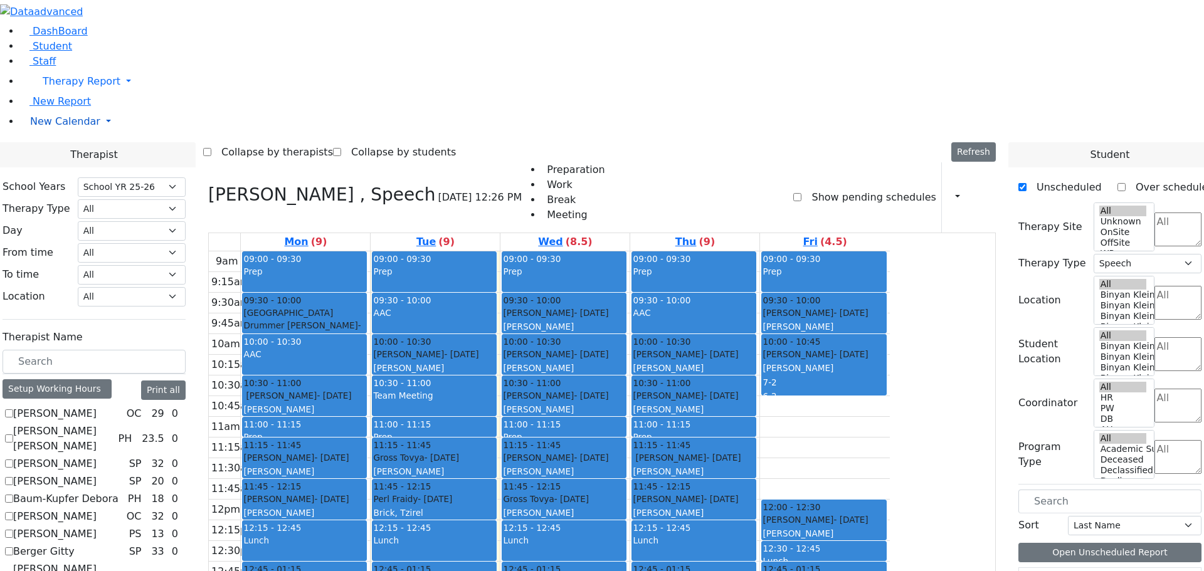
click at [65, 87] on span "New Calendar" at bounding box center [82, 81] width 78 height 12
click at [56, 167] on span "Teacher Report" at bounding box center [67, 162] width 75 height 12
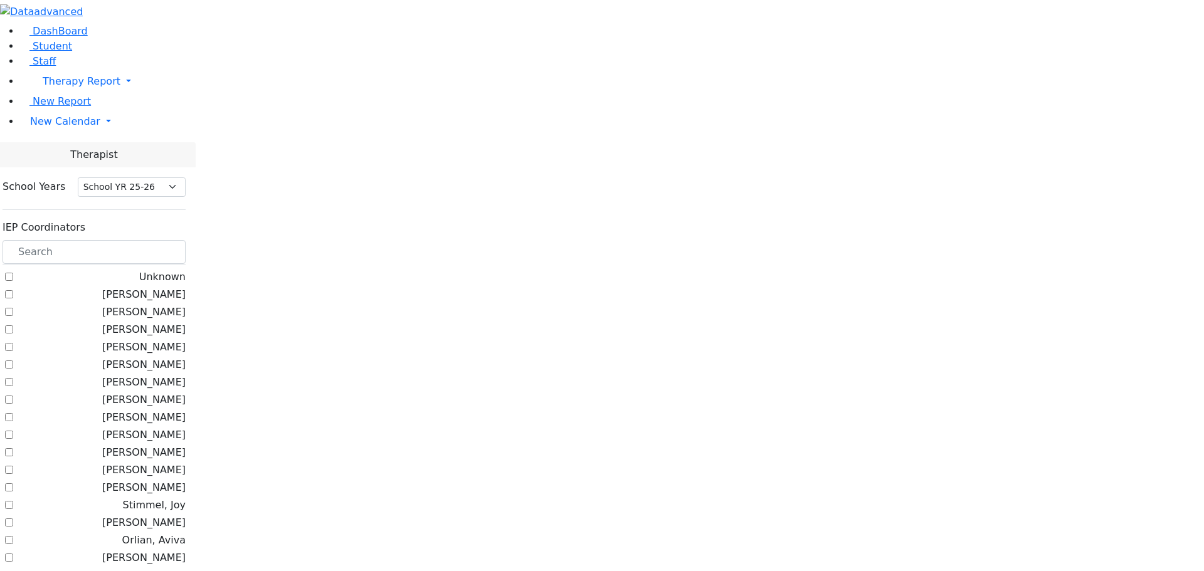
select select "212"
checkbox input "true"
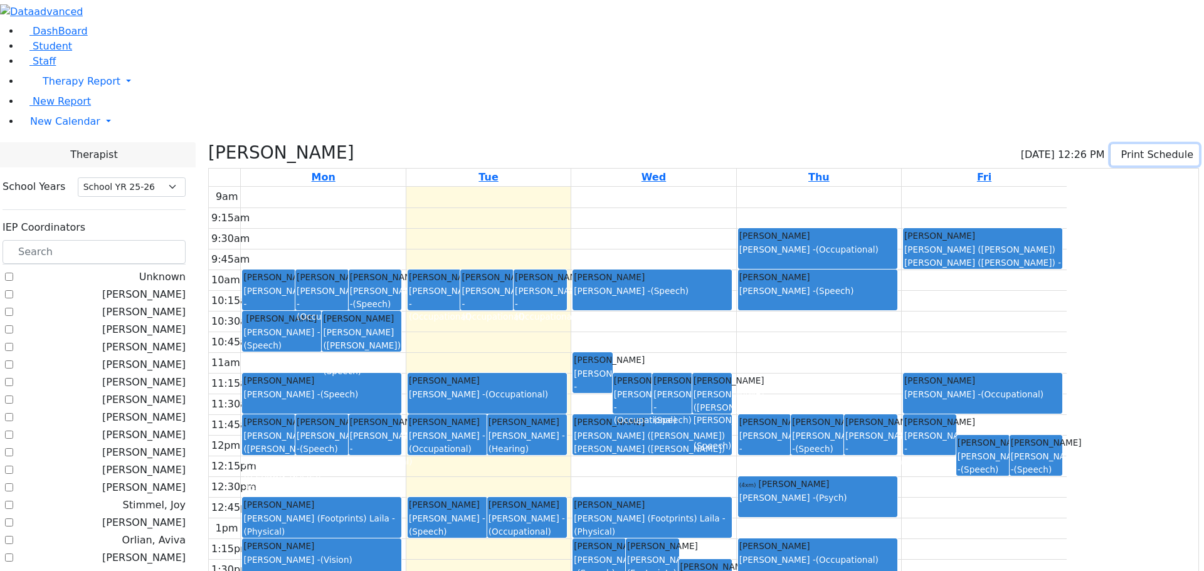
click at [1151, 144] on button "Print Schedule" at bounding box center [1155, 154] width 88 height 21
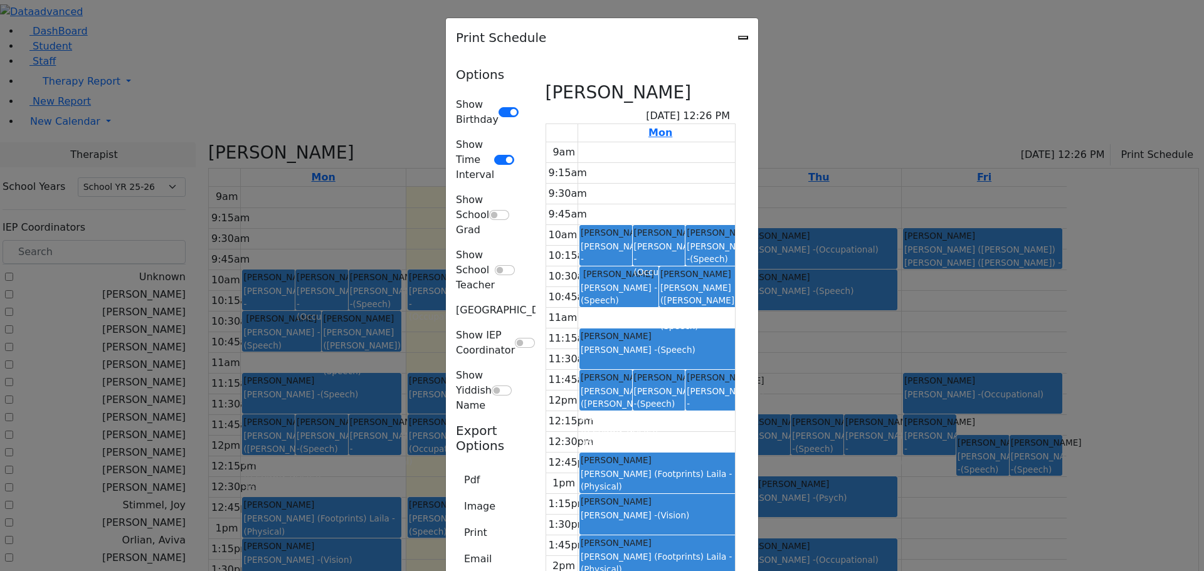
scroll to position [27, 0]
click at [456, 521] on button "Print" at bounding box center [476, 533] width 40 height 24
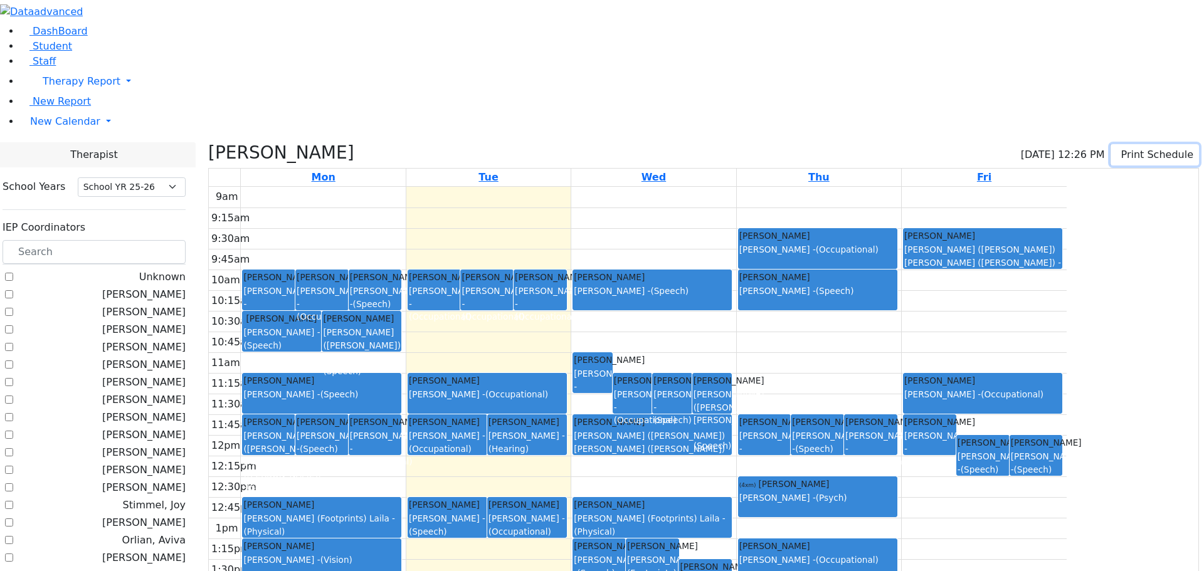
click at [1123, 144] on button "Print Schedule" at bounding box center [1155, 154] width 88 height 21
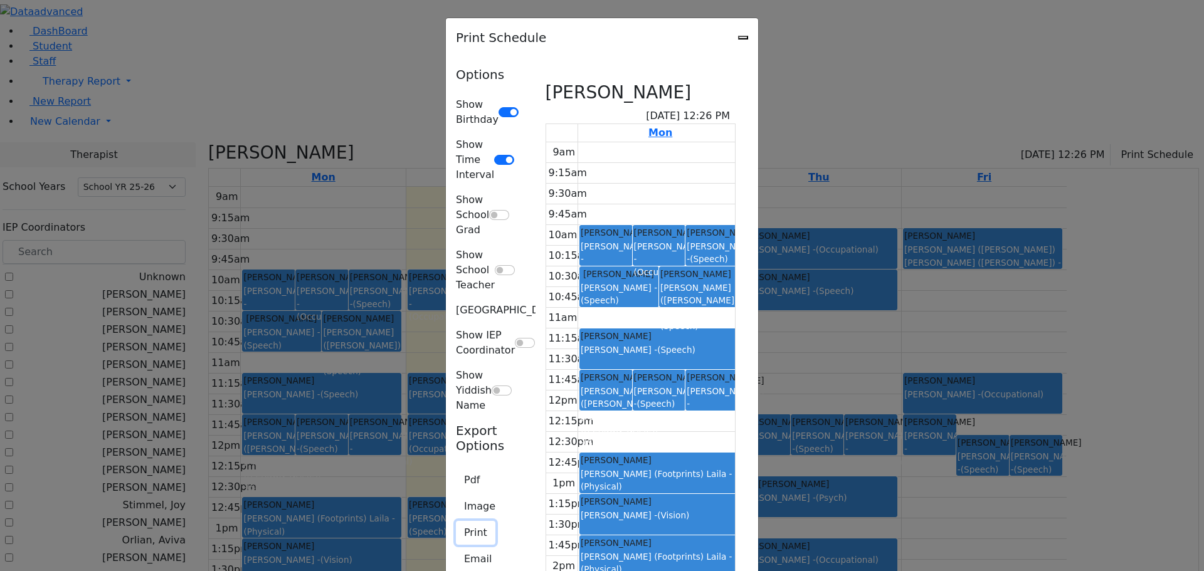
click at [456, 521] on button "Print" at bounding box center [476, 533] width 40 height 24
